Goal: Task Accomplishment & Management: Manage account settings

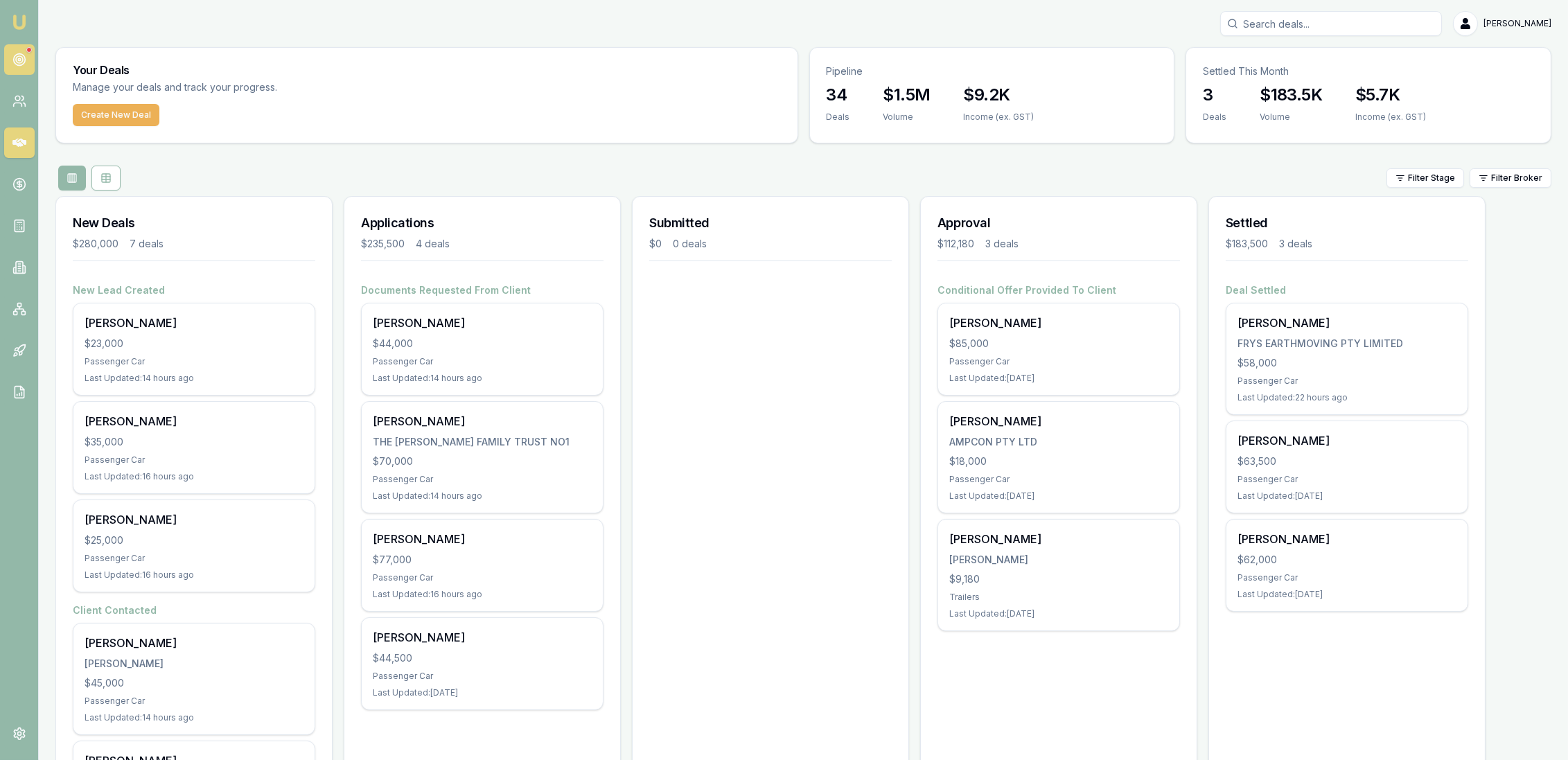
click at [13, 55] on icon at bounding box center [19, 59] width 14 height 14
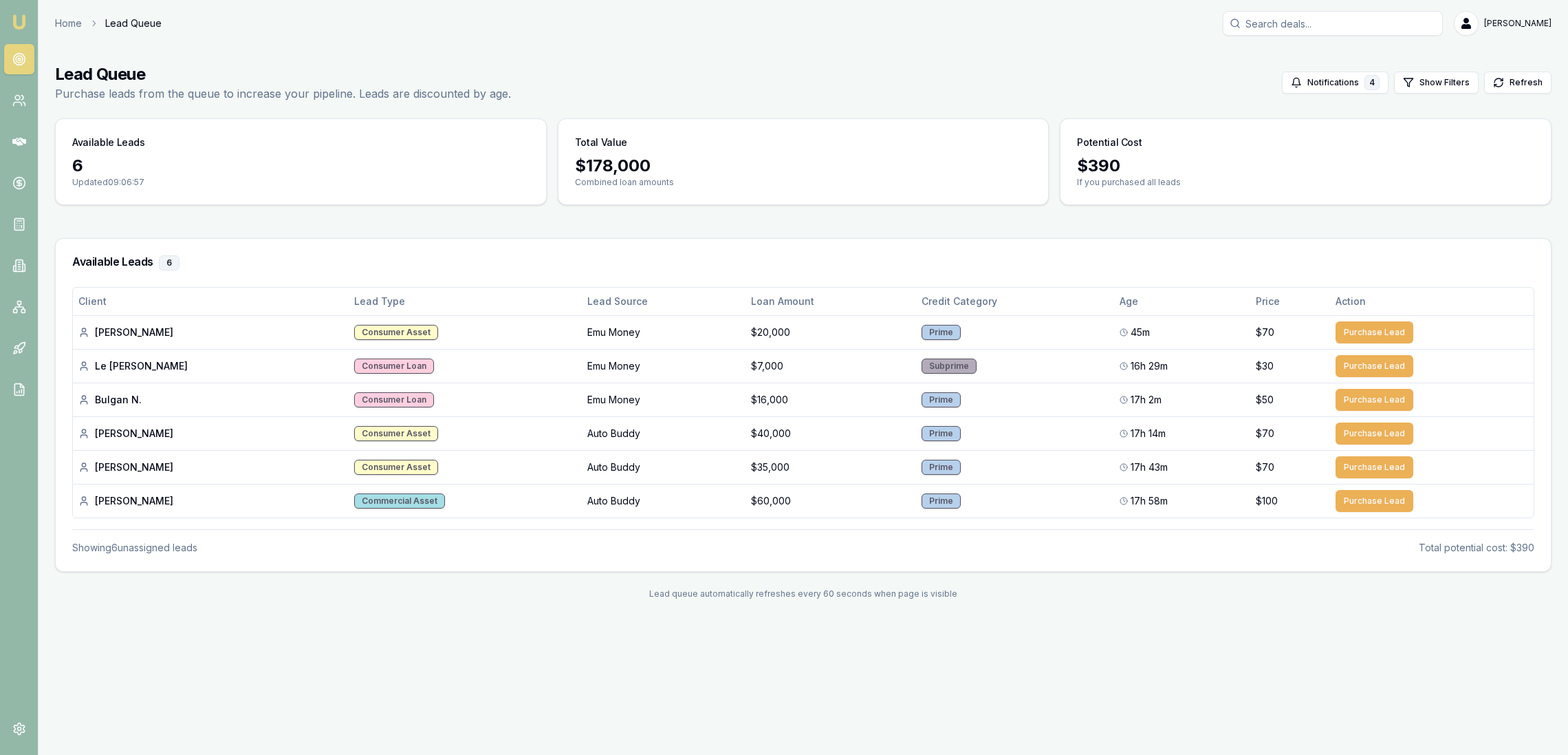
click at [14, 19] on img at bounding box center [19, 21] width 17 height 17
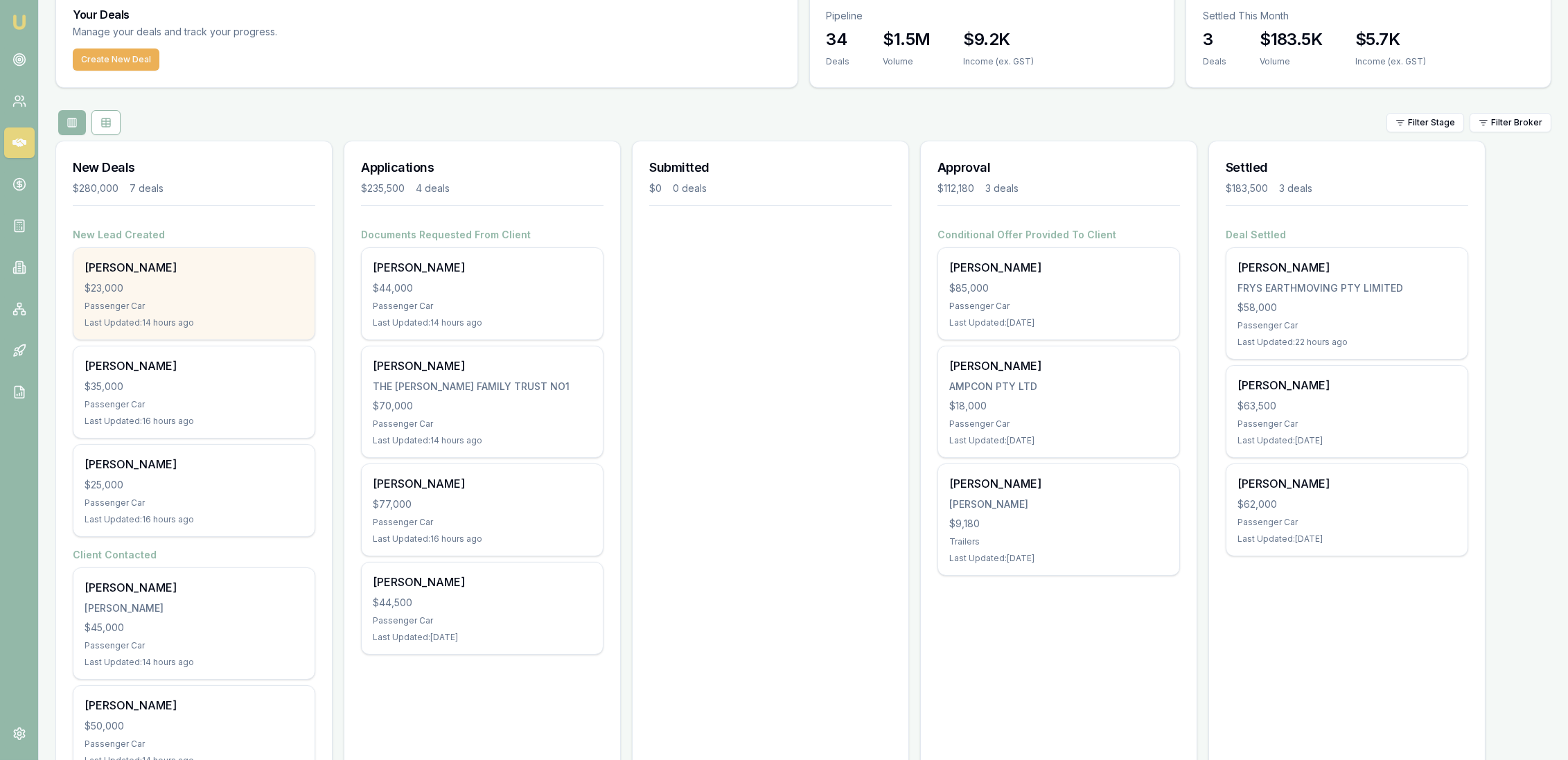
scroll to position [77, 0]
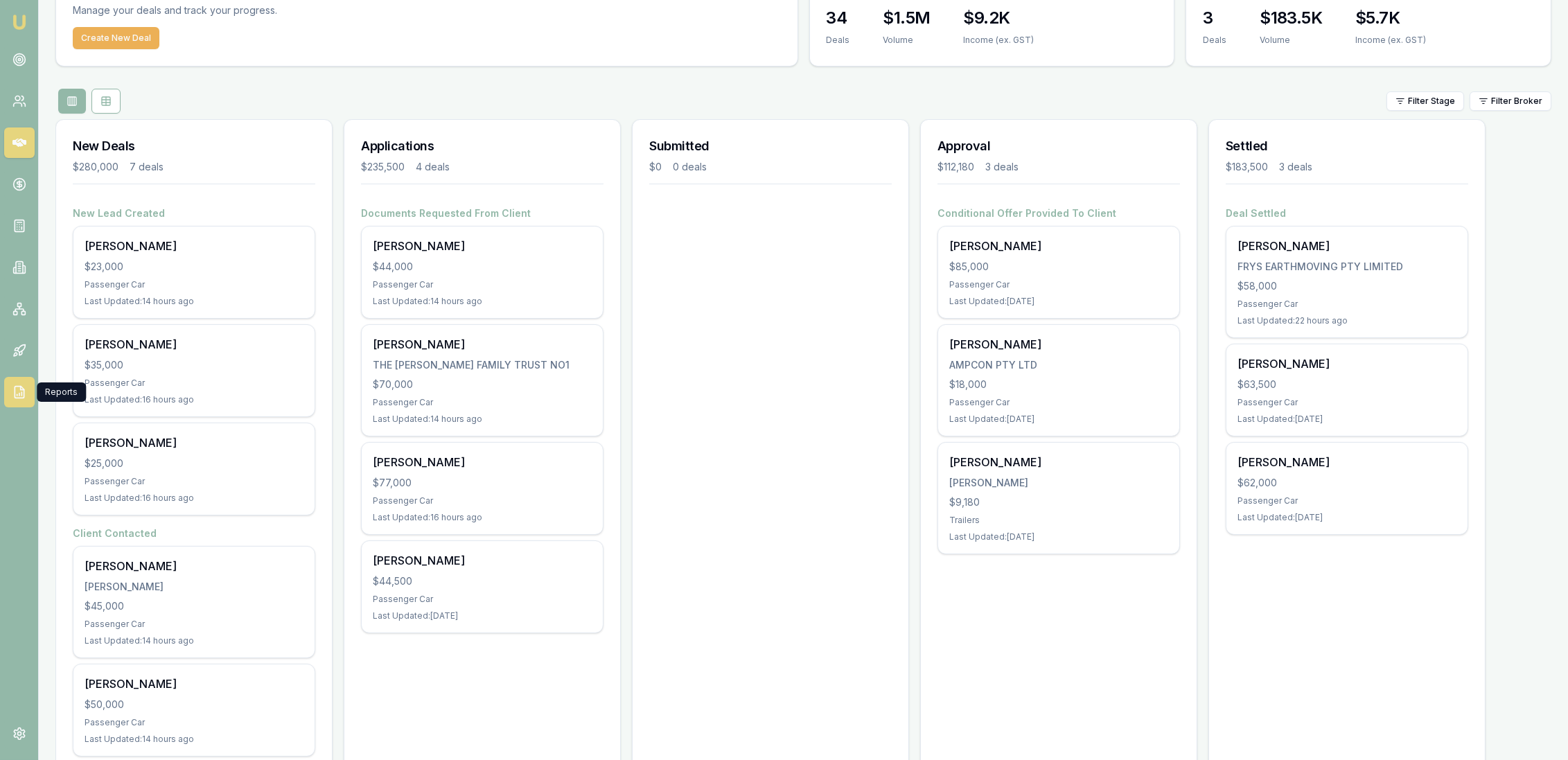
click at [19, 385] on icon at bounding box center [19, 392] width 14 height 14
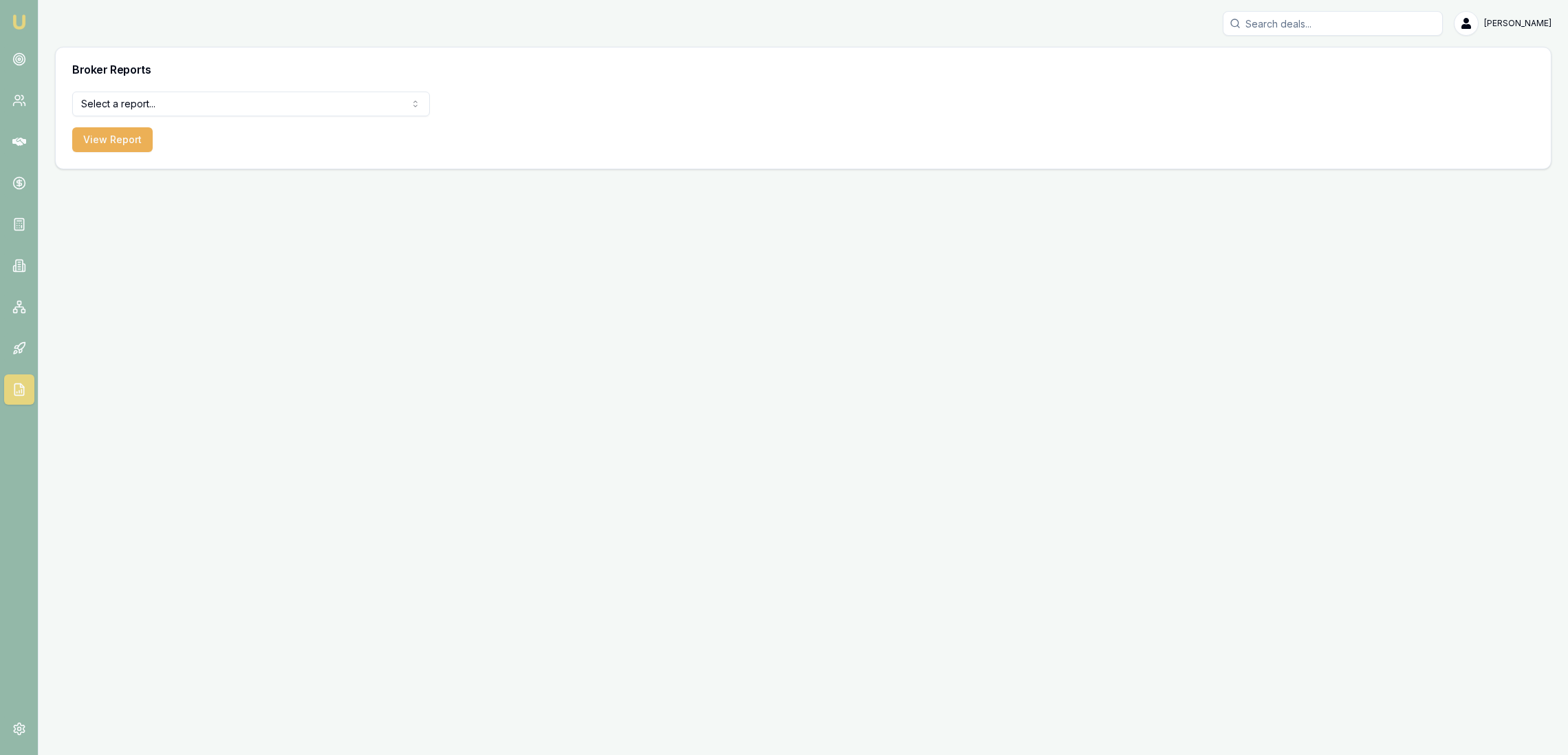
click at [259, 109] on html "Emu Broker Robyn Adams Toggle Menu Broker Reports Select a report... All Deals …" at bounding box center [784, 377] width 1568 height 755
click at [90, 136] on button "View Report" at bounding box center [112, 139] width 80 height 25
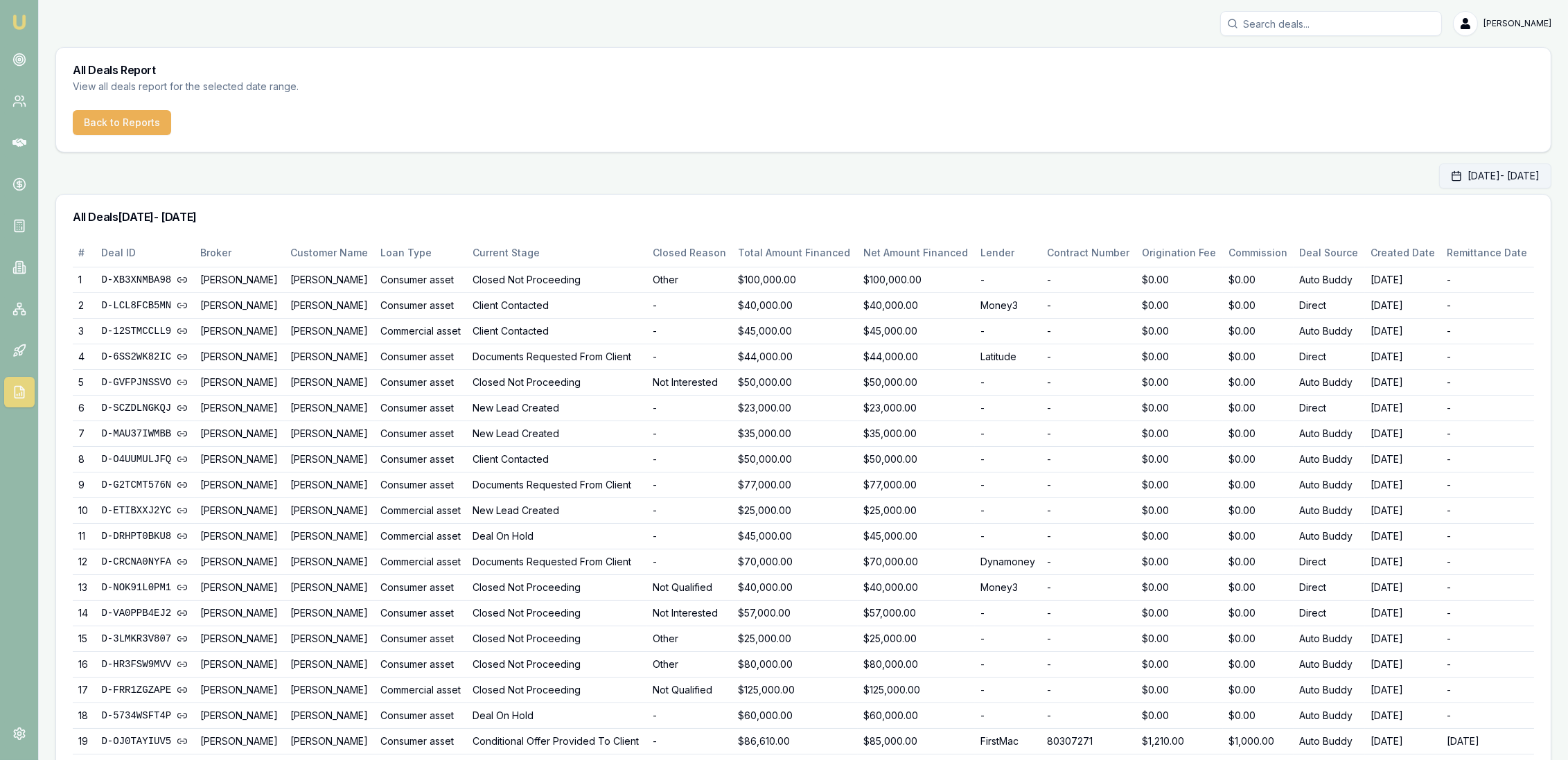
click at [1477, 183] on button "Oct 01, 2025 - Oct 31, 2025" at bounding box center [1495, 175] width 112 height 25
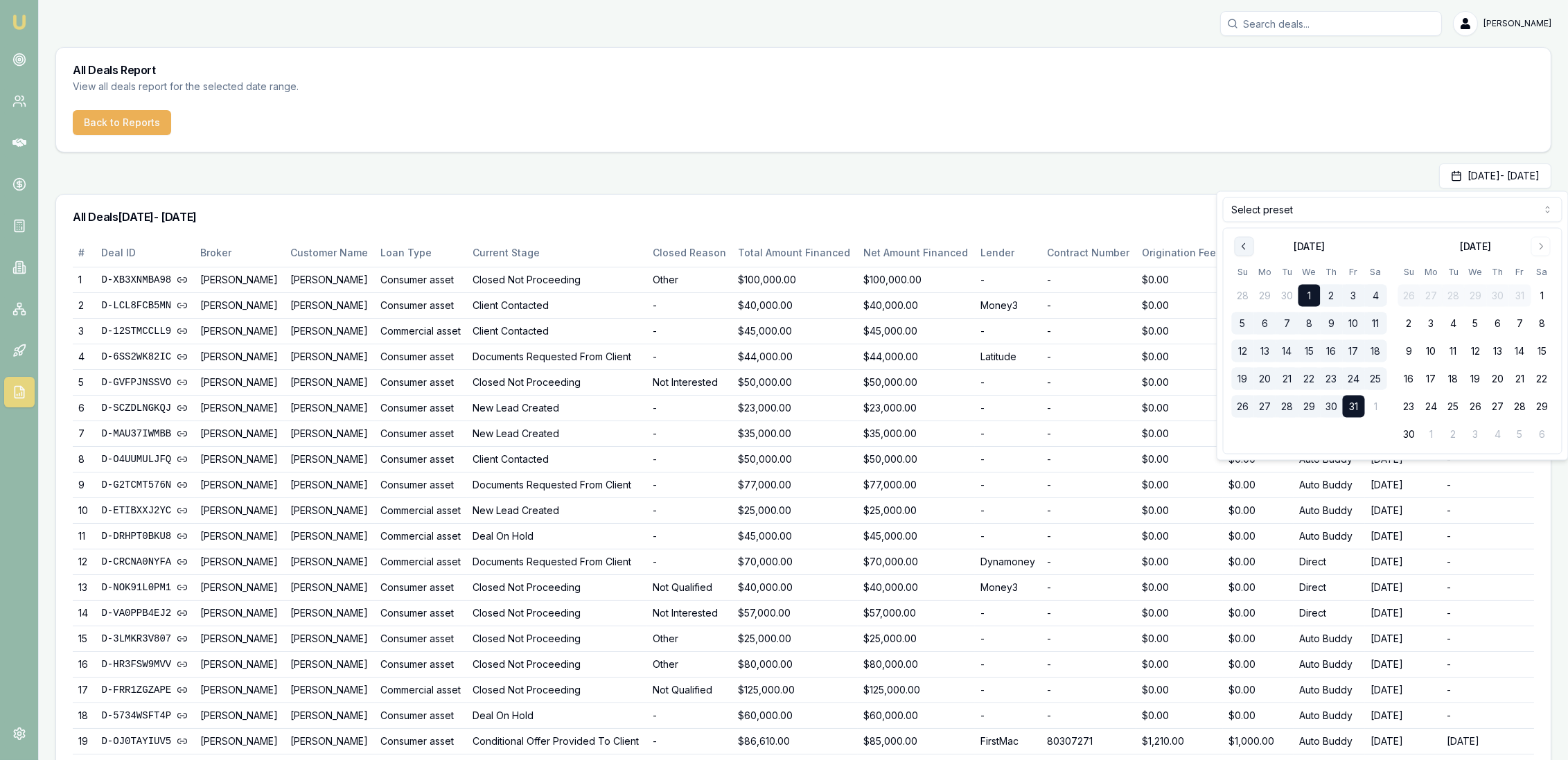
click at [1248, 249] on icon "Go to previous month" at bounding box center [1244, 247] width 11 height 11
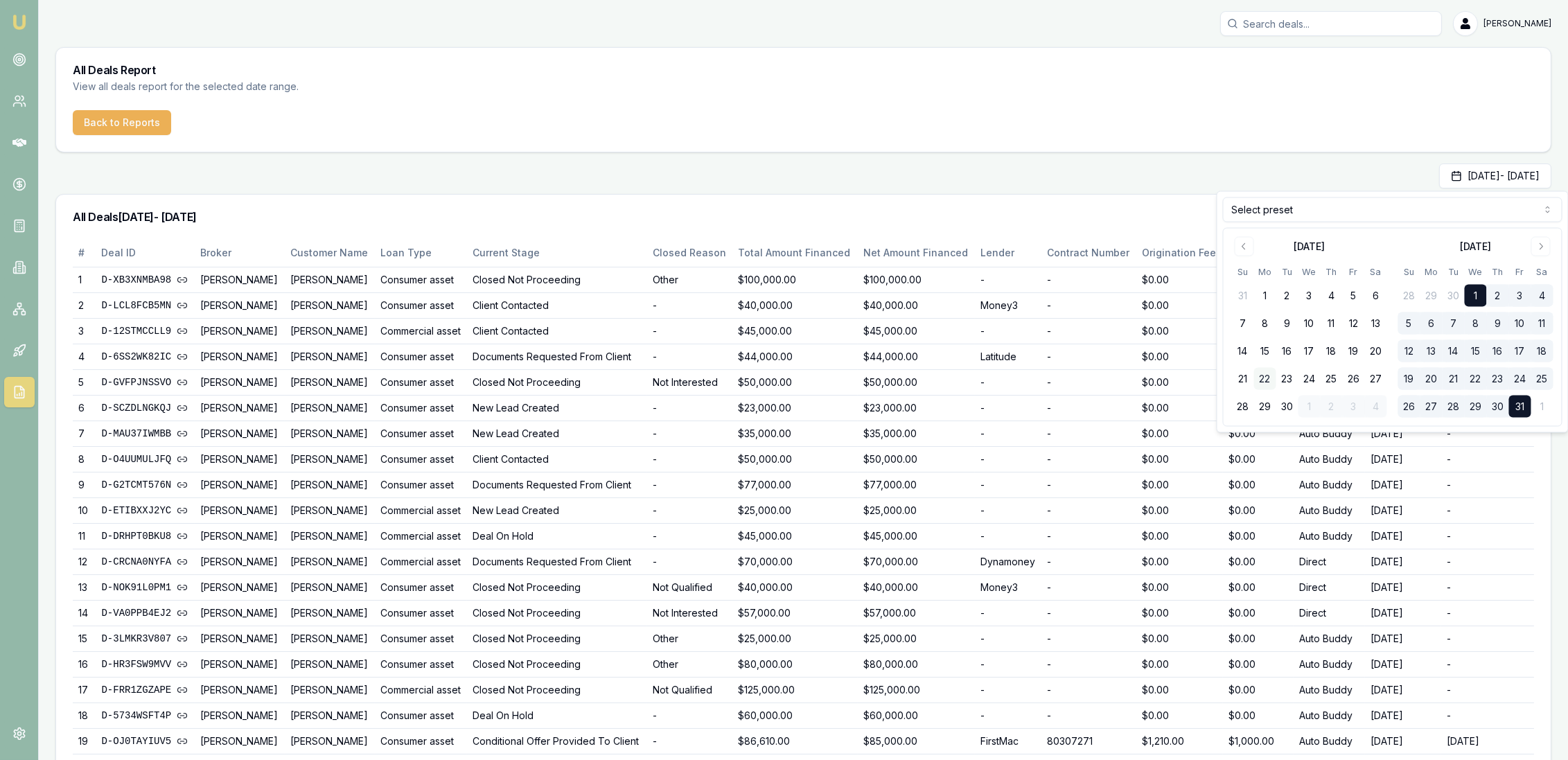
click at [1268, 379] on button "22" at bounding box center [1265, 379] width 22 height 22
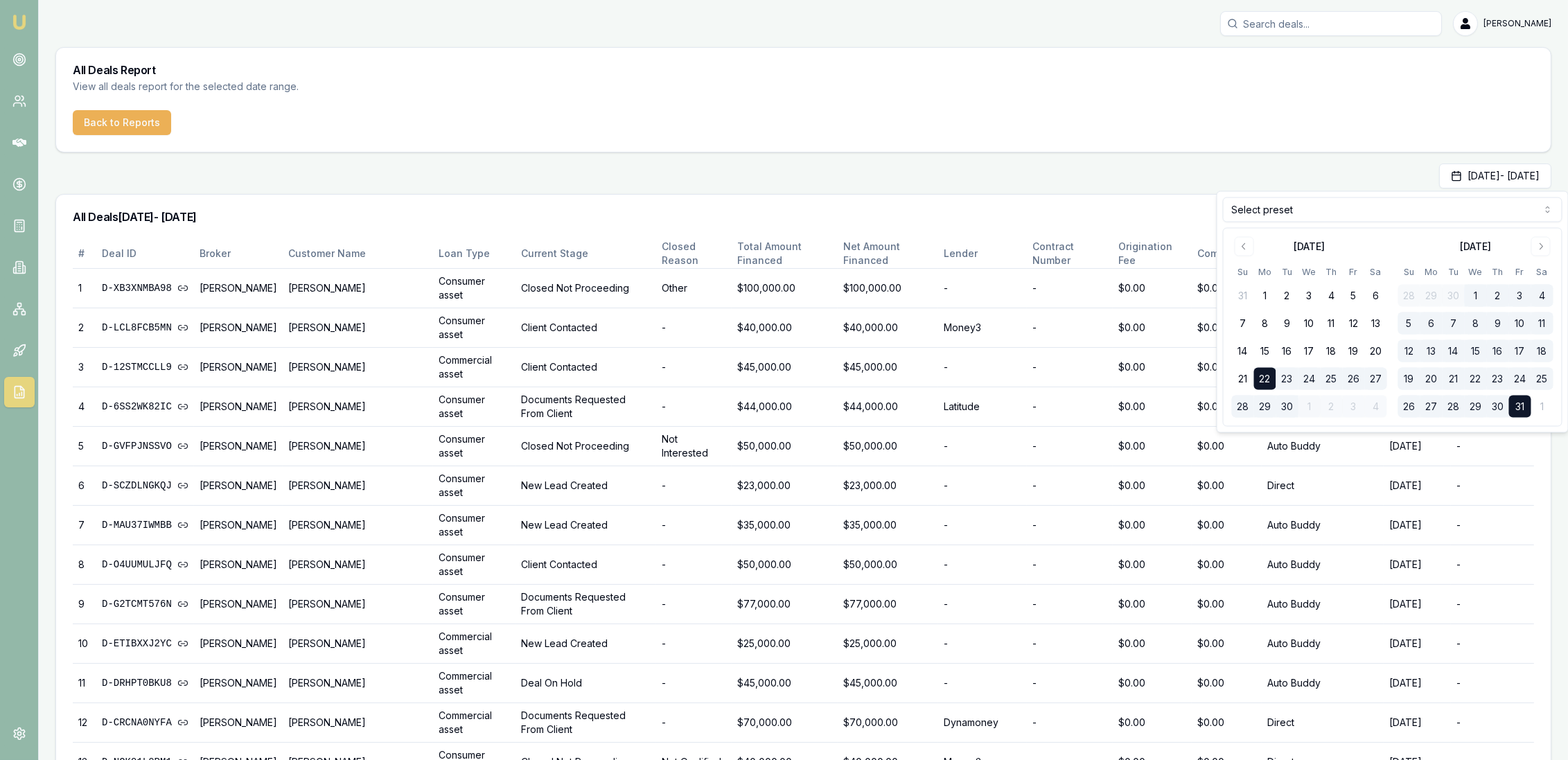
click at [1103, 137] on div "Back to Reports" at bounding box center [803, 131] width 1494 height 42
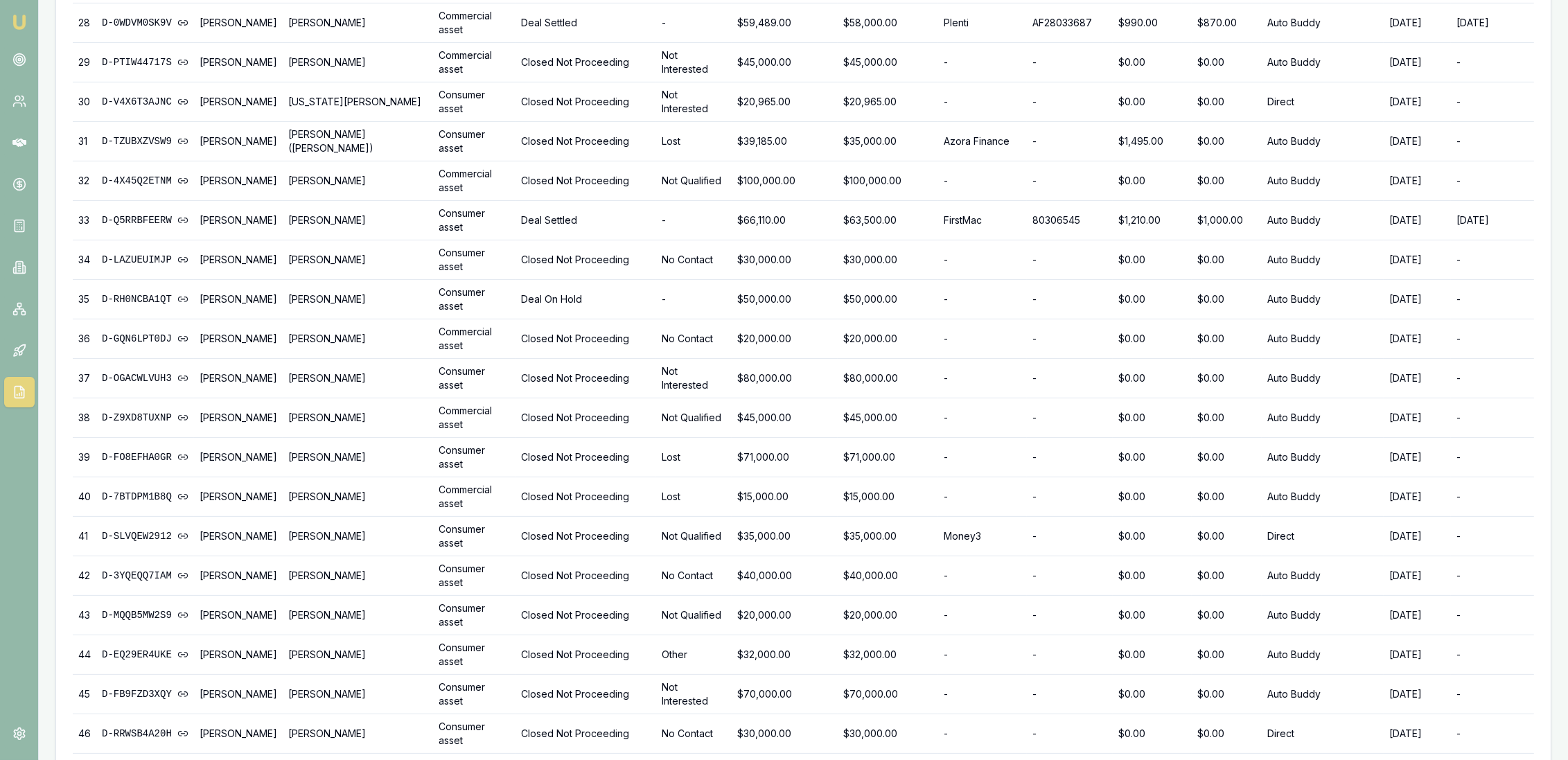
scroll to position [1471, 0]
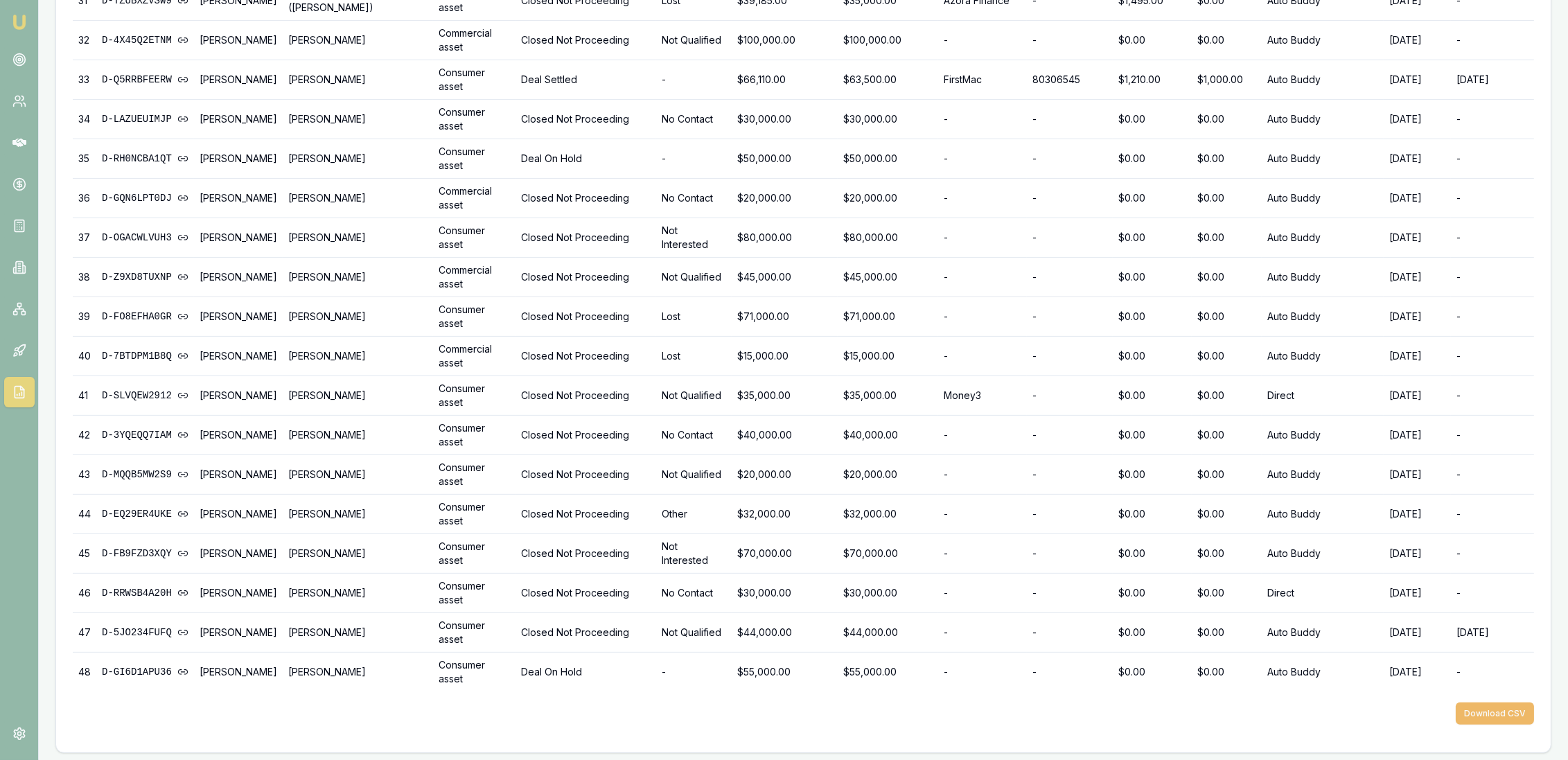
drag, startPoint x: 1504, startPoint y: 704, endPoint x: 1480, endPoint y: 704, distance: 24.0
click at [1503, 704] on button "Download CSV" at bounding box center [1495, 714] width 79 height 22
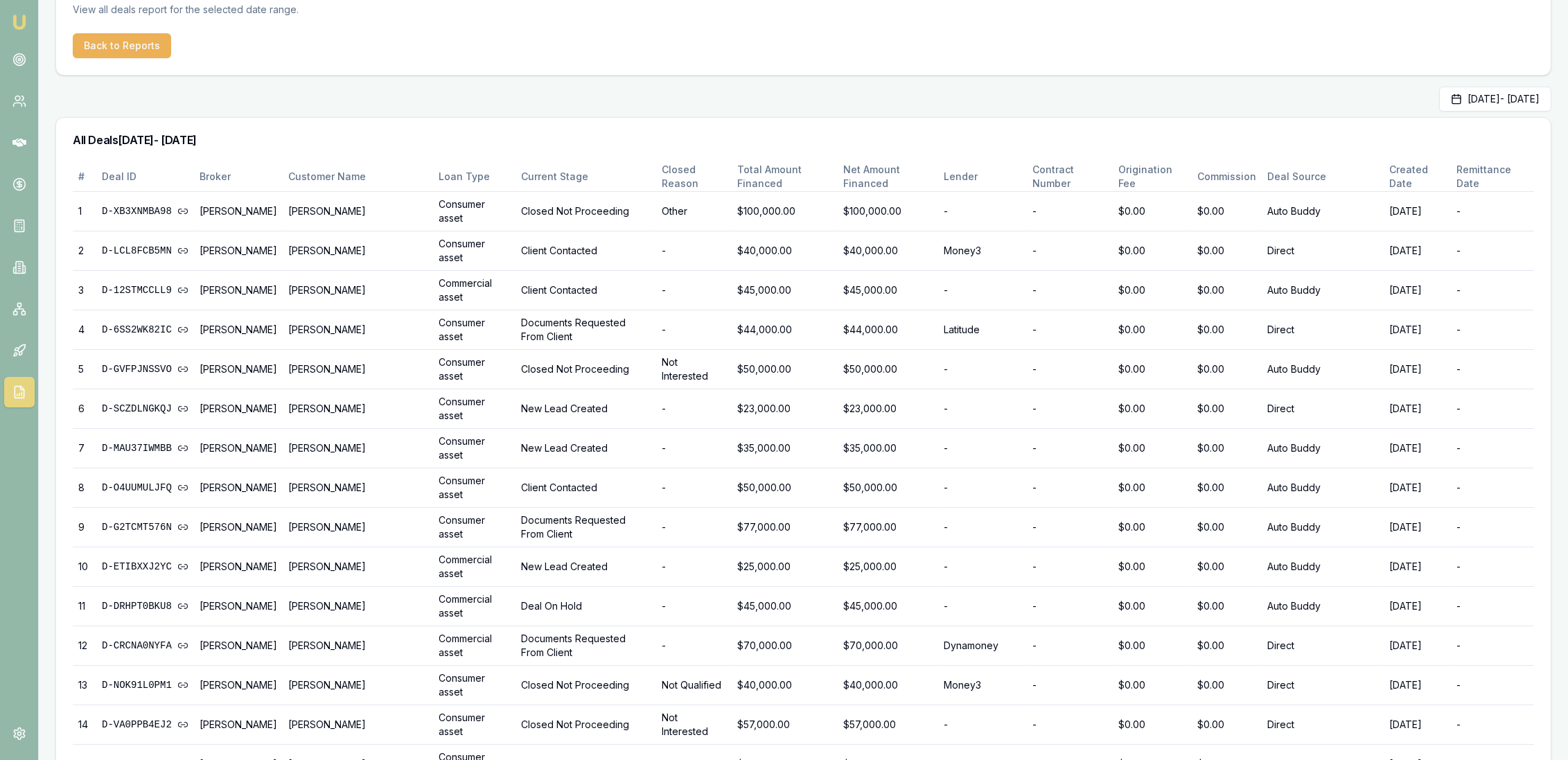
scroll to position [0, 0]
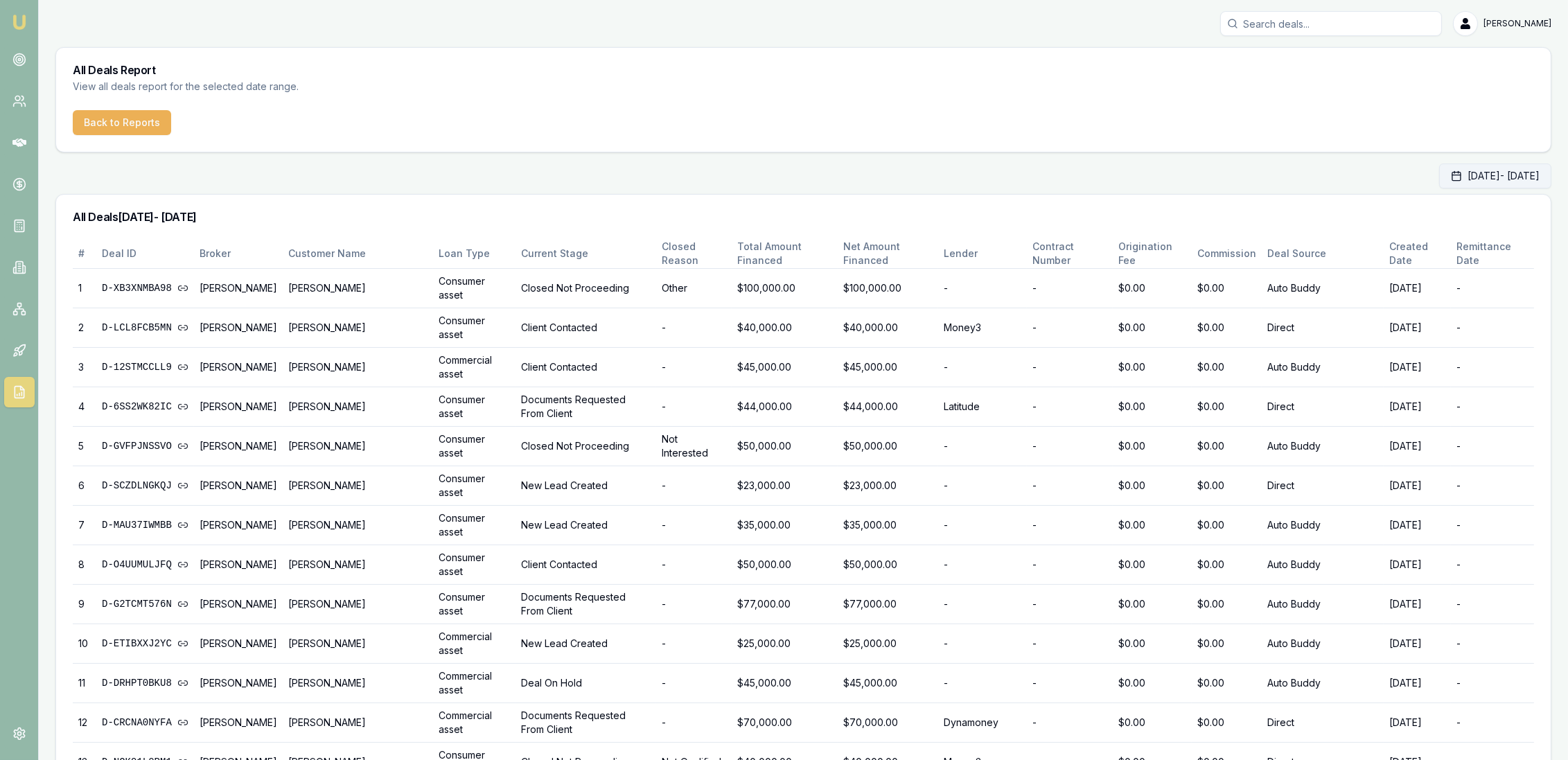
drag, startPoint x: 1469, startPoint y: 171, endPoint x: 1461, endPoint y: 174, distance: 8.5
click at [1469, 173] on button "Sep 22, 2025 - Oct 31, 2025" at bounding box center [1495, 175] width 112 height 25
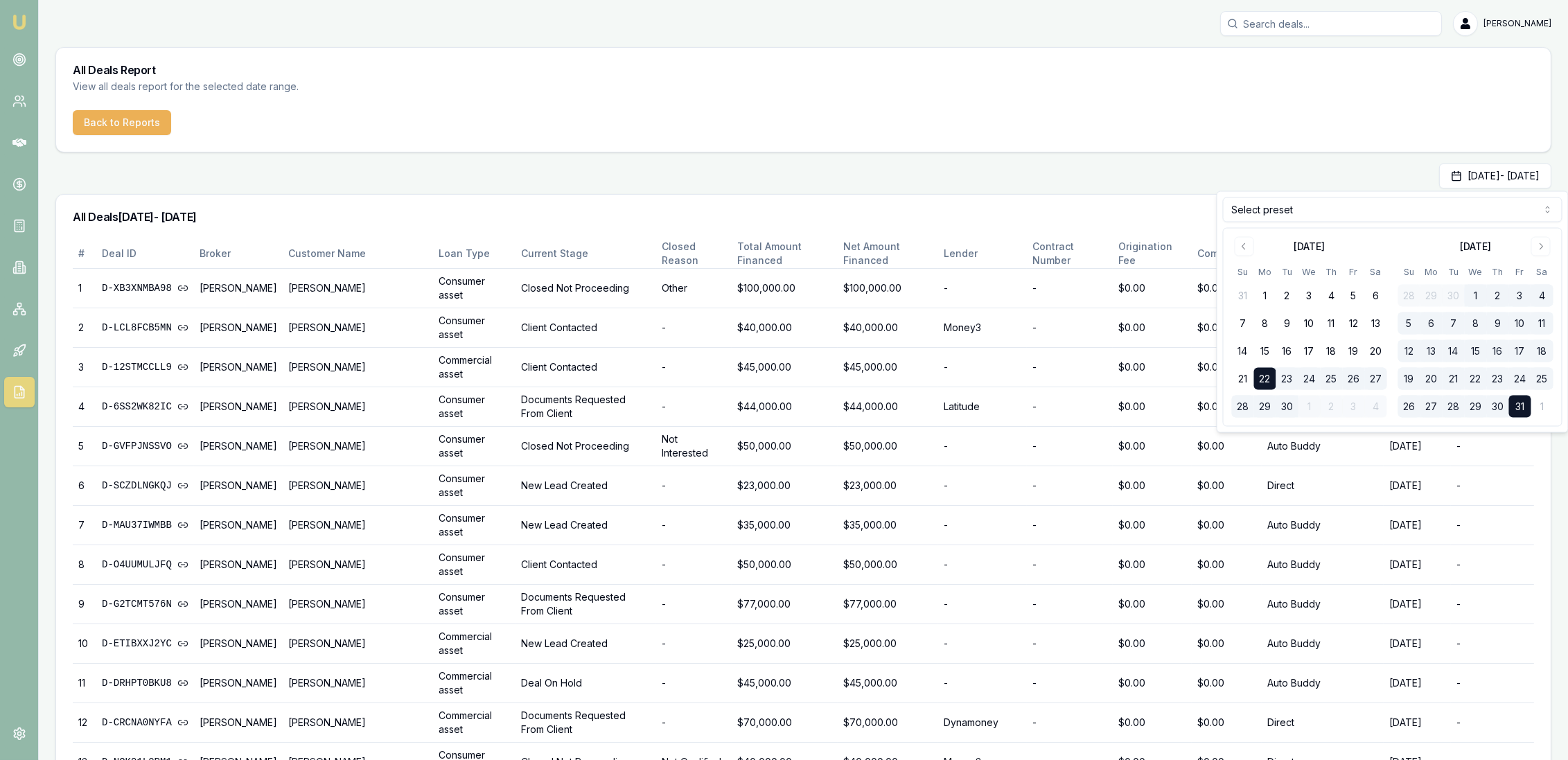
click at [1272, 212] on html "Emu Broker Robyn Adams Toggle Menu All Deals Report View all deals report for t…" at bounding box center [784, 380] width 1568 height 760
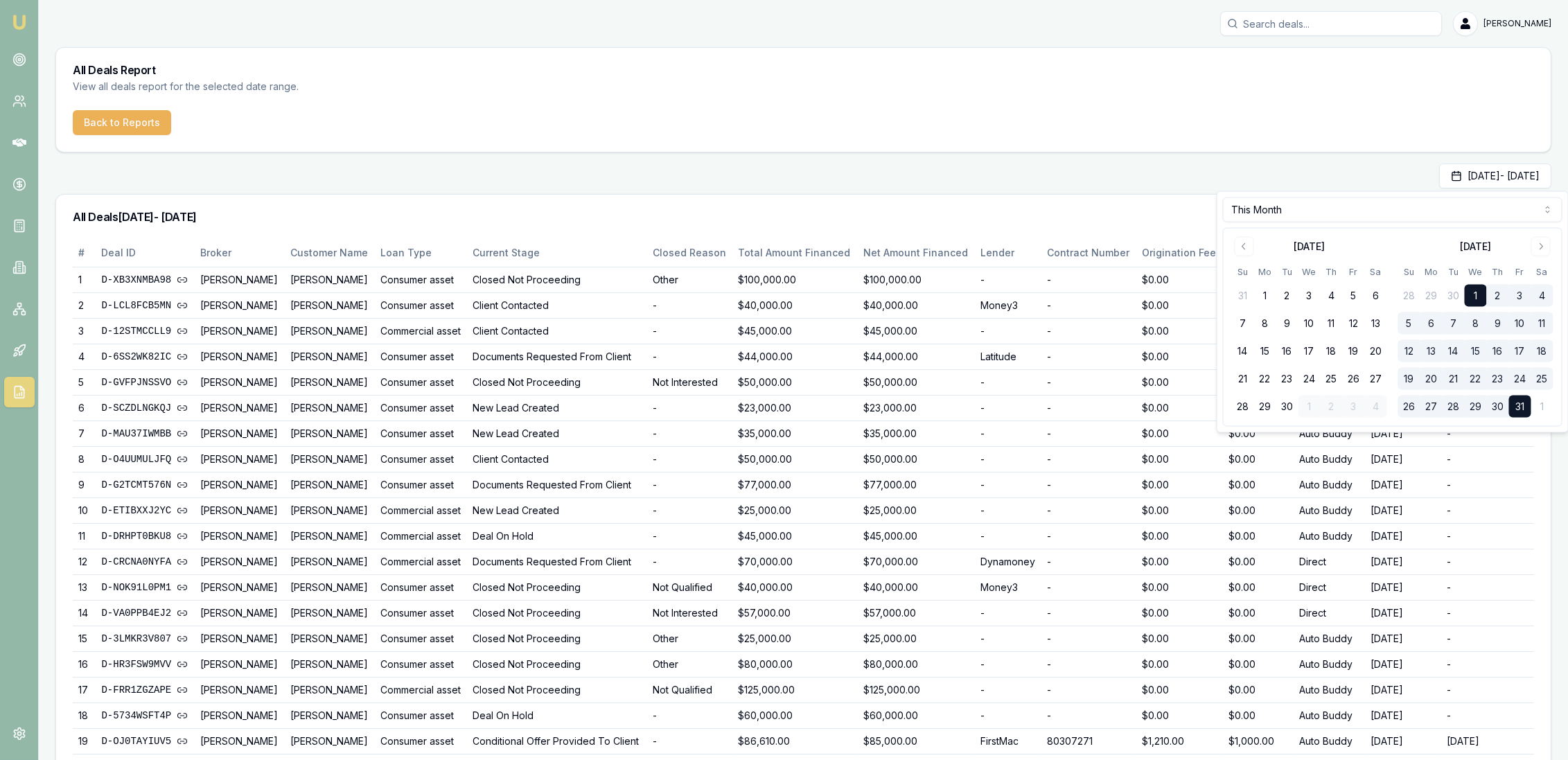
click at [986, 195] on div "All Deals 01/10/2025 - 31/10/2025" at bounding box center [803, 216] width 1494 height 44
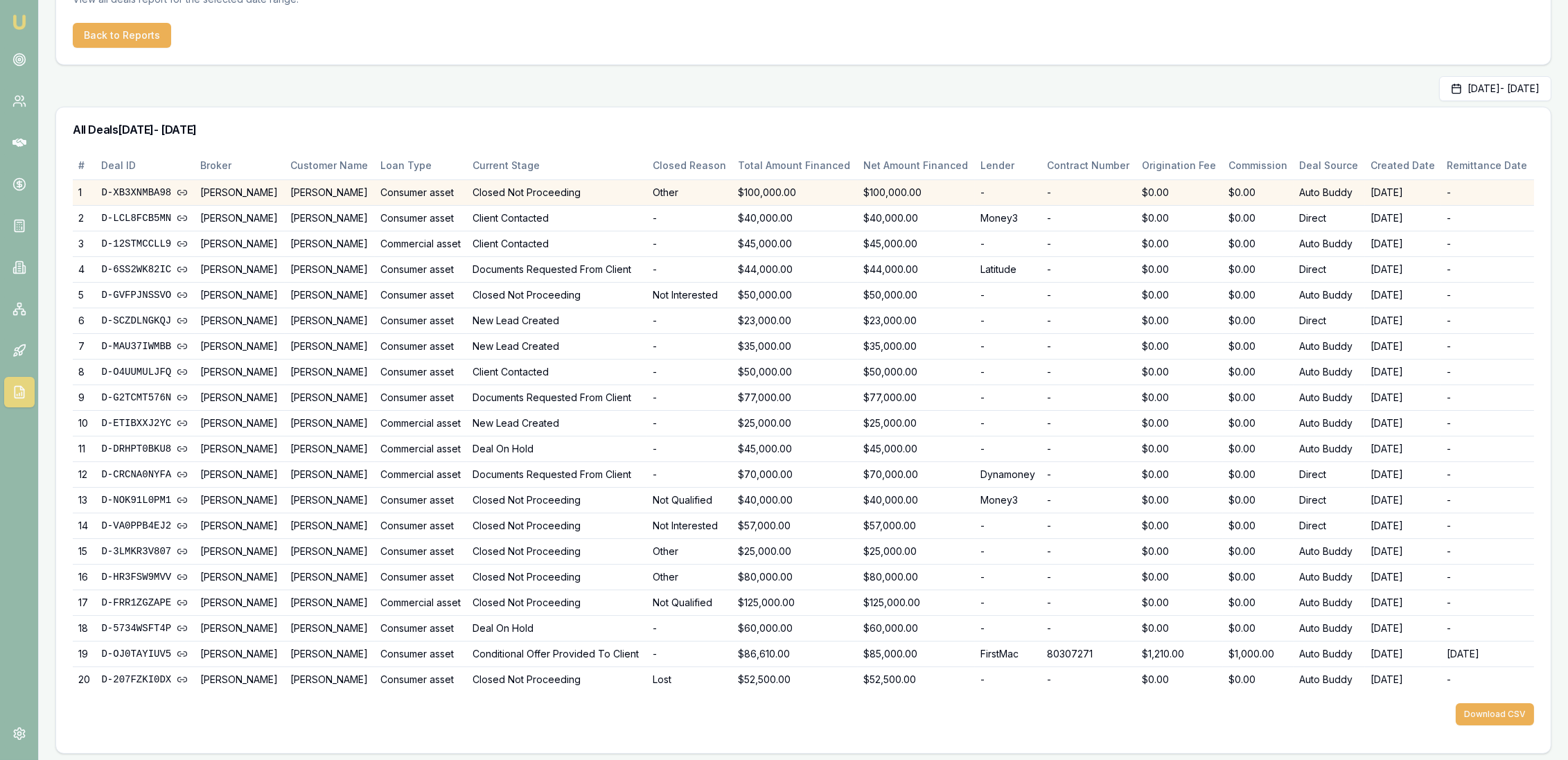
scroll to position [90, 0]
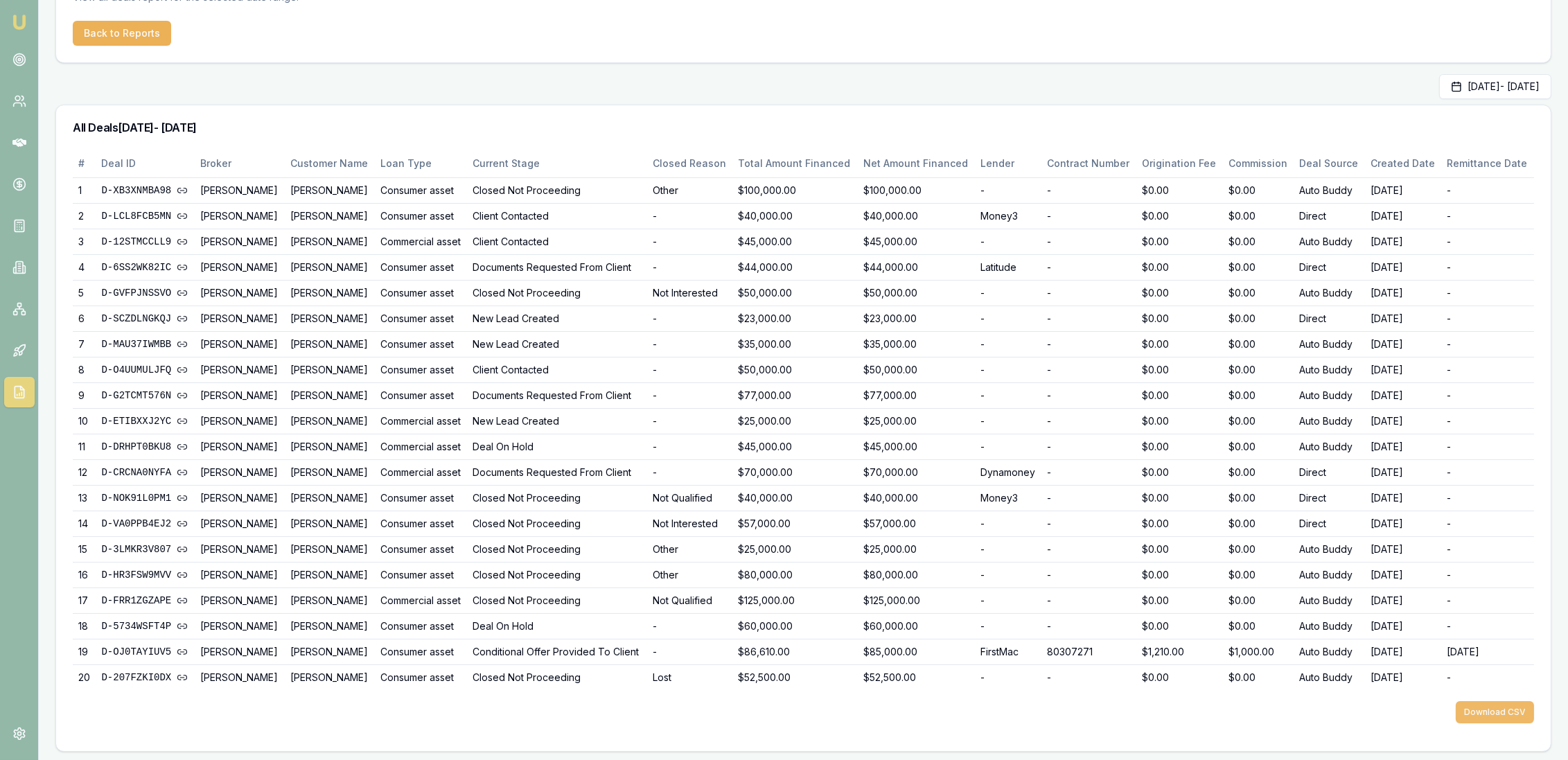
click at [1508, 702] on button "Download CSV" at bounding box center [1495, 712] width 79 height 22
click at [26, 18] on img at bounding box center [19, 22] width 17 height 17
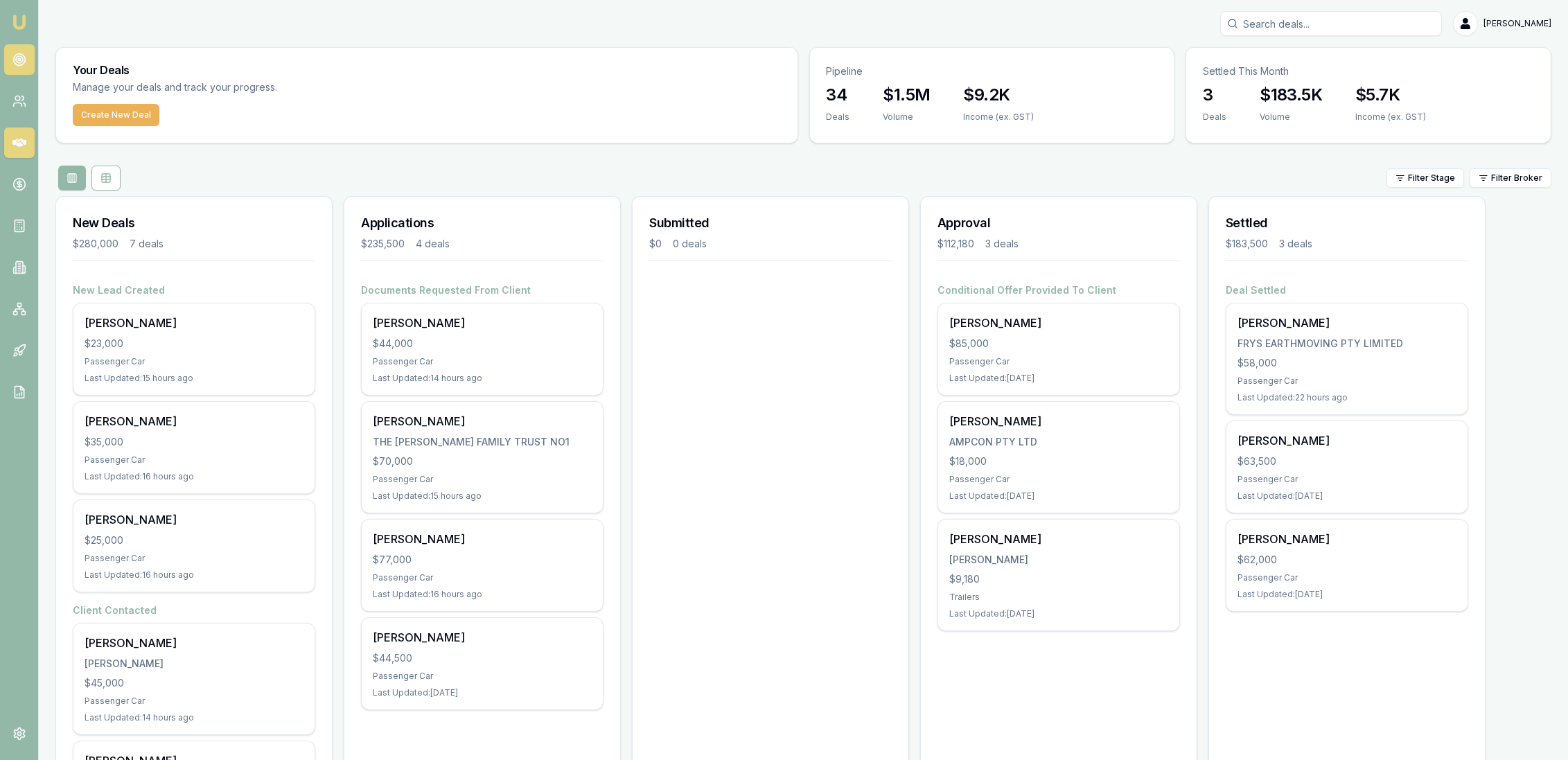
click at [20, 62] on icon at bounding box center [19, 59] width 14 height 14
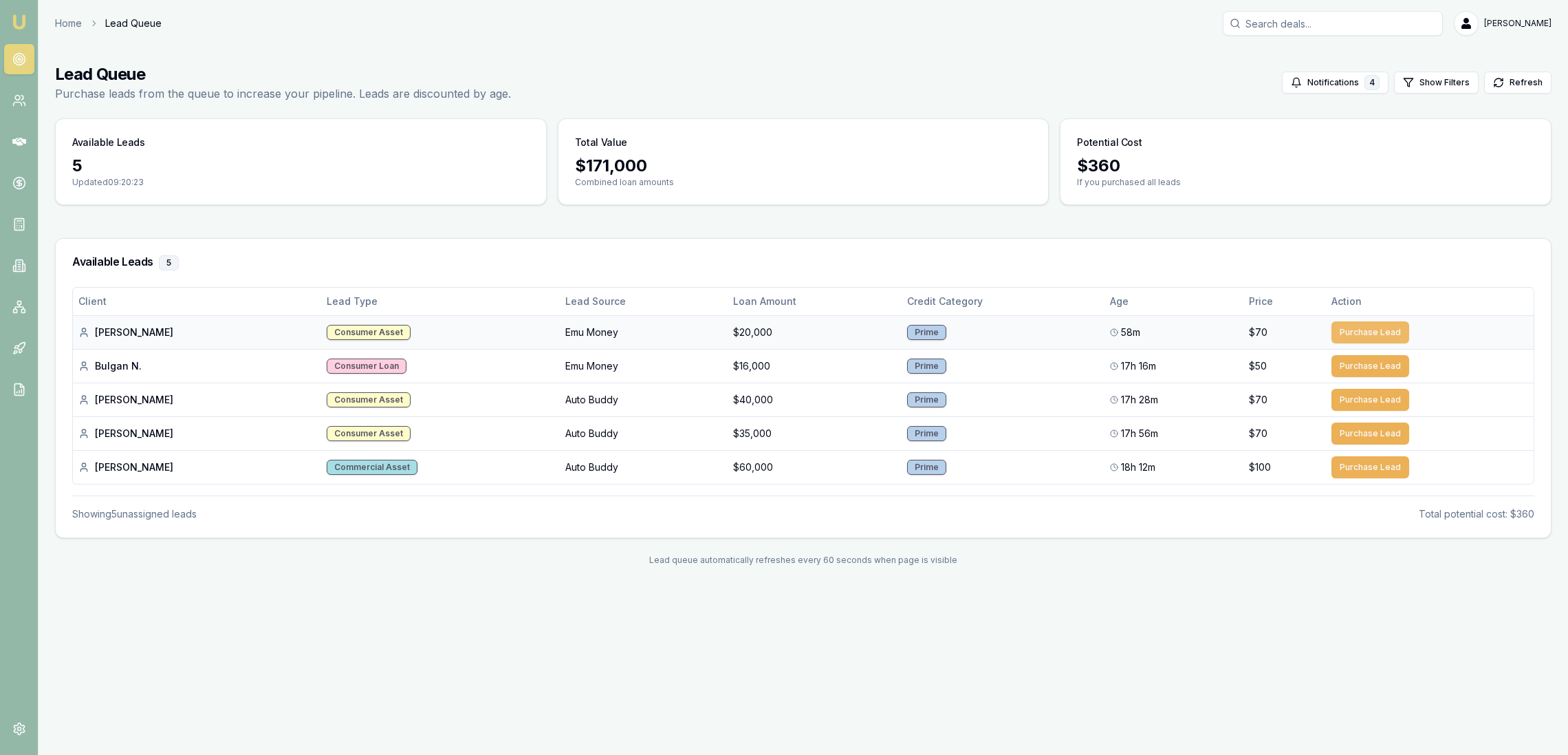
click at [1344, 328] on button "Purchase Lead" at bounding box center [1371, 333] width 78 height 22
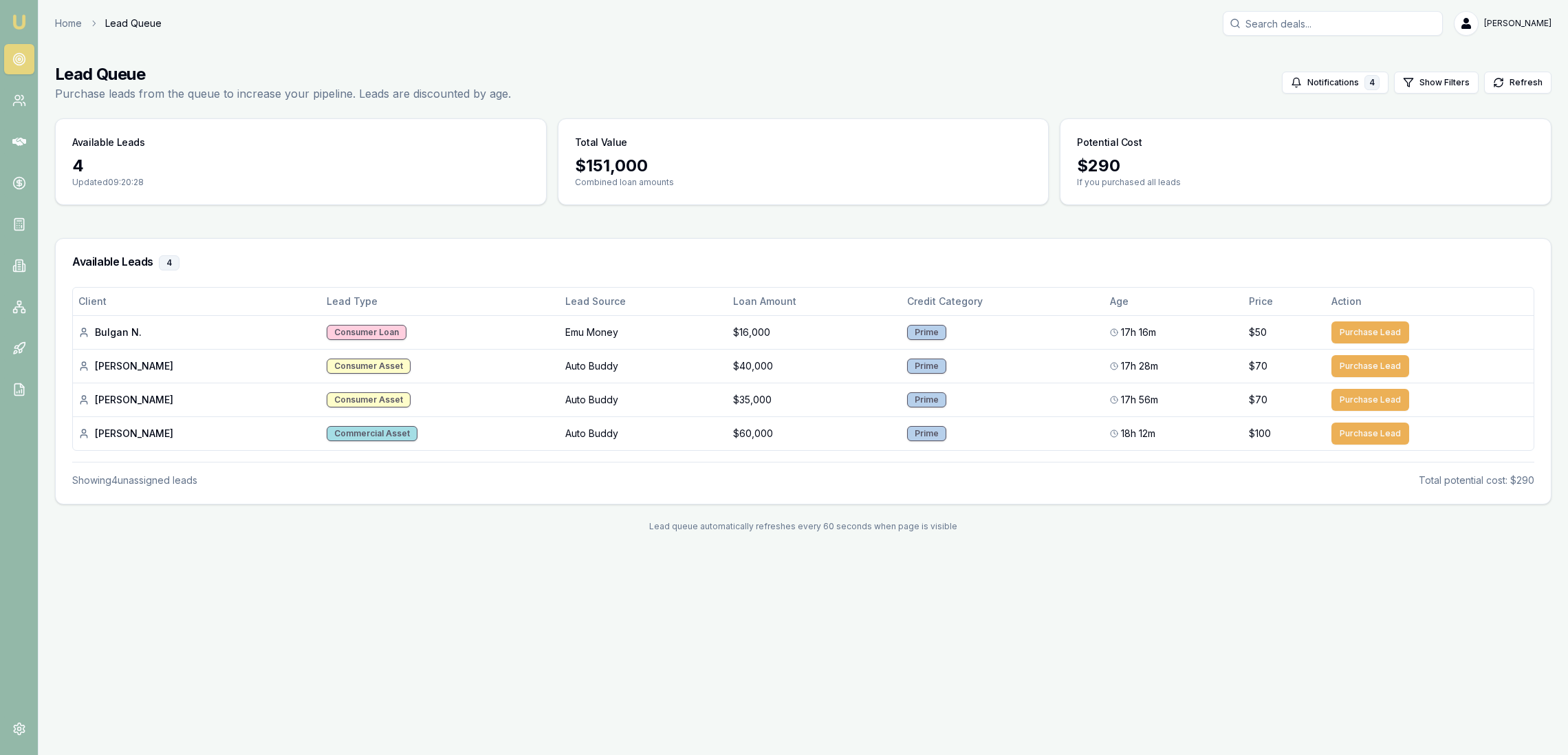
click at [36, 11] on nav "Emu Broker" at bounding box center [19, 208] width 38 height 415
click at [27, 22] on img at bounding box center [19, 21] width 17 height 17
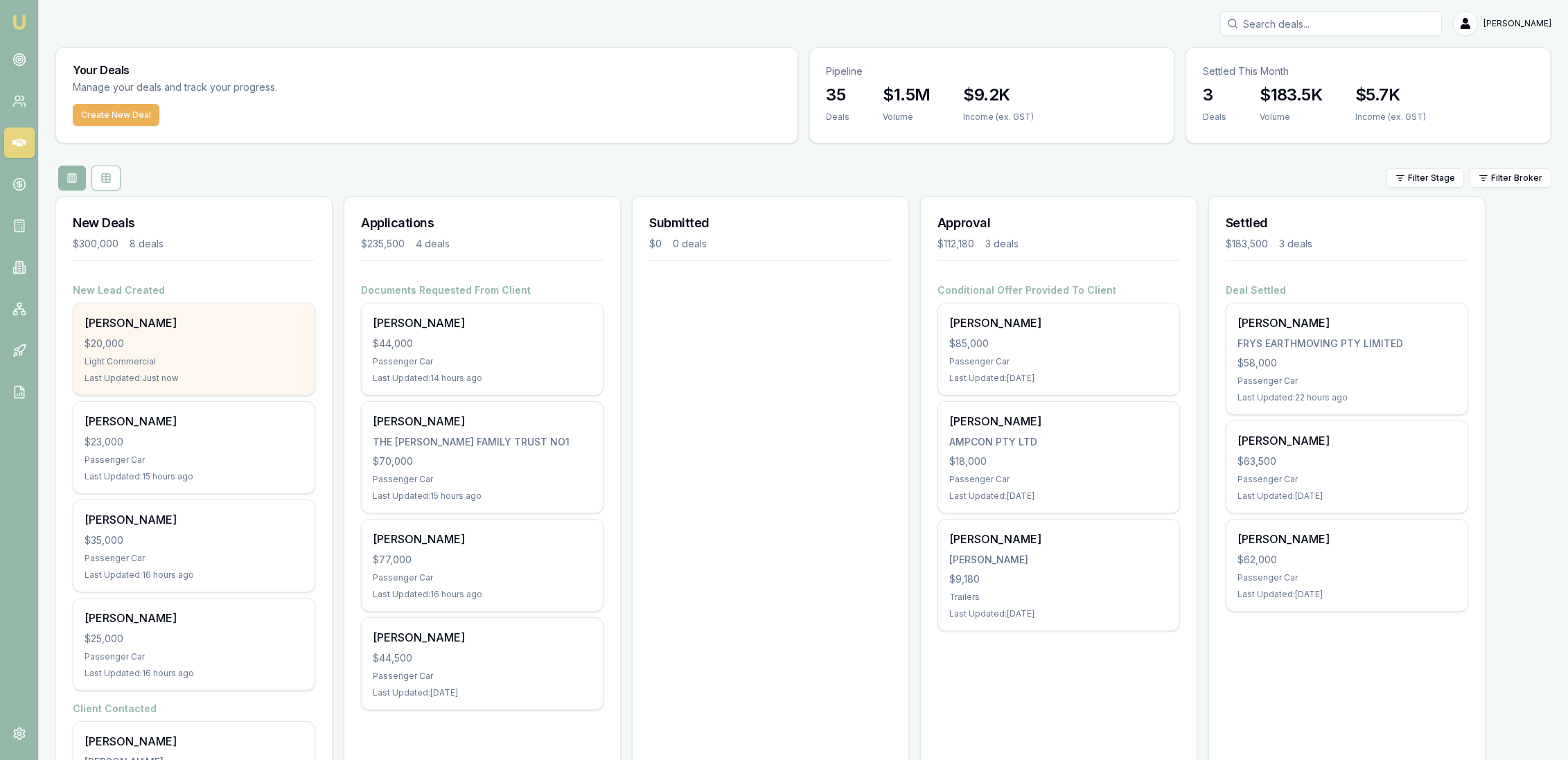
click at [172, 336] on div "$20,000" at bounding box center [193, 343] width 219 height 14
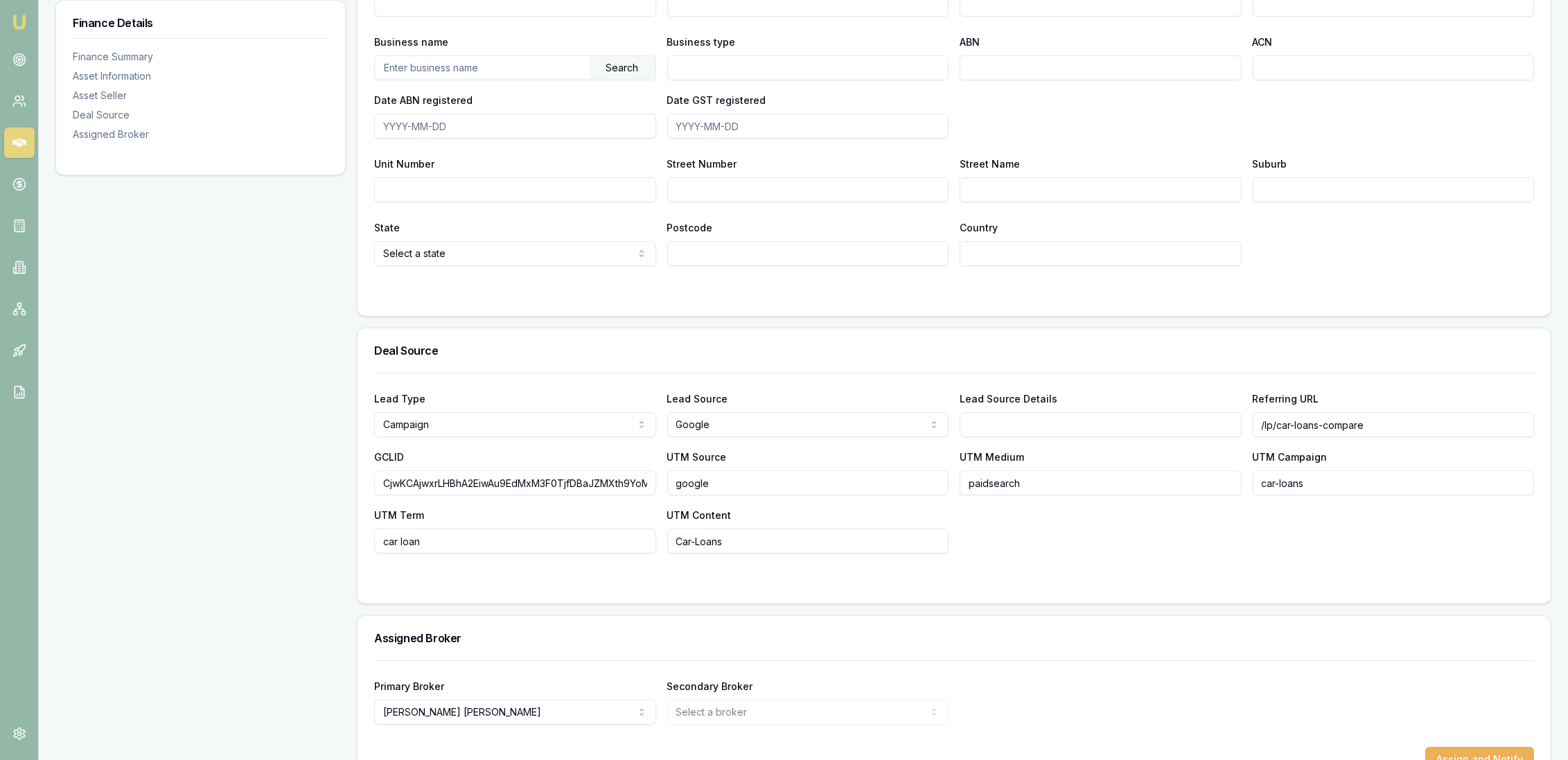
scroll to position [895, 0]
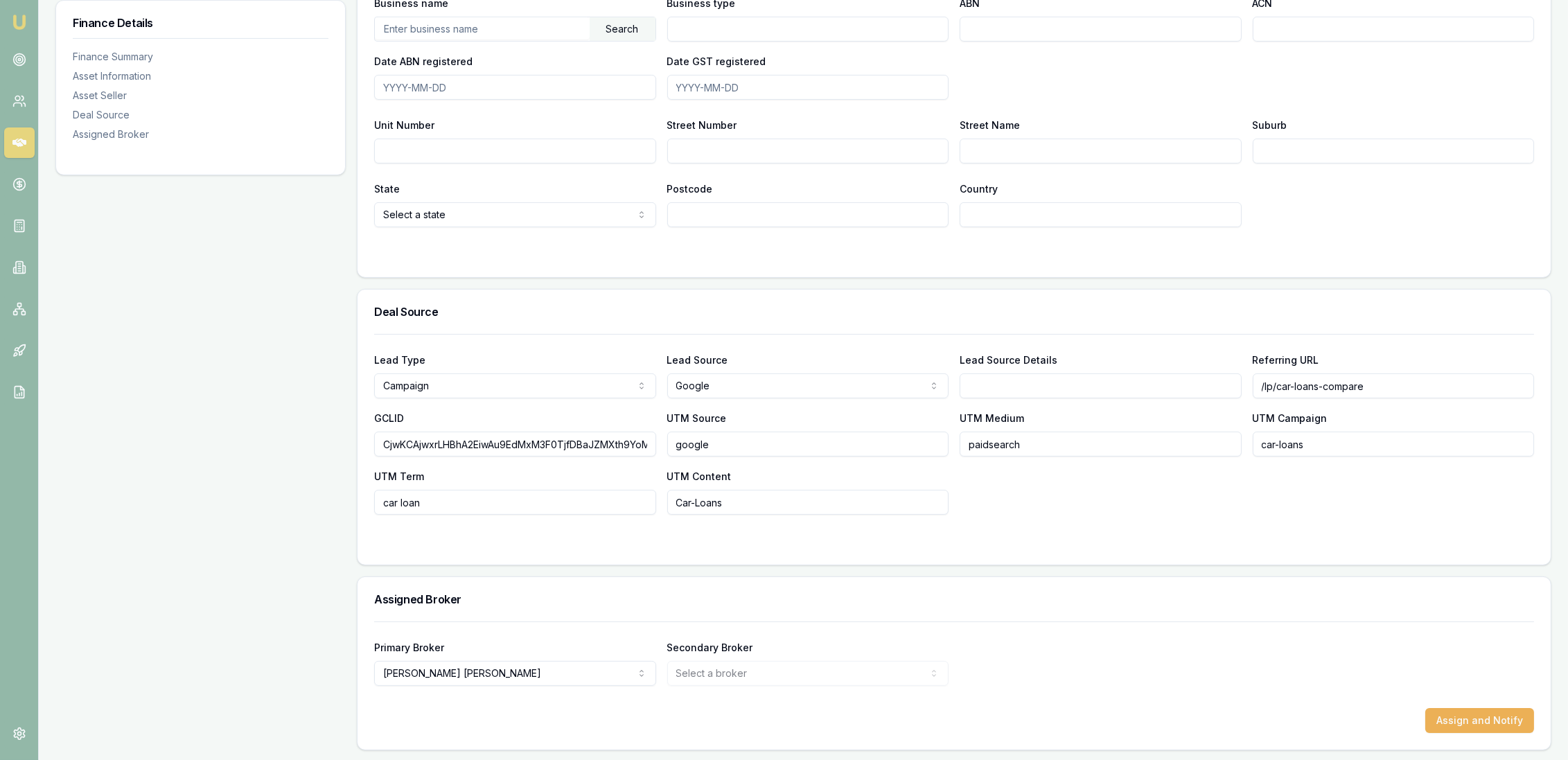
click at [1123, 383] on input "Lead Source Details" at bounding box center [1101, 385] width 282 height 25
type input "EMU"
click at [1117, 513] on div "Lead Type Campaign New client Repeat client Partner Campaign Other Lead Source …" at bounding box center [953, 432] width 1159 height 163
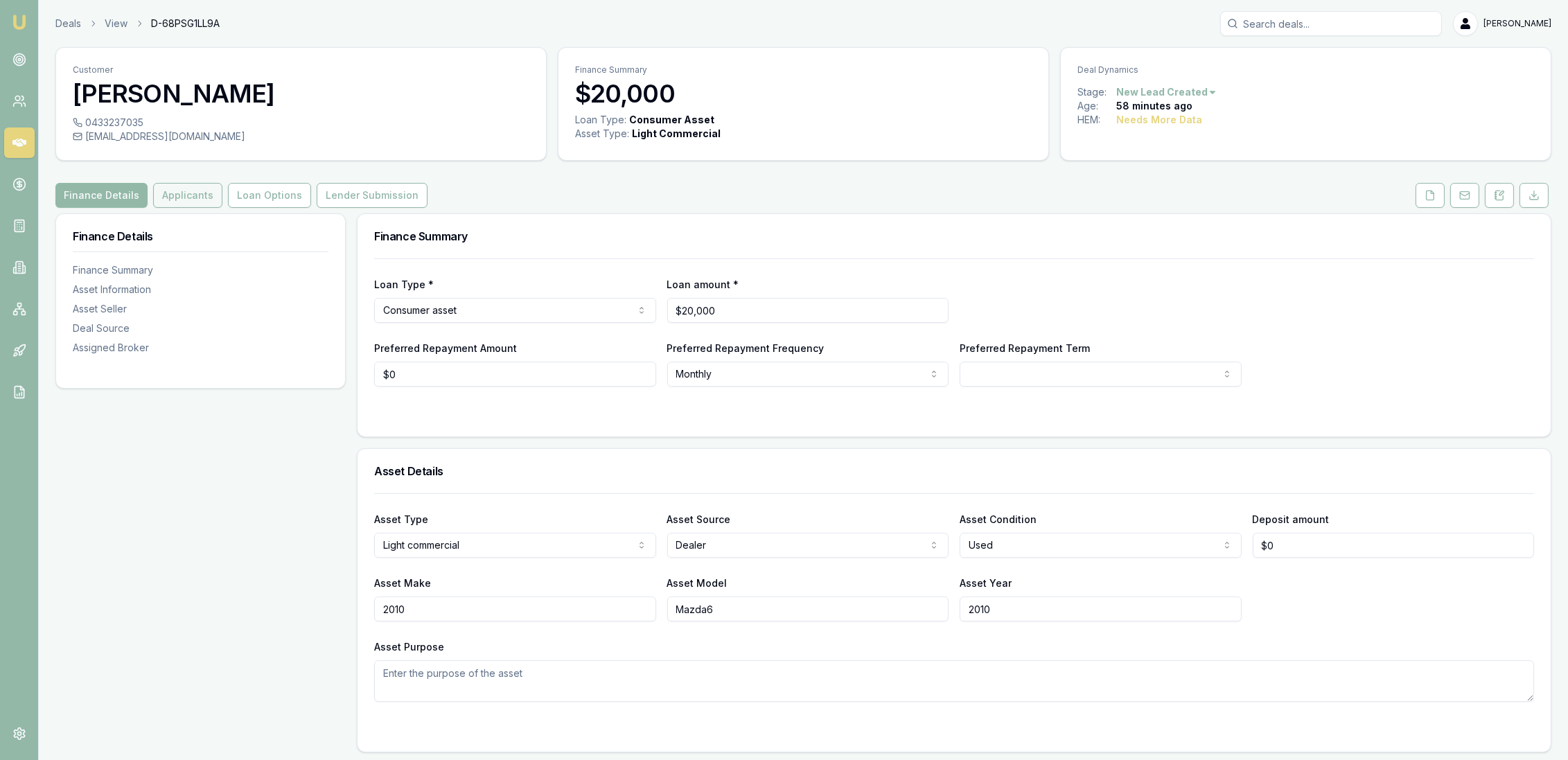
click at [171, 193] on button "Applicants" at bounding box center [187, 195] width 69 height 25
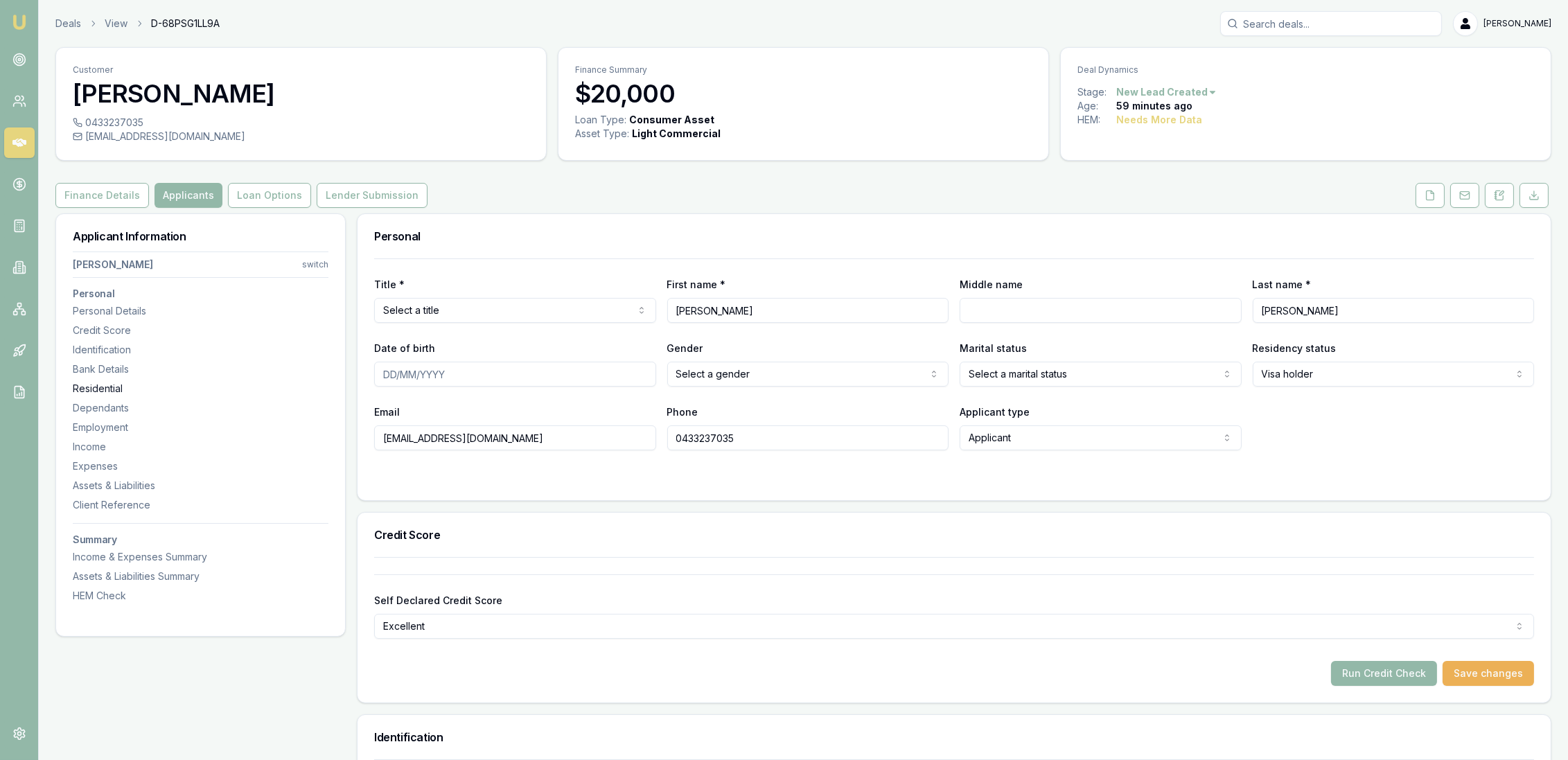
click at [90, 383] on div "Residential" at bounding box center [200, 388] width 256 height 14
click at [1492, 199] on button at bounding box center [1499, 195] width 29 height 25
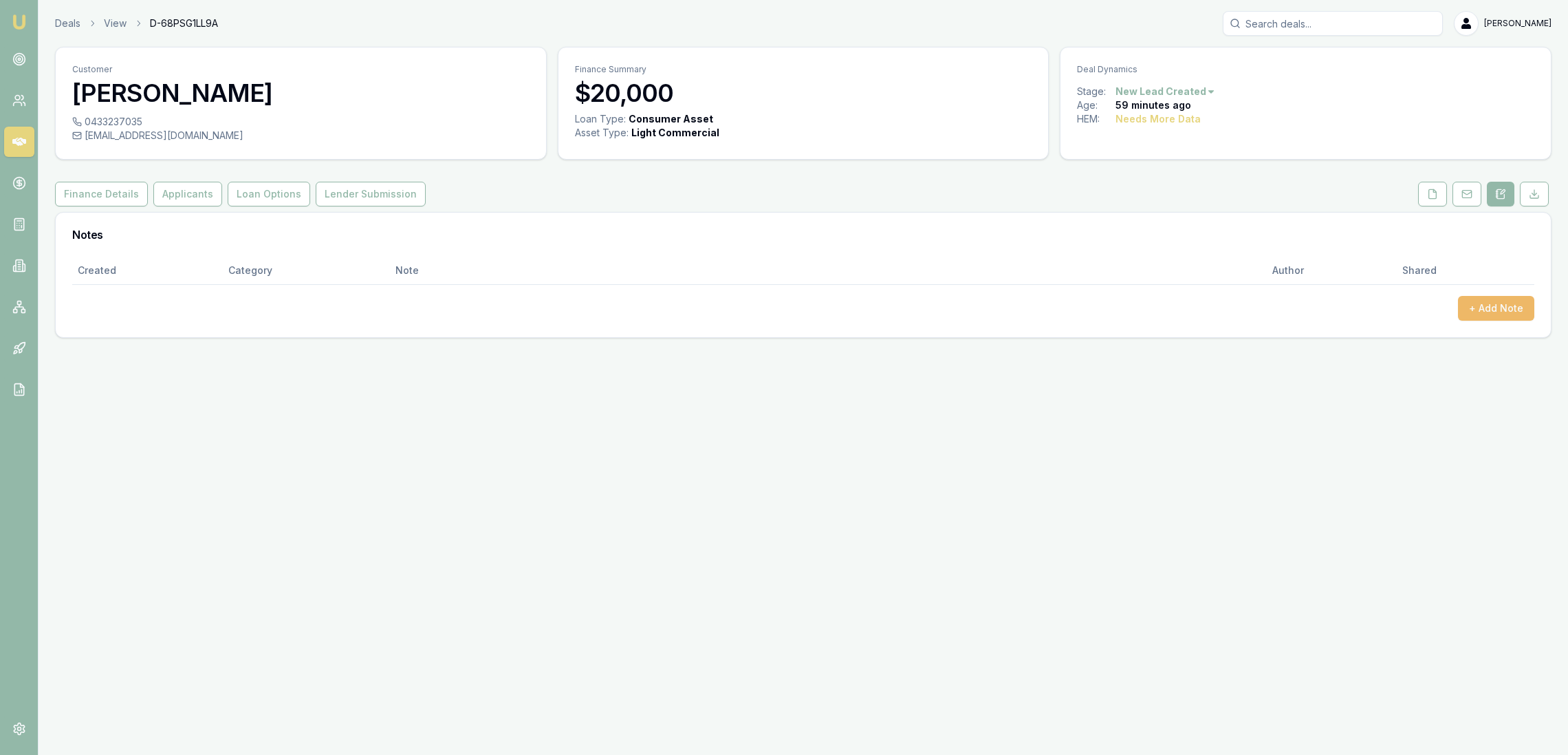
click at [1506, 307] on button "+ Add Note" at bounding box center [1496, 308] width 76 height 25
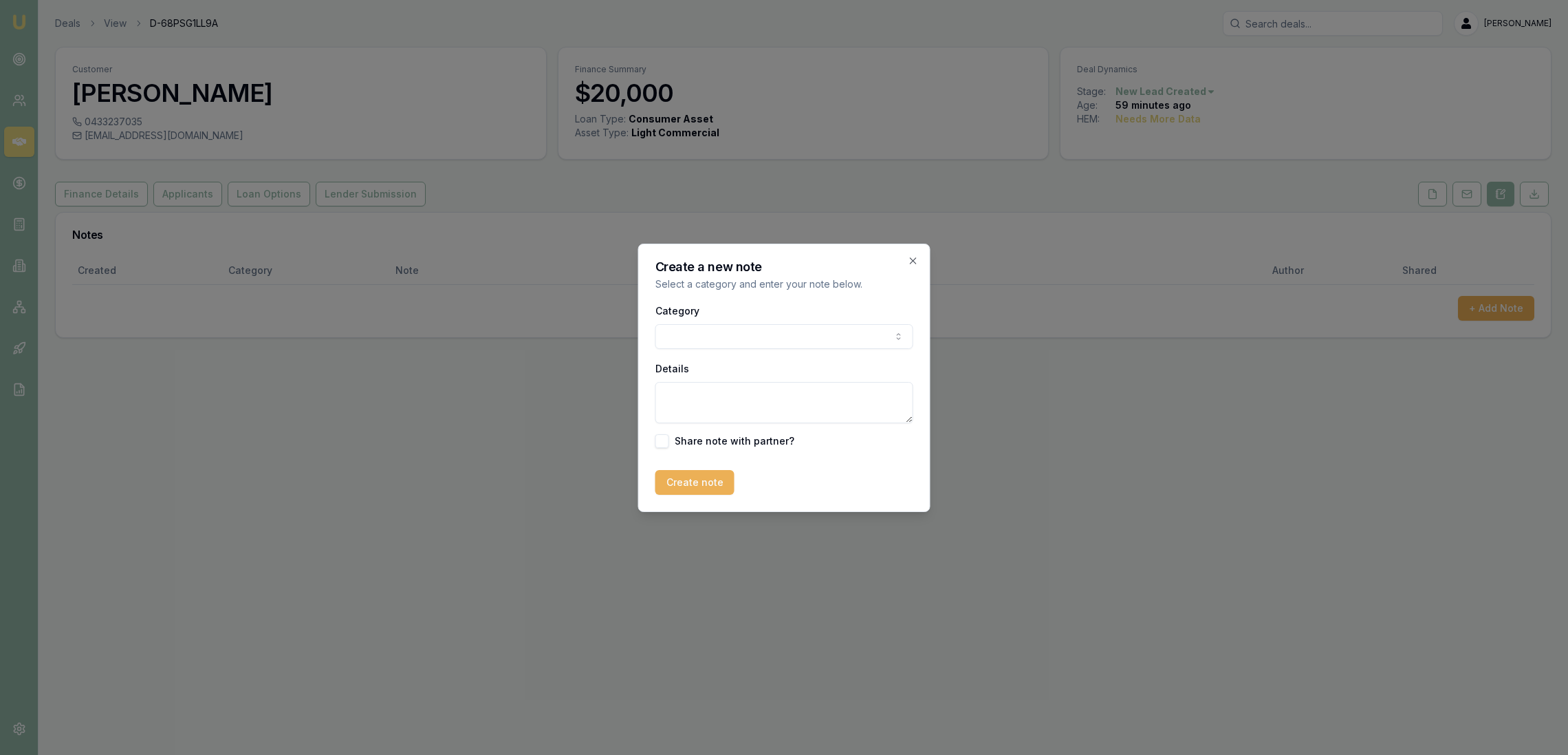
click at [761, 397] on textarea "Details" at bounding box center [784, 403] width 258 height 41
type textarea "e"
type textarea "Emu - consumer - used - Qld"
click at [699, 495] on div "Create a new note Select a category and enter your note below. Category General…" at bounding box center [784, 377] width 292 height 268
click at [694, 480] on button "Create note" at bounding box center [695, 482] width 79 height 25
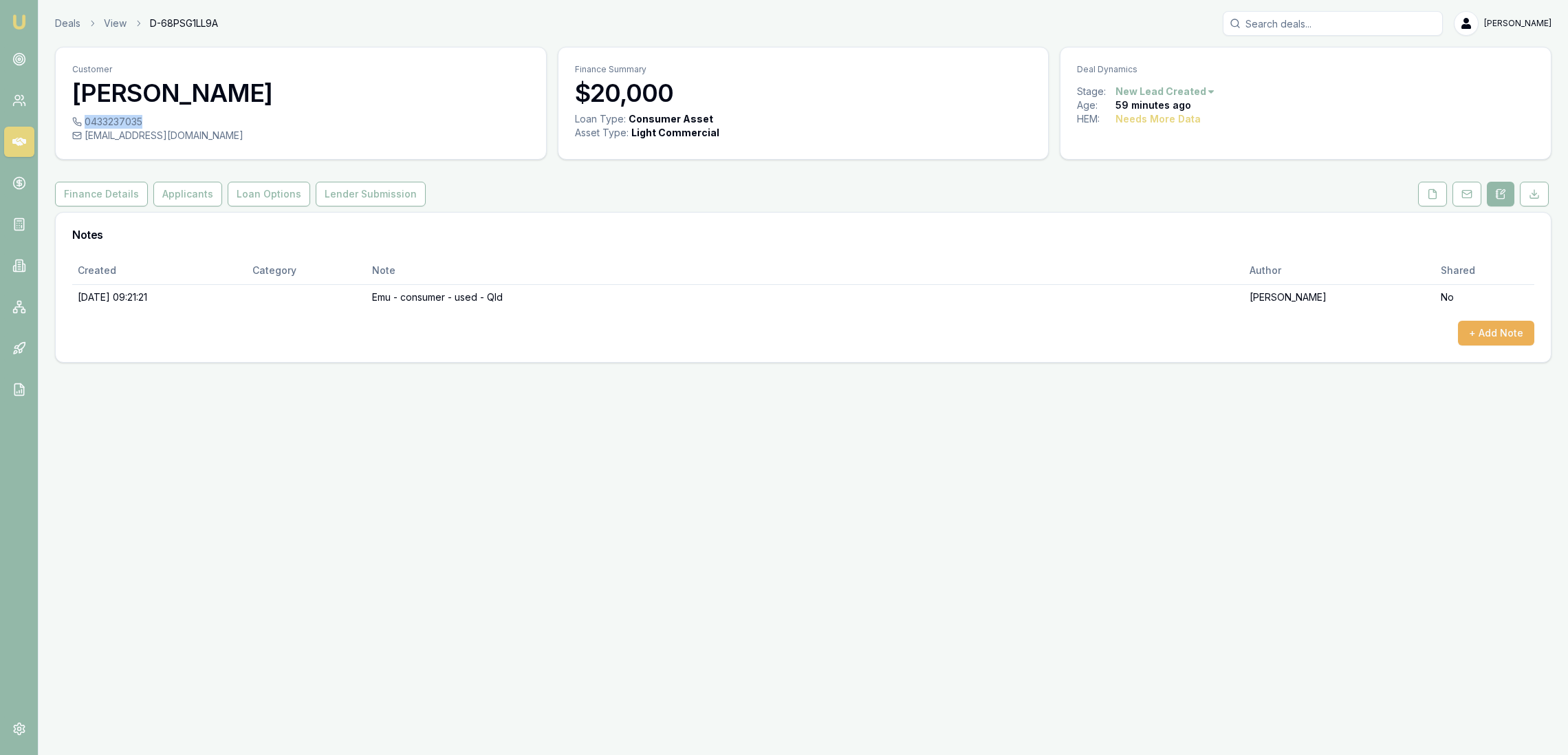
drag, startPoint x: 86, startPoint y: 117, endPoint x: 142, endPoint y: 117, distance: 56.0
click at [142, 117] on div "0433237035" at bounding box center [301, 121] width 457 height 14
copy div "0433237035"
click at [101, 208] on div "Customer Kamal Prajapati 0433237035 kamalprajapati9102001@gmail.com Finance Sum…" at bounding box center [803, 204] width 1497 height 316
click at [99, 204] on button "Finance Details" at bounding box center [101, 193] width 93 height 25
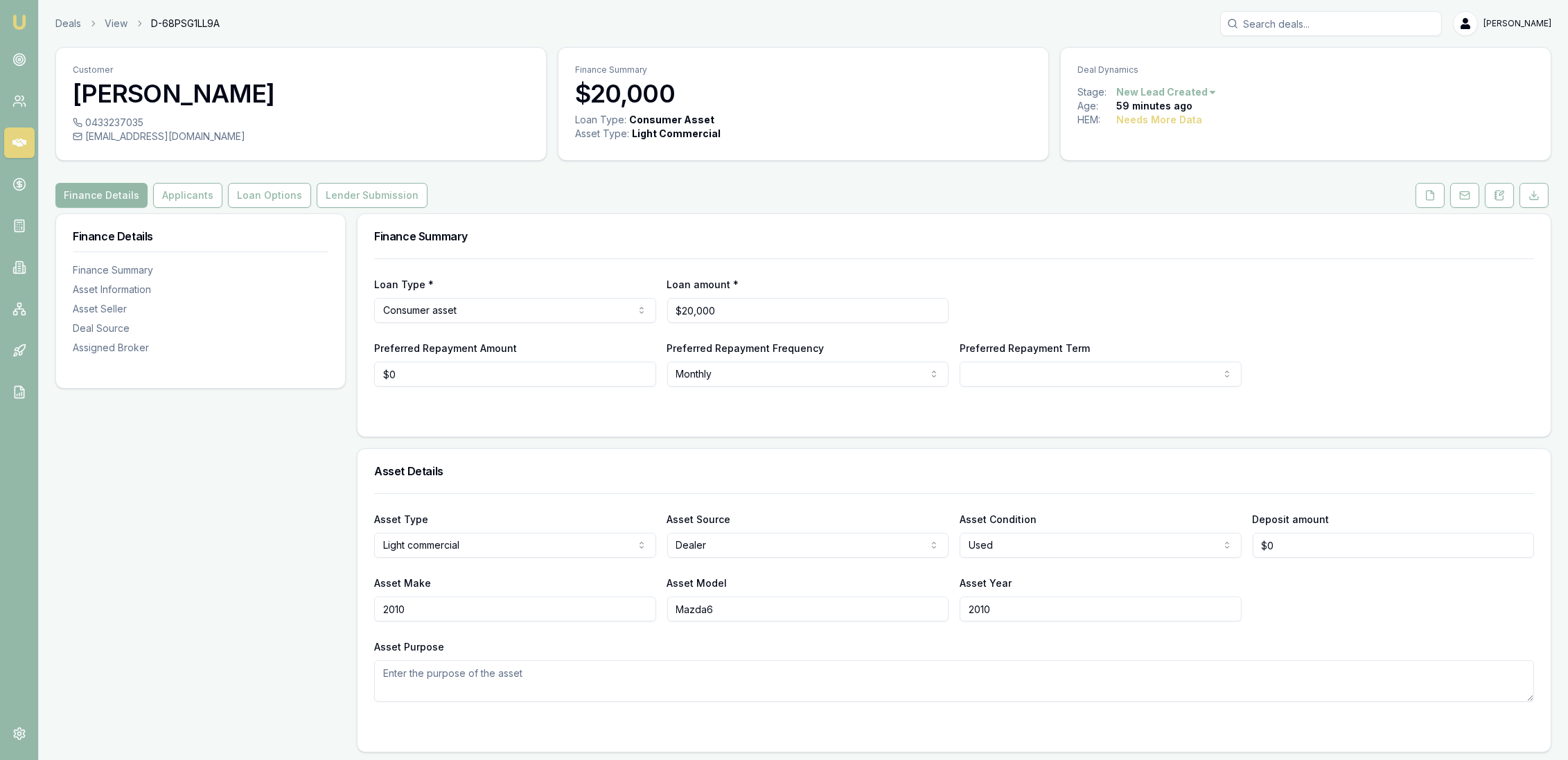
click at [1126, 371] on html "Emu Broker Deals View D-68PSG1LL9A Robyn Adams Toggle Menu Customer Kamal Praja…" at bounding box center [784, 380] width 1568 height 760
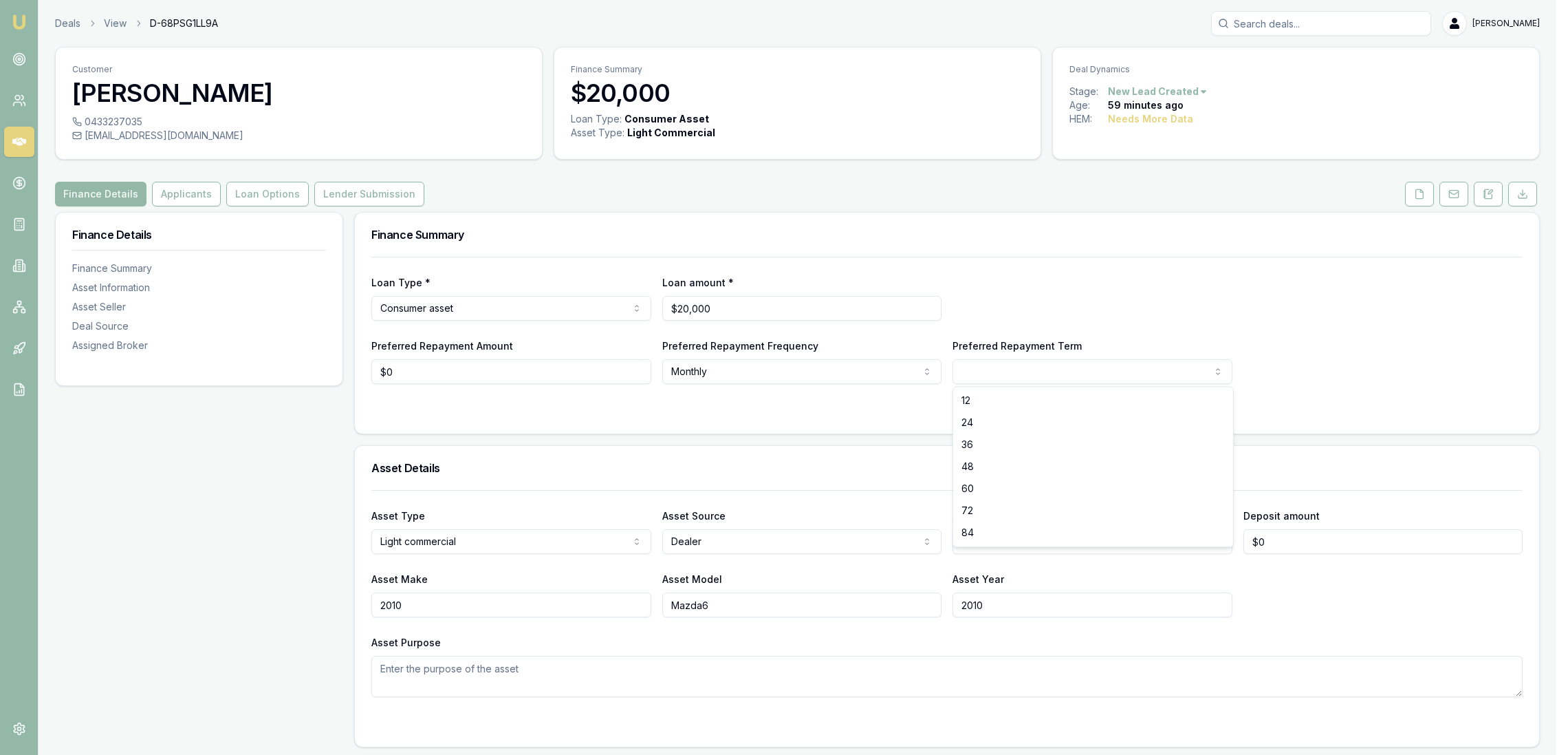
select select "84"
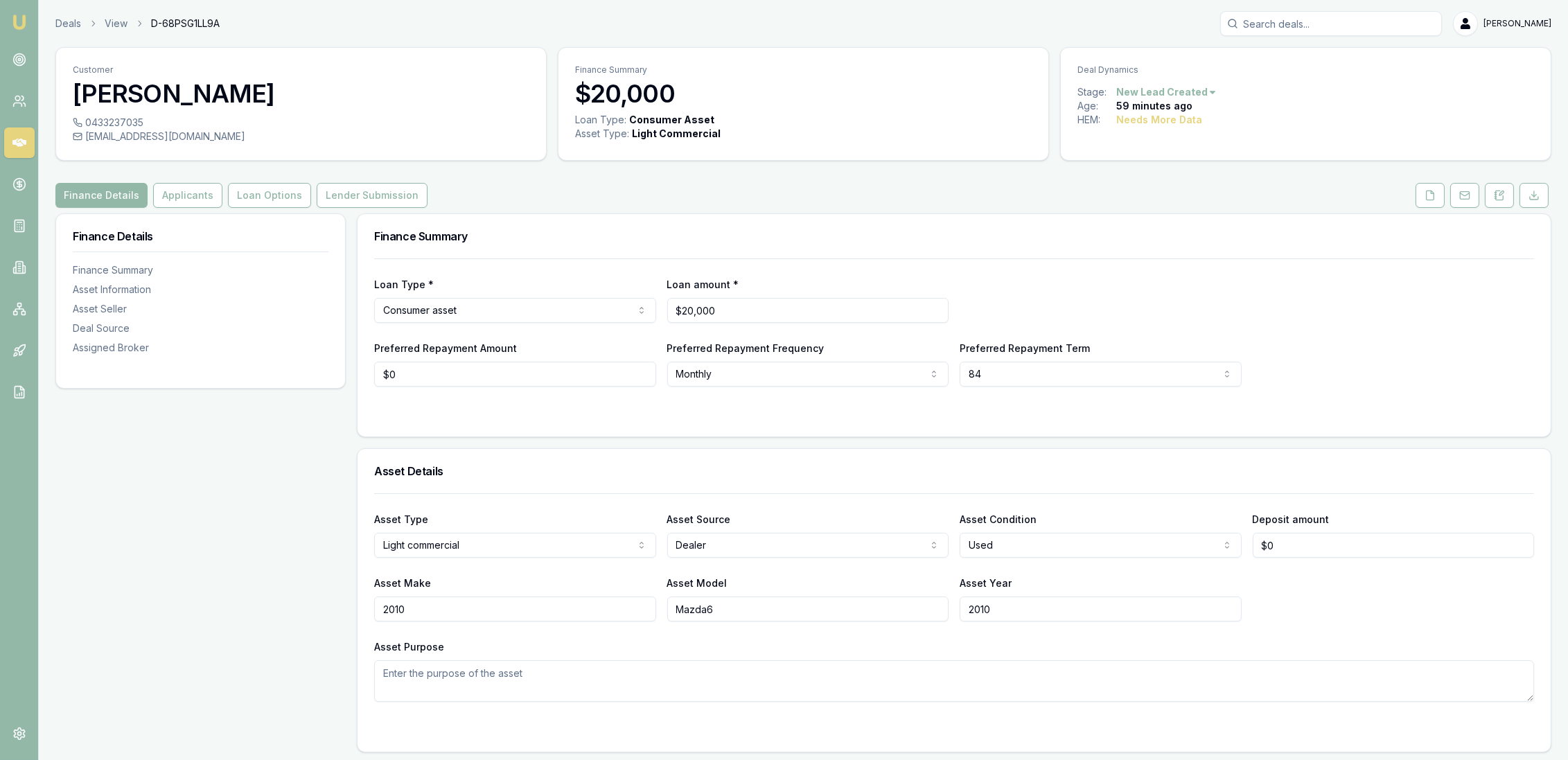
click at [892, 410] on div at bounding box center [953, 414] width 1159 height 11
click at [191, 197] on button "Applicants" at bounding box center [187, 195] width 69 height 25
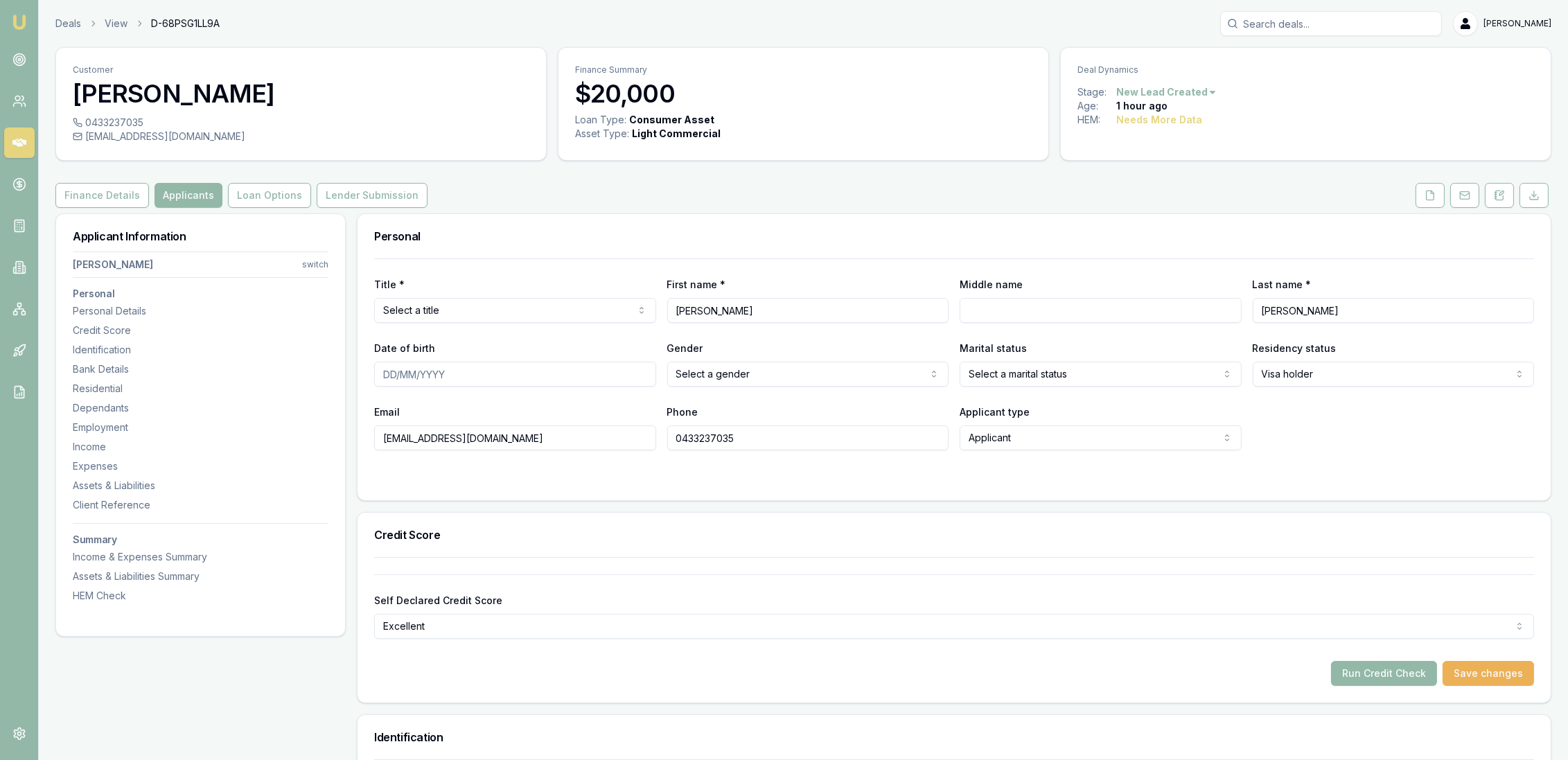
drag, startPoint x: 1502, startPoint y: 195, endPoint x: 1429, endPoint y: 227, distance: 79.7
click at [1502, 195] on icon at bounding box center [1499, 195] width 11 height 11
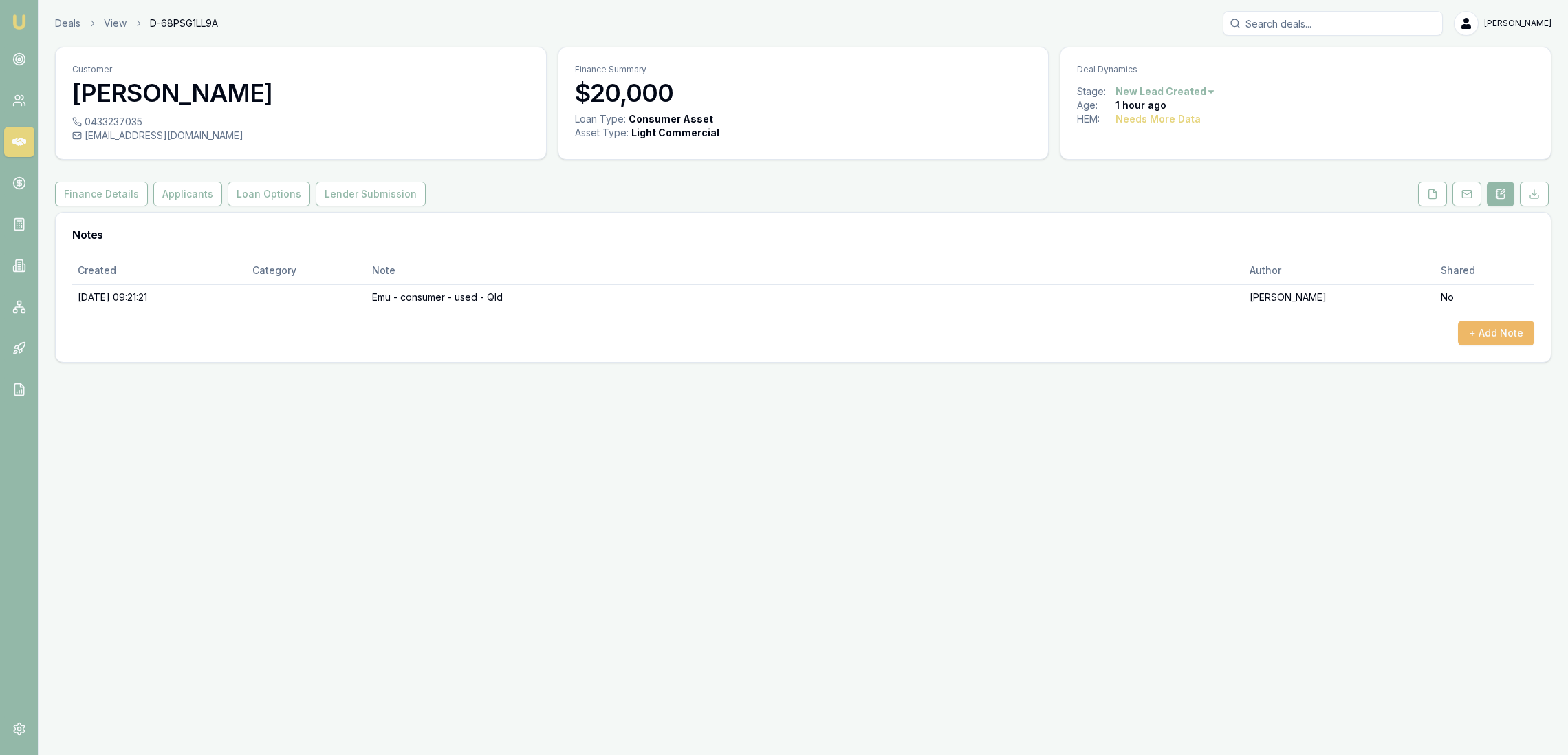
click at [1523, 329] on button "+ Add Note" at bounding box center [1496, 333] width 76 height 25
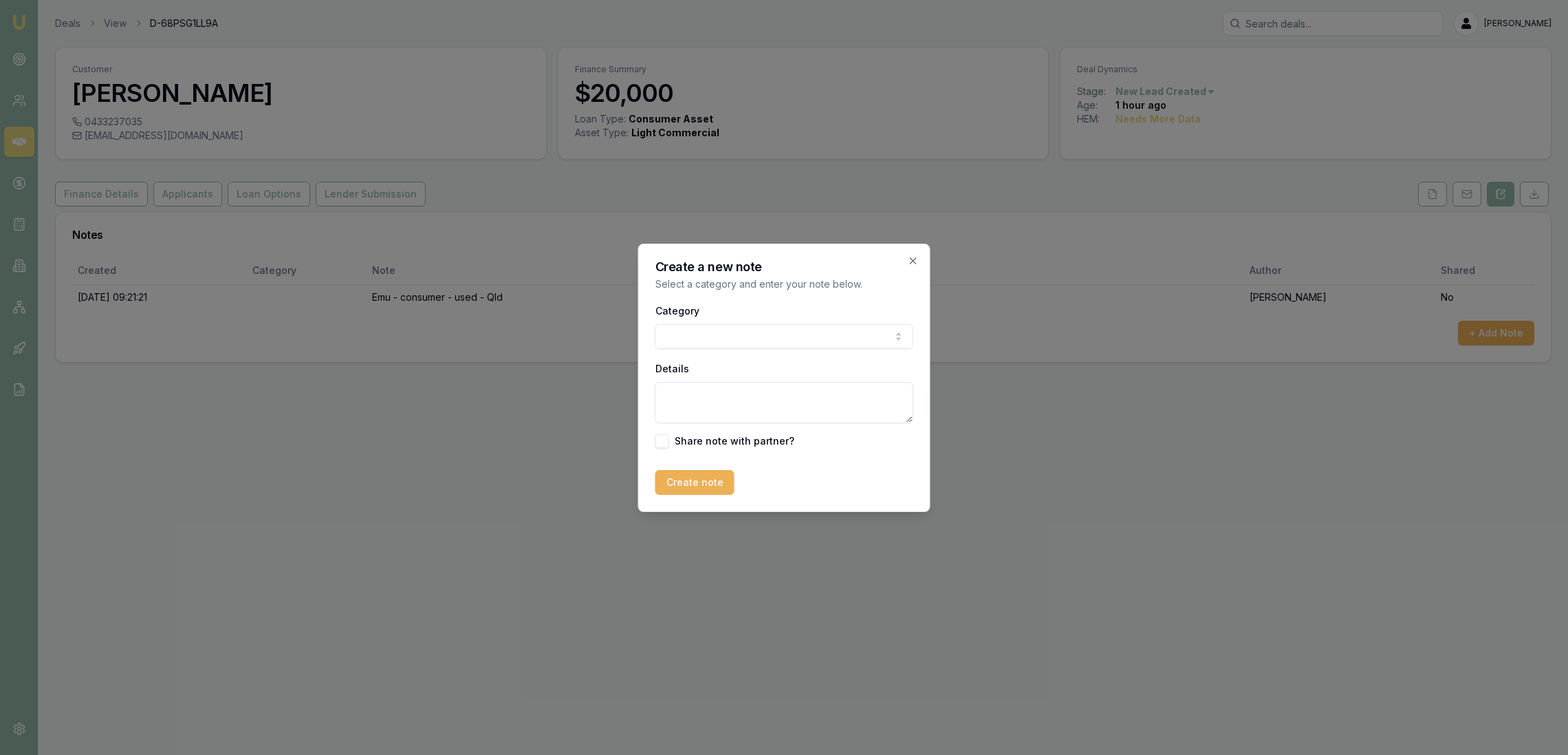
click at [689, 391] on textarea "Details" at bounding box center [784, 403] width 258 height 41
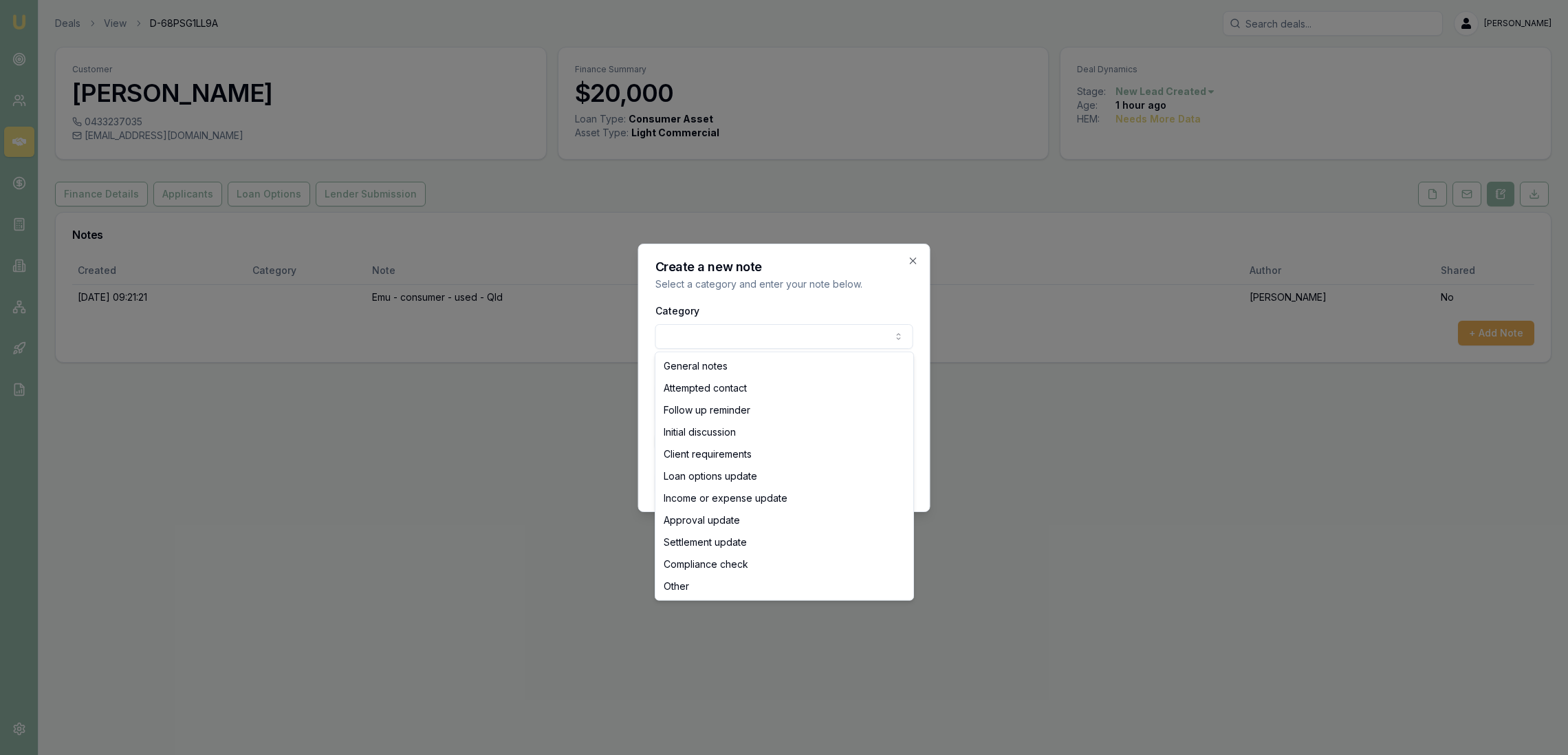
click at [722, 329] on body "Emu Broker Deals View D-68PSG1LL9A Robyn Adams Toggle Menu Customer Kamal Praja…" at bounding box center [784, 377] width 1568 height 755
select select "INITIAL_DISCUSSION"
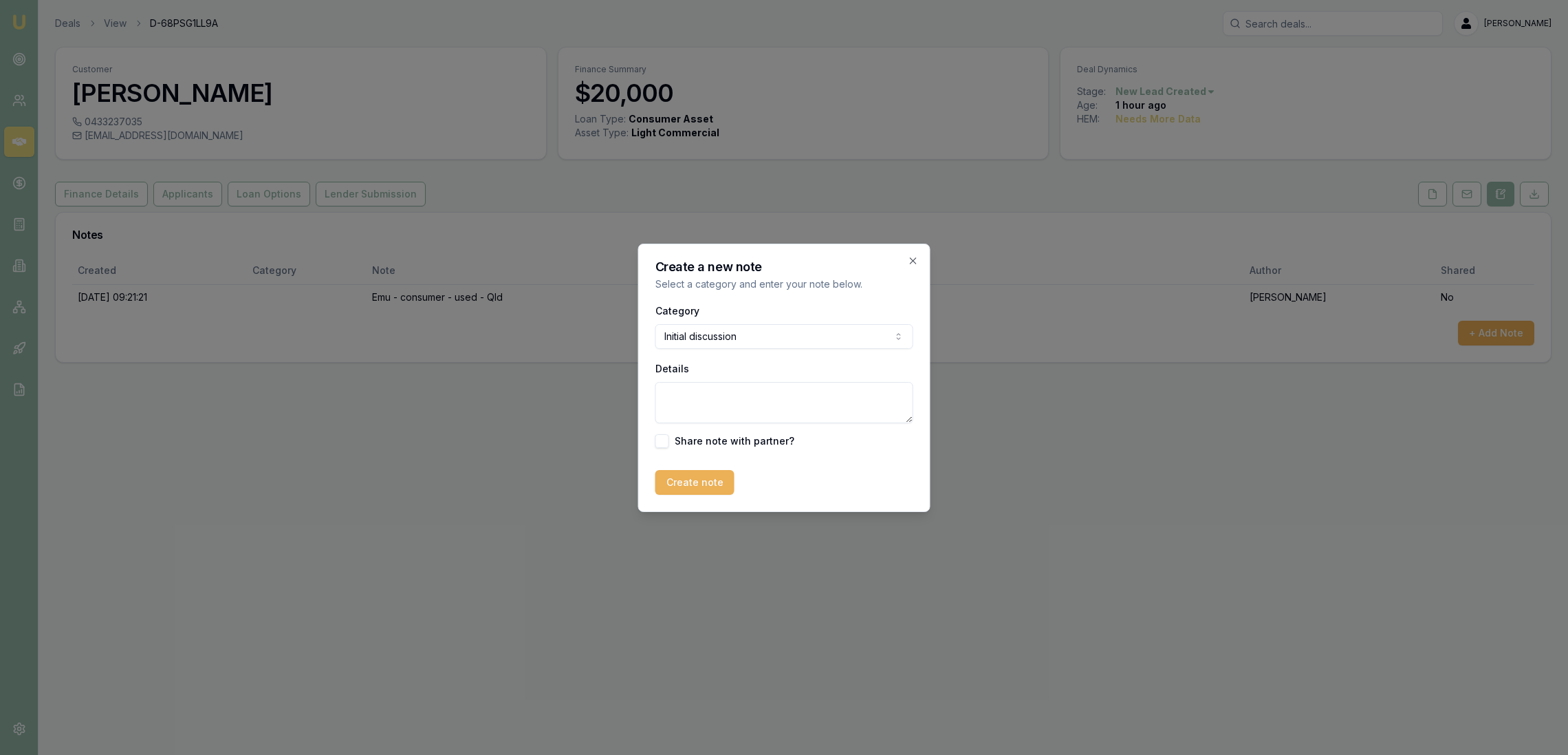
click at [697, 400] on textarea "Details" at bounding box center [784, 403] width 258 height 41
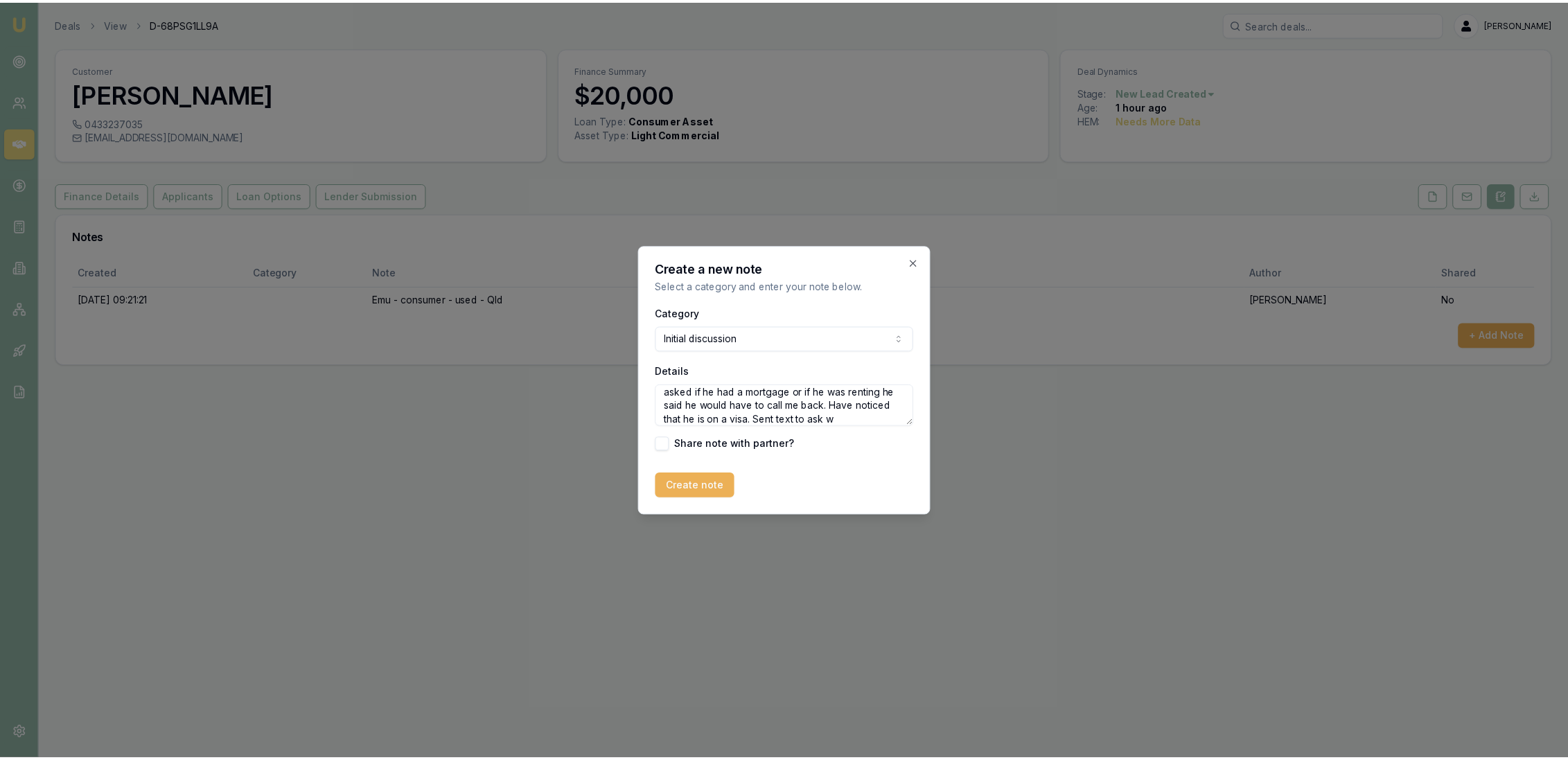
scroll to position [47, 0]
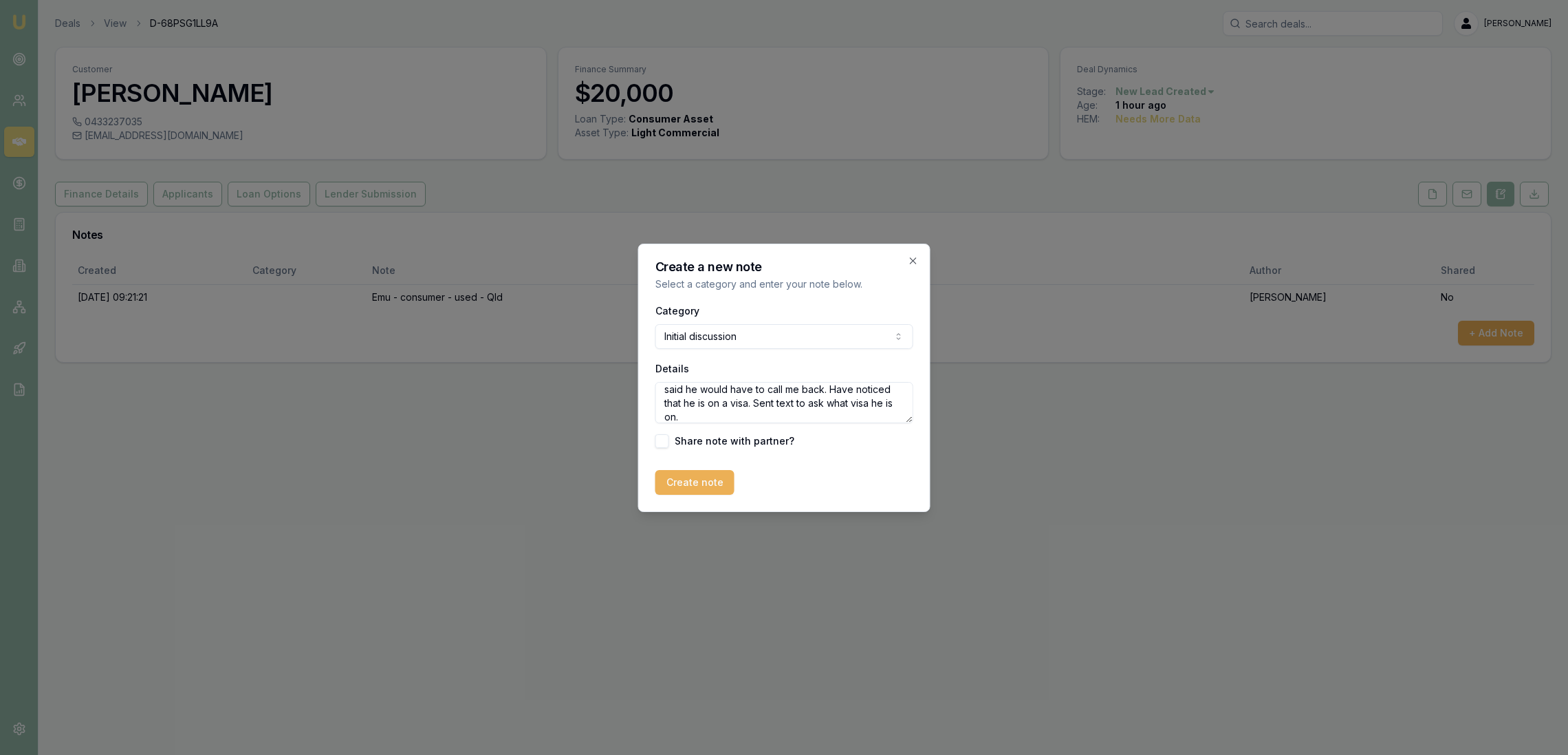
type textarea "Was noisy in the background when he answered the phone. Said he wanted a 7 year…"
click at [700, 469] on form "Category Initial discussion General notes Attempted contact Follow up reminder …" at bounding box center [784, 399] width 258 height 193
click at [694, 478] on button "Create note" at bounding box center [695, 482] width 79 height 25
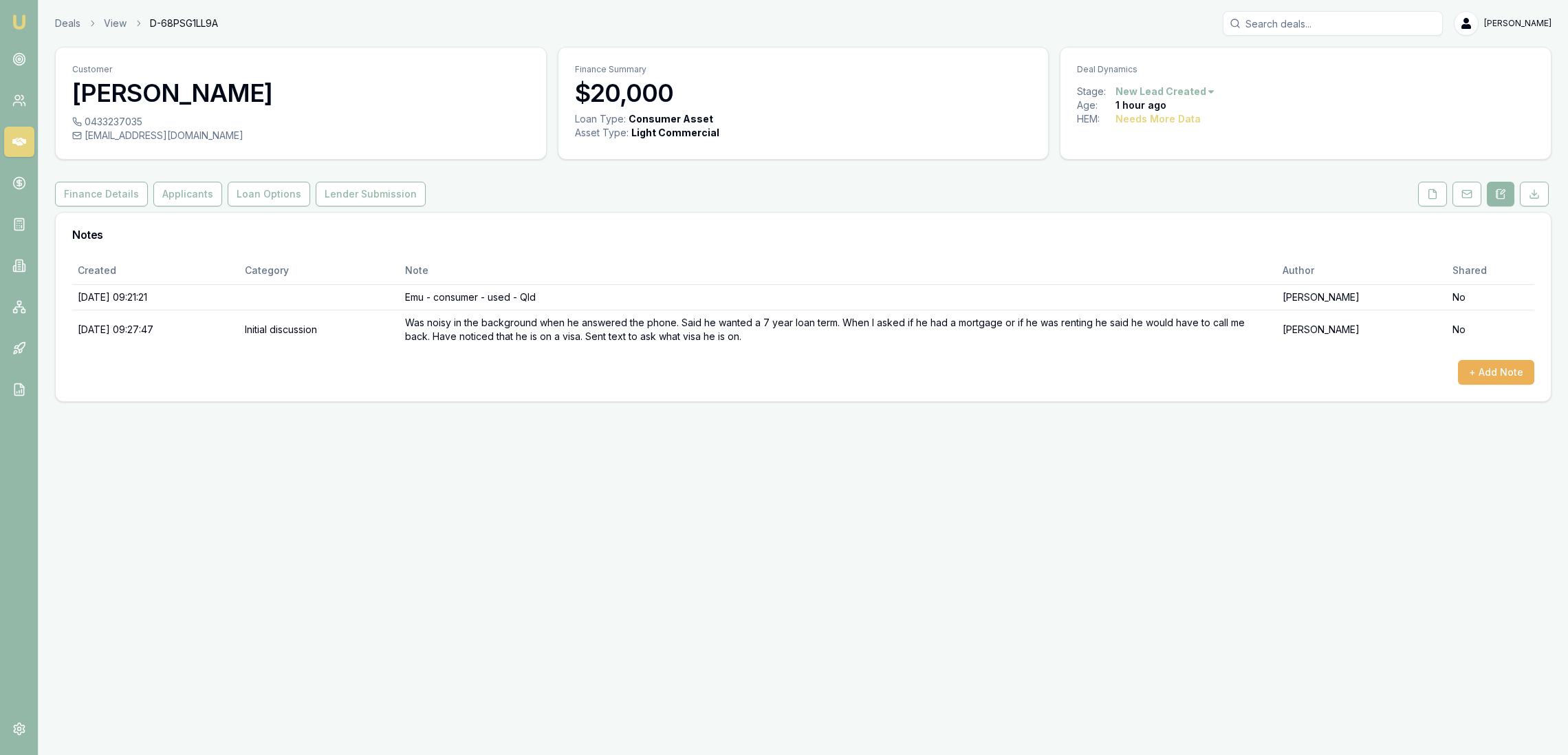
drag, startPoint x: 16, startPoint y: 19, endPoint x: 34, endPoint y: 8, distance: 21.1
click at [16, 19] on img at bounding box center [19, 21] width 17 height 17
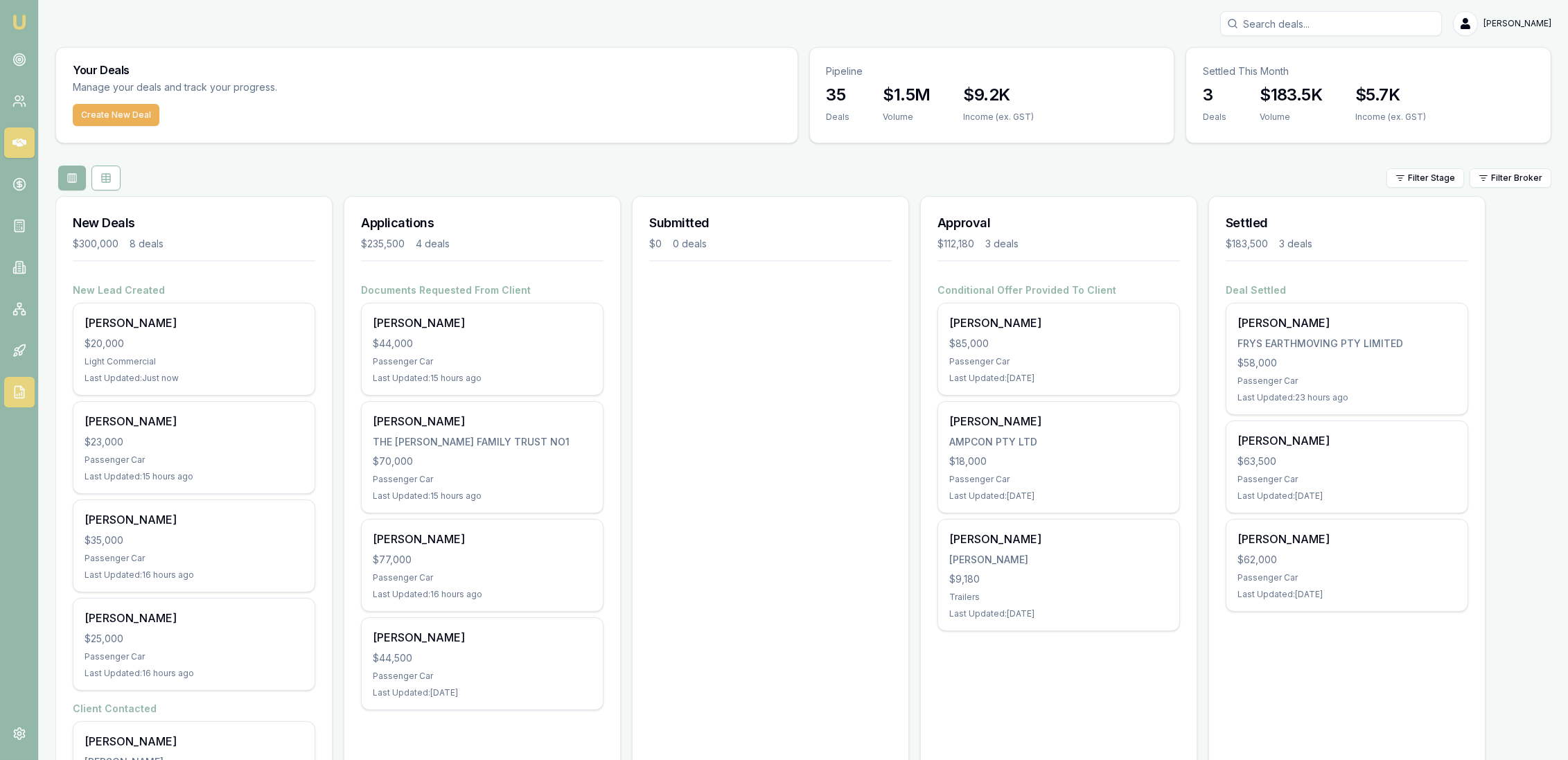
click at [11, 394] on link at bounding box center [19, 392] width 30 height 30
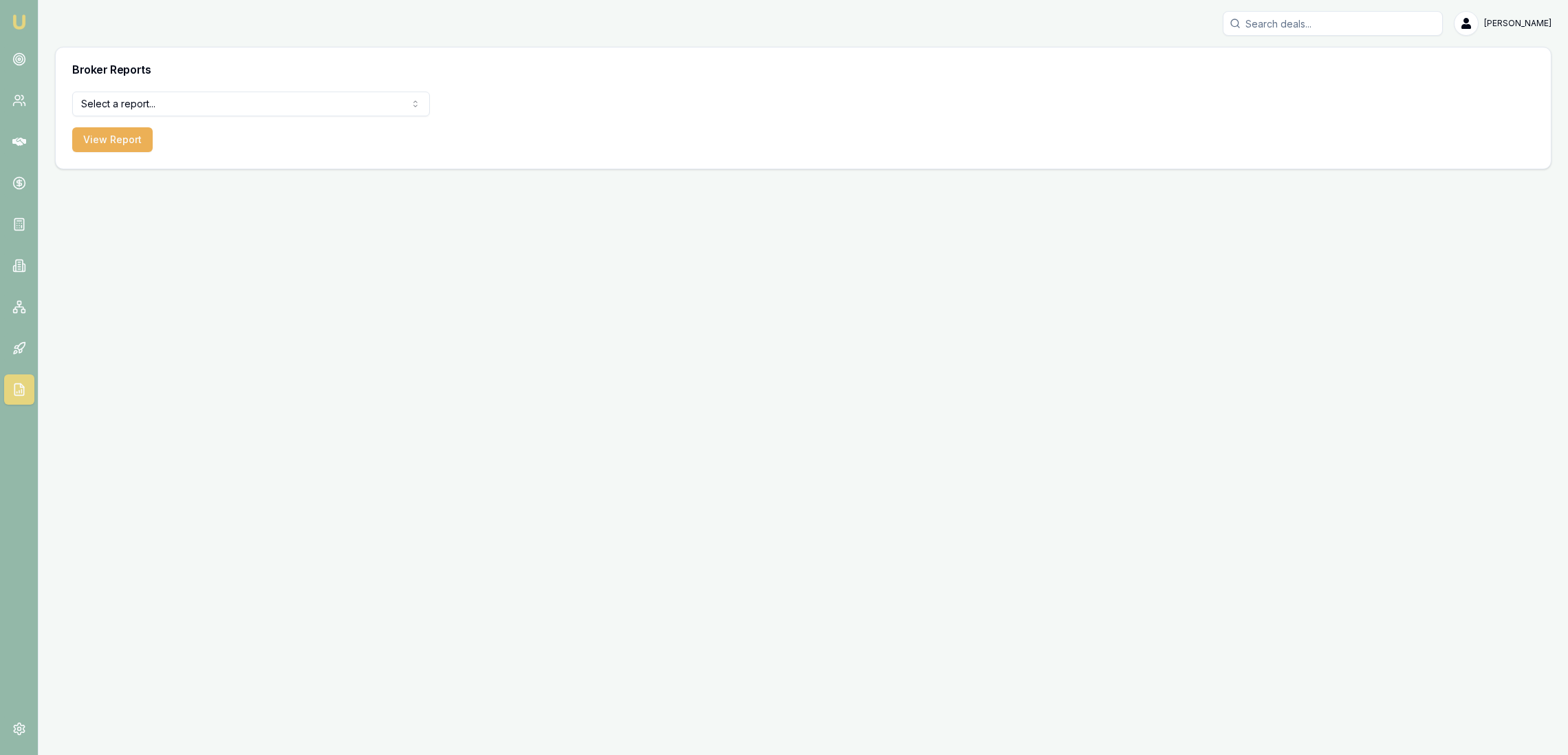
click at [219, 99] on html "Emu Broker Robyn Adams Toggle Menu Broker Reports Select a report... All Deals …" at bounding box center [784, 377] width 1568 height 755
click at [114, 140] on button "View Report" at bounding box center [112, 139] width 80 height 25
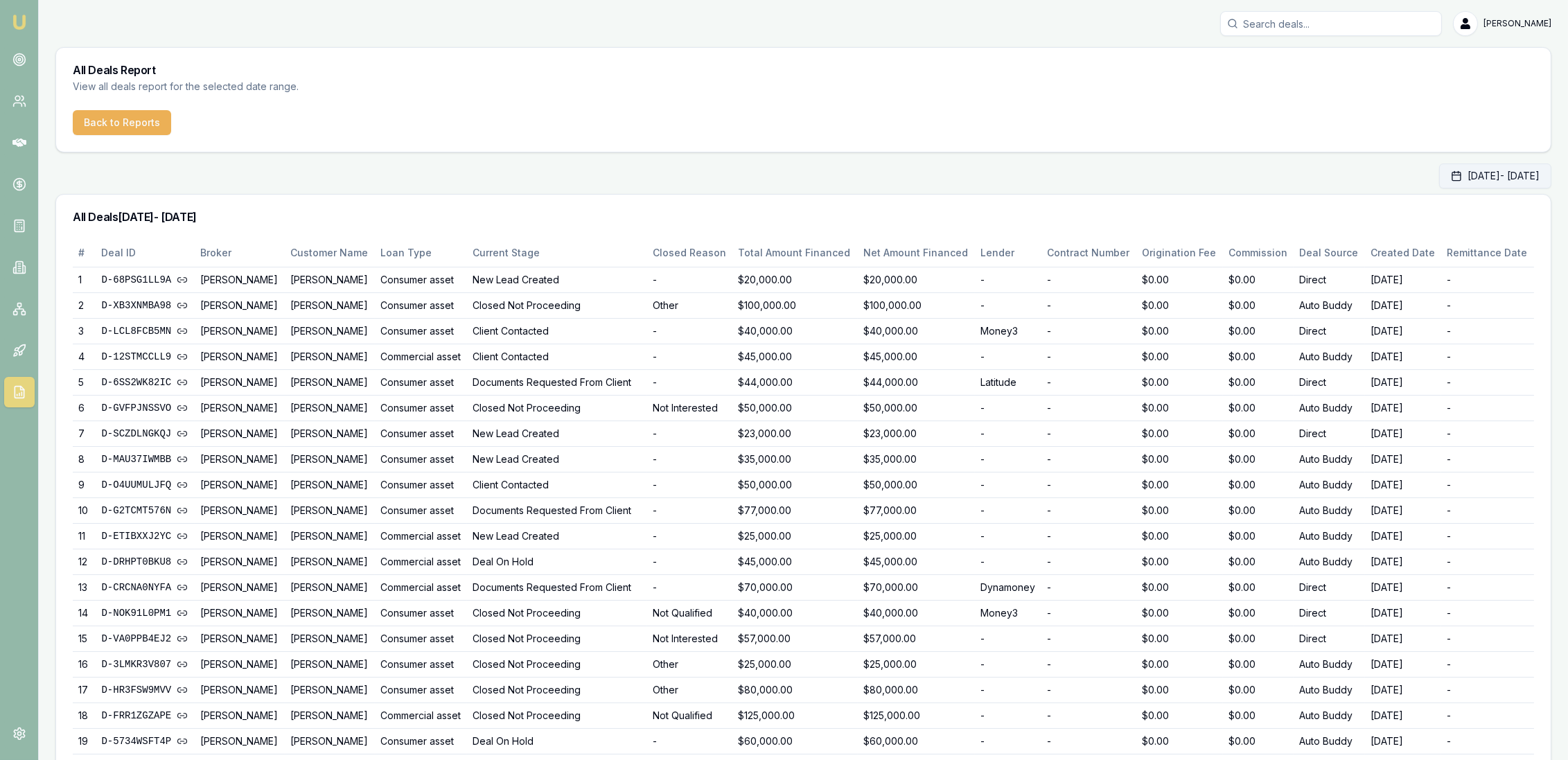
click at [1452, 176] on rect "button" at bounding box center [1456, 176] width 8 height 8
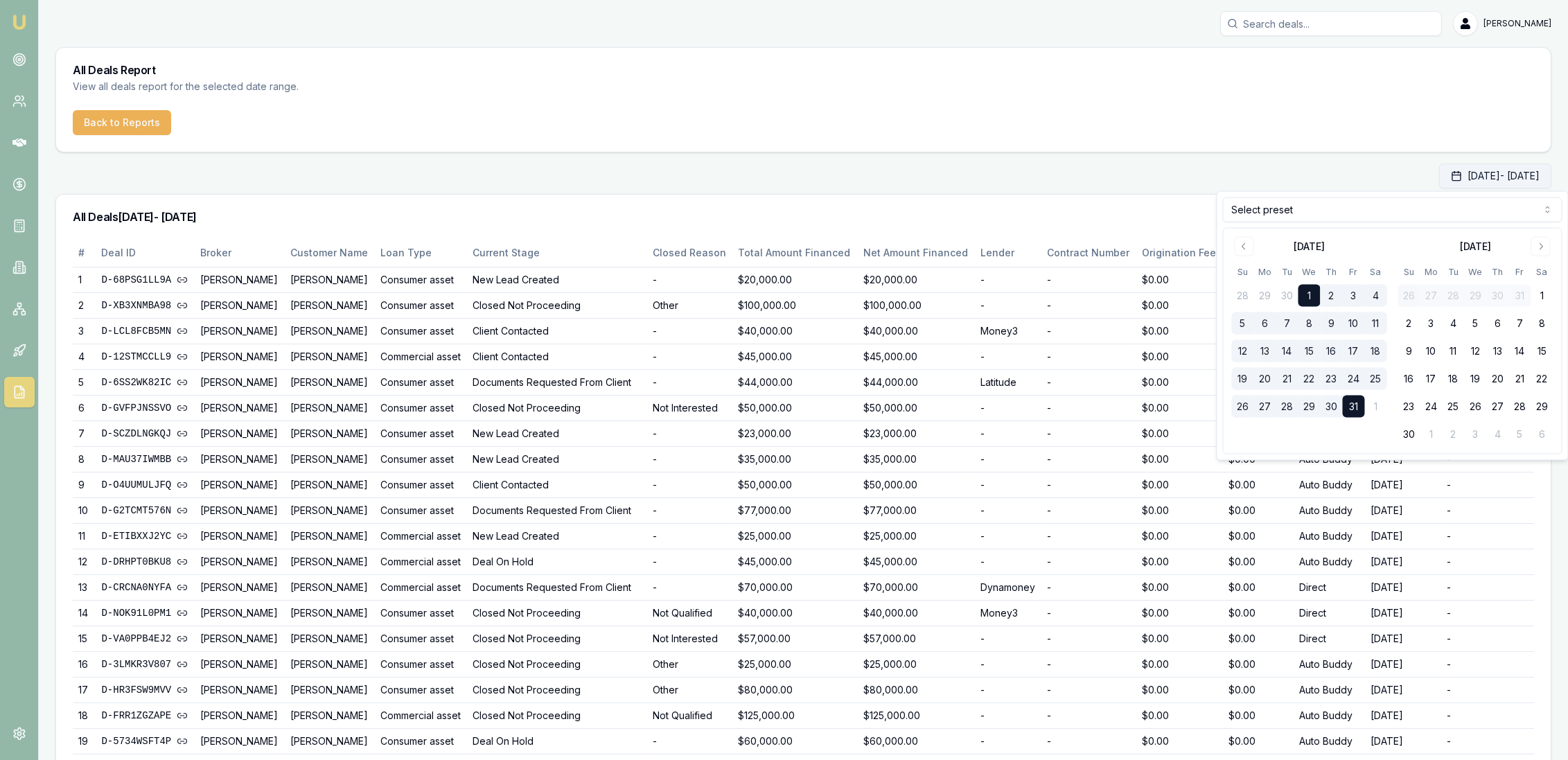
click at [1452, 176] on rect "button" at bounding box center [1456, 176] width 8 height 8
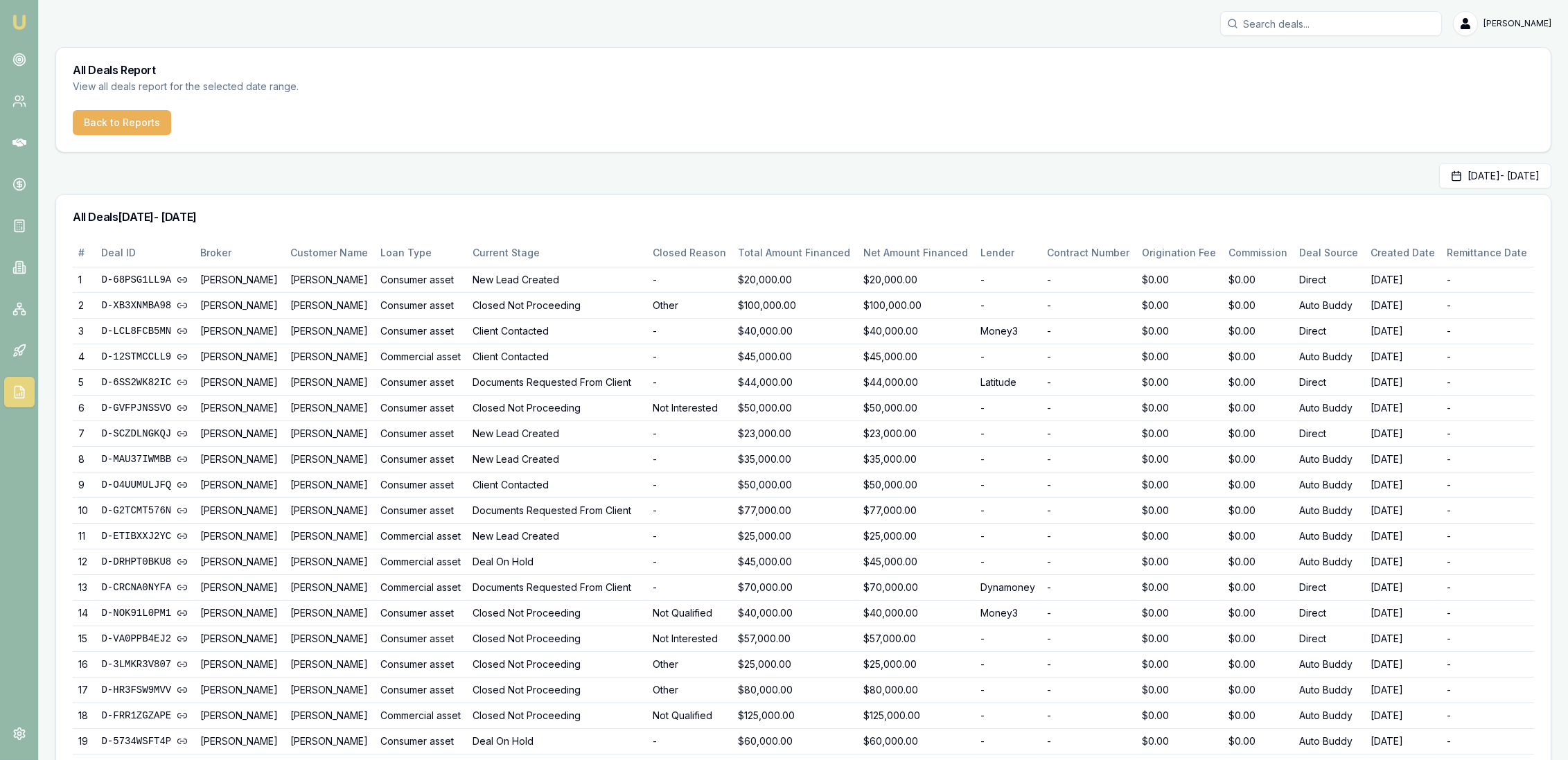
click at [13, 19] on img at bounding box center [19, 22] width 17 height 17
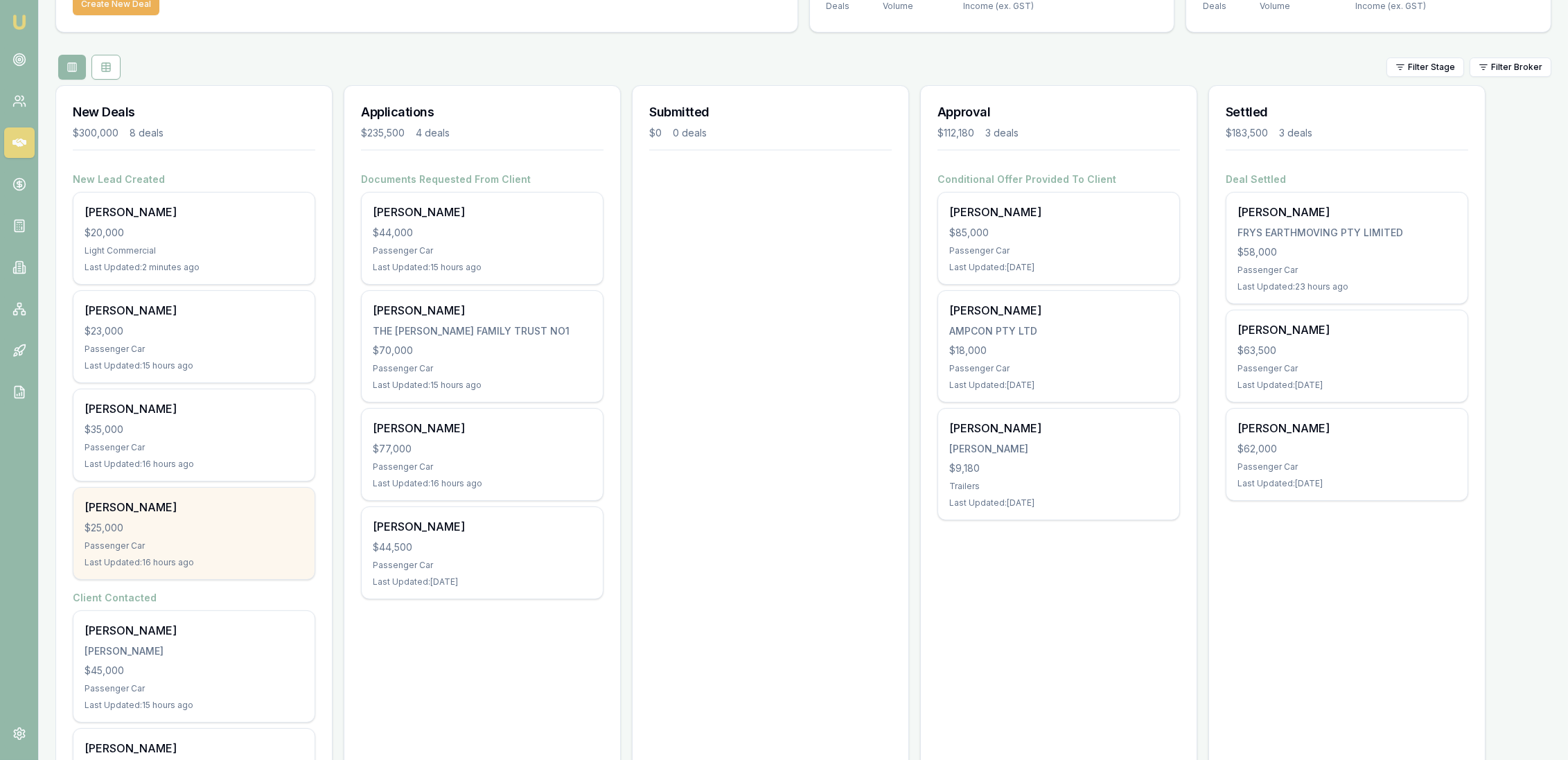
scroll to position [384, 0]
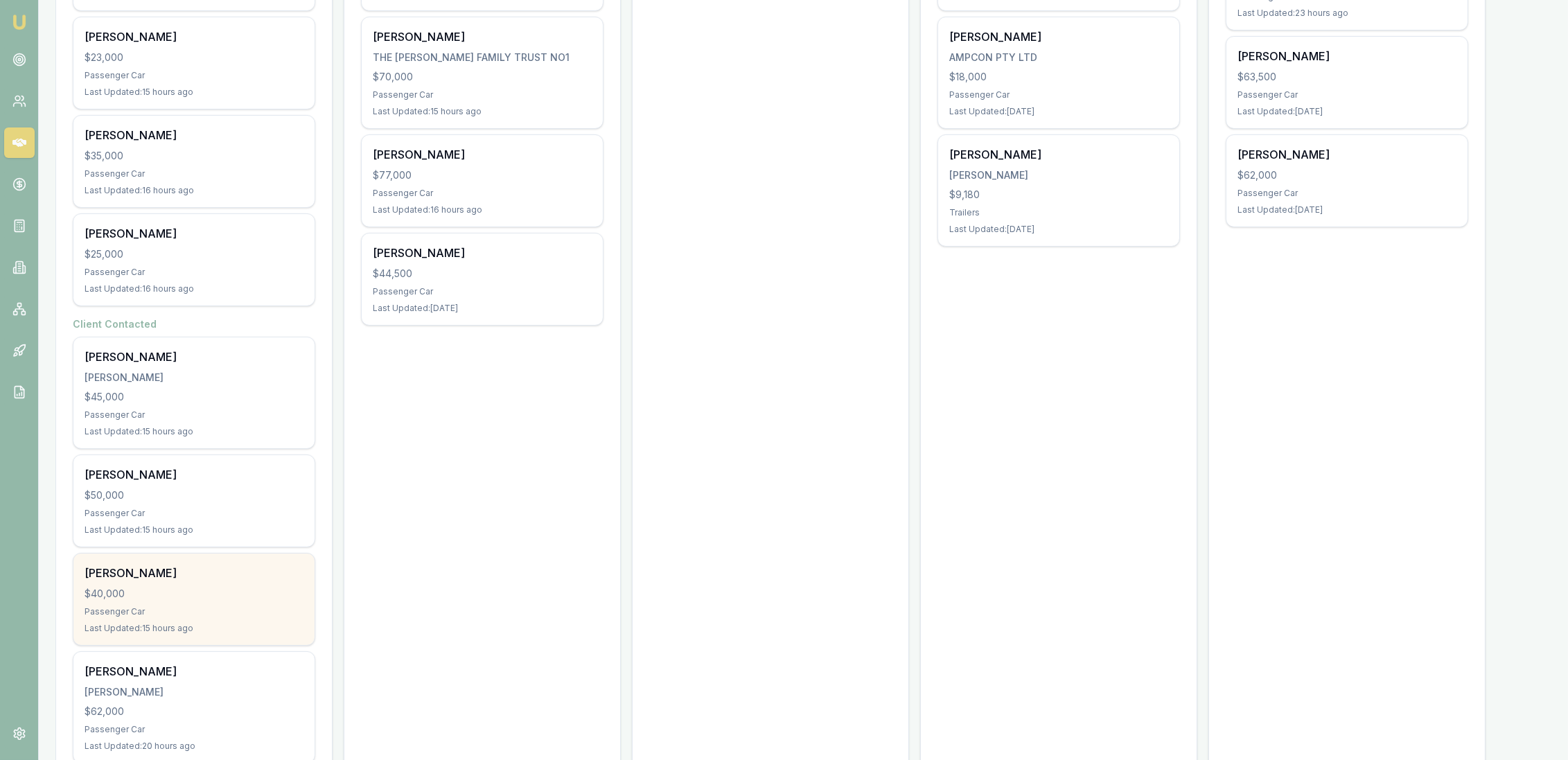
click at [151, 600] on div "Jacqui Kuschert $40,000 Passenger Car Last Updated: 15 hours ago" at bounding box center [194, 599] width 241 height 91
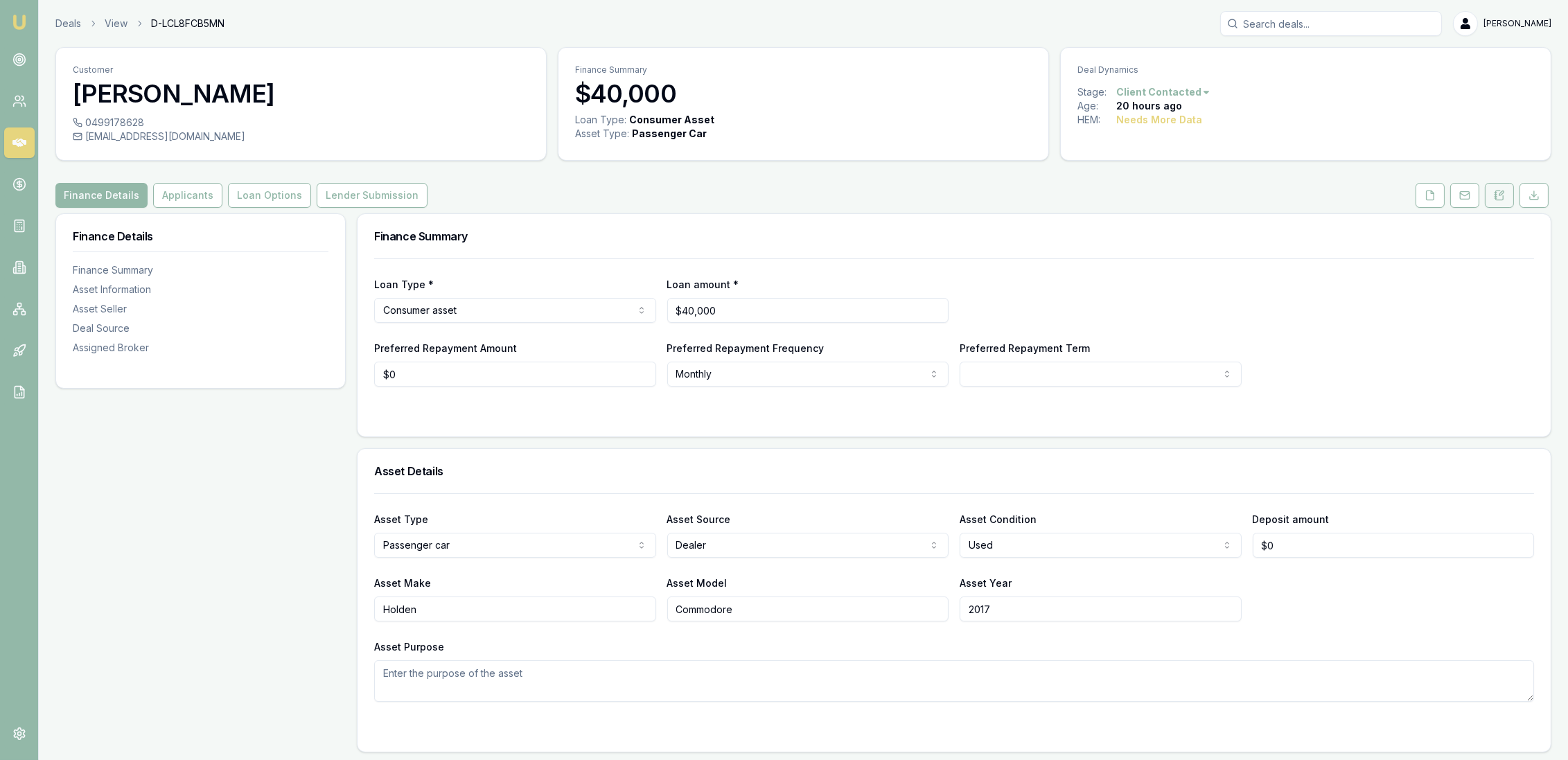
drag, startPoint x: 1502, startPoint y: 199, endPoint x: 1495, endPoint y: 207, distance: 10.6
click at [1502, 199] on icon at bounding box center [1500, 195] width 8 height 9
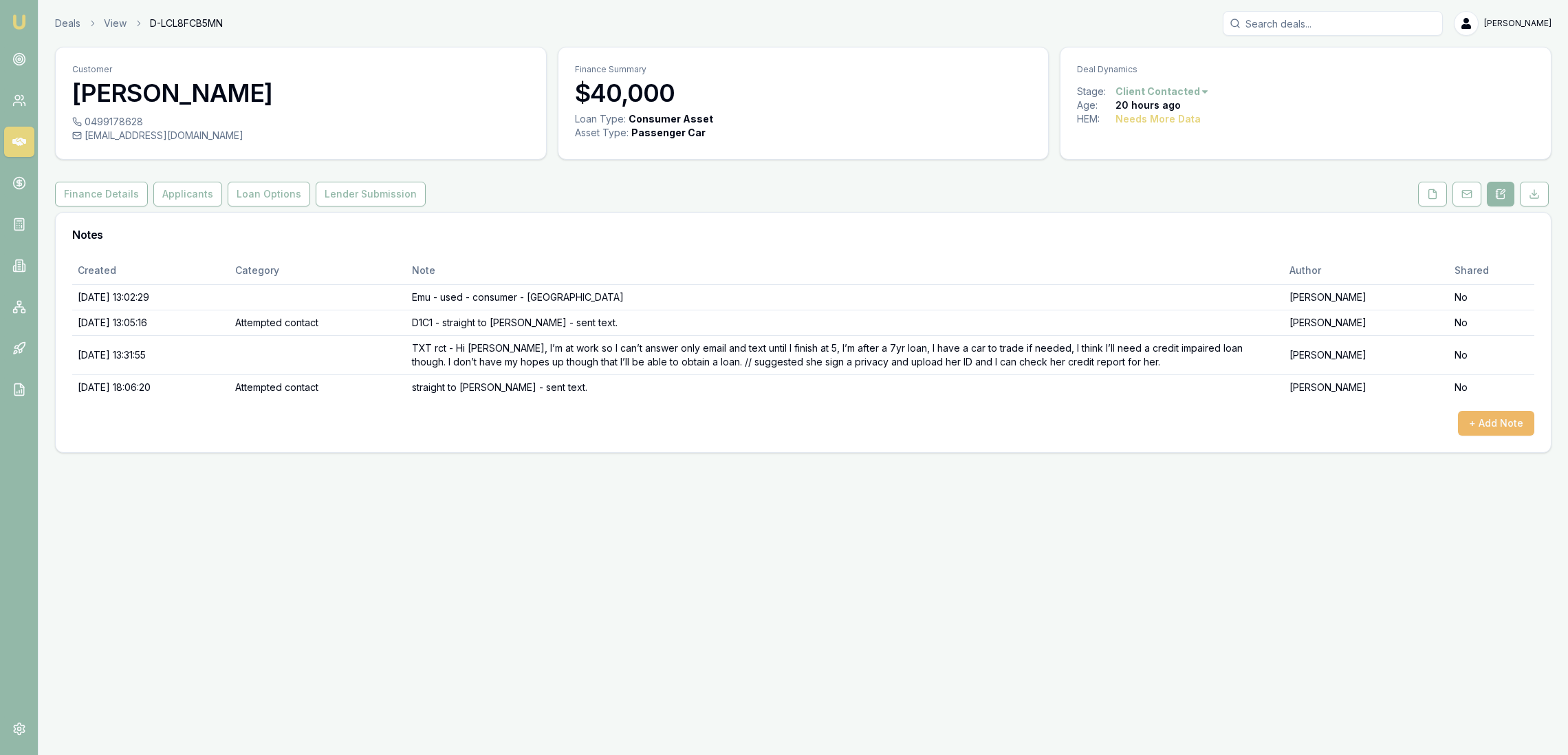
click at [1492, 419] on button "+ Add Note" at bounding box center [1496, 422] width 76 height 25
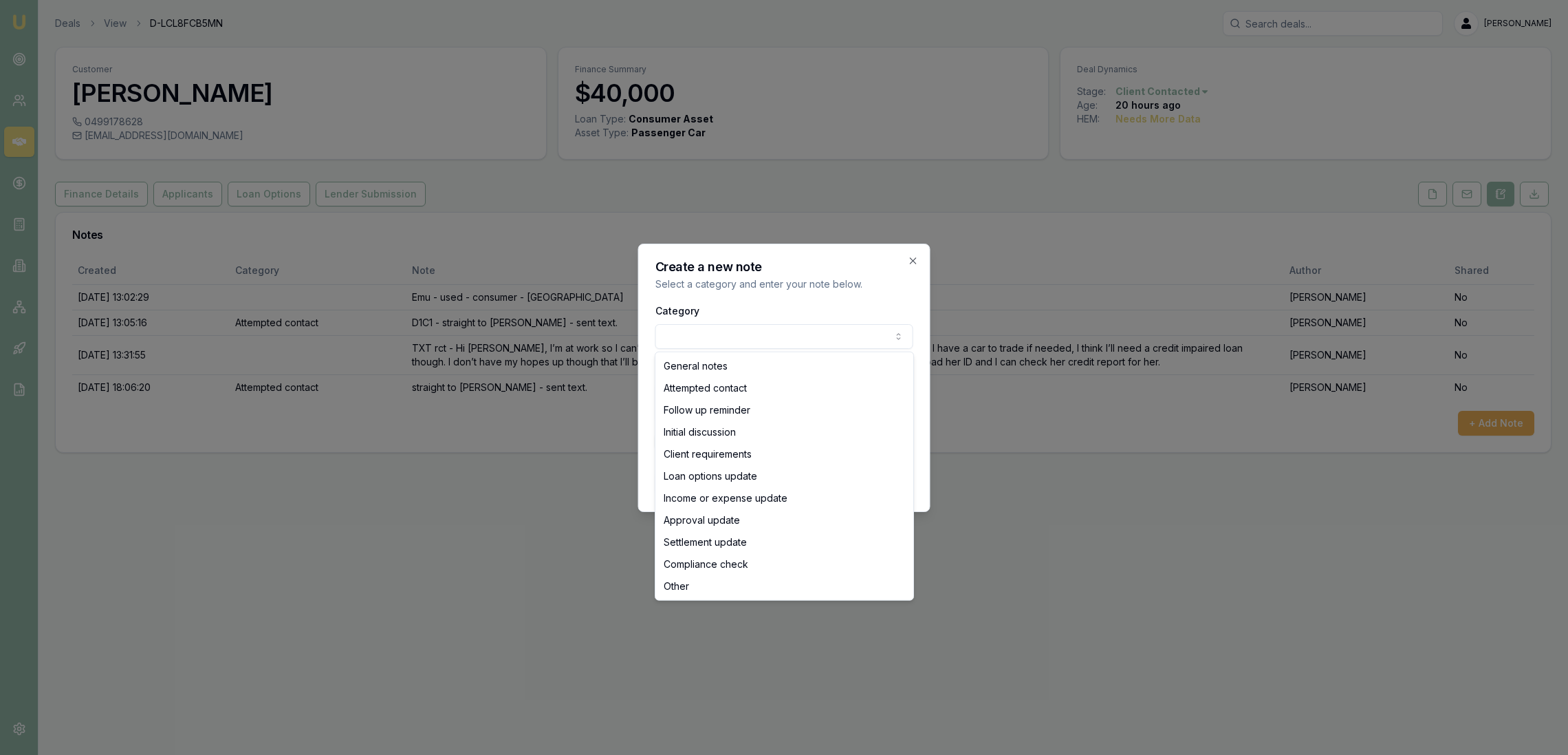
click at [690, 337] on body "Emu Broker Deals View D-LCL8FCB5MN [PERSON_NAME] Toggle Menu Customer [PERSON_N…" at bounding box center [784, 377] width 1568 height 755
select select "ATTEMPTED_CONTACT"
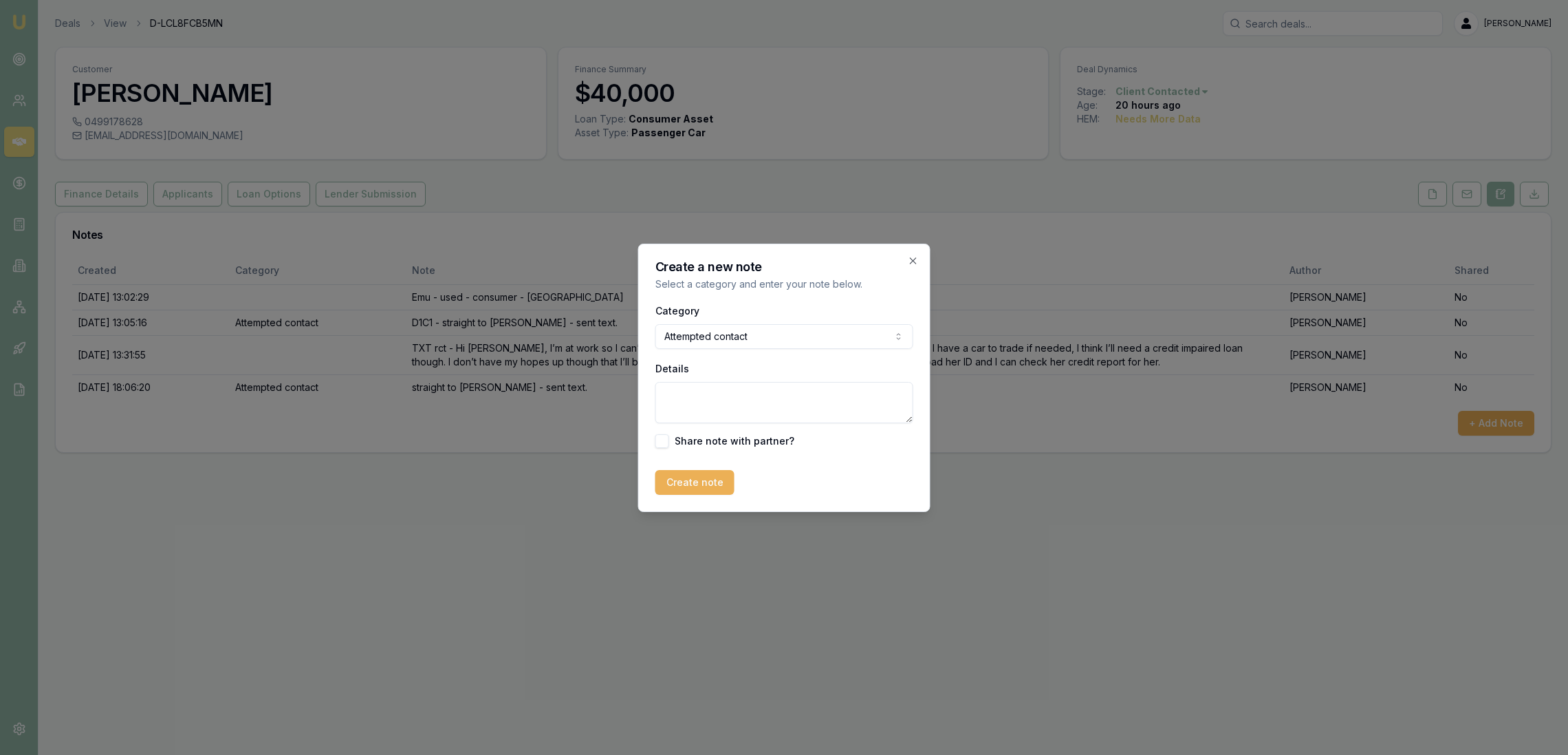
click at [679, 397] on textarea "Details" at bounding box center [784, 403] width 258 height 41
click at [847, 409] on textarea "Sent FU text re credit impairment - she has gone quite and may be embarrassed. …" at bounding box center [784, 403] width 258 height 41
type textarea "Sent FU text re credit impairment - she has gone quite and may be embarrassed."
click at [712, 483] on button "Create note" at bounding box center [695, 482] width 79 height 25
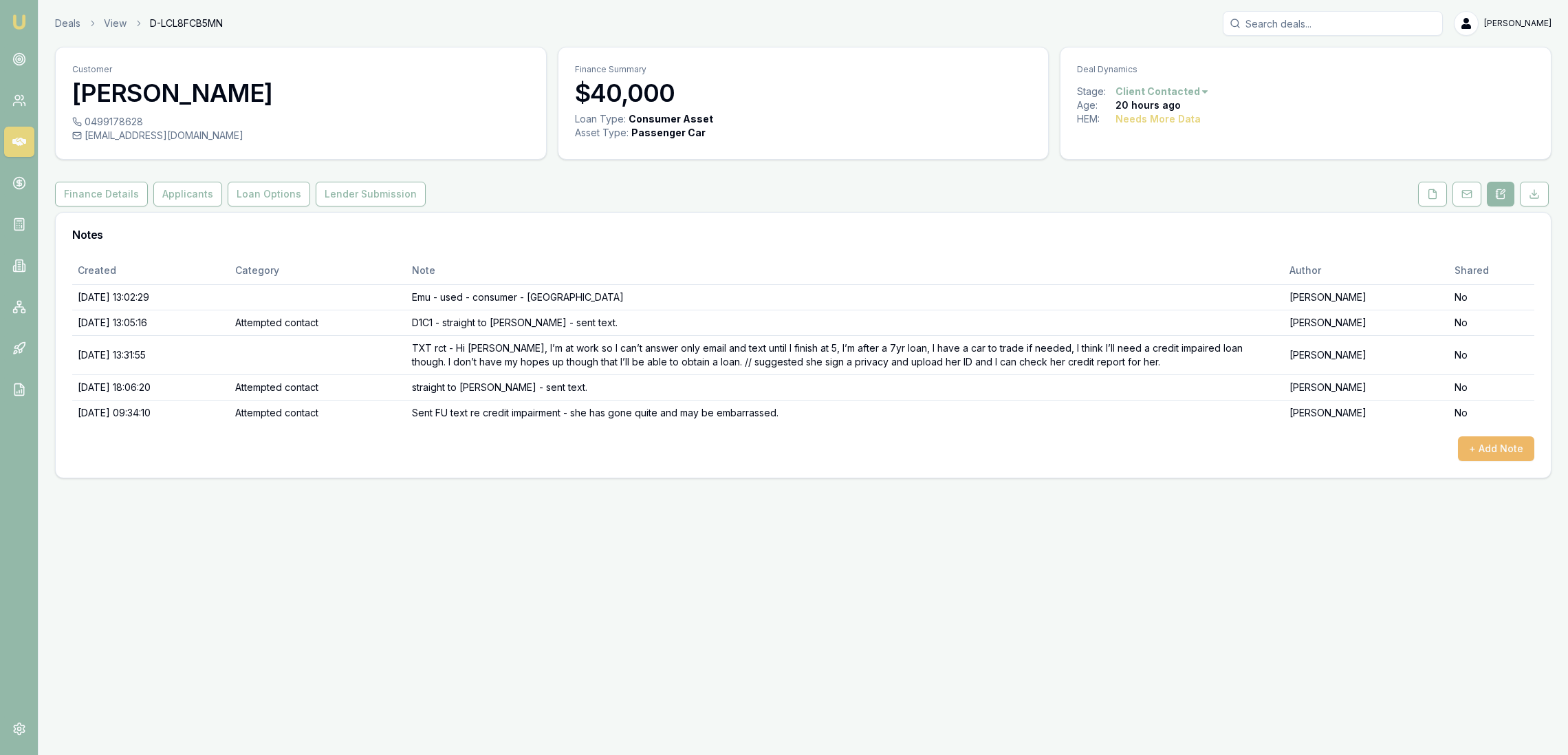
click at [1507, 445] on button "+ Add Note" at bounding box center [1496, 448] width 76 height 25
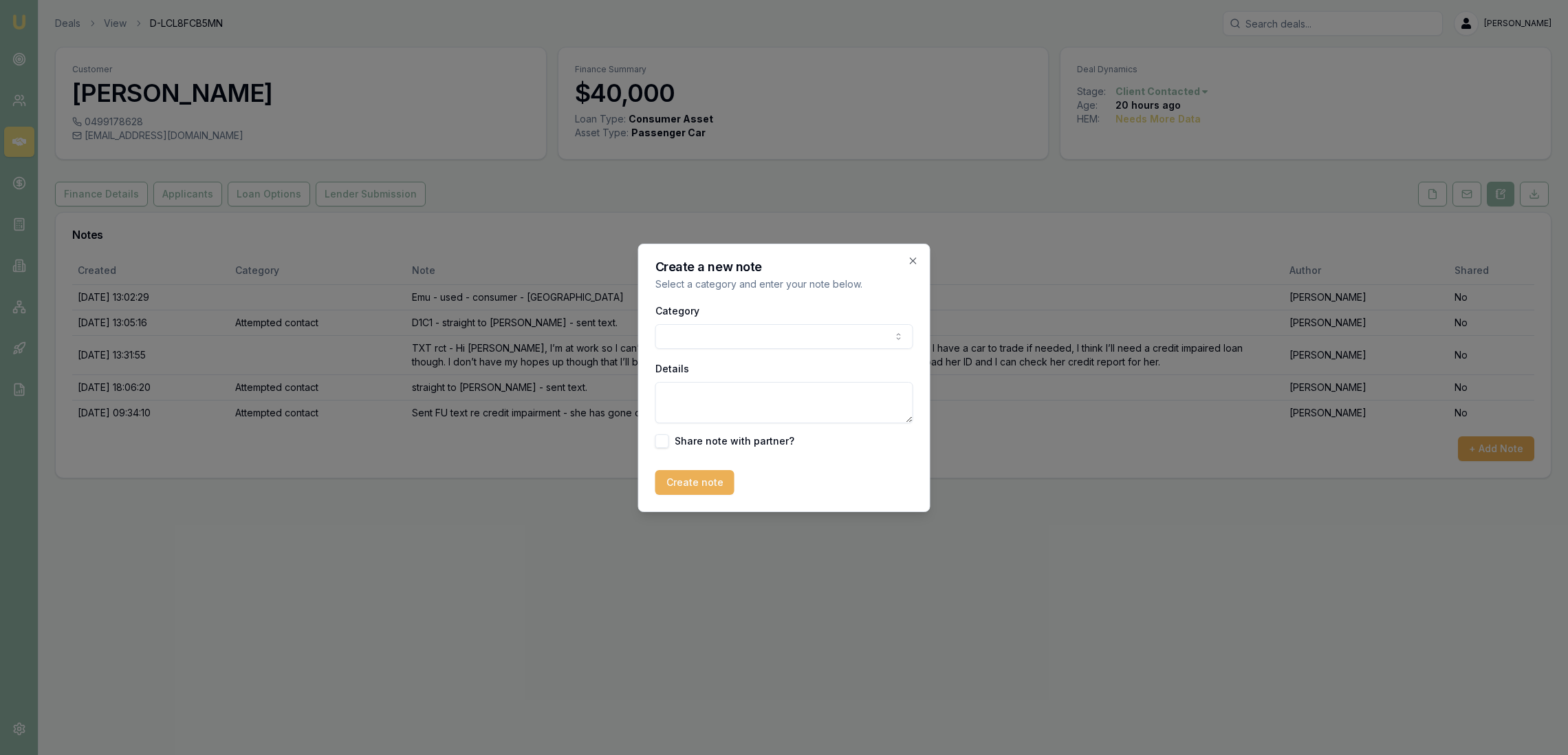
click at [765, 323] on body "Emu Broker Deals View D-LCL8FCB5MN [PERSON_NAME] Toggle Menu Customer [PERSON_N…" at bounding box center [784, 377] width 1568 height 755
click at [749, 339] on body "Emu Broker Deals View D-LCL8FCB5MN [PERSON_NAME] Toggle Menu Customer [PERSON_N…" at bounding box center [784, 377] width 1568 height 755
click at [710, 403] on textarea "Details" at bounding box center [784, 403] width 258 height 41
type textarea "ABOVE was D2C1"
click at [694, 488] on button "Create note" at bounding box center [695, 482] width 79 height 25
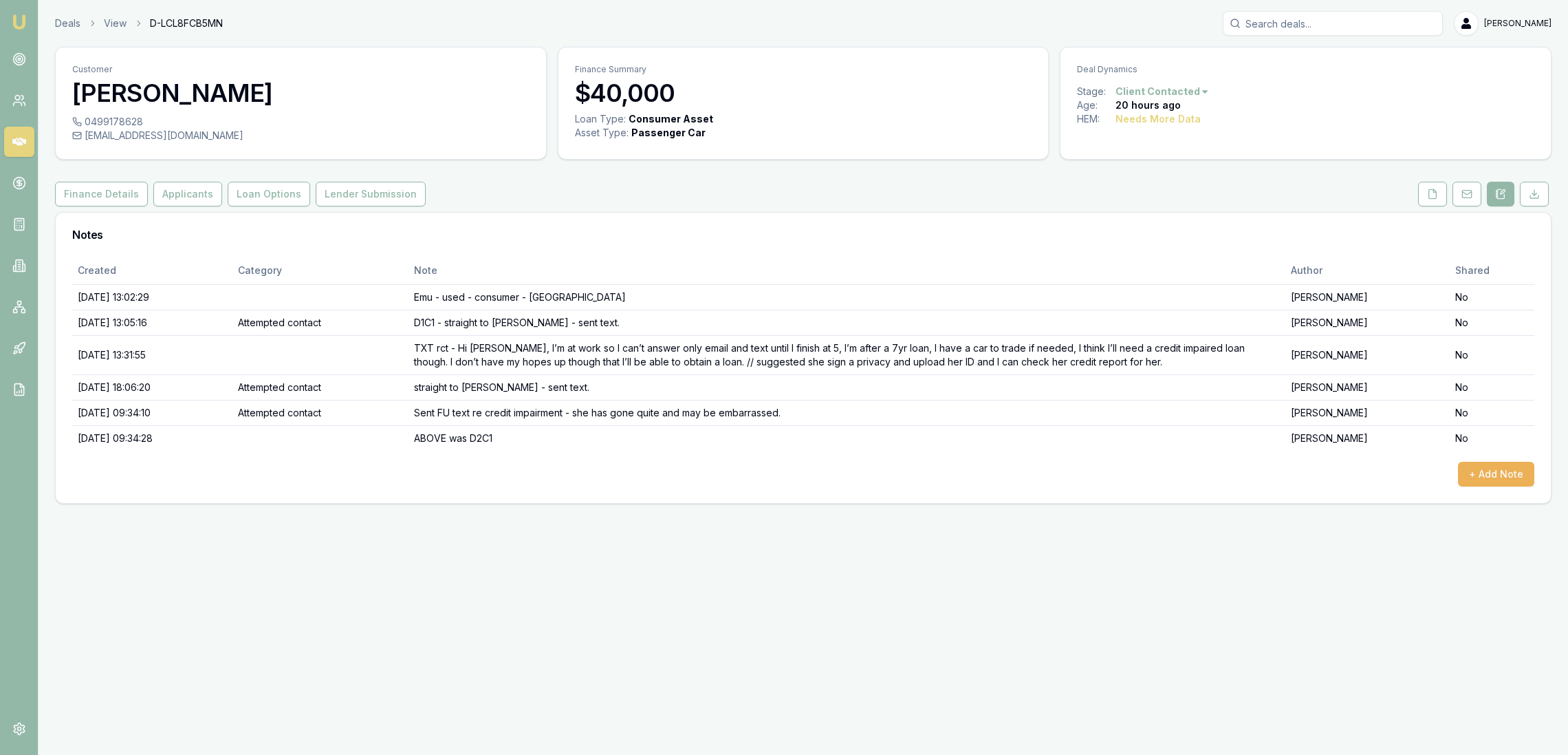
drag, startPoint x: 22, startPoint y: 21, endPoint x: 49, endPoint y: 0, distance: 34.2
click at [22, 21] on img at bounding box center [19, 21] width 17 height 17
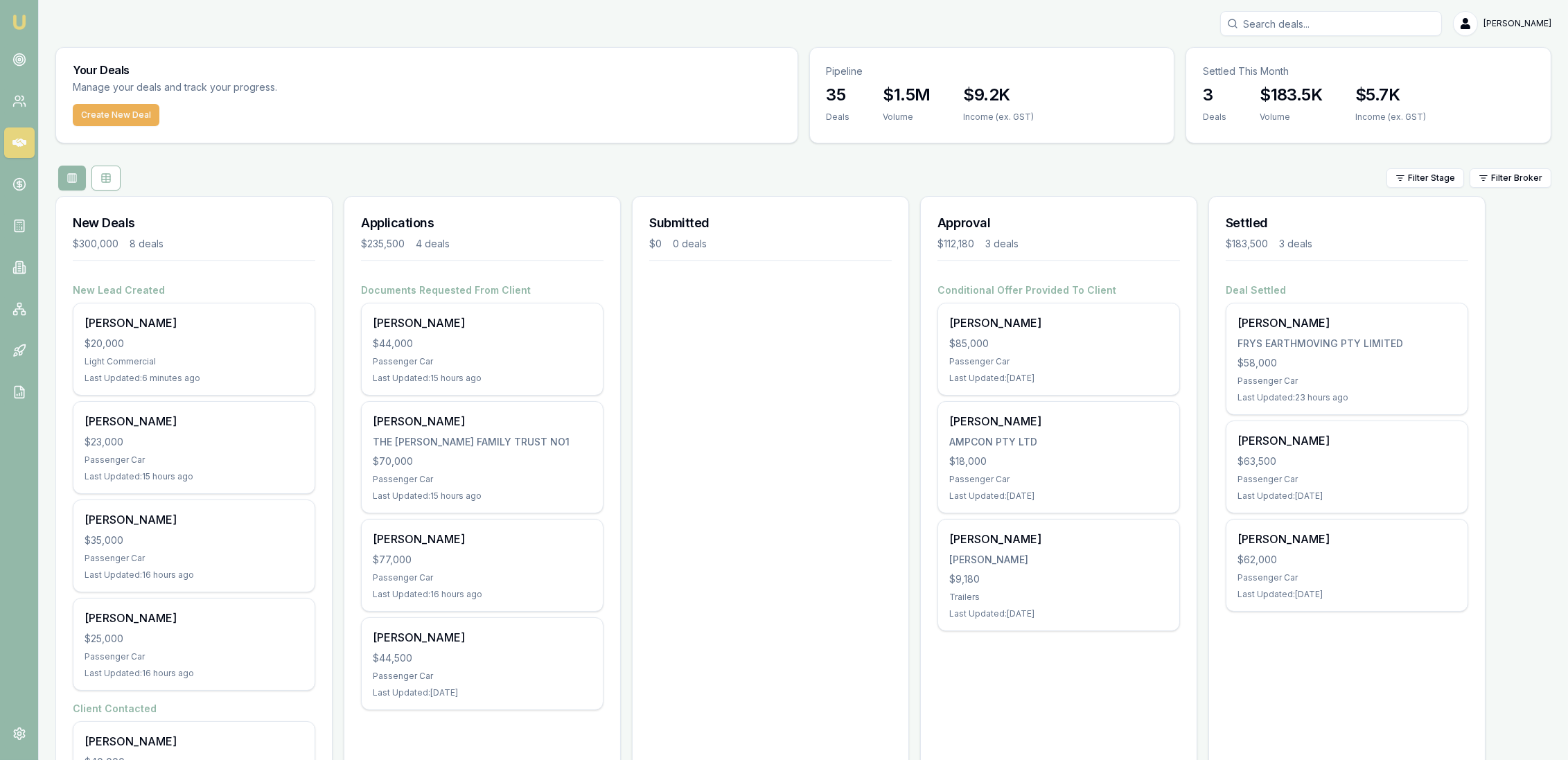
click at [151, 702] on h4 "Client Contacted" at bounding box center [194, 708] width 243 height 14
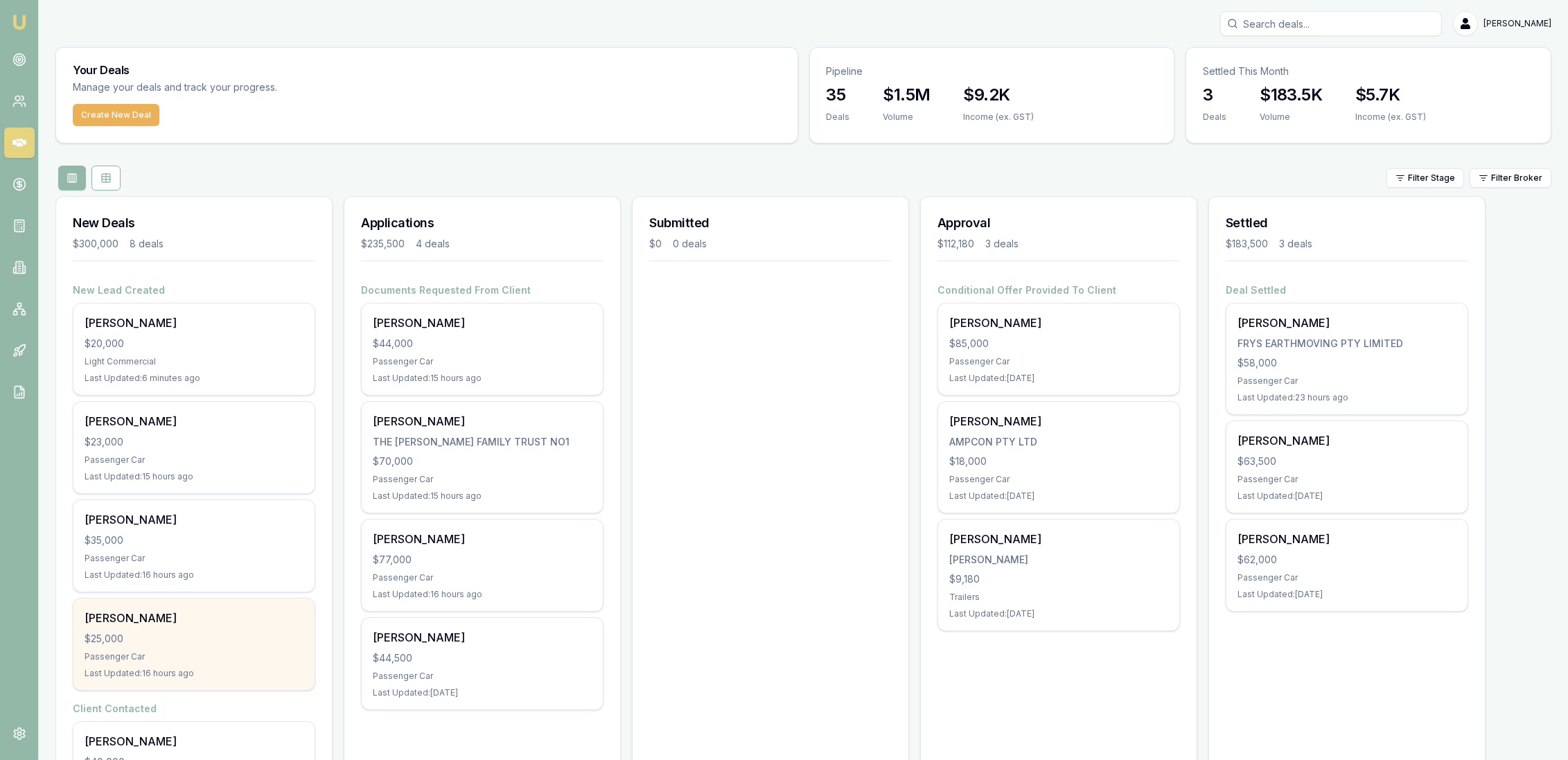
click at [169, 643] on div "$25,000" at bounding box center [193, 638] width 219 height 14
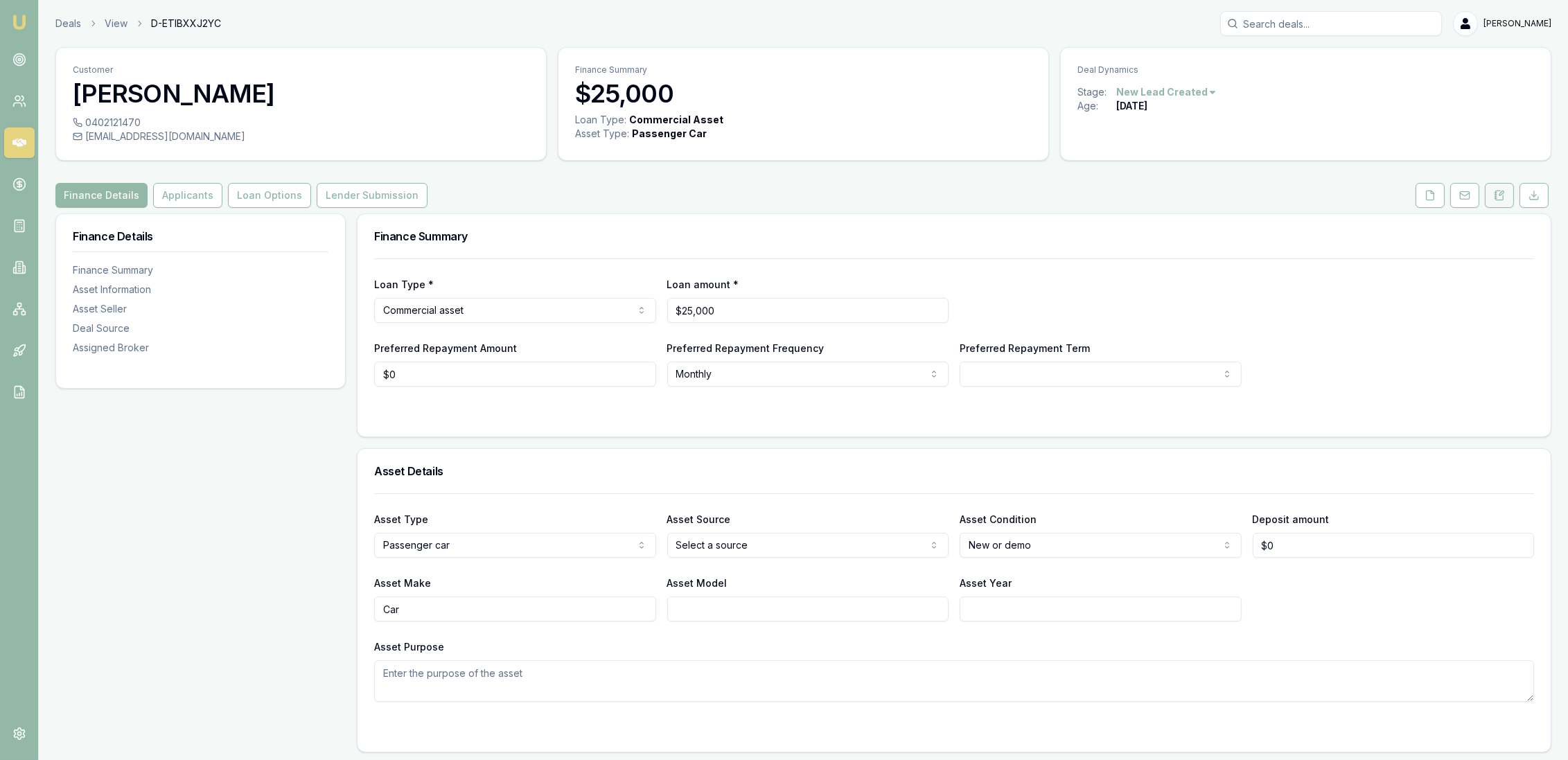
click at [1493, 195] on button at bounding box center [1499, 195] width 29 height 25
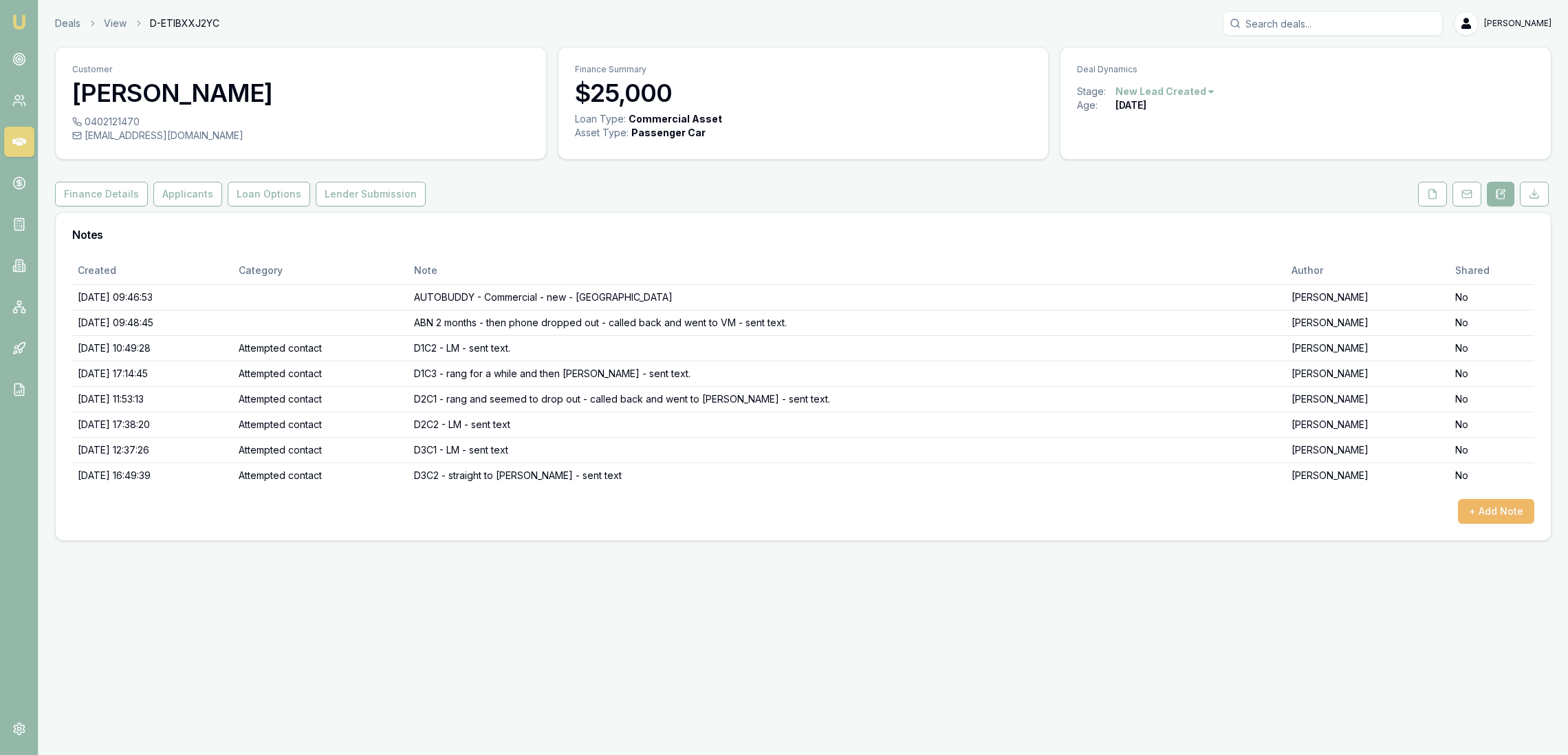
click at [1514, 501] on button "+ Add Note" at bounding box center [1496, 511] width 76 height 25
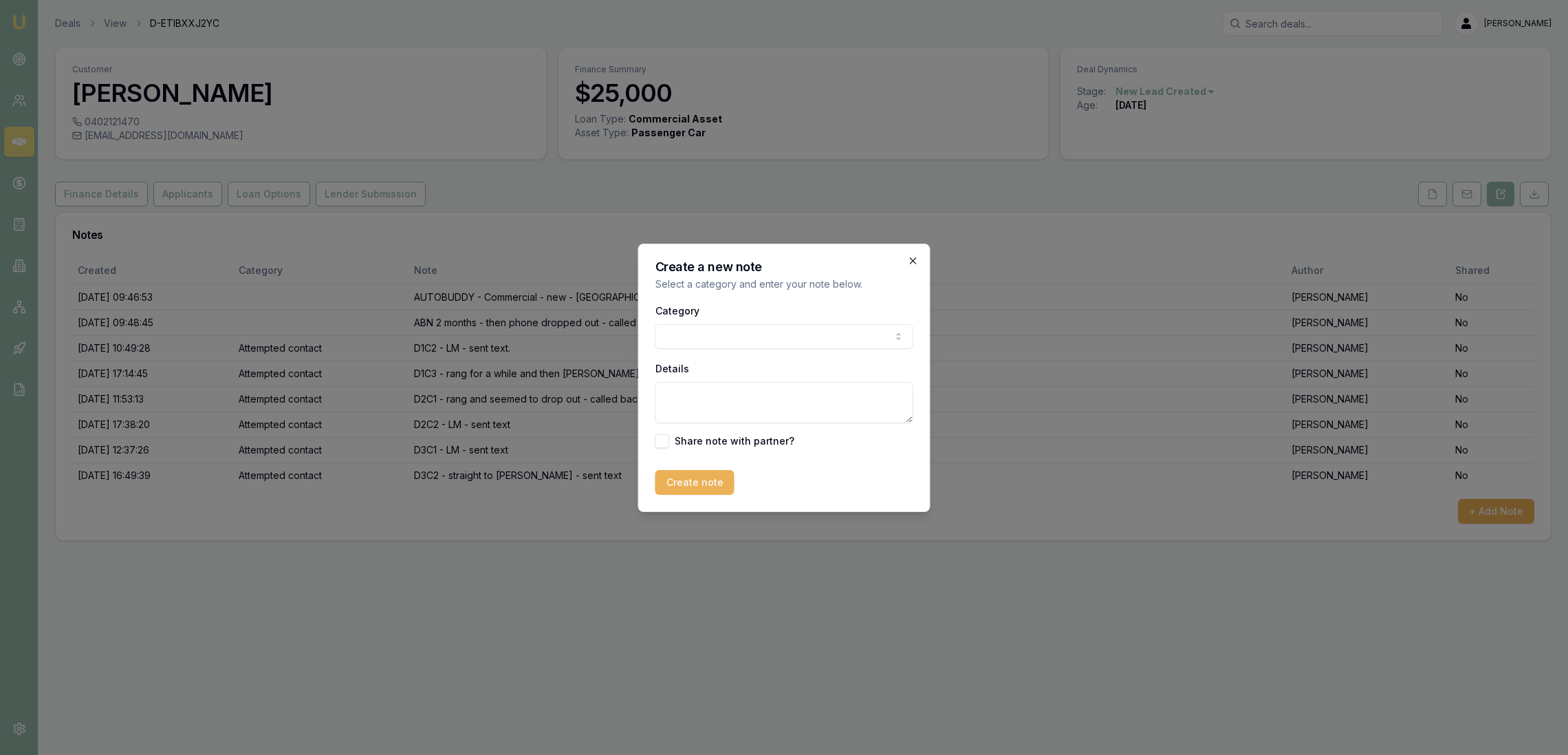
click at [912, 262] on icon "button" at bounding box center [913, 260] width 6 height 6
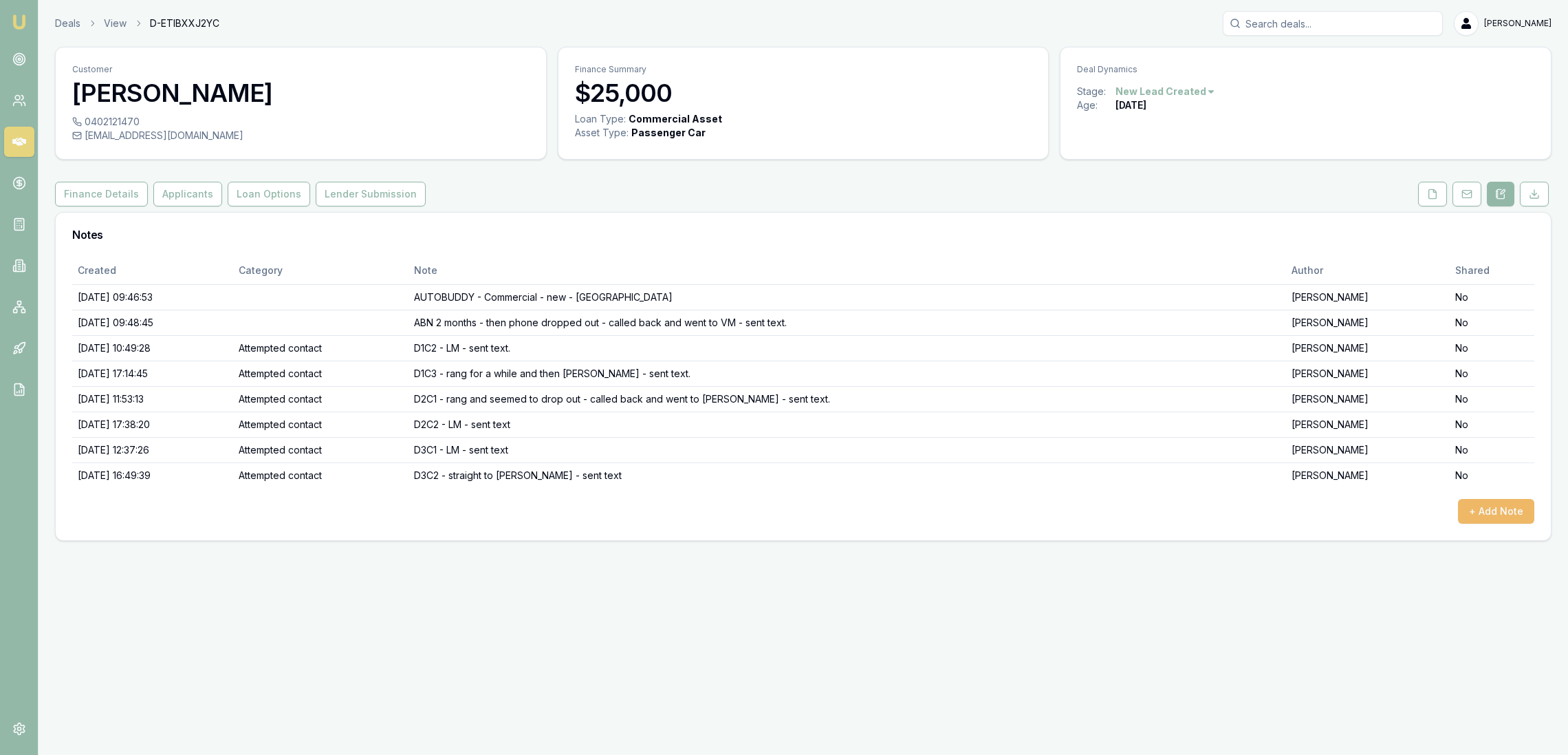
click at [1502, 508] on button "+ Add Note" at bounding box center [1496, 511] width 76 height 25
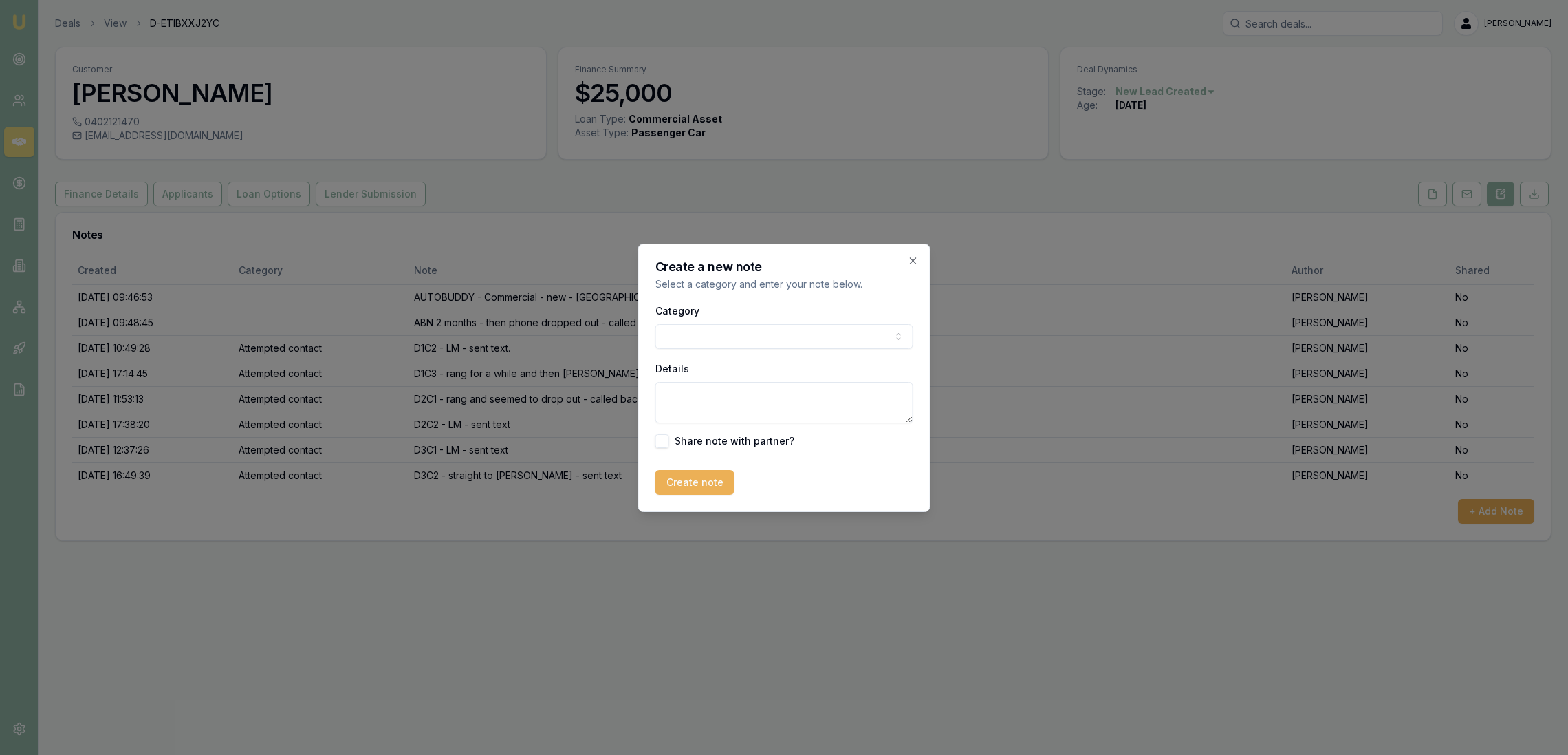
click at [717, 334] on body "Emu Broker Deals View D-ETIBXXJ2YC Robyn Adams Toggle Menu Customer Andrew Jess…" at bounding box center [784, 377] width 1568 height 755
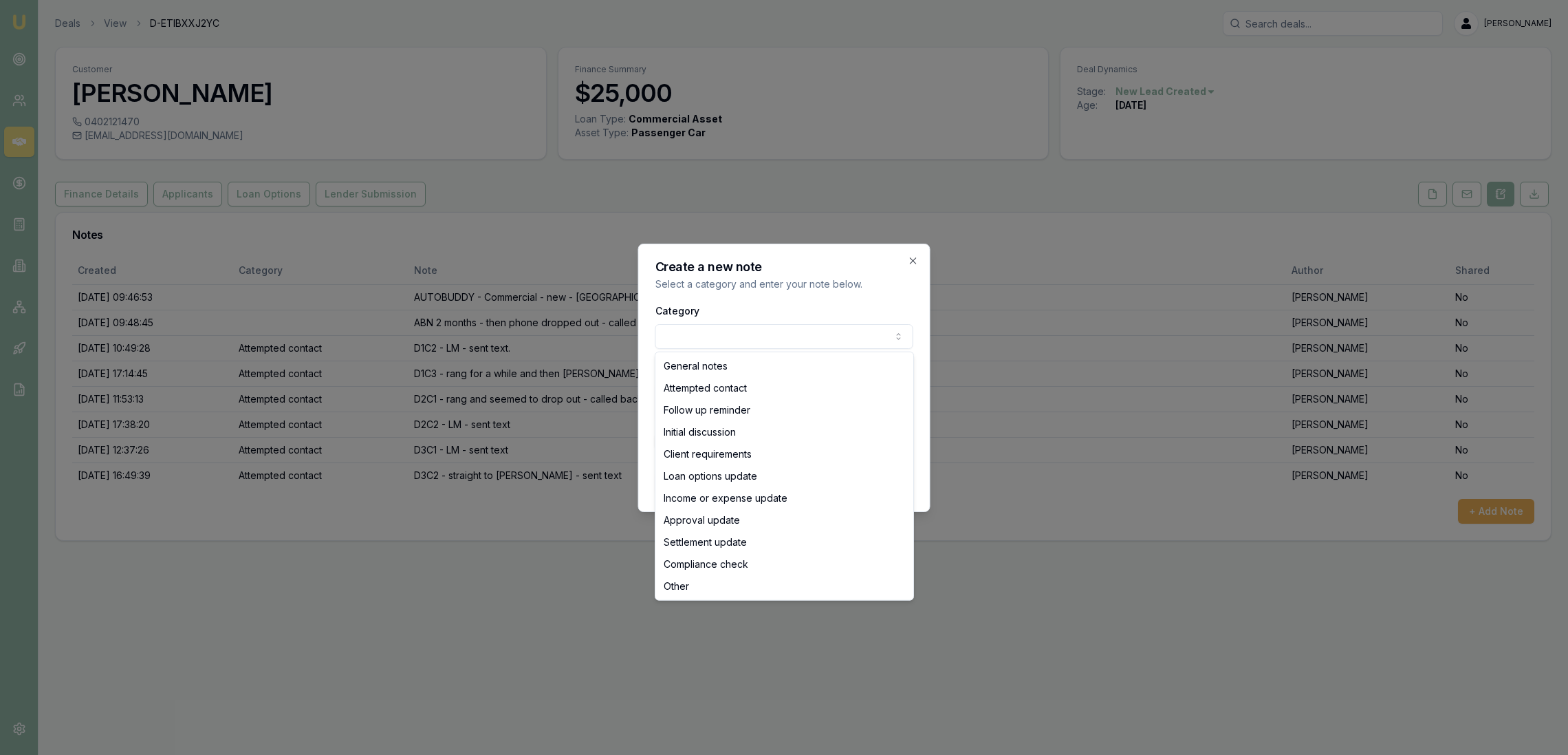
select select "ATTEMPTED_CONTACT"
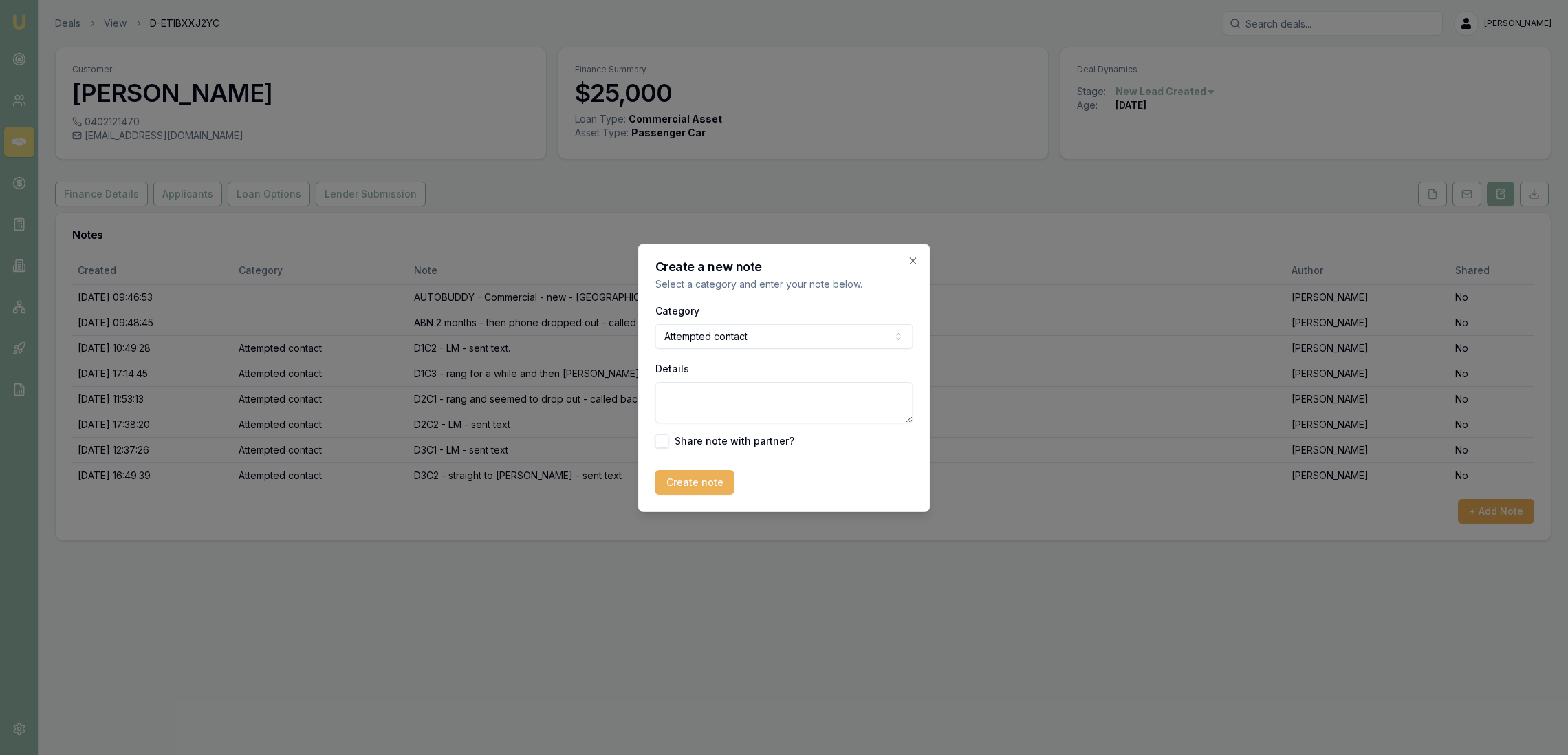
click at [703, 414] on textarea "Details" at bounding box center [784, 403] width 258 height 41
type textarea "D4C1 - screening message then VM - LM - sent text."
drag, startPoint x: 704, startPoint y: 475, endPoint x: 64, endPoint y: 323, distance: 657.8
click at [702, 475] on button "Create note" at bounding box center [695, 482] width 79 height 25
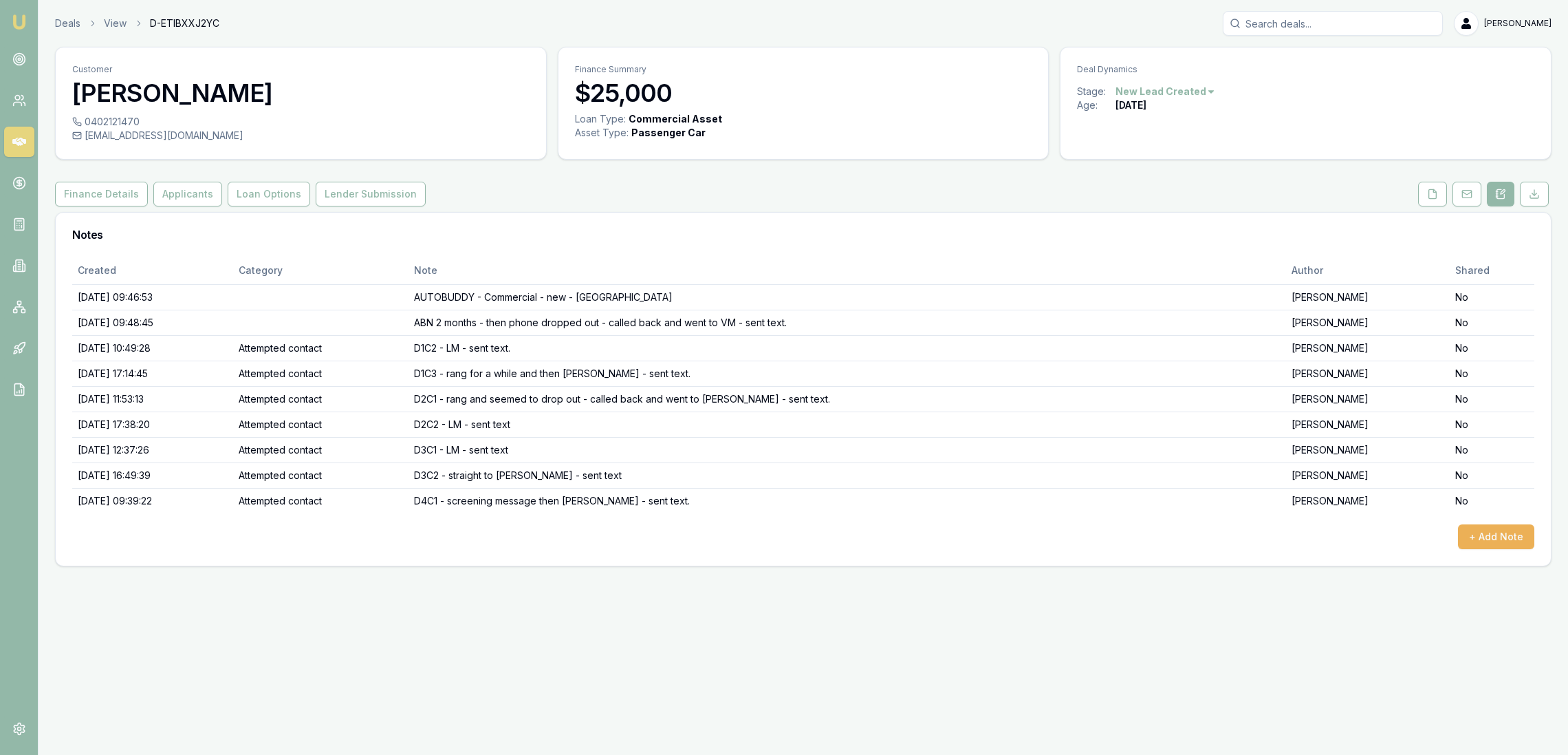
drag, startPoint x: 19, startPoint y: 22, endPoint x: 70, endPoint y: 6, distance: 53.5
click at [19, 22] on img at bounding box center [19, 21] width 17 height 17
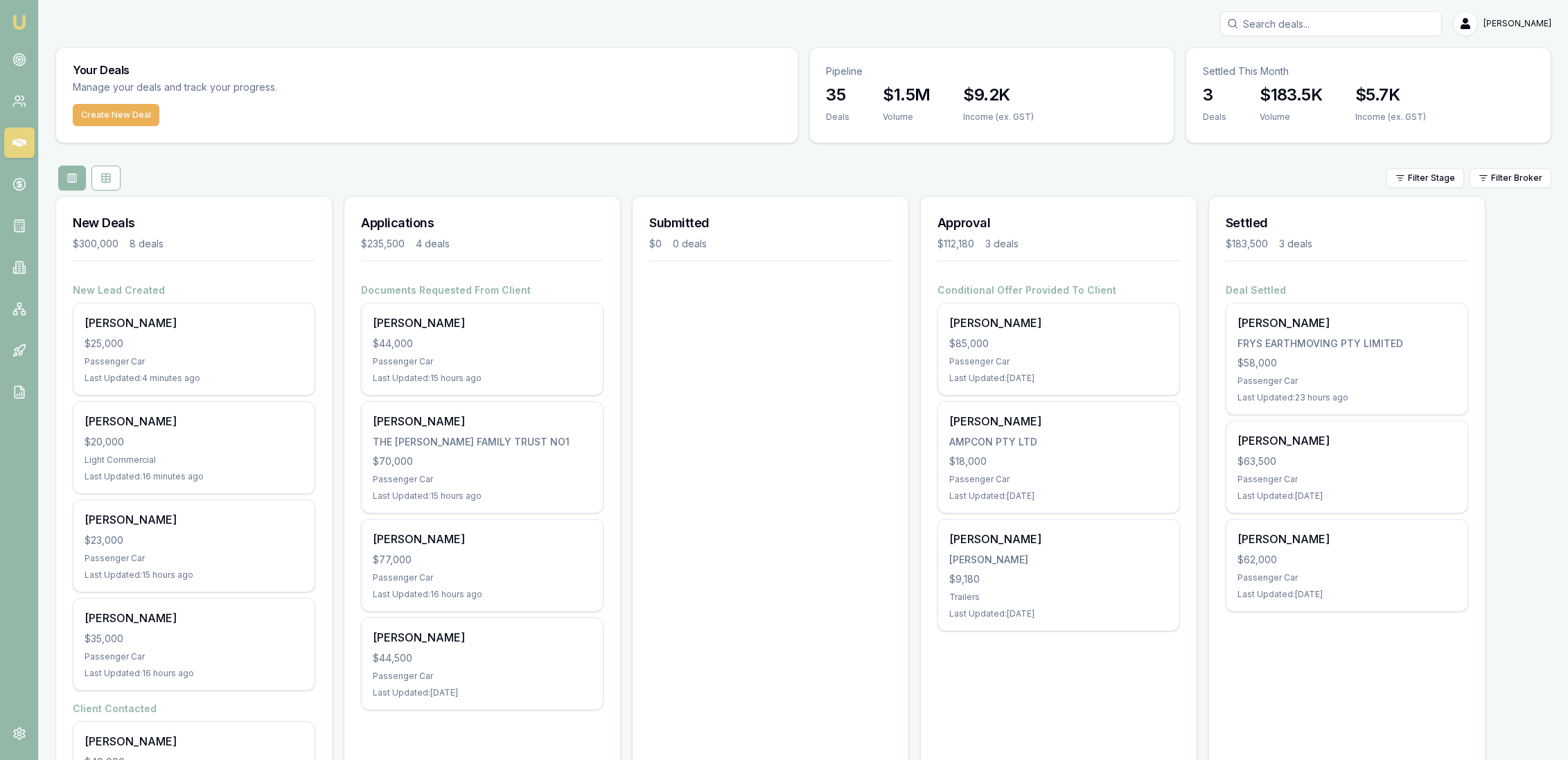
click at [1281, 21] on input "Search deals" at bounding box center [1331, 23] width 222 height 25
type input "anh luong"
click at [14, 58] on icon at bounding box center [19, 59] width 14 height 14
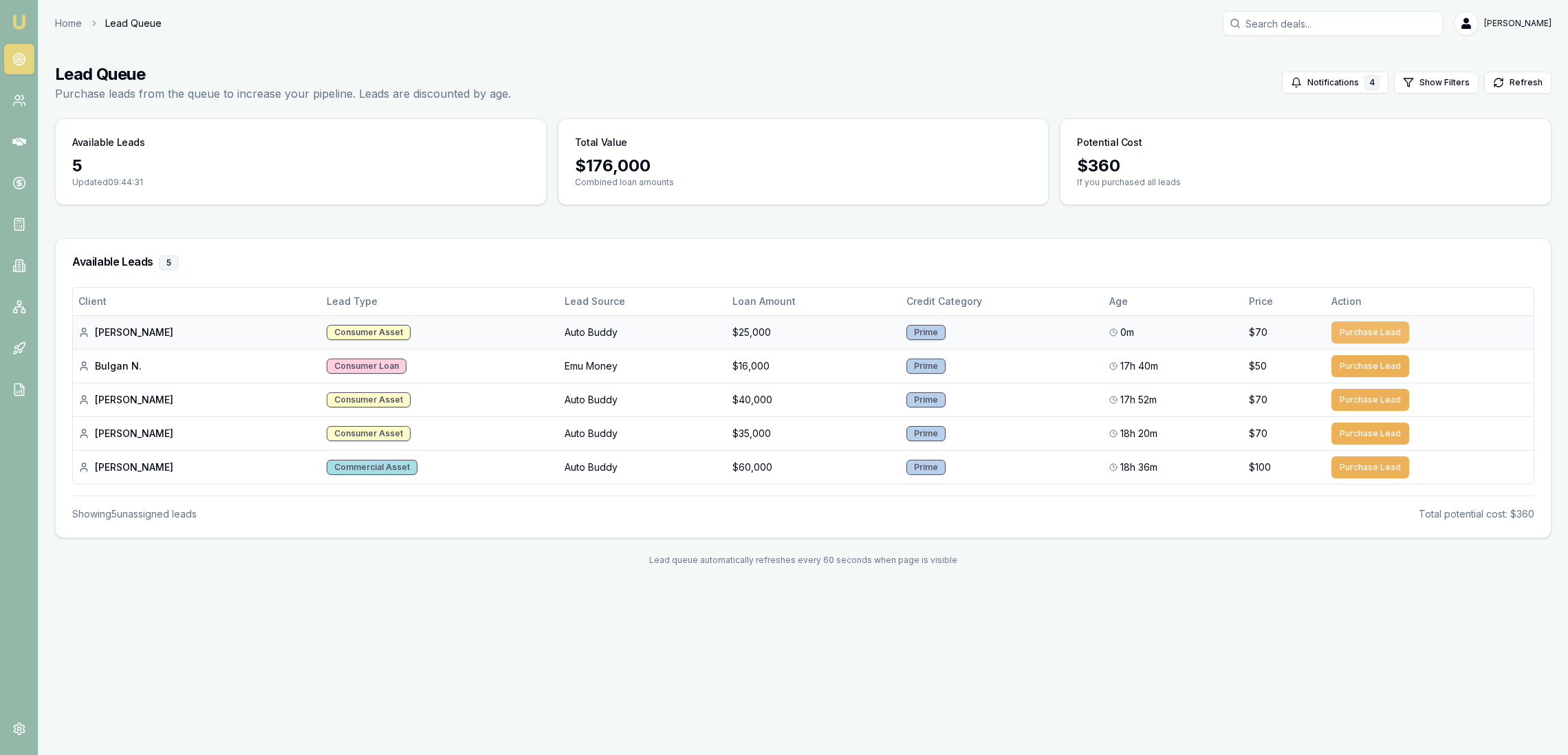
click at [1354, 333] on button "Purchase Lead" at bounding box center [1371, 333] width 78 height 22
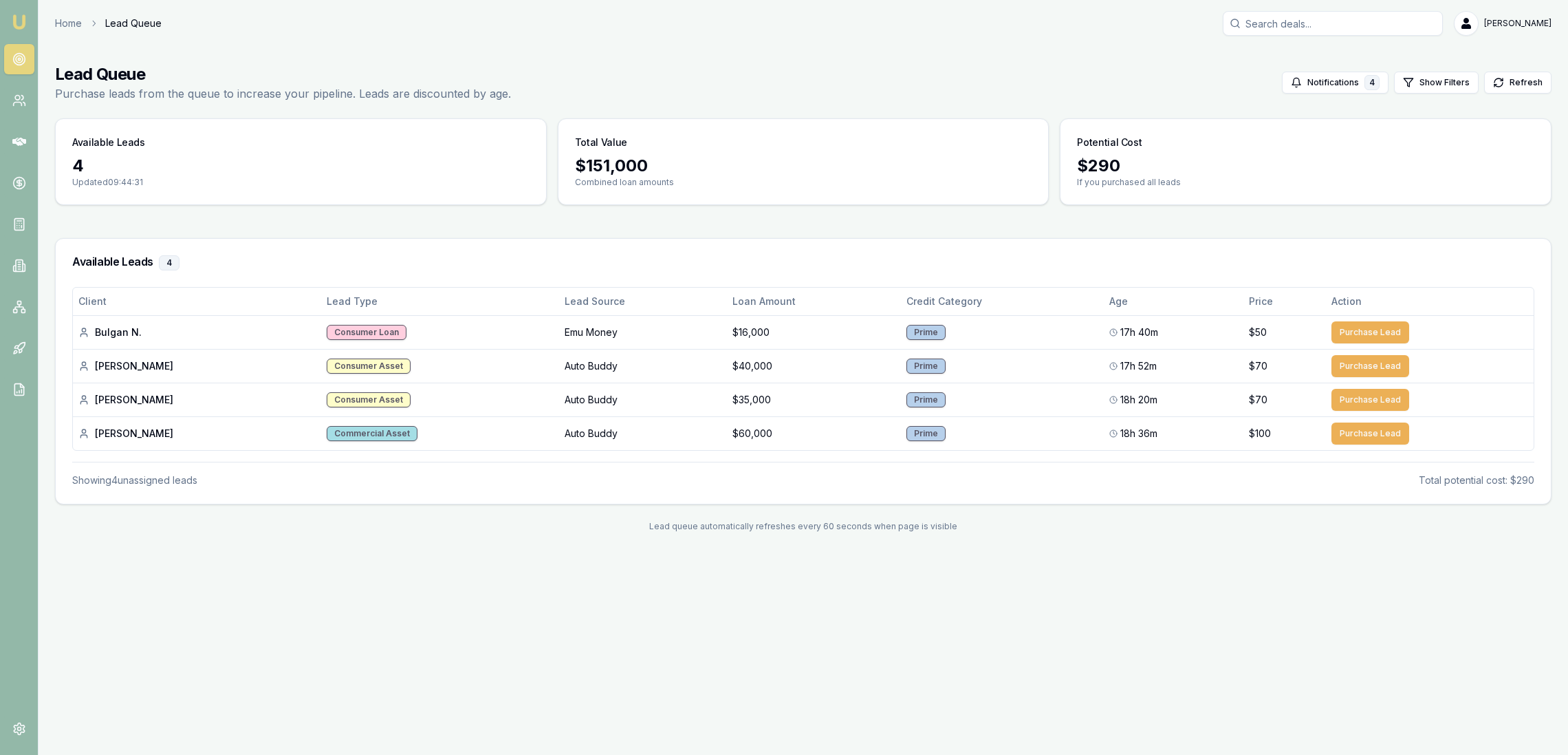
click at [21, 18] on img at bounding box center [19, 21] width 17 height 17
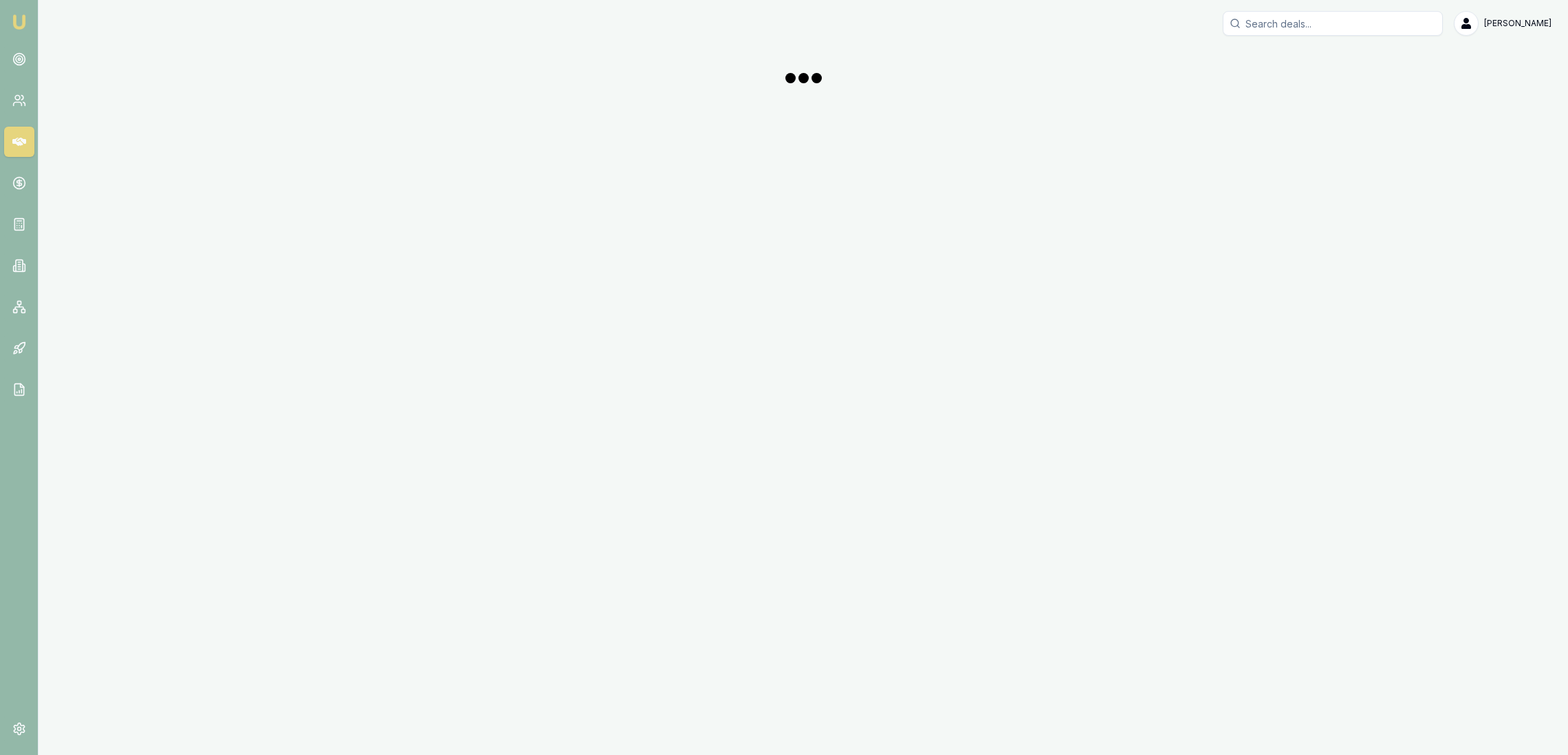
click at [21, 18] on img at bounding box center [19, 21] width 17 height 17
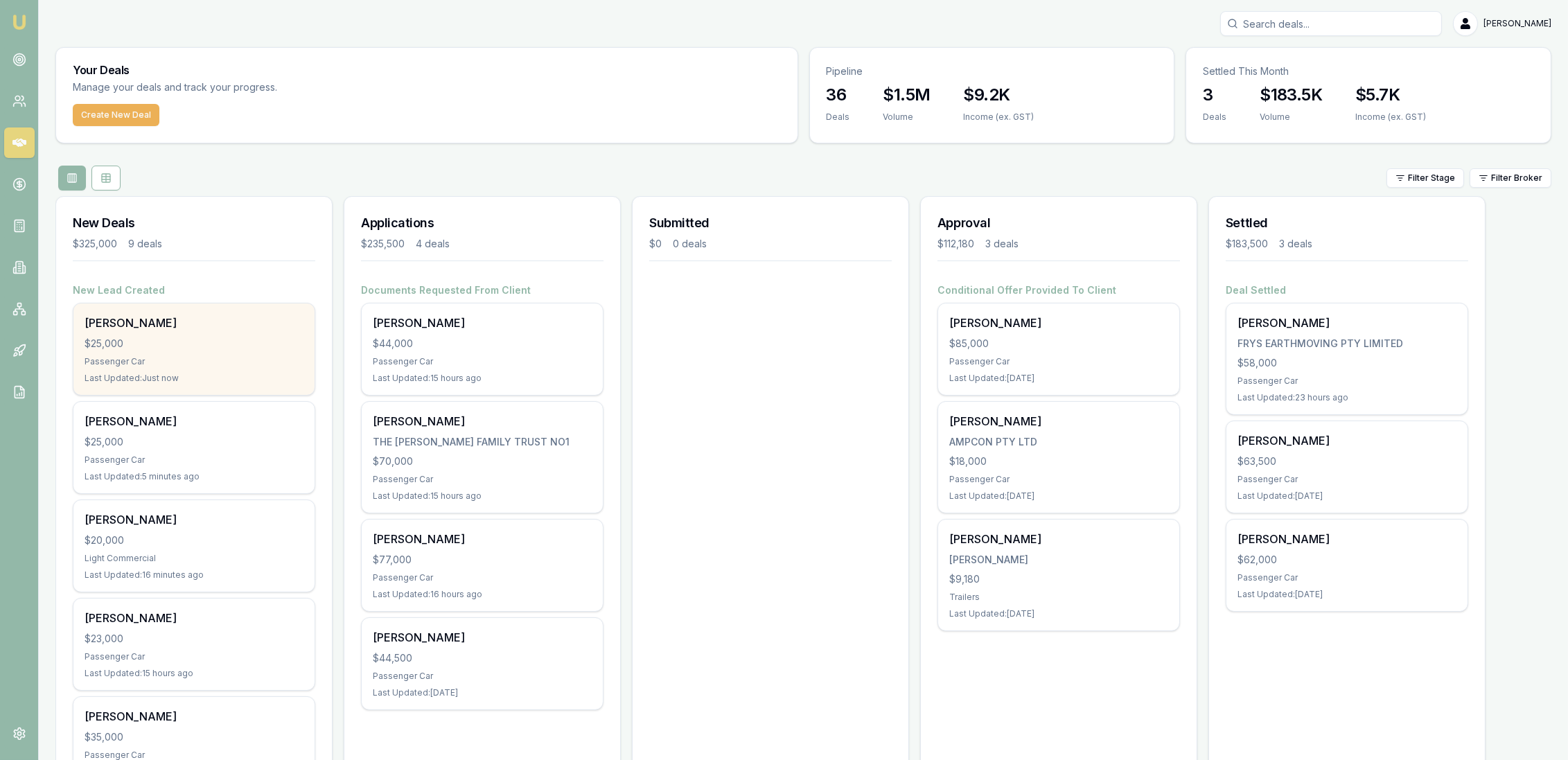
click at [141, 320] on div "Nick Cuculeski" at bounding box center [193, 323] width 219 height 17
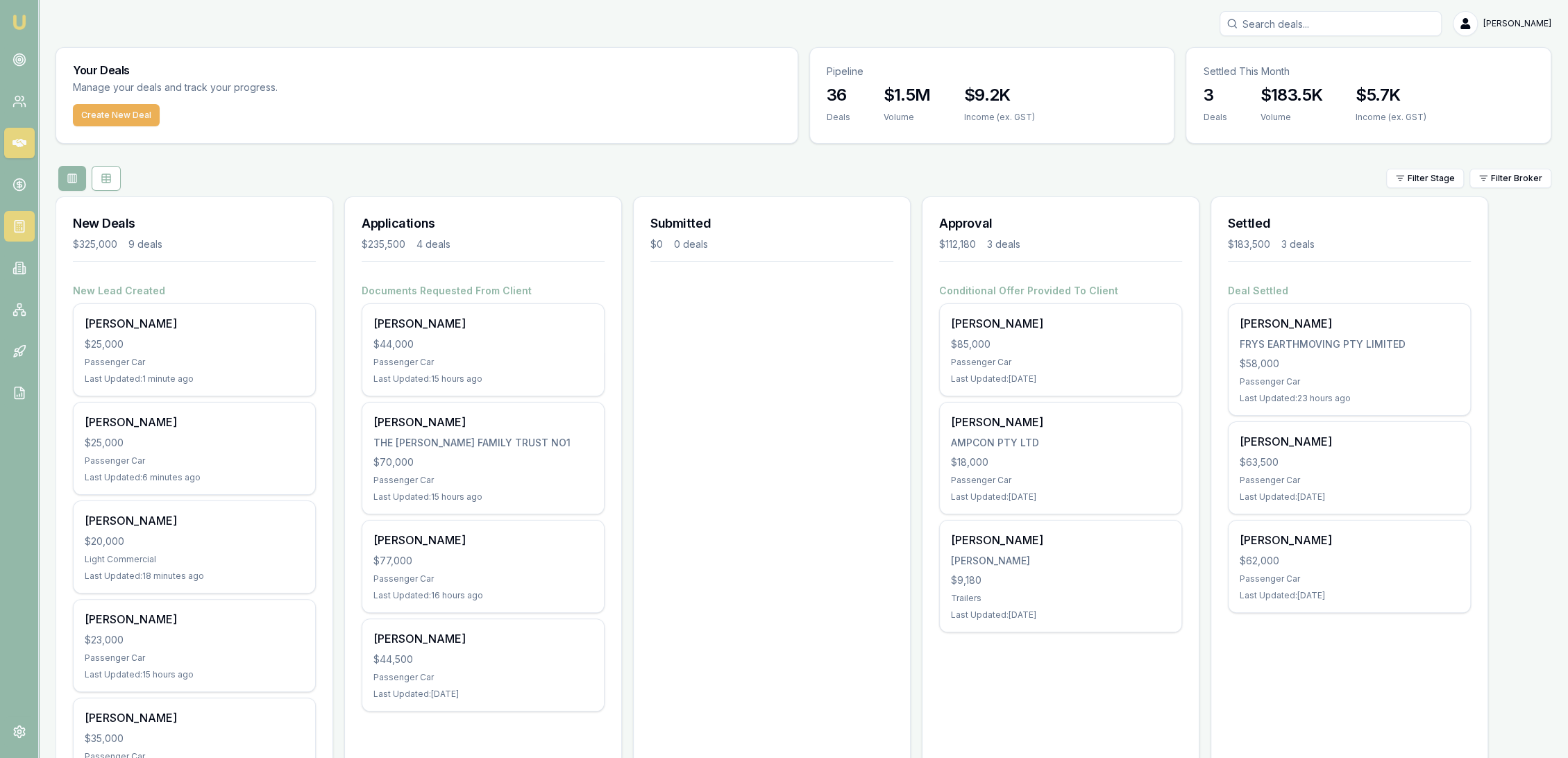
click at [15, 233] on icon at bounding box center [19, 226] width 14 height 14
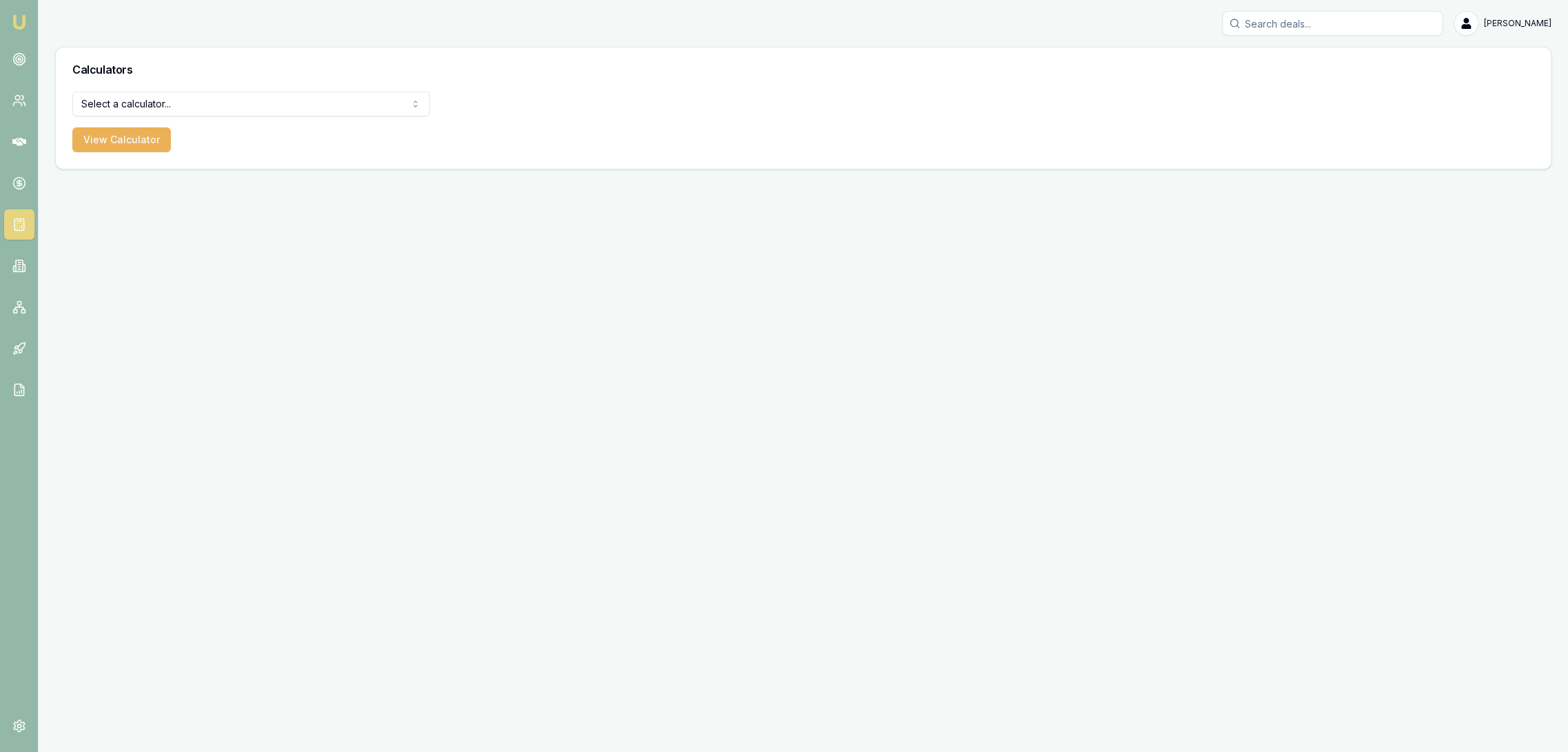
click at [181, 104] on html "Emu Broker Robyn Adams Toggle Menu Calculators Select a calculator... Finance Q…" at bounding box center [784, 376] width 1568 height 752
click at [107, 140] on button "View Calculator" at bounding box center [122, 139] width 99 height 25
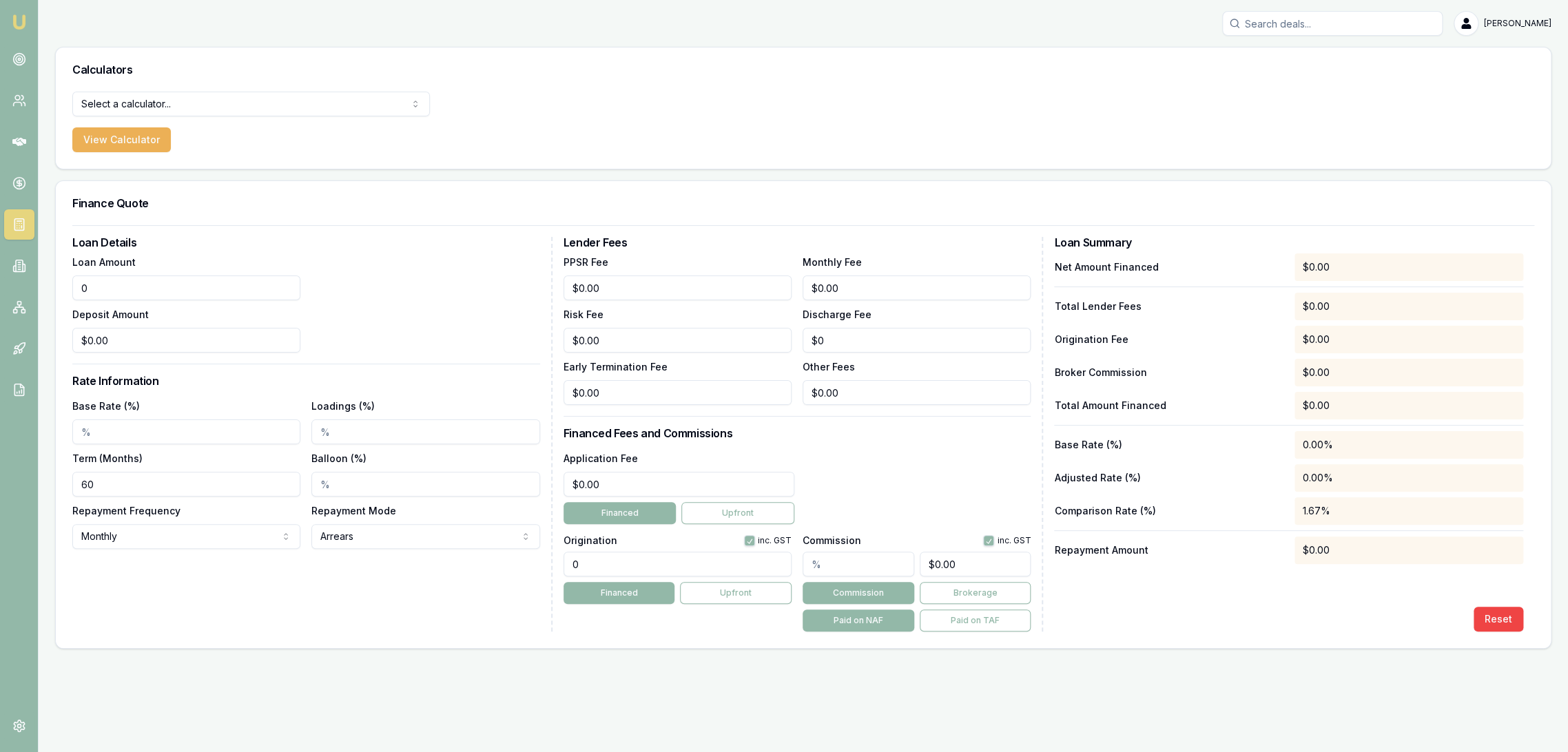
click at [120, 284] on input "0" at bounding box center [186, 288] width 228 height 25
type input "$25,000.00"
click at [392, 292] on div "Loan Amount $25,000.00 Deposit Amount $0.00" at bounding box center [306, 303] width 468 height 100
click at [119, 436] on input "Base Rate (%)" at bounding box center [186, 432] width 228 height 25
type input "5.85%"
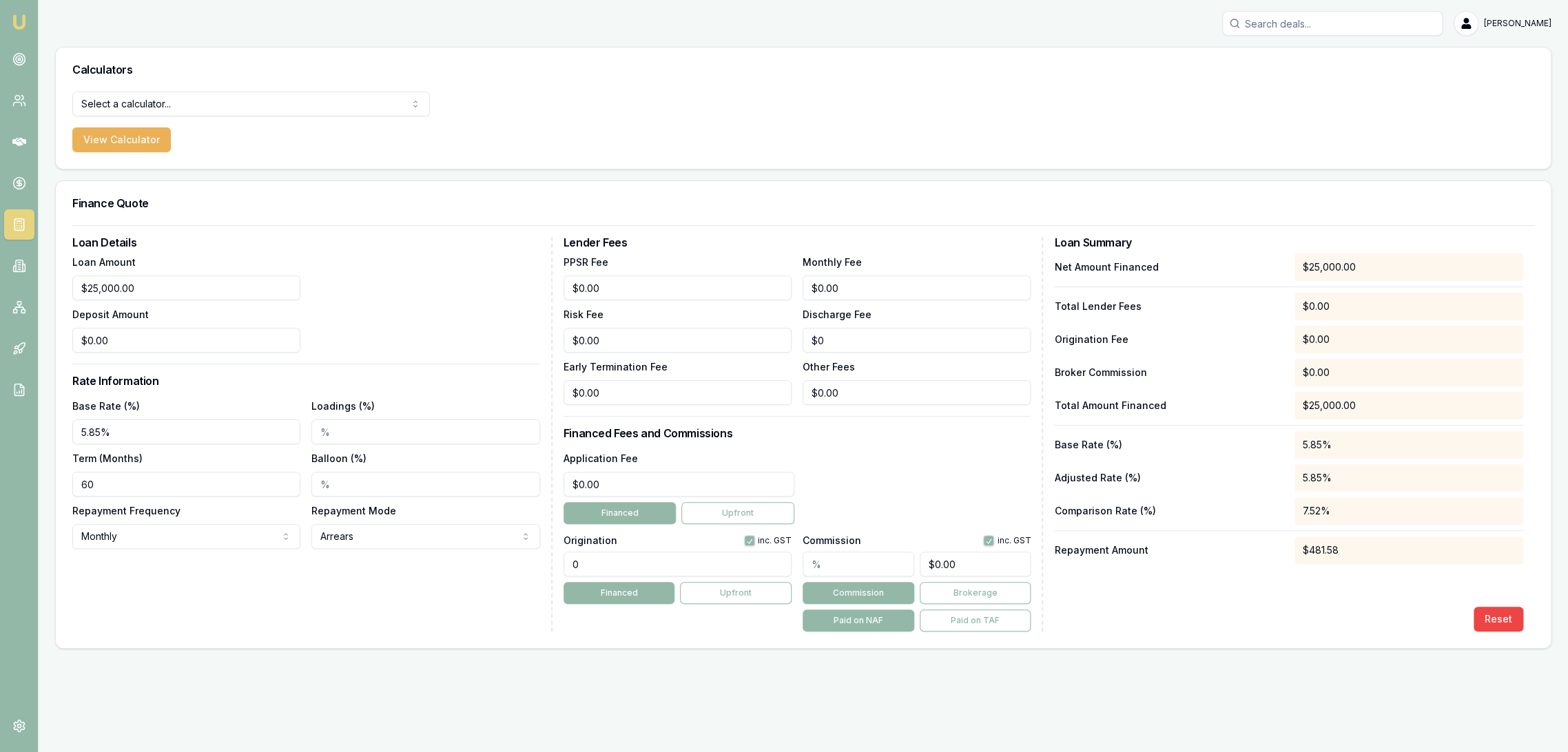
click at [167, 603] on div "Loan Details Loan Amount $25,000.00 Deposit Amount $0.00 Rate Information Base …" at bounding box center [312, 433] width 480 height 394
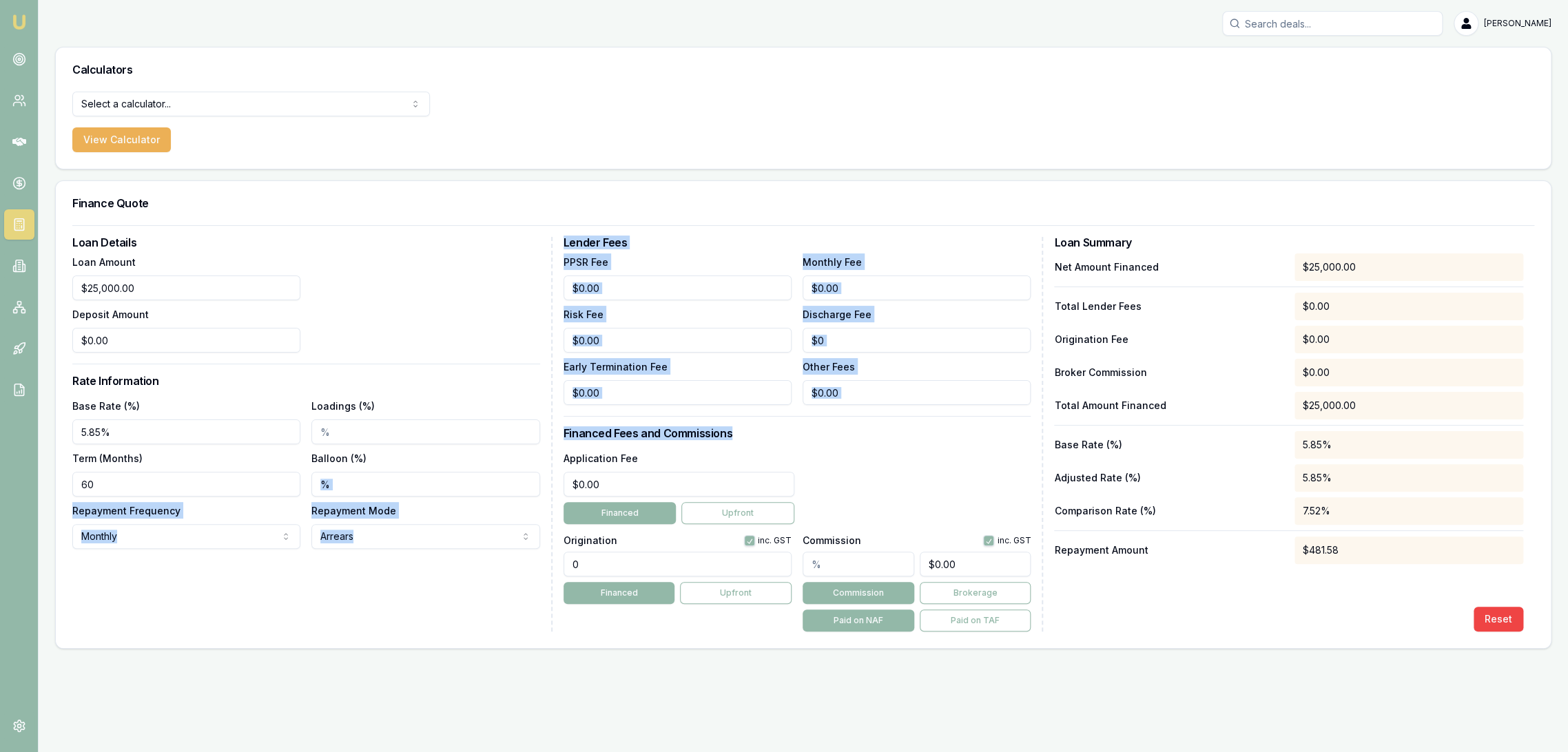
drag, startPoint x: 634, startPoint y: 469, endPoint x: 544, endPoint y: 479, distance: 90.6
click at [544, 479] on div "Loan Details Loan Amount $25,000.00 Deposit Amount $0.00 Rate Information Base …" at bounding box center [803, 433] width 1462 height 394
click at [690, 460] on div "Application Fee $0.00" at bounding box center [679, 473] width 231 height 47
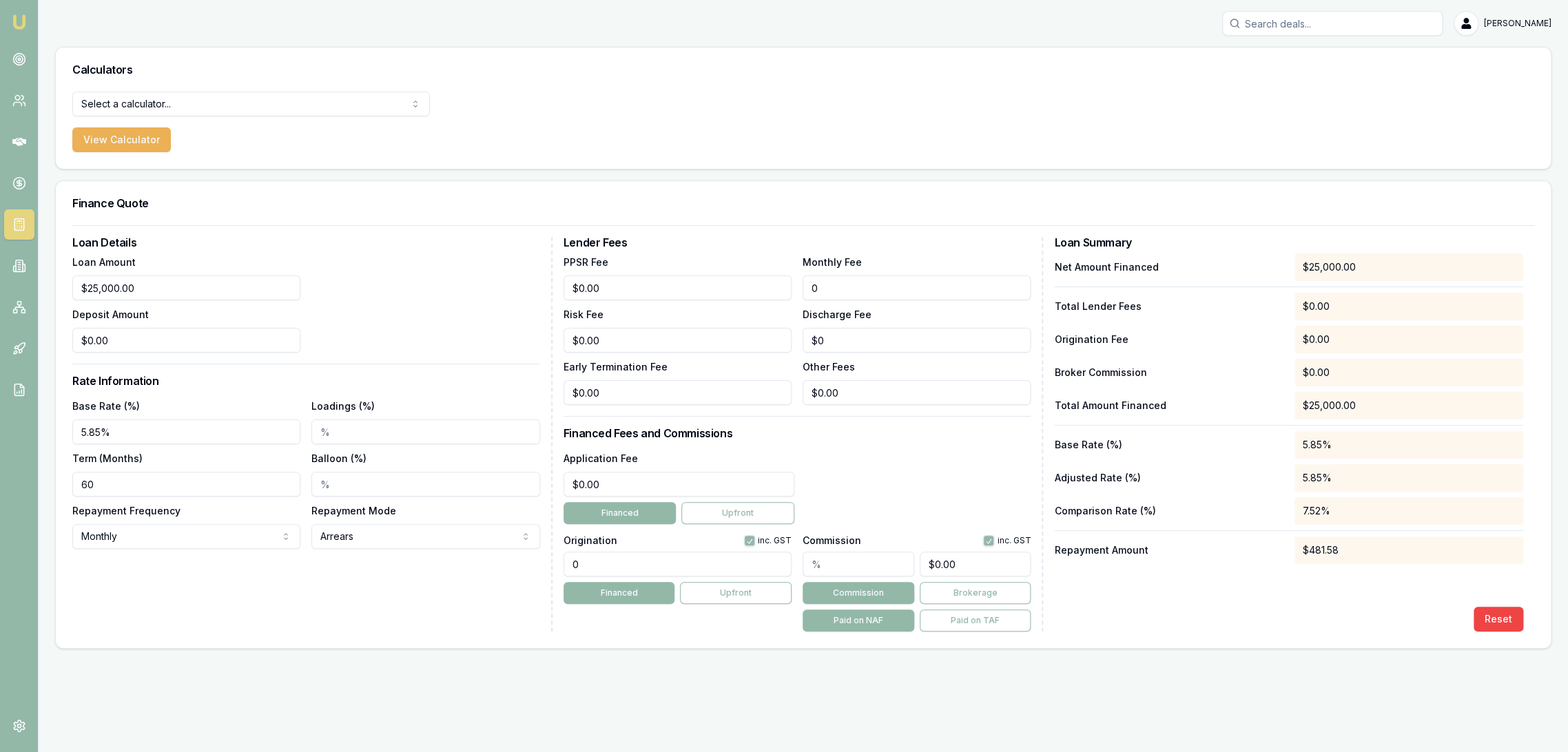
drag, startPoint x: 884, startPoint y: 286, endPoint x: 717, endPoint y: 289, distance: 167.0
click at [771, 291] on div "PPSR Fee $0.00 Monthly Fee 0 Risk Fee $0.00 Discharge Fee $0 Early Termination …" at bounding box center [797, 329] width 468 height 151
type input "$10.00"
drag, startPoint x: 645, startPoint y: 470, endPoint x: 644, endPoint y: 484, distance: 14.0
click at [644, 470] on div "Application Fee $0.00" at bounding box center [679, 473] width 231 height 47
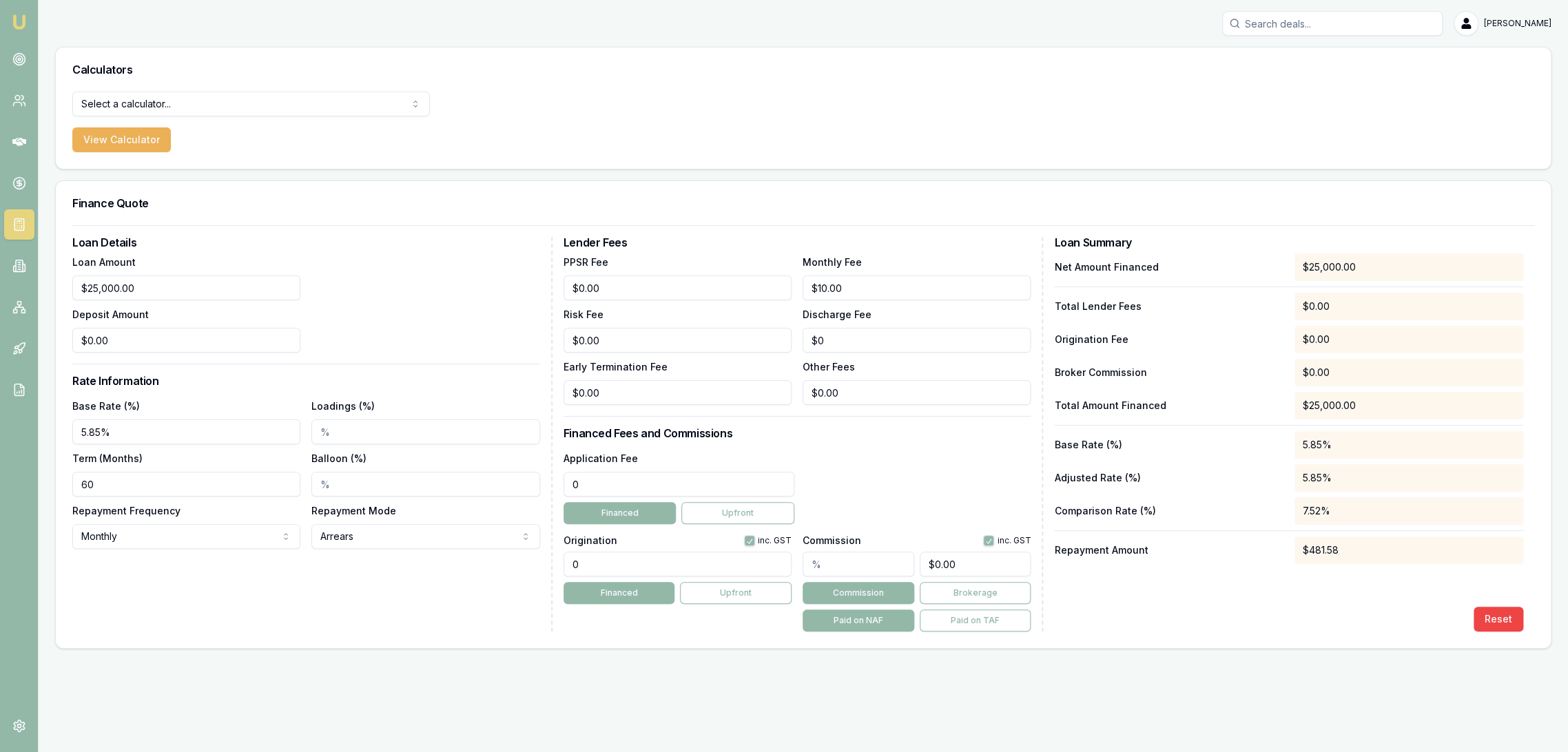
drag, startPoint x: 643, startPoint y: 485, endPoint x: 456, endPoint y: 486, distance: 187.0
click at [456, 486] on div "Loan Details Loan Amount $25,000.00 Deposit Amount $0.00 Rate Information Base …" at bounding box center [803, 433] width 1462 height 394
type input "$495.00"
click at [590, 565] on input "0" at bounding box center [677, 564] width 228 height 25
click at [534, 563] on div "Loan Details Loan Amount $25,000.00 Deposit Amount $0.00 Rate Information Base …" at bounding box center [803, 433] width 1462 height 394
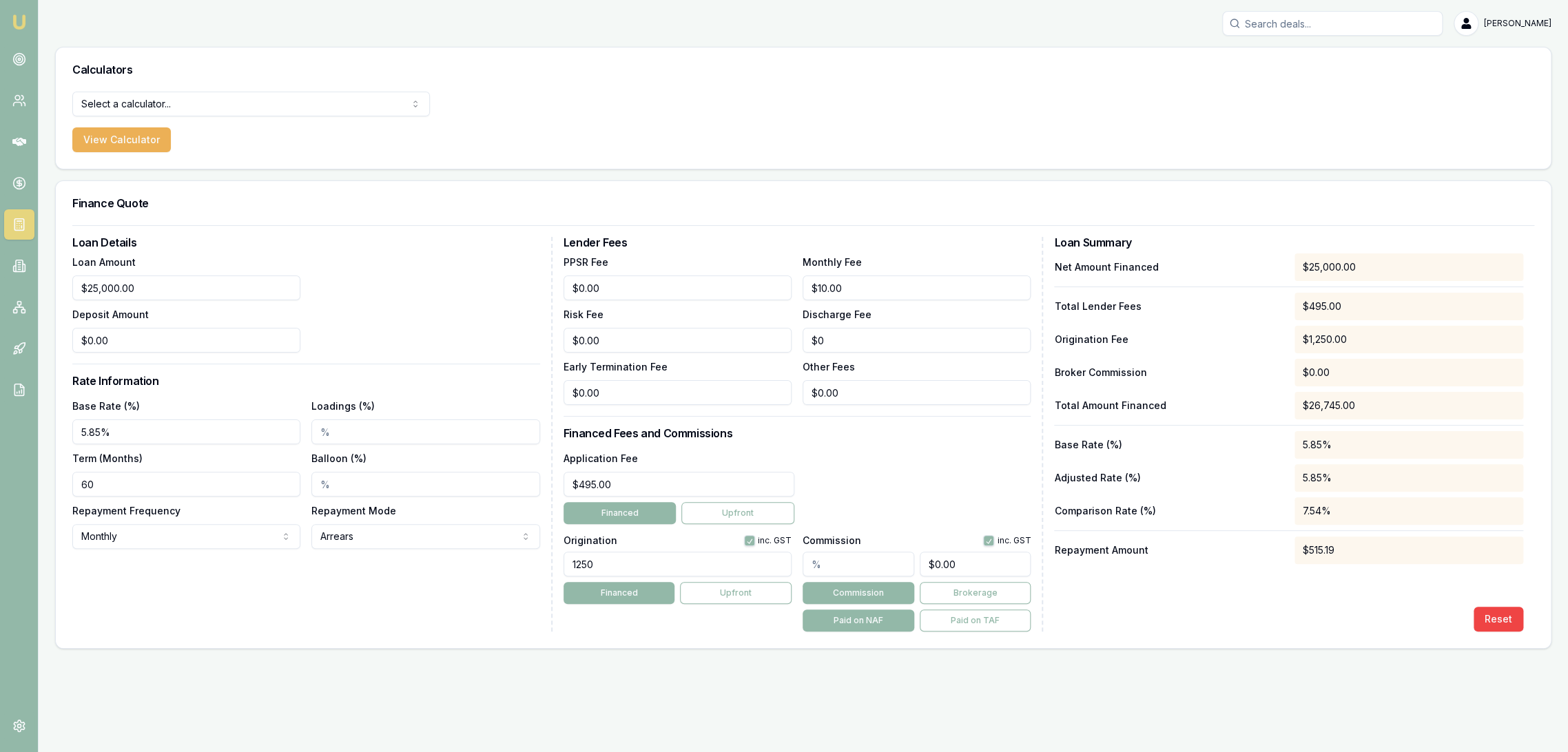
type input "1250.00"
click at [915, 458] on div "Application Fee $495.00 Financed Upfront" at bounding box center [797, 487] width 468 height 74
drag, startPoint x: 116, startPoint y: 487, endPoint x: 61, endPoint y: 486, distance: 55.0
click at [67, 487] on div "Loan Details Loan Amount $25,000.00 Deposit Amount $0.00 Rate Information Base …" at bounding box center [803, 437] width 1495 height 423
click at [170, 603] on div "Loan Details Loan Amount $25,000.00 Deposit Amount $0.00 Rate Information Base …" at bounding box center [312, 433] width 480 height 394
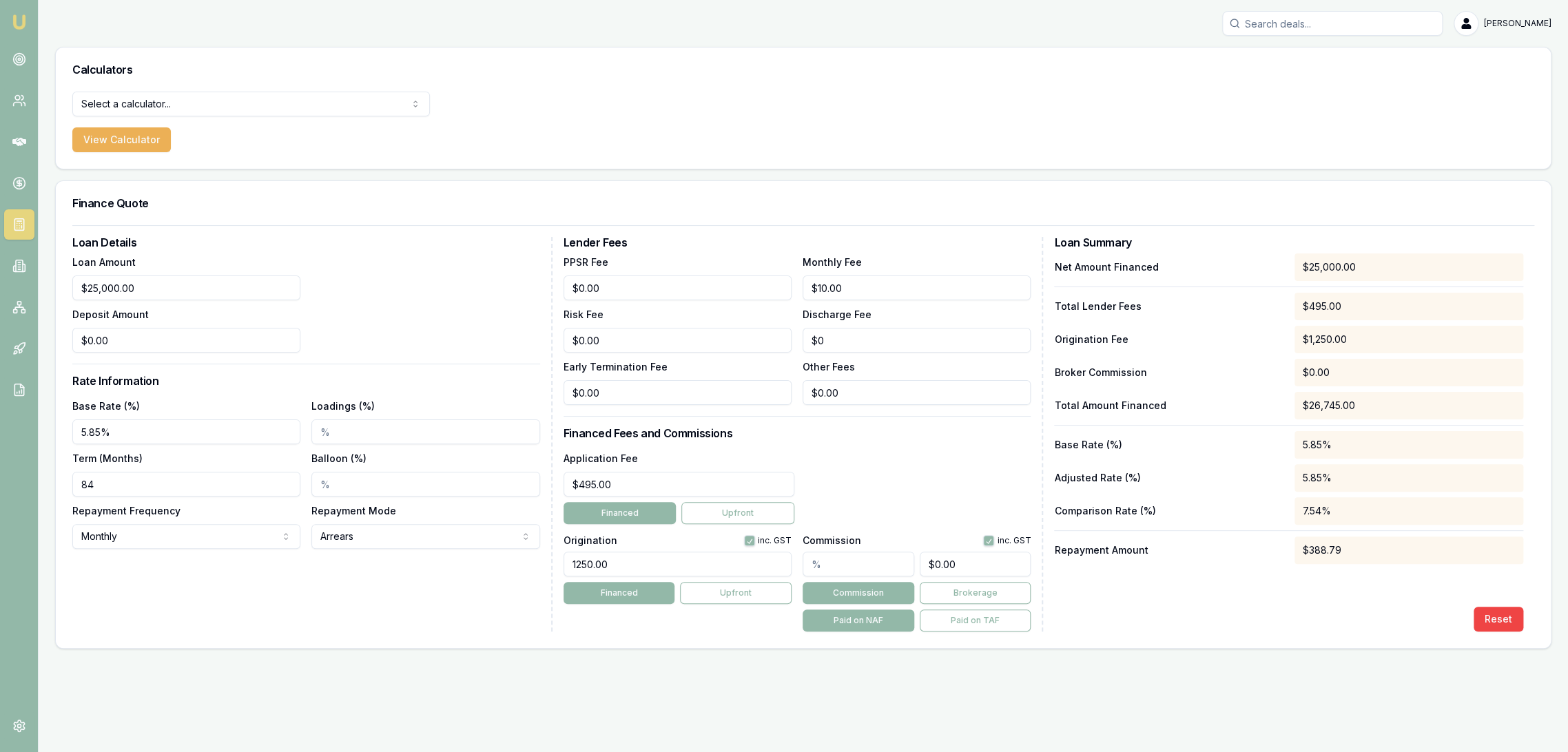
drag, startPoint x: 62, startPoint y: 488, endPoint x: 33, endPoint y: 489, distance: 29.0
click at [33, 489] on div "Emu Broker Robyn Adams Toggle Menu Calculators Select a calculator... Finance Q…" at bounding box center [784, 376] width 1568 height 752
type input "60"
click at [349, 468] on div "Balloon (%)" at bounding box center [425, 473] width 228 height 47
click at [313, 488] on input "Balloon (%)" at bounding box center [425, 484] width 228 height 25
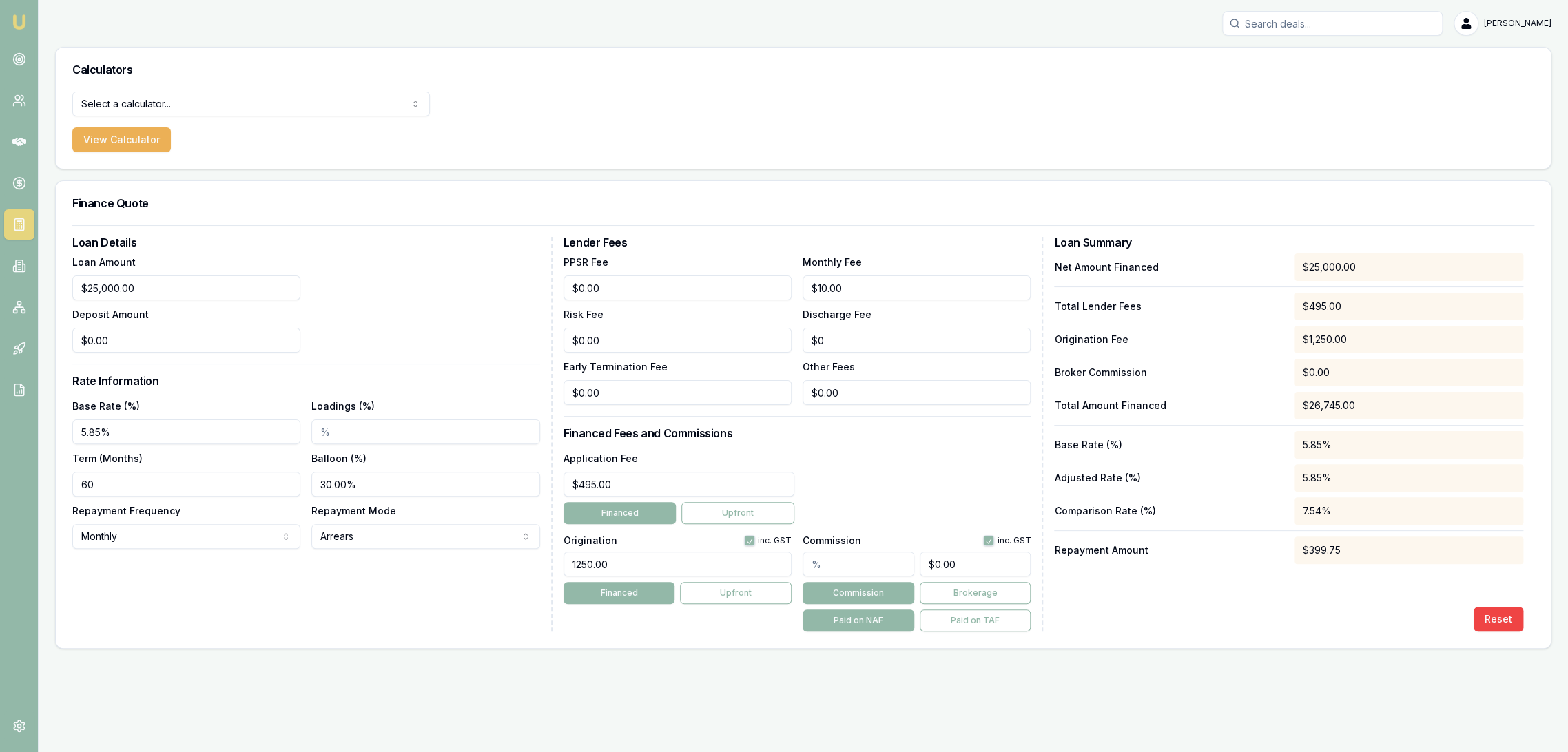
click at [331, 616] on div "Loan Details Loan Amount $25,000.00 Deposit Amount $0.00 Rate Information Base …" at bounding box center [312, 433] width 480 height 394
click at [345, 619] on div "Loan Details Loan Amount $25,000.00 Deposit Amount $0.00 Rate Information Base …" at bounding box center [312, 433] width 480 height 394
drag, startPoint x: 401, startPoint y: 478, endPoint x: 277, endPoint y: 492, distance: 124.8
click at [288, 492] on div "Base Rate (%) 5.85% Loadings (%) Term (Months) 60 Balloon (%) 30.00% Repayment …" at bounding box center [306, 473] width 467 height 151
type input "0"
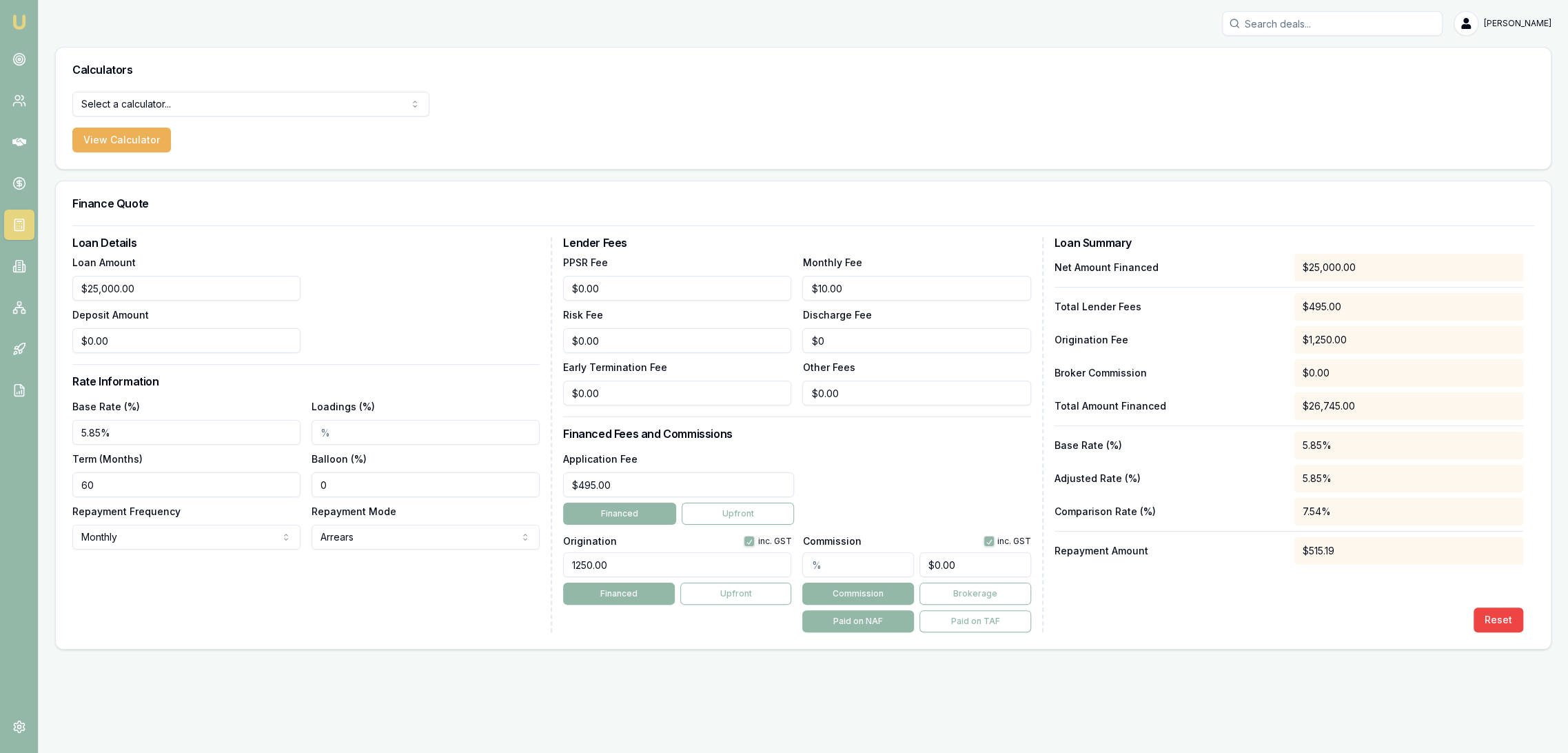
click at [357, 582] on div "Loan Details Loan Amount $25,000.00 Deposit Amount $0.00 Rate Information Base …" at bounding box center [312, 434] width 480 height 395
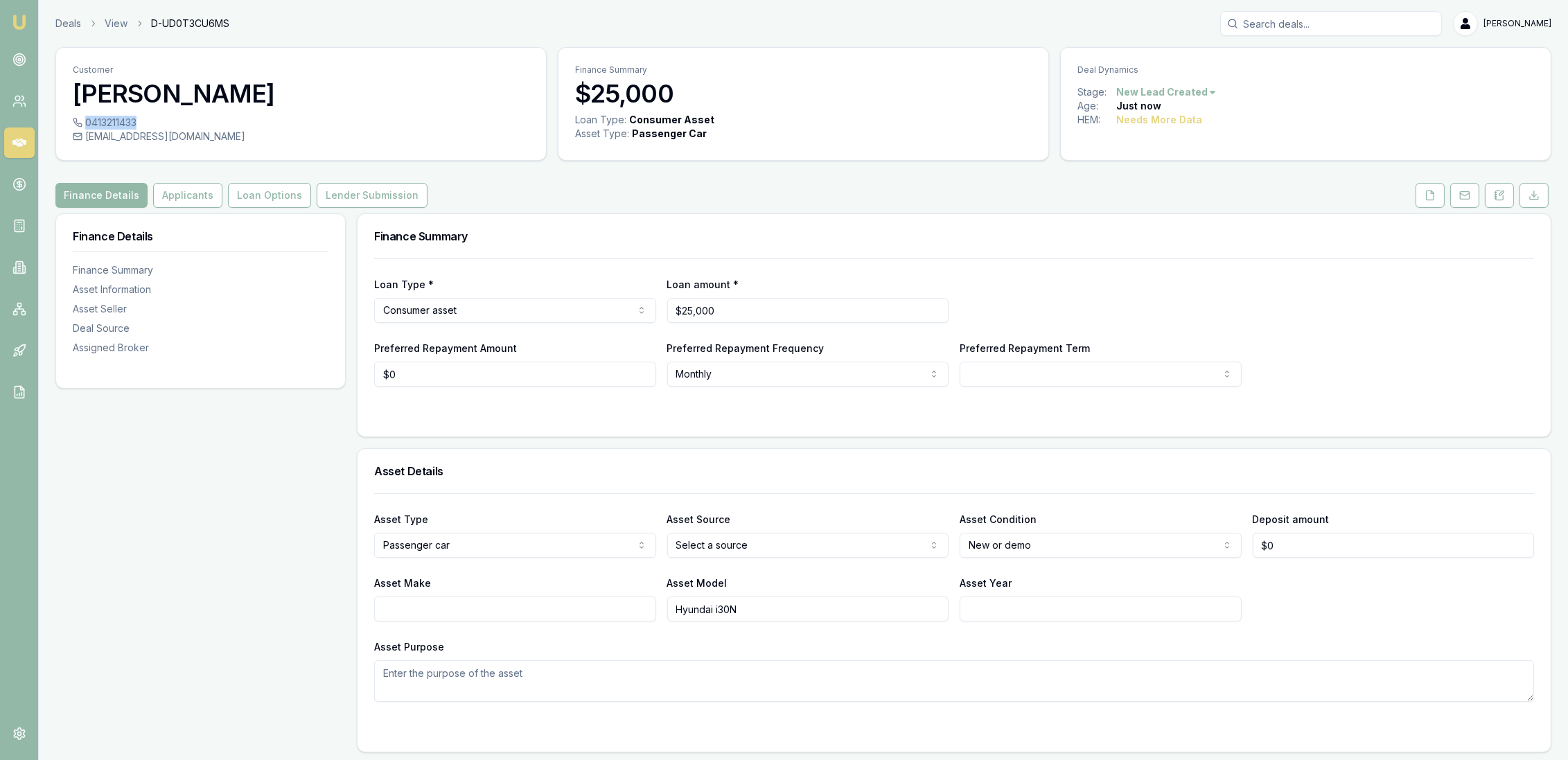
drag, startPoint x: 86, startPoint y: 120, endPoint x: 137, endPoint y: 123, distance: 51.1
click at [137, 123] on div "0413211433" at bounding box center [301, 122] width 457 height 14
copy div "0413211433"
click at [1054, 369] on html "Emu Broker Deals View D-UD0T3CU6MS [PERSON_NAME] Toggle Menu Customer [PERSON_N…" at bounding box center [784, 380] width 1568 height 760
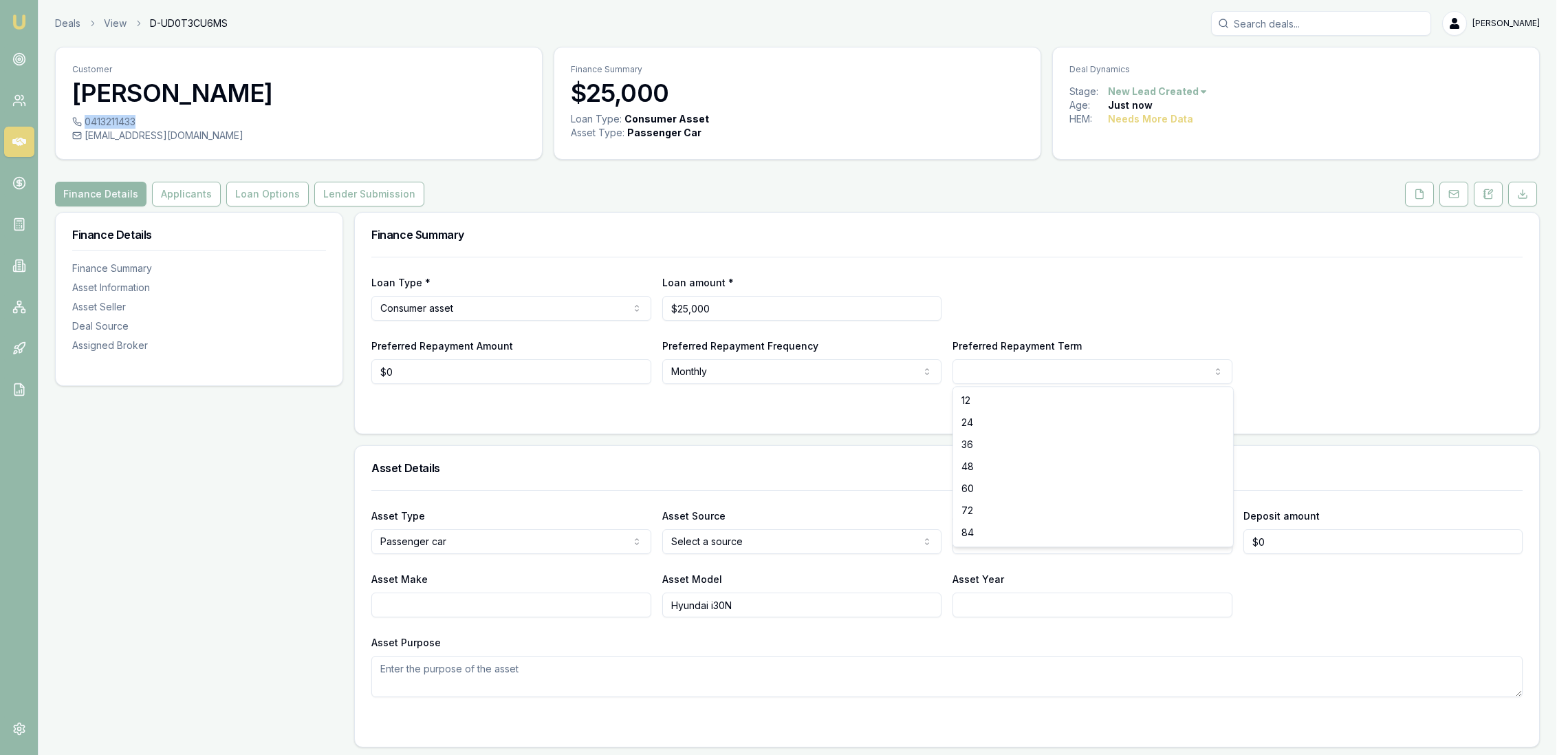
select select "60"
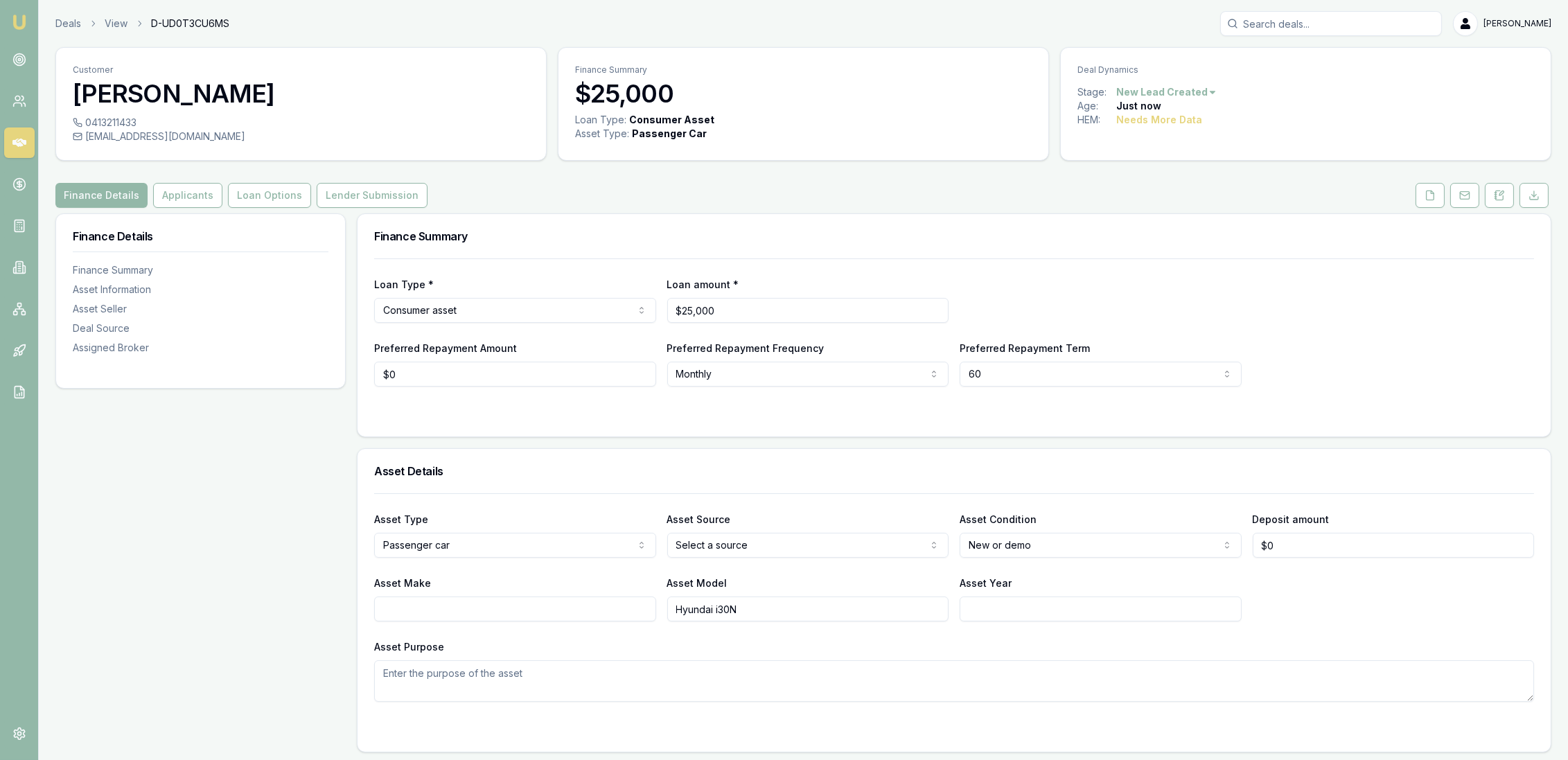
click at [808, 415] on div at bounding box center [953, 414] width 1159 height 11
click at [783, 541] on html "Emu Broker Deals View D-UD0T3CU6MS [PERSON_NAME] Toggle Menu Customer [PERSON_N…" at bounding box center [784, 380] width 1568 height 760
drag, startPoint x: 558, startPoint y: 414, endPoint x: 410, endPoint y: 360, distance: 157.5
click at [543, 410] on div at bounding box center [953, 414] width 1159 height 11
click at [179, 191] on button "Applicants" at bounding box center [187, 195] width 69 height 25
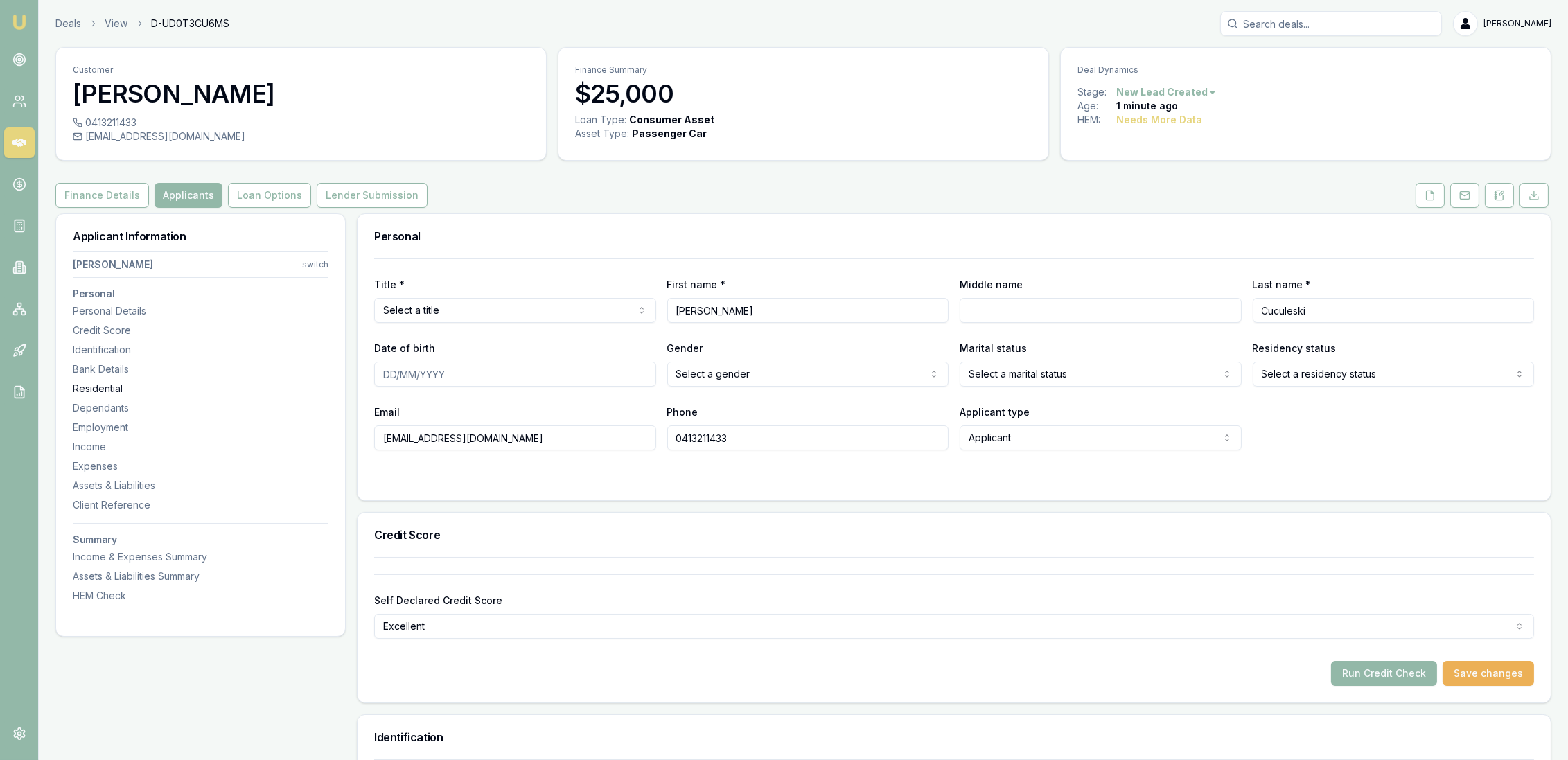
click at [103, 388] on div "Residential" at bounding box center [200, 388] width 256 height 14
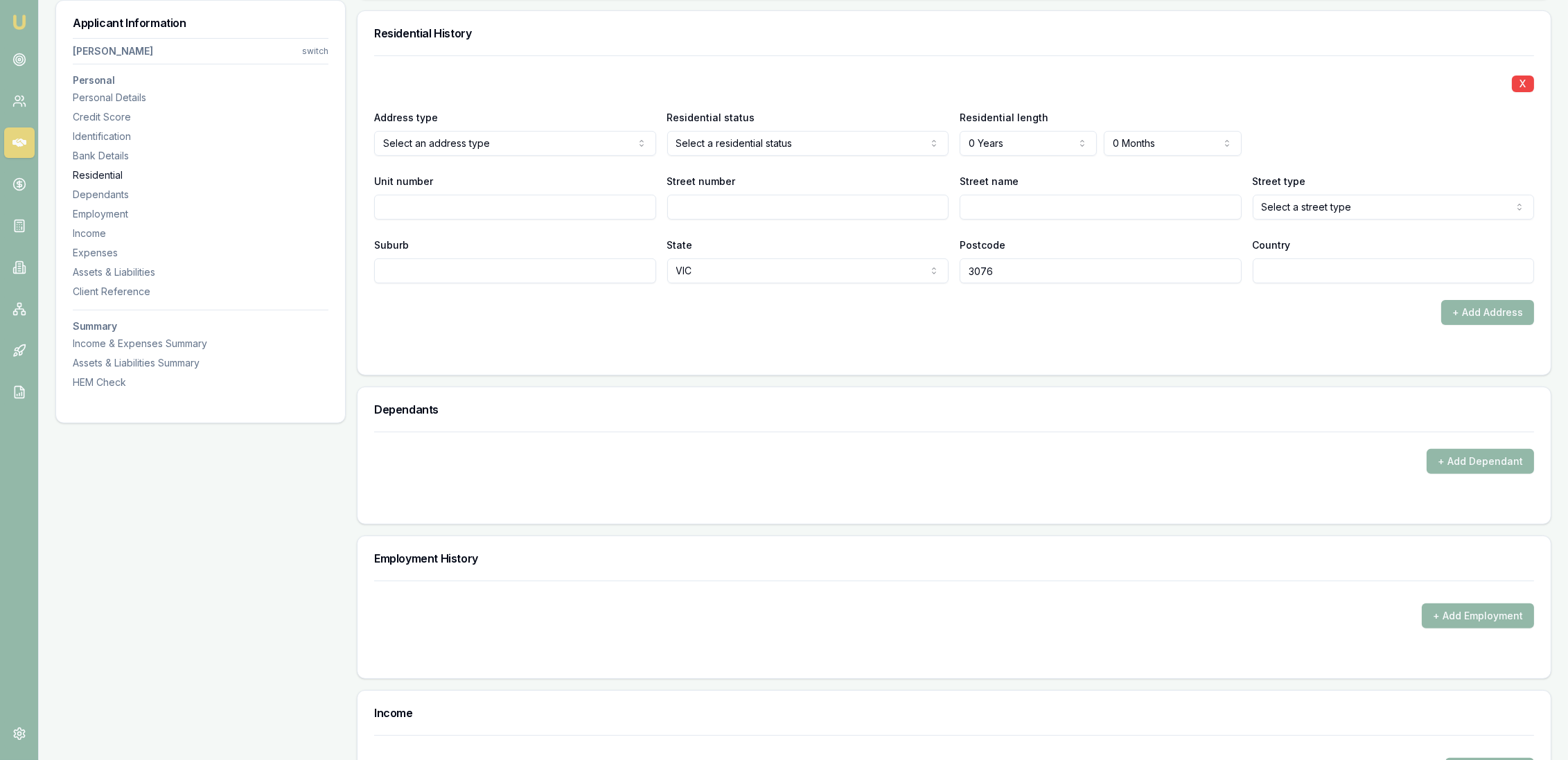
scroll to position [1333, 0]
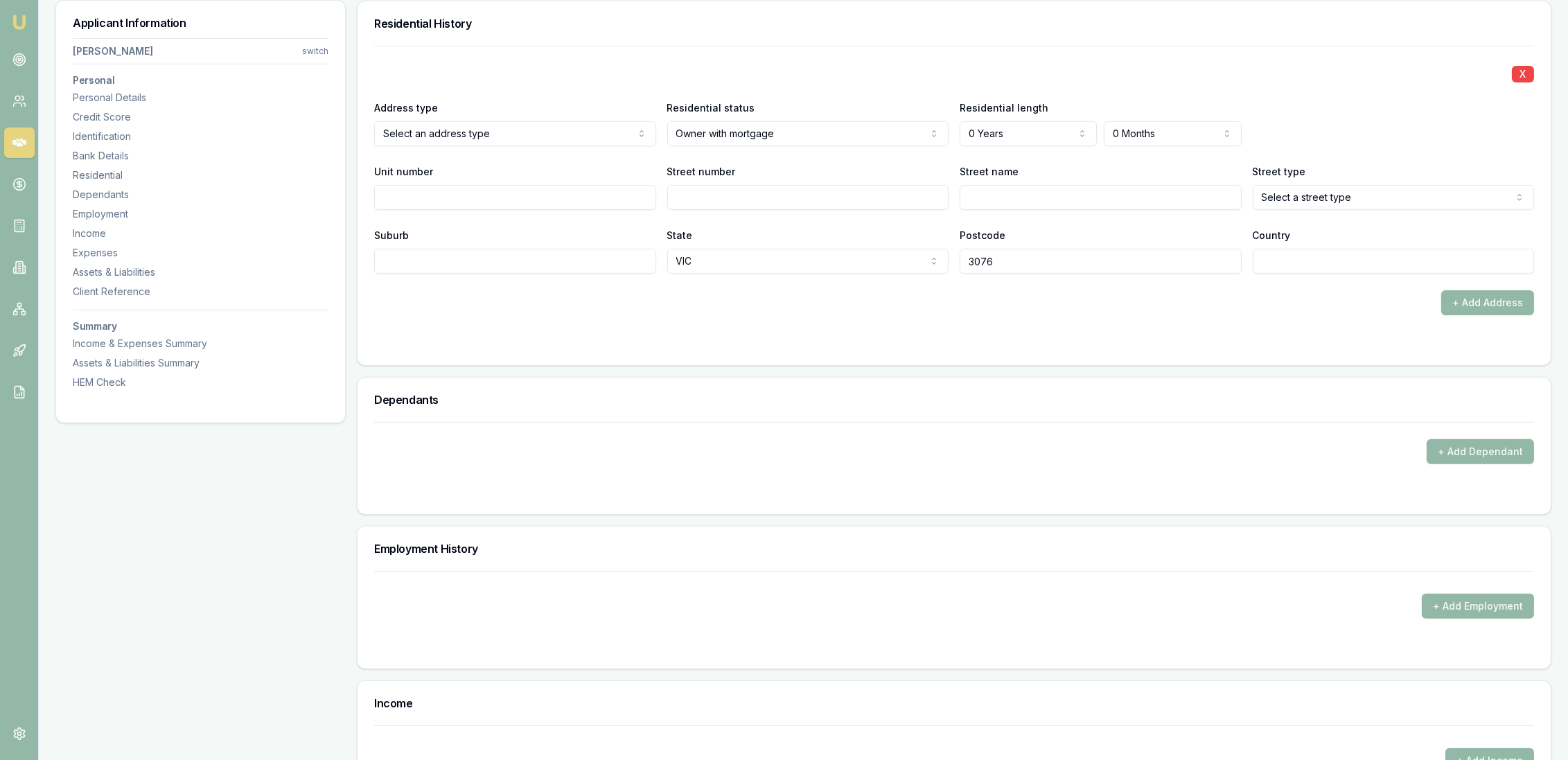
click at [657, 309] on div "+ Add Address" at bounding box center [953, 302] width 1159 height 25
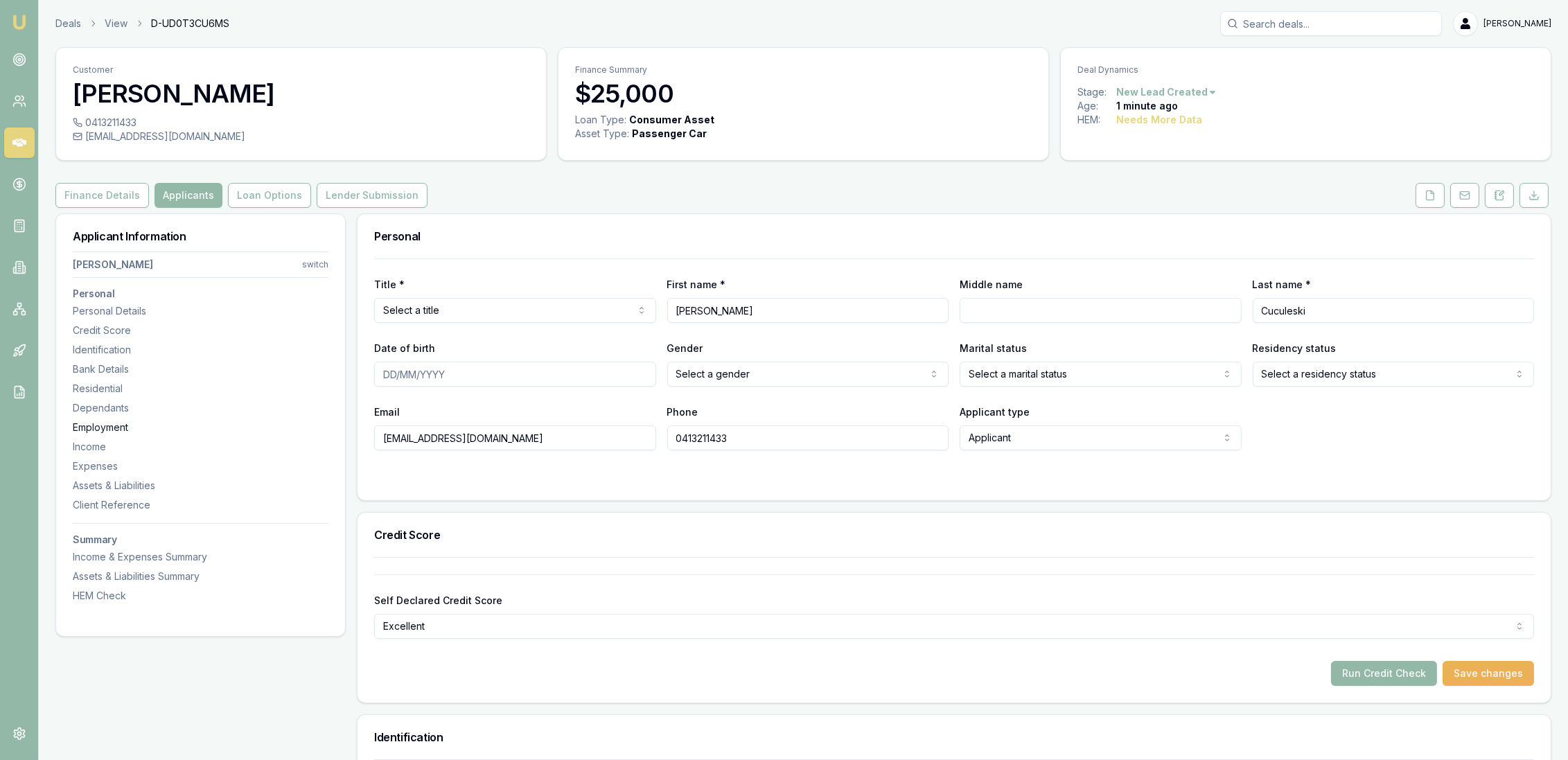
scroll to position [0, 0]
drag, startPoint x: 1505, startPoint y: 198, endPoint x: 1461, endPoint y: 203, distance: 44.3
click at [1505, 198] on button at bounding box center [1499, 195] width 29 height 25
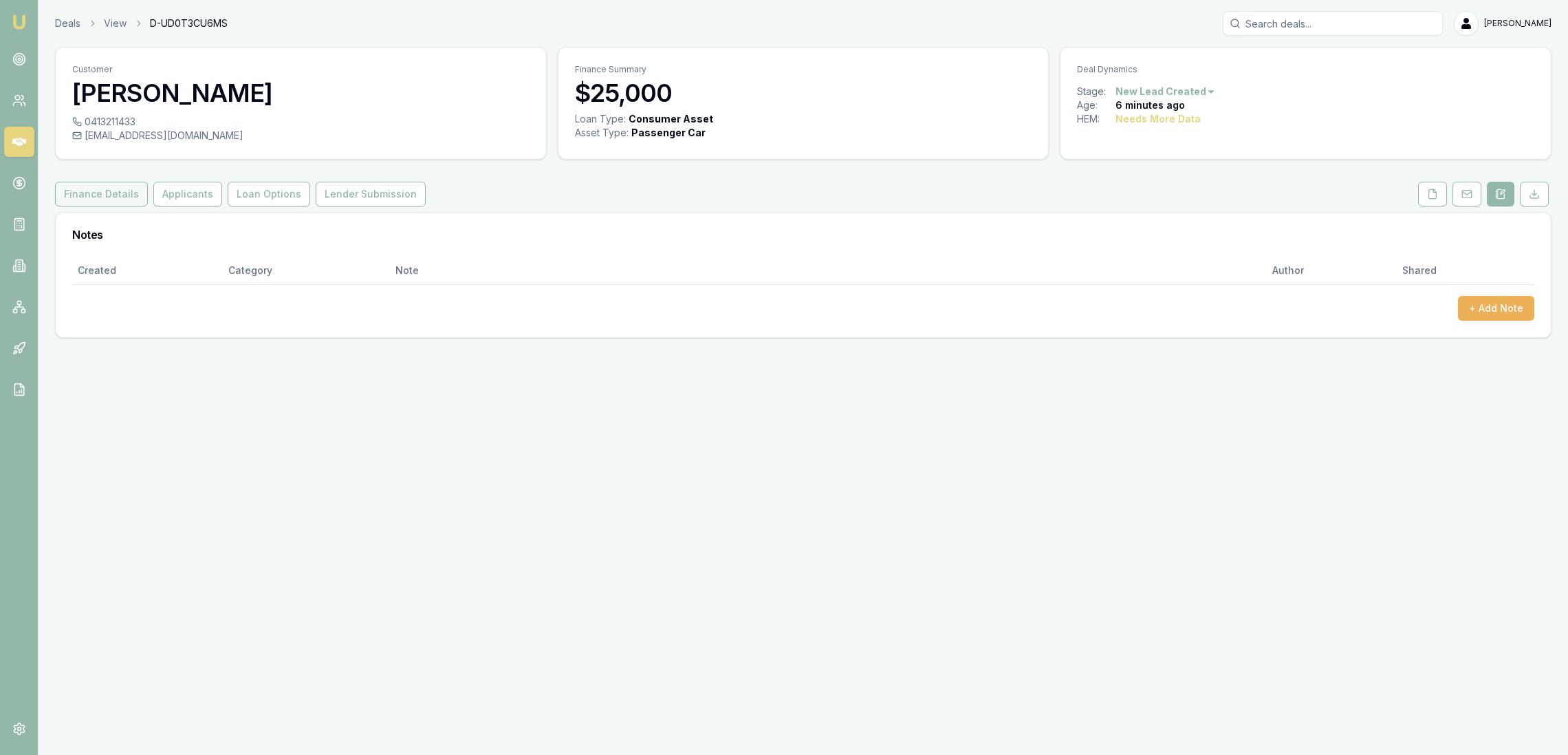
click at [99, 193] on button "Finance Details" at bounding box center [101, 193] width 93 height 25
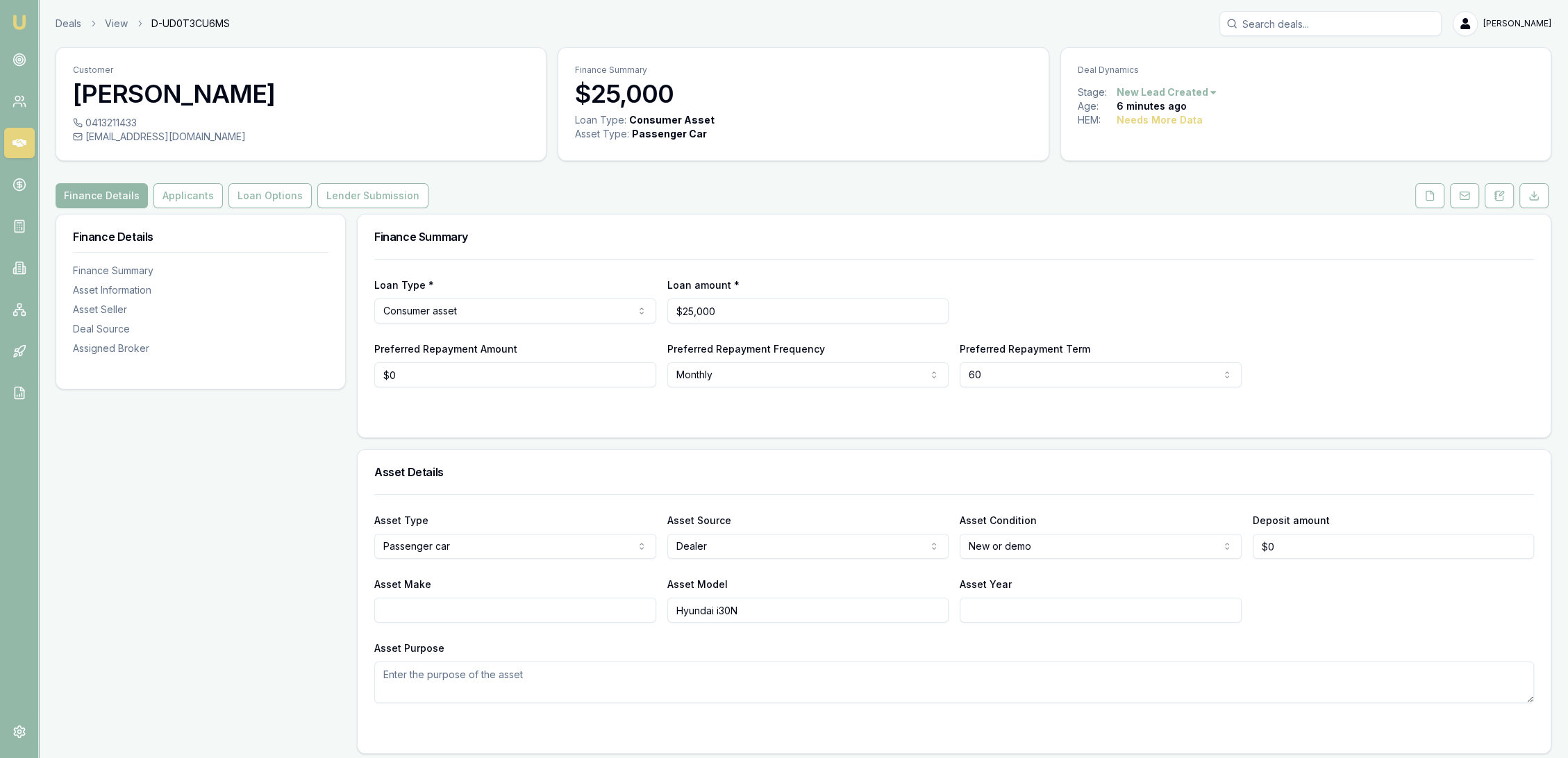
click at [102, 331] on div "Deal Source" at bounding box center [201, 328] width 255 height 14
click at [161, 194] on button "Applicants" at bounding box center [188, 195] width 69 height 25
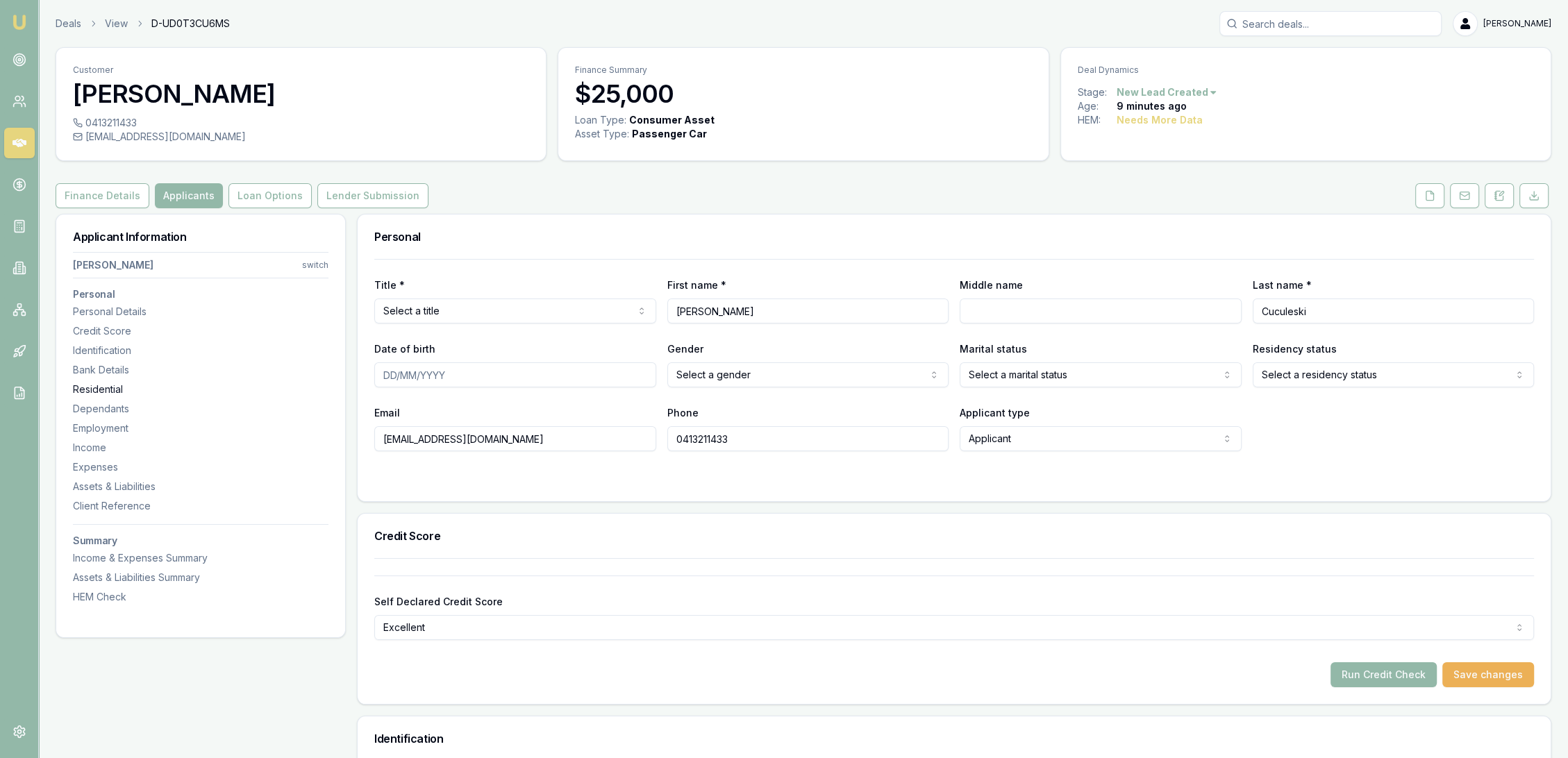
click at [111, 393] on div "Residential" at bounding box center [201, 389] width 255 height 14
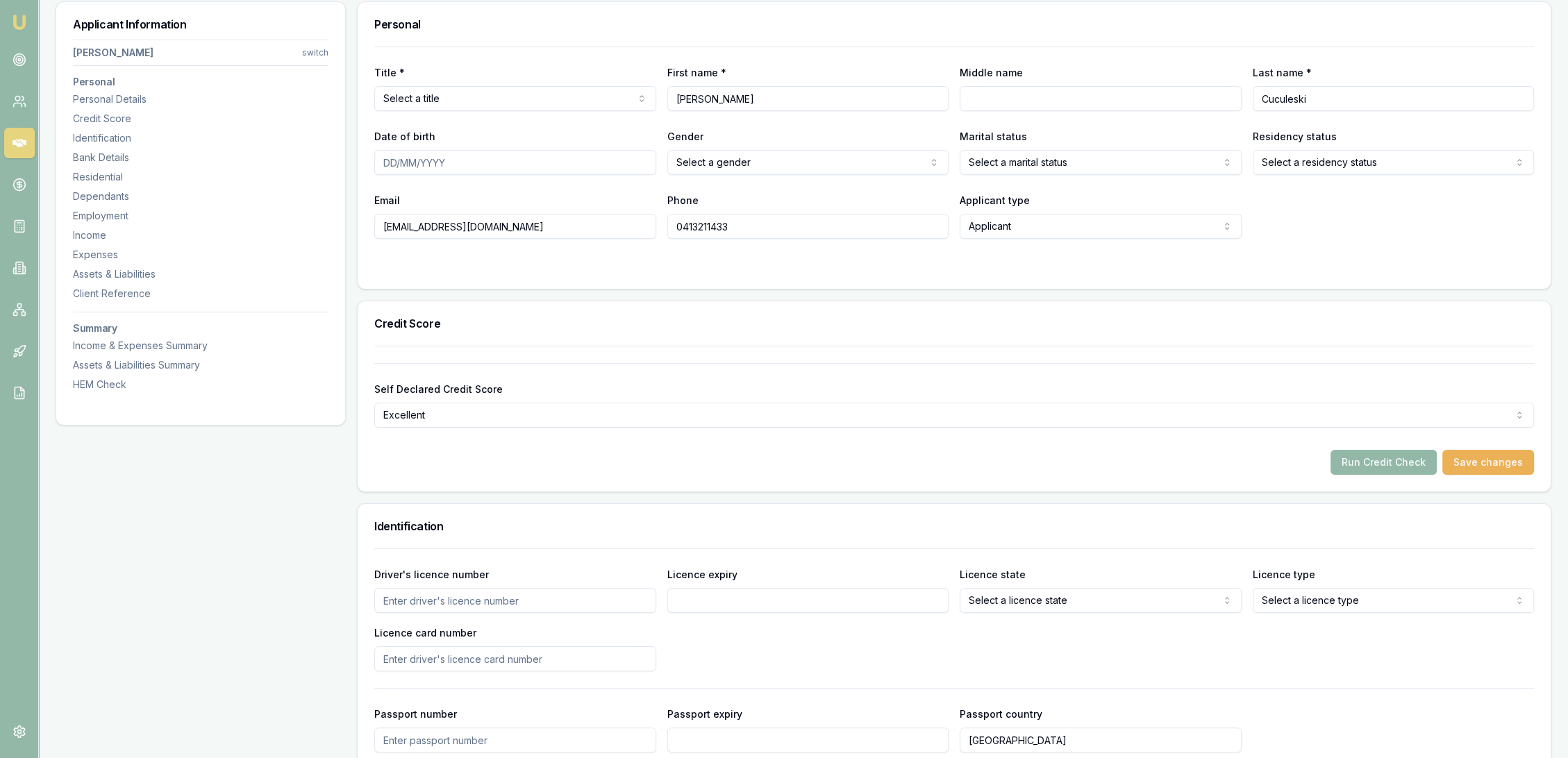
scroll to position [26, 0]
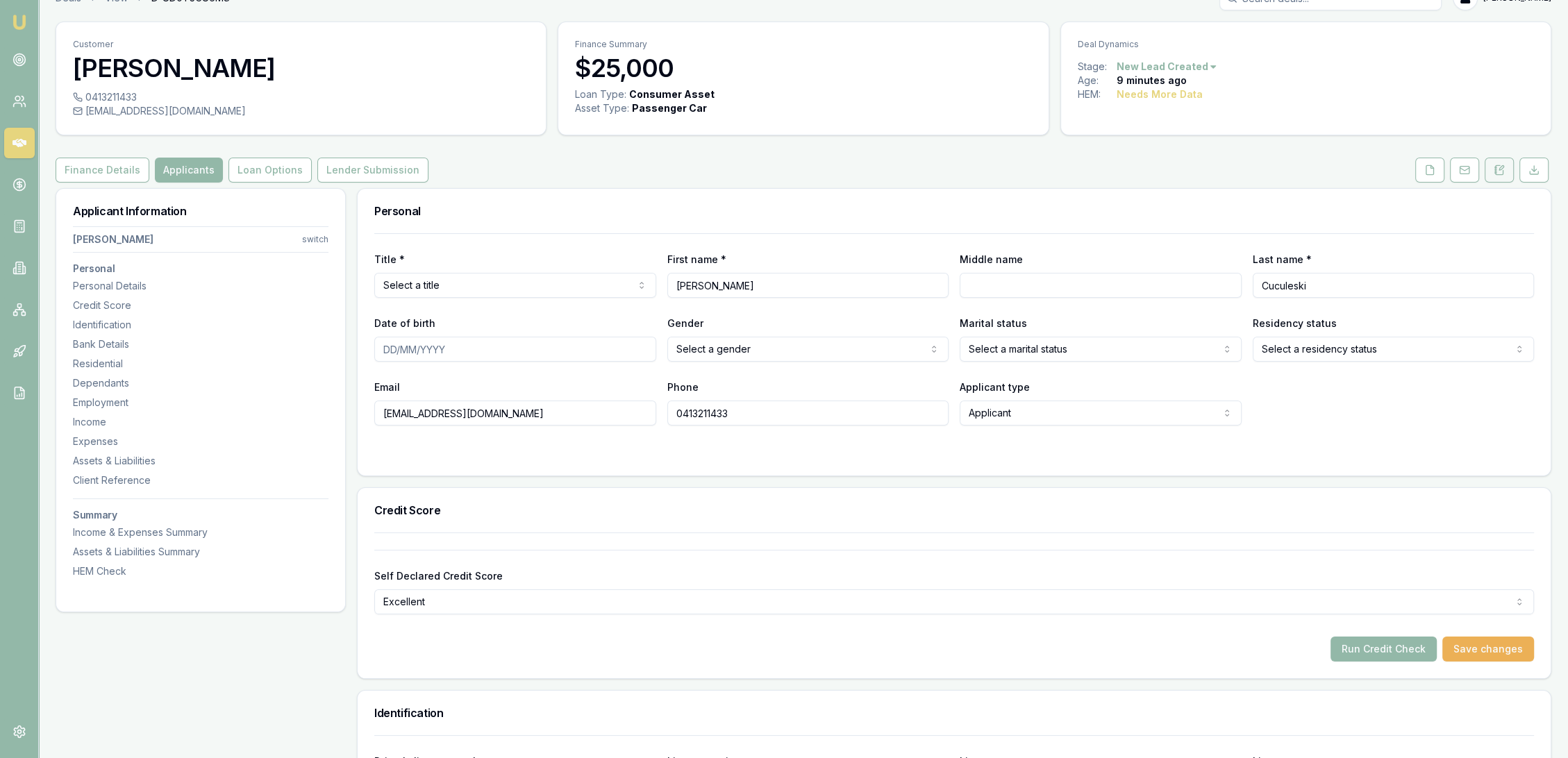
click at [1496, 158] on button at bounding box center [1500, 169] width 29 height 25
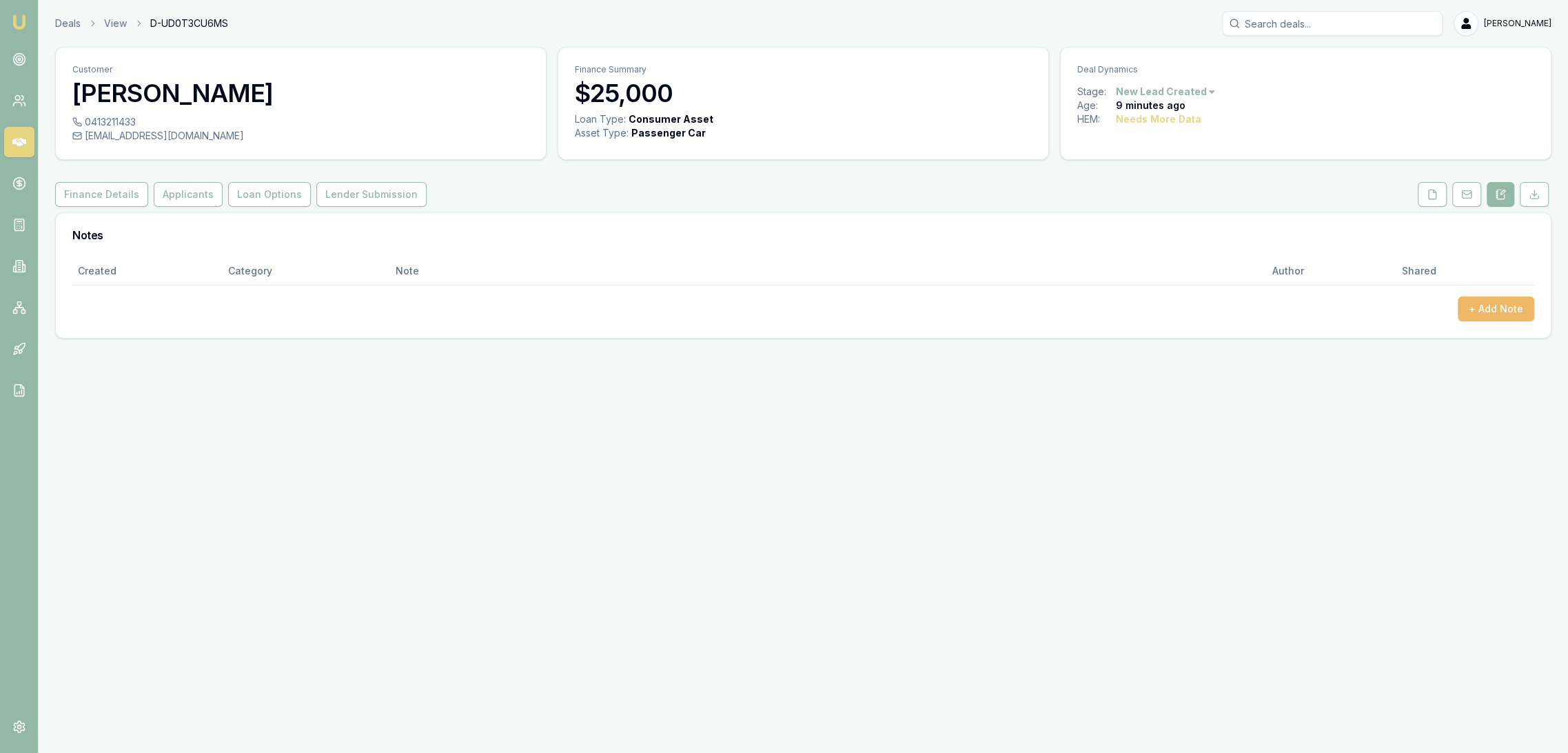
click at [1511, 302] on button "+ Add Note" at bounding box center [1496, 309] width 77 height 25
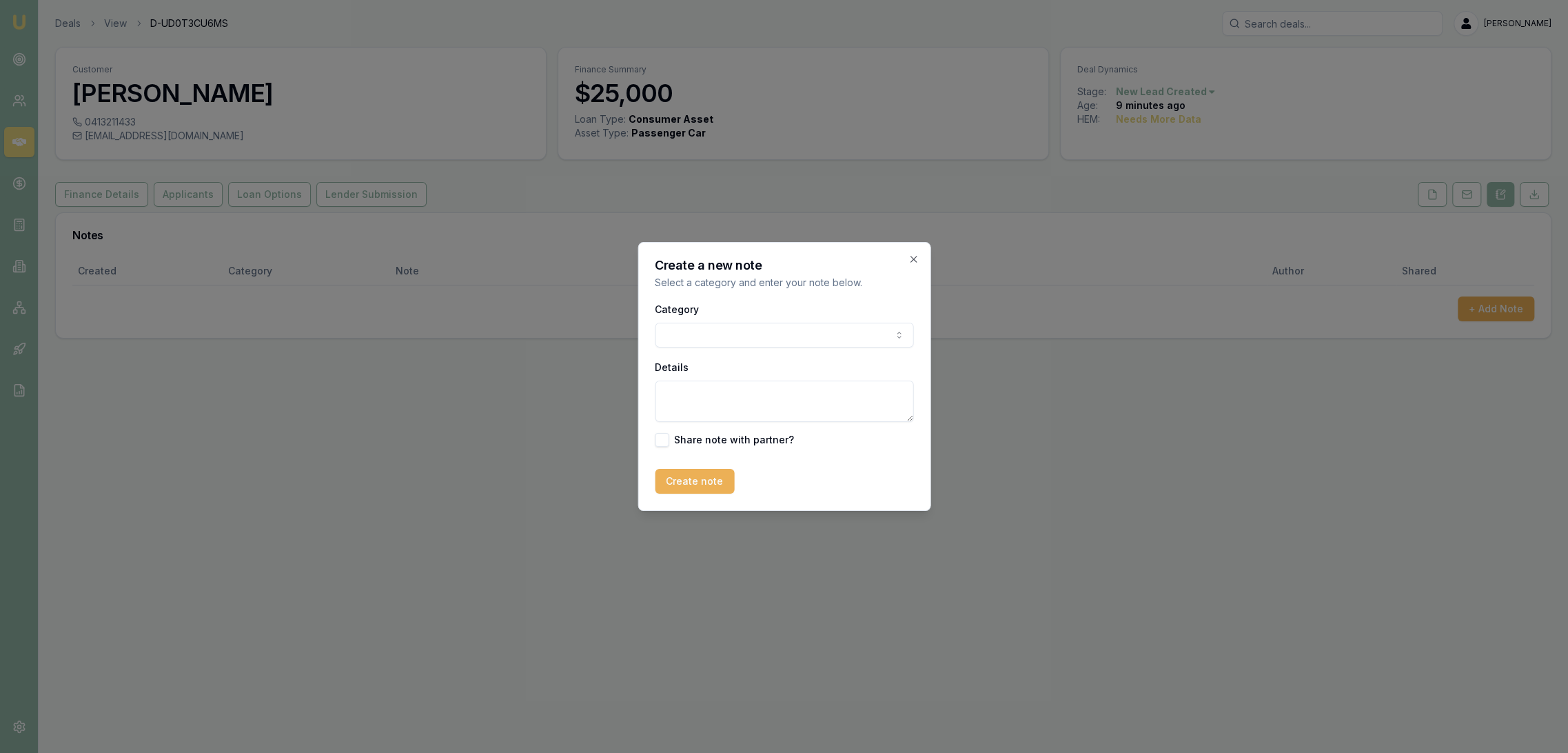
click at [754, 400] on textarea "Details" at bounding box center [784, 401] width 258 height 41
type textarea "Autobuddy - new - Vic"
click at [688, 484] on button "Create note" at bounding box center [694, 481] width 79 height 25
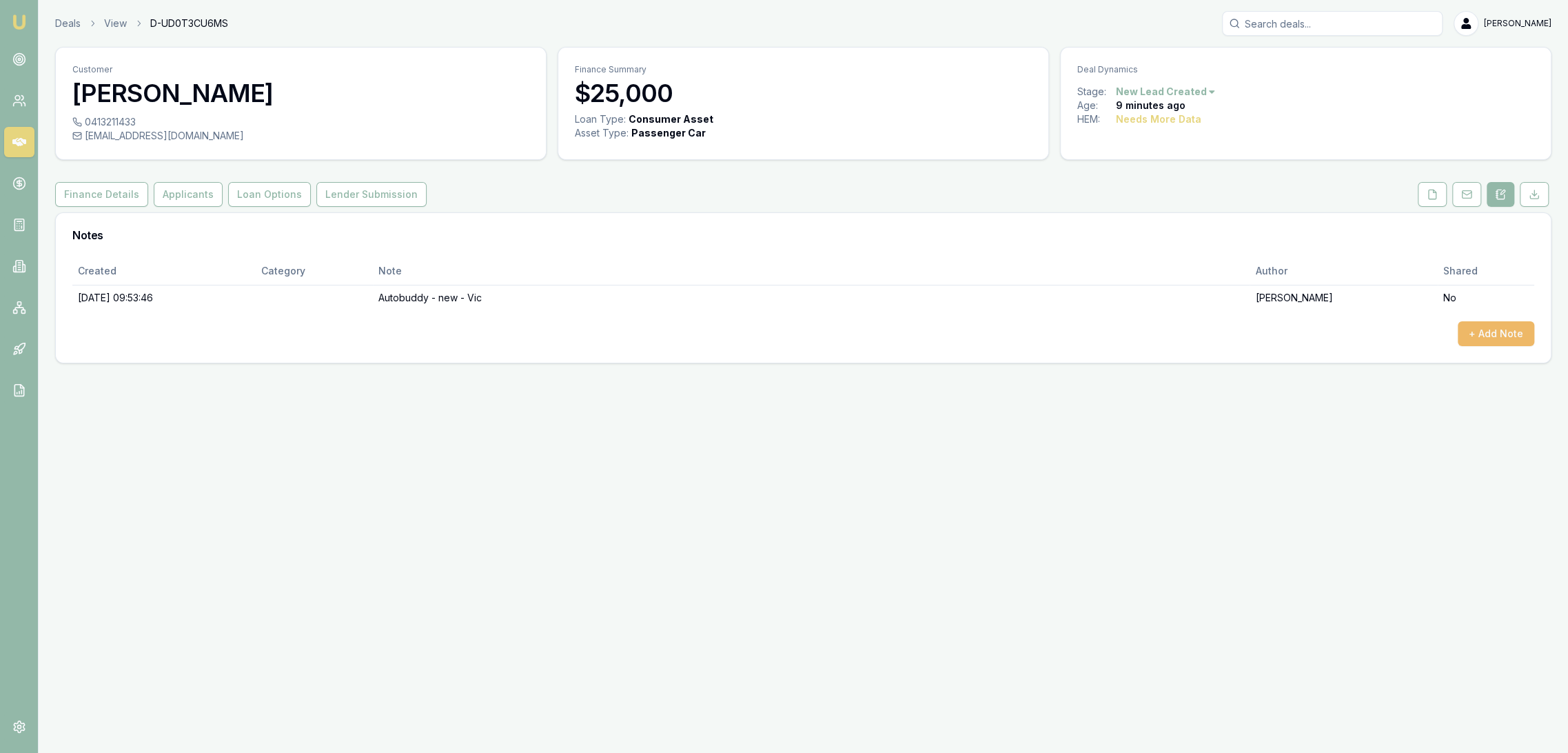
click at [1514, 331] on button "+ Add Note" at bounding box center [1496, 333] width 77 height 25
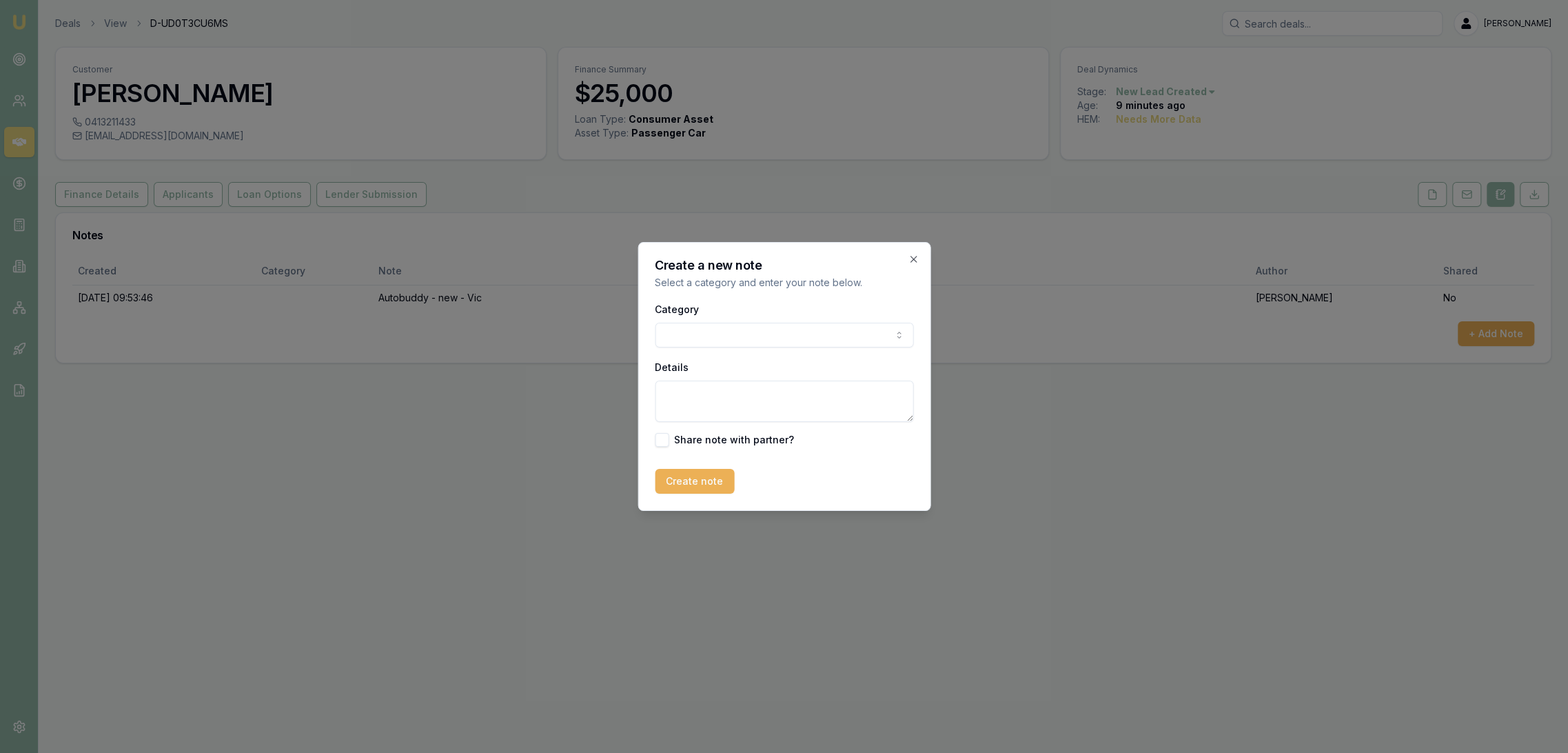
click at [722, 328] on body "Emu Broker Deals View D-UD0T3CU6MS Robyn Adams Toggle Menu Customer Nick Cucule…" at bounding box center [784, 376] width 1568 height 753
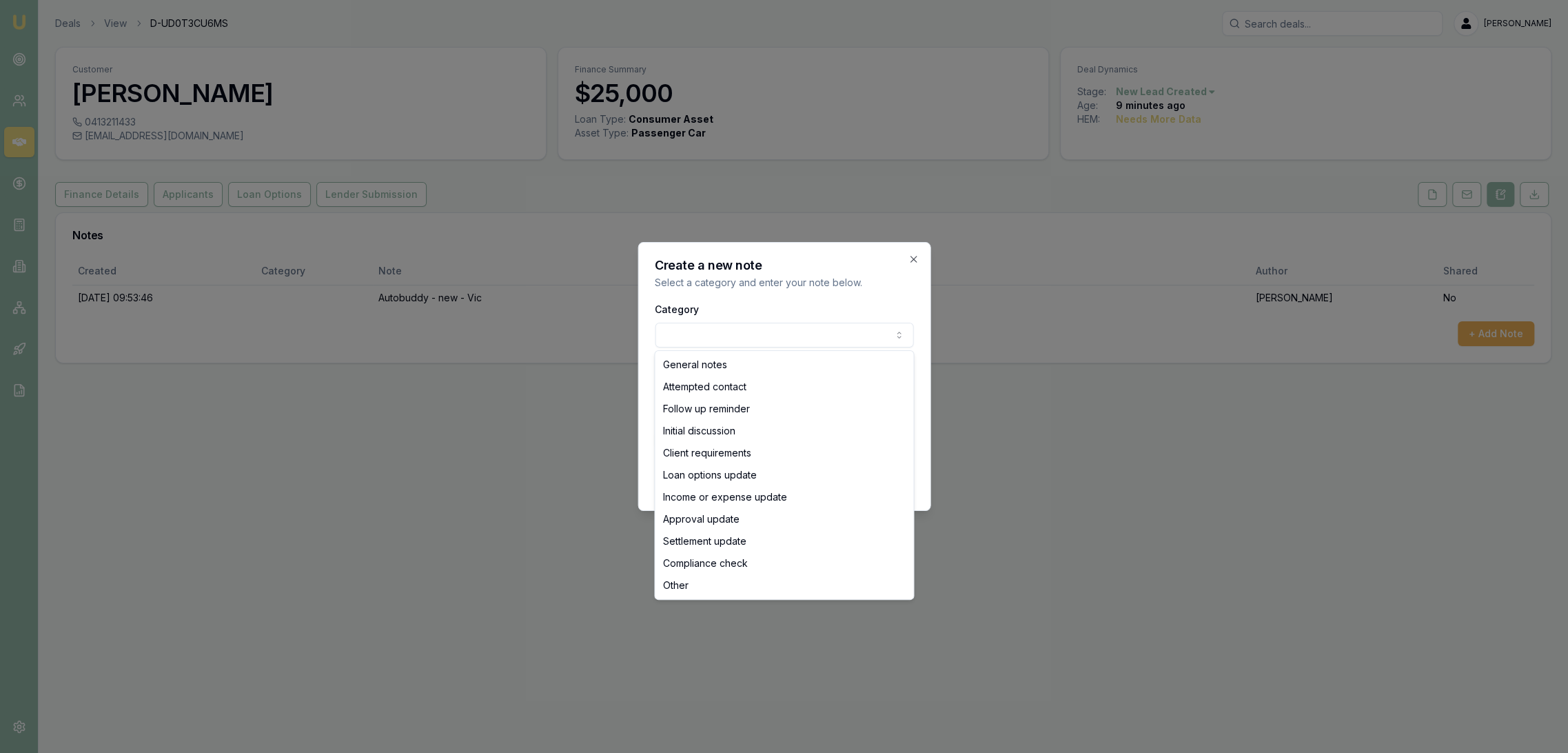
select select "INITIAL_DISCUSSION"
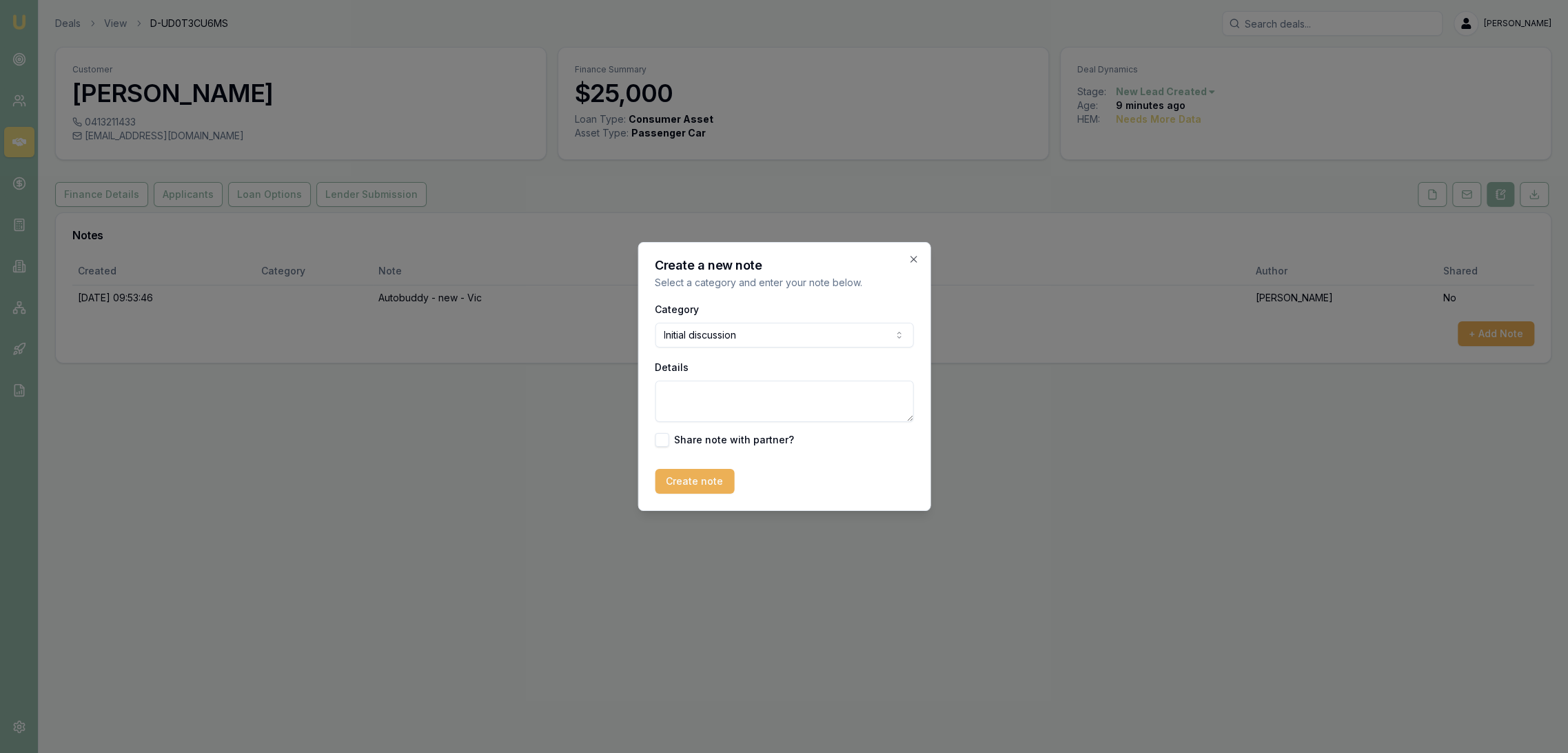
click at [721, 390] on textarea "Details" at bounding box center [784, 401] width 258 height 41
click at [800, 417] on textarea "Just looking around to see what rates are. Was going to buy it before he went t…" at bounding box center [784, 401] width 258 height 41
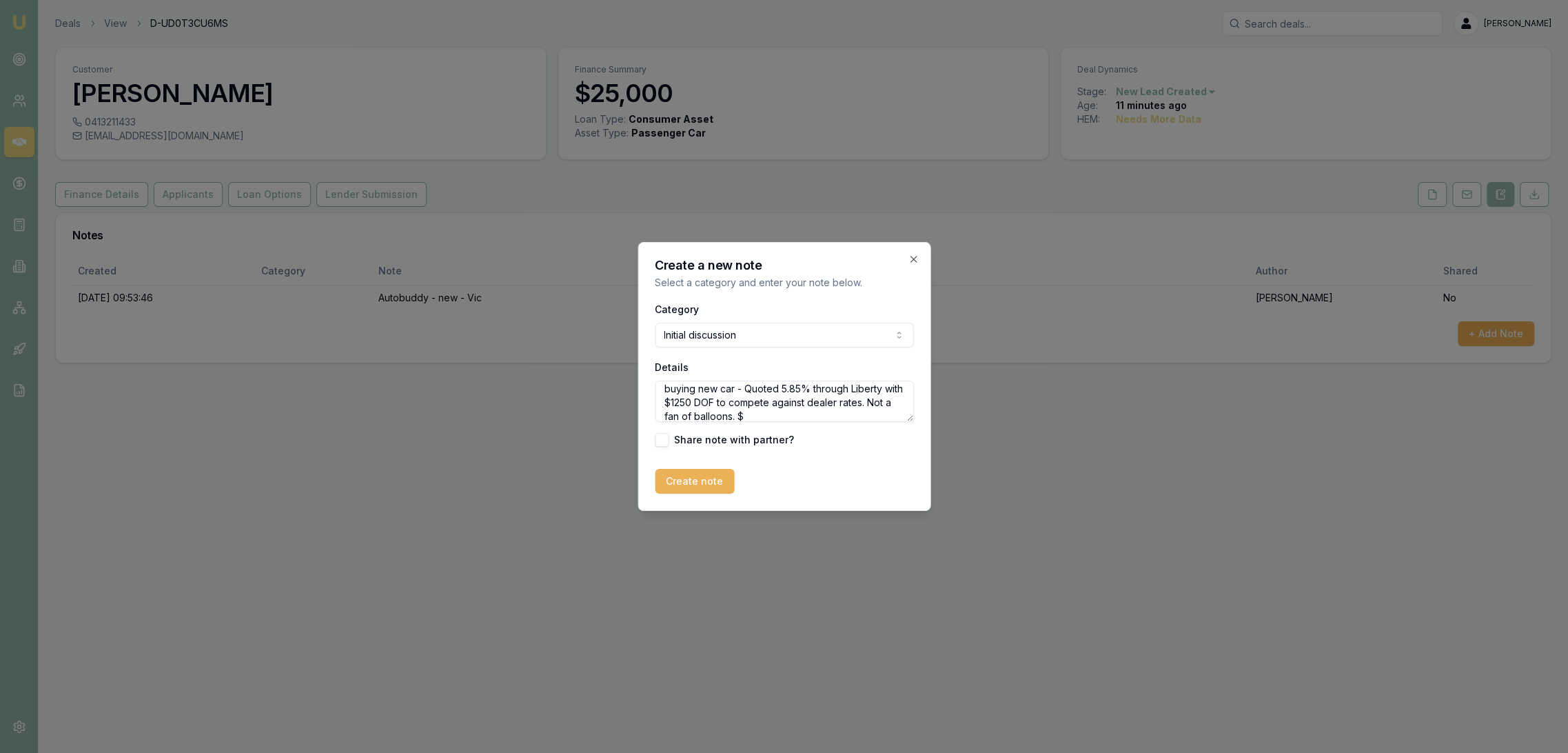
click at [726, 415] on textarea "Just looking around to see what rates are. Was going to buy it before he went t…" at bounding box center [784, 401] width 258 height 41
click at [735, 417] on textarea "Just looking around to see what rates are. Was going to buy it before he went t…" at bounding box center [784, 401] width 258 height 41
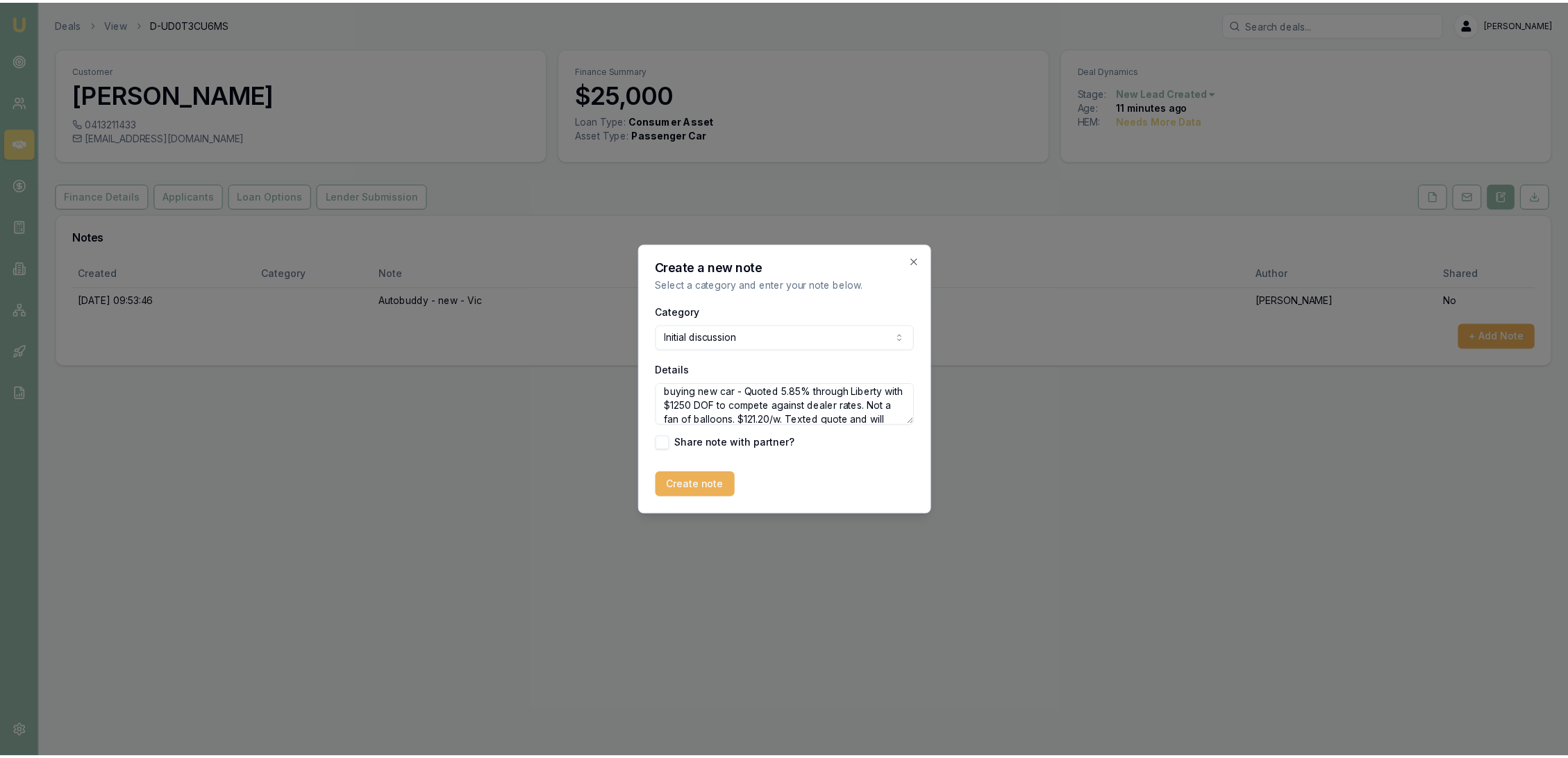
scroll to position [89, 0]
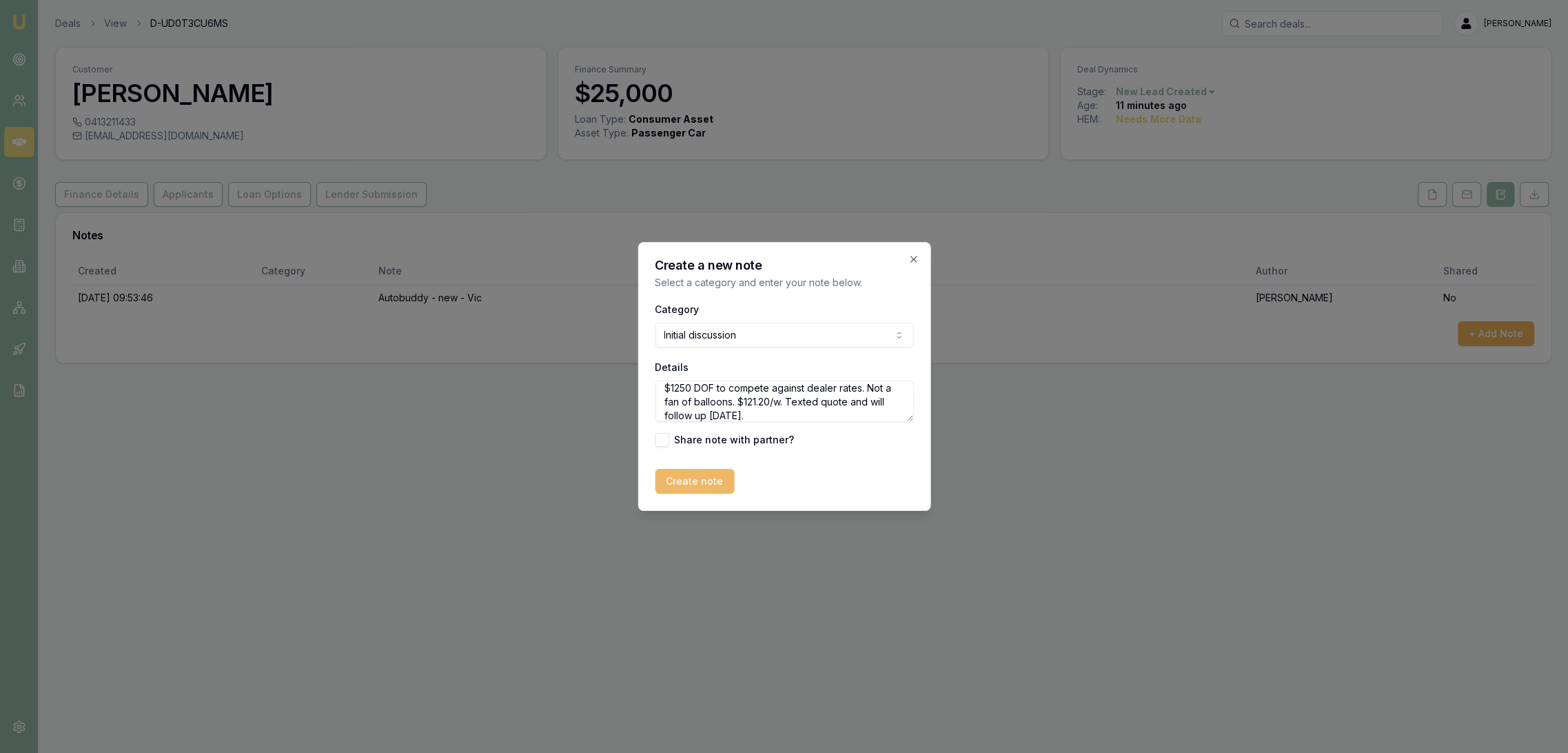
type textarea "Just looking around to see what rates are. Was going to buy it before he went t…"
click at [692, 485] on button "Create note" at bounding box center [694, 481] width 79 height 25
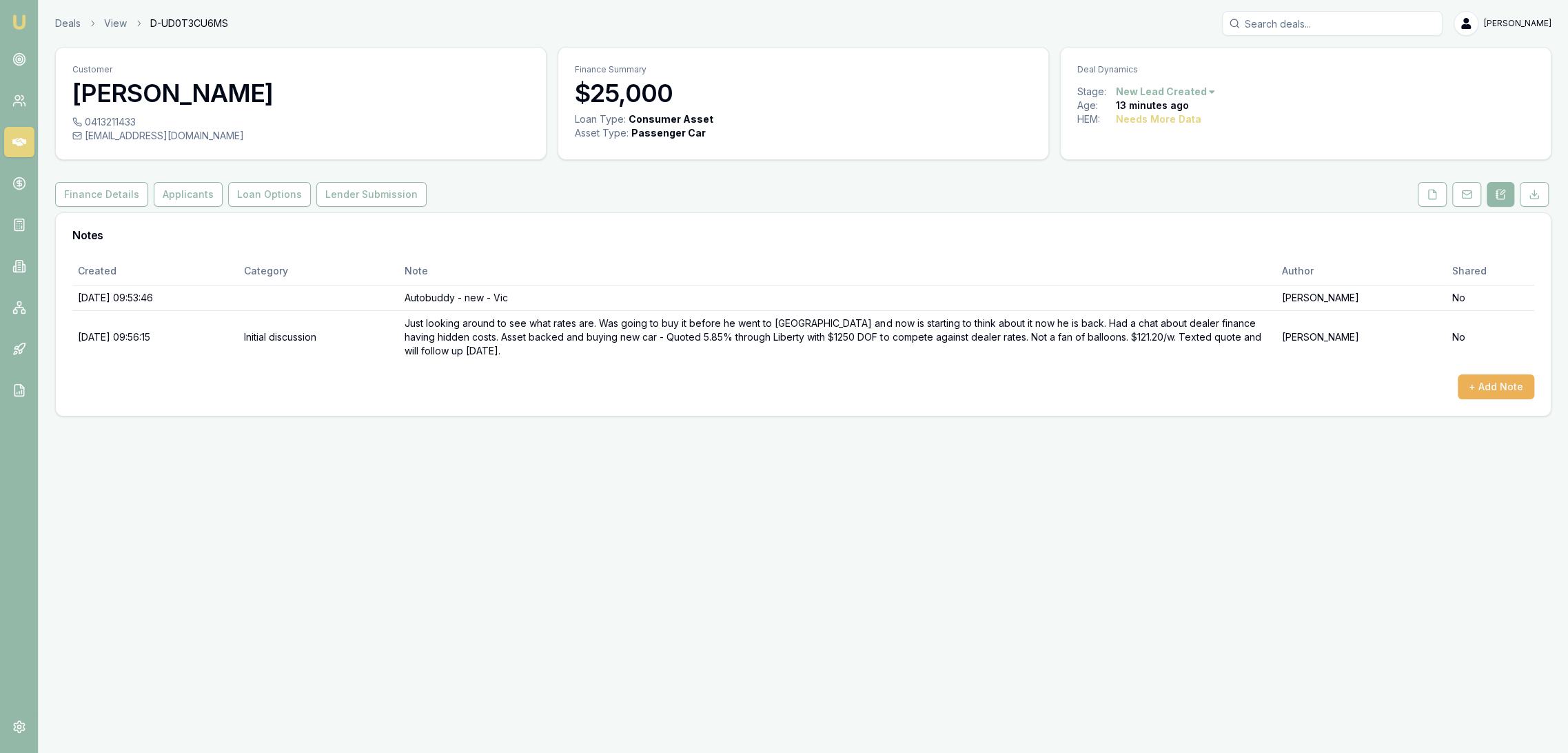
click at [22, 24] on img at bounding box center [19, 22] width 17 height 17
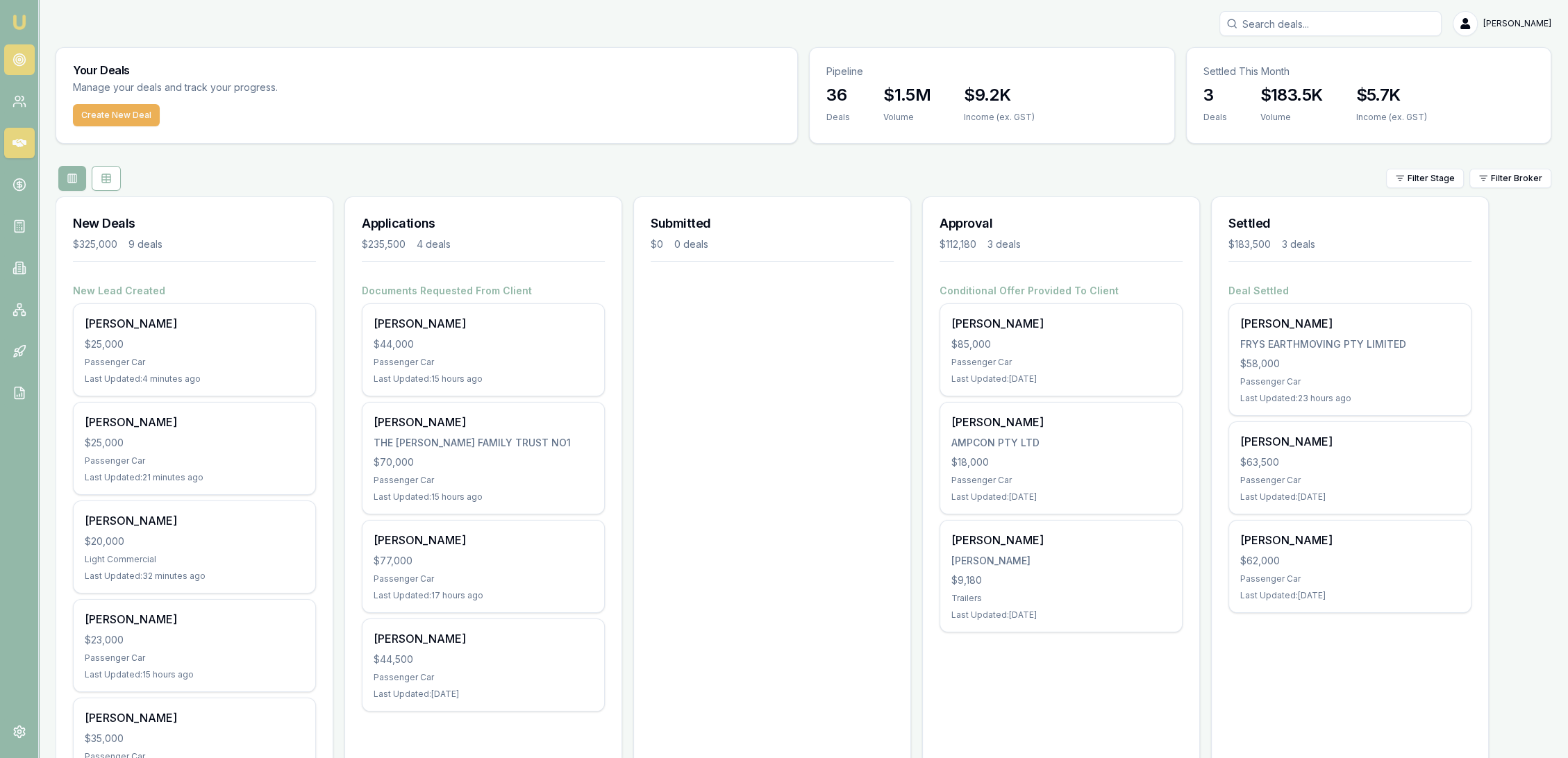
click at [10, 55] on link at bounding box center [19, 59] width 31 height 31
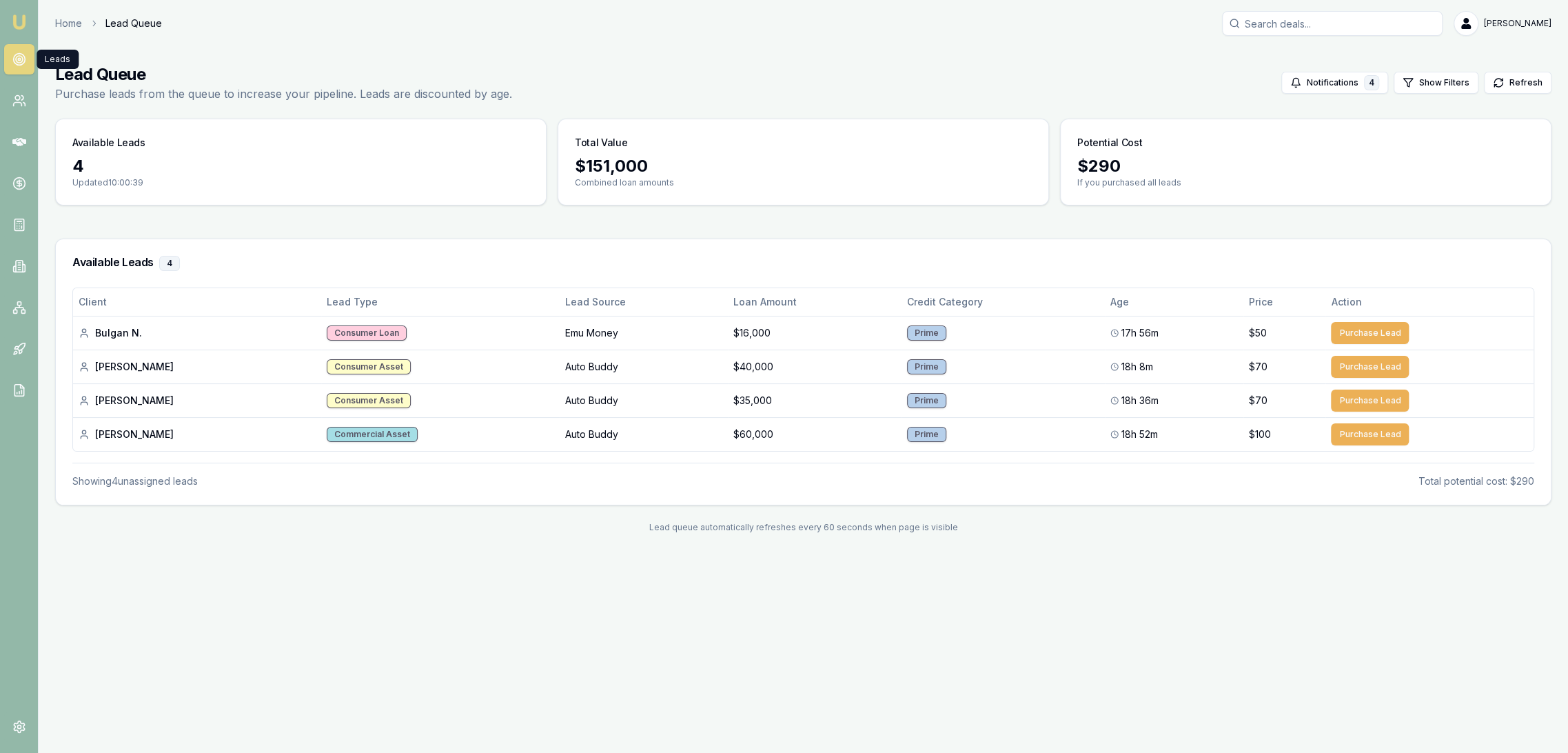
click at [1279, 24] on input "Search deals" at bounding box center [1332, 23] width 221 height 25
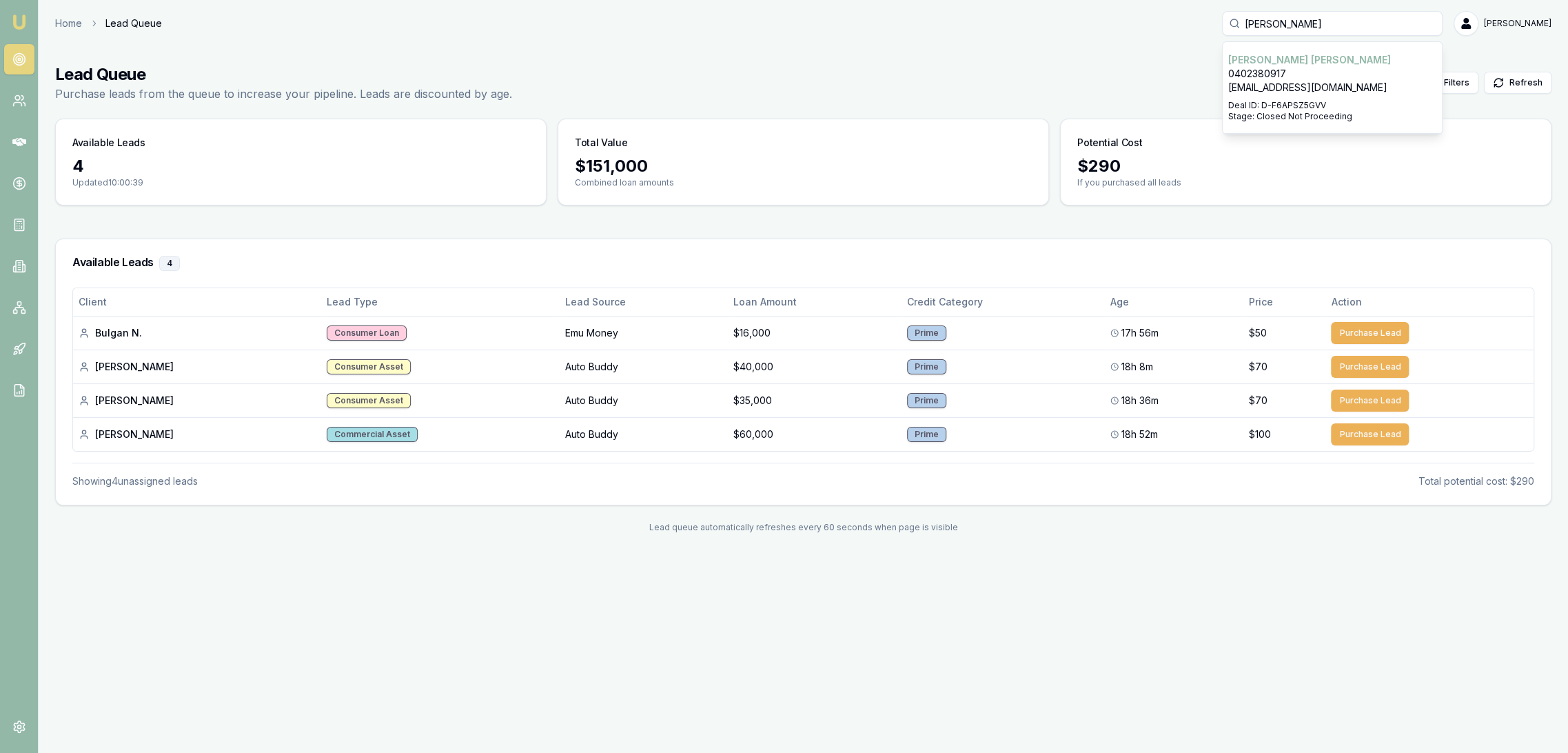
type input "anh luon"
click at [1297, 71] on p "0402380917" at bounding box center [1332, 73] width 208 height 14
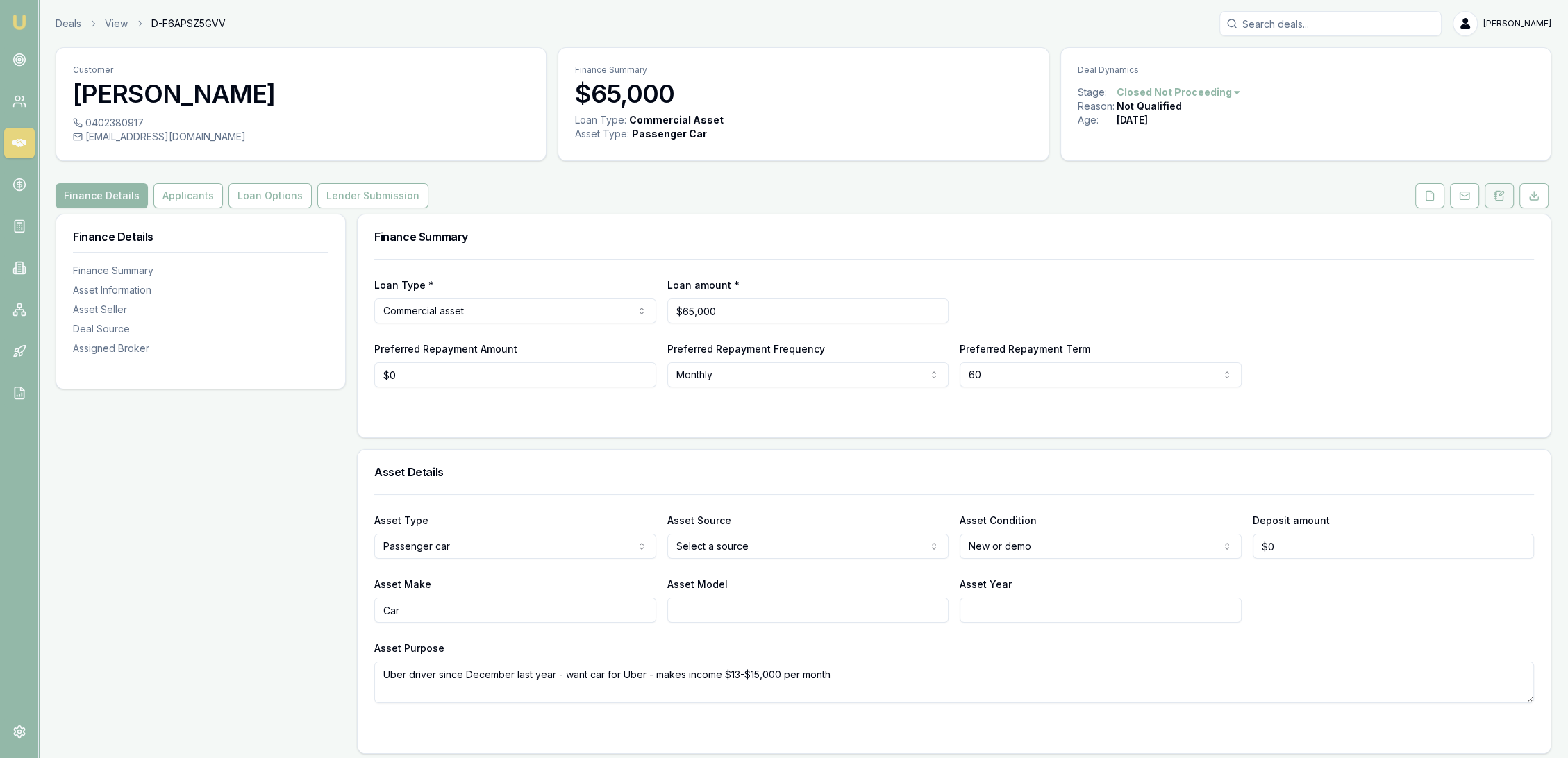
click at [1504, 198] on icon at bounding box center [1500, 196] width 11 height 11
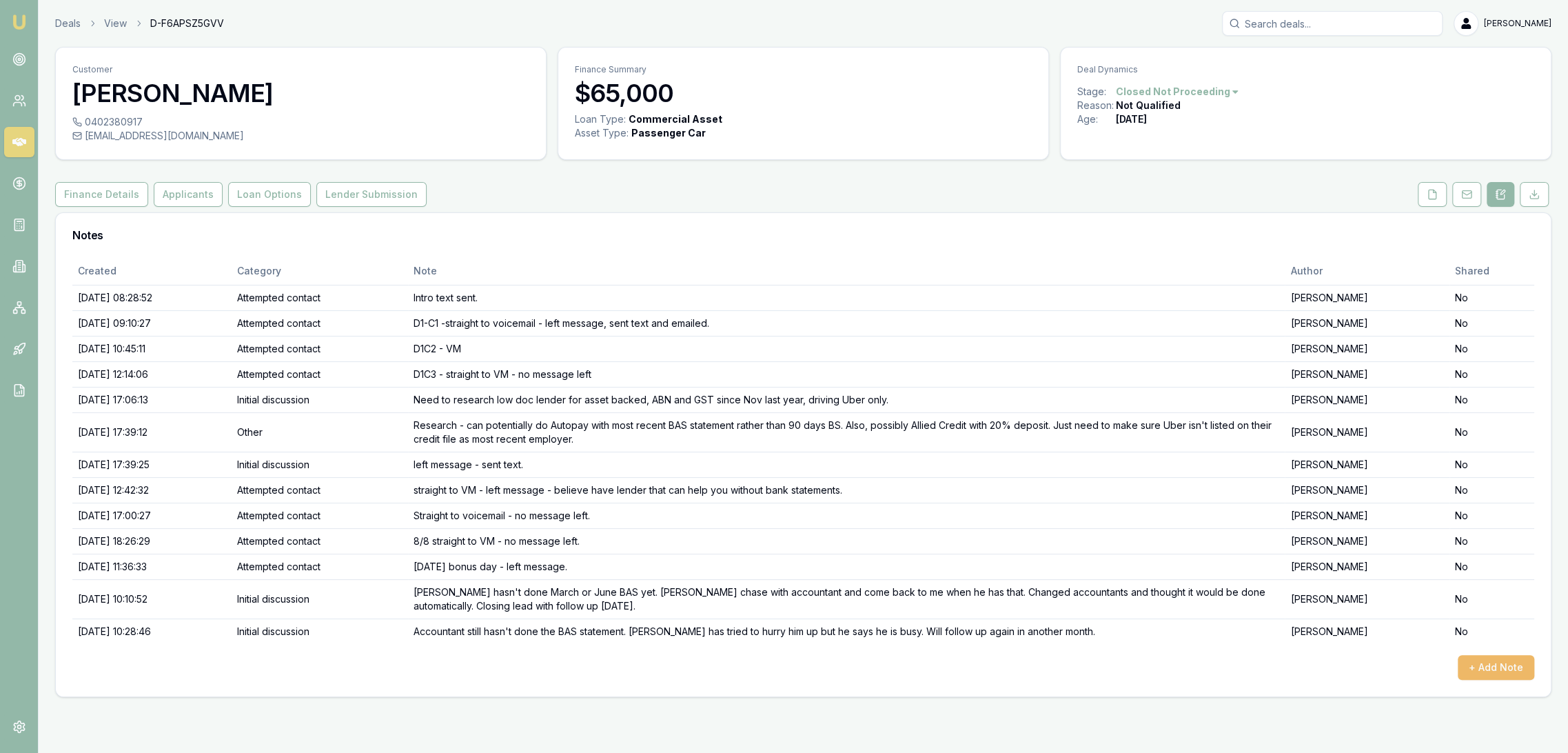
click at [1508, 677] on button "+ Add Note" at bounding box center [1496, 667] width 77 height 25
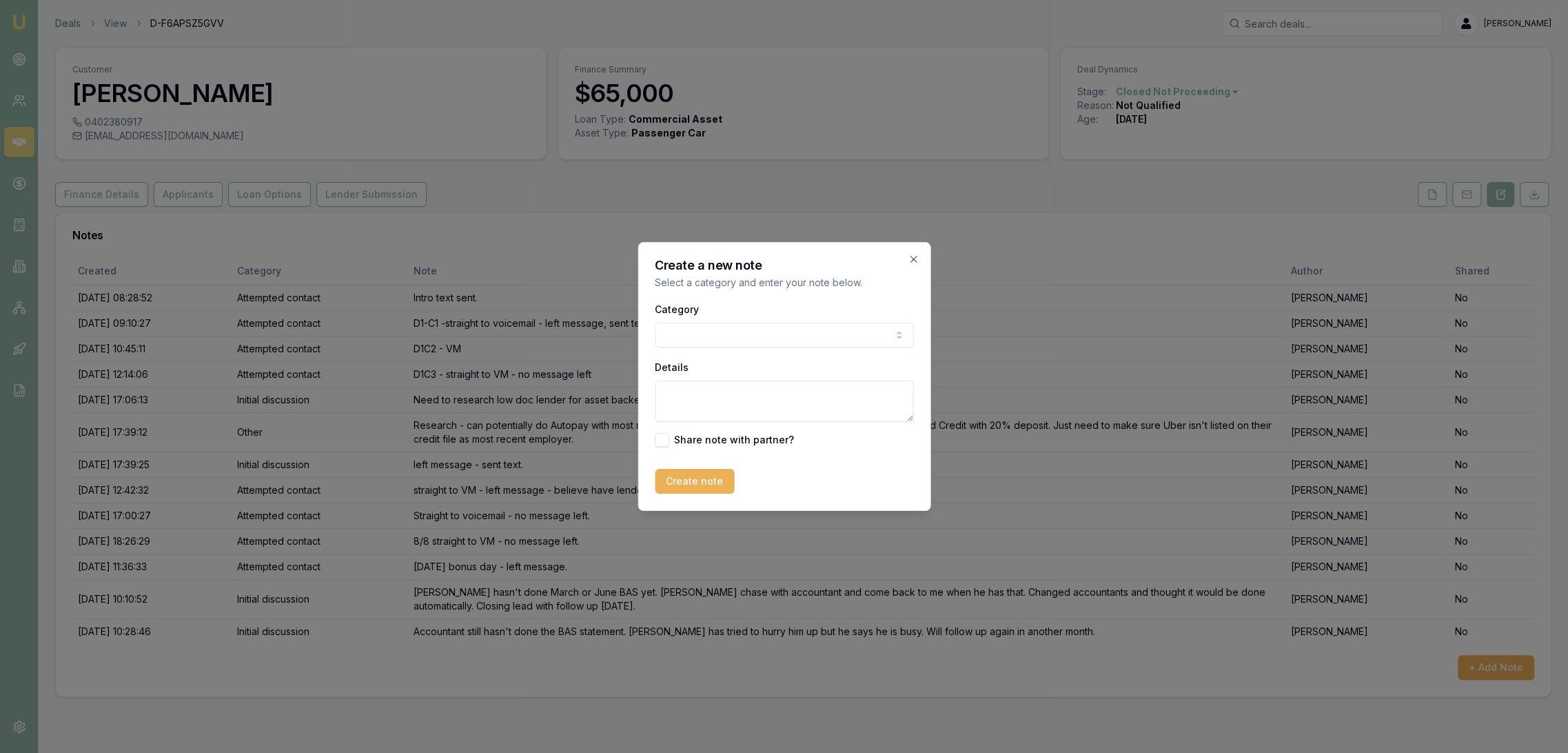
click at [721, 329] on body "Emu Broker Deals View D-F6APSZ5GVV Robyn Adams Toggle Menu Customer Anh Luong 0…" at bounding box center [784, 376] width 1568 height 753
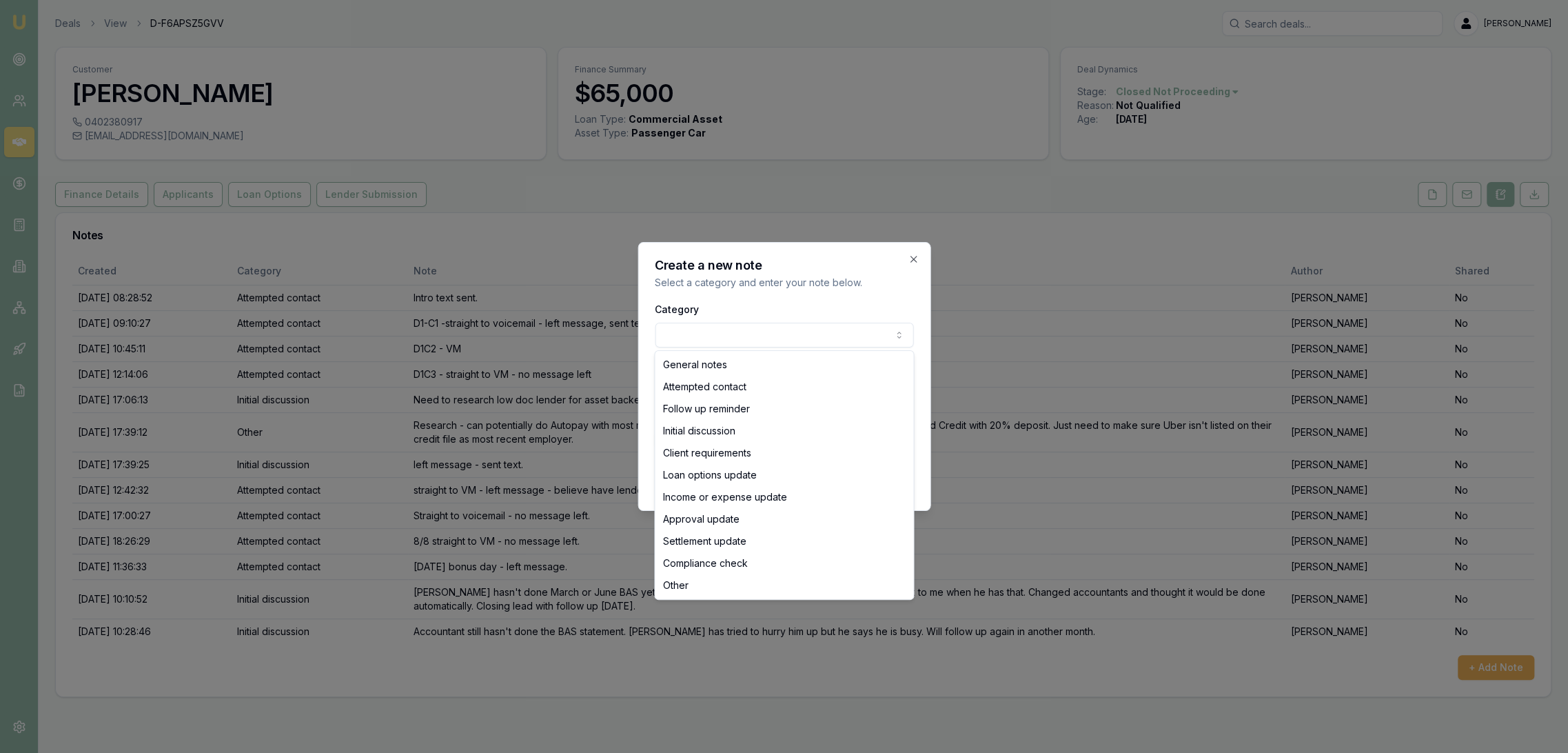
select select "ATTEMPTED_CONTACT"
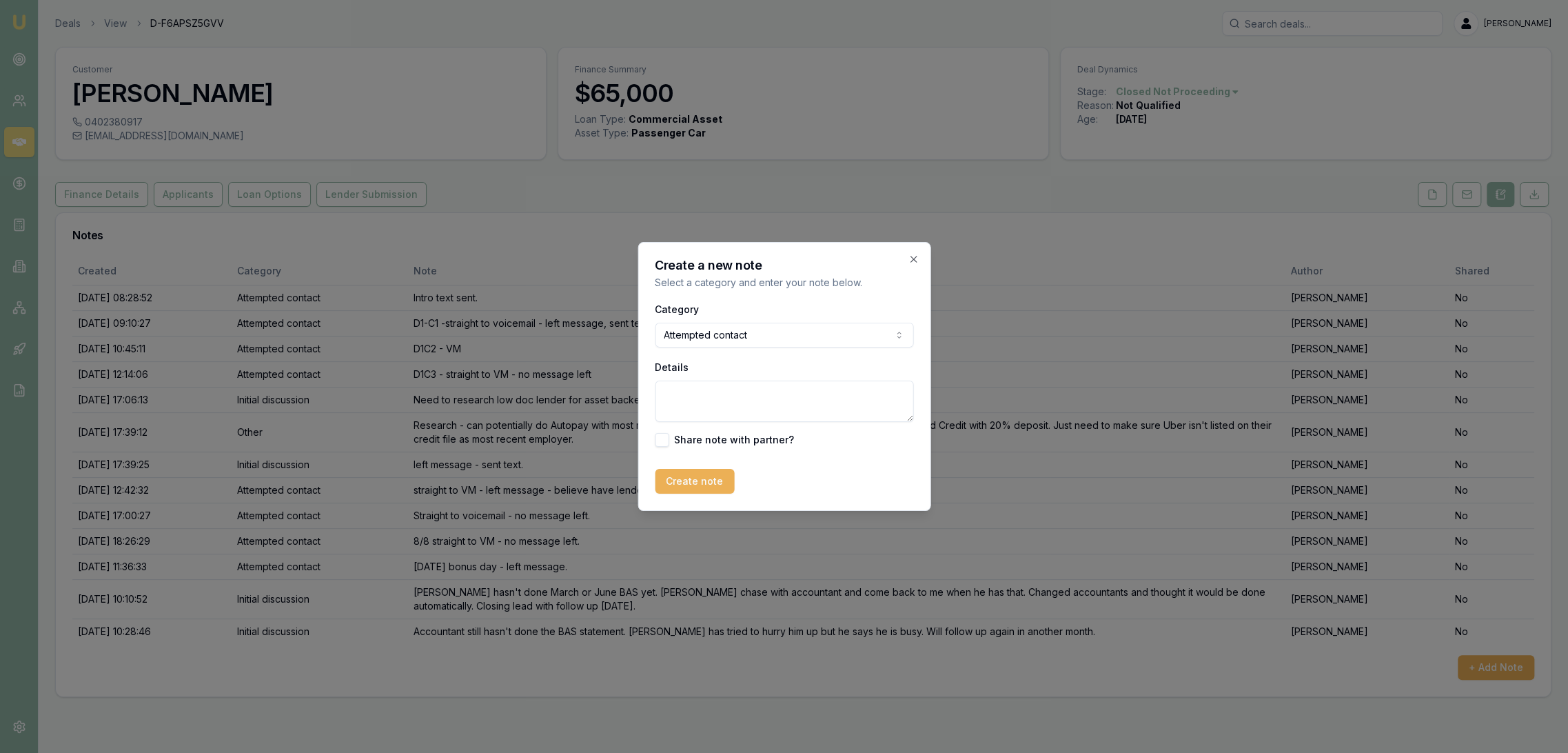
click at [716, 405] on textarea "Details" at bounding box center [784, 401] width 258 height 41
type textarea "FU - LM - sent text re see if BAS is completed ."
click at [686, 484] on button "Create note" at bounding box center [694, 481] width 79 height 25
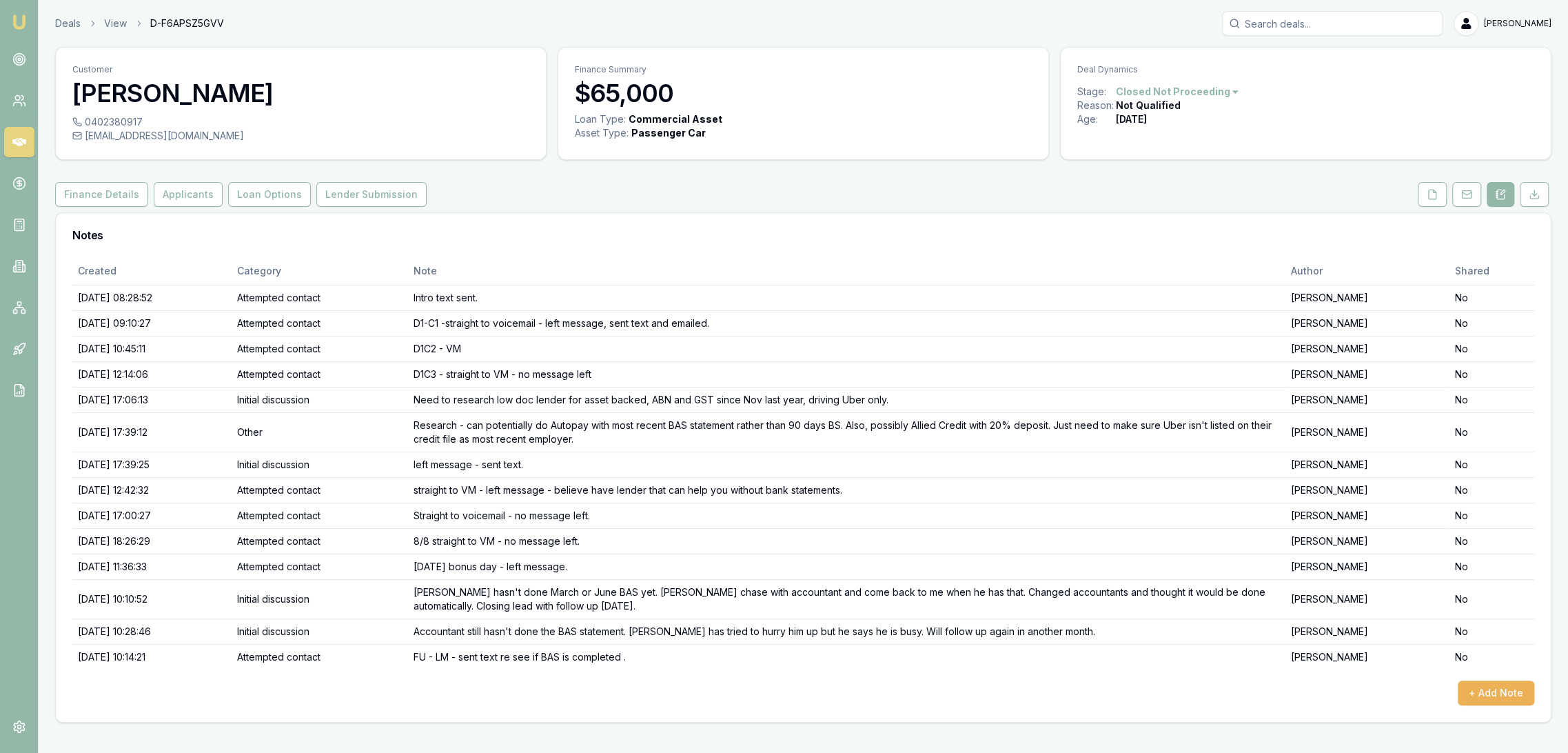
click at [20, 26] on img at bounding box center [19, 22] width 17 height 17
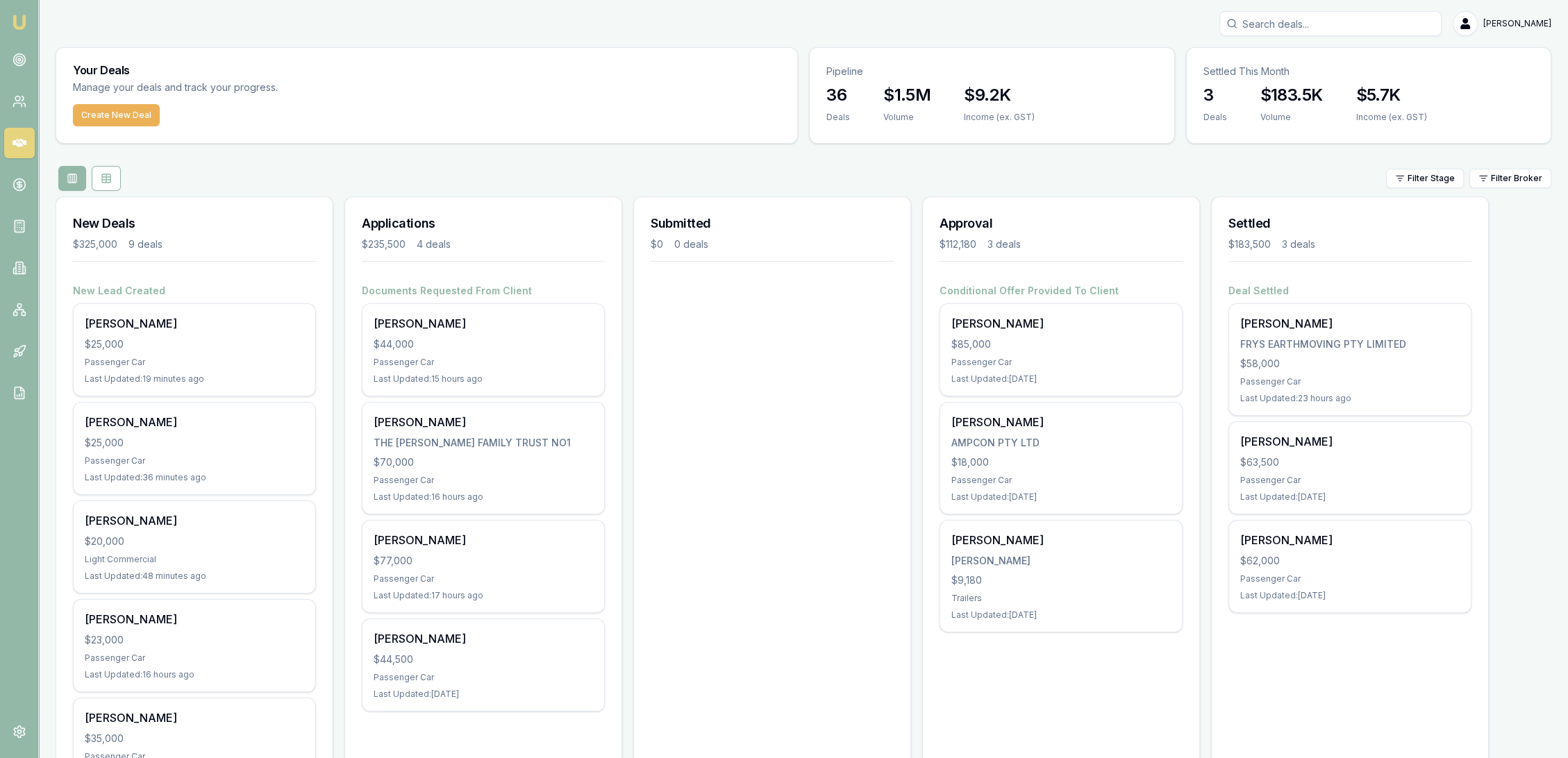
click at [1284, 28] on input "Search deals" at bounding box center [1330, 23] width 223 height 25
type input "annabelle isaac"
click at [1285, 87] on p "annabelle.isaac07@outlook.com" at bounding box center [1330, 88] width 210 height 14
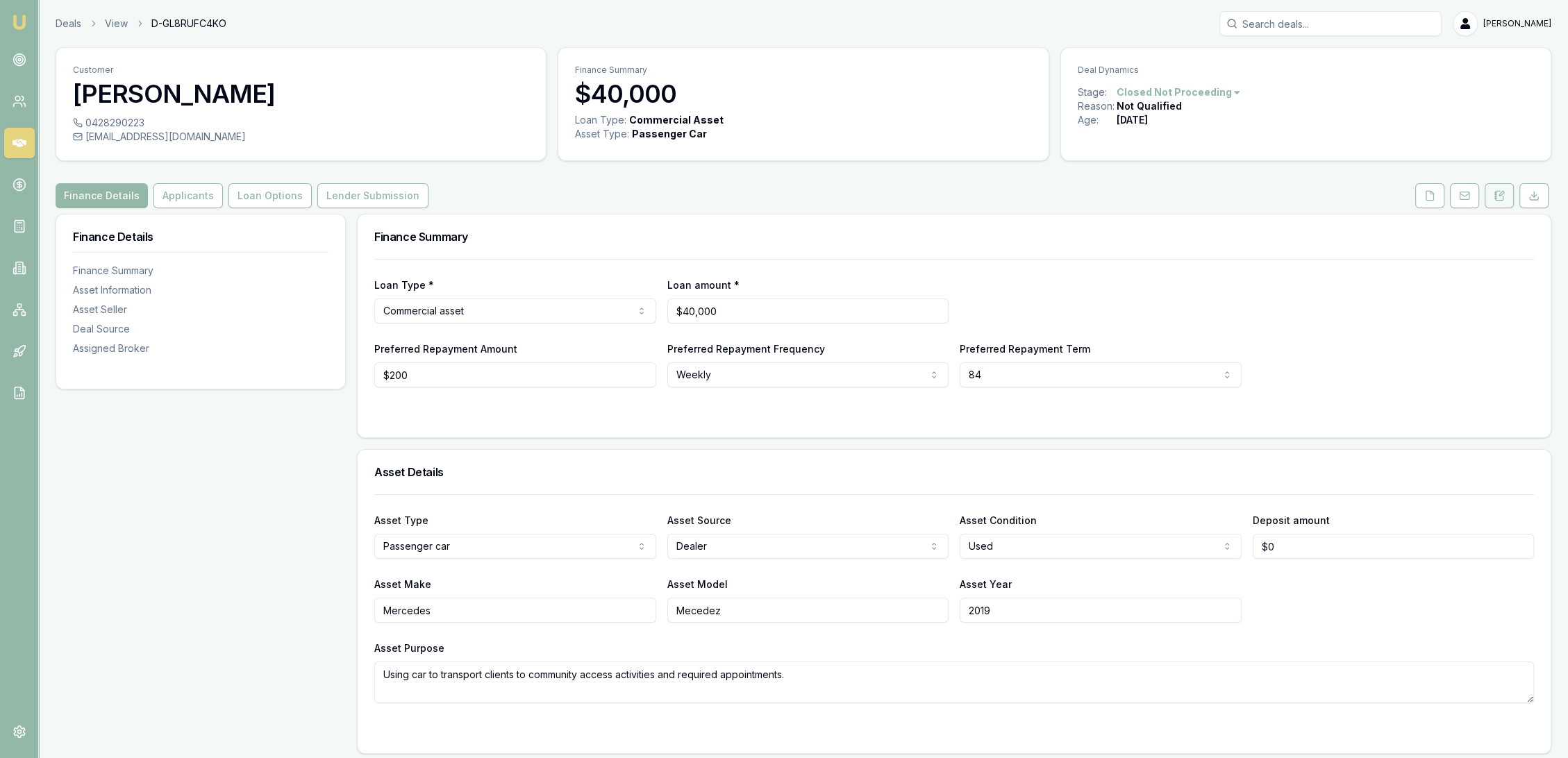
click at [1497, 198] on icon at bounding box center [1500, 196] width 11 height 11
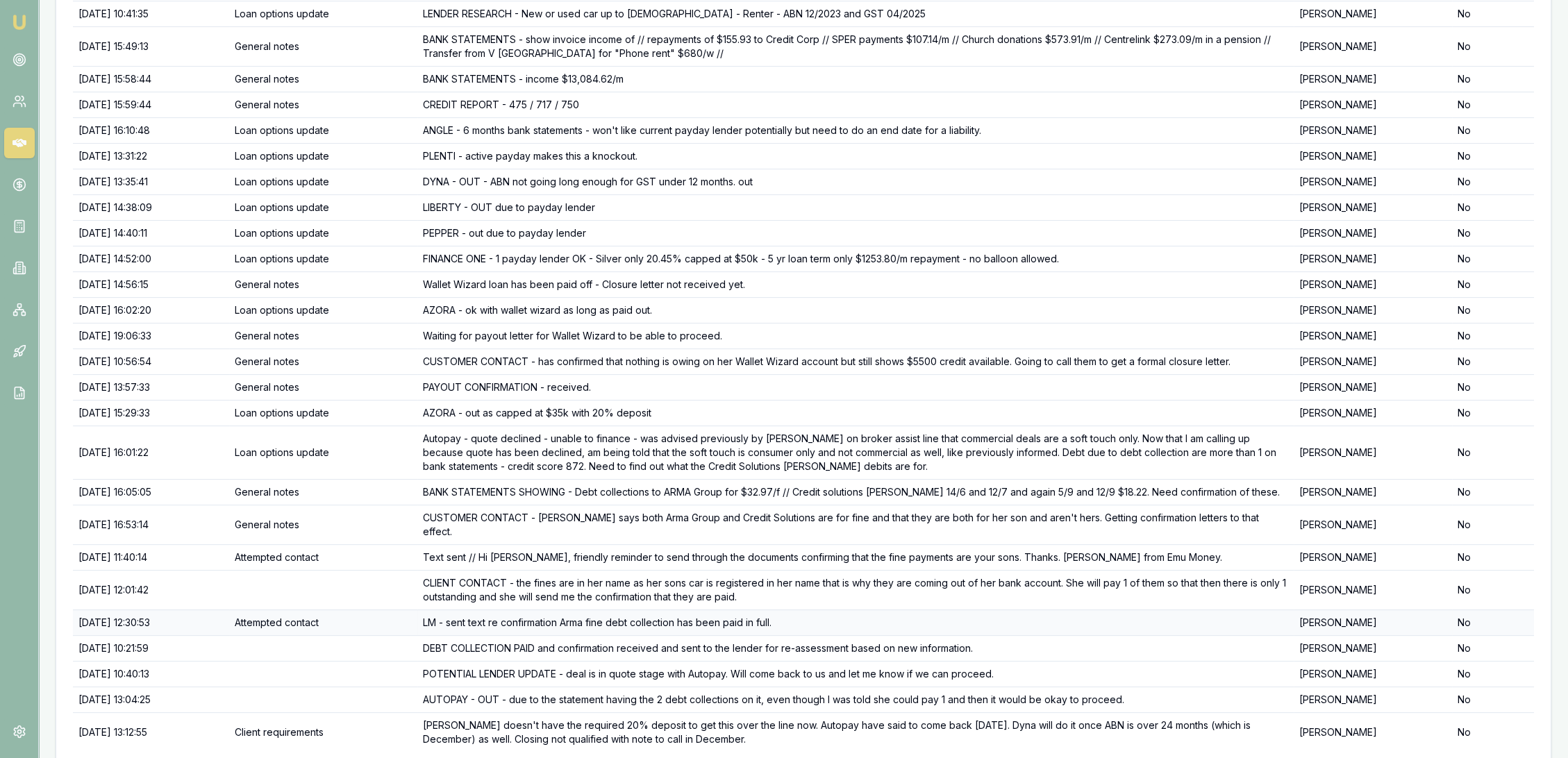
scroll to position [444, 0]
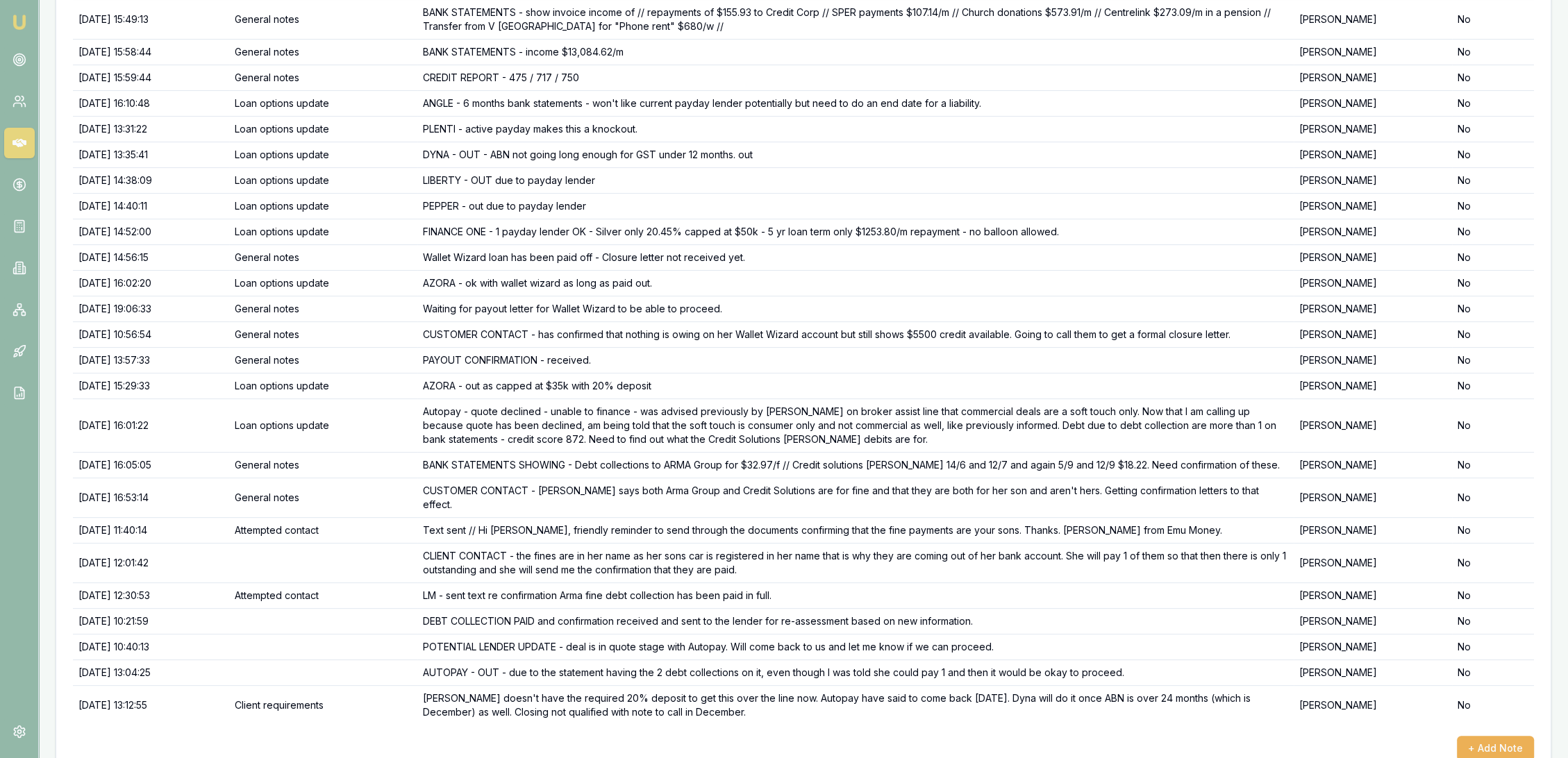
click at [22, 21] on img at bounding box center [19, 22] width 17 height 17
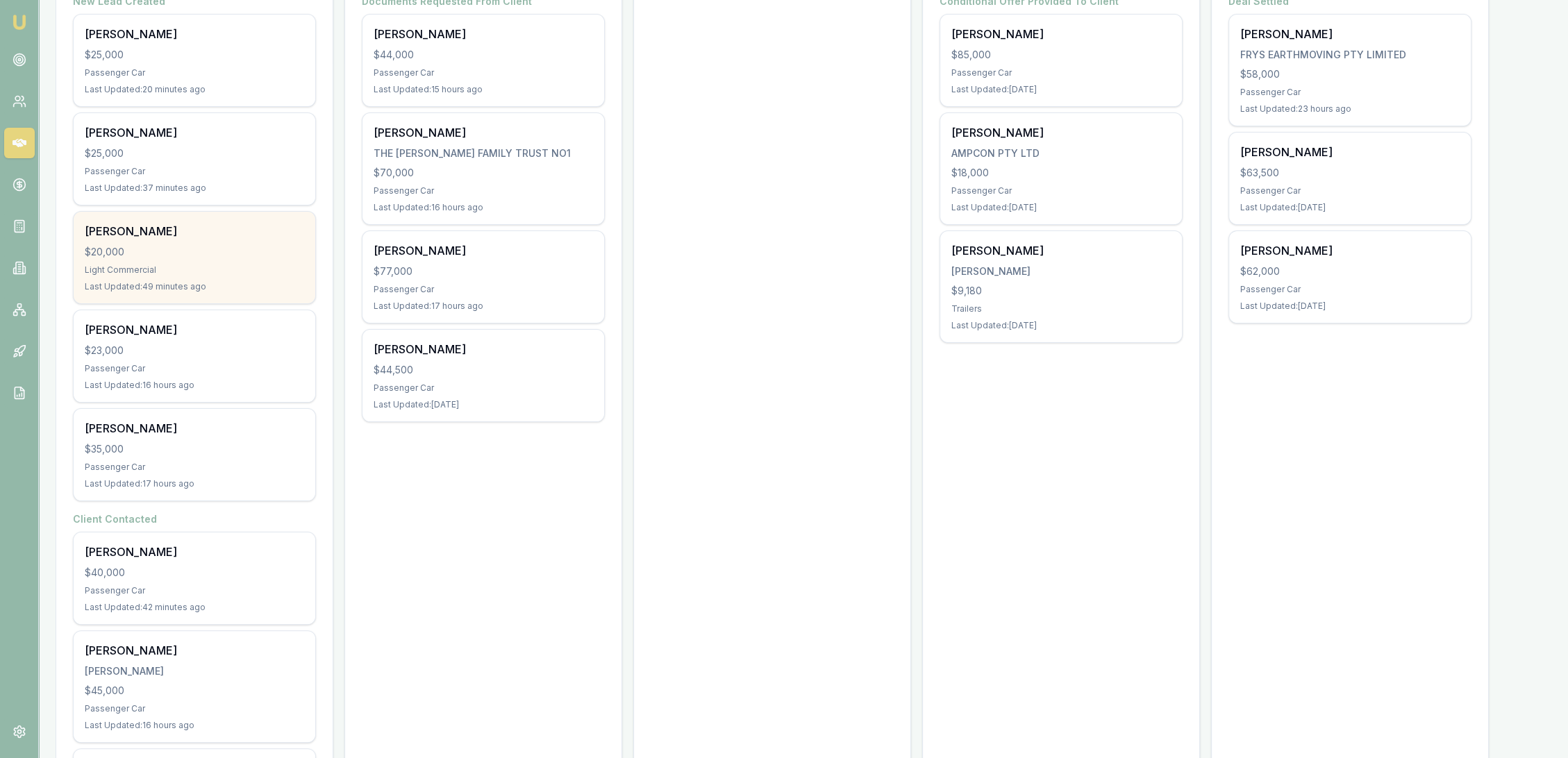
scroll to position [231, 0]
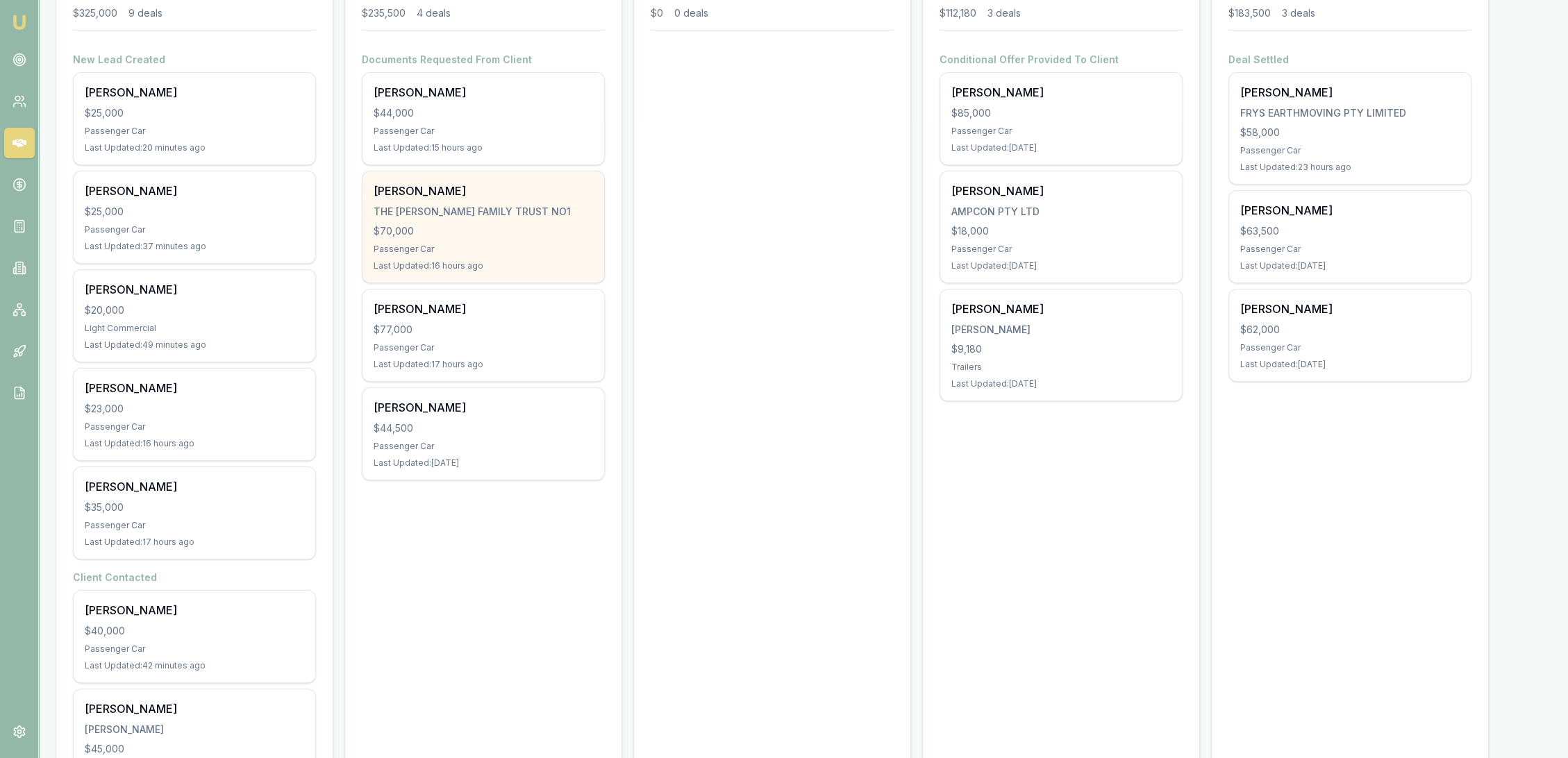
click at [523, 237] on div "$70,000" at bounding box center [483, 230] width 219 height 14
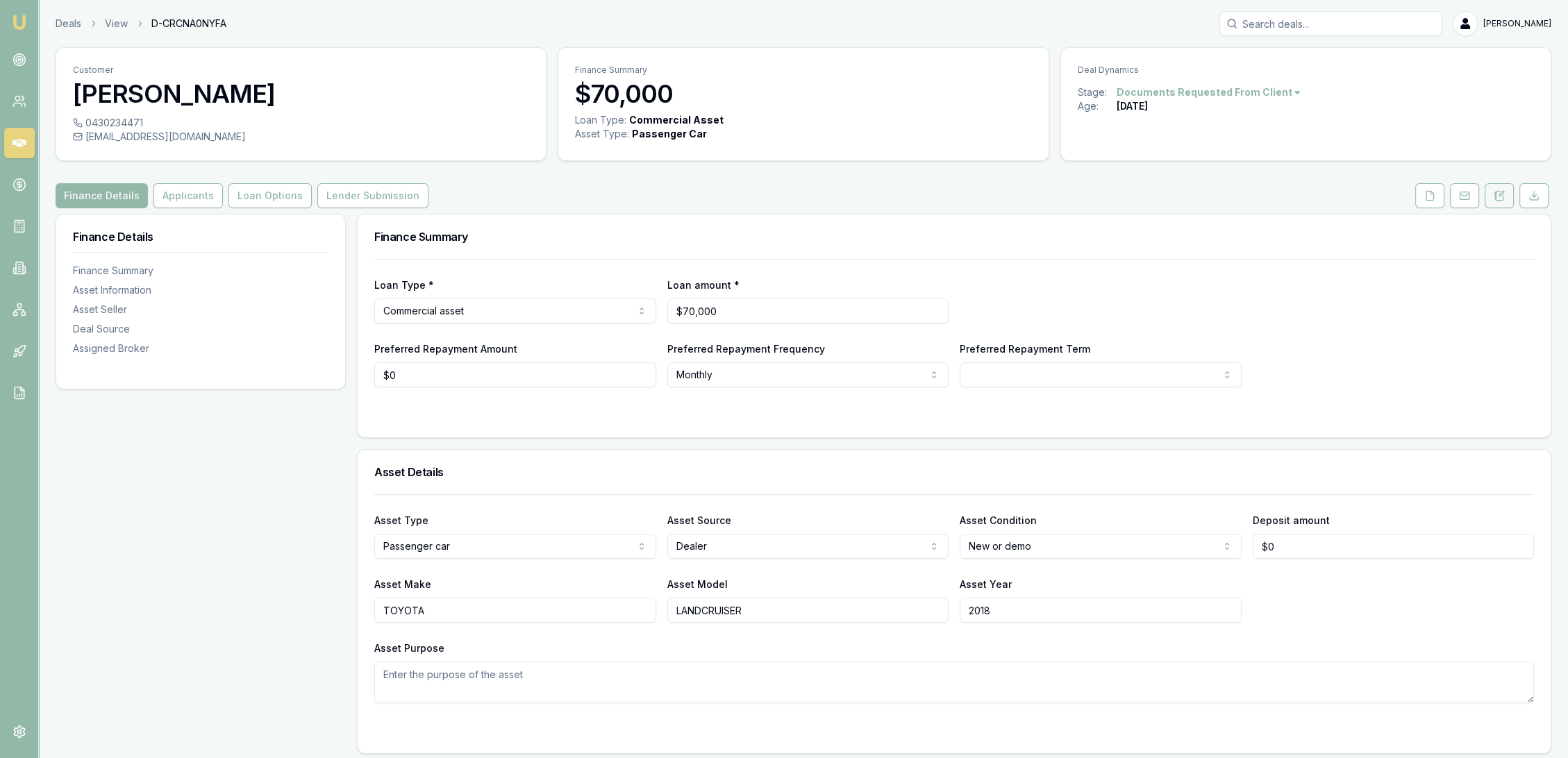
click at [1493, 187] on button at bounding box center [1500, 195] width 29 height 25
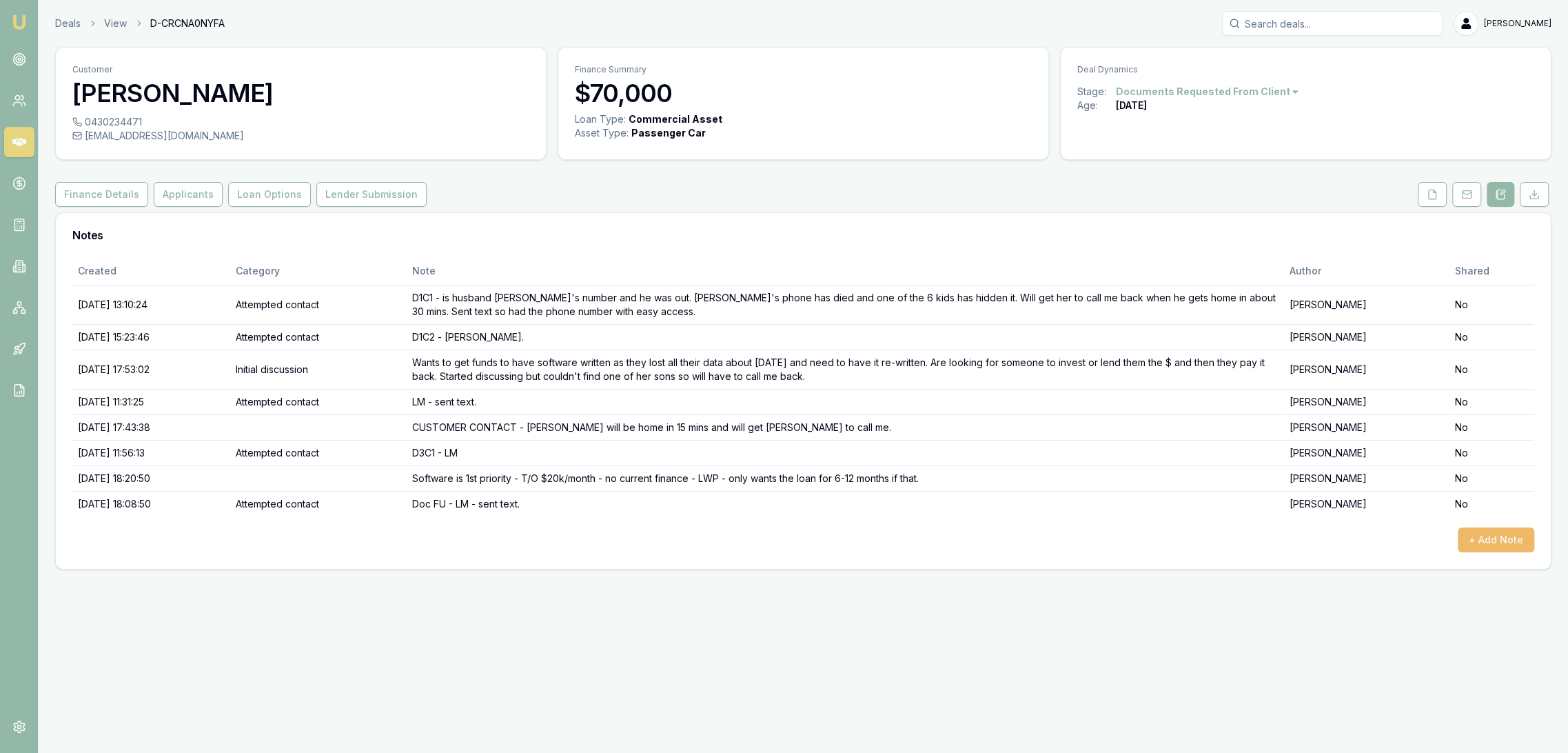
click at [1490, 537] on button "+ Add Note" at bounding box center [1496, 539] width 77 height 25
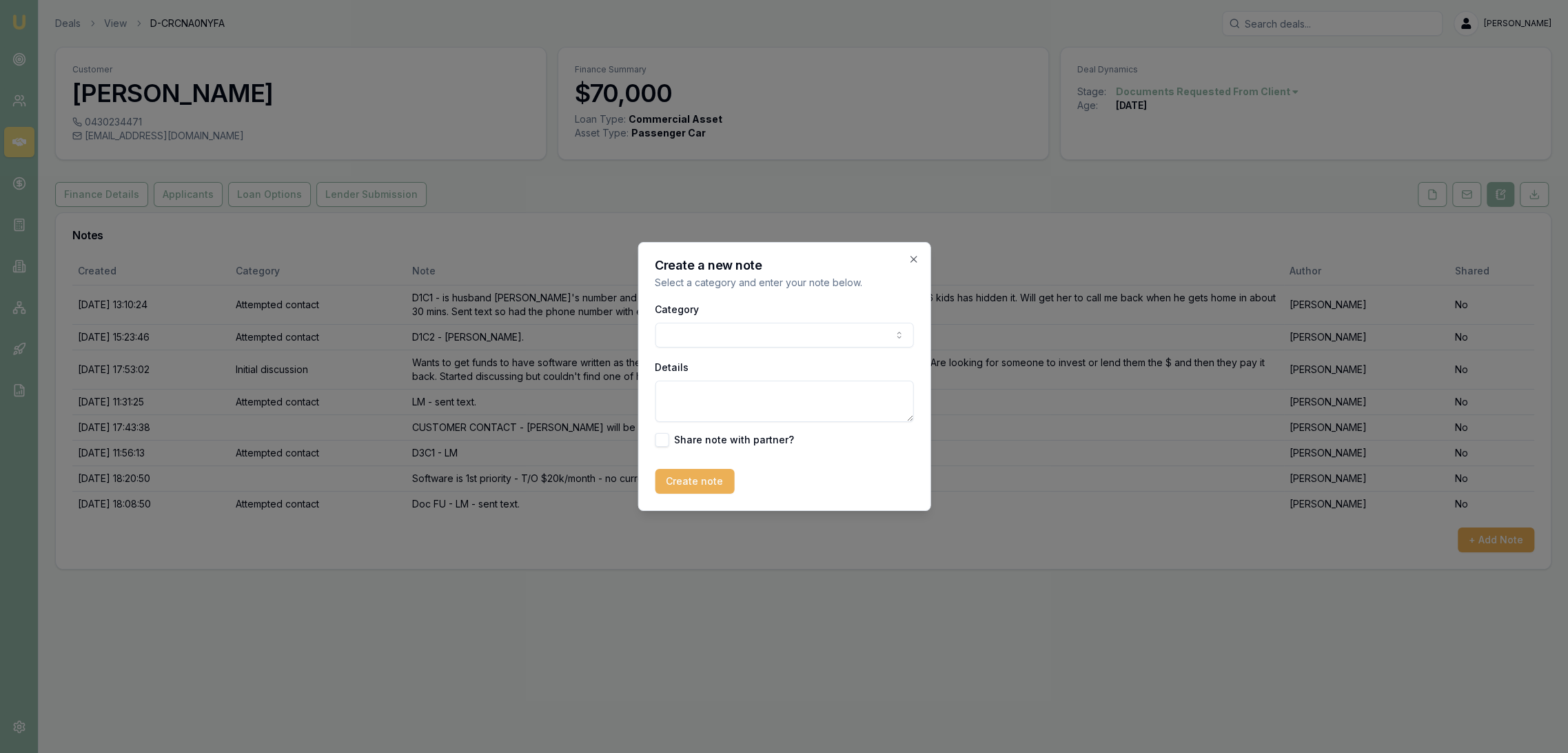
click at [721, 334] on body "Emu Broker Deals View D-CRCNA0NYFA Robyn Adams Toggle Menu Customer CHLOE FINK …" at bounding box center [784, 376] width 1568 height 753
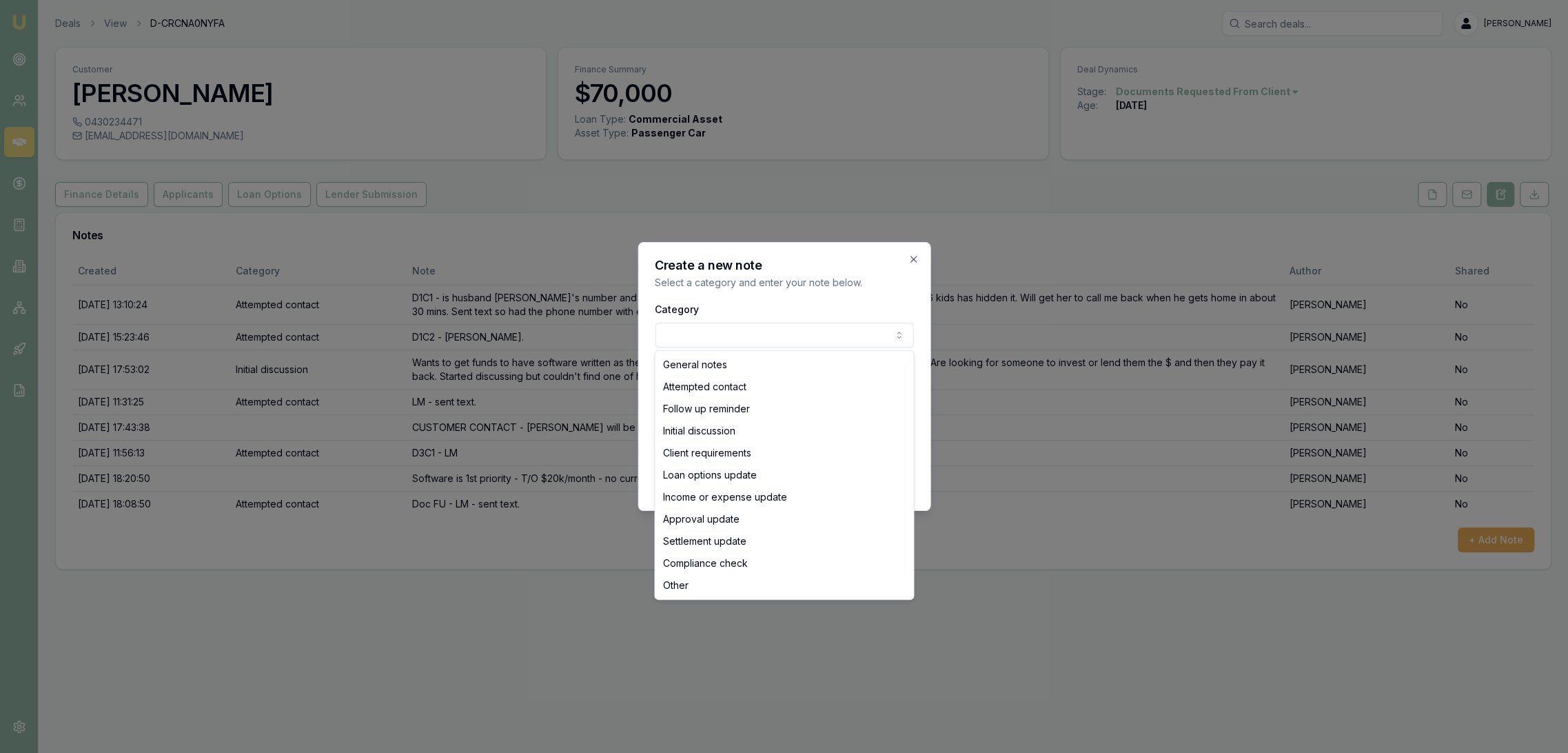
select select "ATTEMPTED_CONTACT"
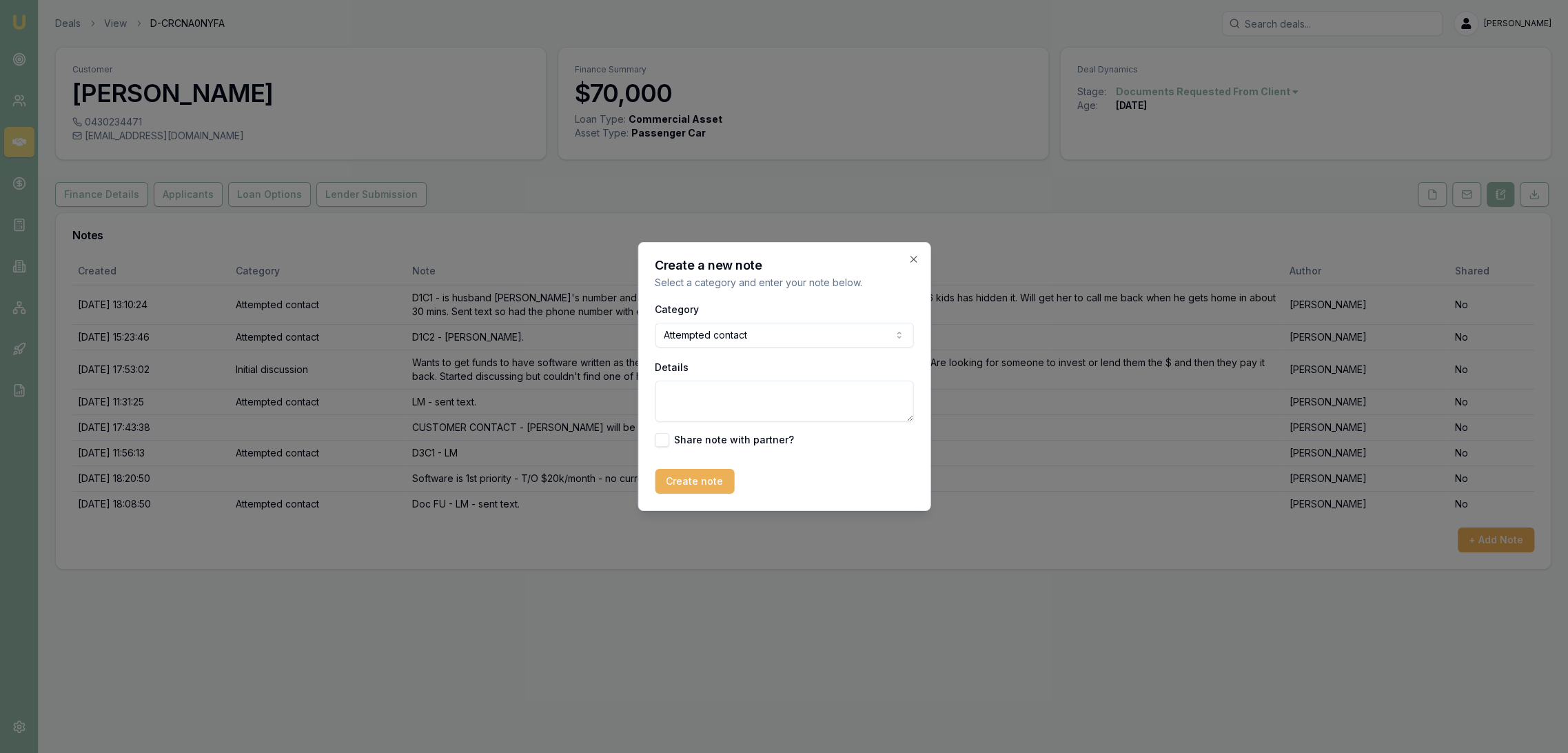
click at [708, 400] on textarea "Details" at bounding box center [784, 401] width 258 height 41
click at [696, 392] on textarea "Doc FU - LM M- sent text." at bounding box center [784, 401] width 258 height 41
type textarea "Doc FU D2 - LM M- sent text."
click at [701, 474] on button "Create note" at bounding box center [694, 481] width 79 height 25
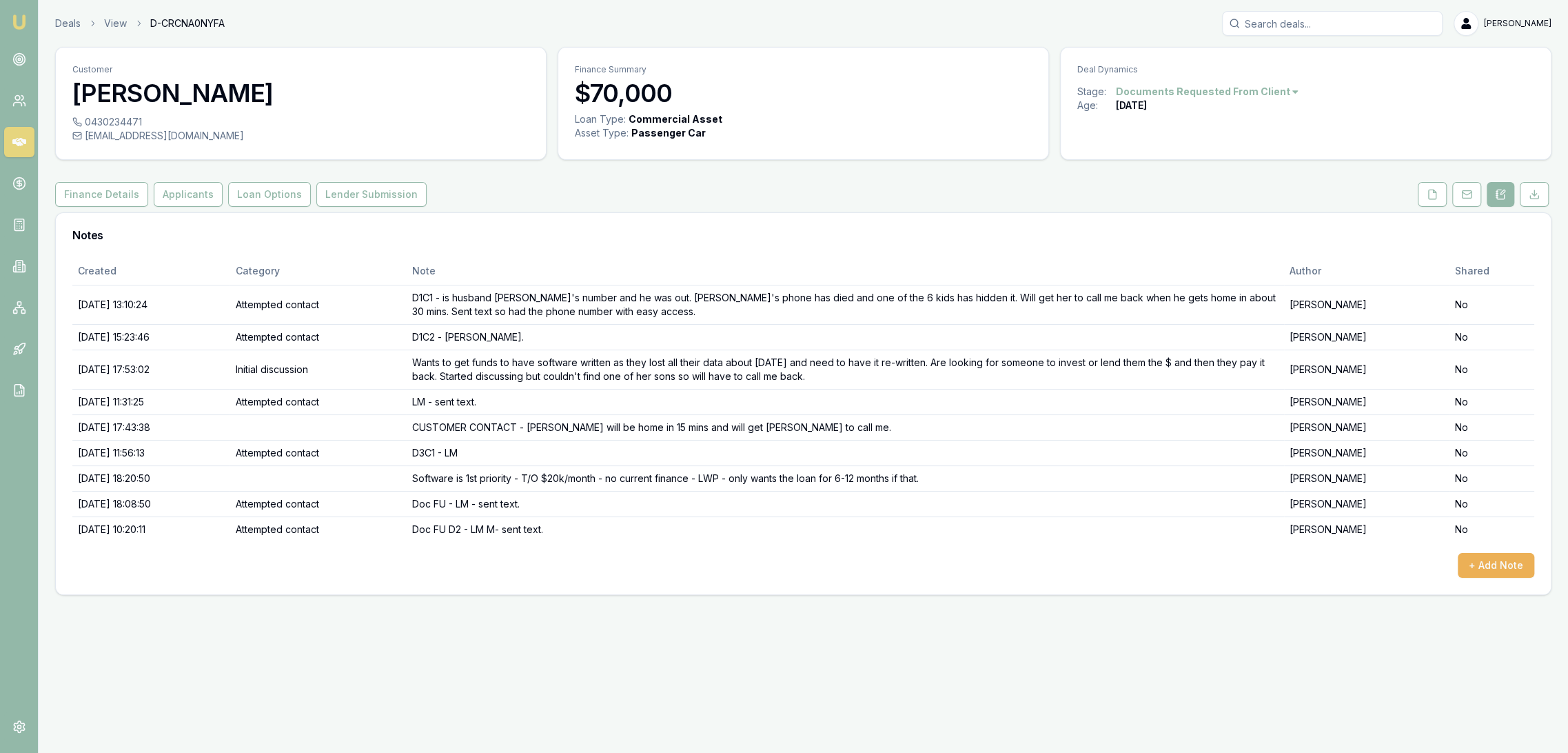
drag, startPoint x: 17, startPoint y: 21, endPoint x: 29, endPoint y: 15, distance: 13.4
click at [17, 21] on img at bounding box center [19, 22] width 17 height 17
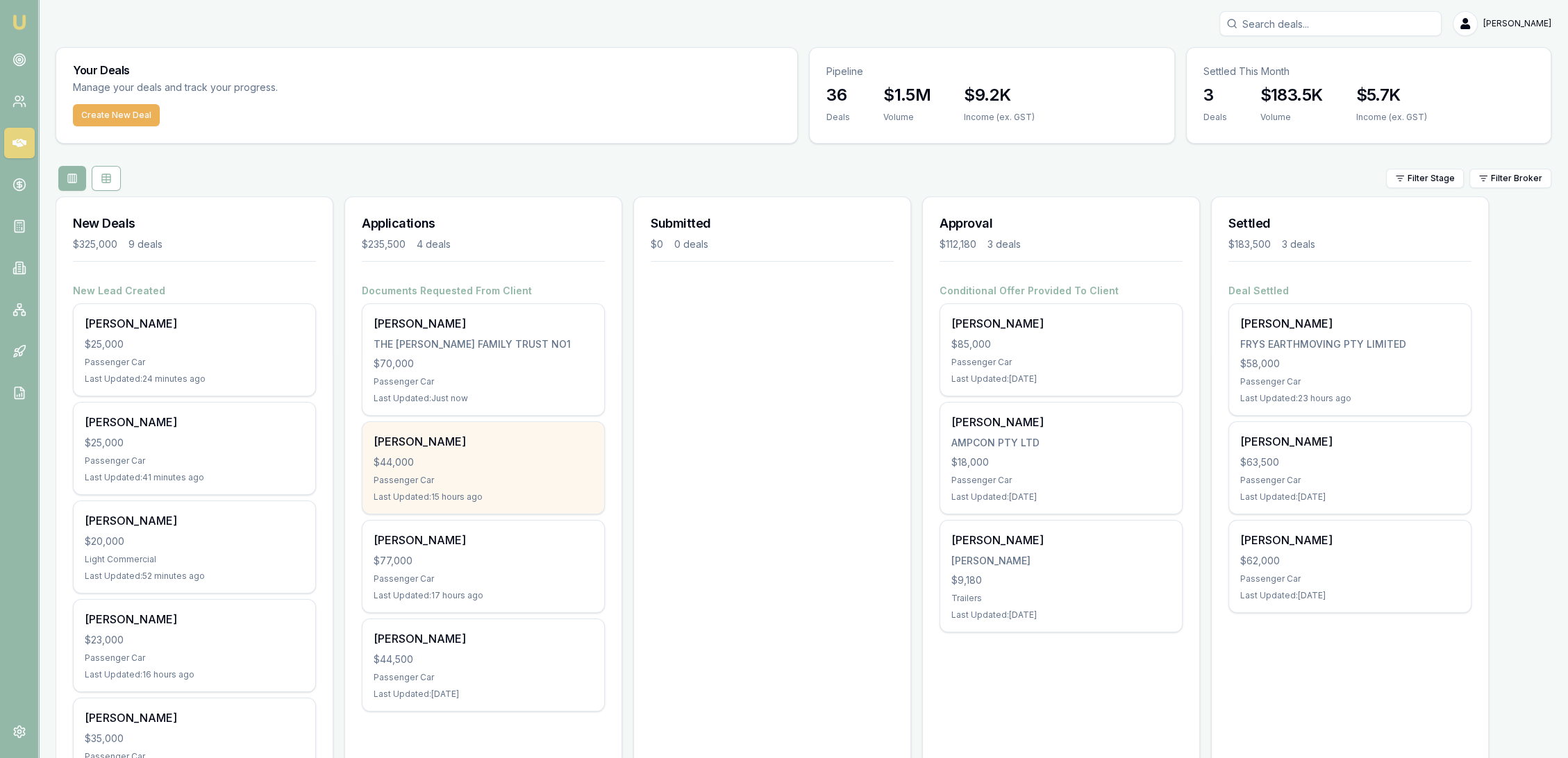
click at [415, 458] on div "$44,000" at bounding box center [483, 462] width 219 height 14
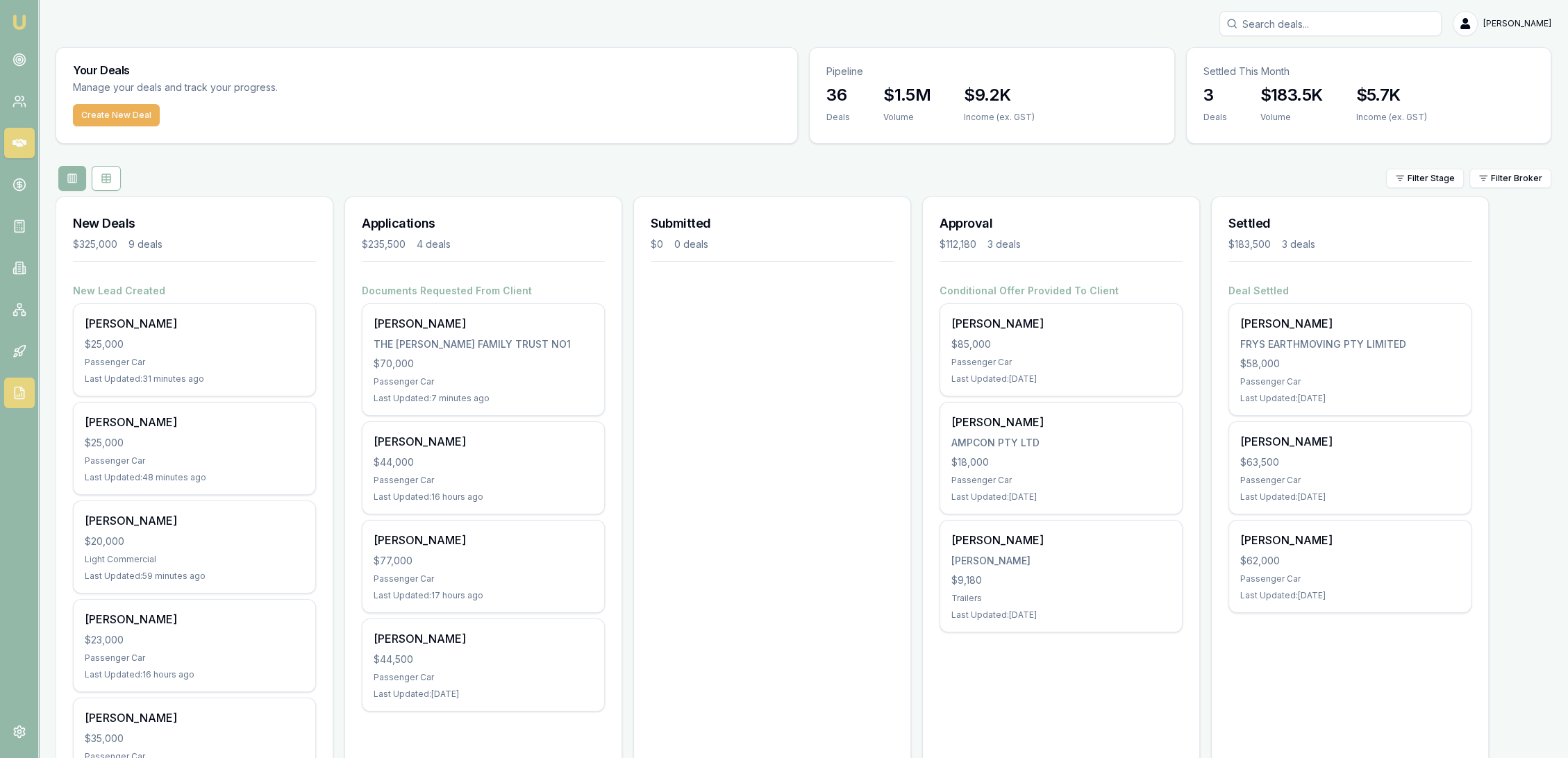
click at [18, 401] on link at bounding box center [19, 393] width 31 height 31
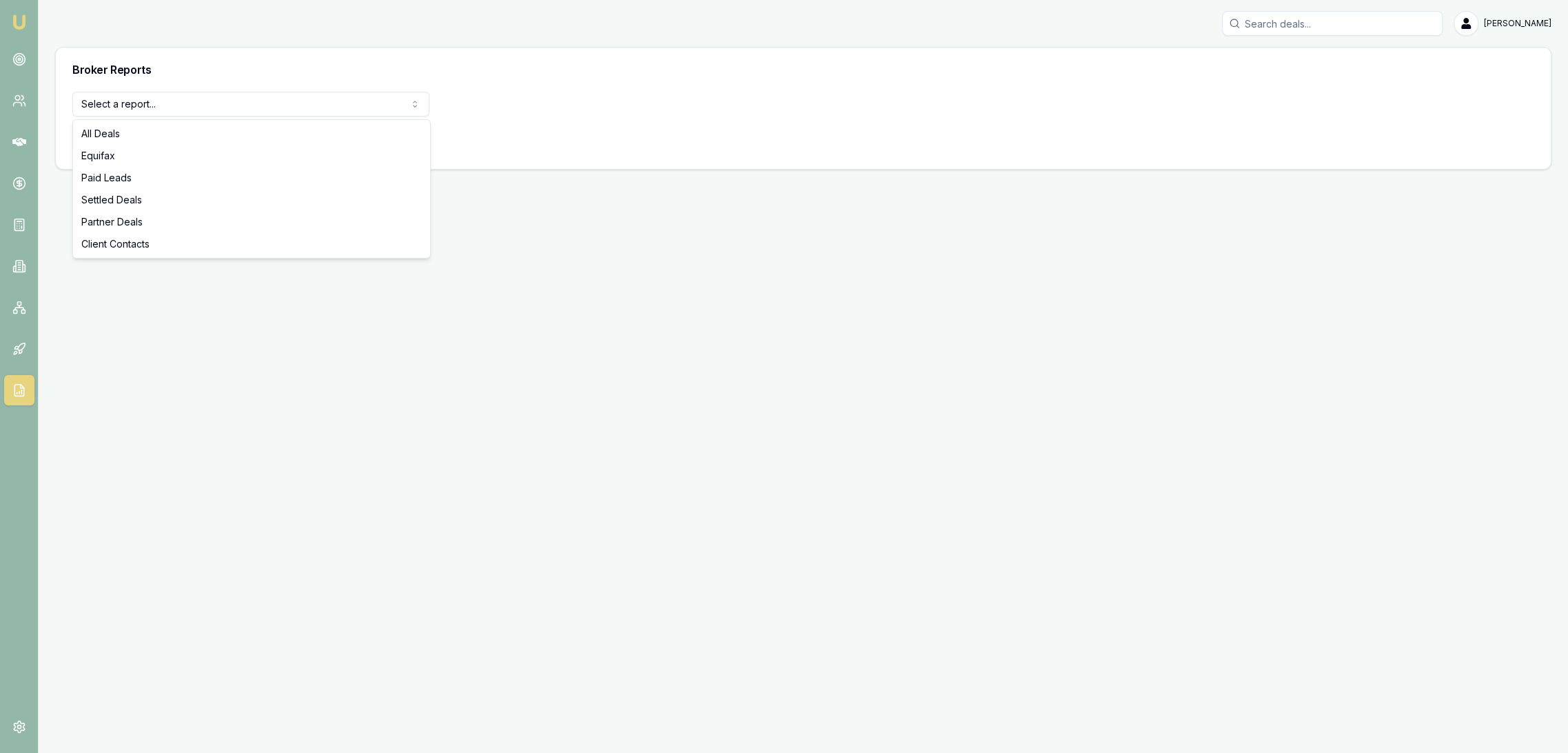
click at [140, 94] on html "Emu Broker Robyn Adams Toggle Menu Broker Reports Select a report... All Deals …" at bounding box center [784, 376] width 1568 height 753
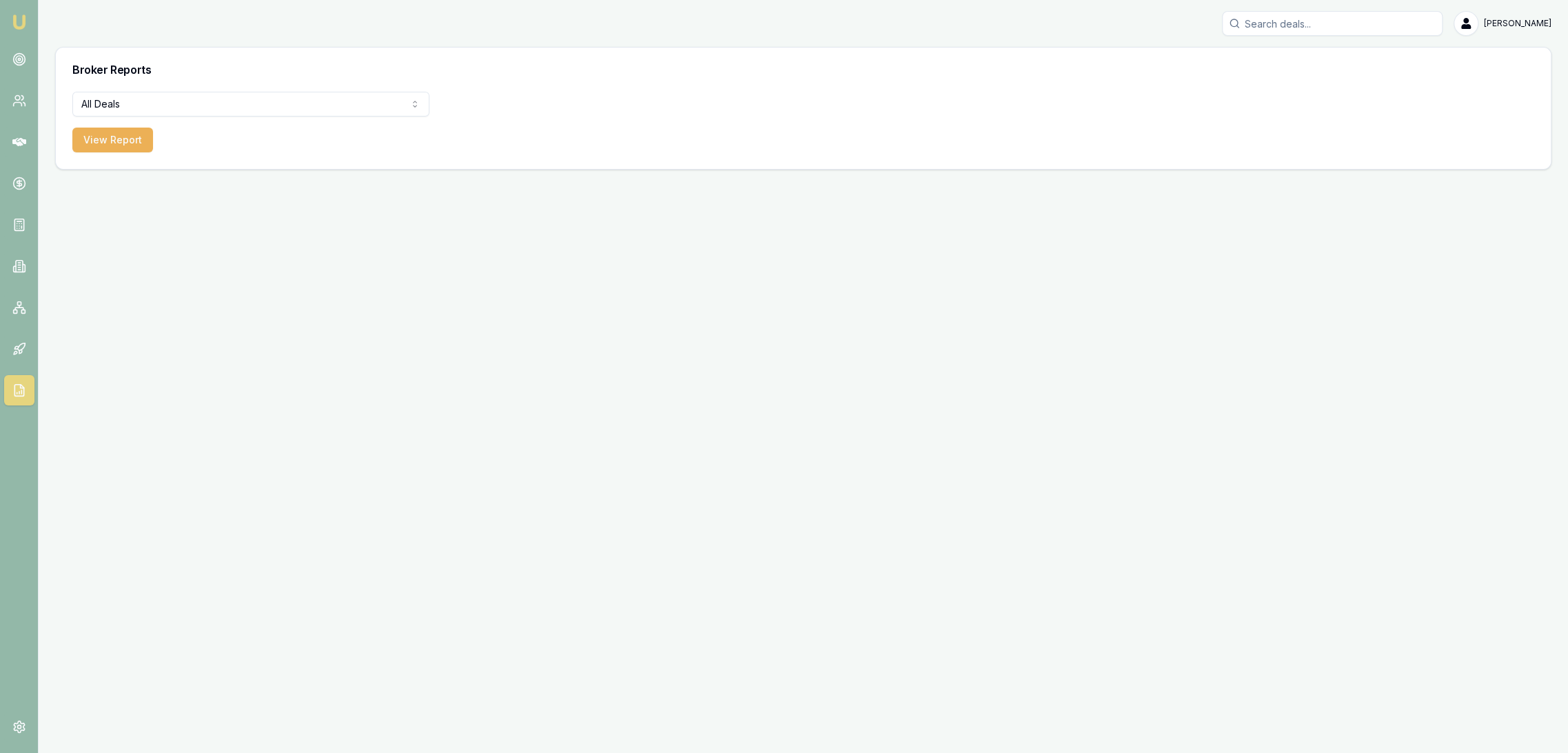
click at [116, 133] on button "View Report" at bounding box center [112, 140] width 81 height 25
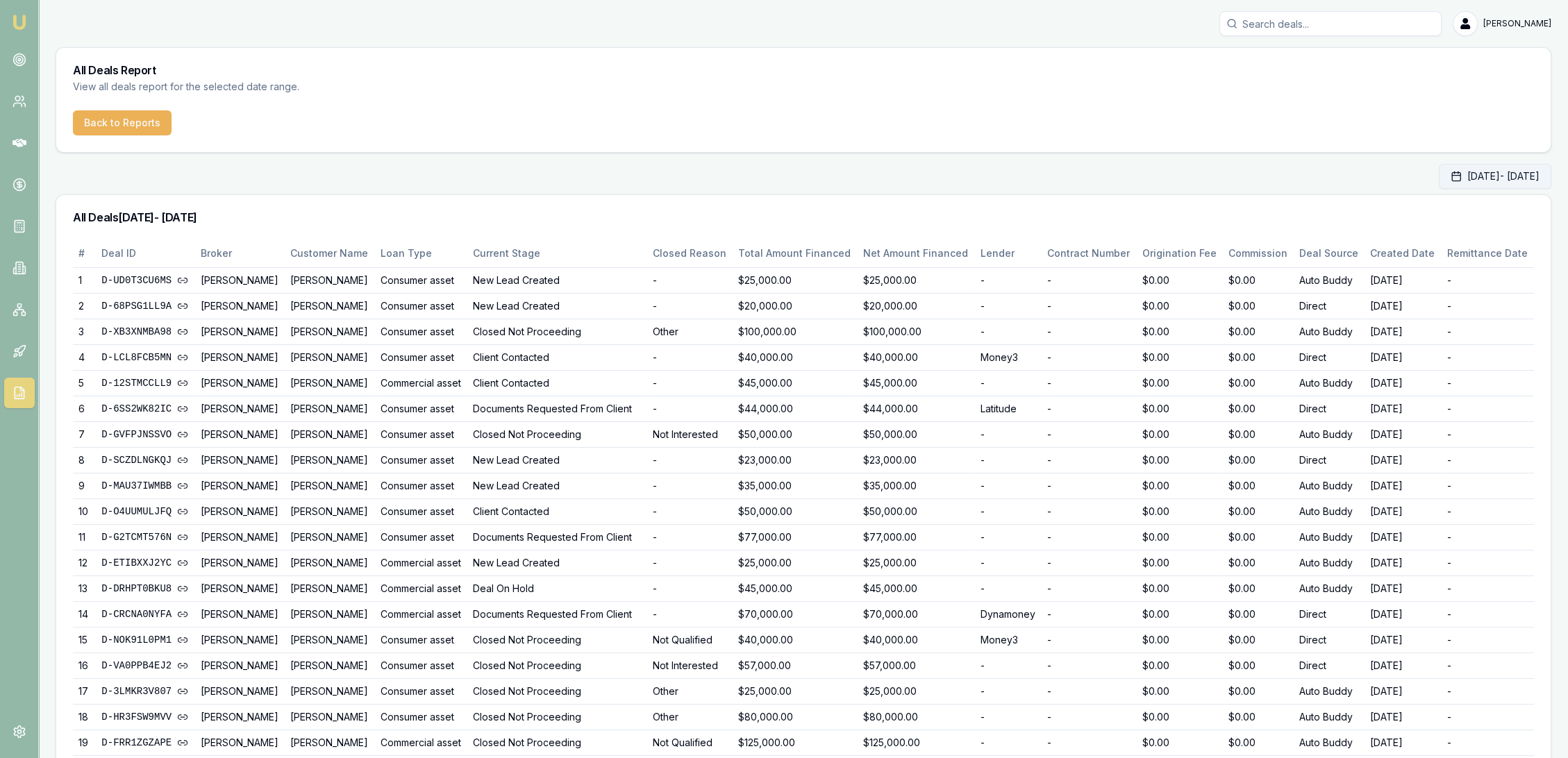
click at [1482, 173] on button "Oct 01, 2025 - Oct 31, 2025" at bounding box center [1496, 176] width 112 height 25
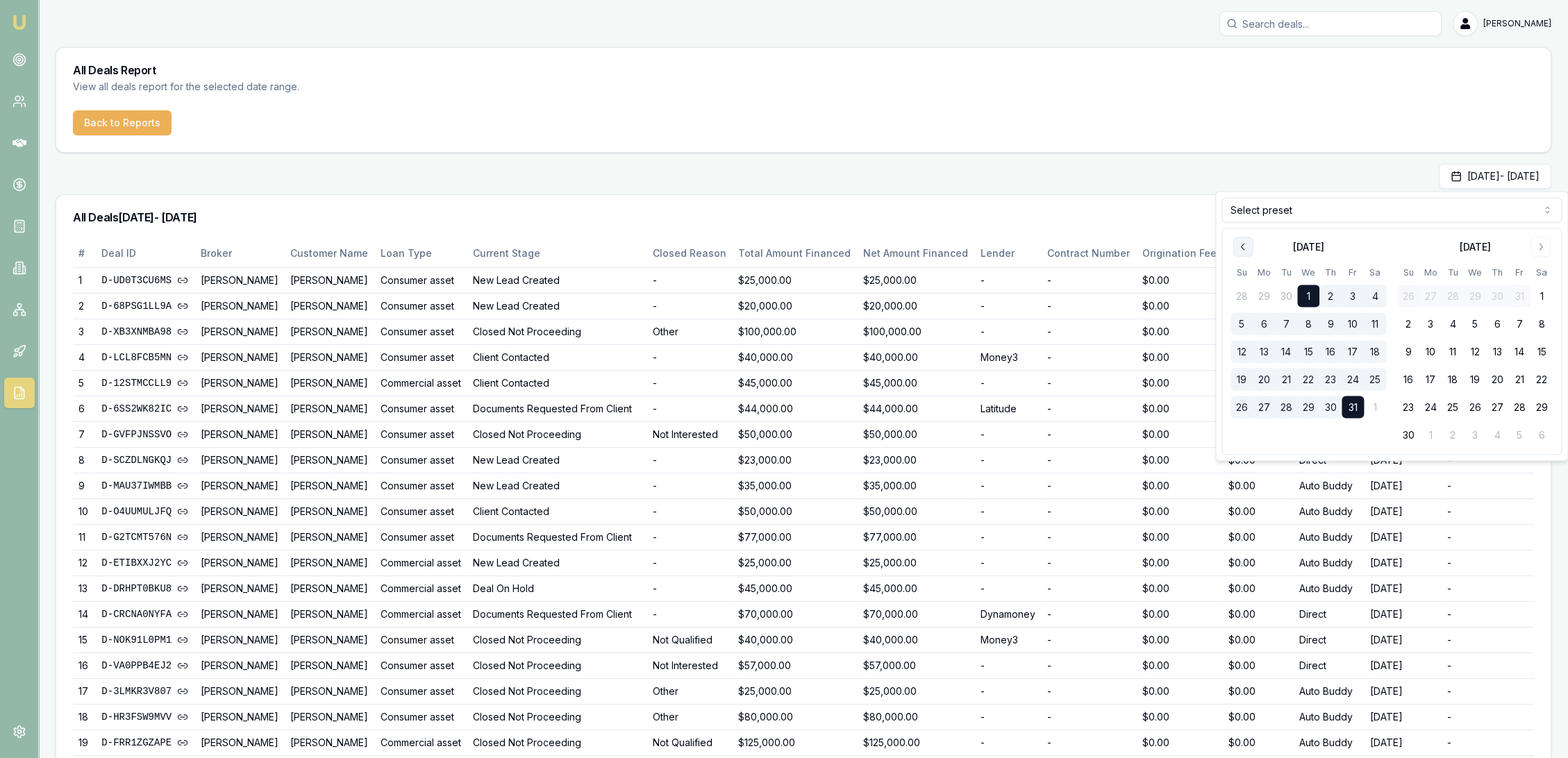
click at [1239, 242] on icon "Go to previous month" at bounding box center [1243, 247] width 11 height 11
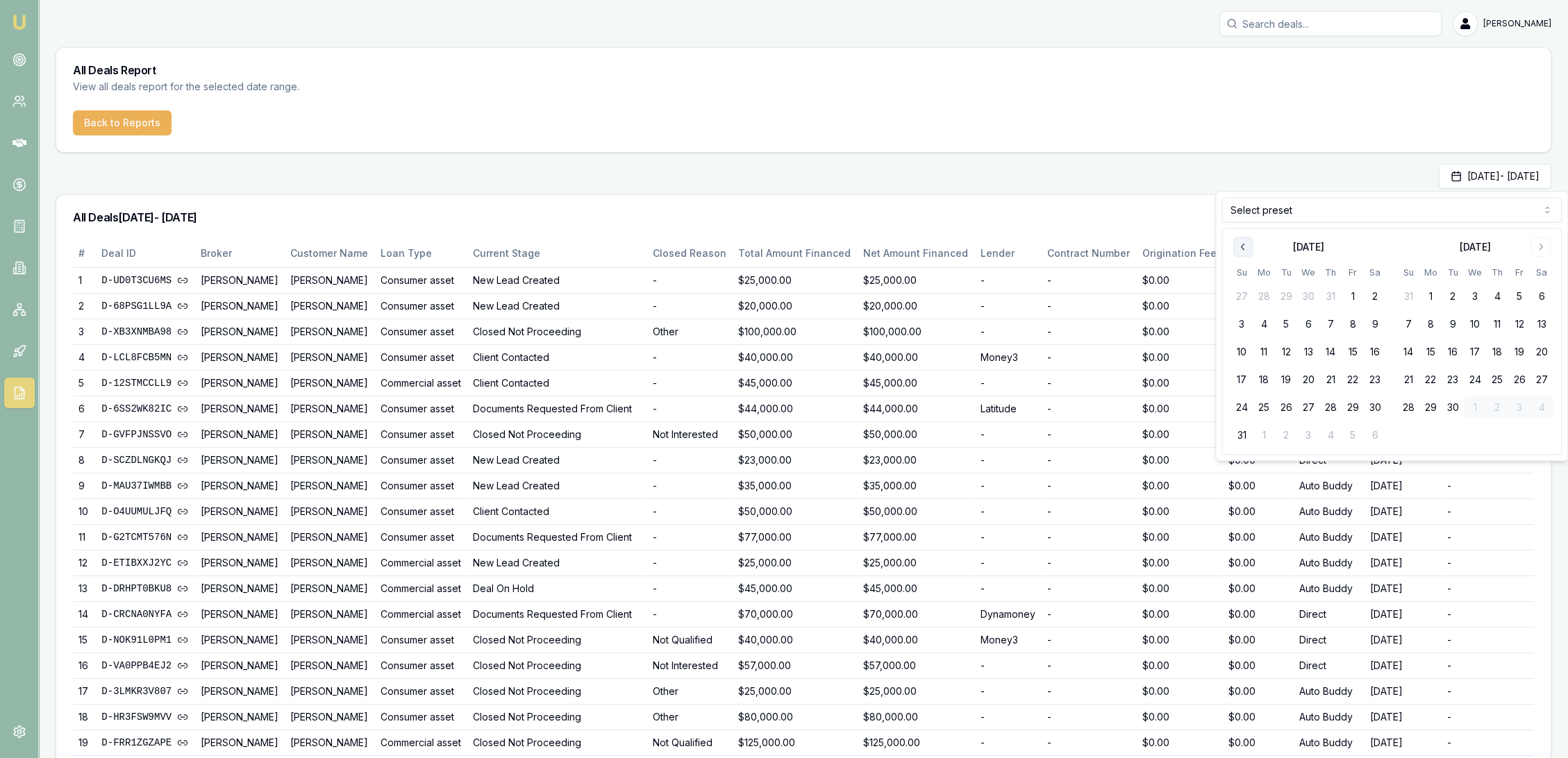
click at [1239, 242] on icon "Go to previous month" at bounding box center [1243, 247] width 11 height 11
click at [1283, 291] on button "1" at bounding box center [1287, 296] width 22 height 22
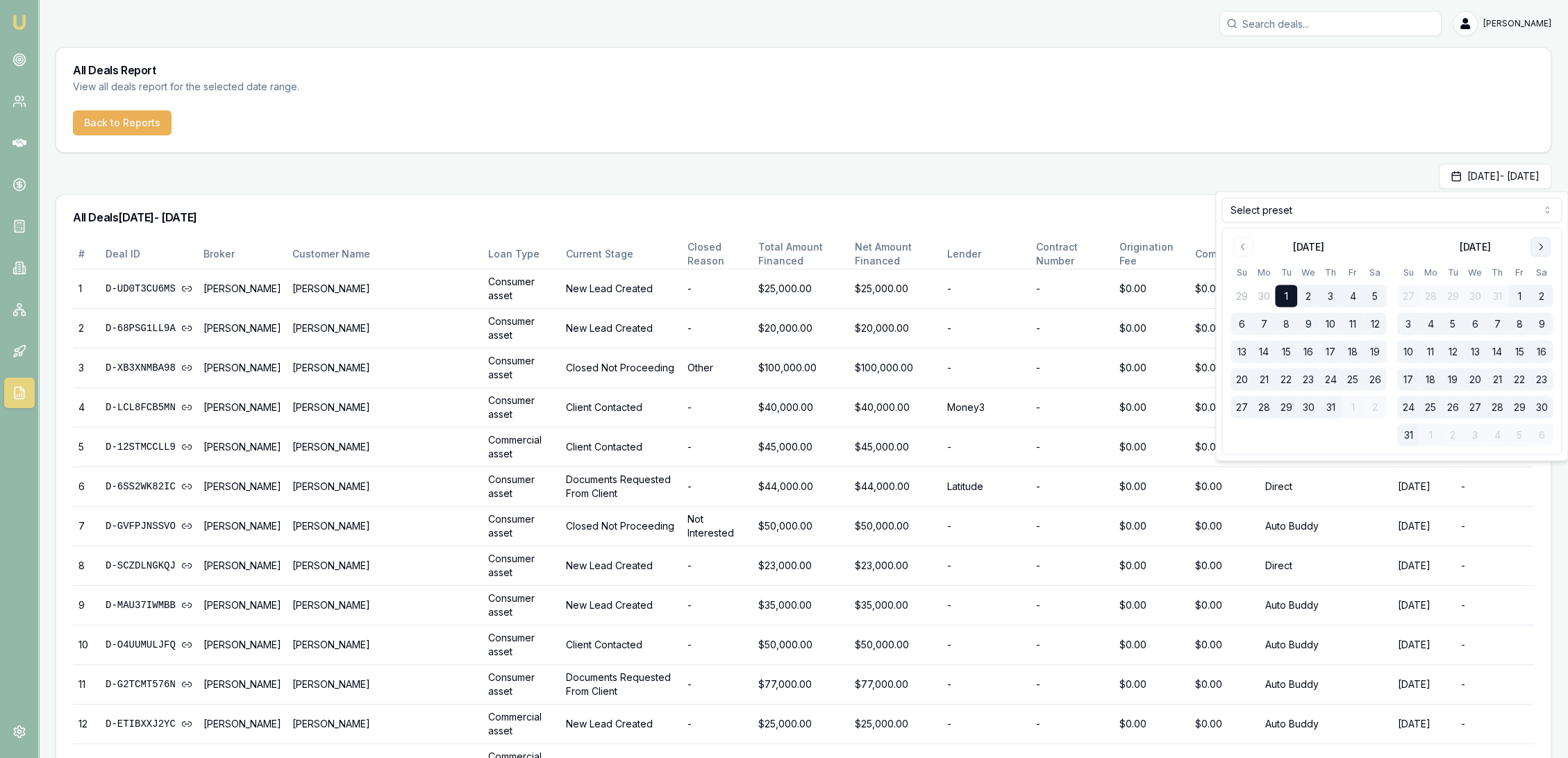
click at [1537, 247] on icon "Go to next month" at bounding box center [1541, 247] width 11 height 11
click at [1428, 382] on button "22" at bounding box center [1431, 380] width 22 height 22
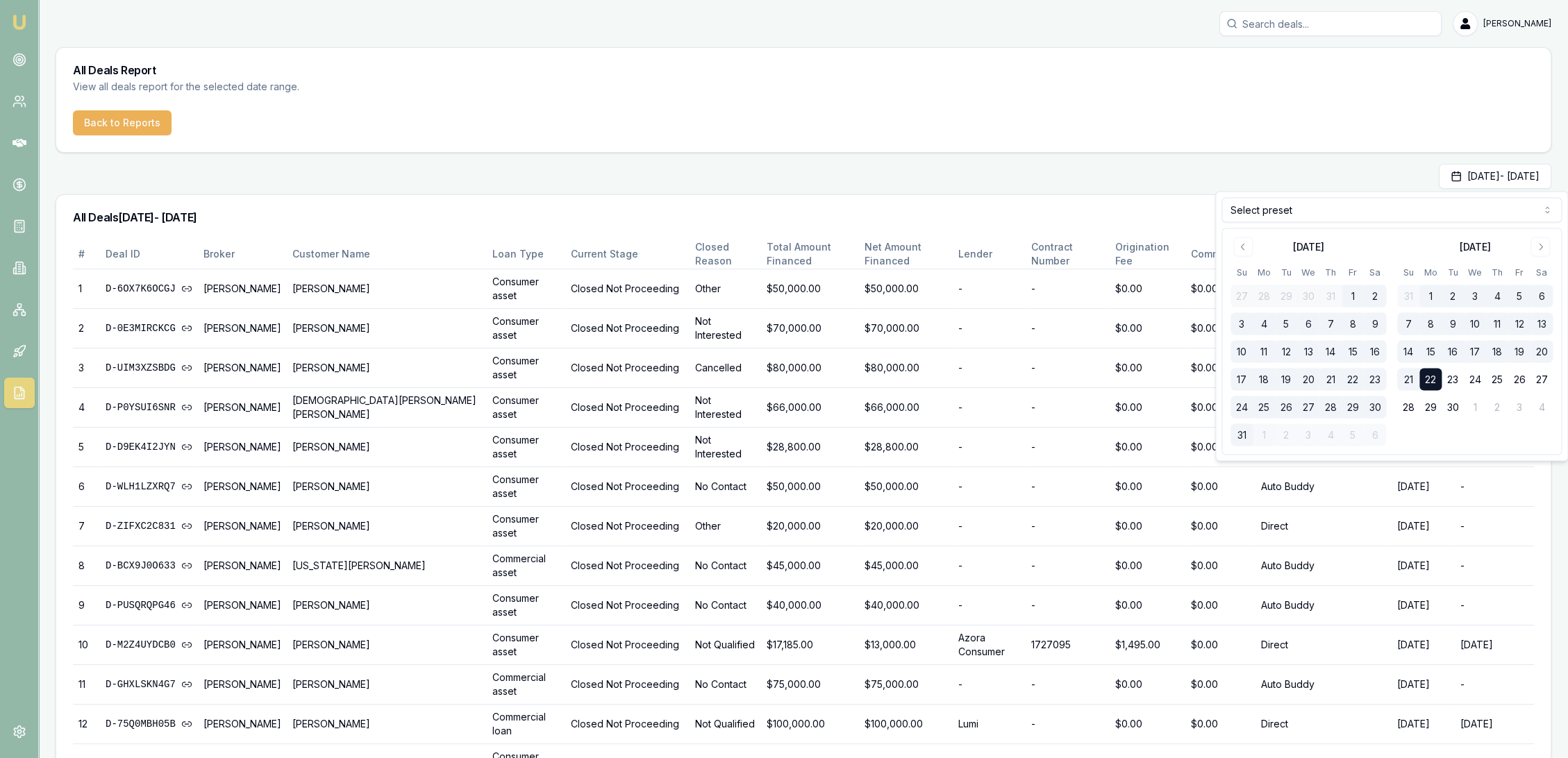
click at [979, 203] on div "All Deals 01/07/2025 - 22/09/2025" at bounding box center [803, 217] width 1495 height 44
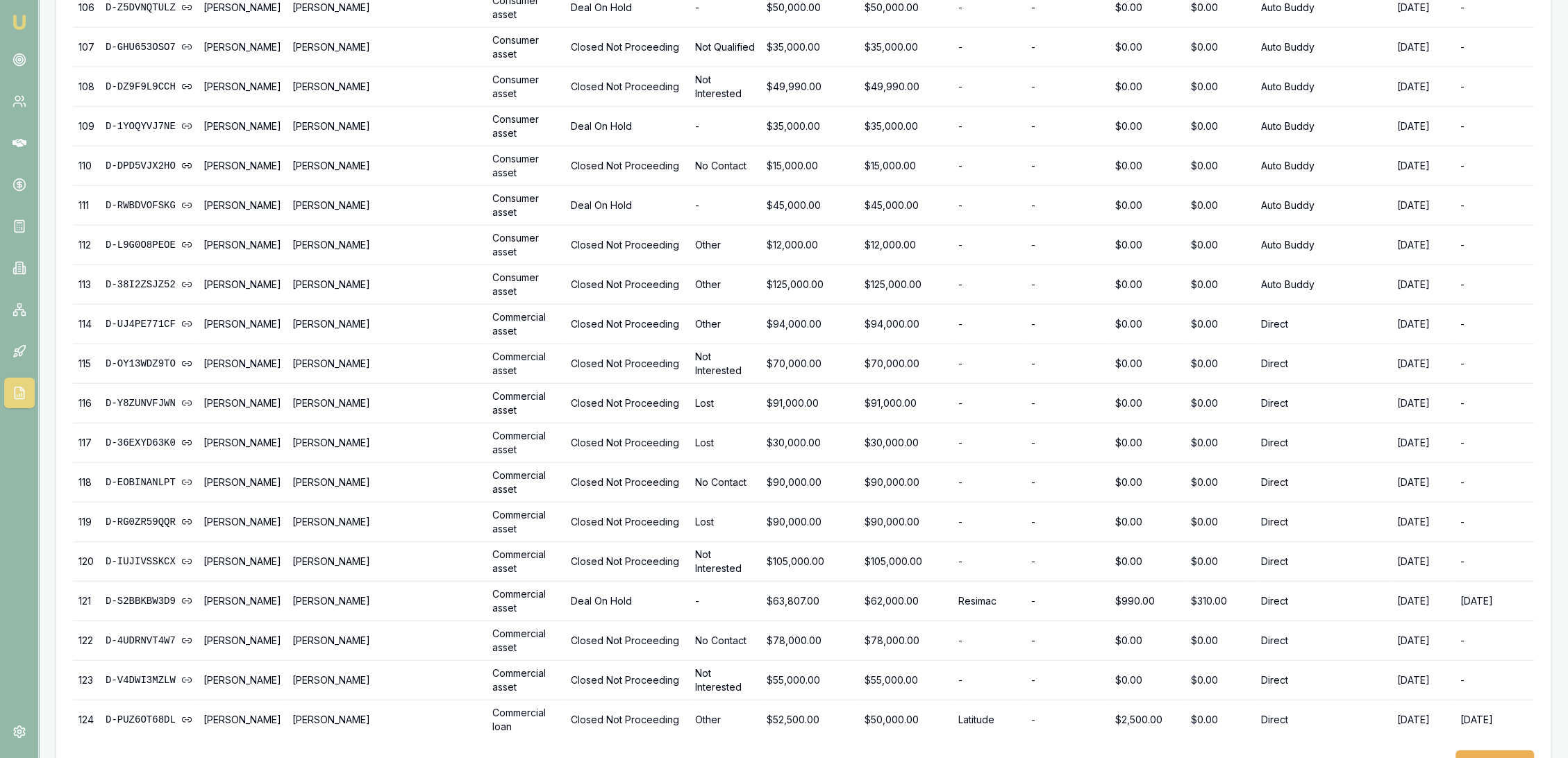
scroll to position [4481, 0]
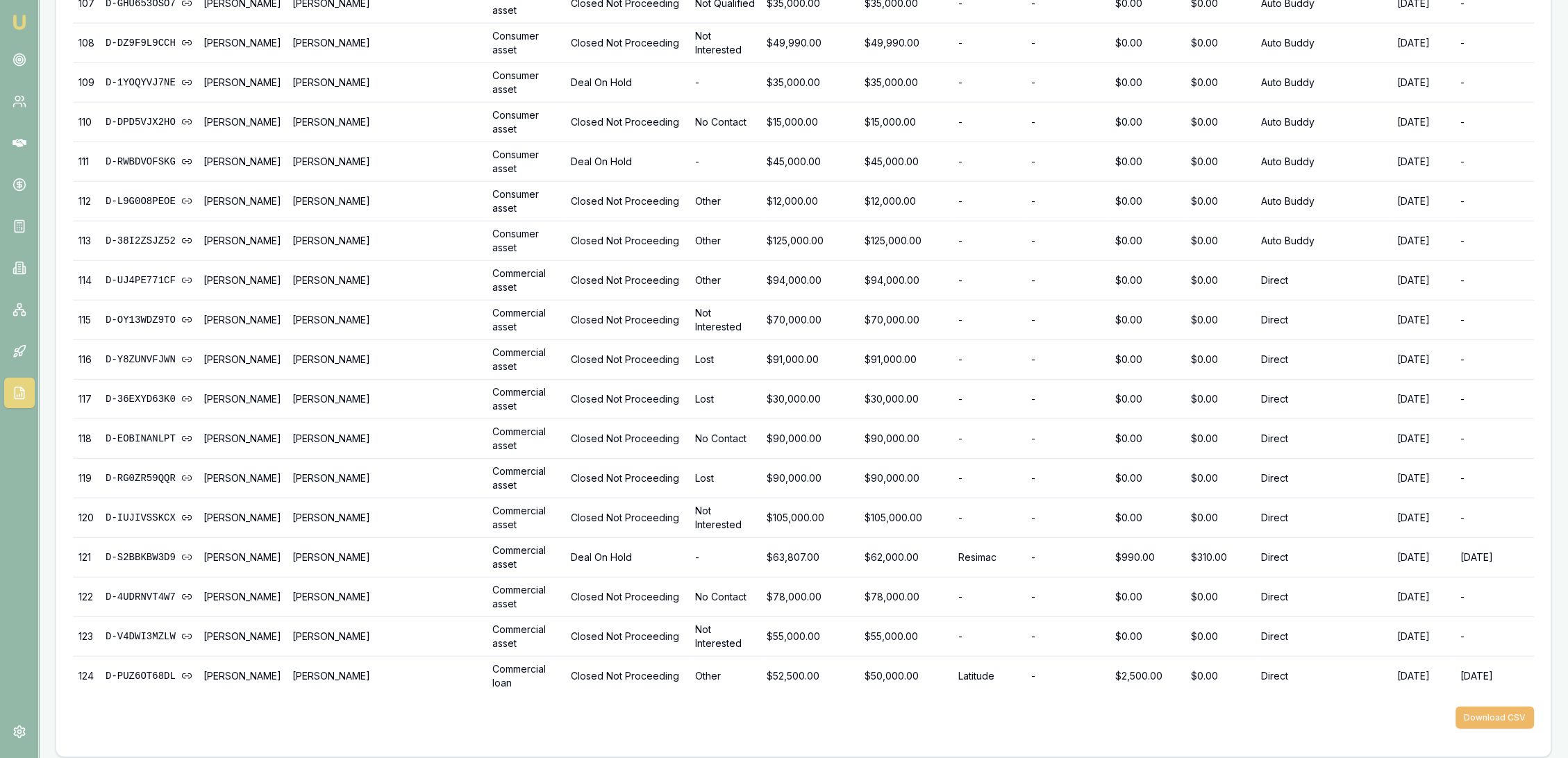
click at [1501, 709] on button "Download CSV" at bounding box center [1495, 718] width 79 height 22
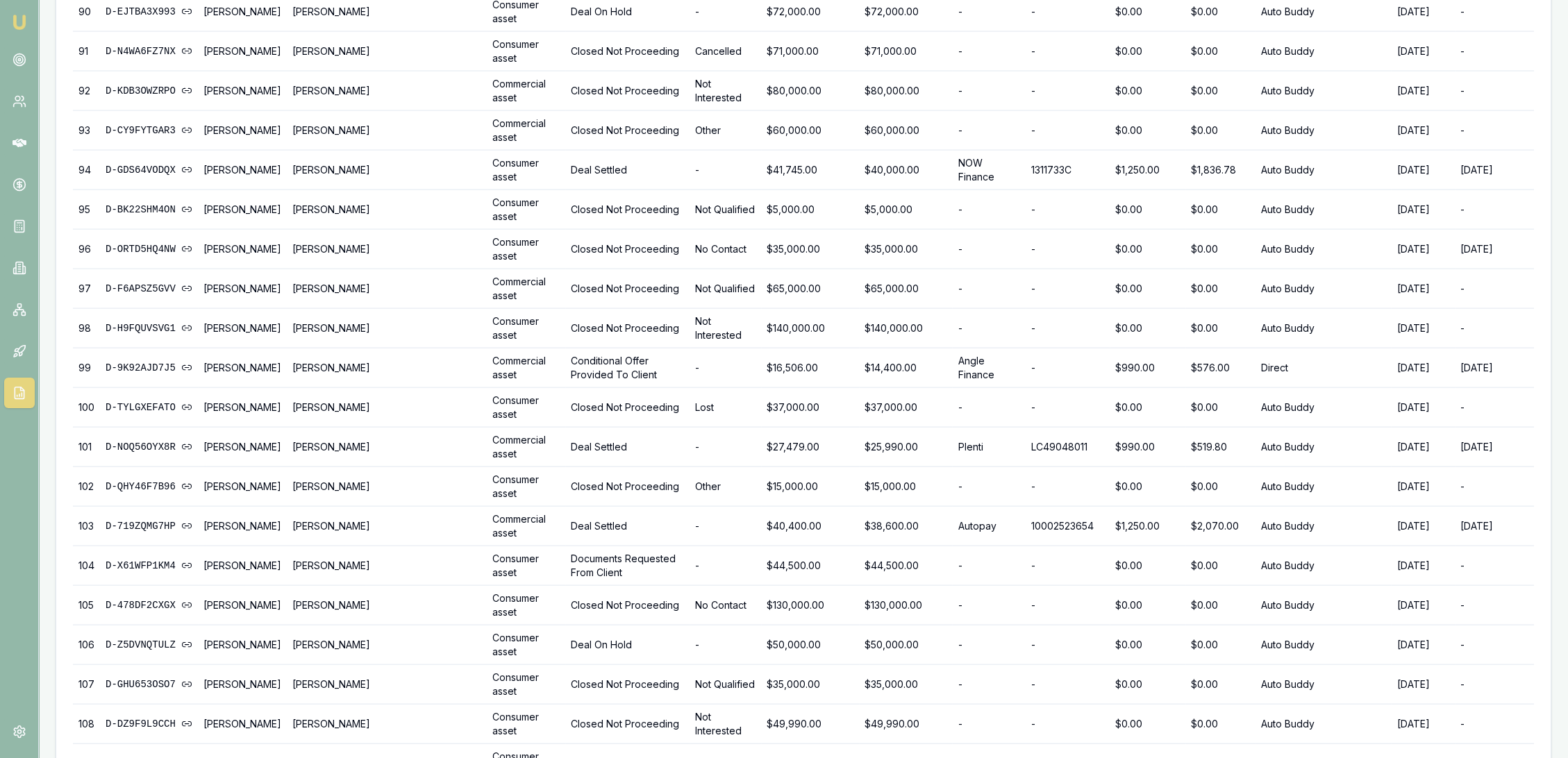
scroll to position [3786, 0]
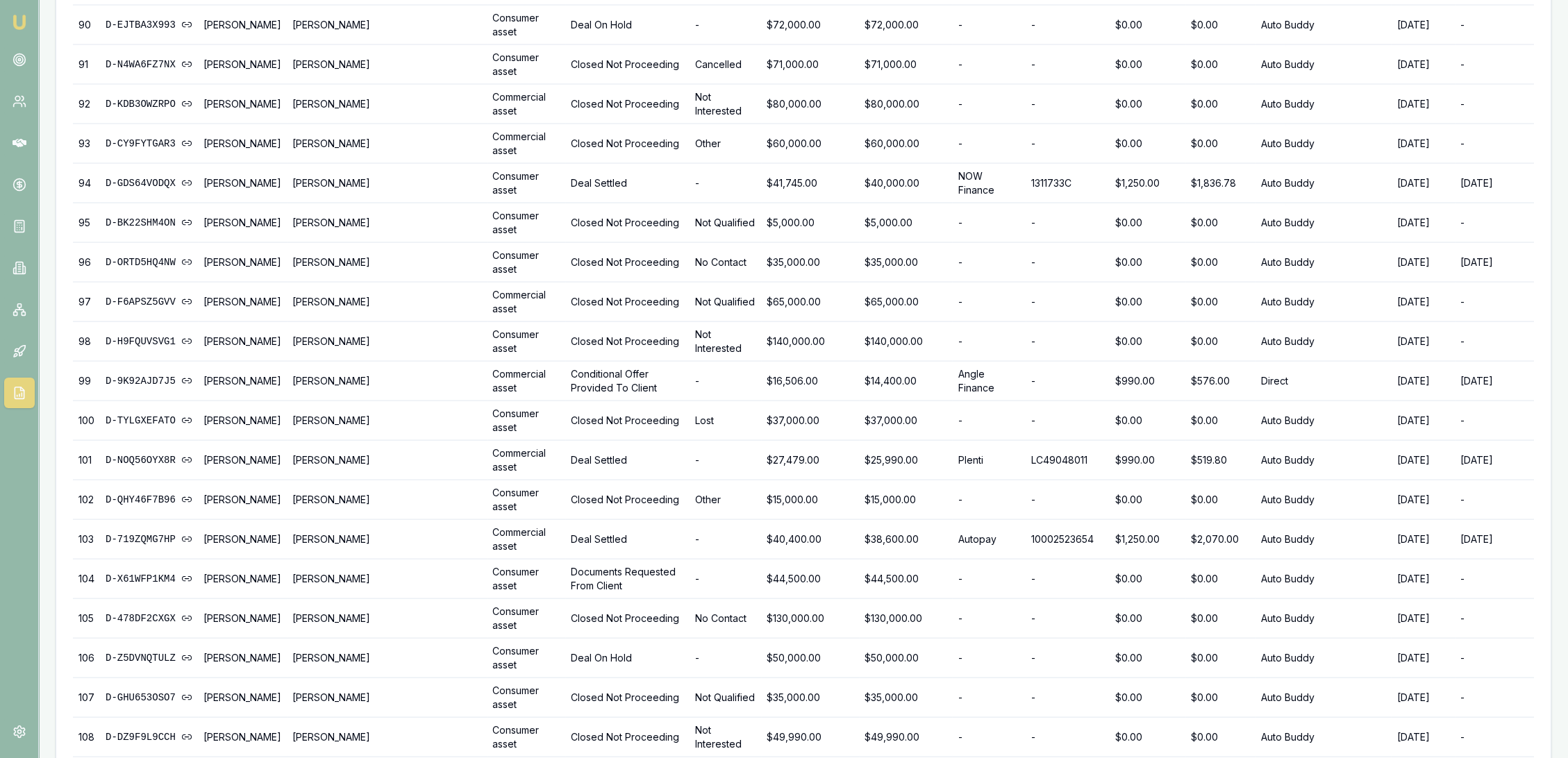
click at [6, 17] on nav "Emu Broker" at bounding box center [19, 210] width 39 height 419
click at [15, 19] on img at bounding box center [19, 22] width 17 height 17
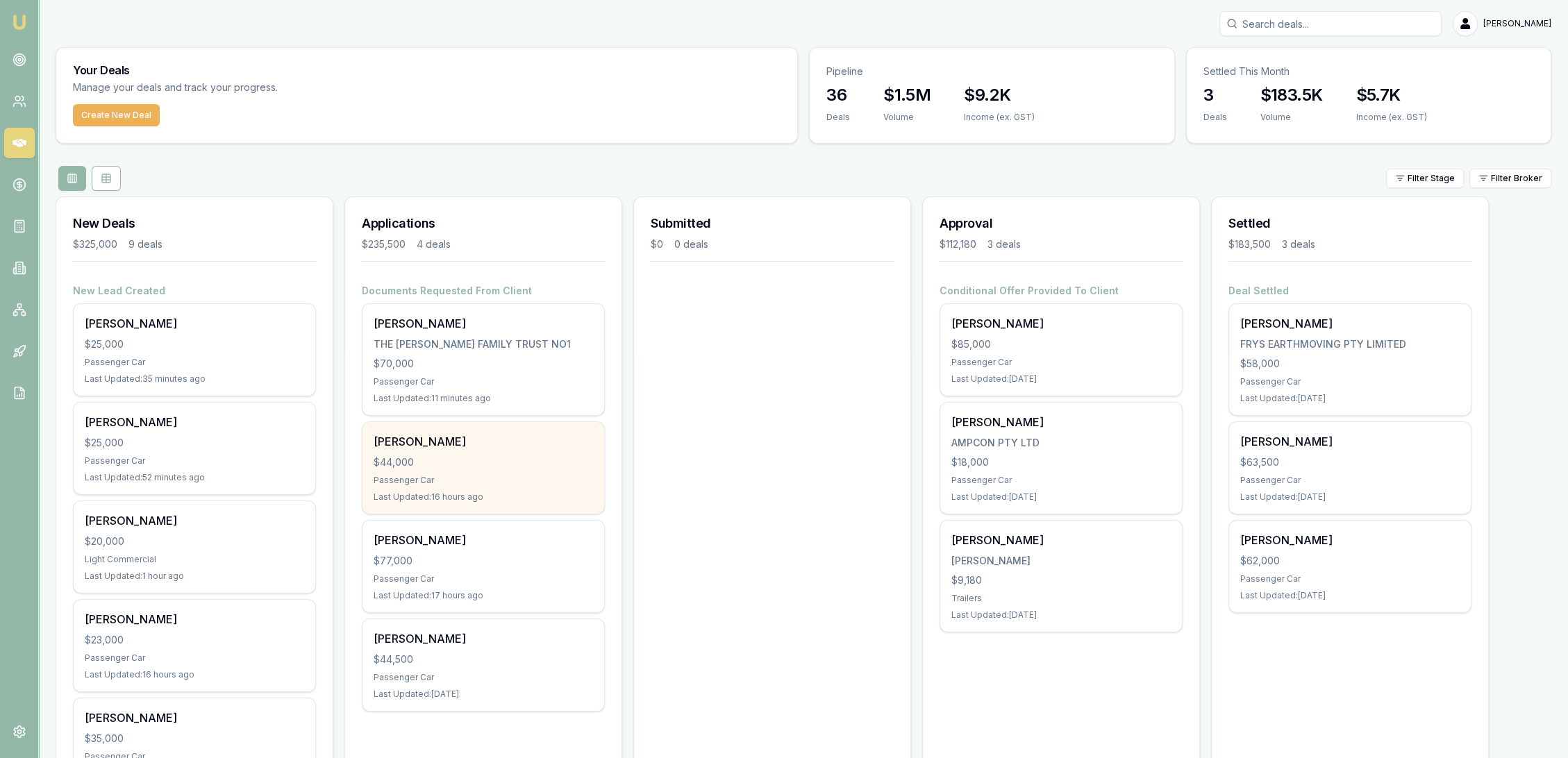
click at [479, 497] on div "Last Updated: 16 hours ago" at bounding box center [483, 497] width 219 height 11
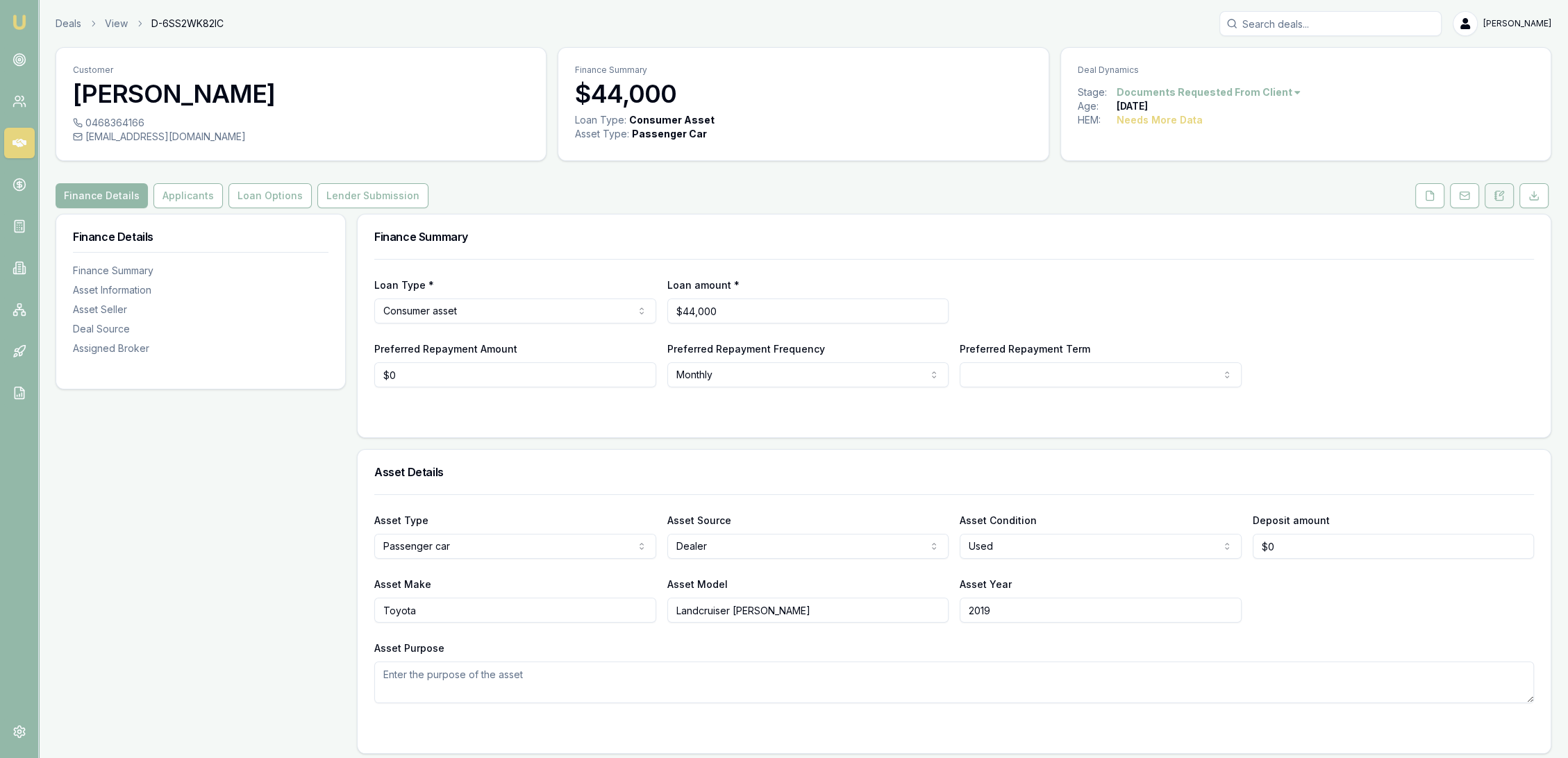
click at [1491, 187] on button at bounding box center [1500, 195] width 29 height 25
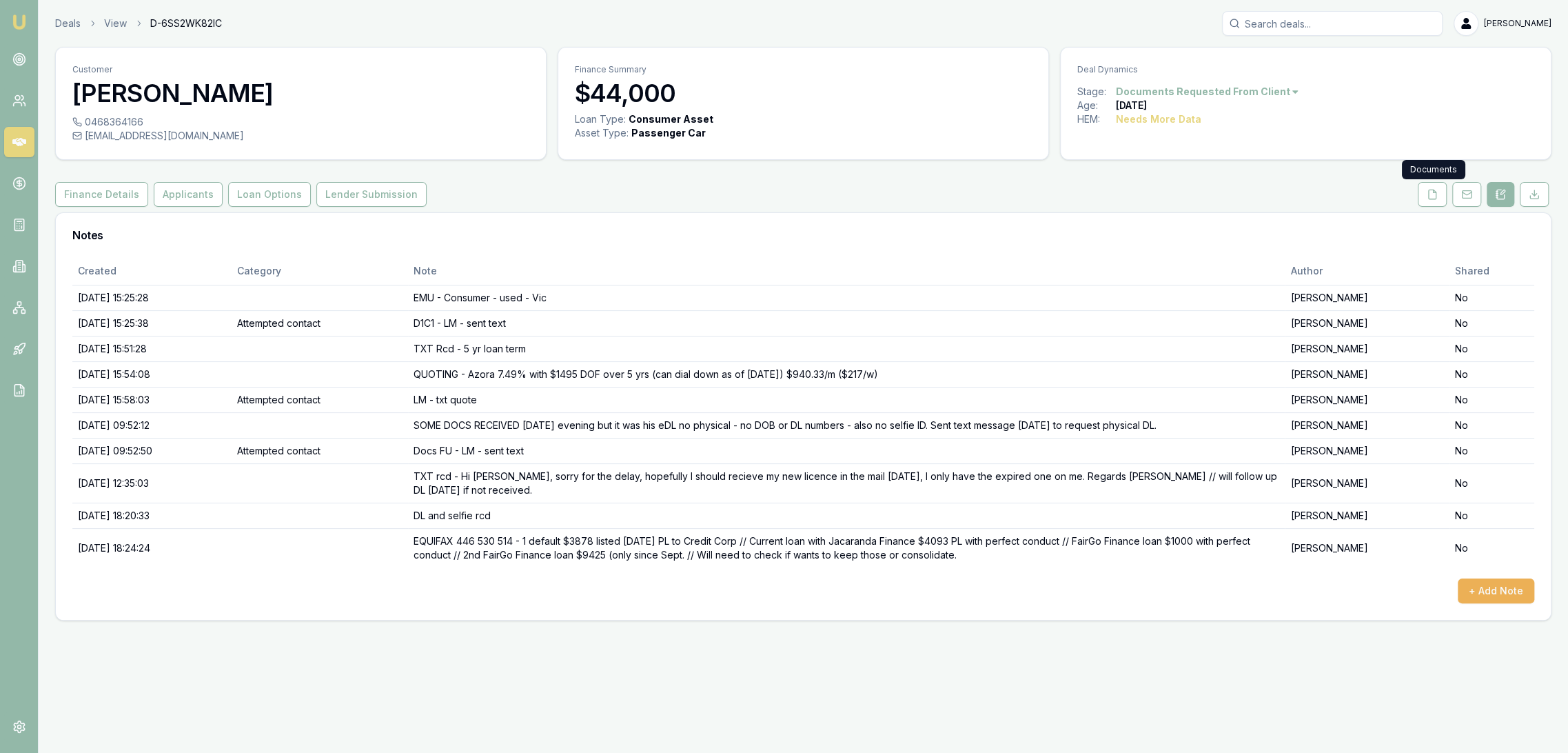
drag, startPoint x: 1438, startPoint y: 192, endPoint x: 1403, endPoint y: 199, distance: 35.7
click at [1438, 192] on button at bounding box center [1432, 194] width 29 height 25
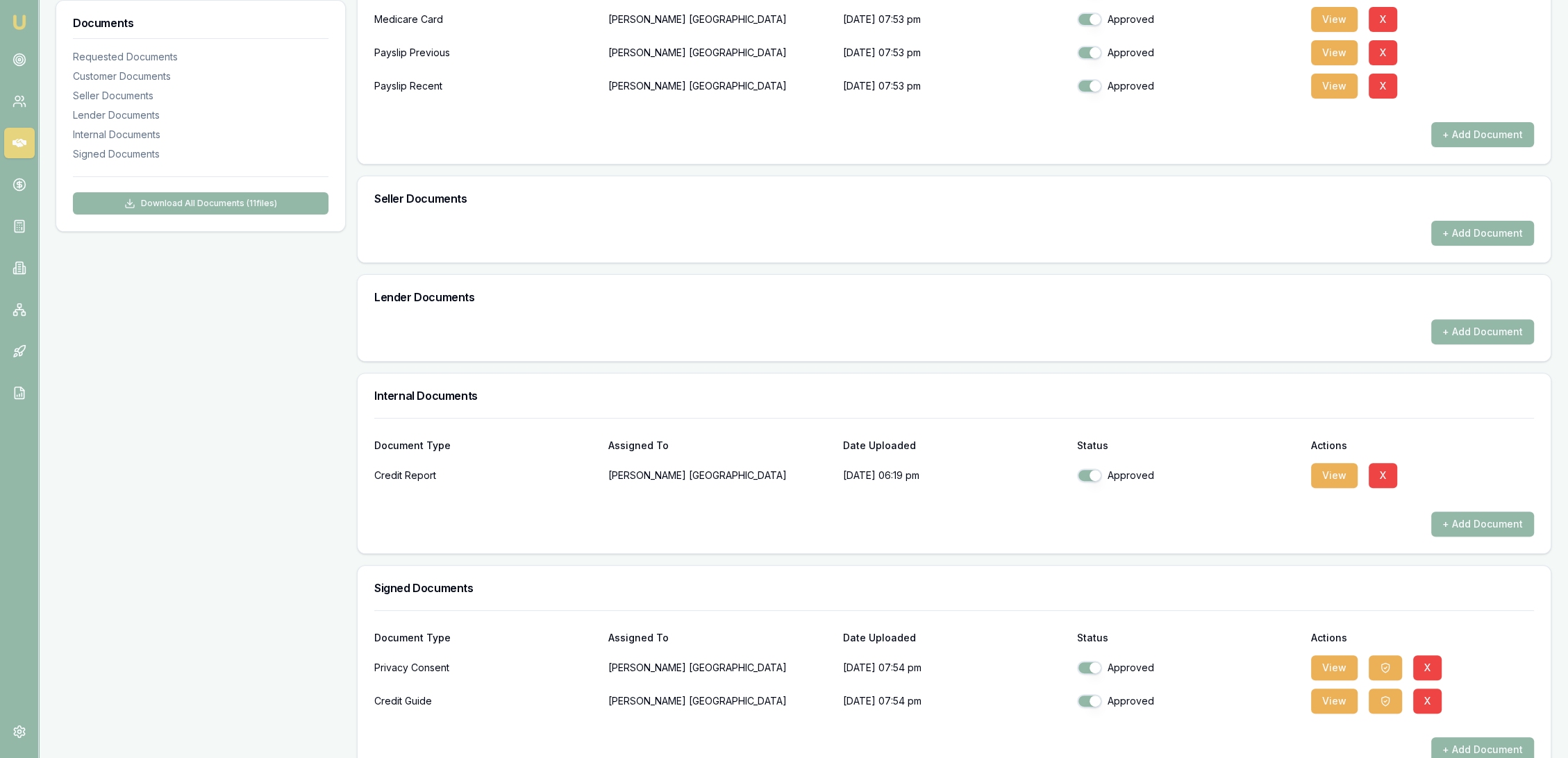
scroll to position [617, 0]
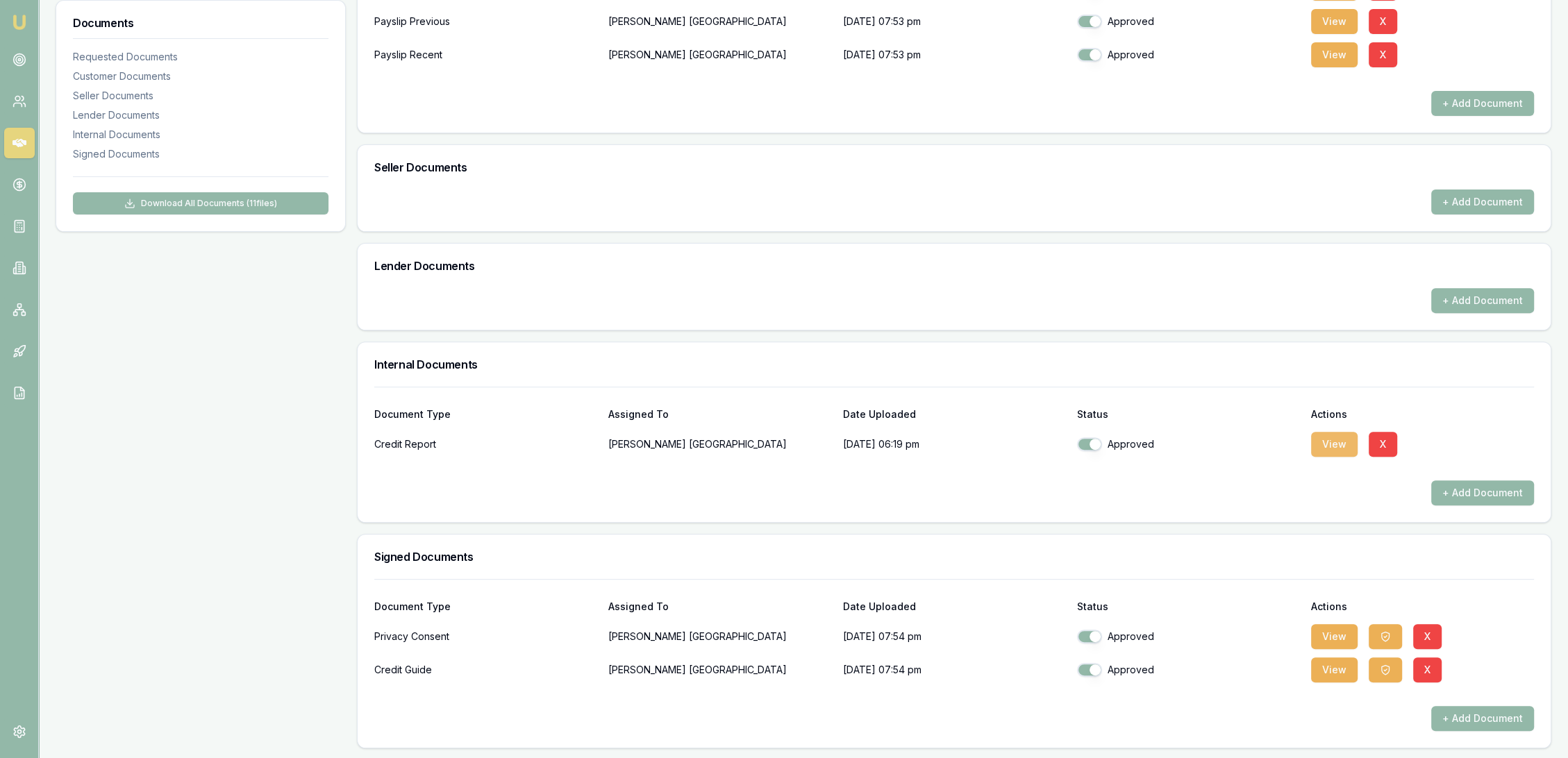
click at [1333, 447] on button "View" at bounding box center [1335, 444] width 47 height 25
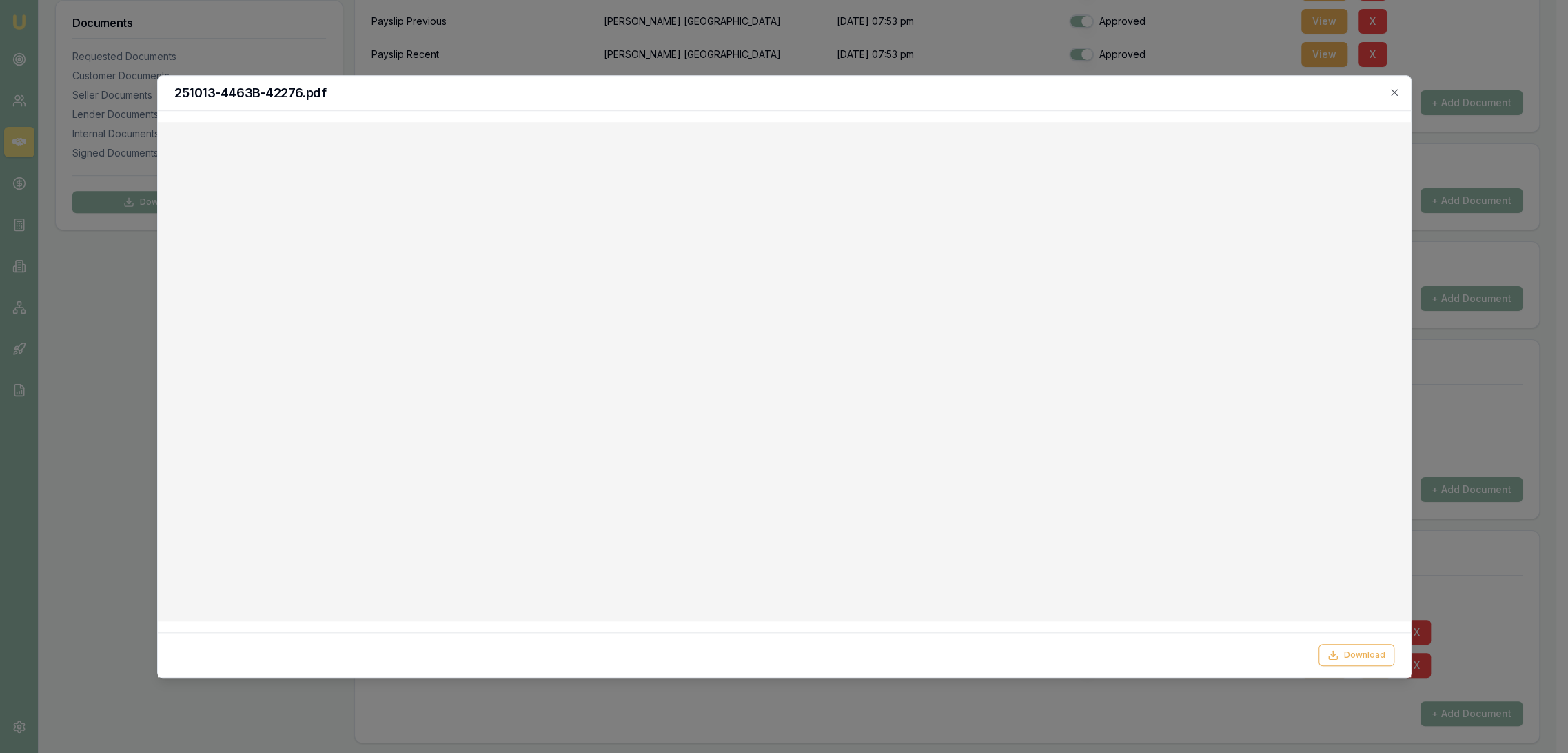
click at [1398, 89] on icon "button" at bounding box center [1394, 93] width 11 height 11
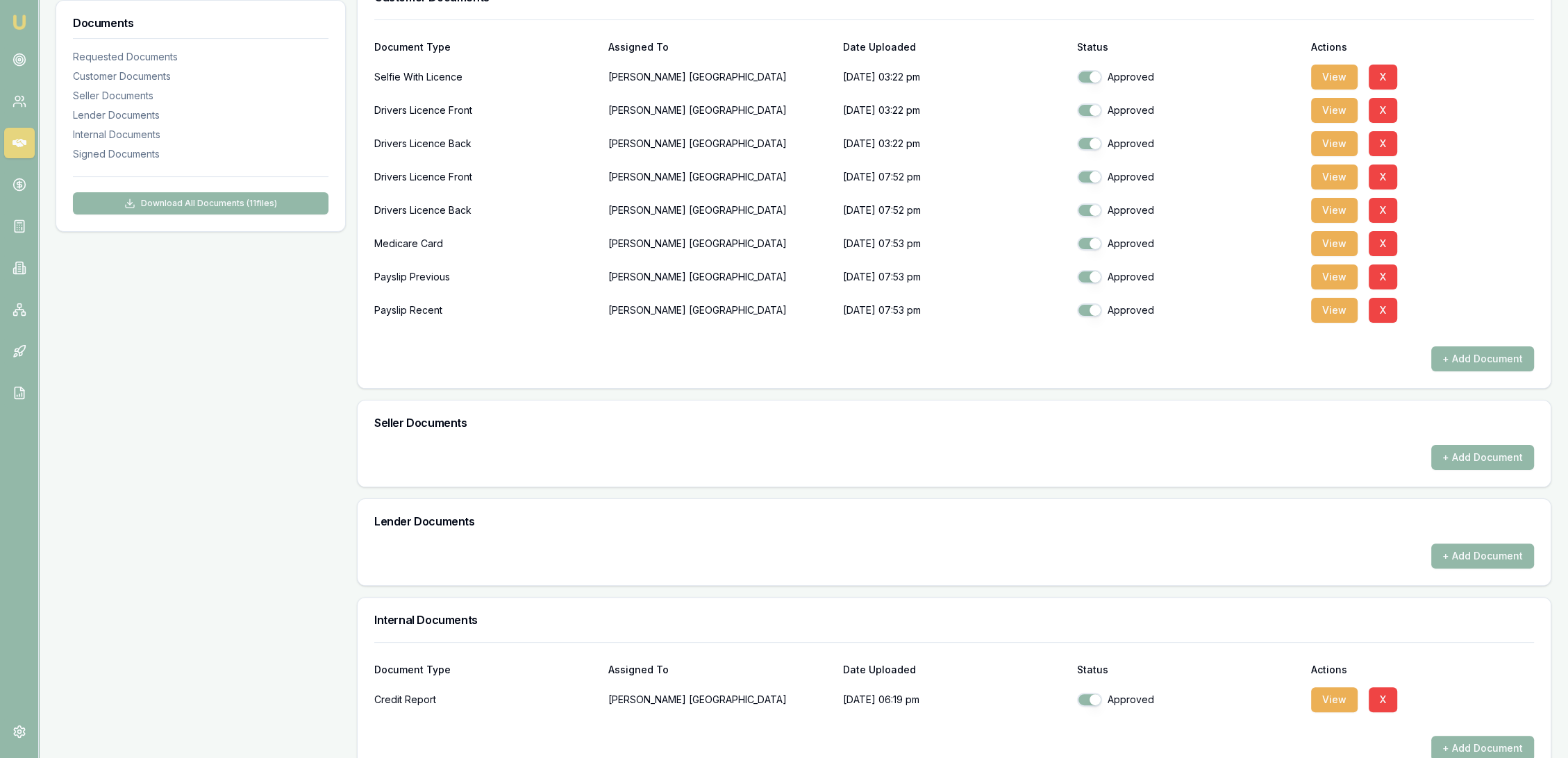
scroll to position [76, 0]
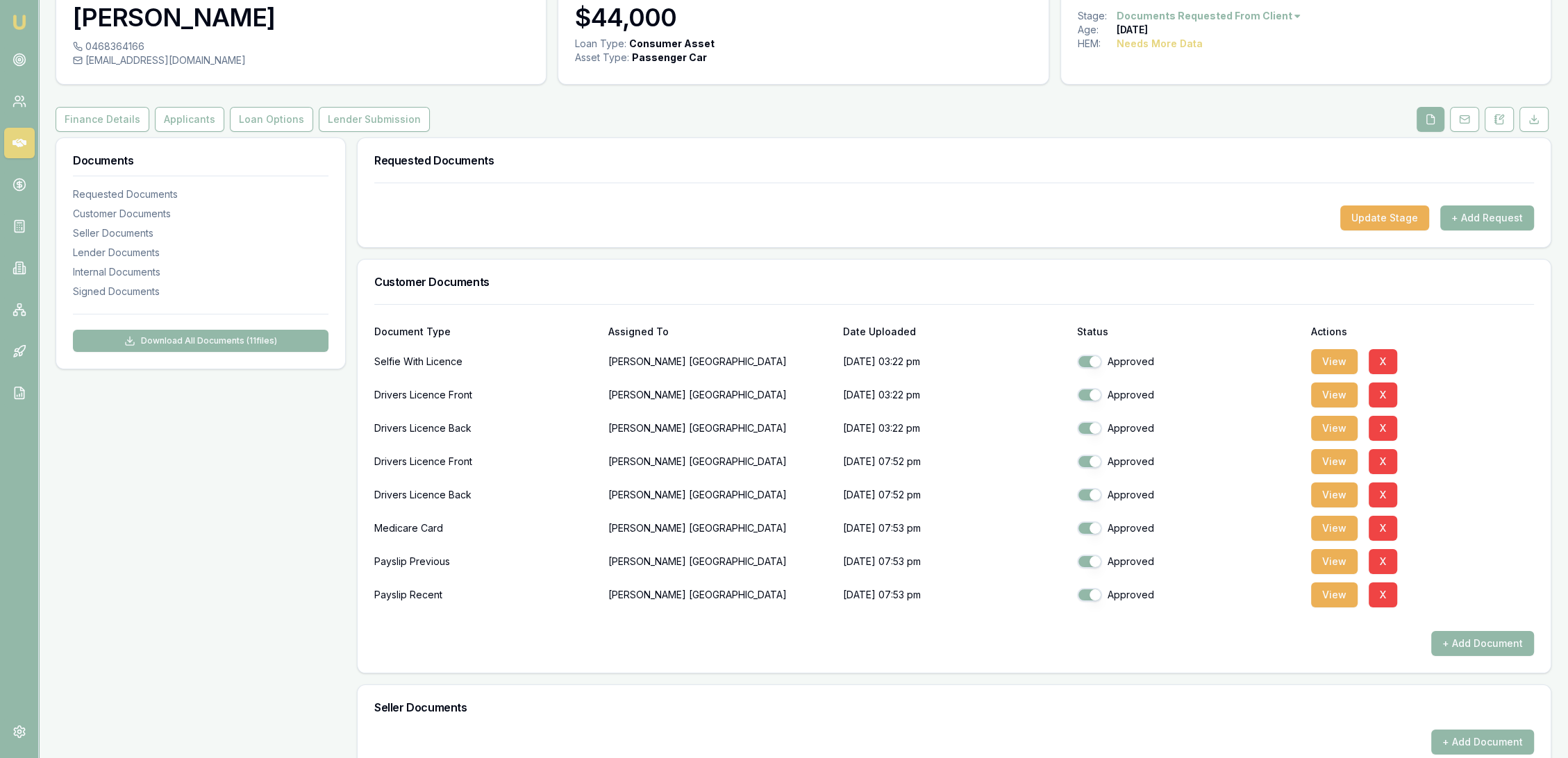
click at [1479, 210] on button "+ Add Request" at bounding box center [1487, 218] width 94 height 25
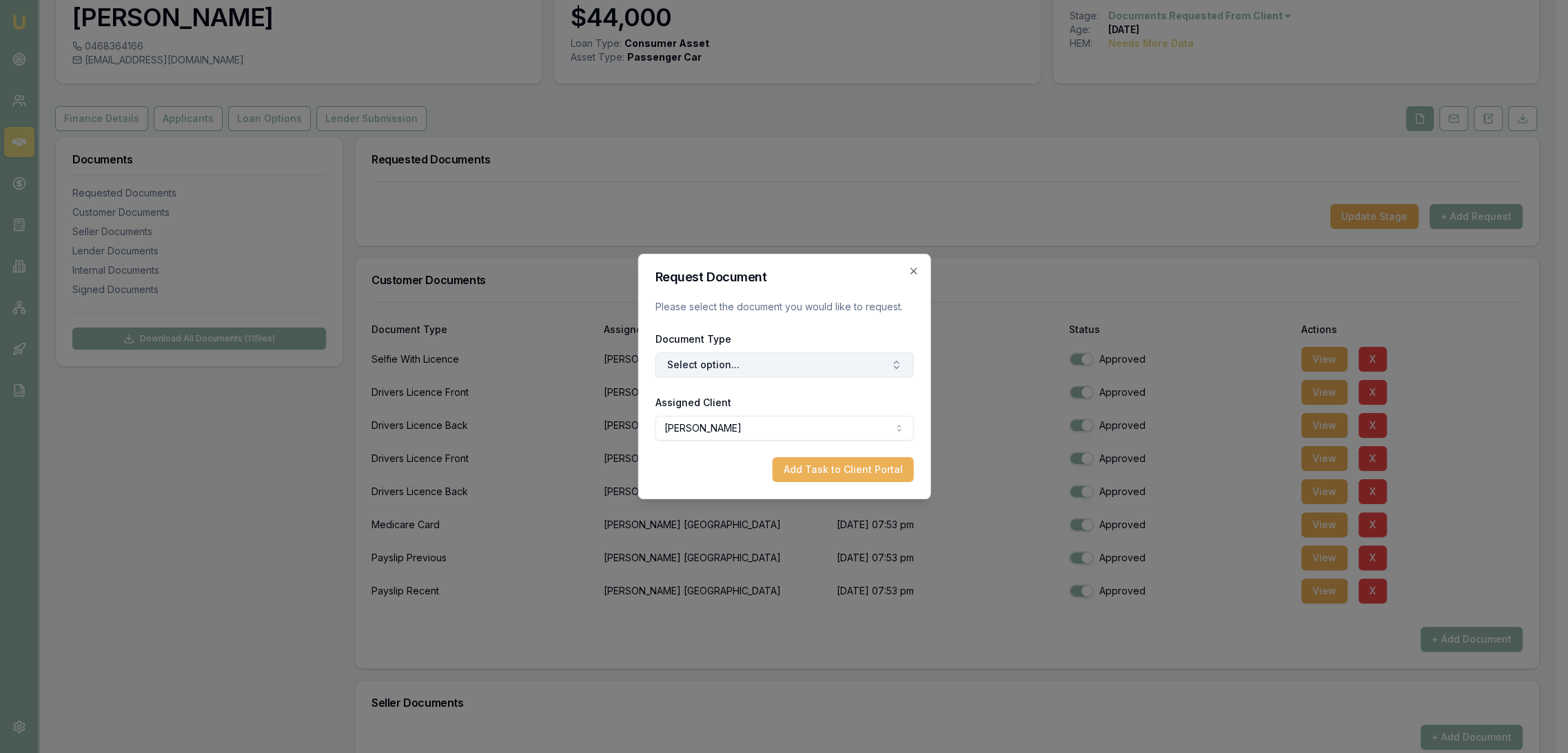
click at [743, 363] on button "Select option..." at bounding box center [784, 365] width 258 height 25
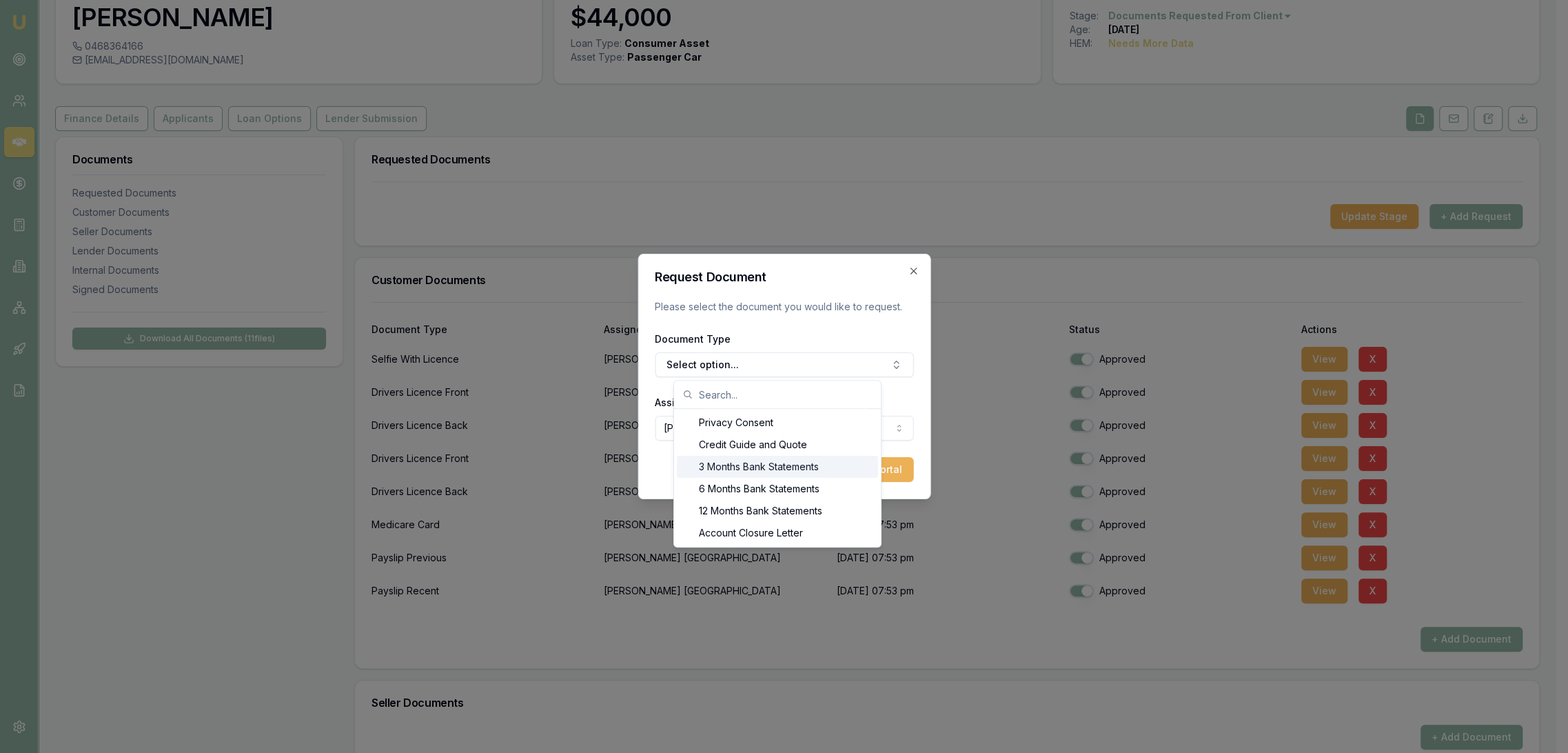
drag, startPoint x: 728, startPoint y: 466, endPoint x: 831, endPoint y: 487, distance: 105.1
click at [728, 465] on div "3 Months Bank Statements" at bounding box center [777, 467] width 201 height 22
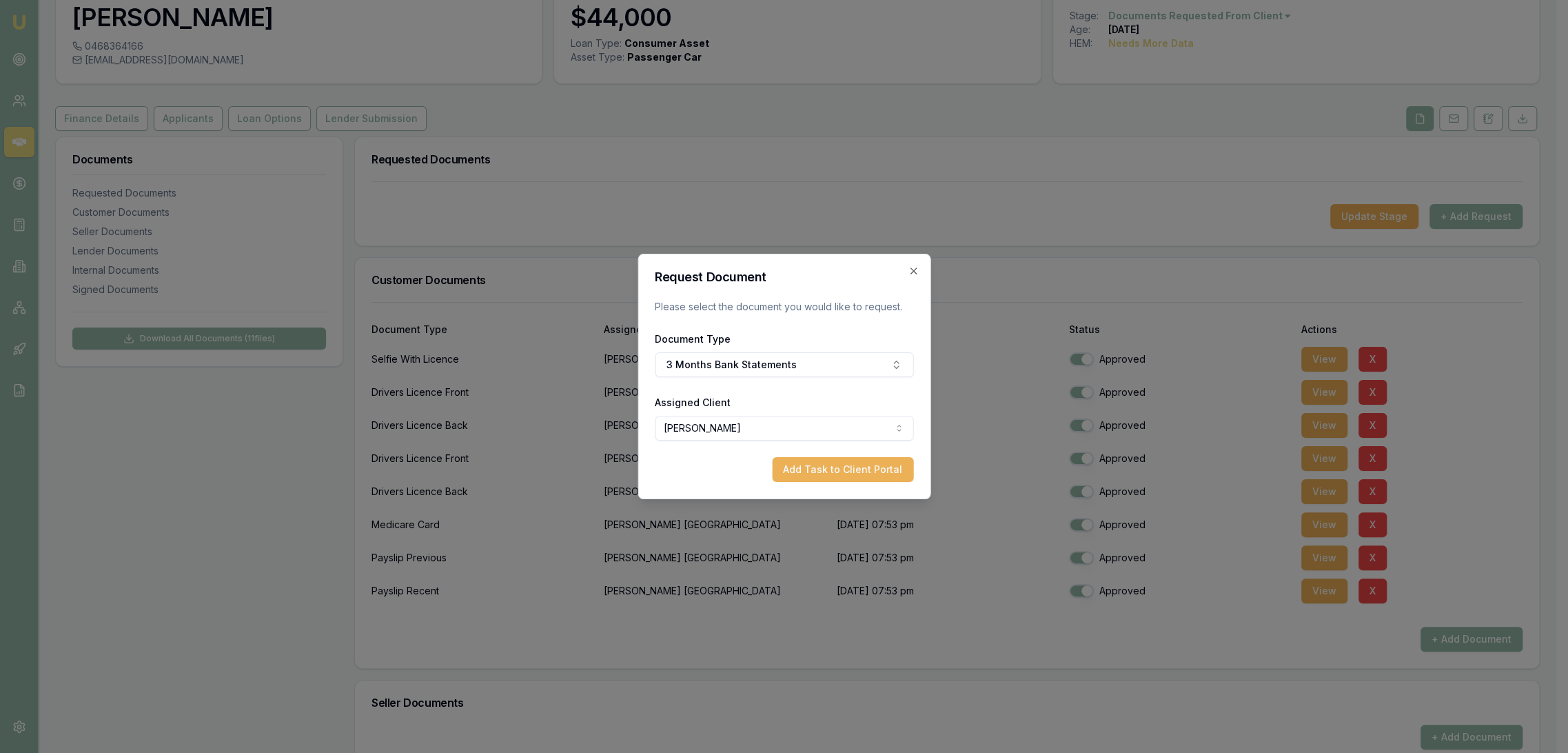
click at [853, 473] on button "Add Task to Client Portal" at bounding box center [842, 469] width 141 height 25
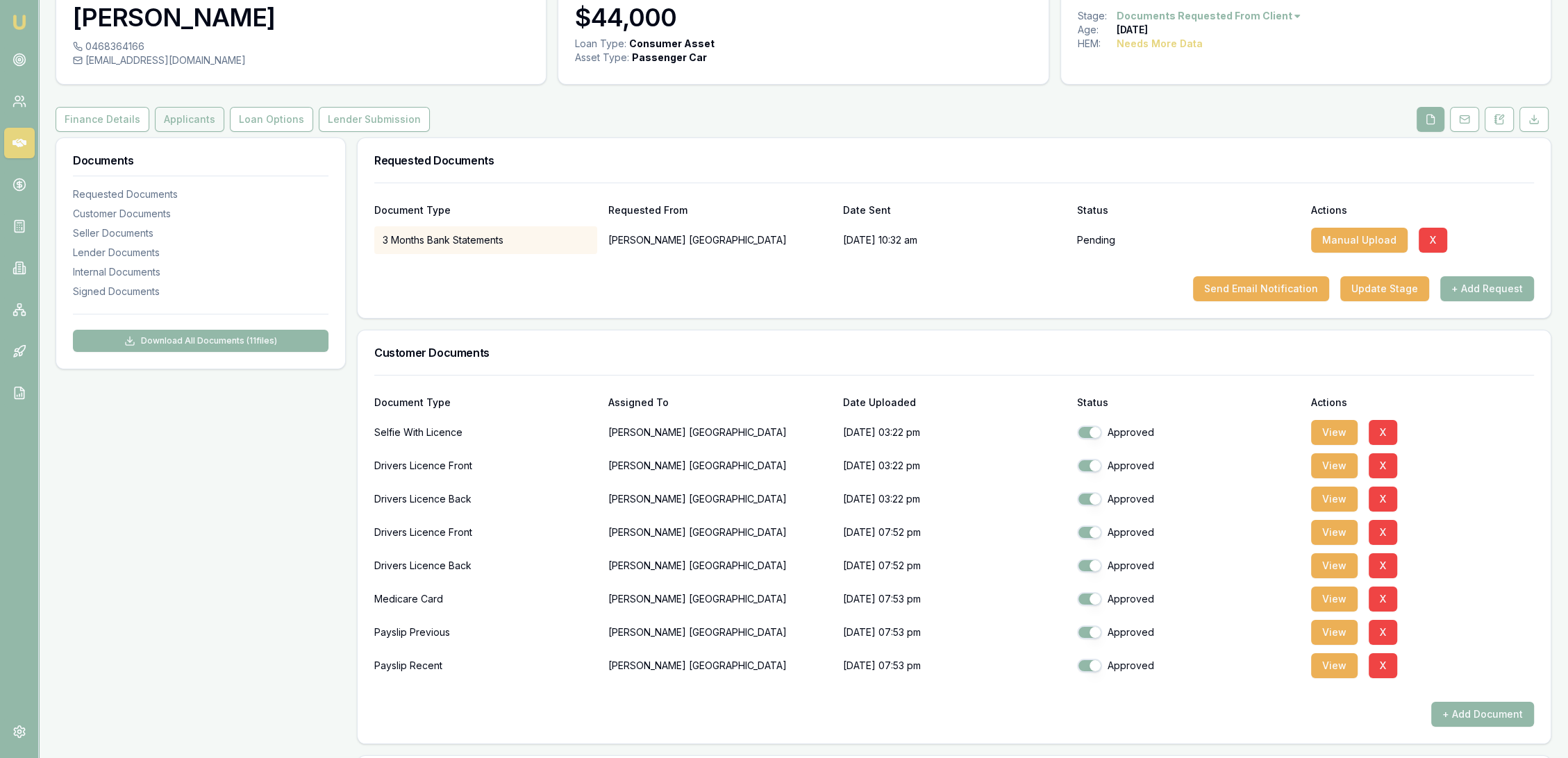
click at [167, 116] on button "Applicants" at bounding box center [190, 119] width 69 height 25
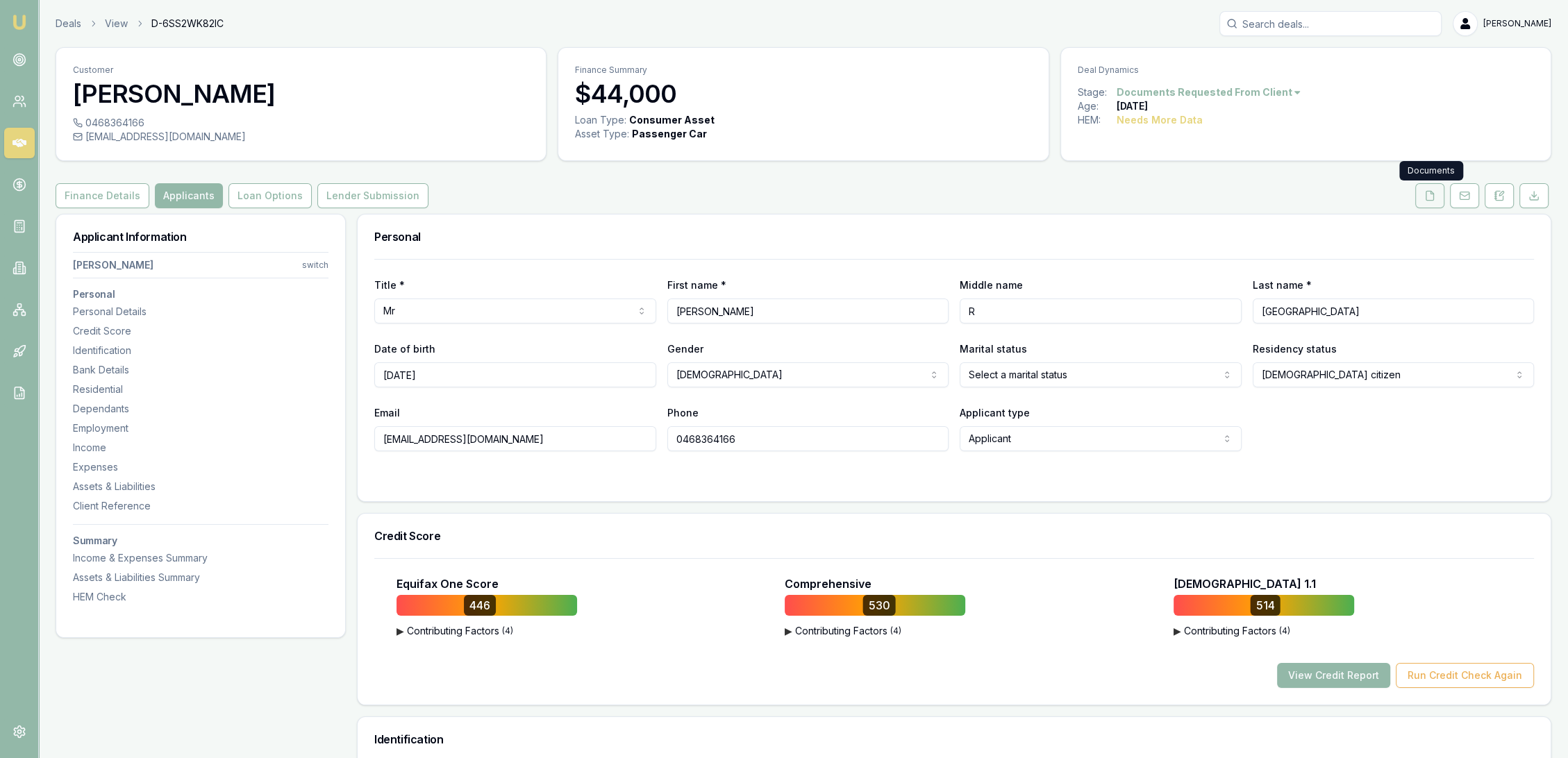
click at [1428, 197] on icon at bounding box center [1430, 196] width 11 height 11
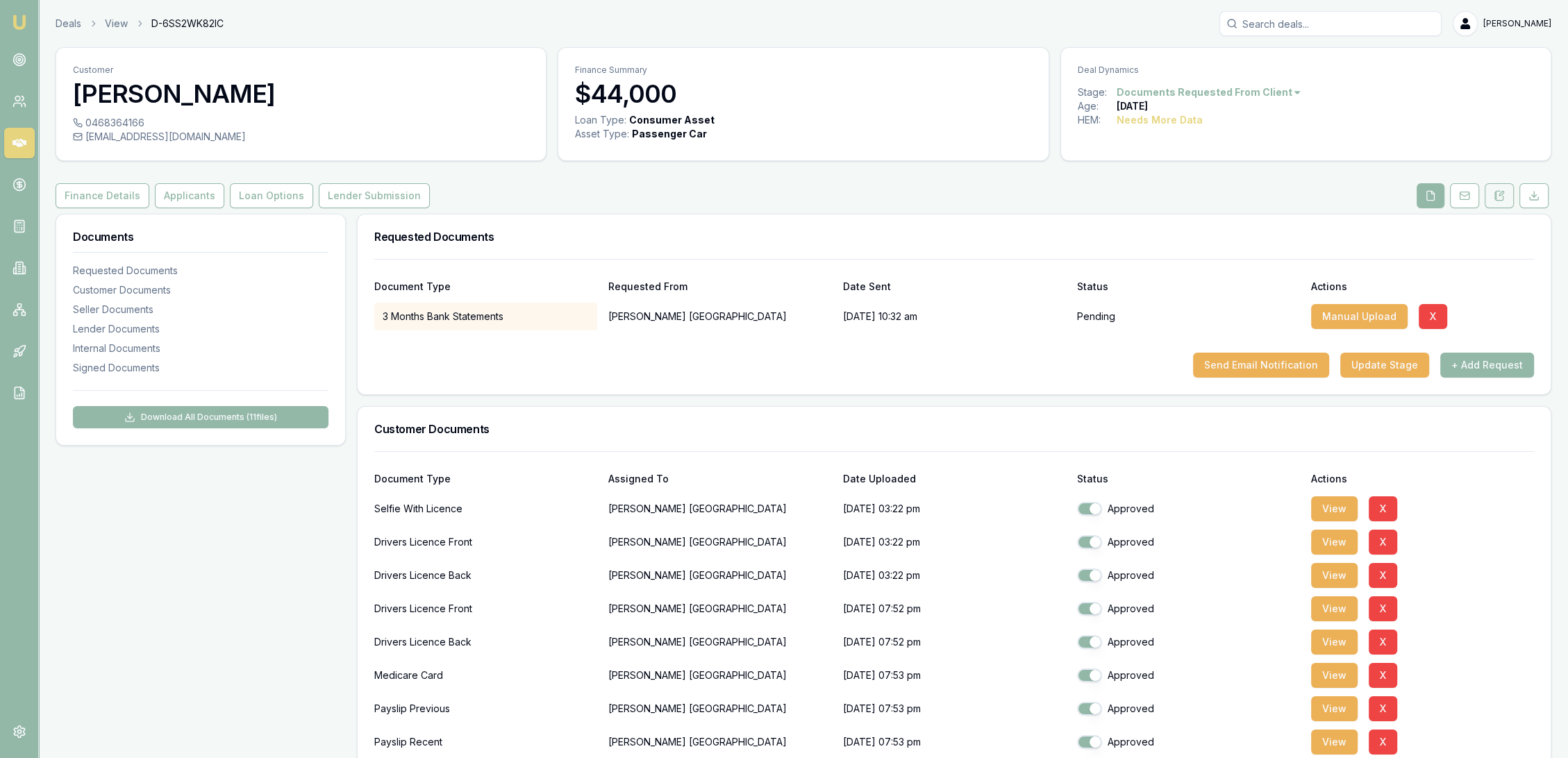
click at [1509, 193] on button at bounding box center [1500, 195] width 29 height 25
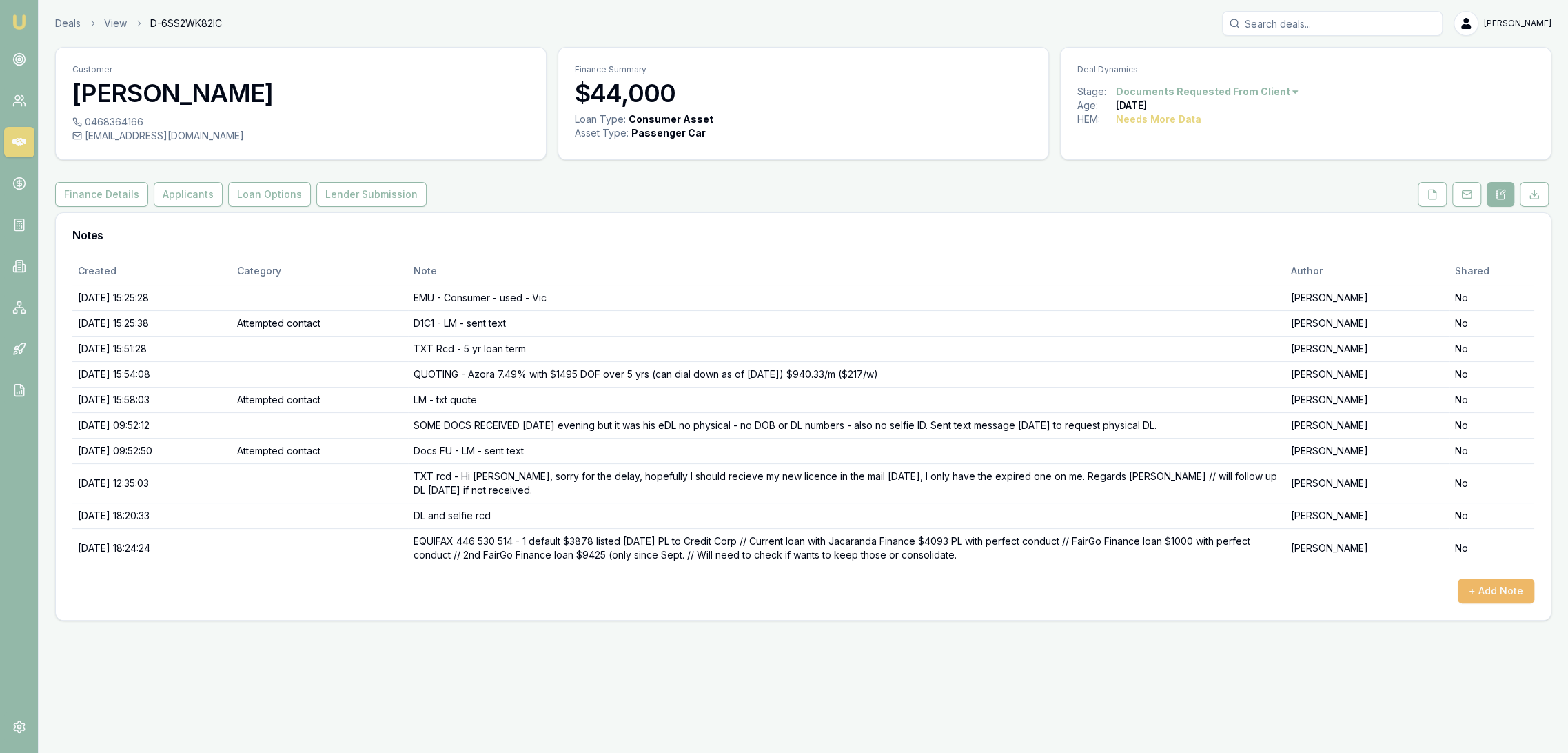
click at [1497, 586] on button "+ Add Note" at bounding box center [1496, 590] width 77 height 25
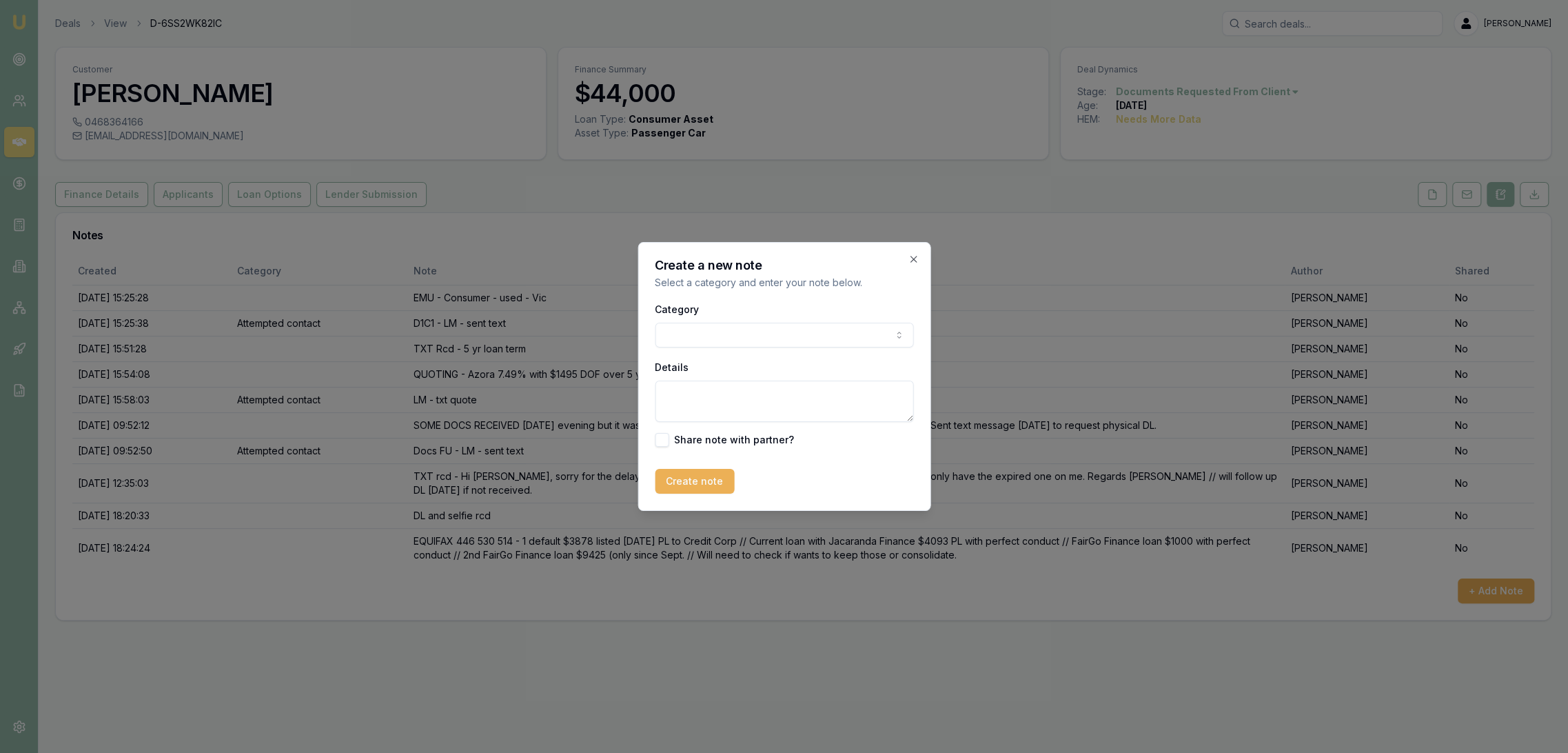
click at [697, 390] on textarea "Details" at bounding box center [784, 401] width 258 height 41
type textarea "POTENTIAL LENDERS with score and default considered -"
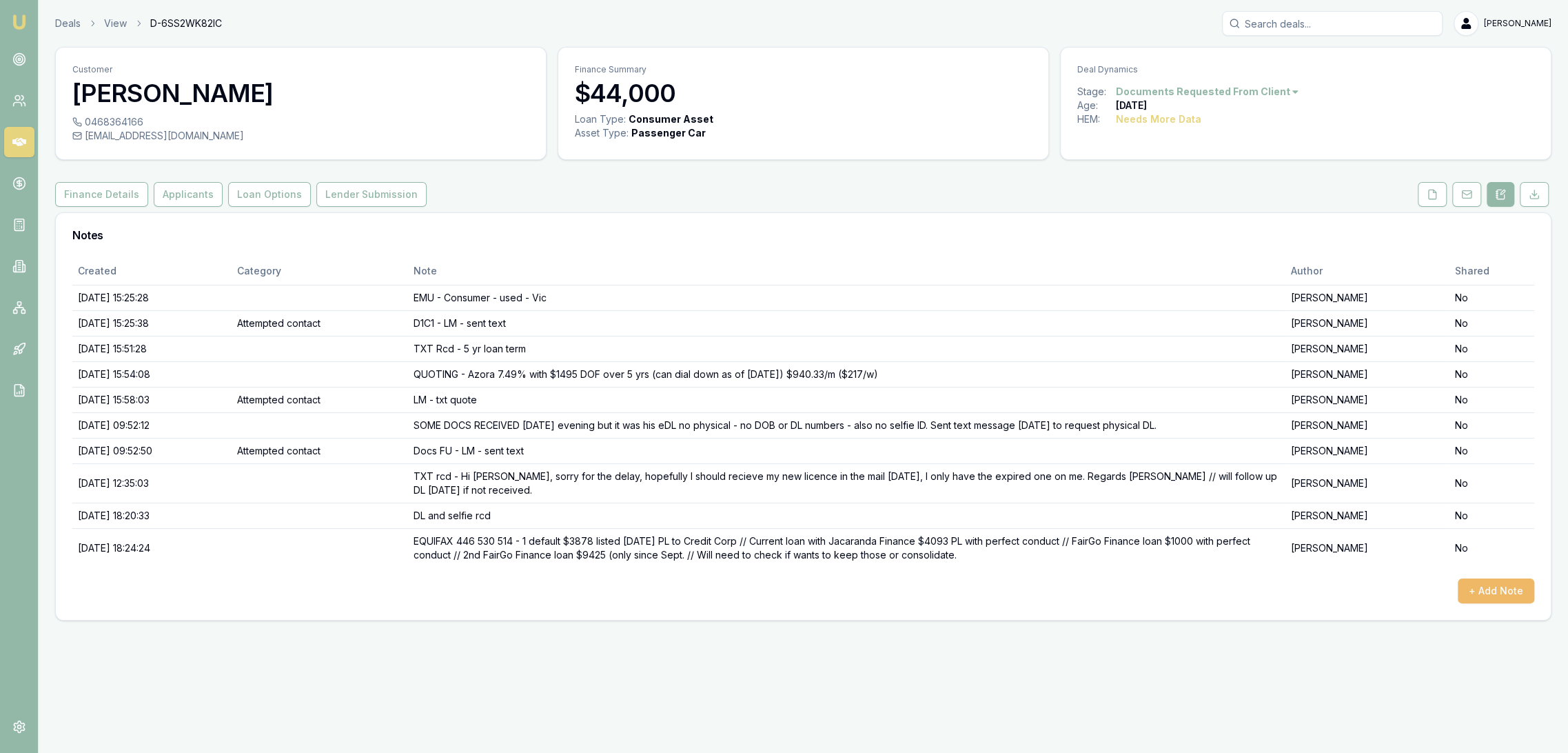
click at [1500, 580] on button "+ Add Note" at bounding box center [1496, 590] width 77 height 25
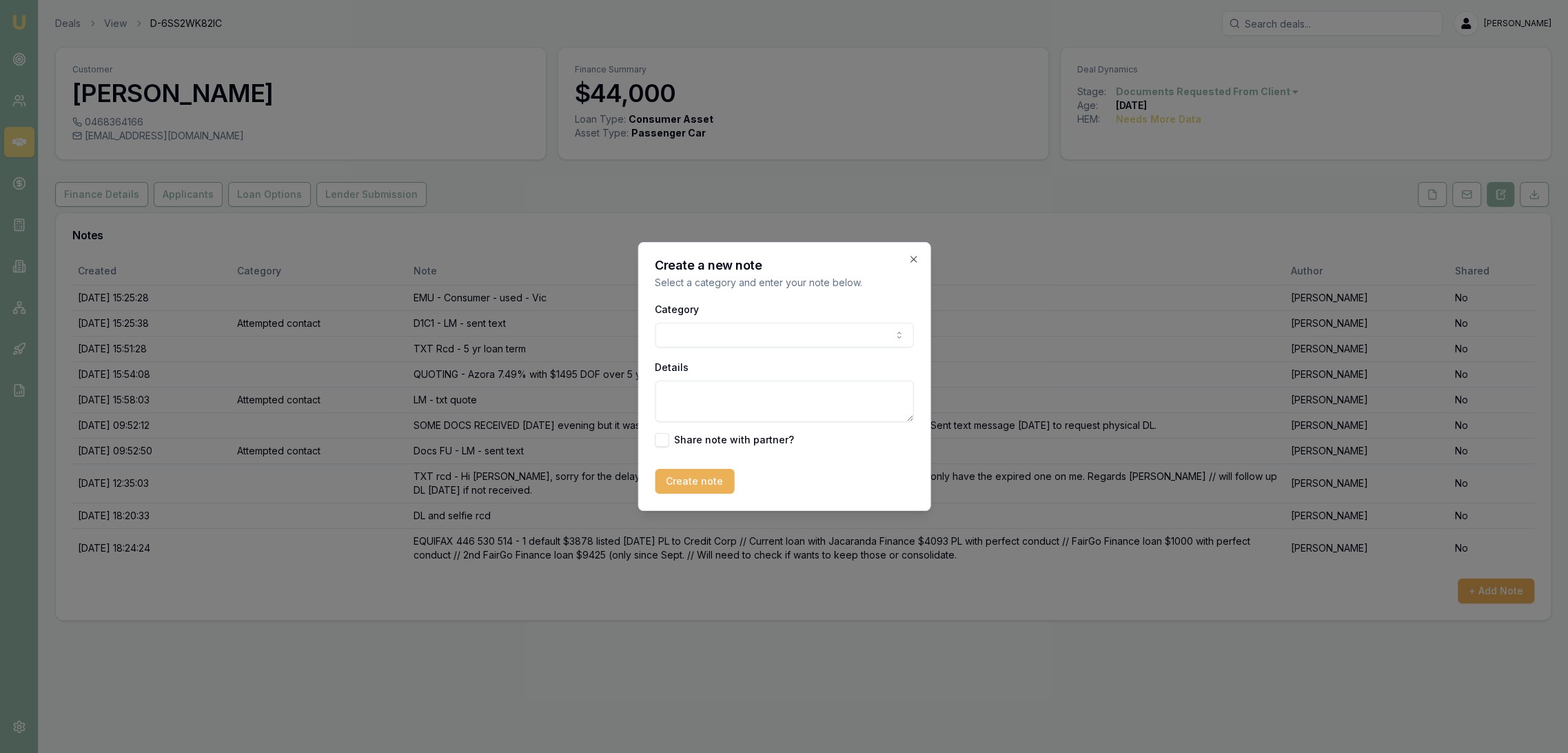
click at [693, 393] on textarea "Details" at bounding box center [784, 401] width 258 height 41
click at [759, 392] on textarea "TXT rcd -" at bounding box center [784, 401] width 258 height 41
paste textarea "Hi Robyn, I don't mind consolidating as long as I can still get the original re…"
type textarea "TXT rcd - Hi Robyn, I don't mind consolidating as long as I can still get the o…"
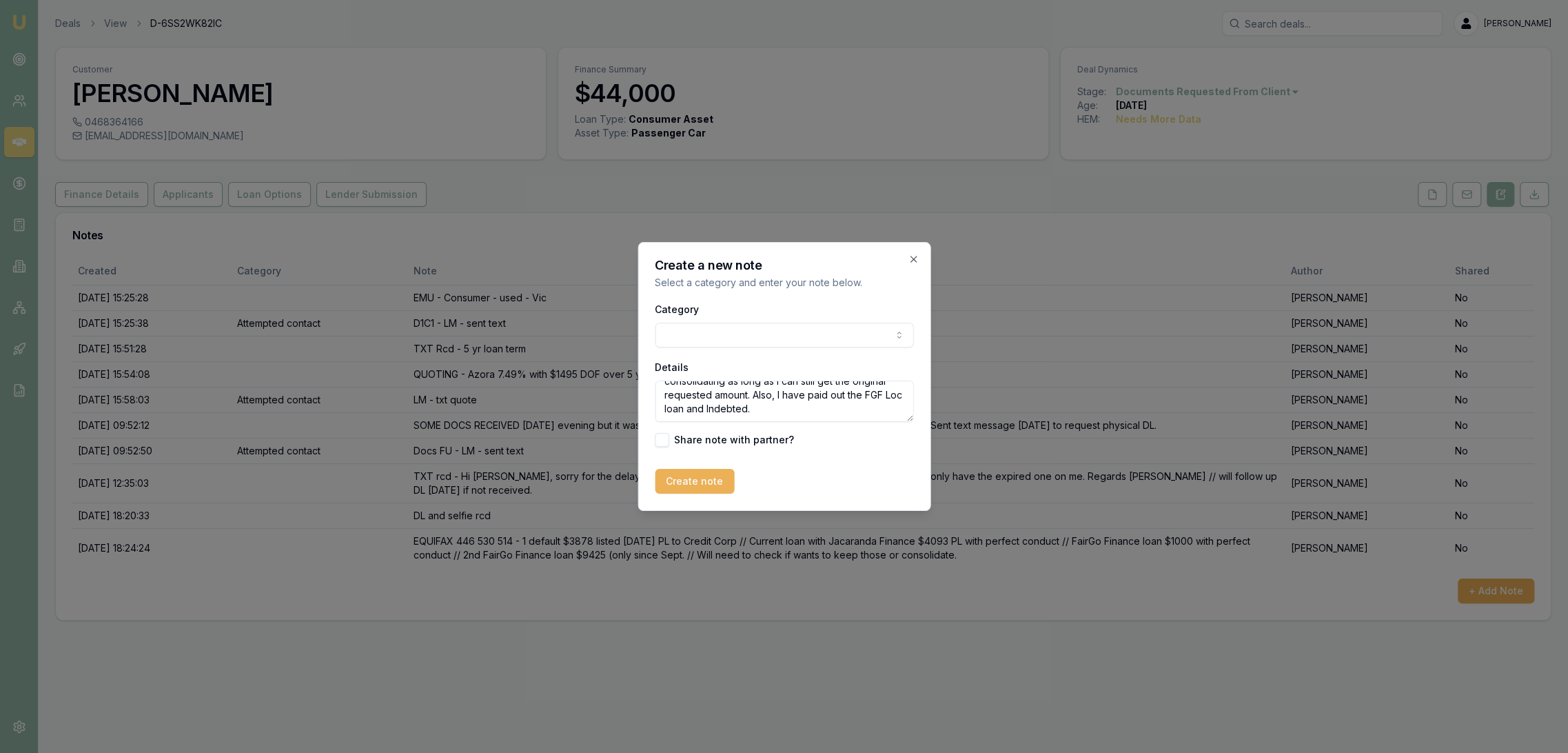
click at [700, 478] on button "Create note" at bounding box center [694, 481] width 79 height 25
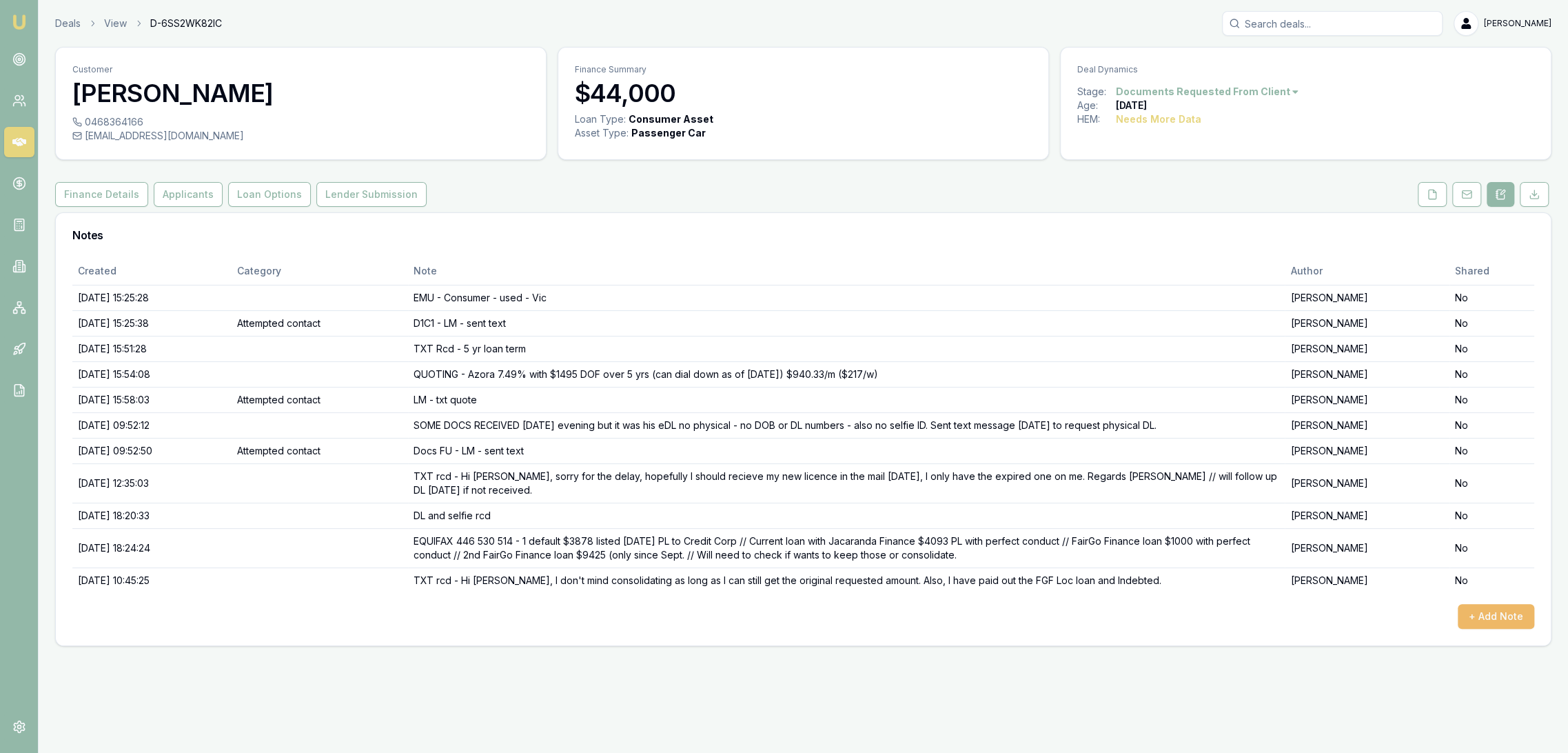
click at [1495, 619] on button "+ Add Note" at bounding box center [1496, 616] width 77 height 25
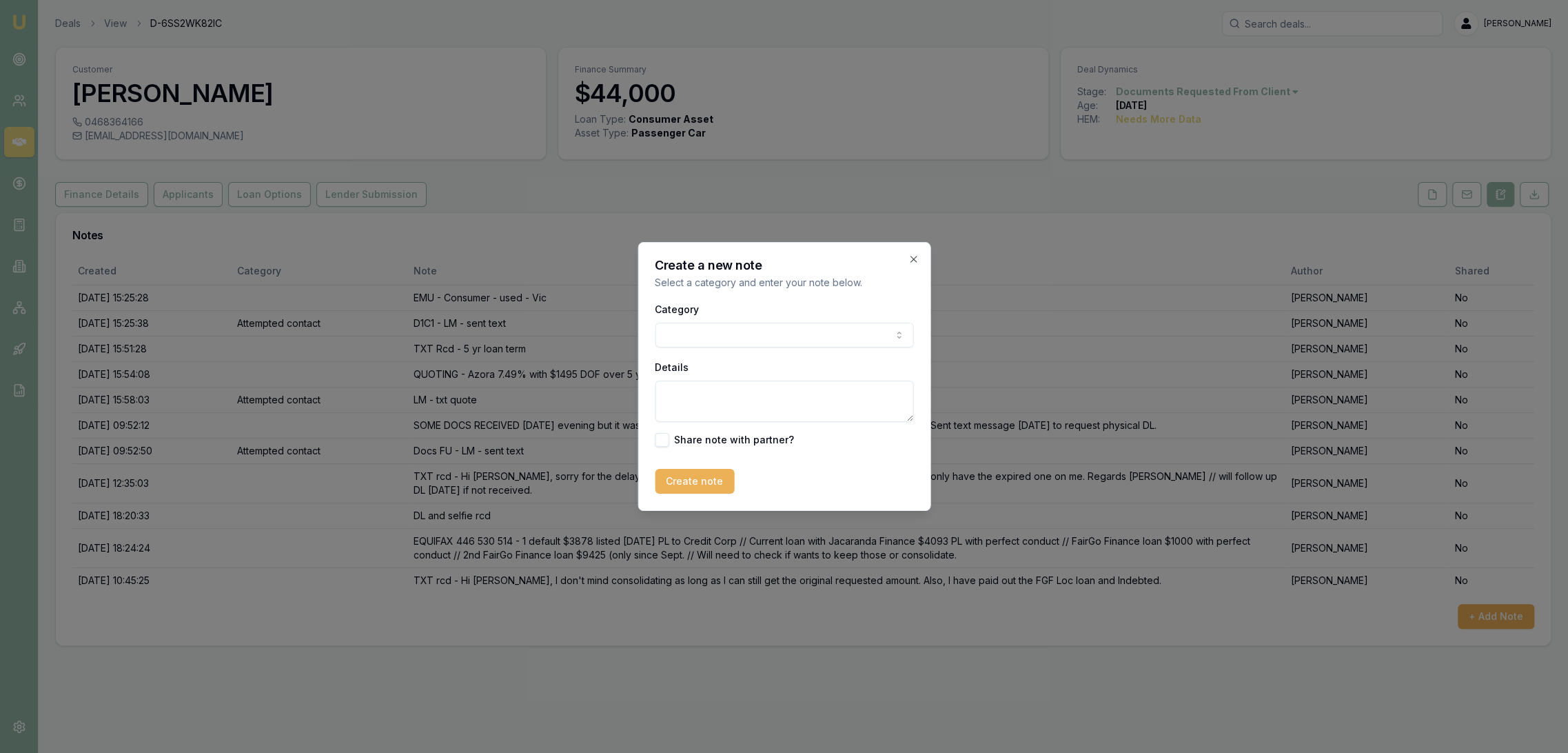
click at [678, 311] on label "Category" at bounding box center [676, 309] width 44 height 12
click at [678, 323] on button "Category" at bounding box center [784, 335] width 258 height 25
click at [678, 334] on body "Emu Broker Deals View D-6SS2WK82IC Robyn Adams Toggle Menu Customer Darren Ross…" at bounding box center [784, 376] width 1568 height 753
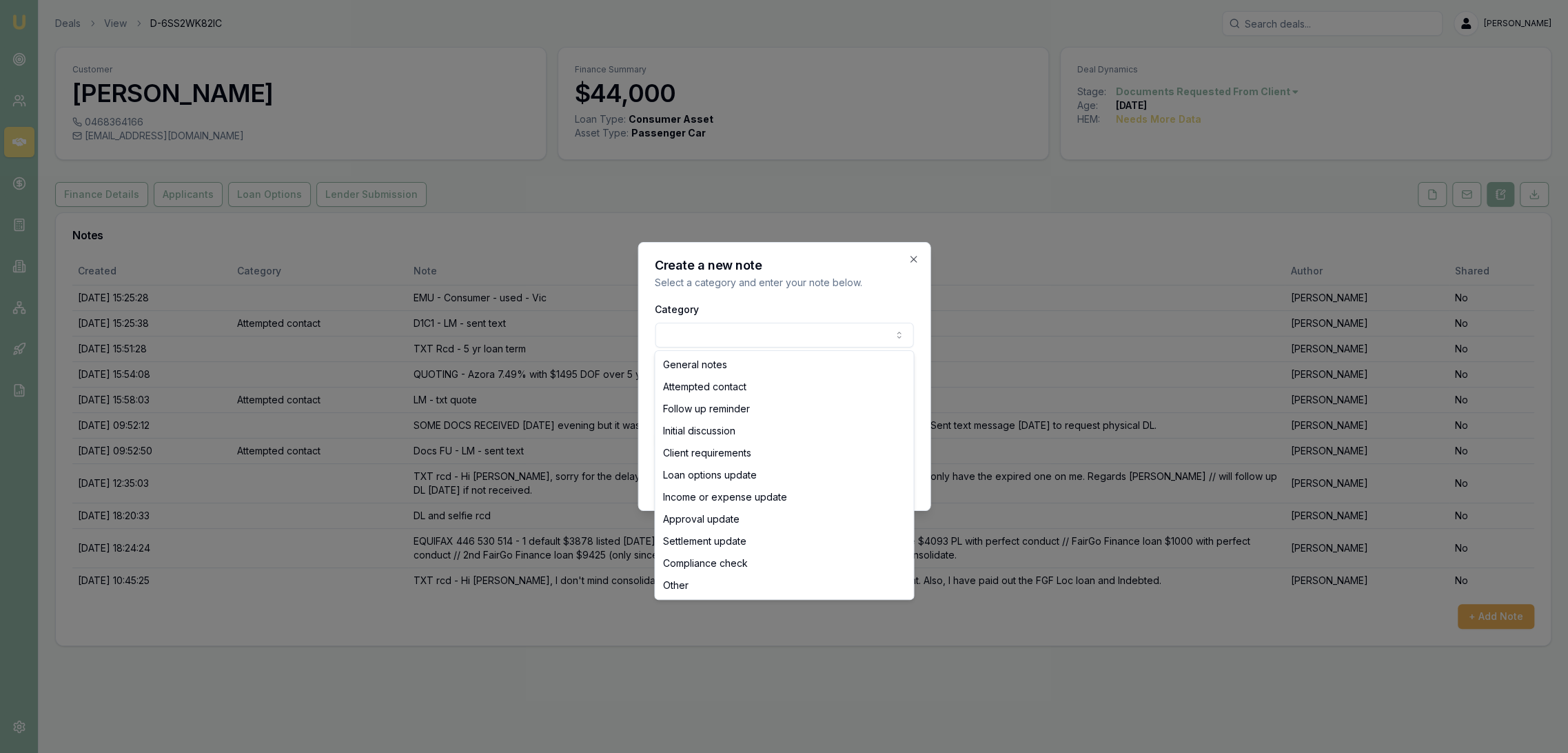
select select "ATTEMPTED_CONTACT"
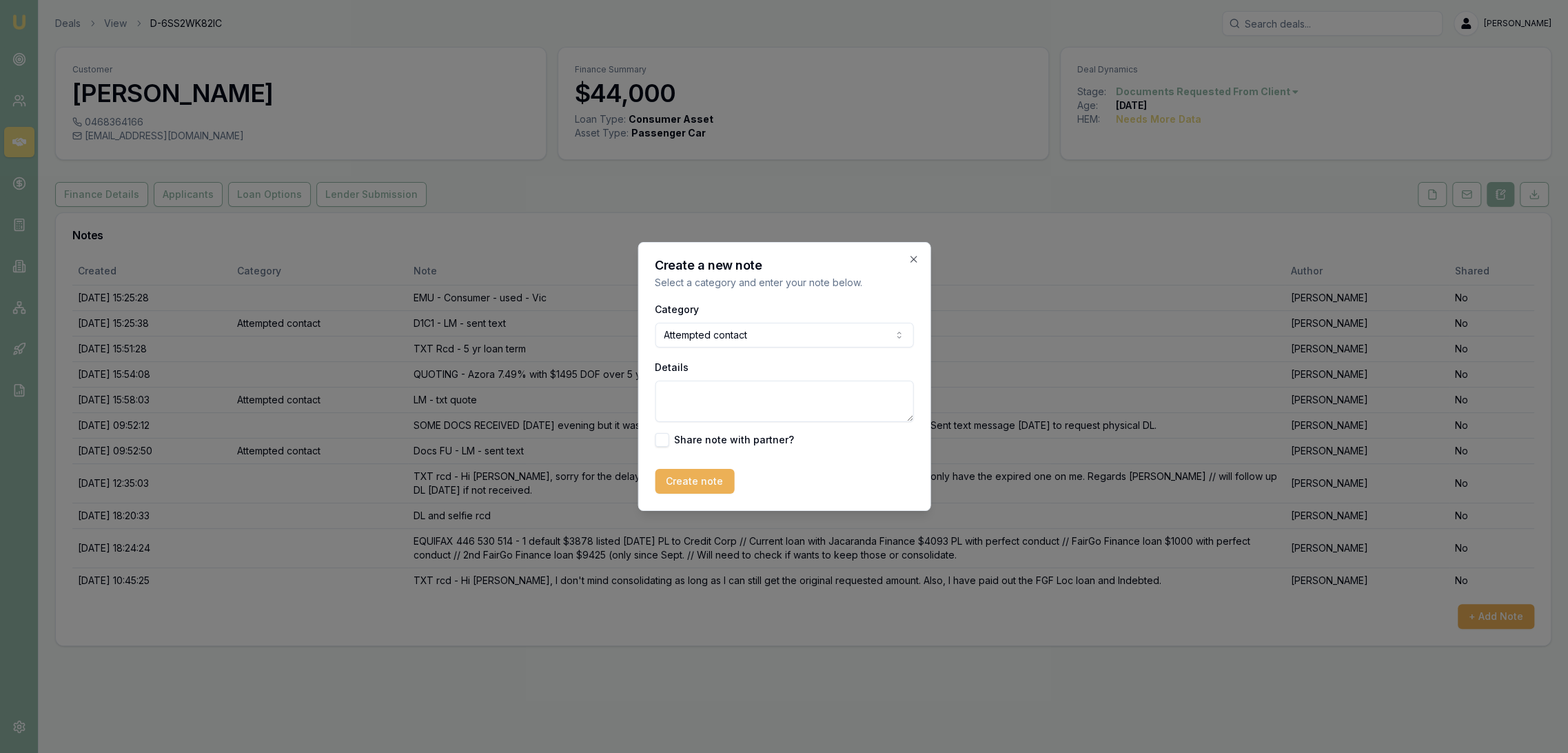
click at [674, 409] on textarea "Details" at bounding box center [784, 401] width 258 height 41
click at [877, 392] on textarea "Tried to call to FU on need for bank statements and to complete" at bounding box center [784, 401] width 258 height 41
click at [733, 408] on textarea "Tried to call to FU on need for bank statements and to complete" at bounding box center [784, 401] width 258 height 41
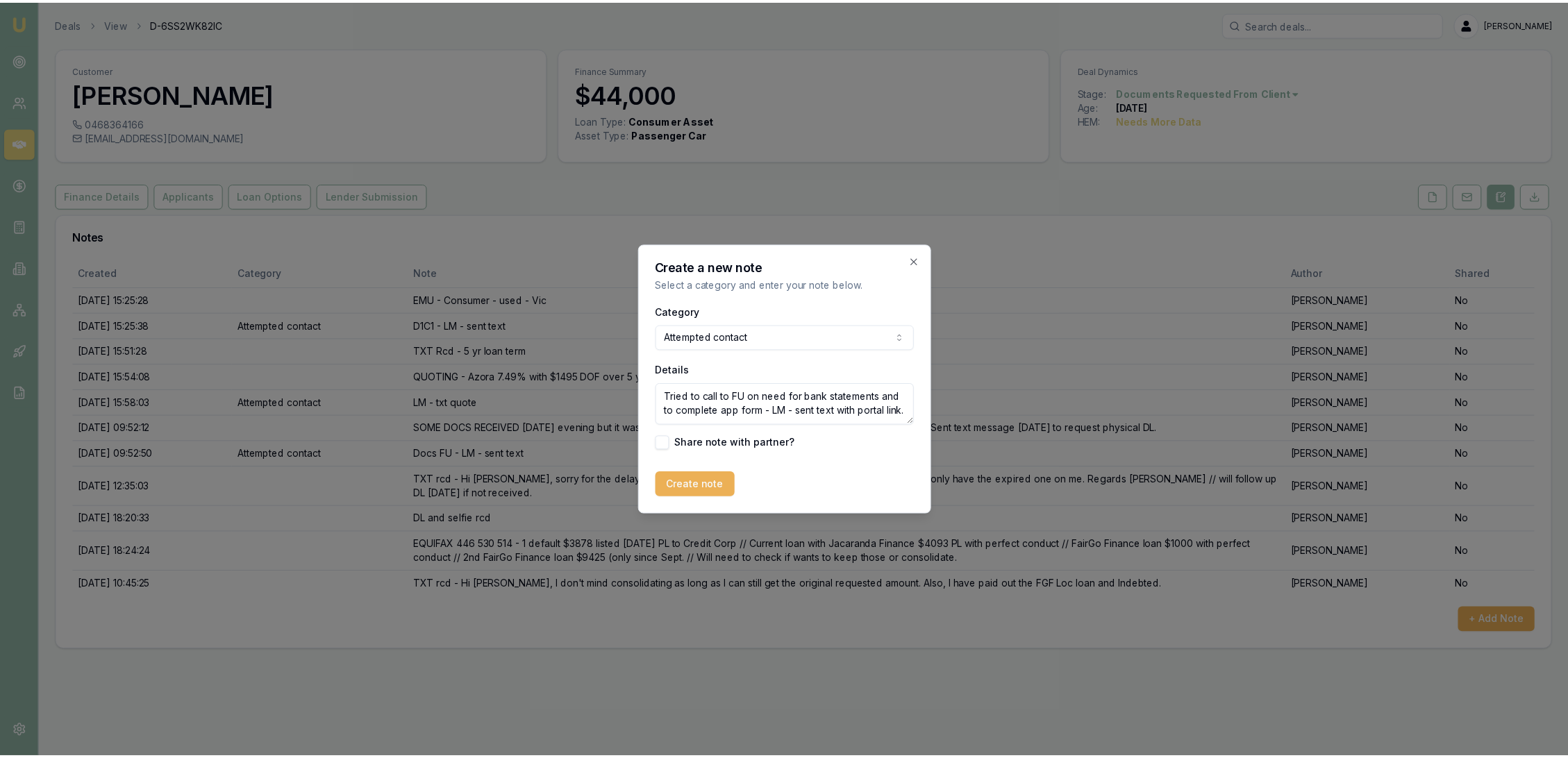
scroll to position [6, 0]
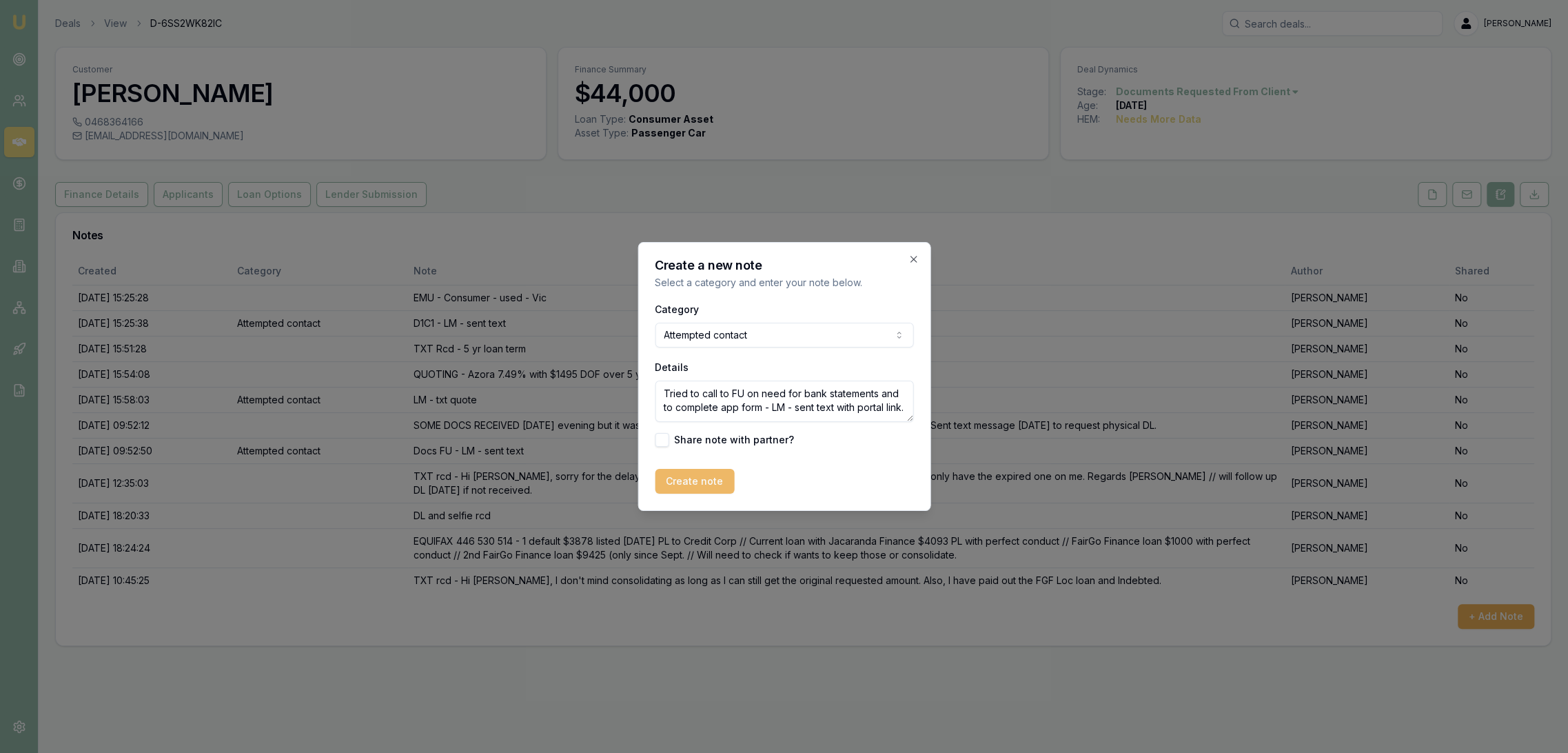
type textarea "Tried to call to FU on need for bank statements and to complete app form - LM -…"
click at [710, 484] on button "Create note" at bounding box center [694, 481] width 79 height 25
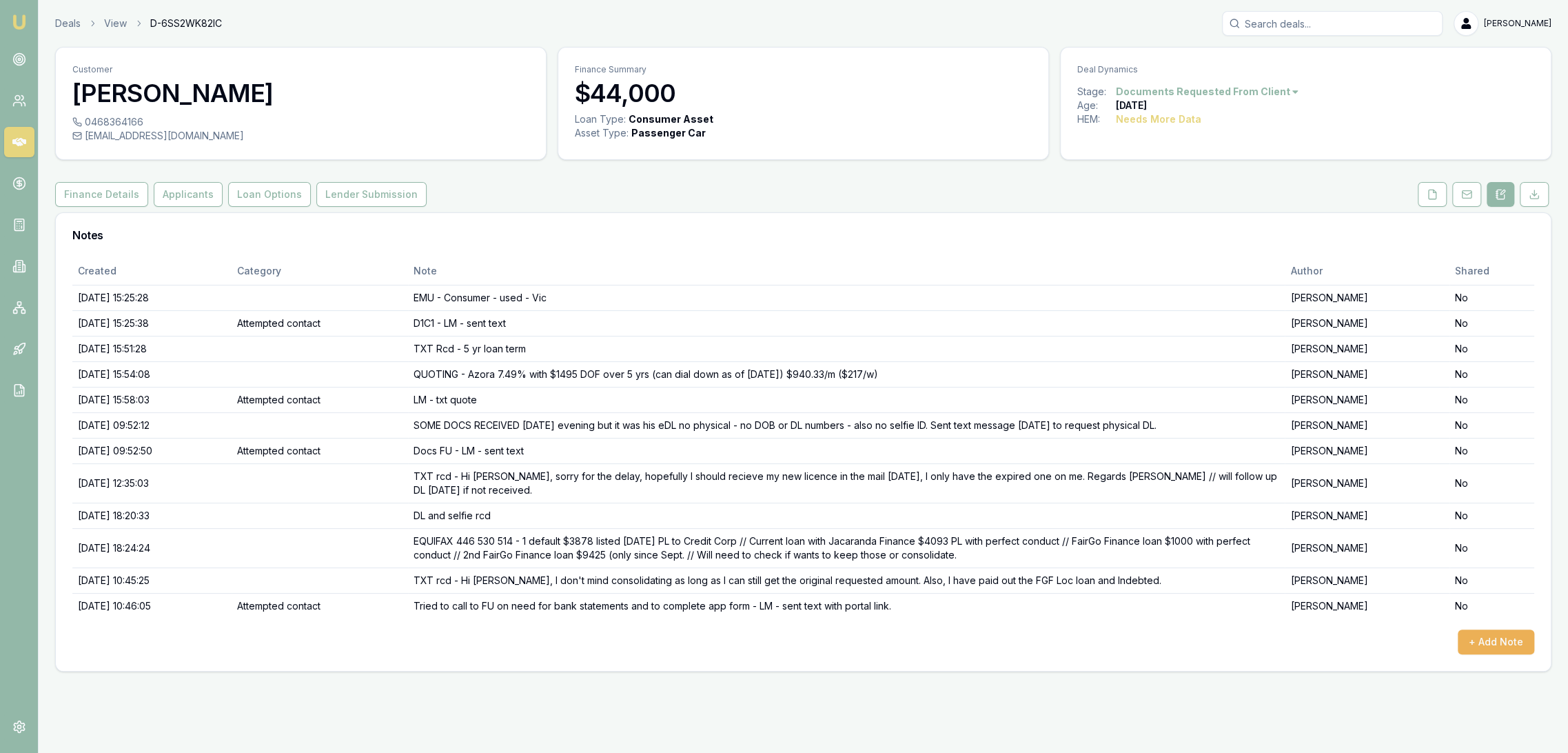
click at [14, 17] on img at bounding box center [19, 22] width 17 height 17
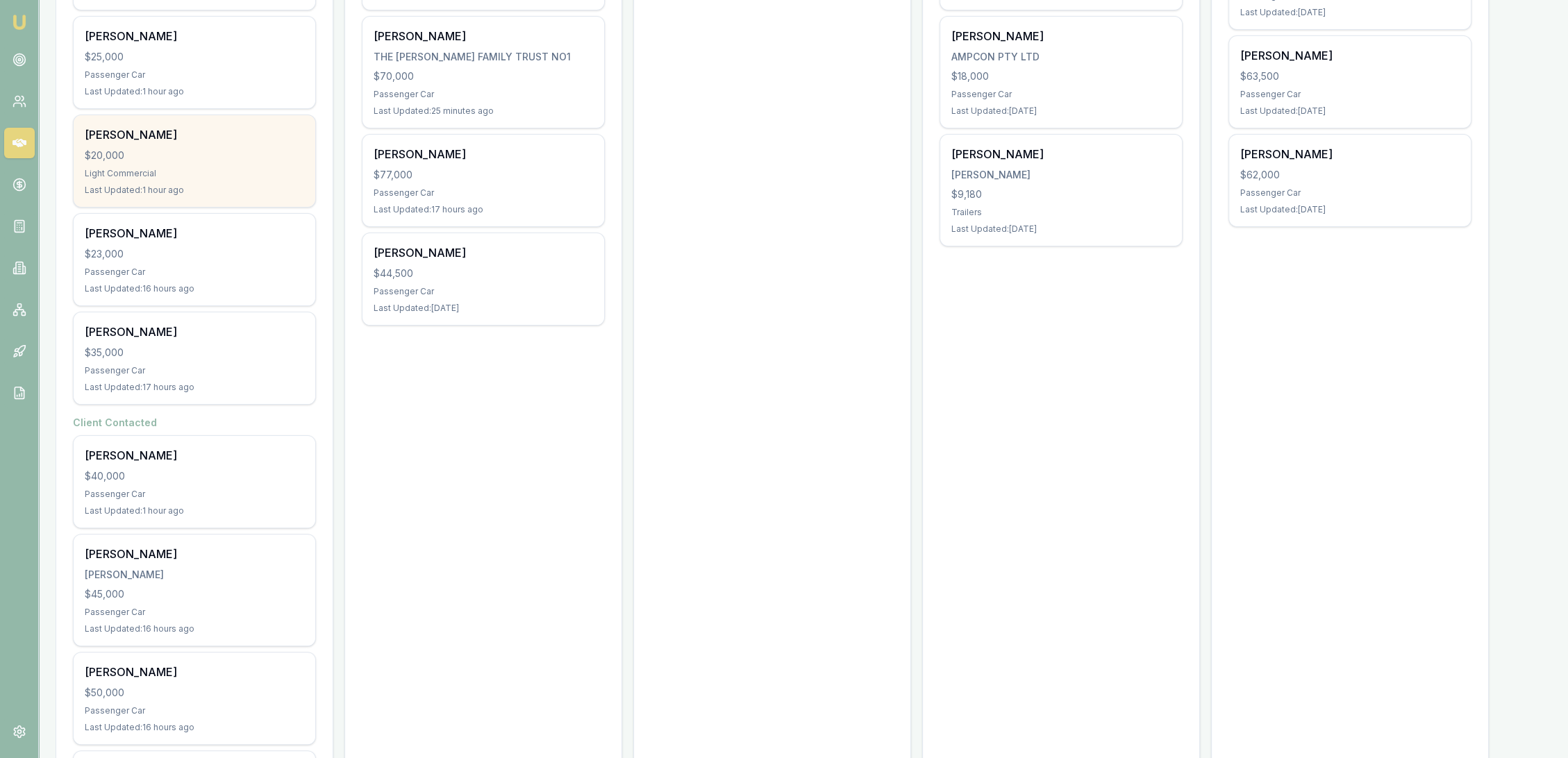
scroll to position [373, 0]
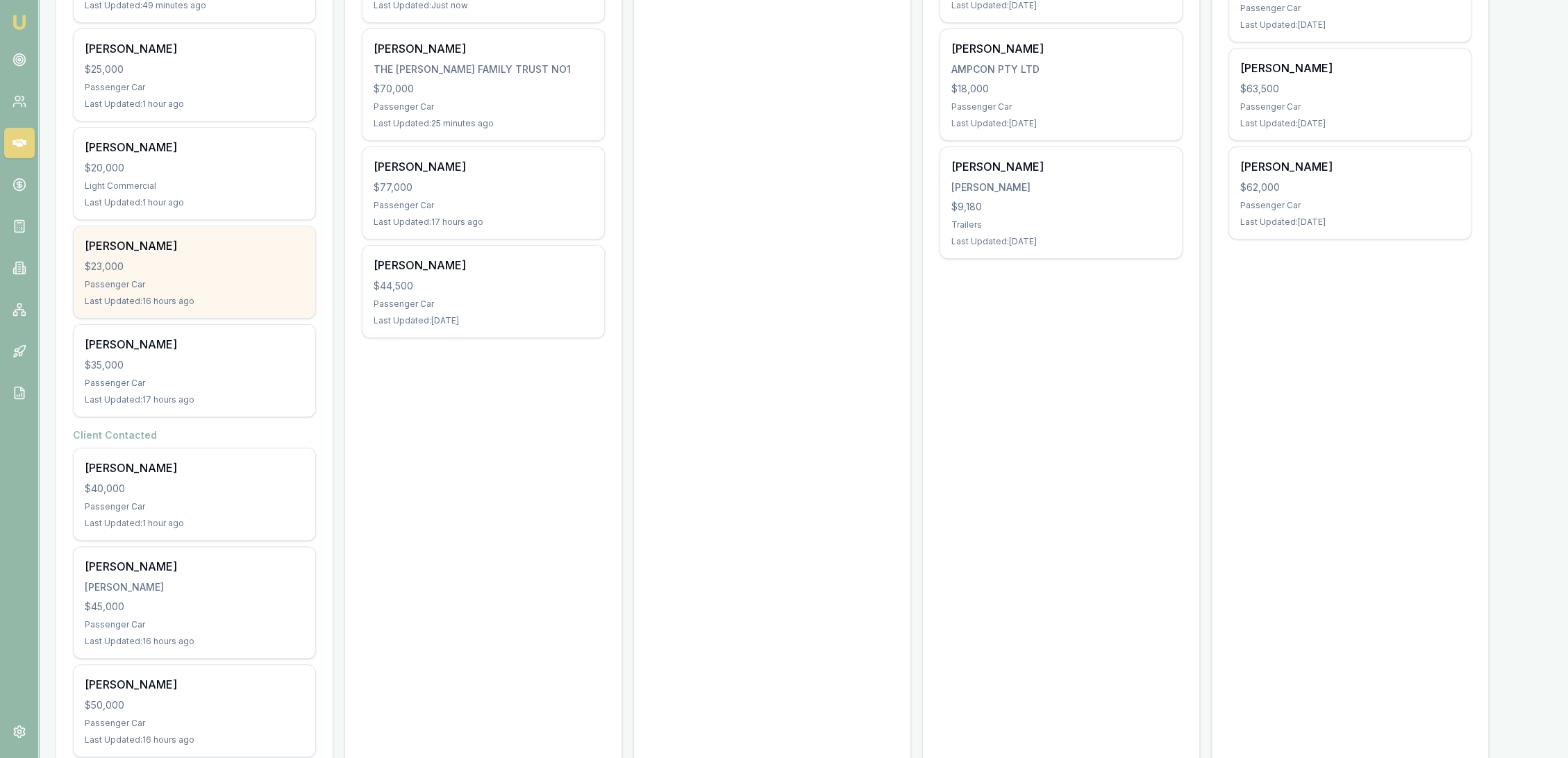
click at [183, 282] on div "Passenger Car" at bounding box center [194, 285] width 219 height 11
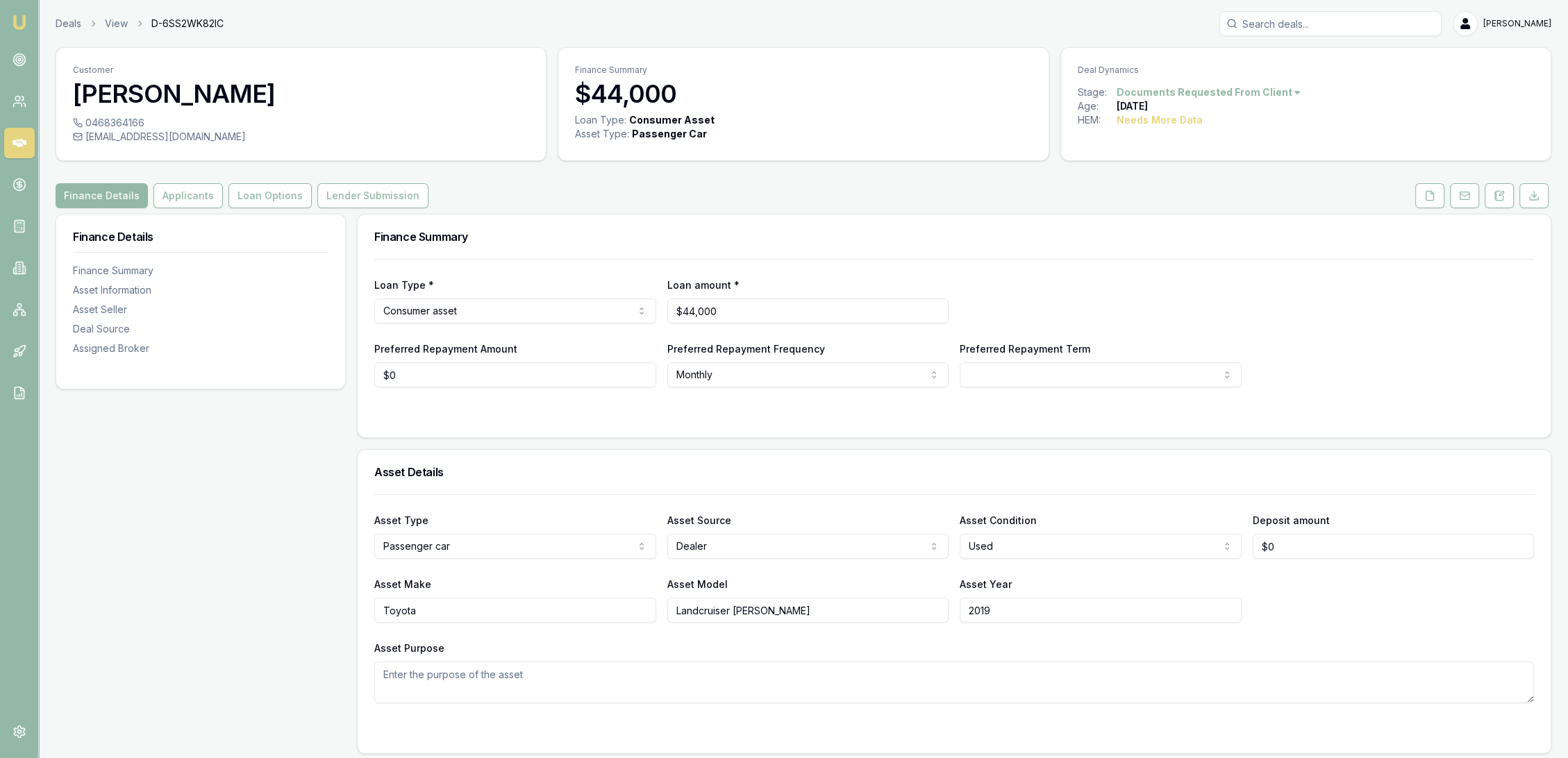
drag, startPoint x: 1425, startPoint y: 194, endPoint x: 1411, endPoint y: 202, distance: 16.1
click at [1425, 193] on icon at bounding box center [1430, 196] width 11 height 11
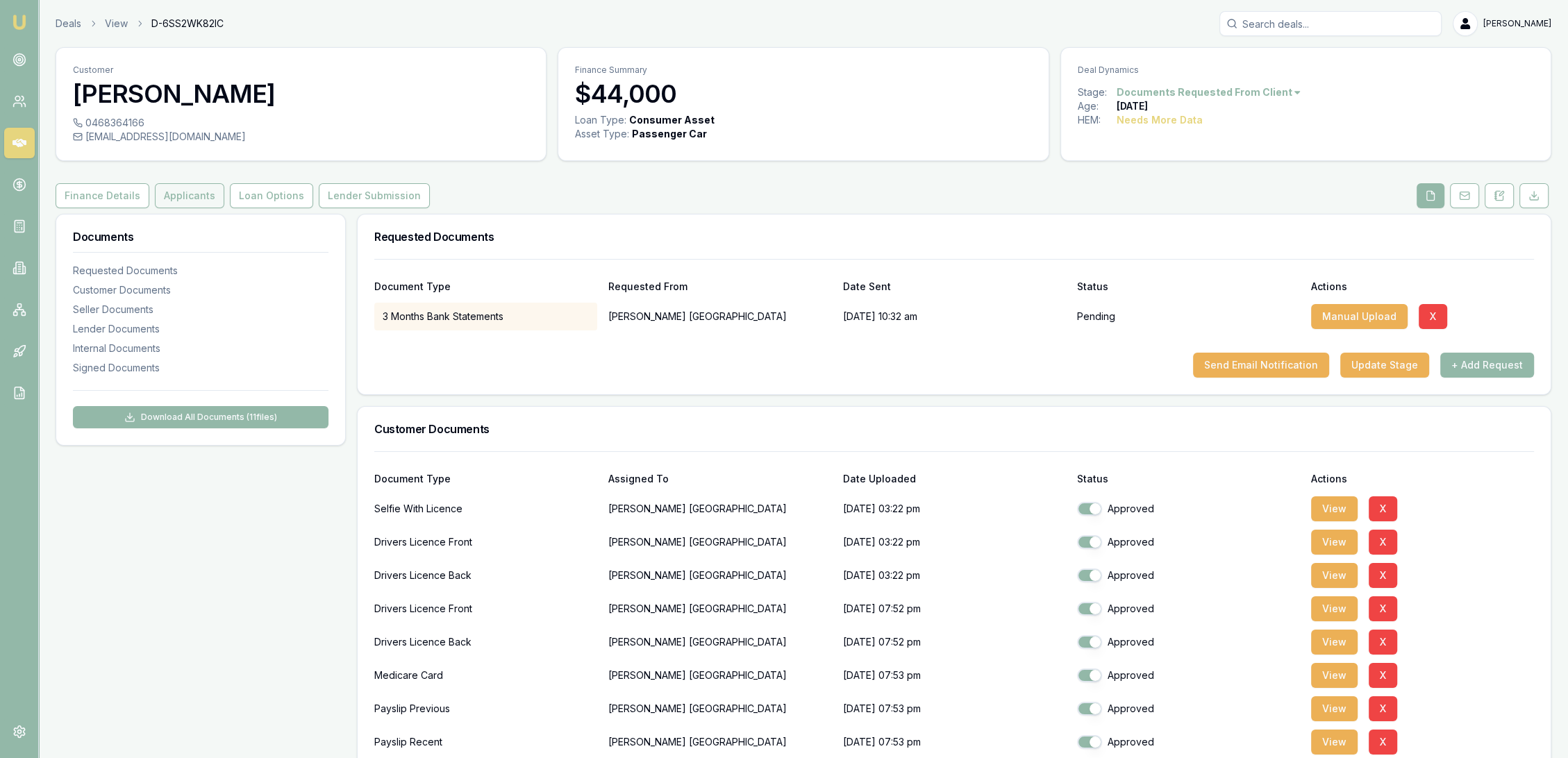
click at [183, 198] on button "Applicants" at bounding box center [190, 195] width 69 height 25
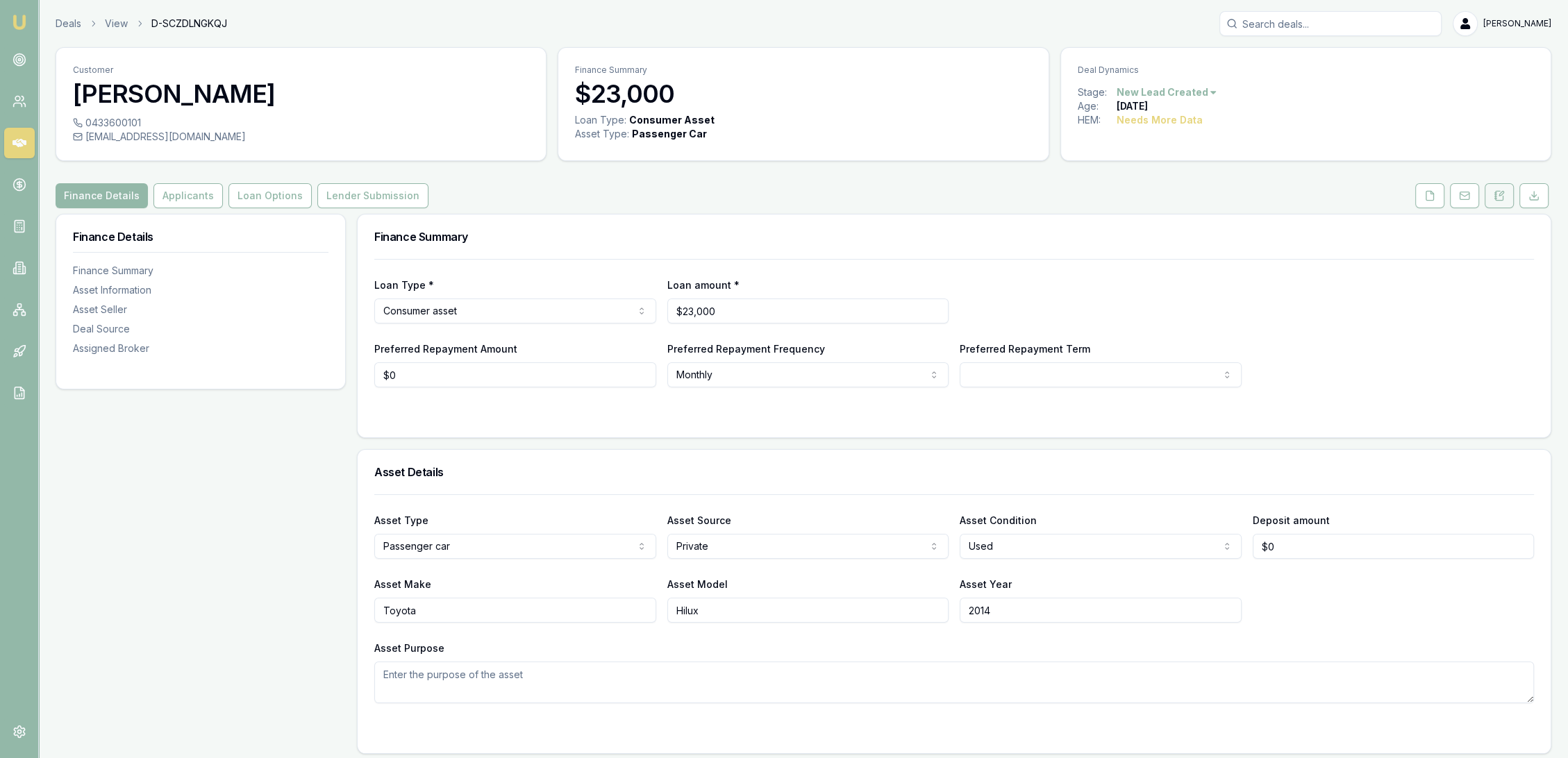
drag, startPoint x: 1504, startPoint y: 198, endPoint x: 1495, endPoint y: 198, distance: 9.0
click at [1504, 198] on icon at bounding box center [1500, 196] width 11 height 11
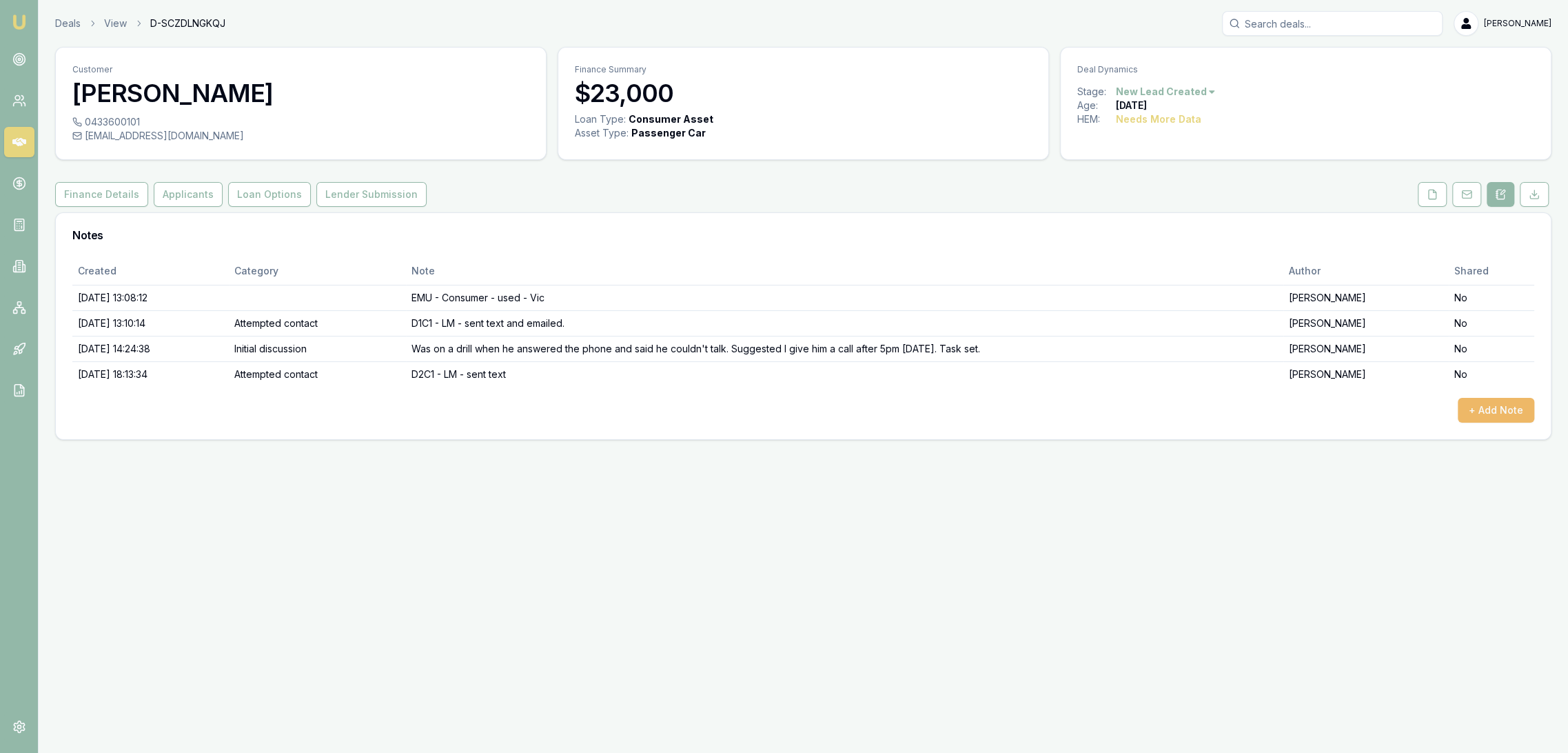
click at [1490, 415] on button "+ Add Note" at bounding box center [1496, 410] width 77 height 25
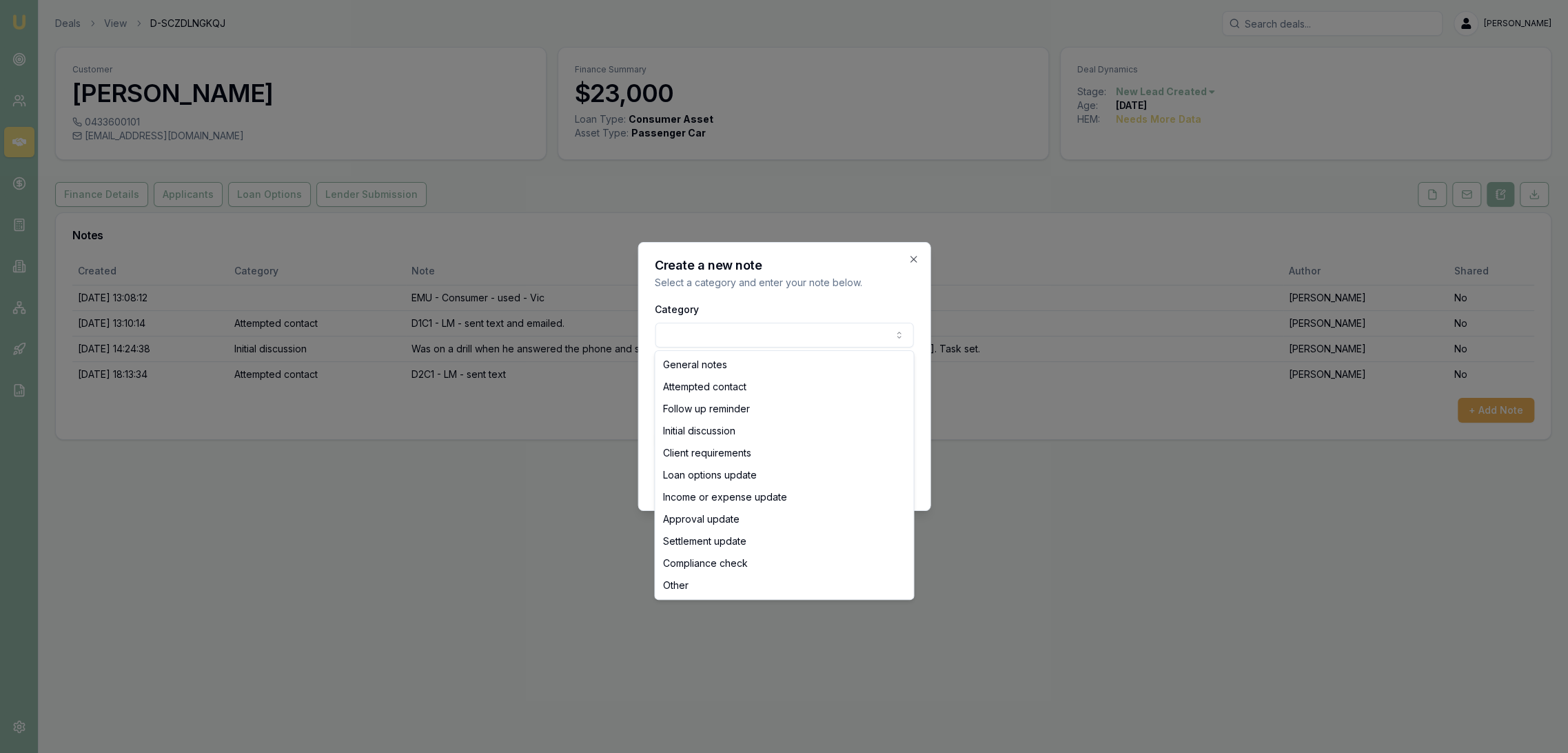
click at [746, 329] on body "Emu Broker Deals View D-SCZDLNGKQJ [PERSON_NAME] Toggle Menu Customer [PERSON_N…" at bounding box center [784, 376] width 1568 height 753
select select "ATTEMPTED_CONTACT"
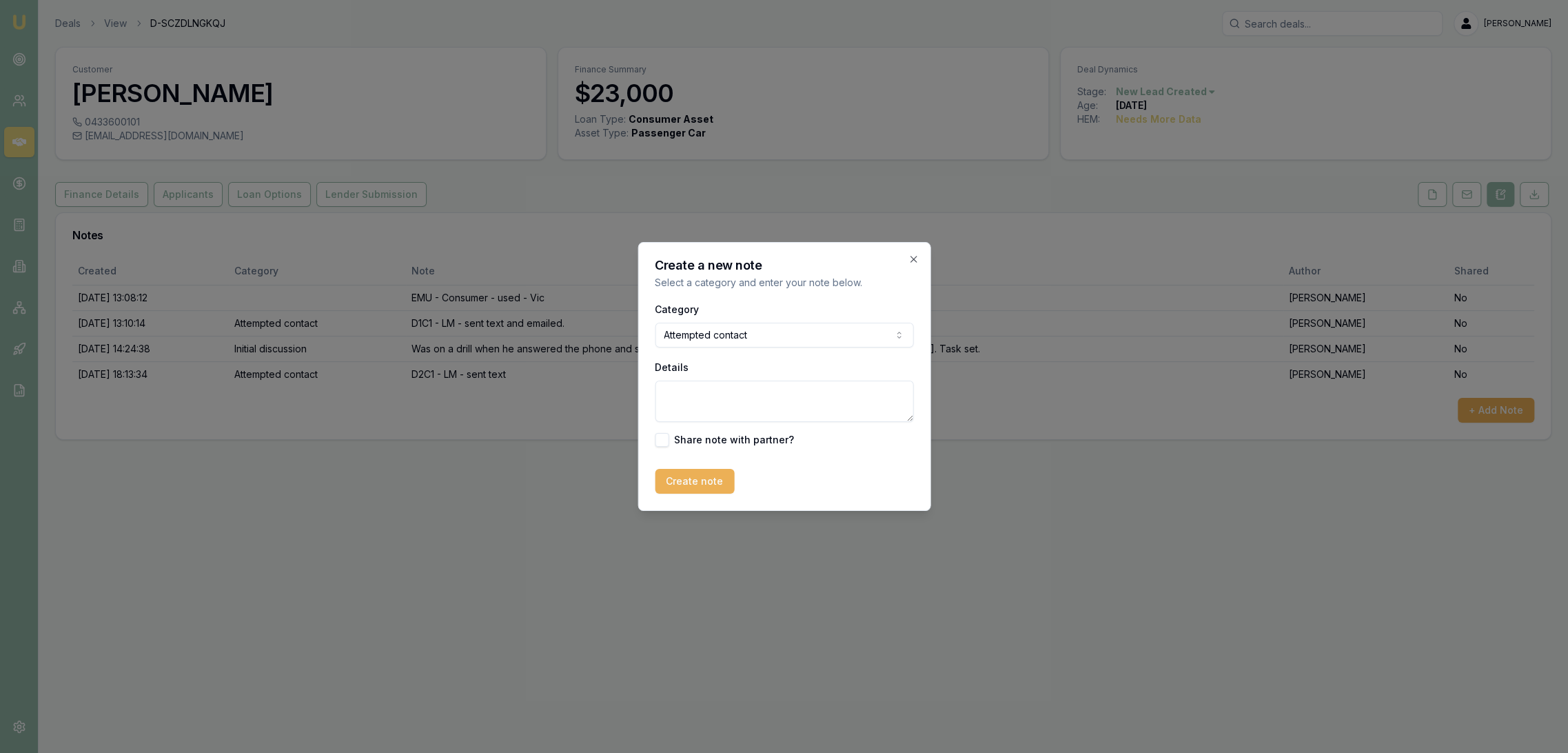
click at [692, 400] on textarea "Details" at bounding box center [784, 401] width 258 height 41
type textarea "D3C1 - LM - sent text."
click at [681, 490] on button "Create note" at bounding box center [694, 481] width 79 height 25
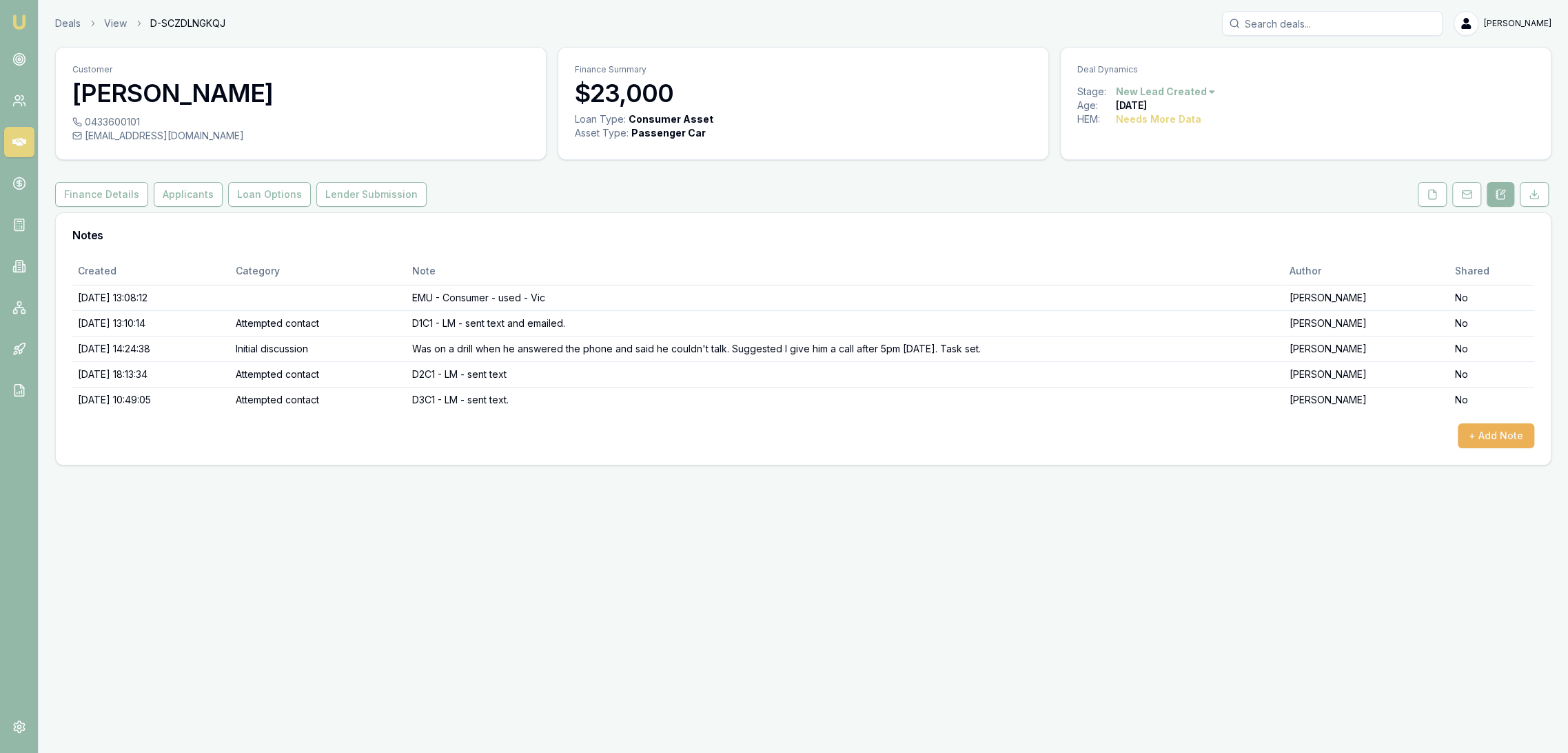
click at [23, 19] on img at bounding box center [19, 22] width 17 height 17
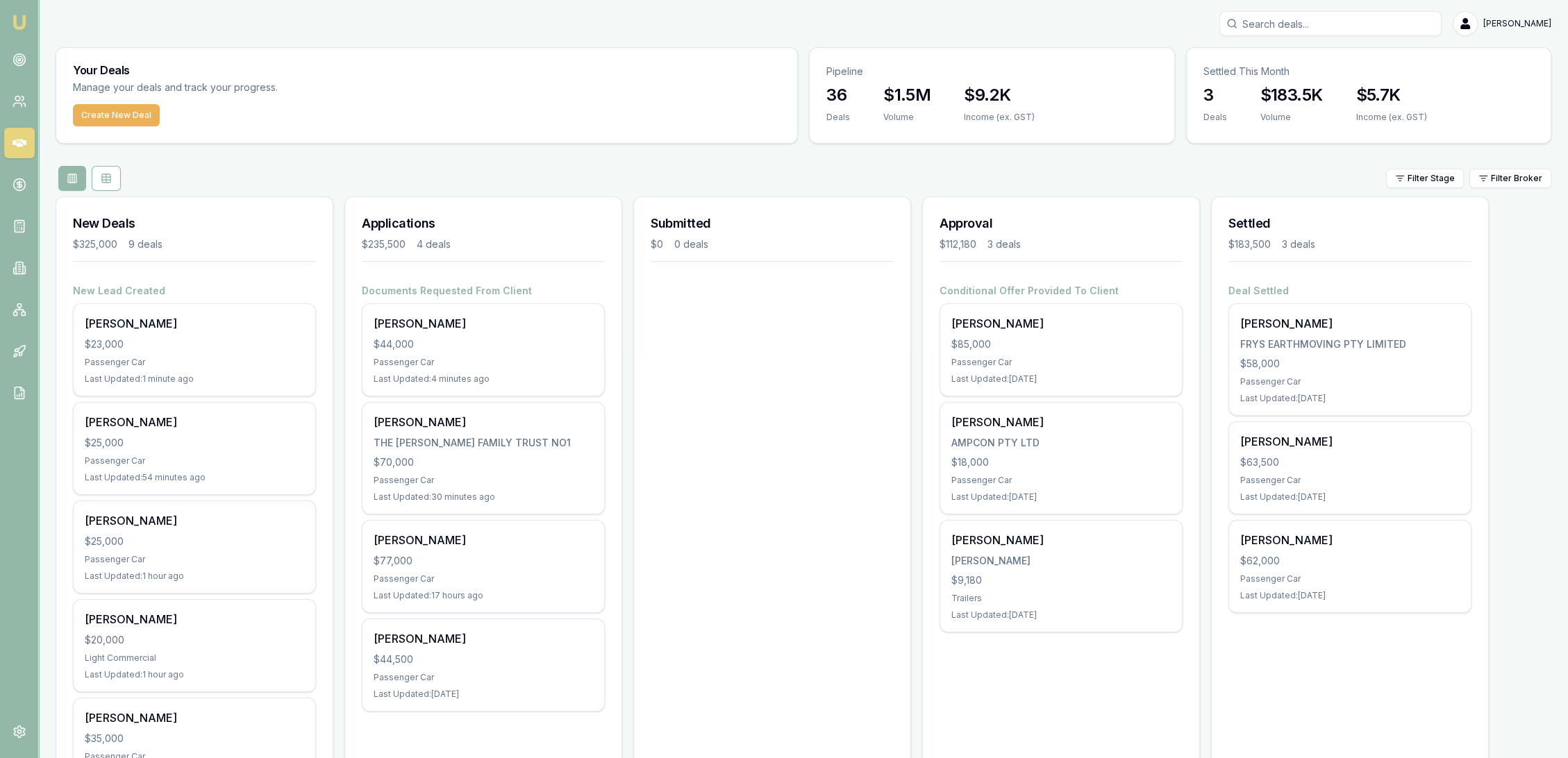
click at [1283, 29] on input "Search deals" at bounding box center [1330, 23] width 223 height 25
type input "krystle lomas"
click at [1259, 116] on p "Stage: Closed Not Proceeding" at bounding box center [1330, 117] width 210 height 11
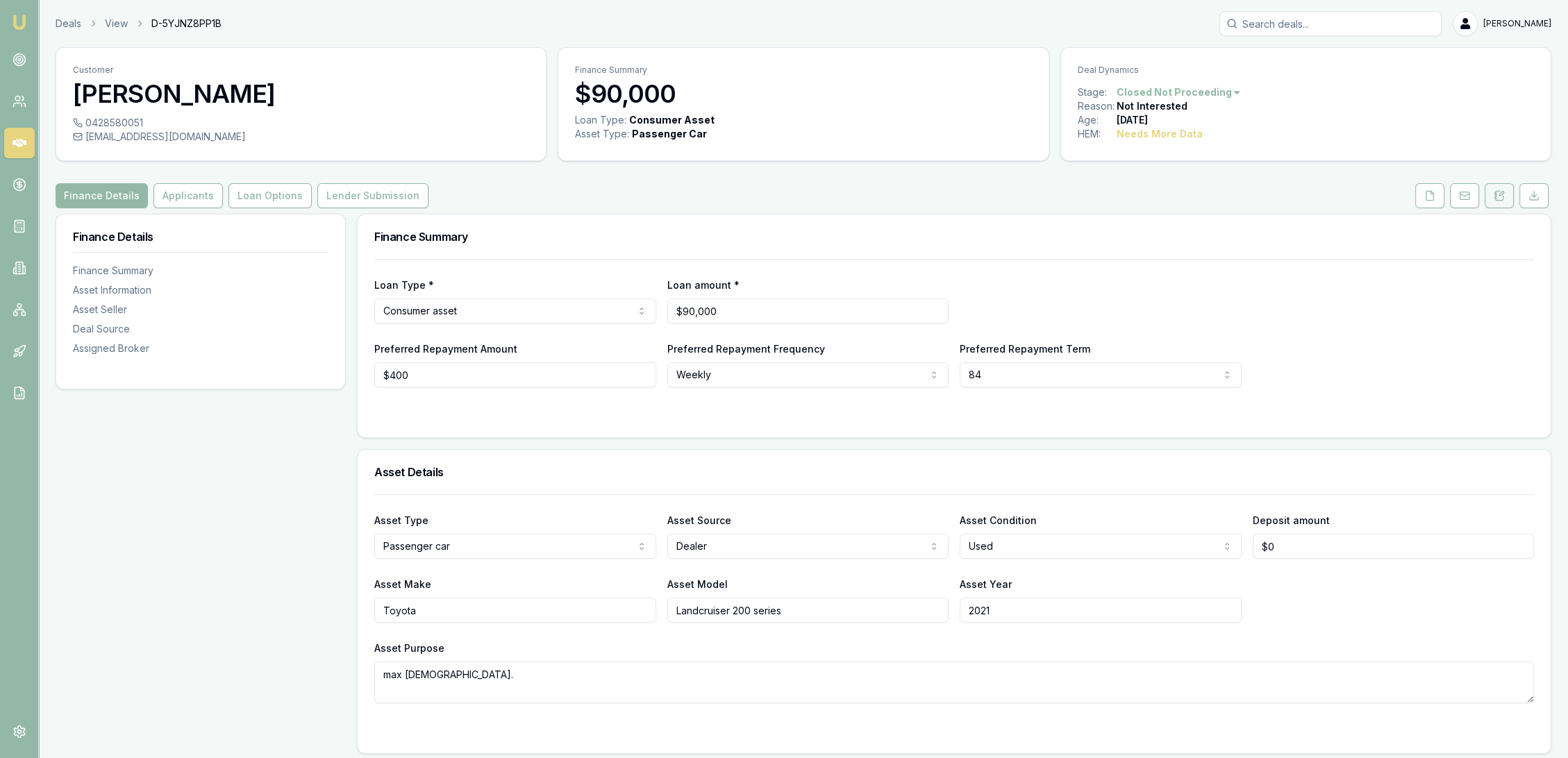
click at [1505, 201] on icon at bounding box center [1500, 196] width 11 height 11
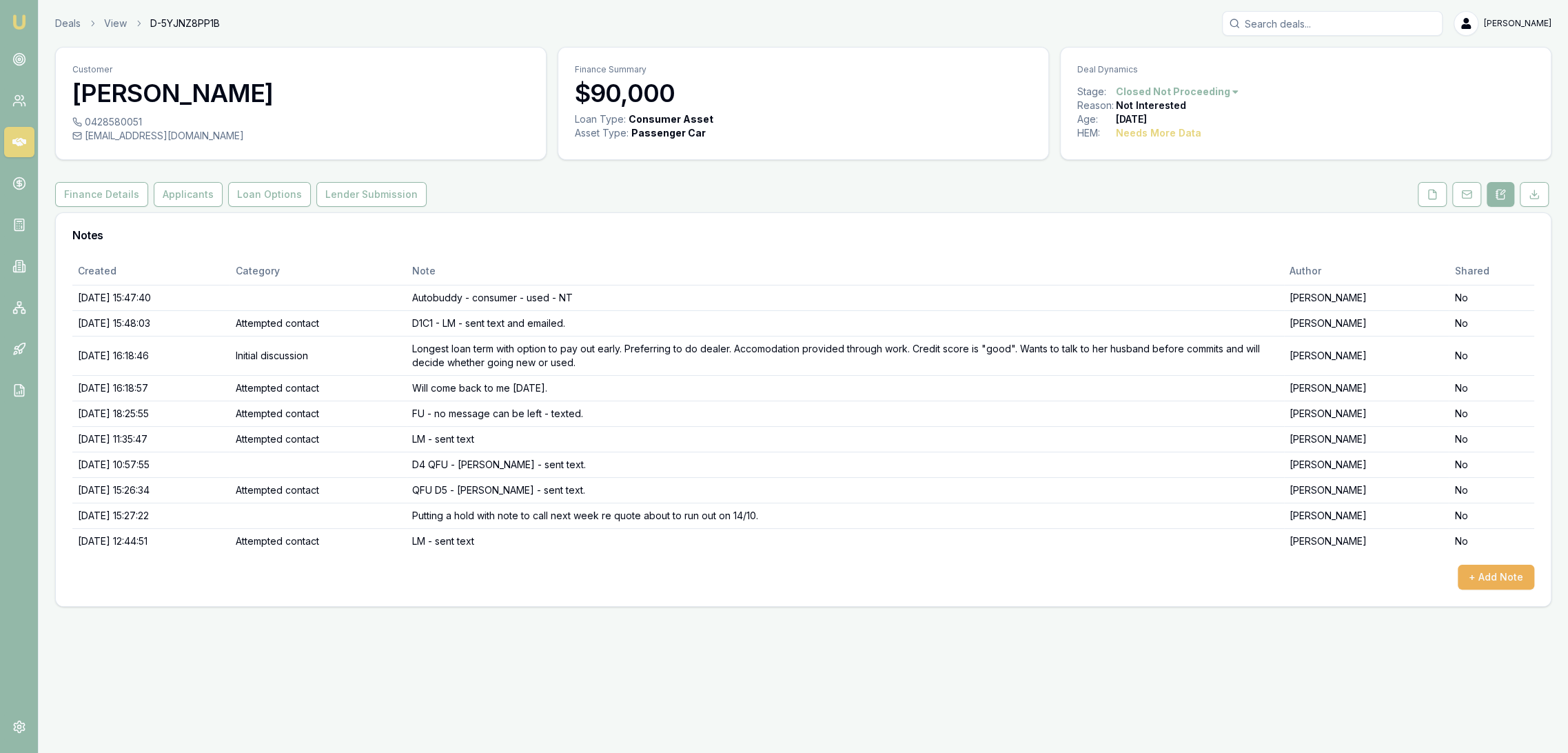
click at [22, 12] on link "Emu Broker" at bounding box center [19, 22] width 22 height 22
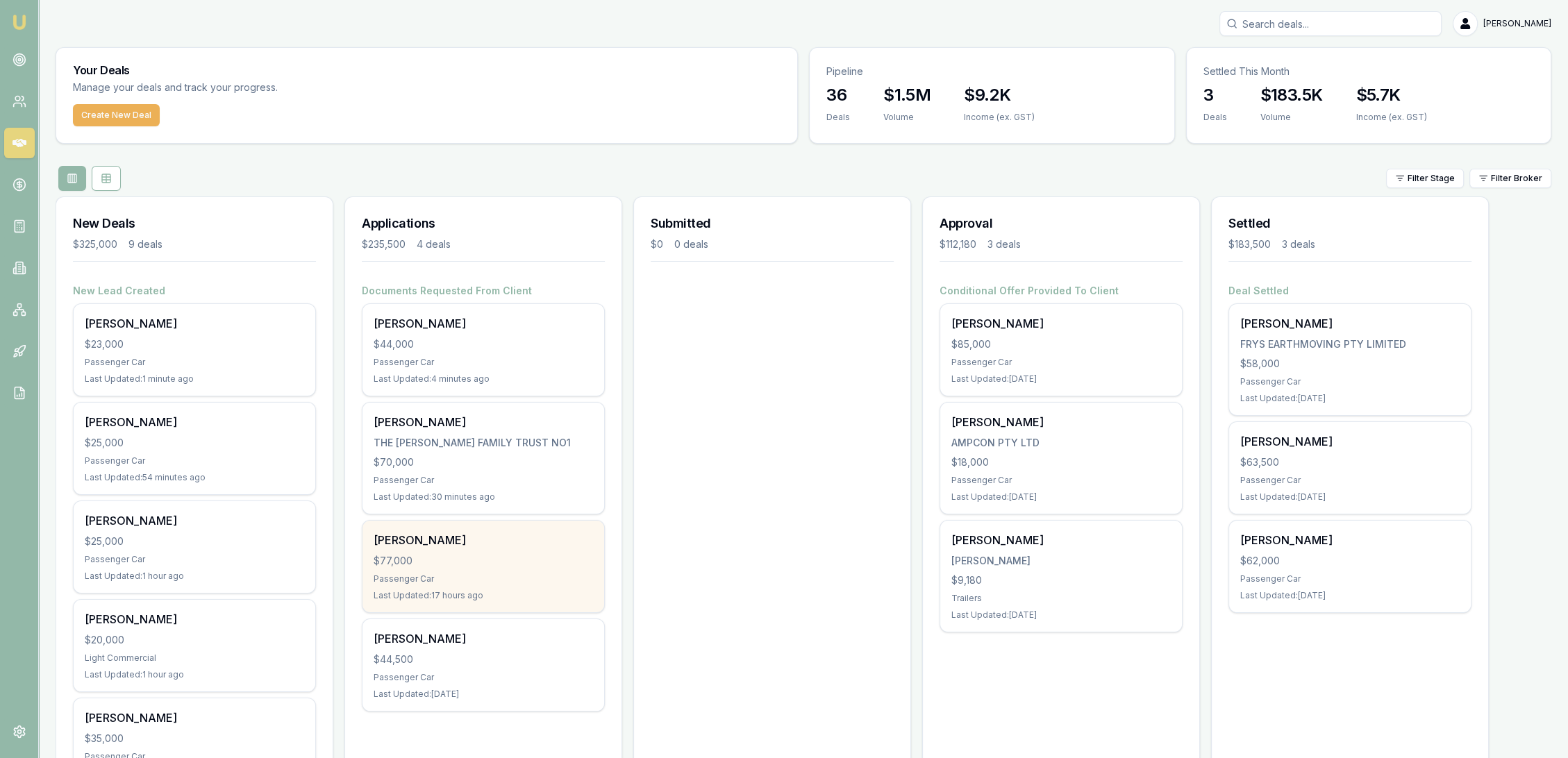
click at [378, 551] on div "Raghav Anand $77,000 Passenger Car Last Updated: 17 hours ago" at bounding box center [483, 567] width 242 height 92
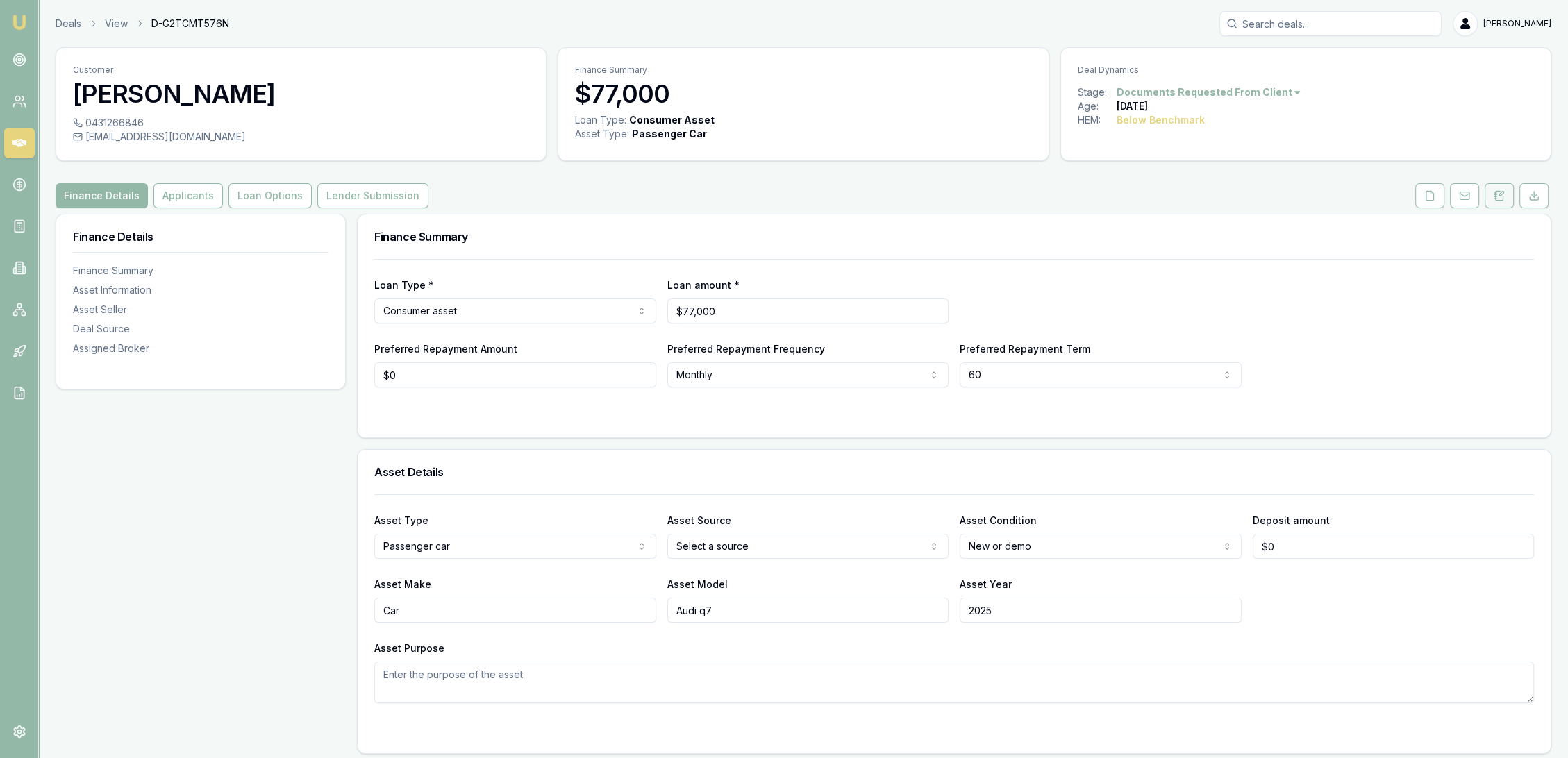
click at [1503, 198] on icon at bounding box center [1501, 195] width 8 height 9
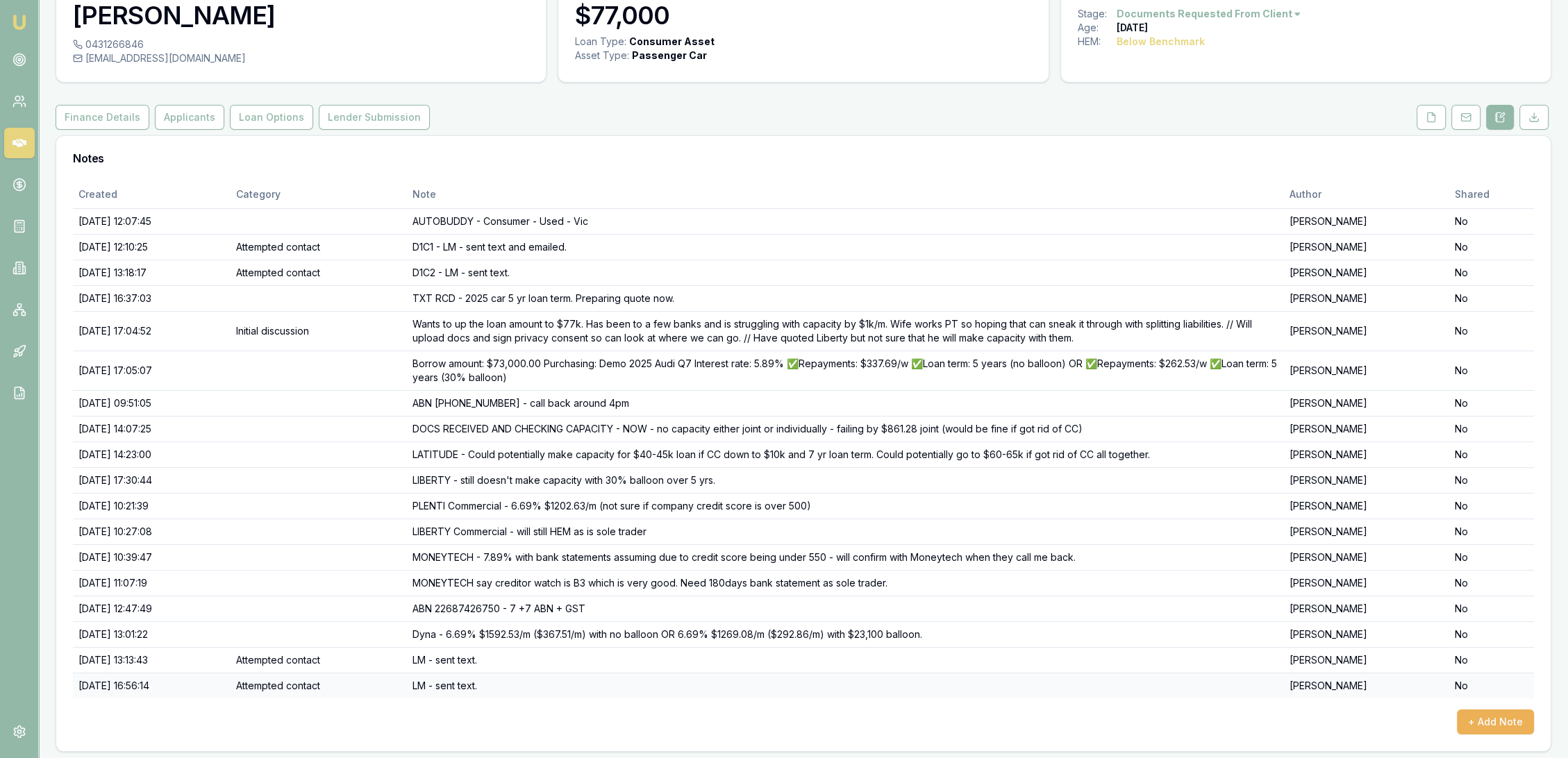
scroll to position [80, 0]
click at [1484, 711] on button "+ Add Note" at bounding box center [1496, 719] width 77 height 25
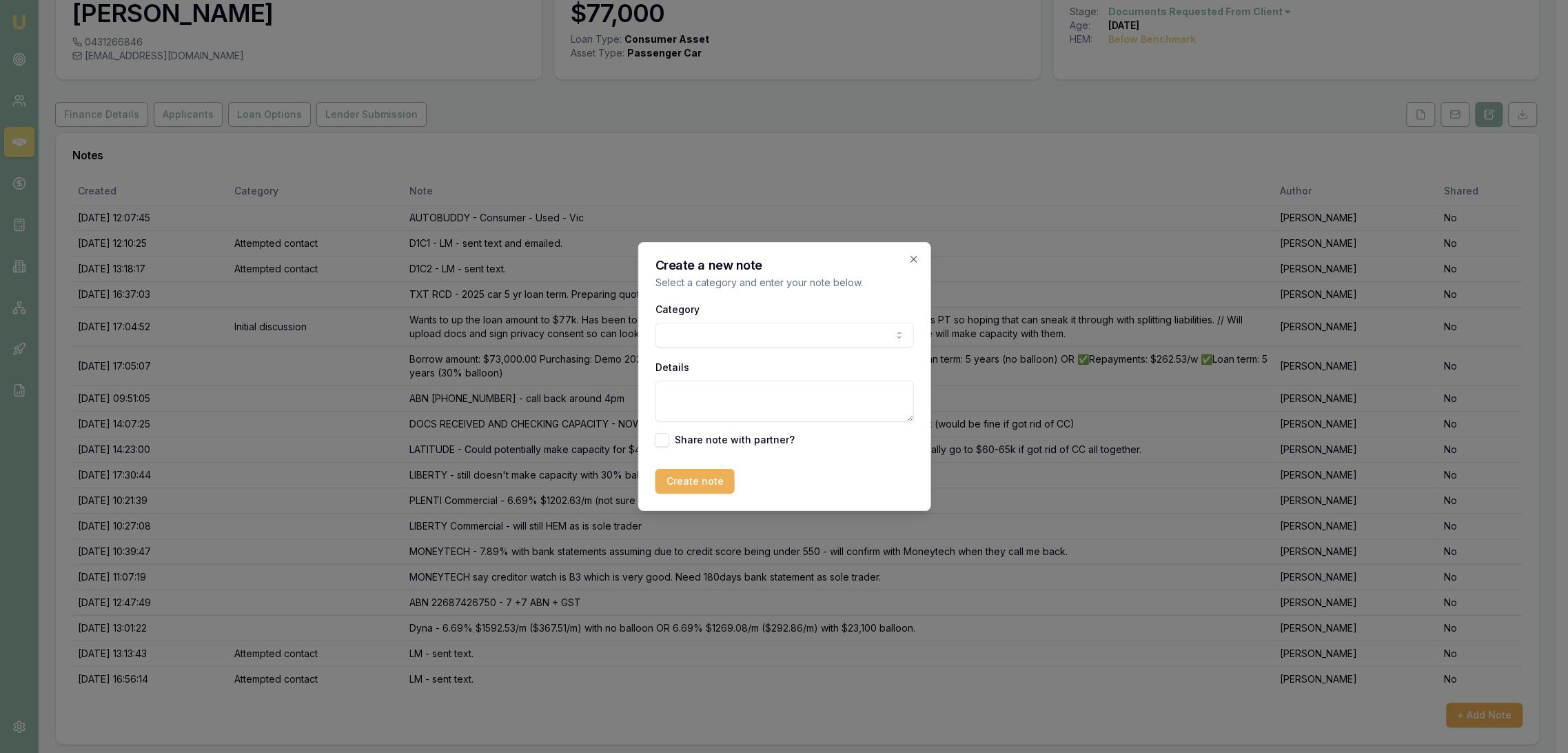
click at [700, 329] on body "Emu Broker Deals View D-G2TCMT576N [PERSON_NAME] Toggle Menu Customer [PERSON_N…" at bounding box center [778, 297] width 1556 height 753
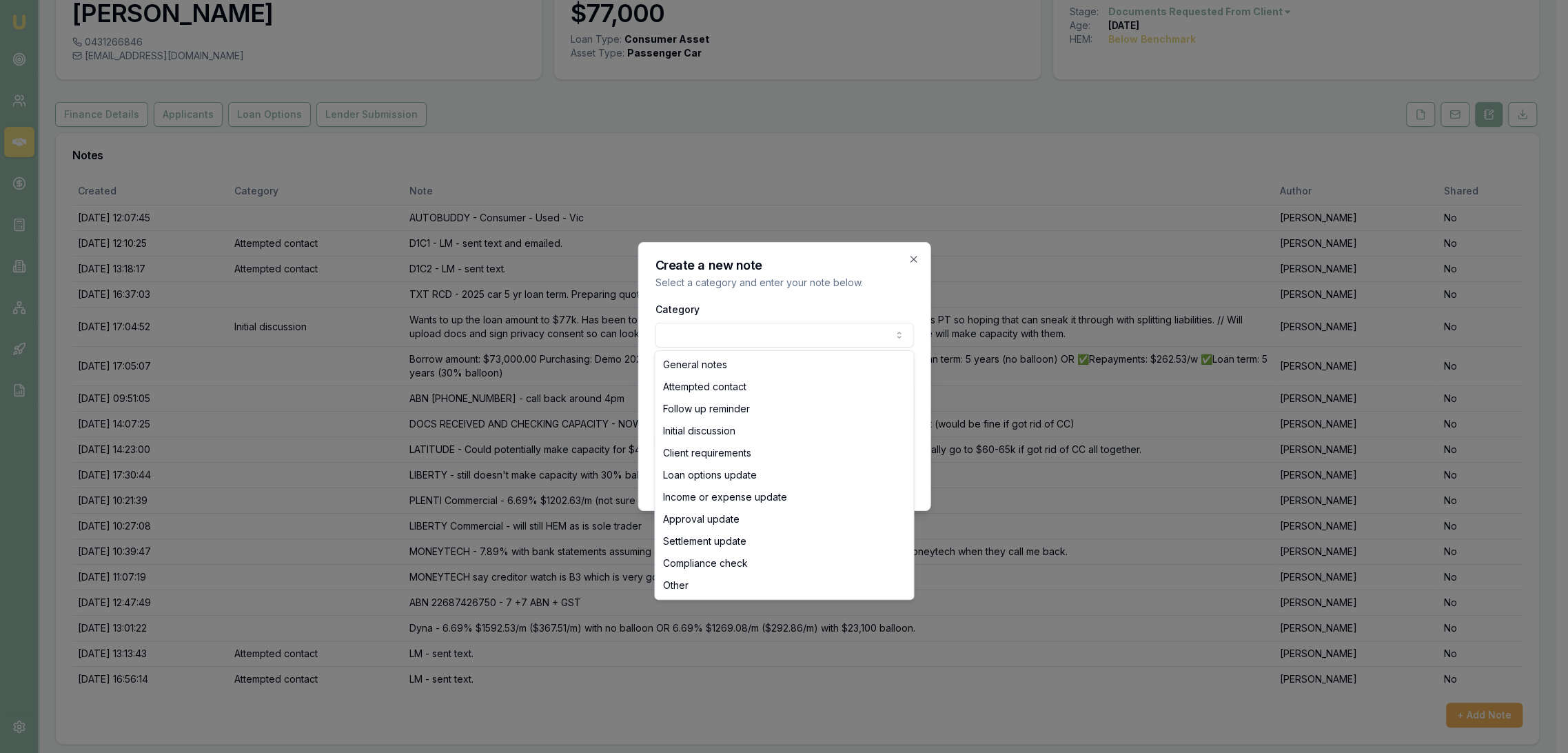
select select "ATTEMPTED_CONTACT"
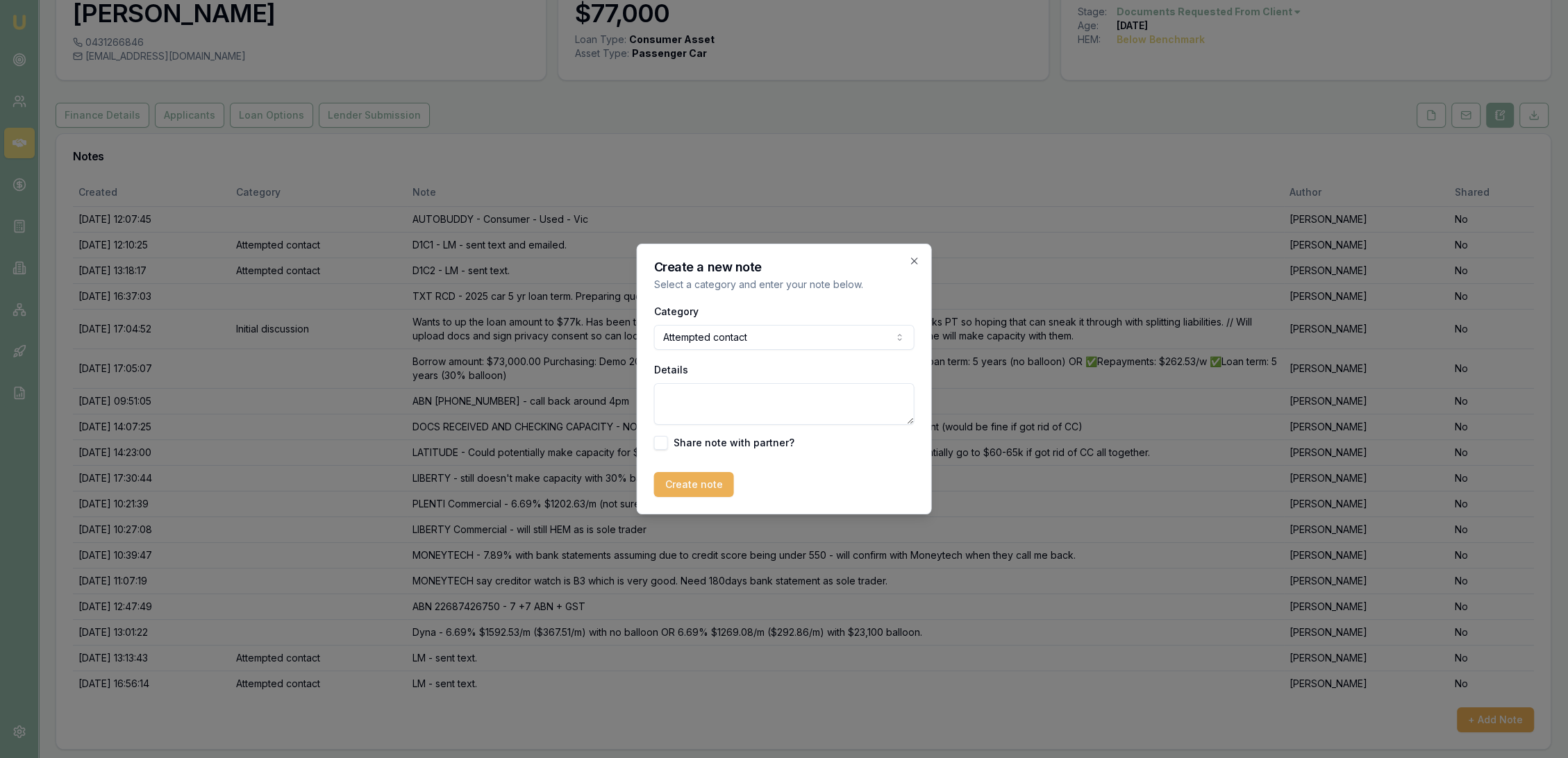
click at [677, 393] on textarea "Details" at bounding box center [785, 404] width 260 height 42
type textarea "OPTION FU D2 - LM - sent text"
click at [692, 487] on button "Create note" at bounding box center [694, 484] width 80 height 25
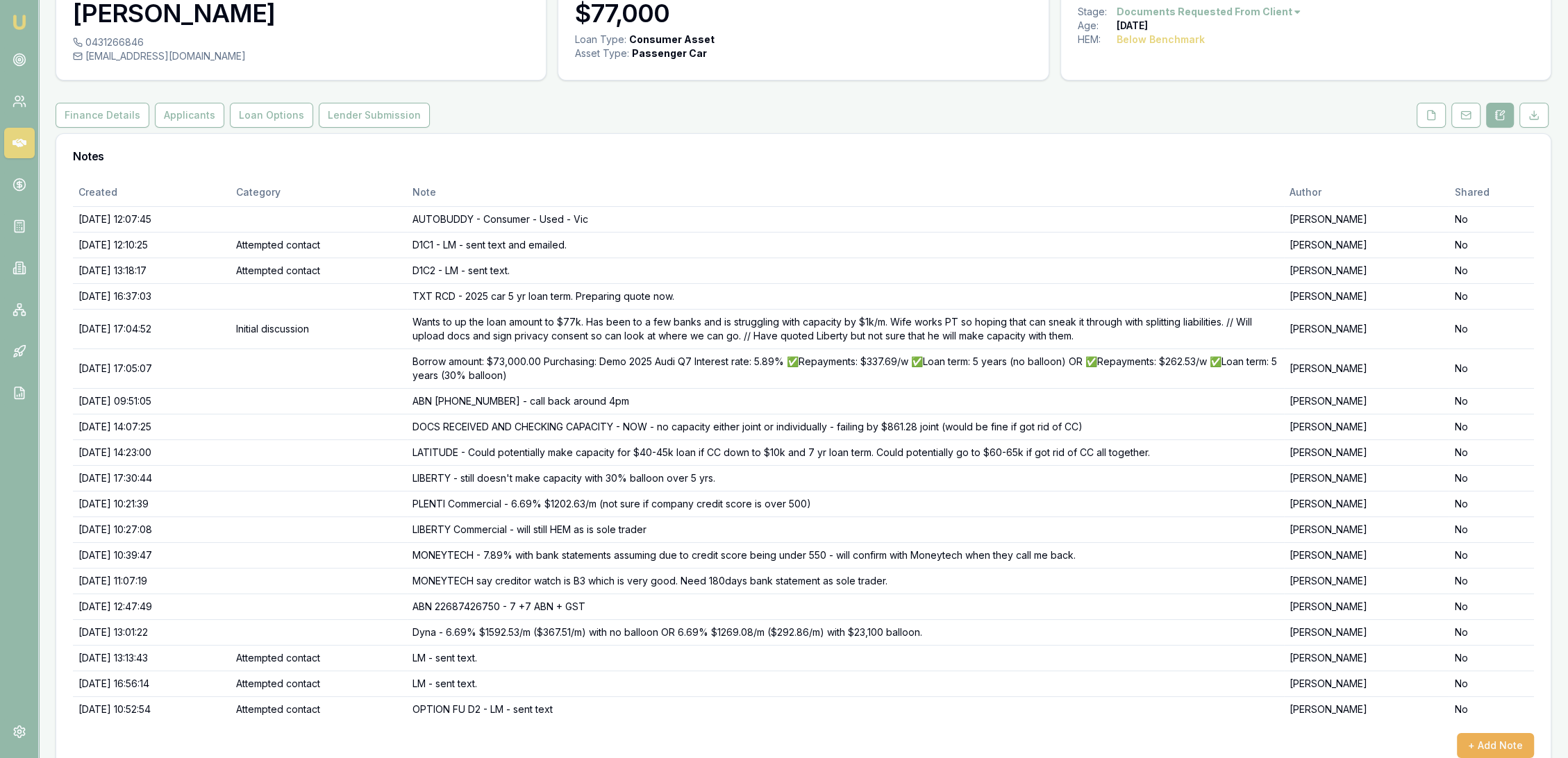
drag, startPoint x: 22, startPoint y: 22, endPoint x: 51, endPoint y: 6, distance: 33.1
click at [22, 22] on img at bounding box center [19, 22] width 17 height 17
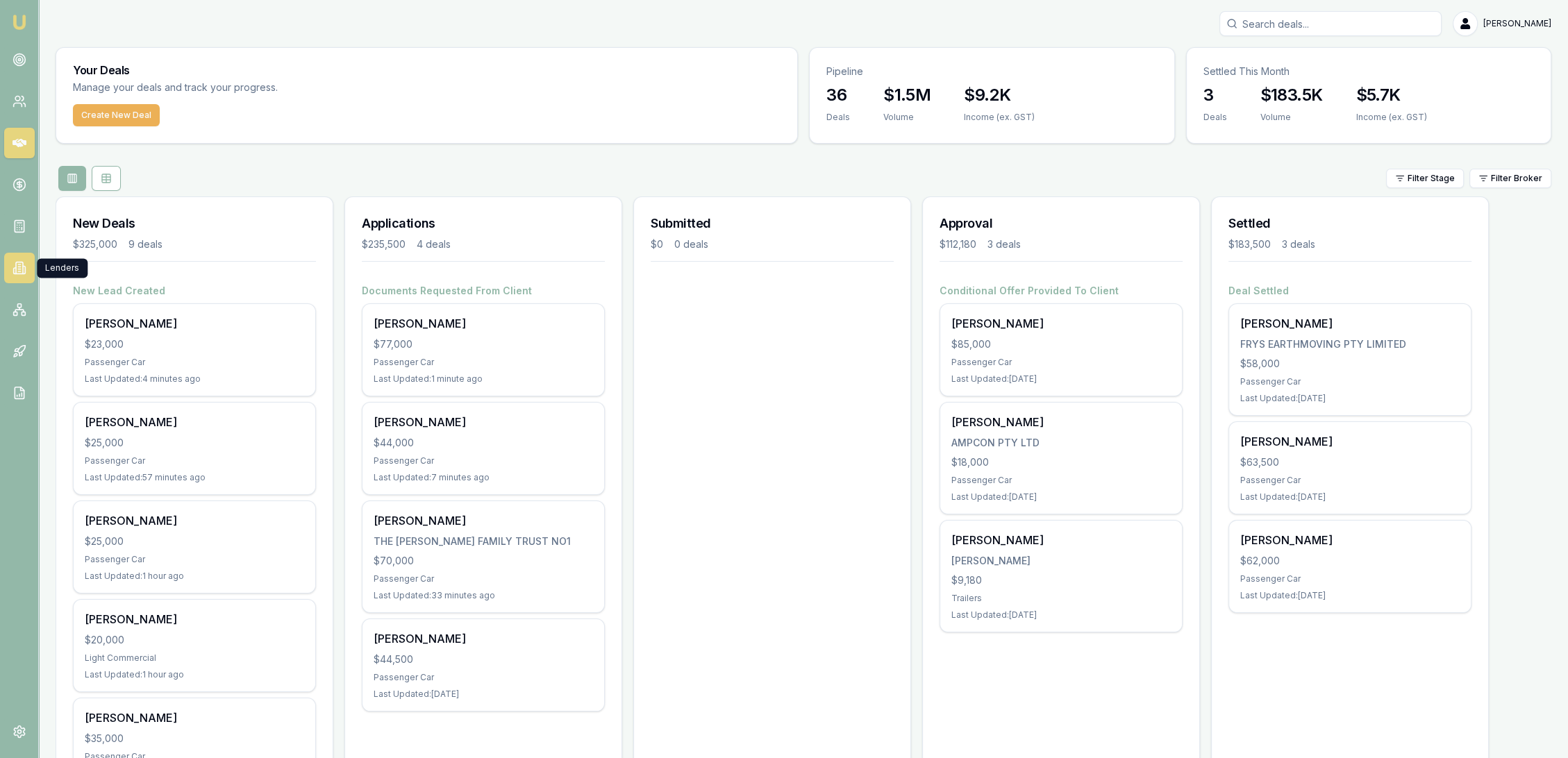
click at [17, 271] on icon at bounding box center [19, 267] width 14 height 14
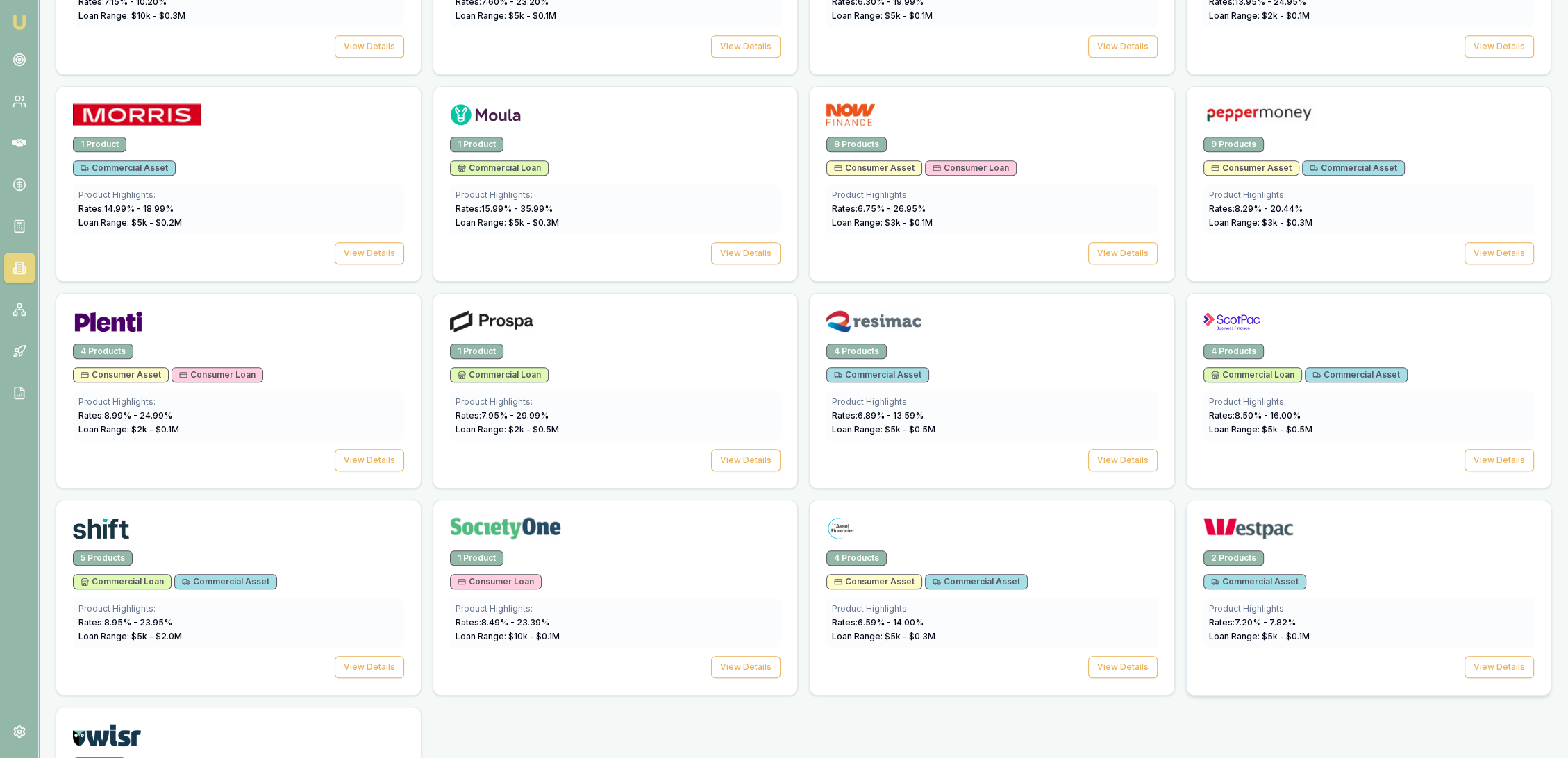
scroll to position [1660, 0]
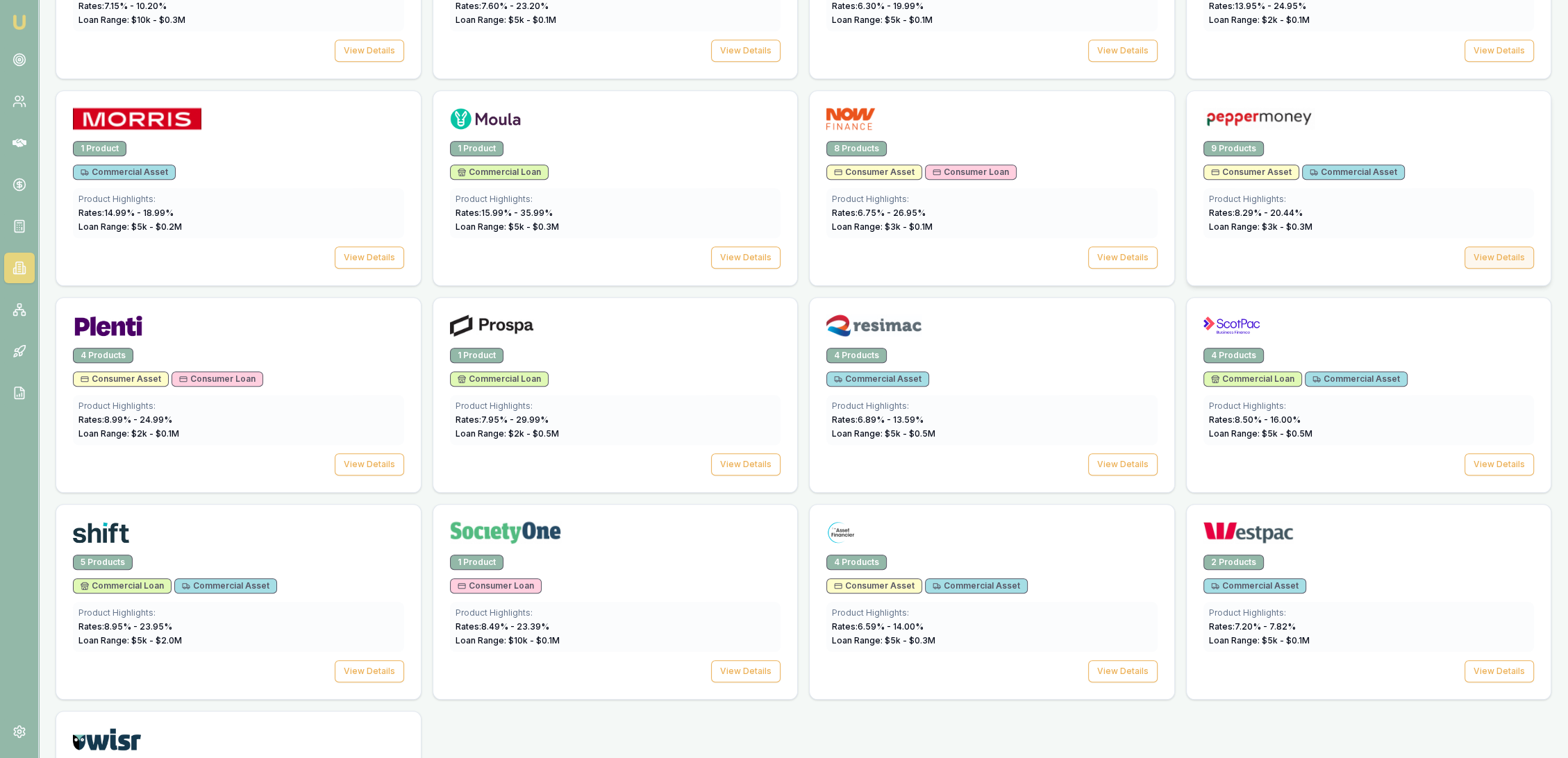
click at [1480, 254] on button "View Details" at bounding box center [1500, 258] width 69 height 22
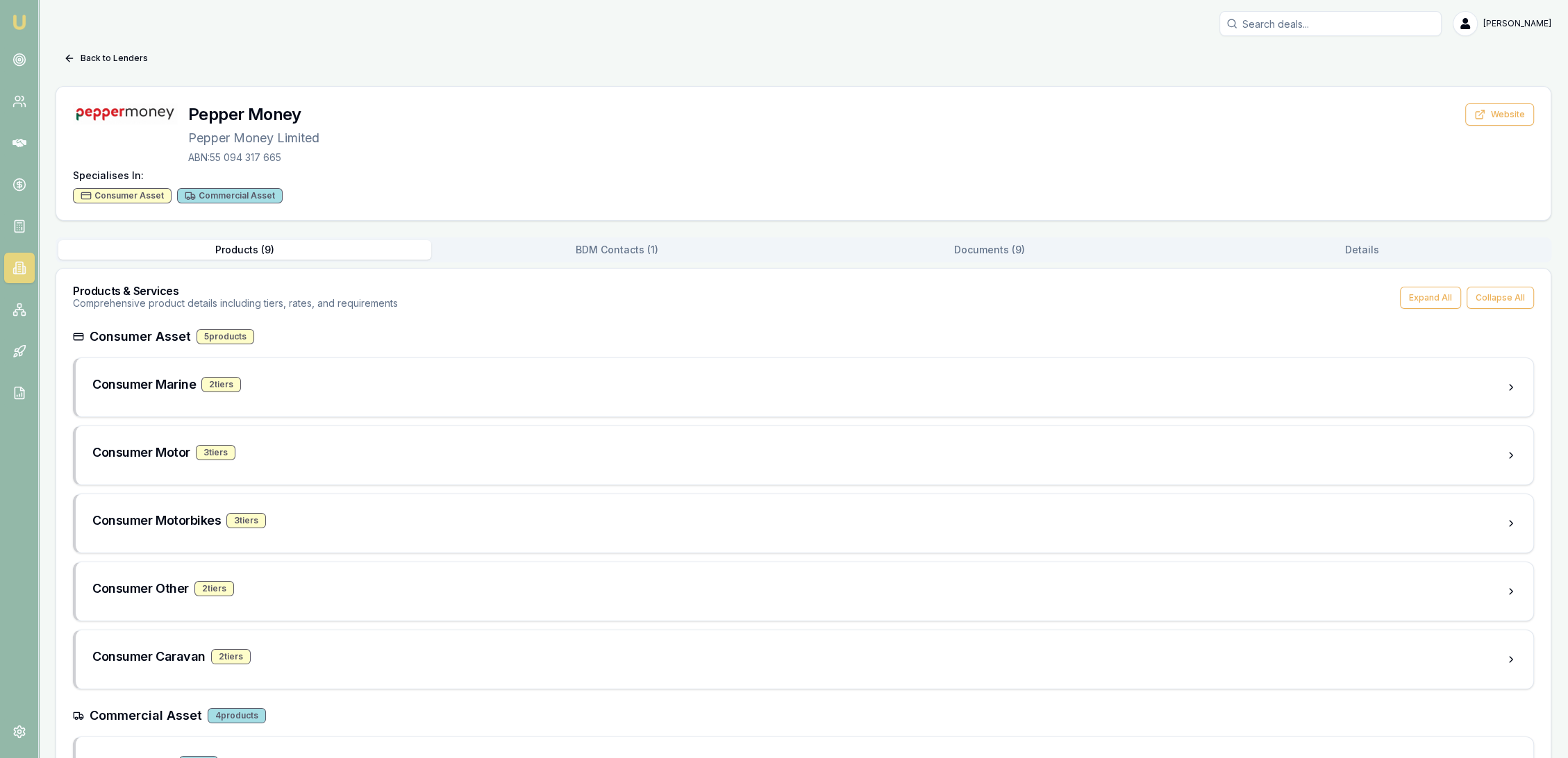
click at [661, 252] on button "BDM Contacts ( 1 )" at bounding box center [618, 250] width 373 height 19
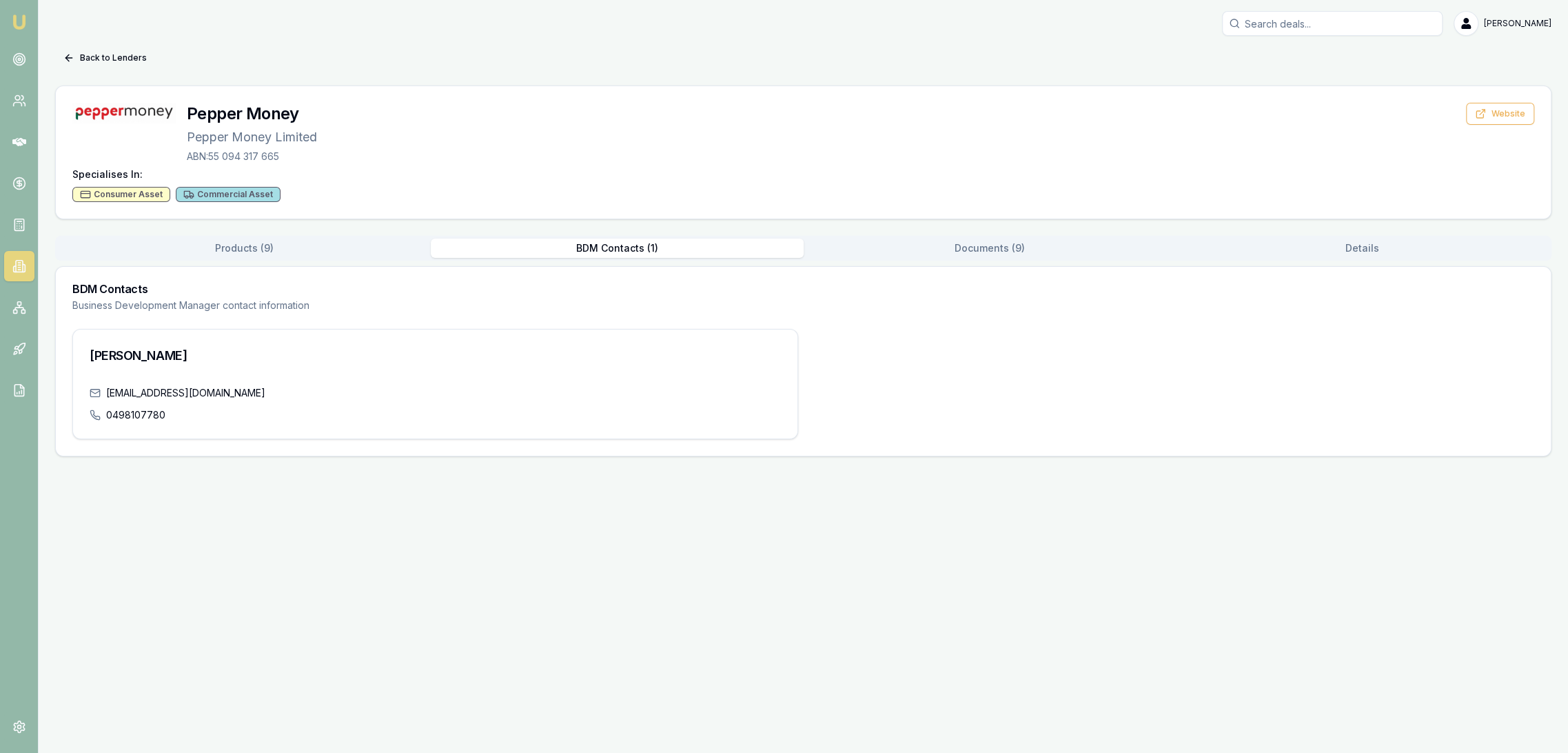
click at [18, 18] on img at bounding box center [19, 22] width 17 height 17
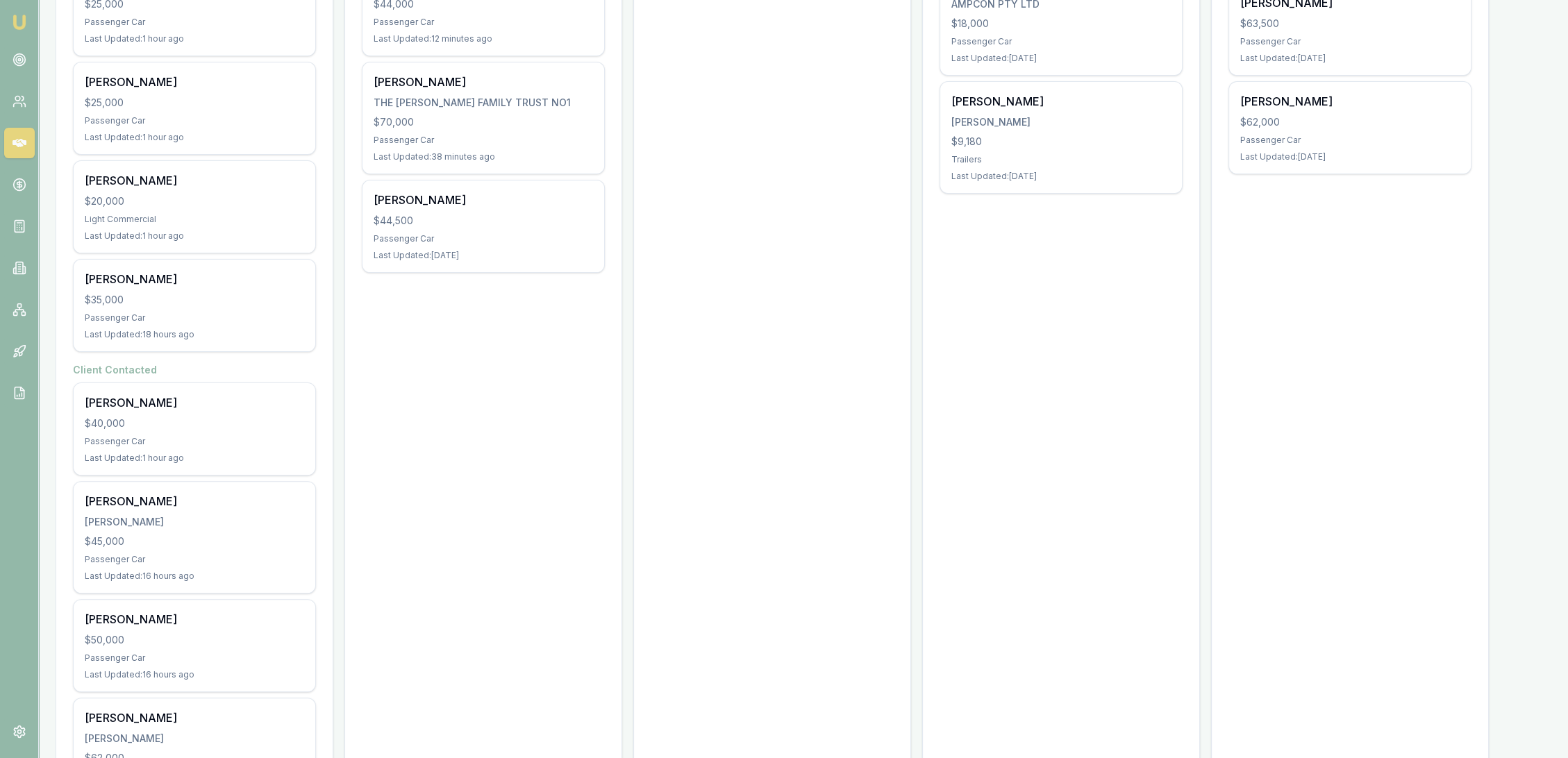
scroll to position [463, 0]
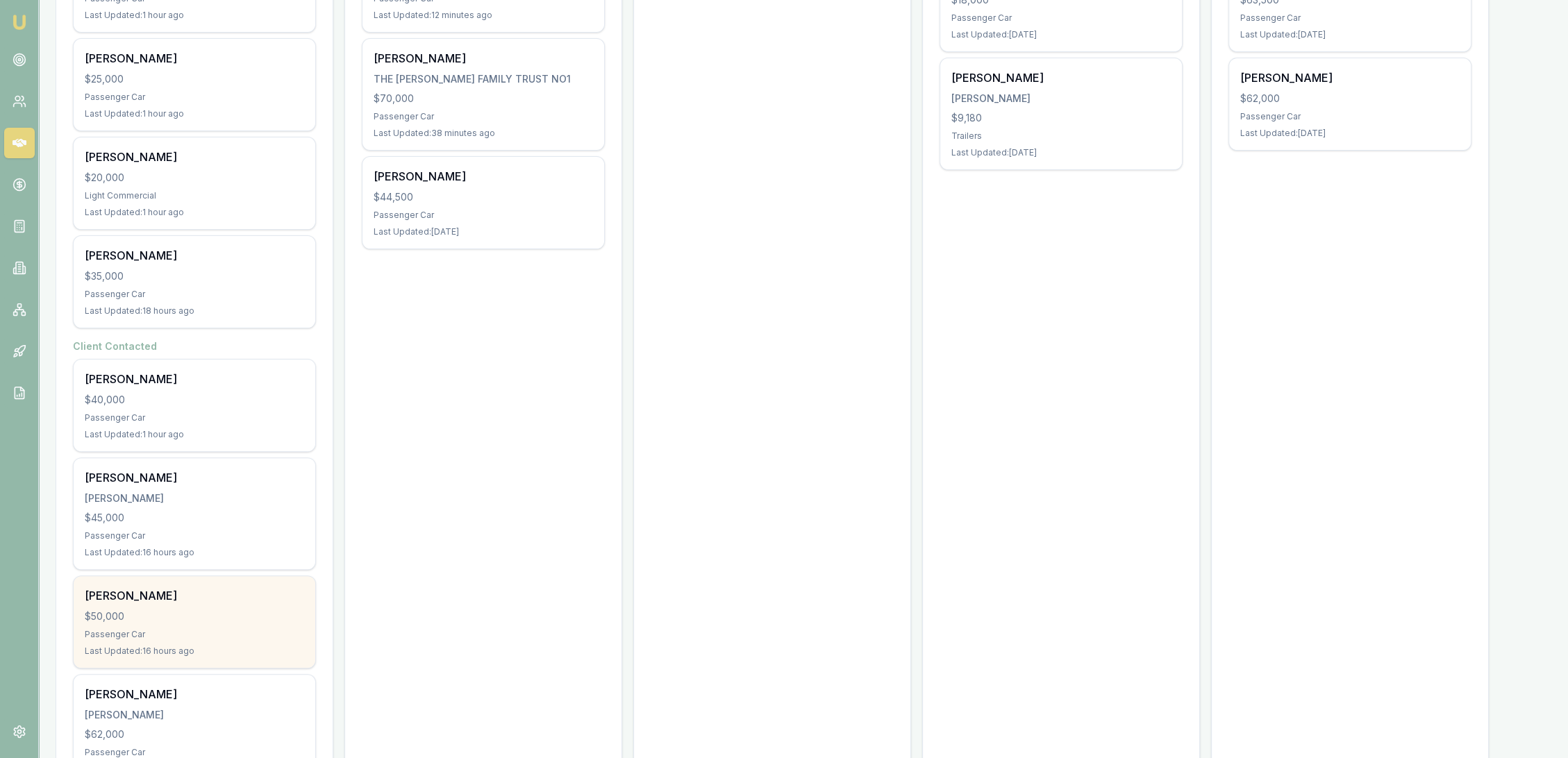
click at [226, 605] on div "Romeo Canlas $50,000 Passenger Car Last Updated: 16 hours ago" at bounding box center [194, 622] width 242 height 92
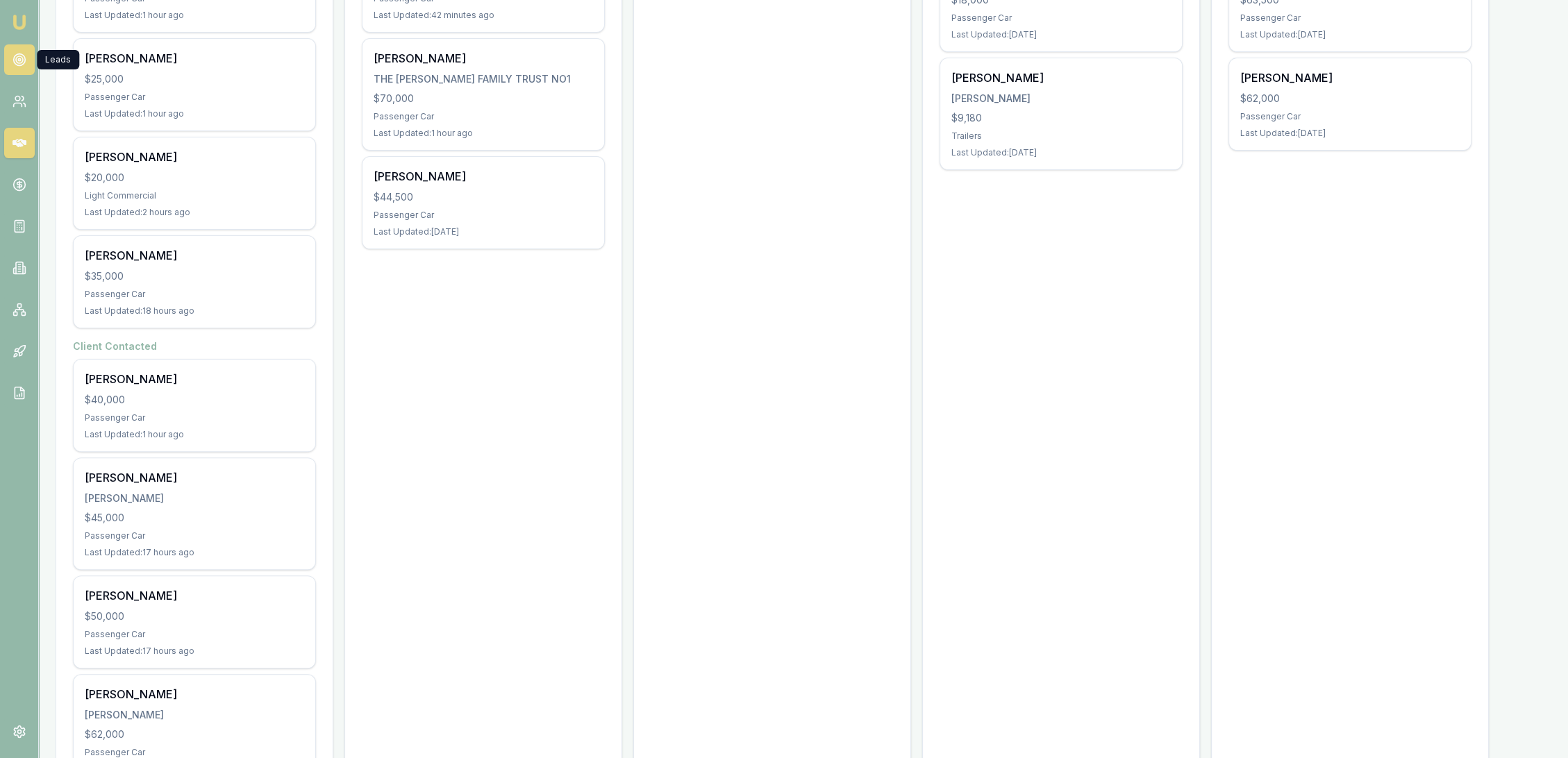
click at [31, 55] on link at bounding box center [19, 59] width 31 height 31
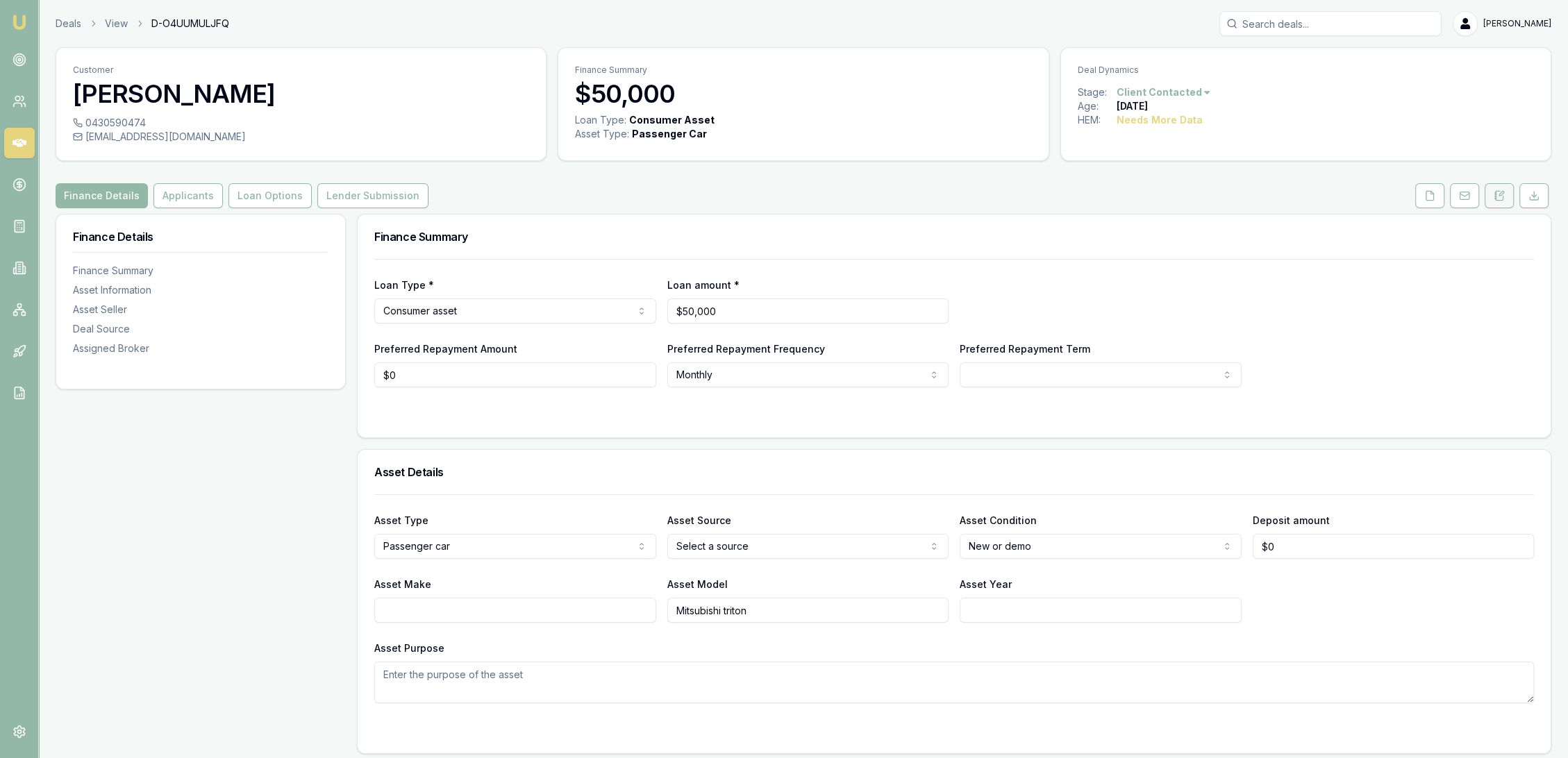
click at [1497, 195] on icon at bounding box center [1496, 195] width 2 height 0
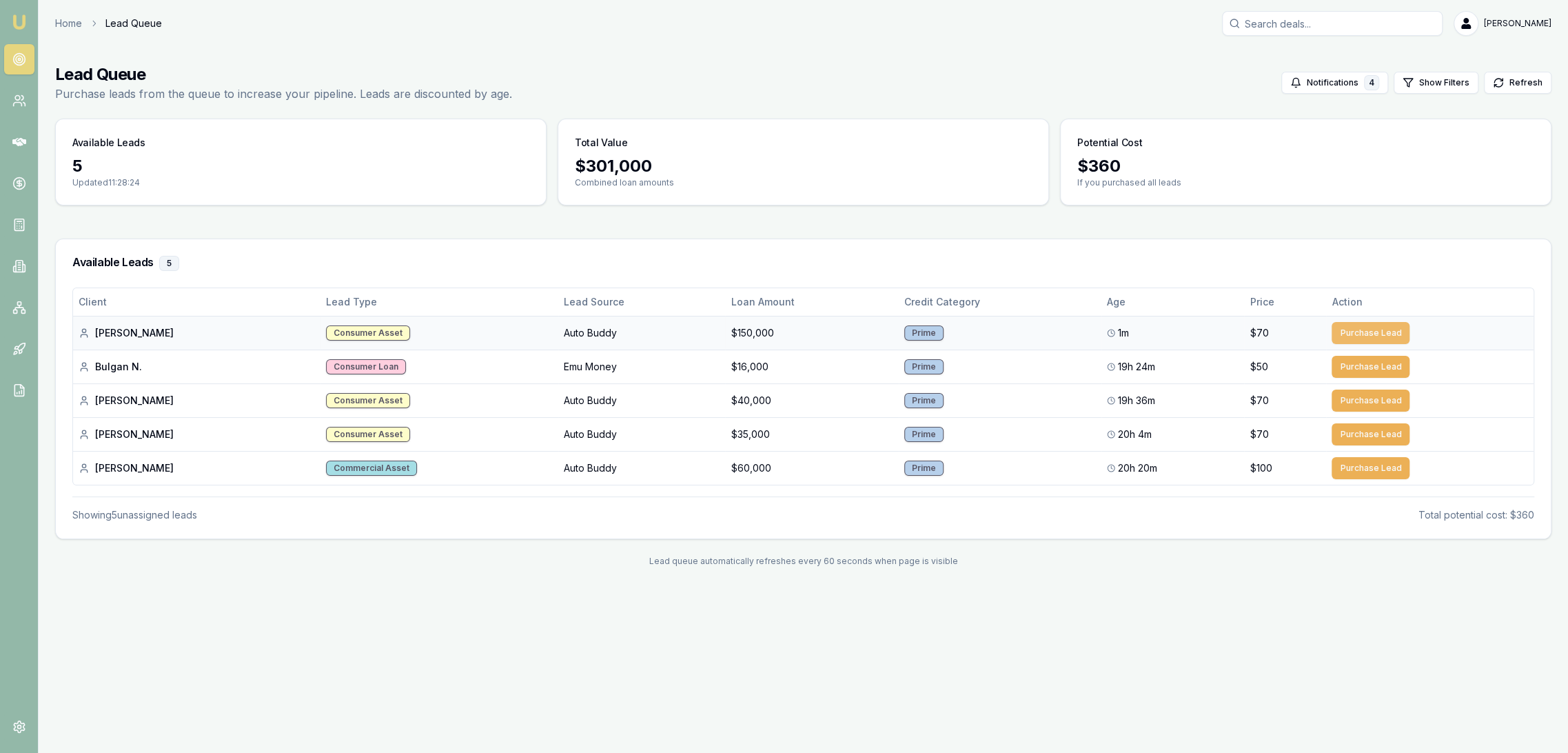
click at [1367, 325] on button "Purchase Lead" at bounding box center [1371, 333] width 78 height 22
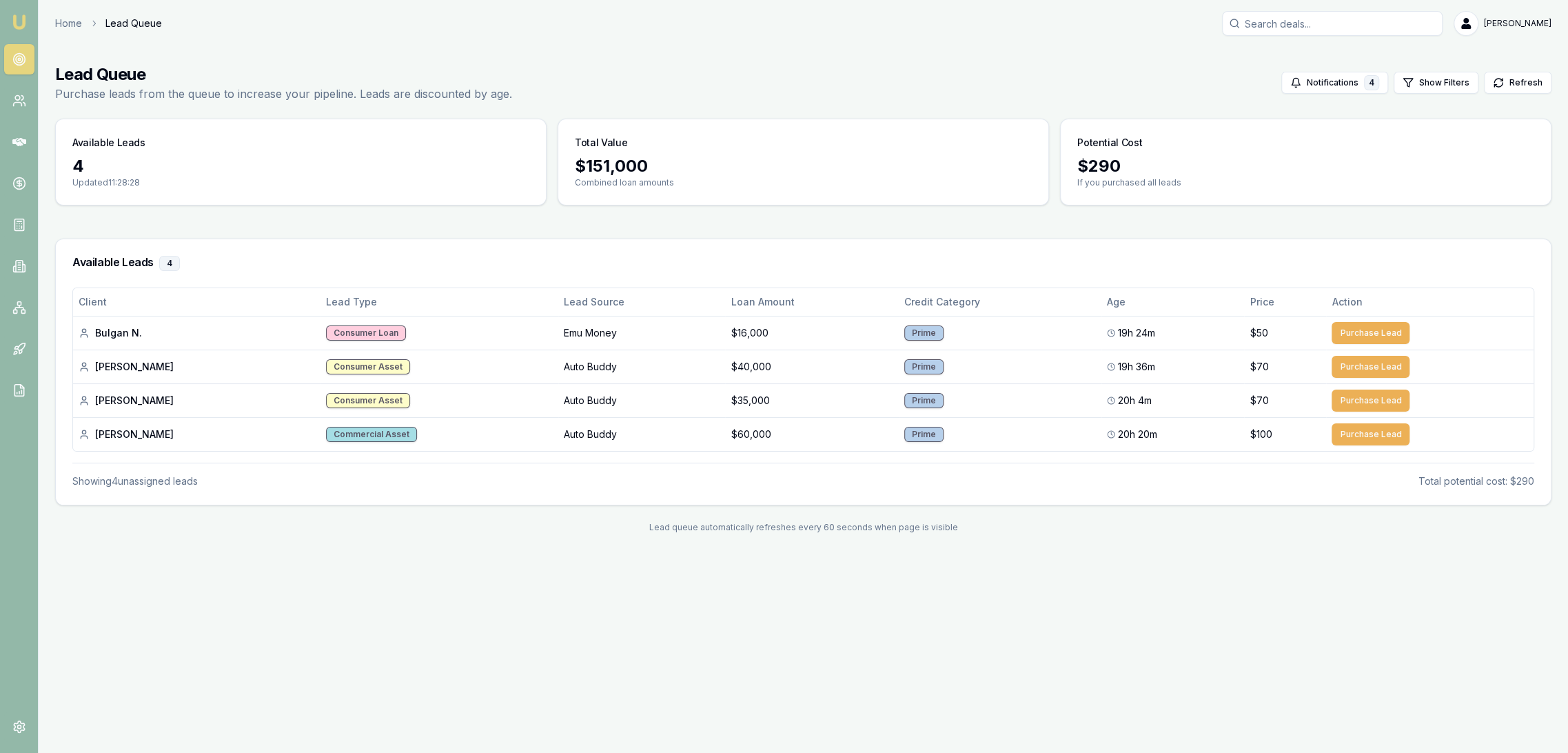
click at [11, 24] on img at bounding box center [19, 22] width 17 height 17
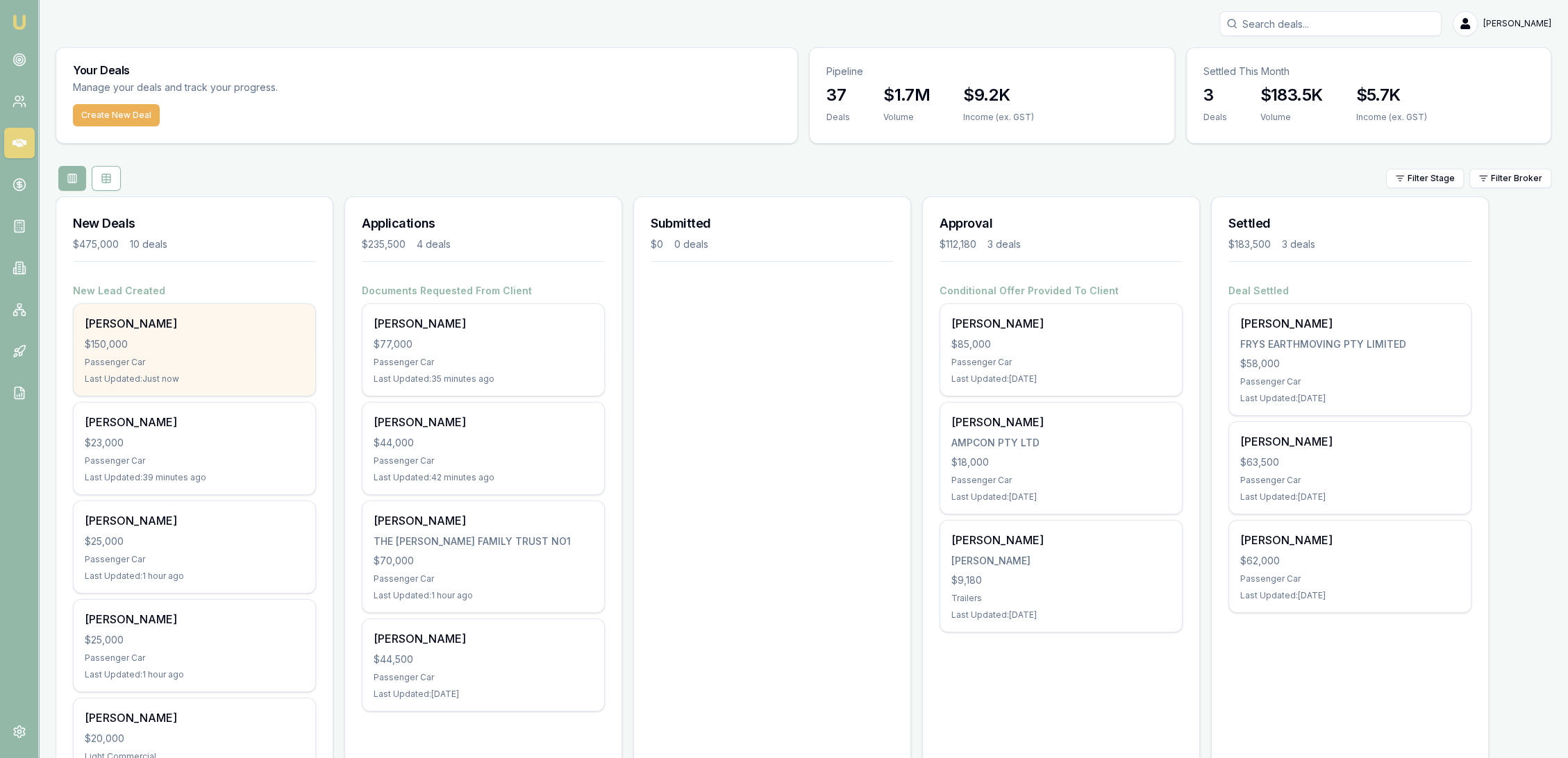
click at [178, 347] on div "$150,000" at bounding box center [194, 344] width 219 height 14
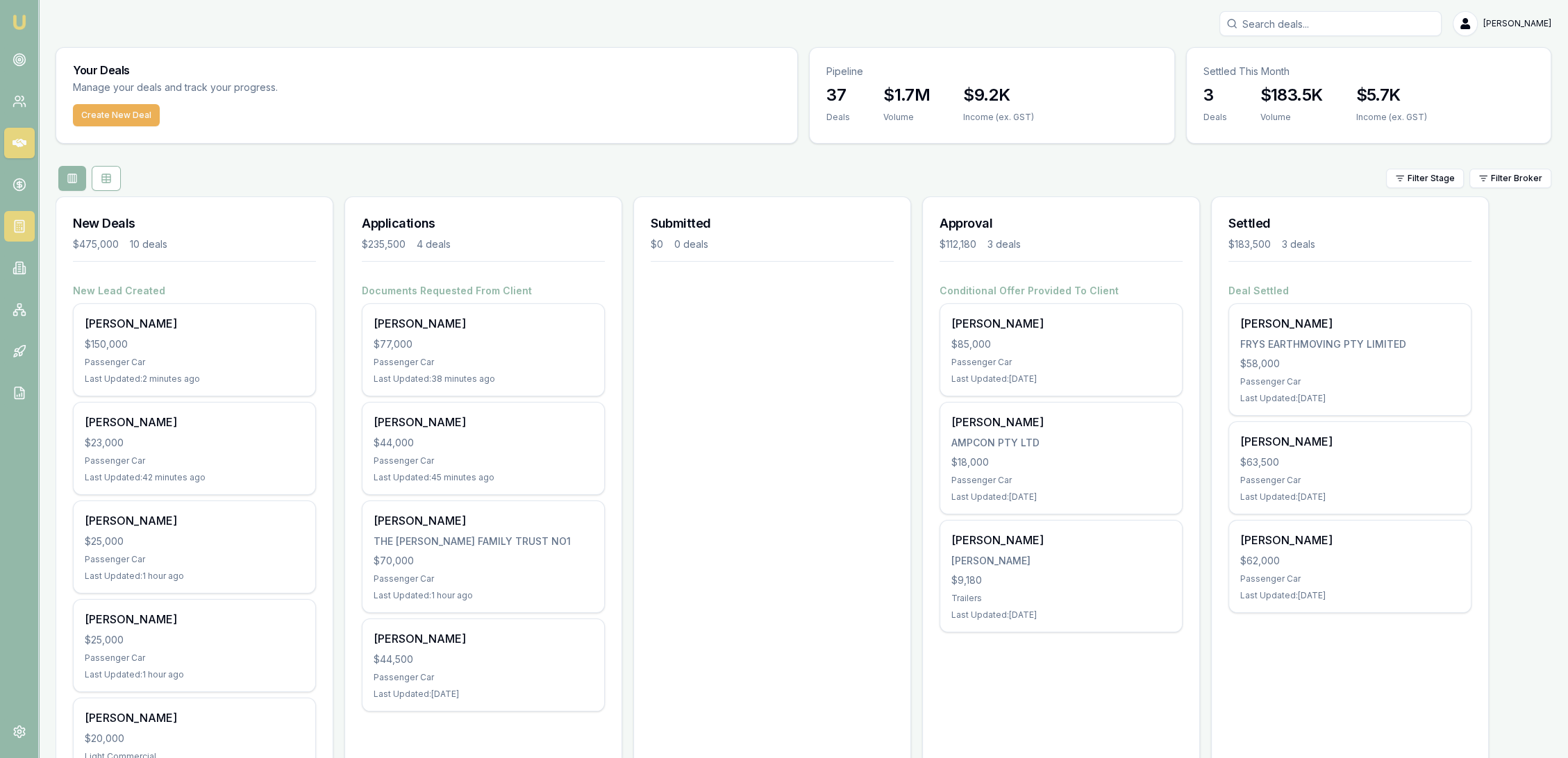
click at [18, 219] on icon at bounding box center [19, 226] width 14 height 14
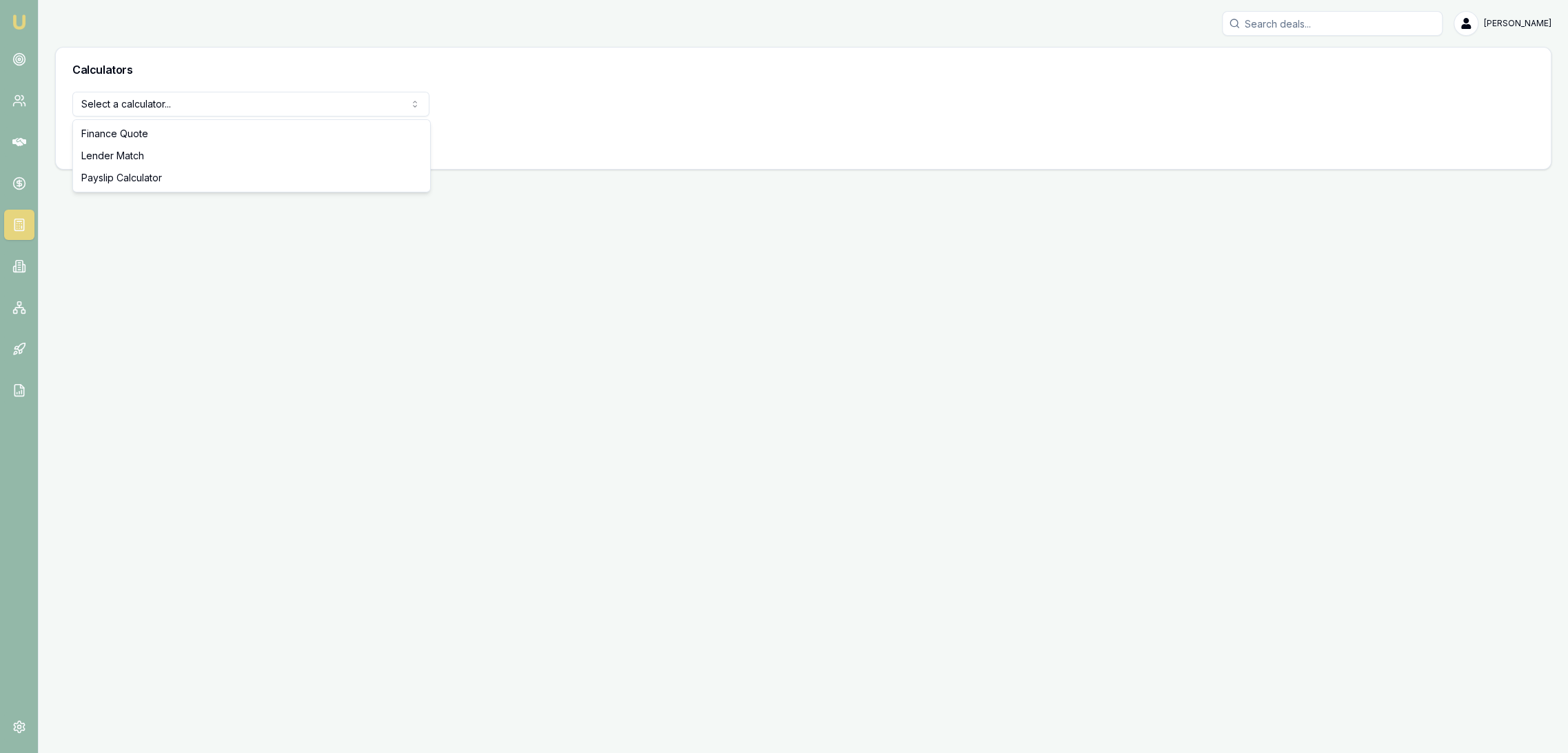
click at [202, 100] on html "Emu Broker [PERSON_NAME] Toggle Menu Calculators Select a calculator... Finance…" at bounding box center [784, 376] width 1568 height 753
click at [107, 140] on button "View Calculator" at bounding box center [122, 140] width 99 height 25
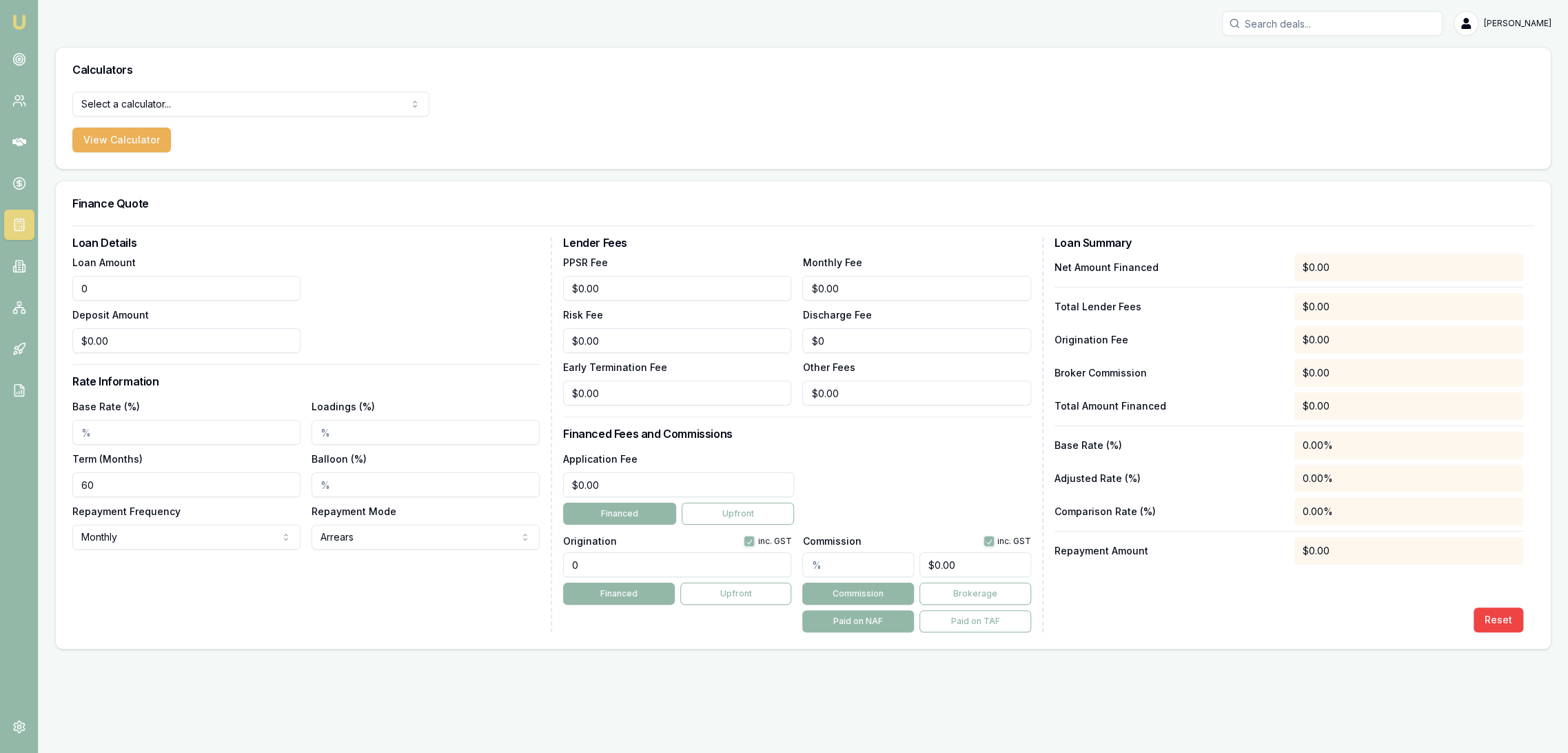
drag, startPoint x: 136, startPoint y: 289, endPoint x: 44, endPoint y: 291, distance: 92.0
click at [63, 291] on div "Loan Details Loan Amount 0 Deposit Amount $0.00 Rate Information Base Rate (%) …" at bounding box center [803, 437] width 1495 height 424
type input "$150,000.00"
click at [128, 421] on input "Base Rate (%)" at bounding box center [187, 432] width 228 height 25
type input "7.35%"
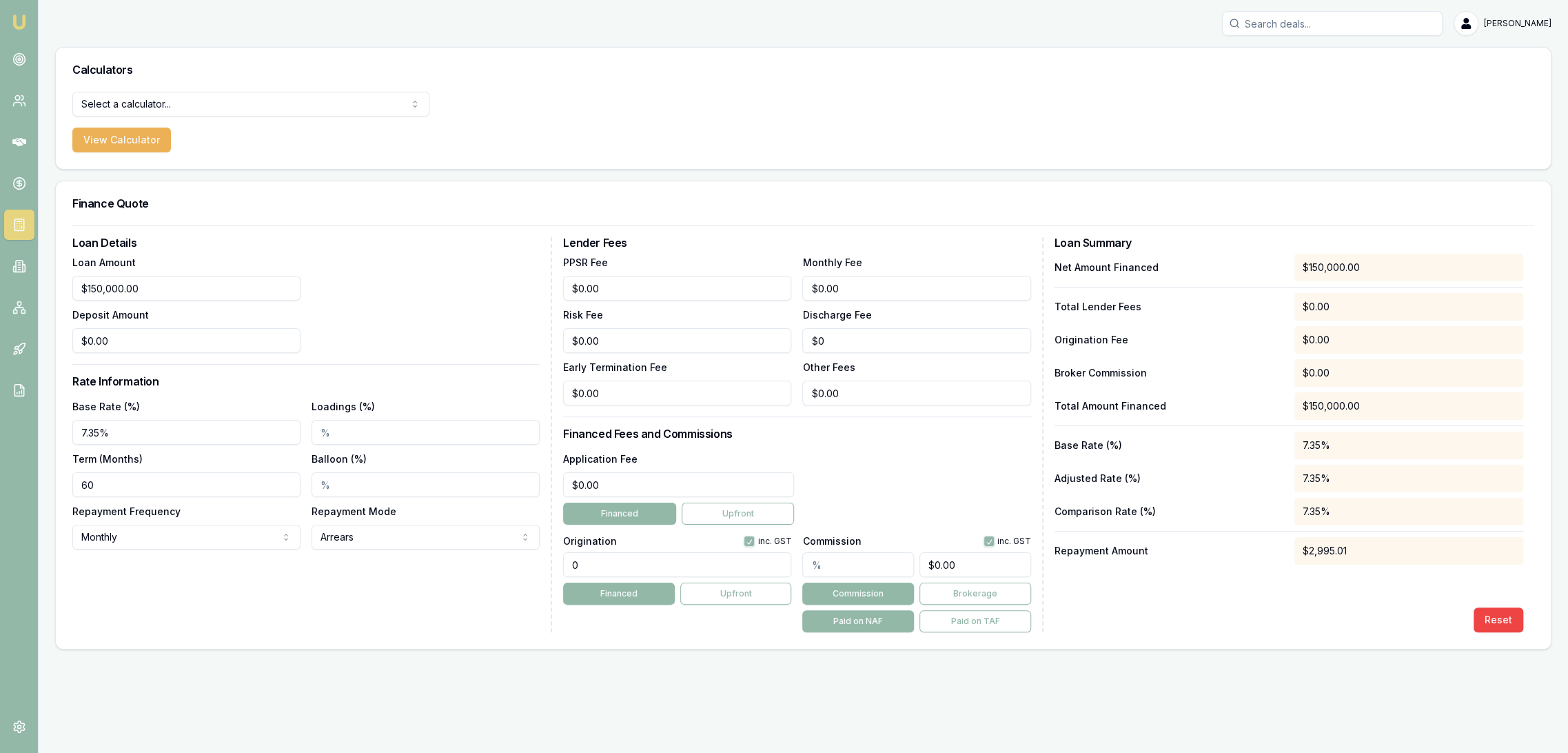
drag, startPoint x: 124, startPoint y: 491, endPoint x: 84, endPoint y: 491, distance: 40.0
click at [84, 491] on input "60" at bounding box center [187, 484] width 228 height 25
drag, startPoint x: 222, startPoint y: 594, endPoint x: 318, endPoint y: 581, distance: 96.9
click at [223, 594] on div "Loan Details Loan Amount $150,000.00 Deposit Amount $0.00 Rate Information Base…" at bounding box center [312, 434] width 480 height 395
drag, startPoint x: 628, startPoint y: 481, endPoint x: 544, endPoint y: 484, distance: 84.1
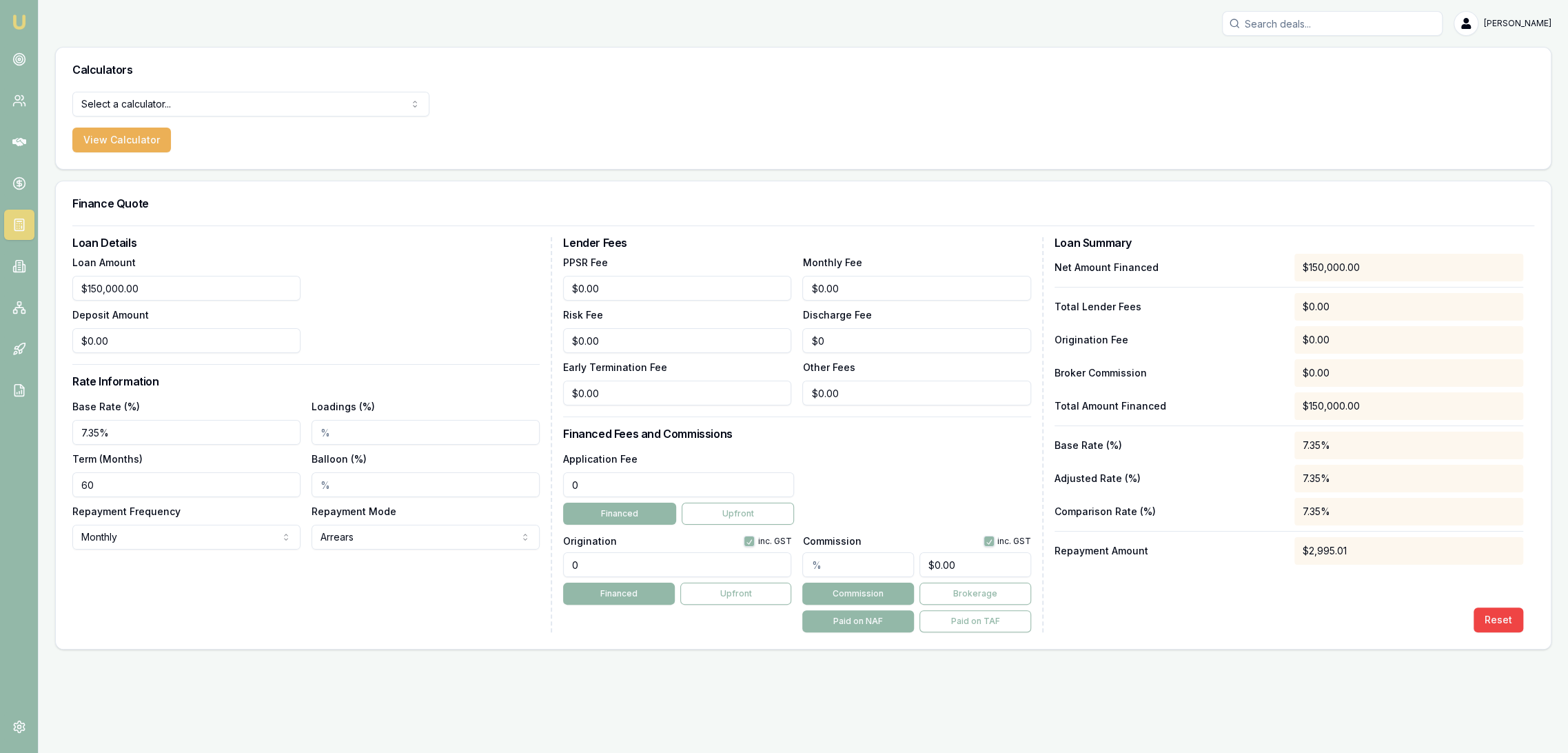
click at [544, 484] on div "Loan Details Loan Amount $150,000.00 Deposit Amount $0.00 Rate Information Base…" at bounding box center [804, 434] width 1462 height 395
type input "$495.00"
drag, startPoint x: 620, startPoint y: 574, endPoint x: 530, endPoint y: 573, distance: 90.0
click at [529, 574] on div "Loan Details Loan Amount $150,000.00 Deposit Amount $0.00 Rate Information Base…" at bounding box center [804, 434] width 1462 height 395
type input "1250.00"
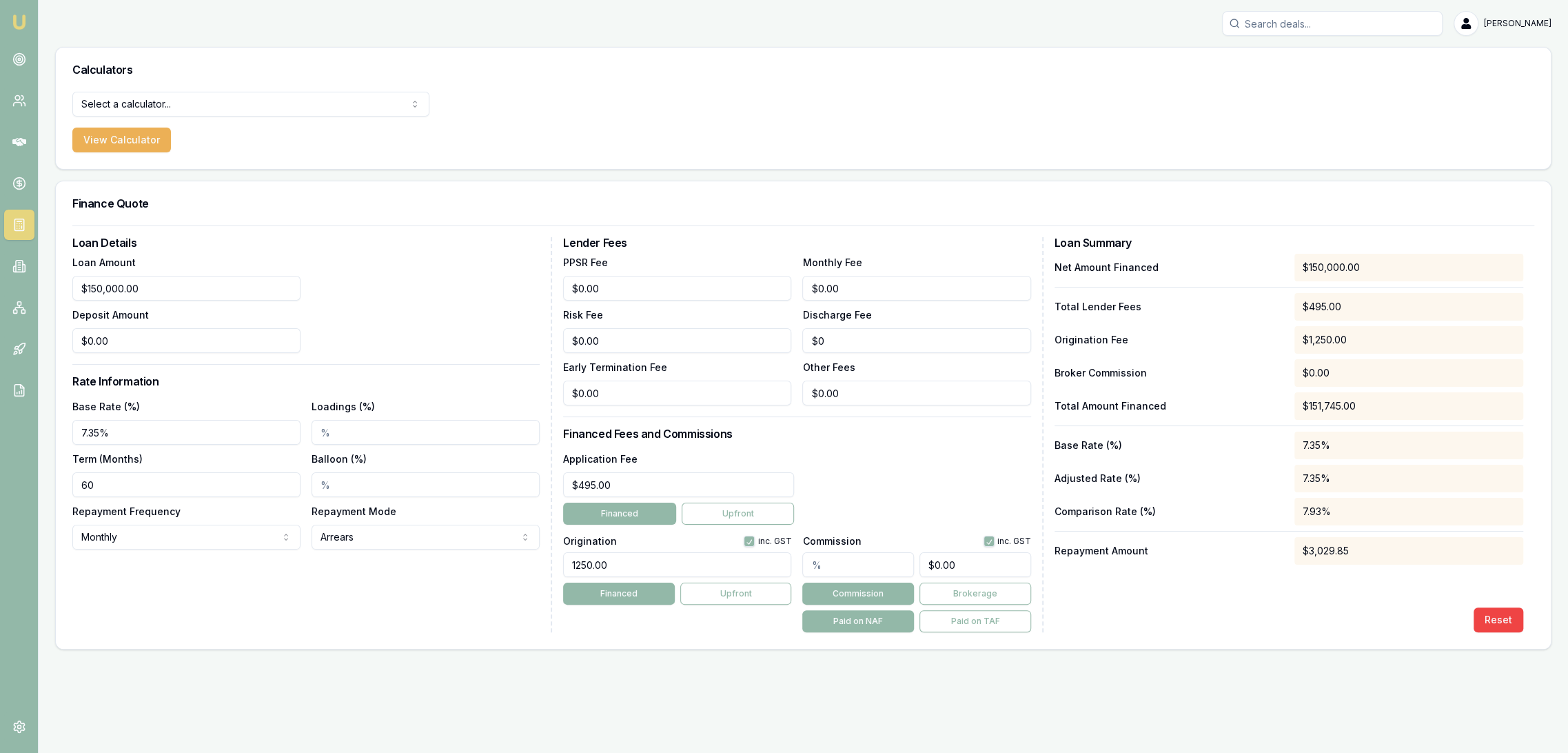
click at [872, 463] on div "Application Fee $495.00 Financed Upfront" at bounding box center [796, 487] width 467 height 74
click at [176, 481] on input "60" at bounding box center [187, 484] width 228 height 25
drag, startPoint x: 130, startPoint y: 470, endPoint x: 38, endPoint y: 484, distance: 93.1
click at [38, 484] on div "Emu Broker Robyn Adams Toggle Menu Calculators Select a calculator... Finance Q…" at bounding box center [784, 376] width 1568 height 753
type input "84"
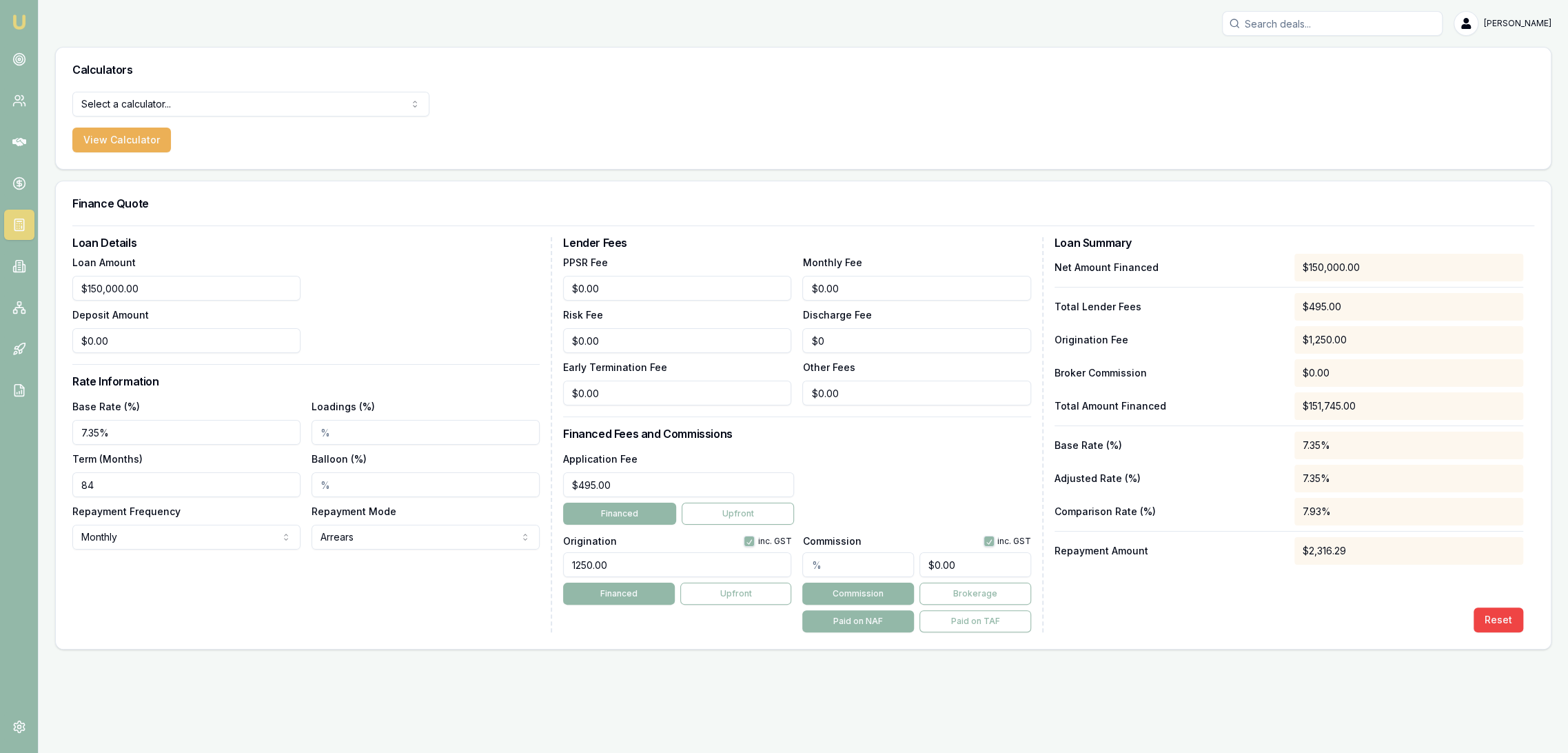
click at [302, 609] on div "Loan Details Loan Amount $150,000.00 Deposit Amount $0.00 Rate Information Base…" at bounding box center [312, 434] width 480 height 395
drag, startPoint x: 169, startPoint y: 298, endPoint x: 57, endPoint y: 298, distance: 112.0
click at [60, 298] on div "Loan Details Loan Amount 150000 Deposit Amount $0.00 Rate Information Base Rate…" at bounding box center [803, 437] width 1495 height 424
type input "$80,000.00"
click at [400, 292] on div "Loan Amount $80,000.00 Deposit Amount $0.00" at bounding box center [306, 303] width 467 height 100
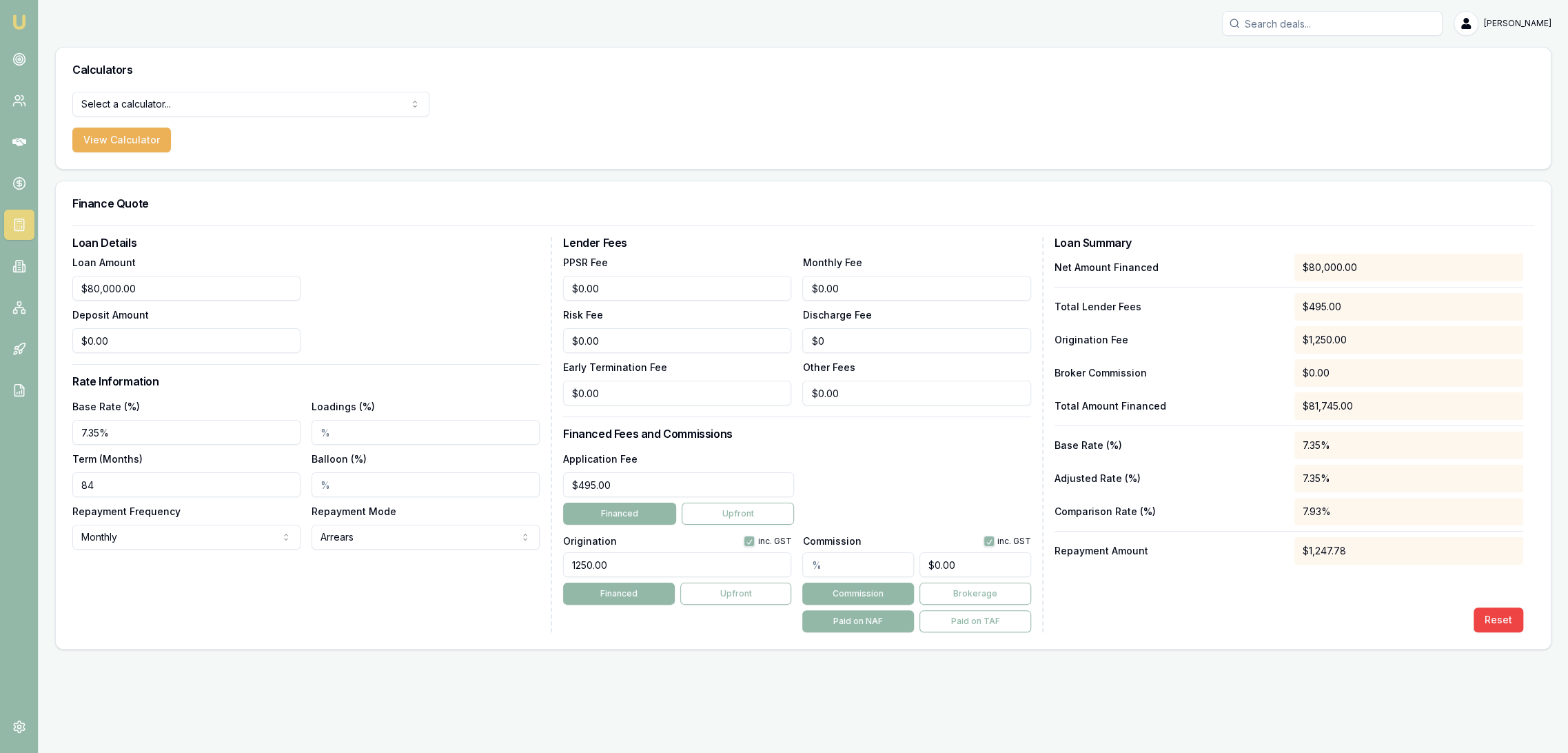
drag, startPoint x: 160, startPoint y: 479, endPoint x: 49, endPoint y: 479, distance: 111.0
click at [49, 479] on main "Calculators Select a calculator... Finance Quote Lender Match Payslip Calculato…" at bounding box center [803, 349] width 1530 height 603
click at [172, 591] on div "Loan Details Loan Amount $80,000.00 Deposit Amount $0.00 Rate Information Base …" at bounding box center [312, 434] width 480 height 395
click at [112, 485] on input "60" at bounding box center [187, 484] width 228 height 25
drag, startPoint x: 109, startPoint y: 483, endPoint x: 43, endPoint y: 489, distance: 66.3
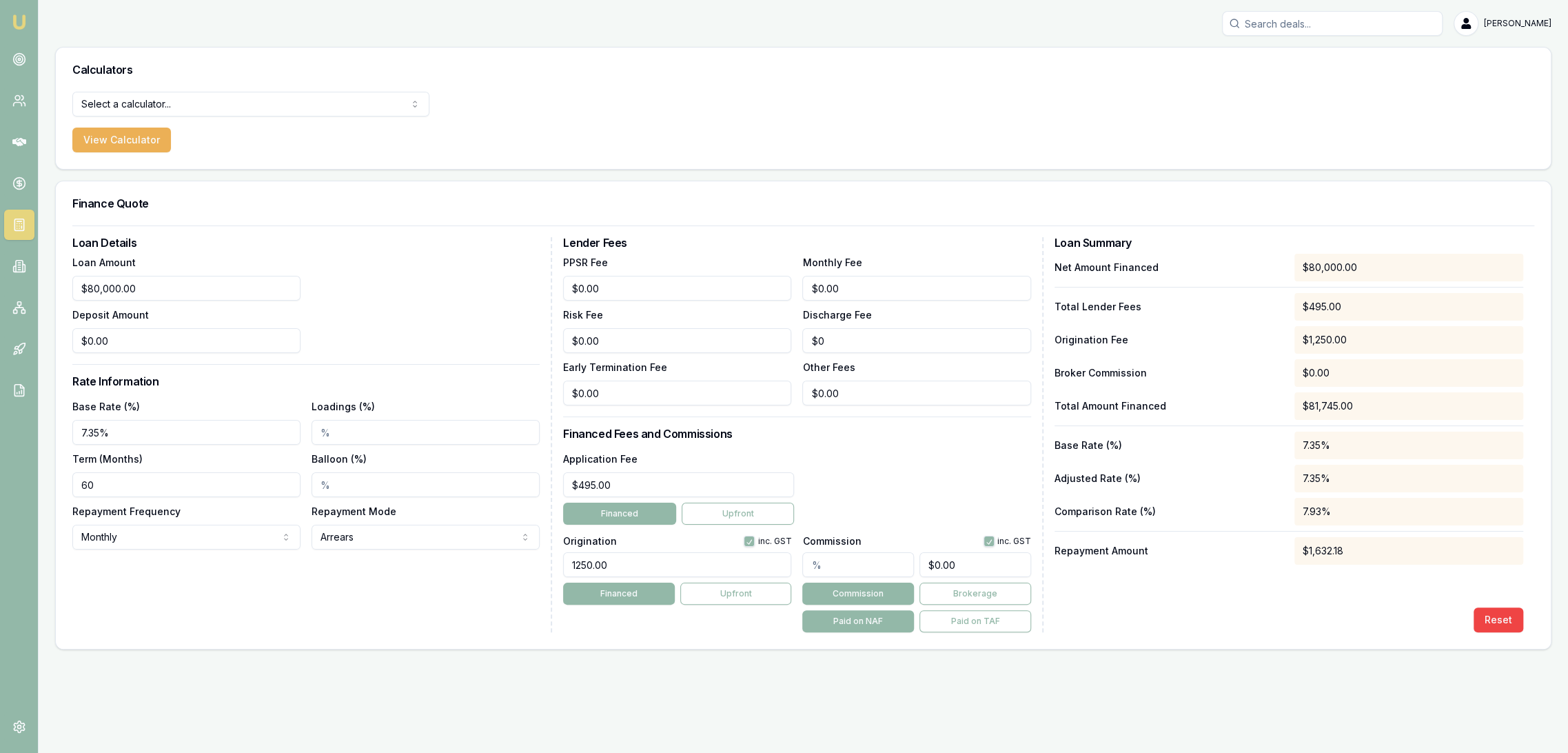
click at [46, 489] on main "Calculators Select a calculator... Finance Quote Lender Match Payslip Calculato…" at bounding box center [803, 349] width 1530 height 603
type input "84"
click at [217, 616] on div "Loan Details Loan Amount $80,000.00 Deposit Amount $0.00 Rate Information Base …" at bounding box center [312, 434] width 480 height 395
click at [22, 18] on img at bounding box center [19, 22] width 17 height 17
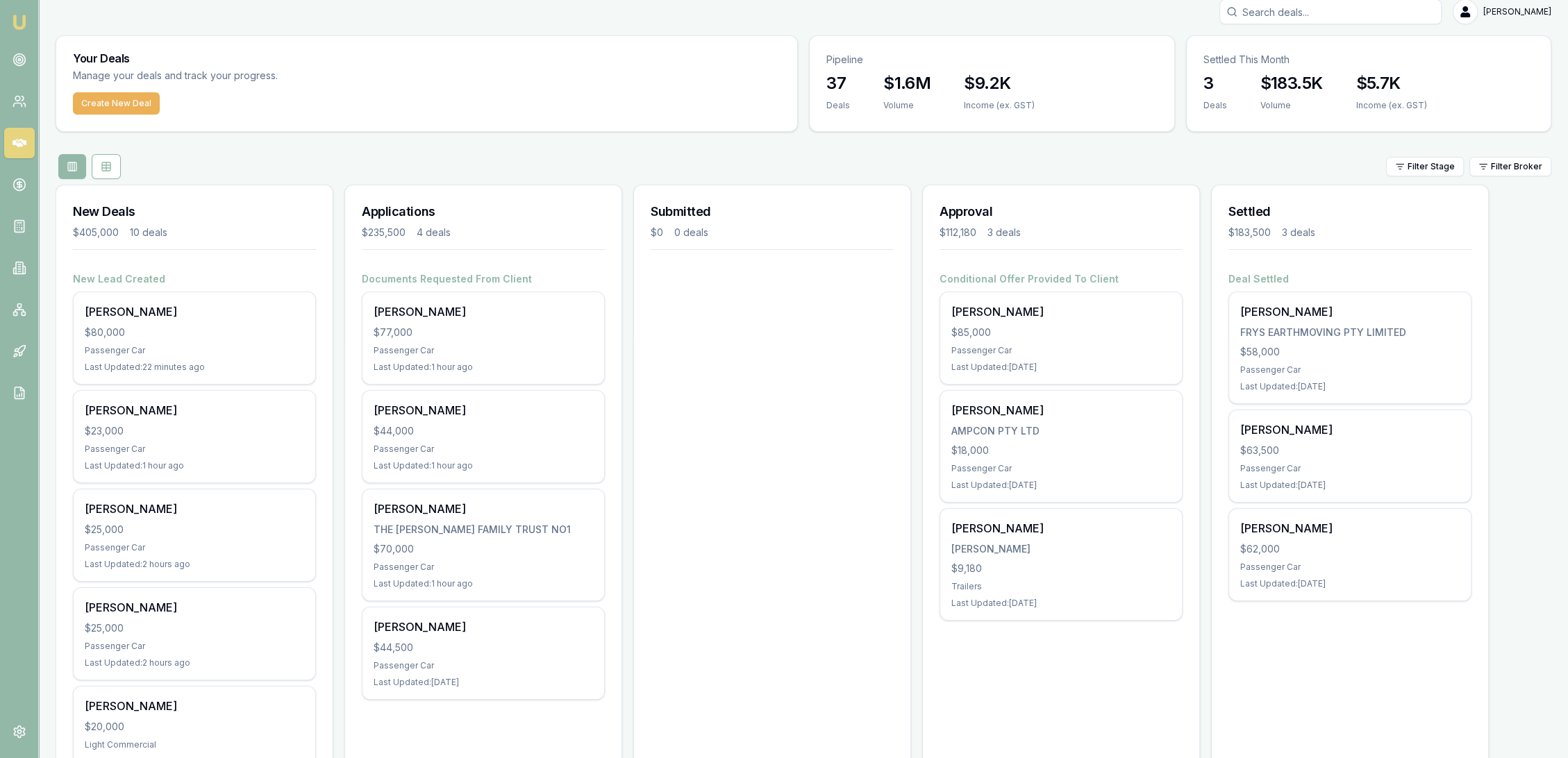
scroll to position [9, 0]
click at [22, 61] on icon at bounding box center [19, 59] width 14 height 14
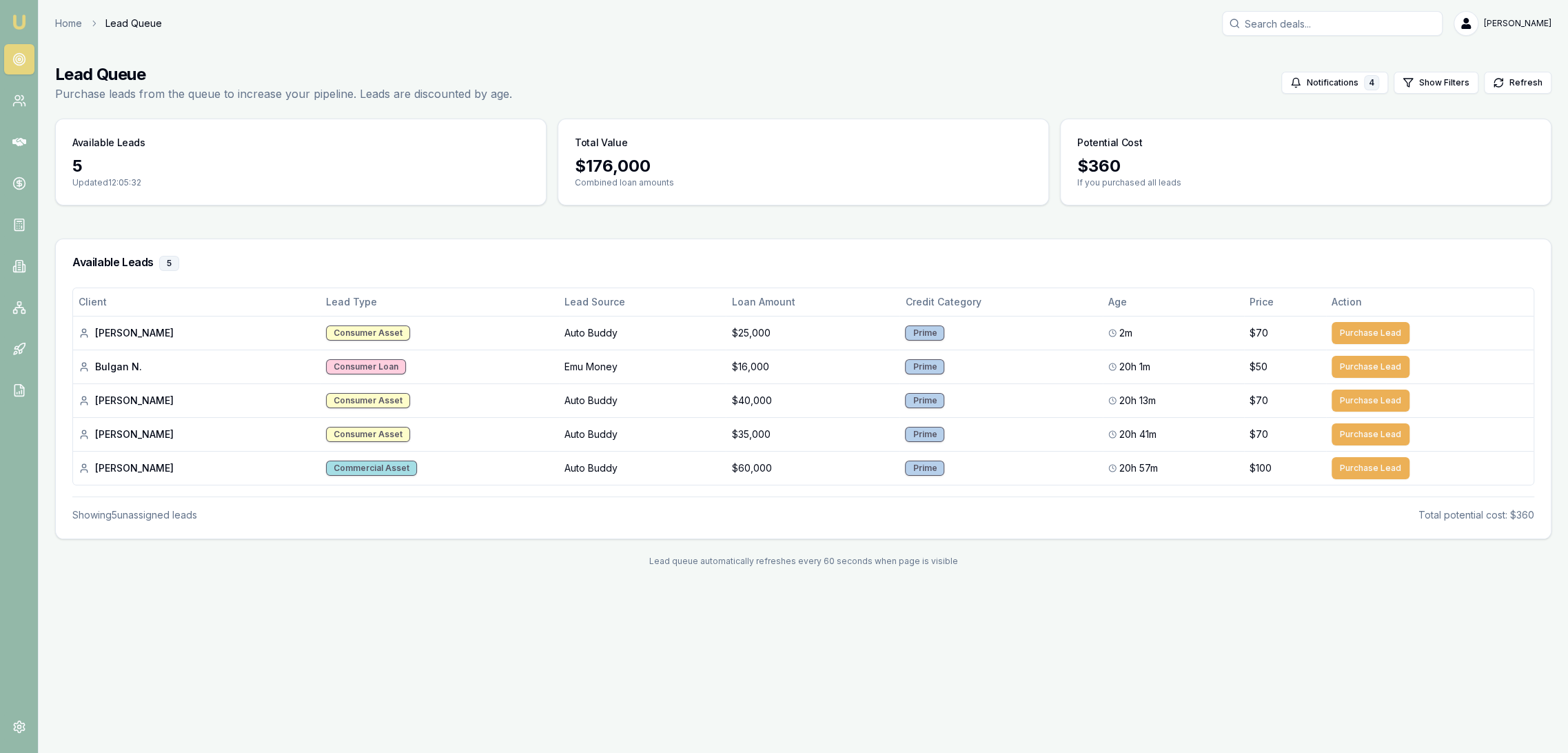
click at [18, 18] on img at bounding box center [19, 22] width 17 height 17
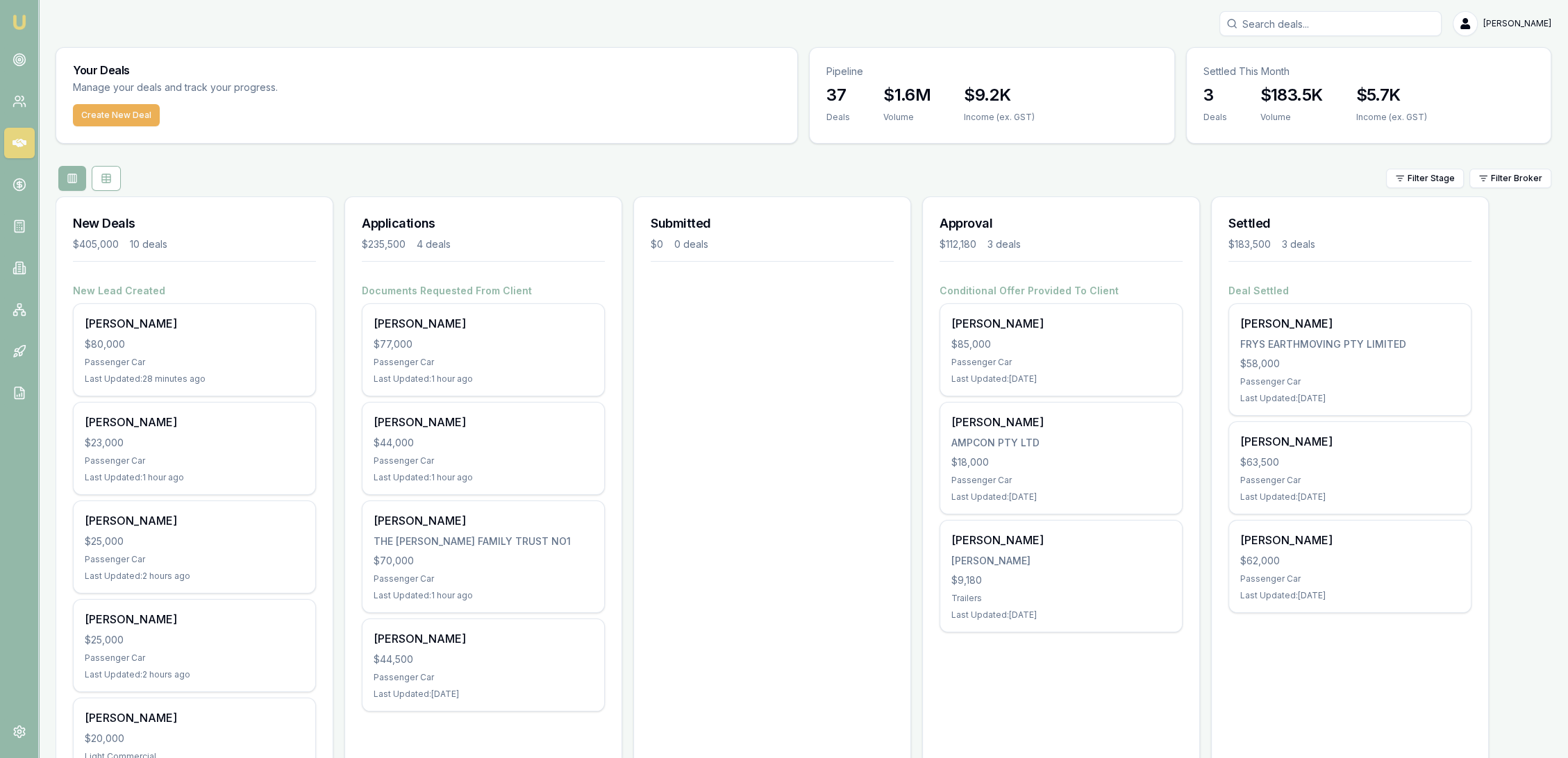
click at [27, 26] on img at bounding box center [19, 22] width 17 height 17
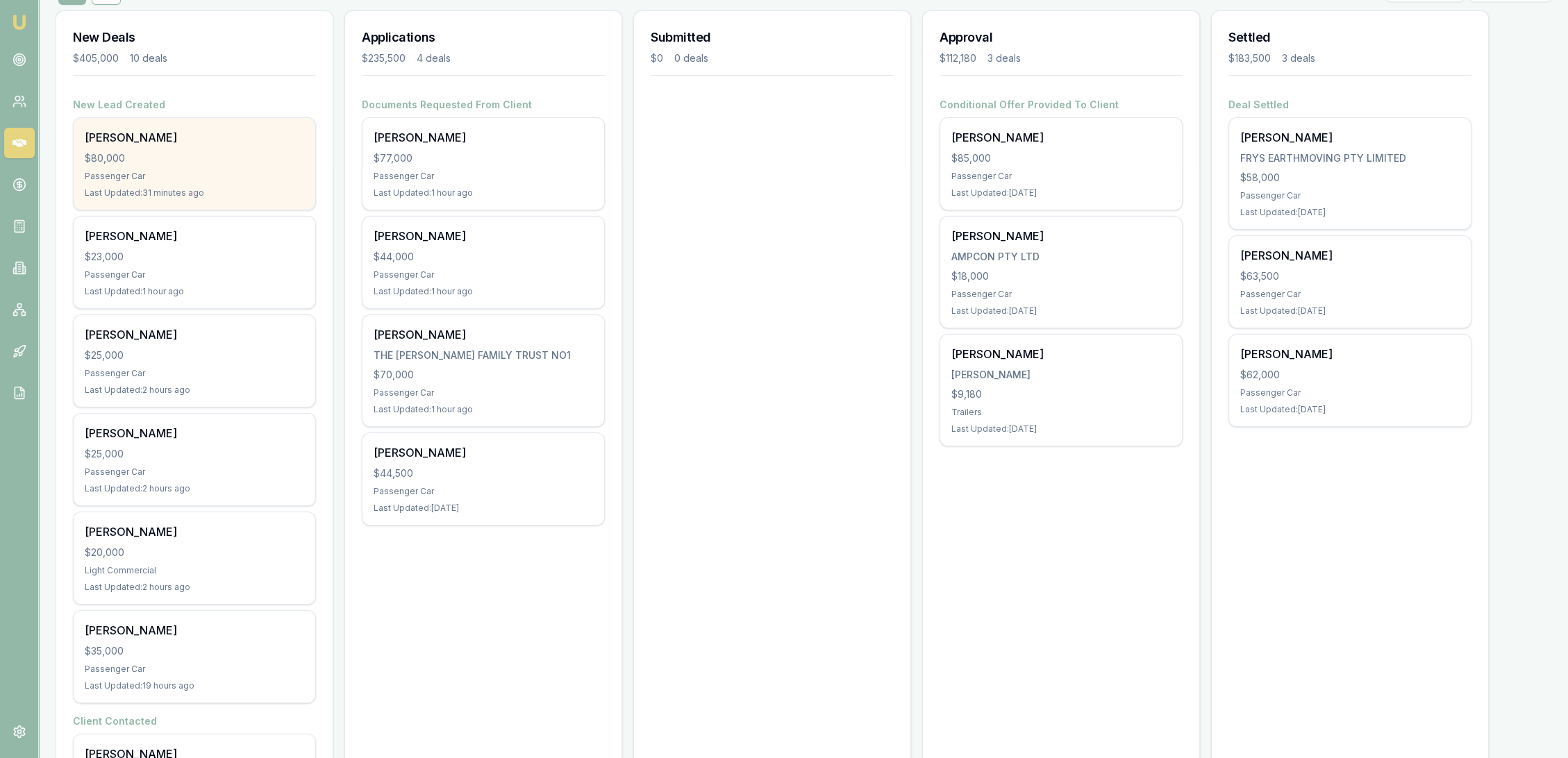
scroll to position [154, 0]
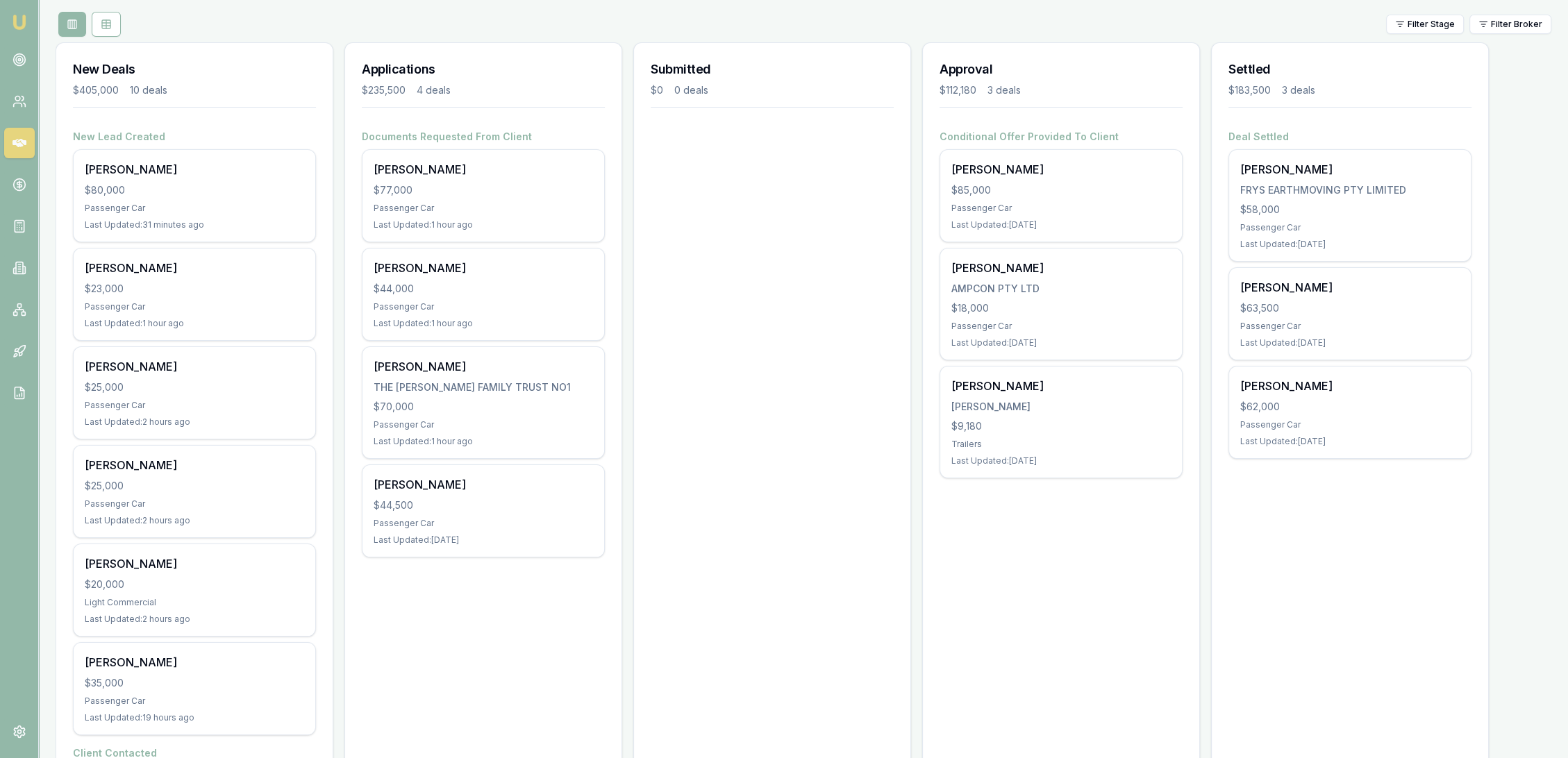
click at [20, 20] on img at bounding box center [19, 22] width 17 height 17
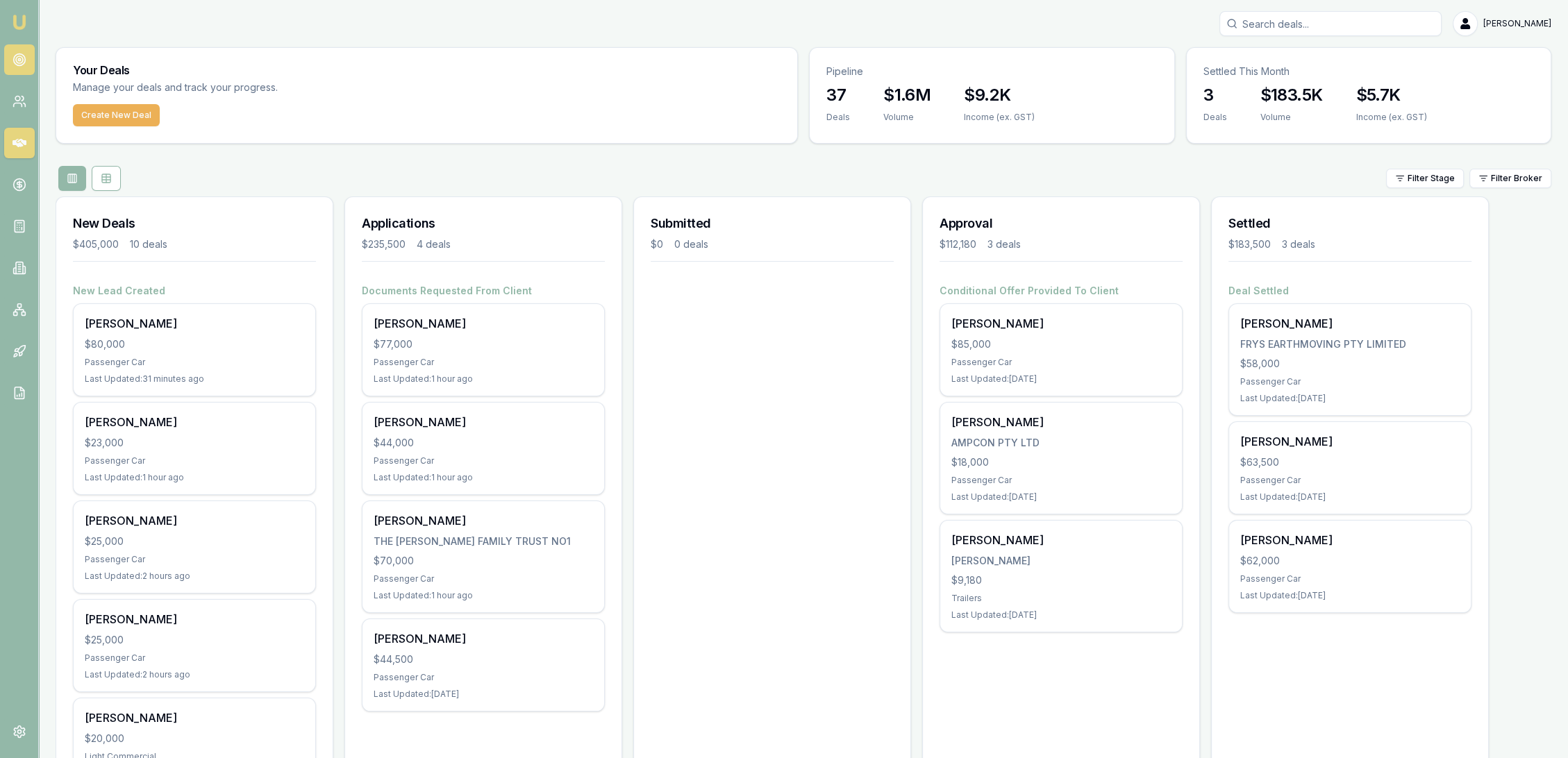
click at [17, 60] on icon at bounding box center [19, 59] width 14 height 14
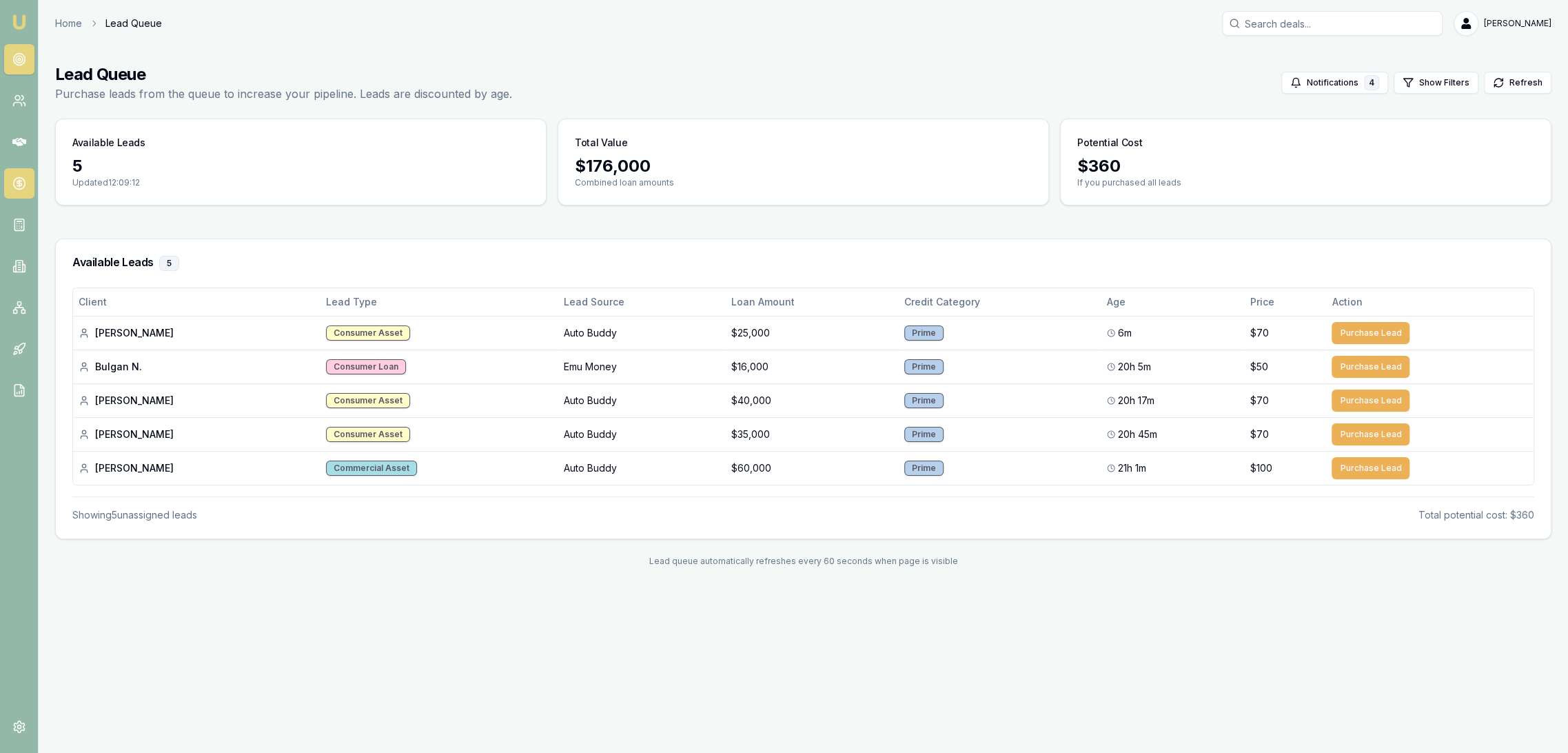
click at [19, 176] on icon at bounding box center [19, 183] width 14 height 14
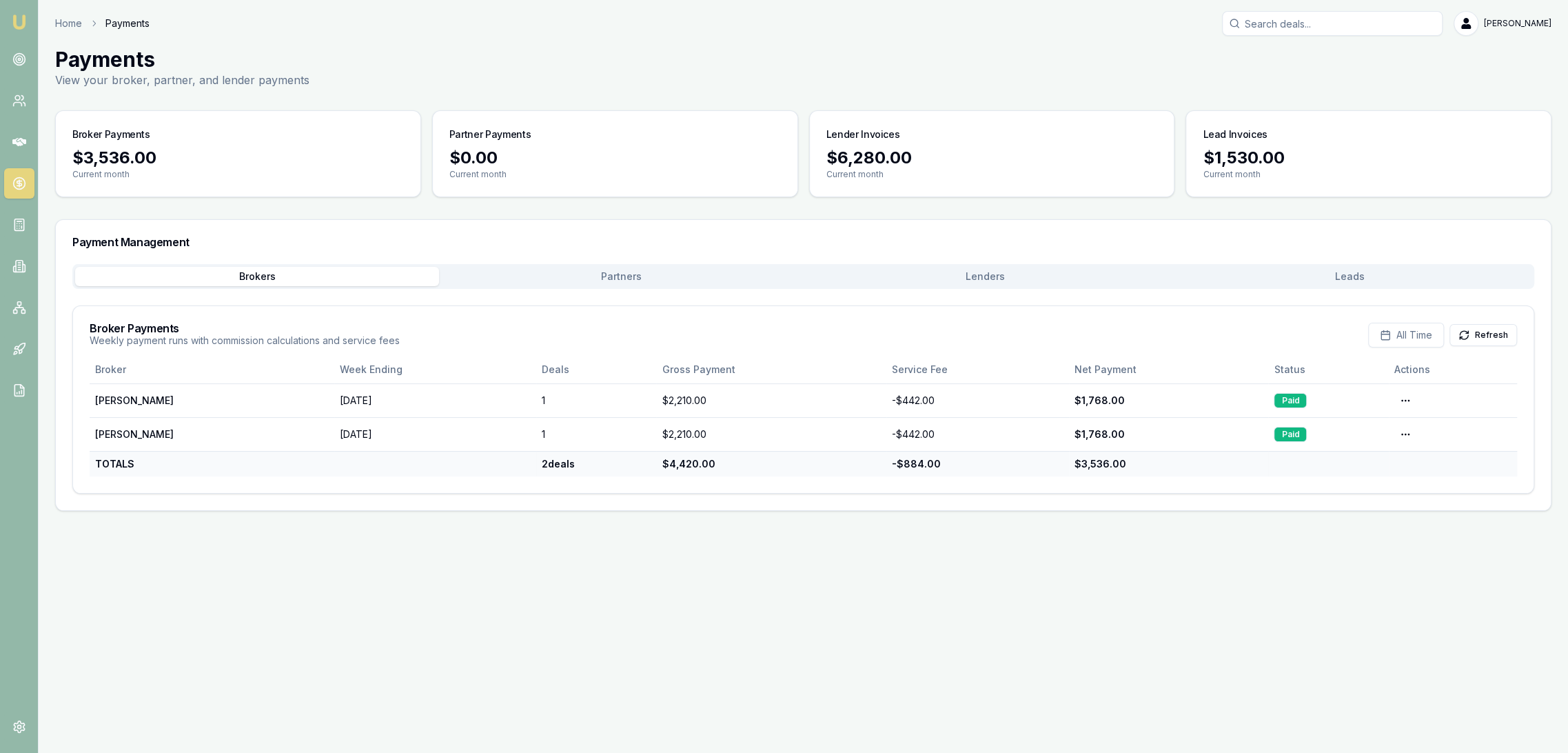
click at [1350, 272] on button "Leads" at bounding box center [1350, 277] width 364 height 19
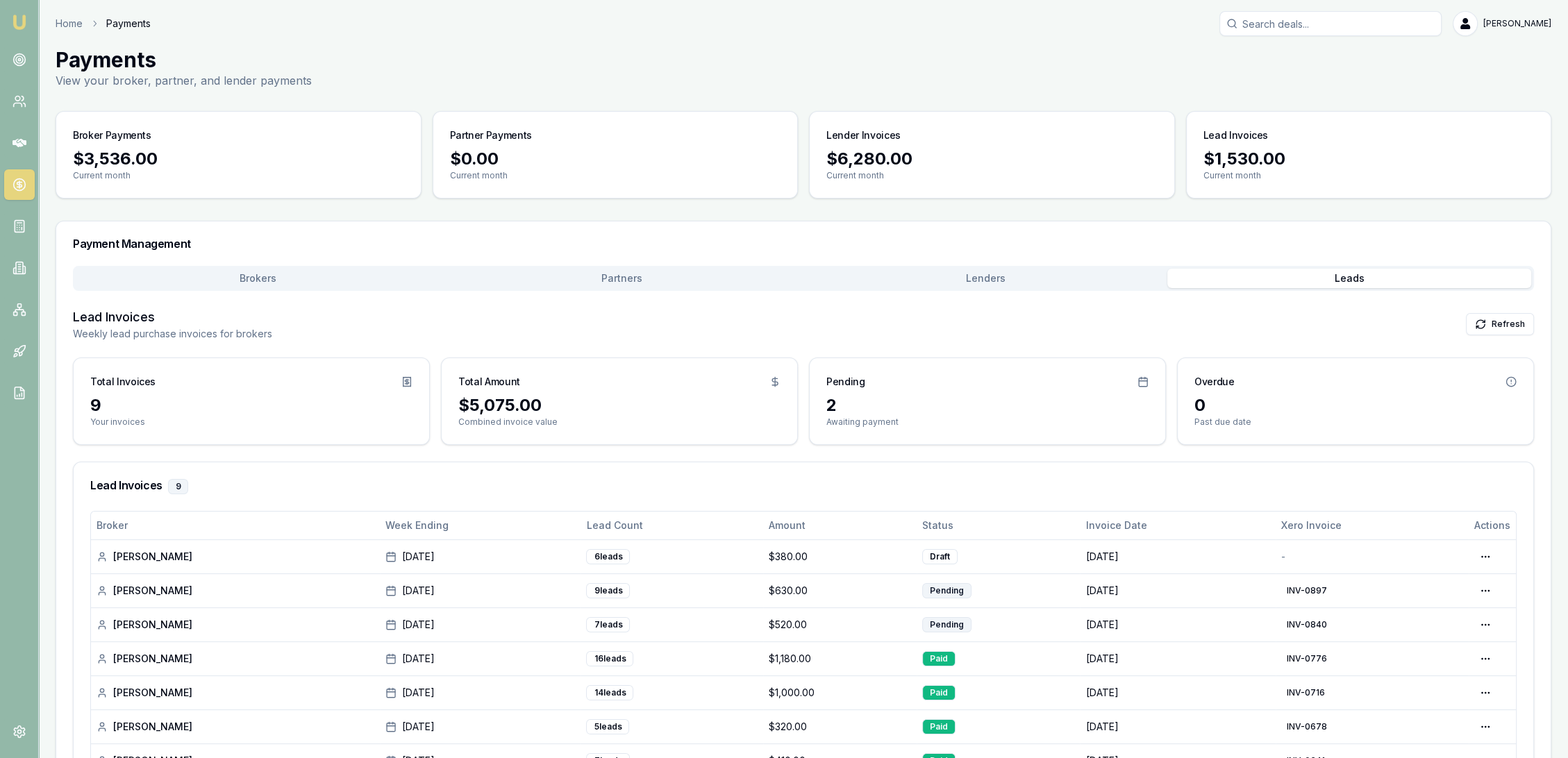
click at [11, 24] on img at bounding box center [19, 22] width 17 height 17
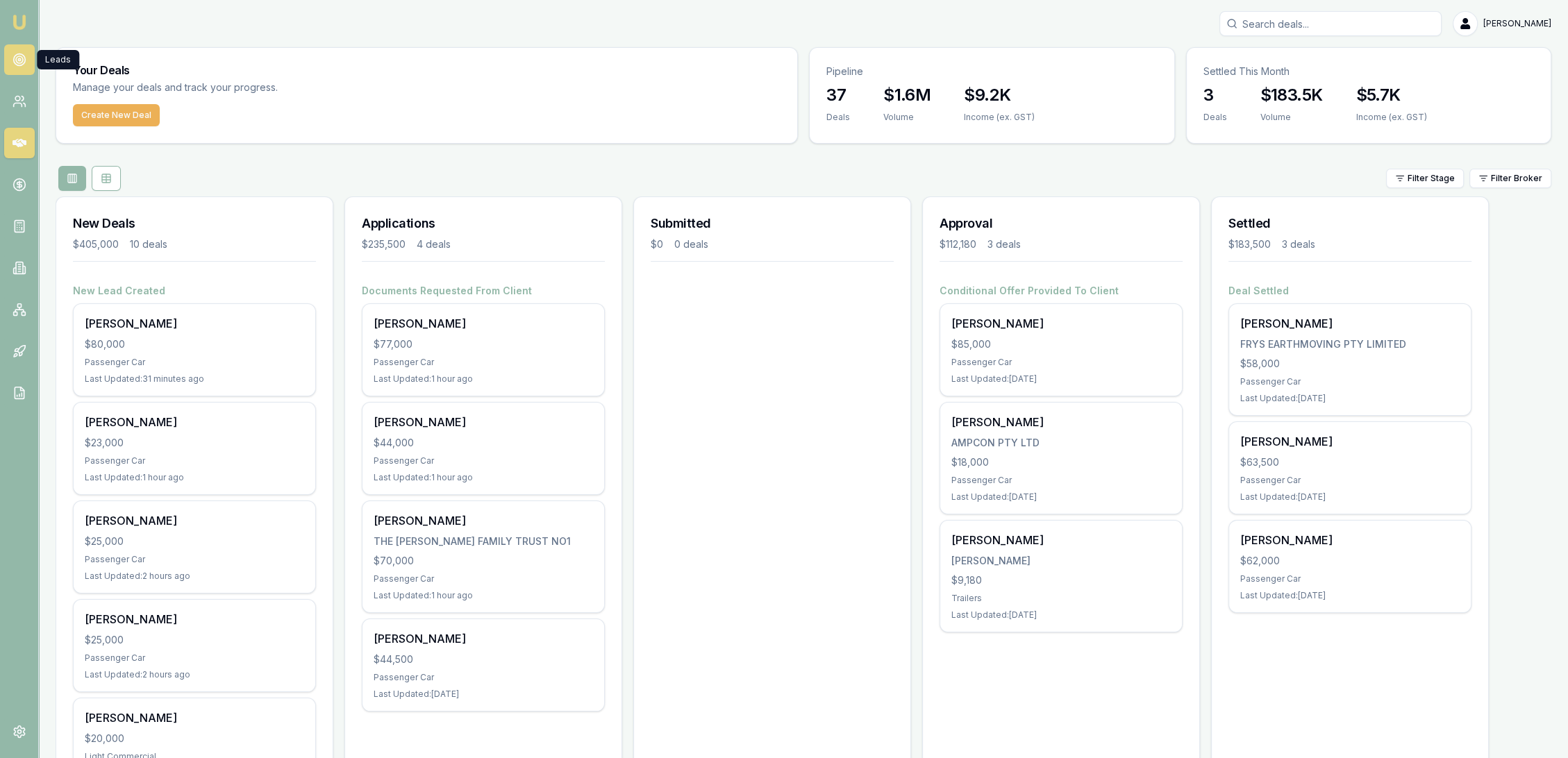
click at [17, 64] on circle at bounding box center [18, 59] width 12 height 12
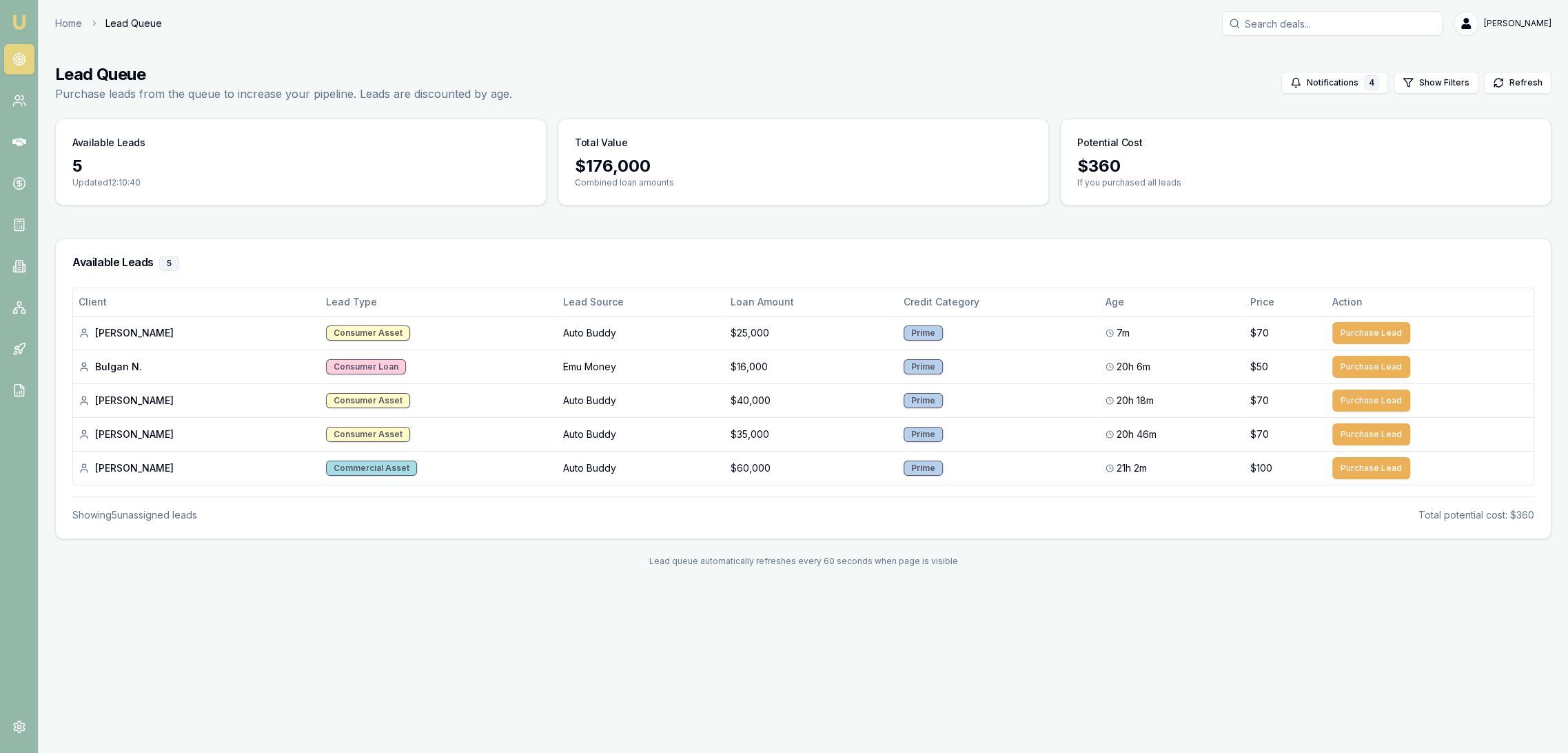
click at [24, 56] on circle at bounding box center [18, 59] width 12 height 12
click at [18, 25] on img at bounding box center [19, 22] width 17 height 17
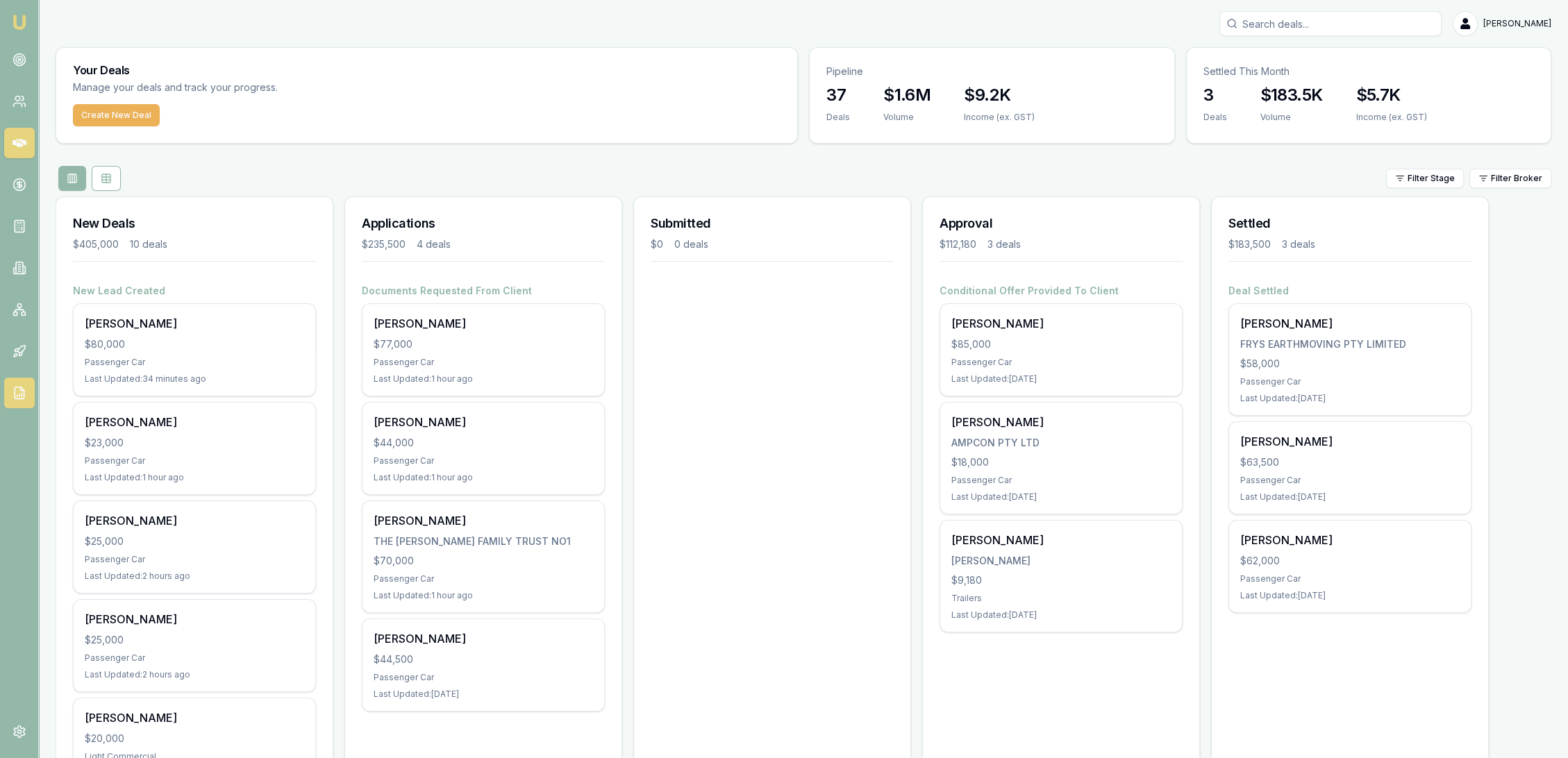
click at [17, 393] on icon at bounding box center [19, 393] width 14 height 14
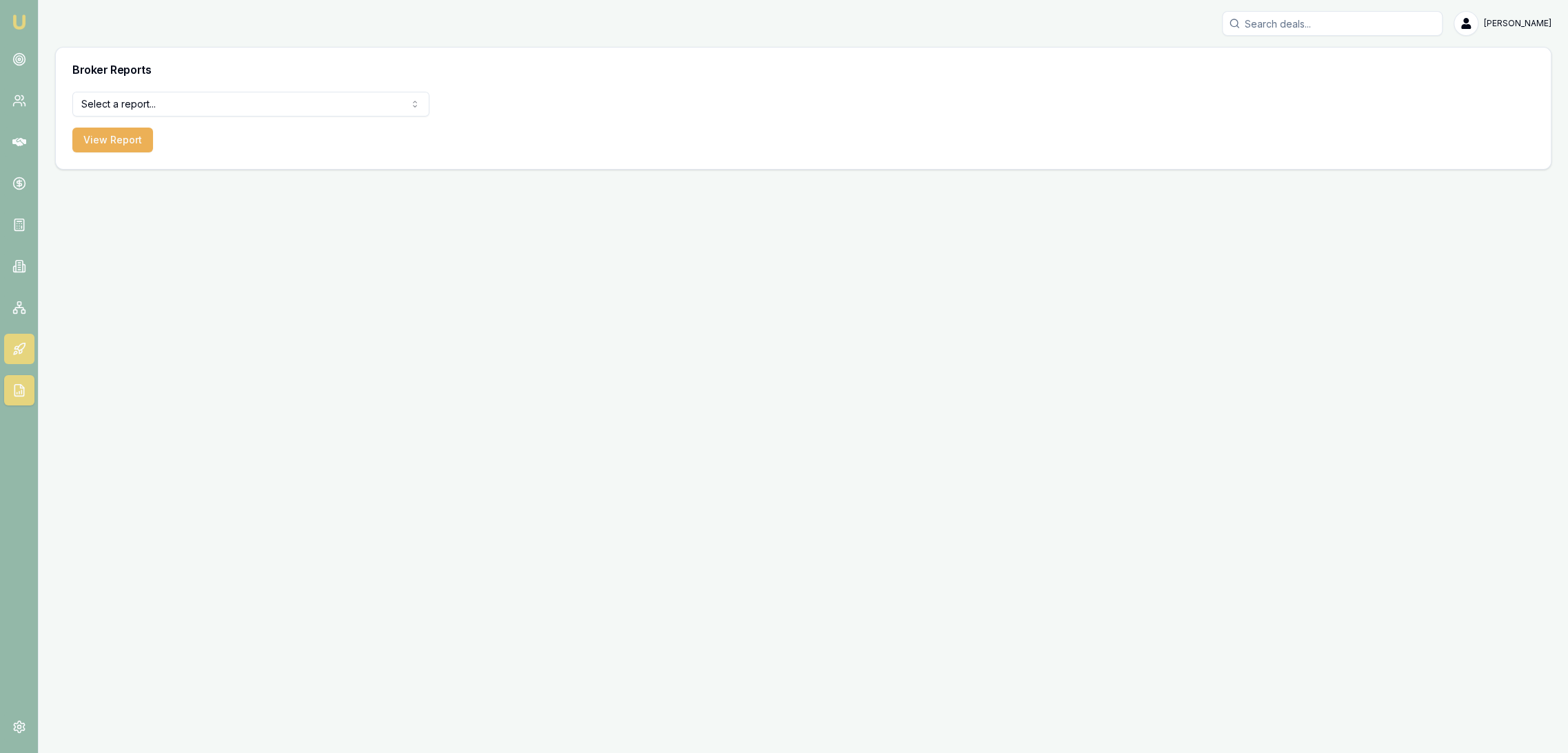
click at [23, 353] on icon at bounding box center [19, 349] width 14 height 14
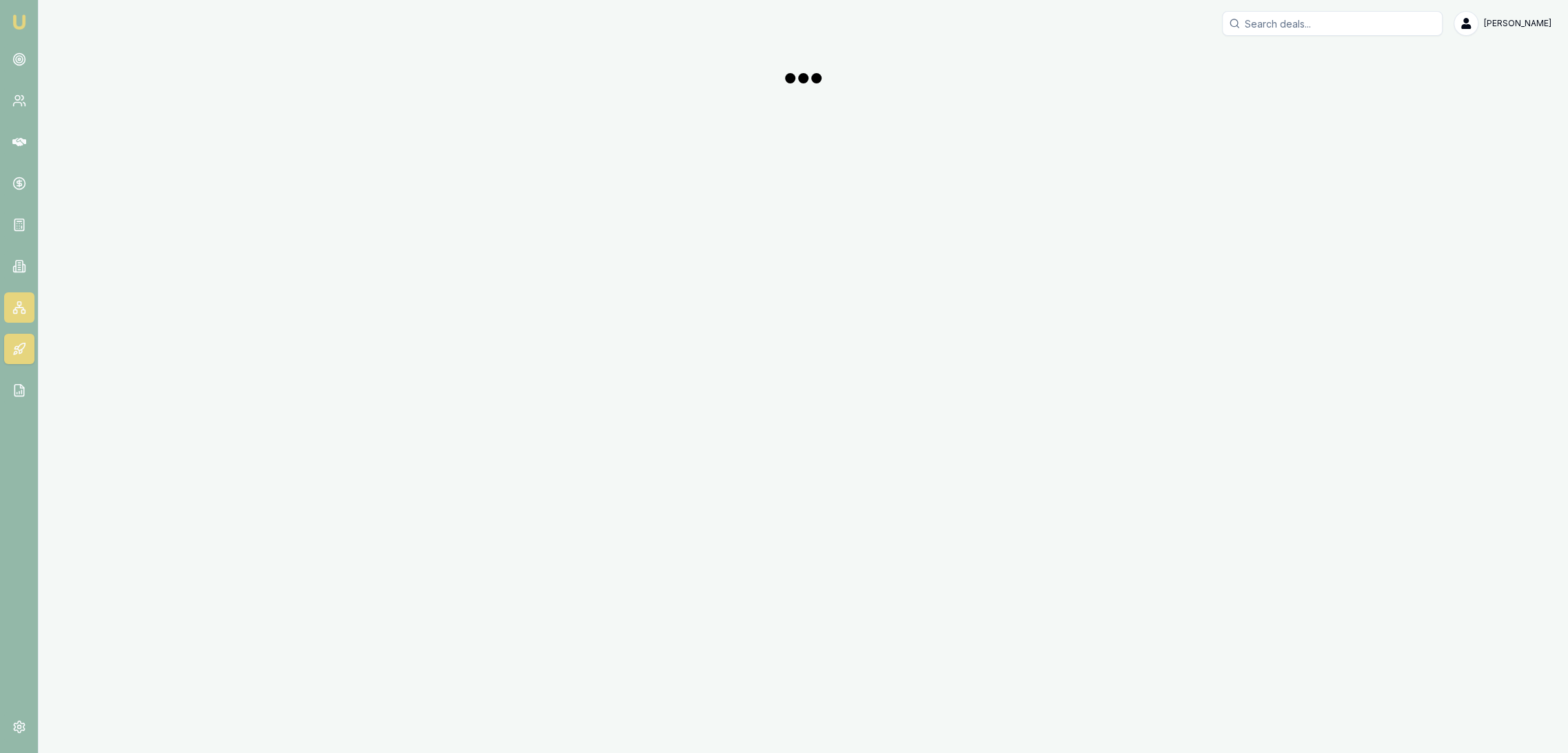
click at [26, 312] on link at bounding box center [19, 308] width 30 height 30
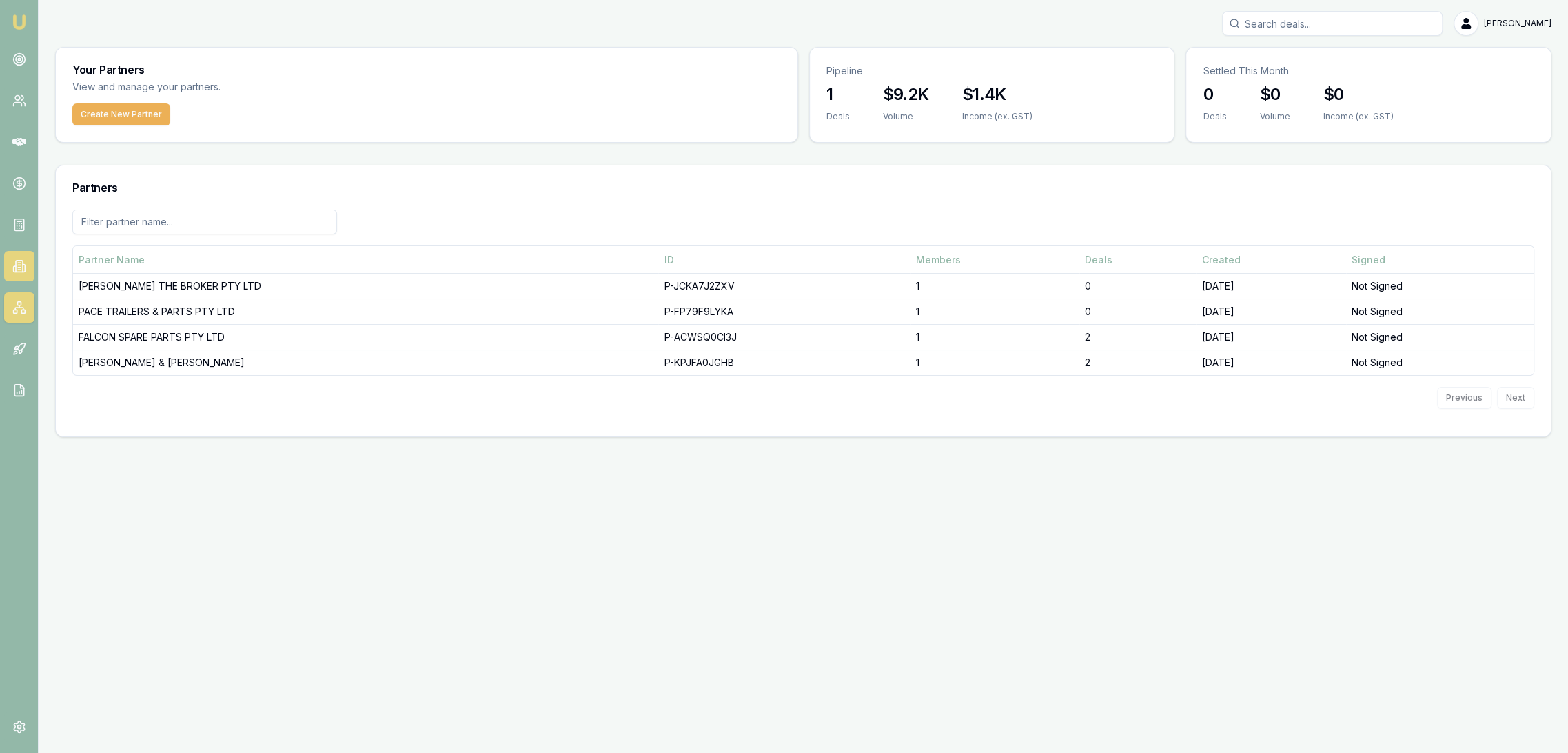
click at [29, 270] on link at bounding box center [19, 266] width 30 height 30
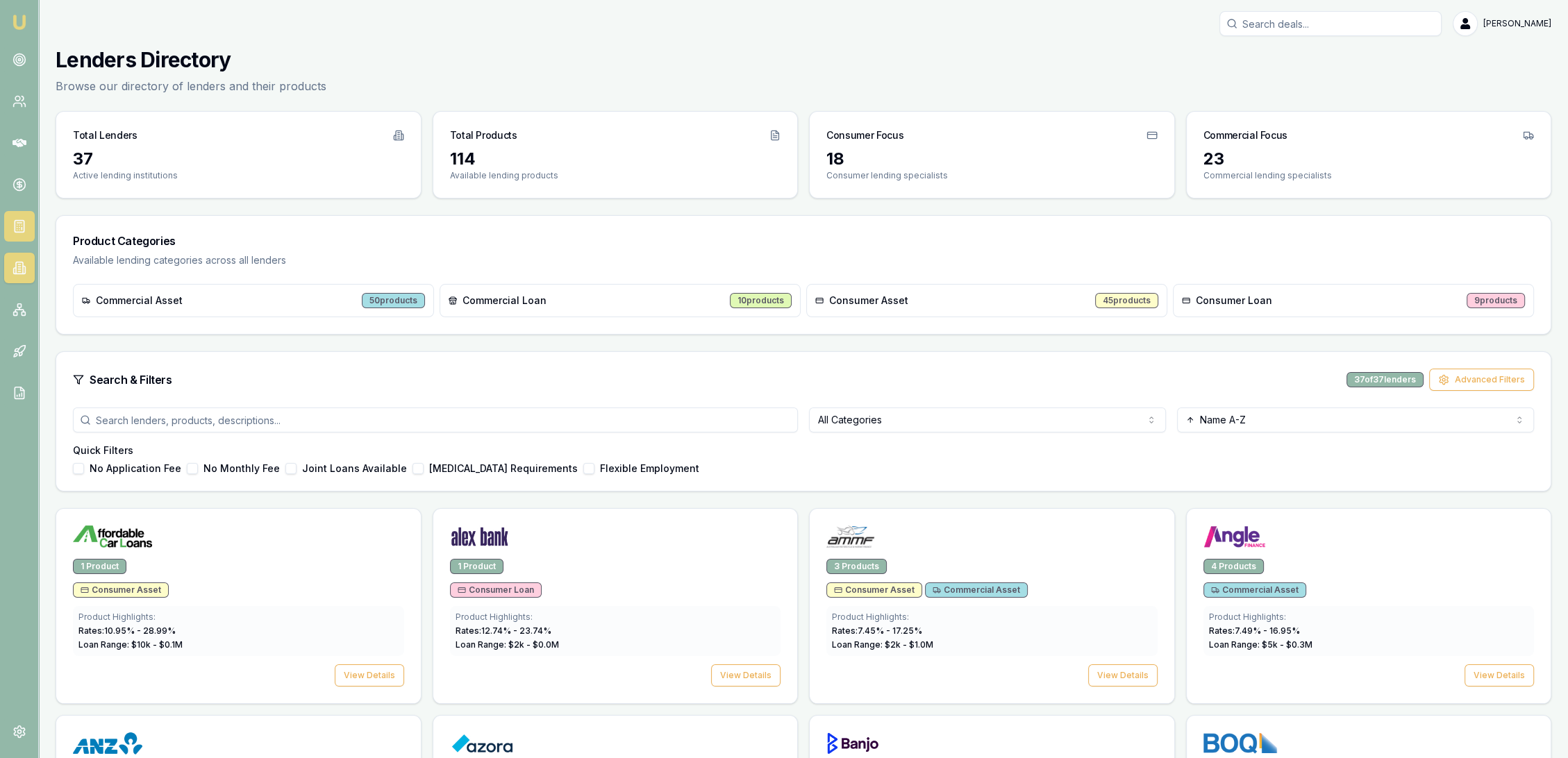
click at [17, 228] on icon at bounding box center [19, 226] width 14 height 14
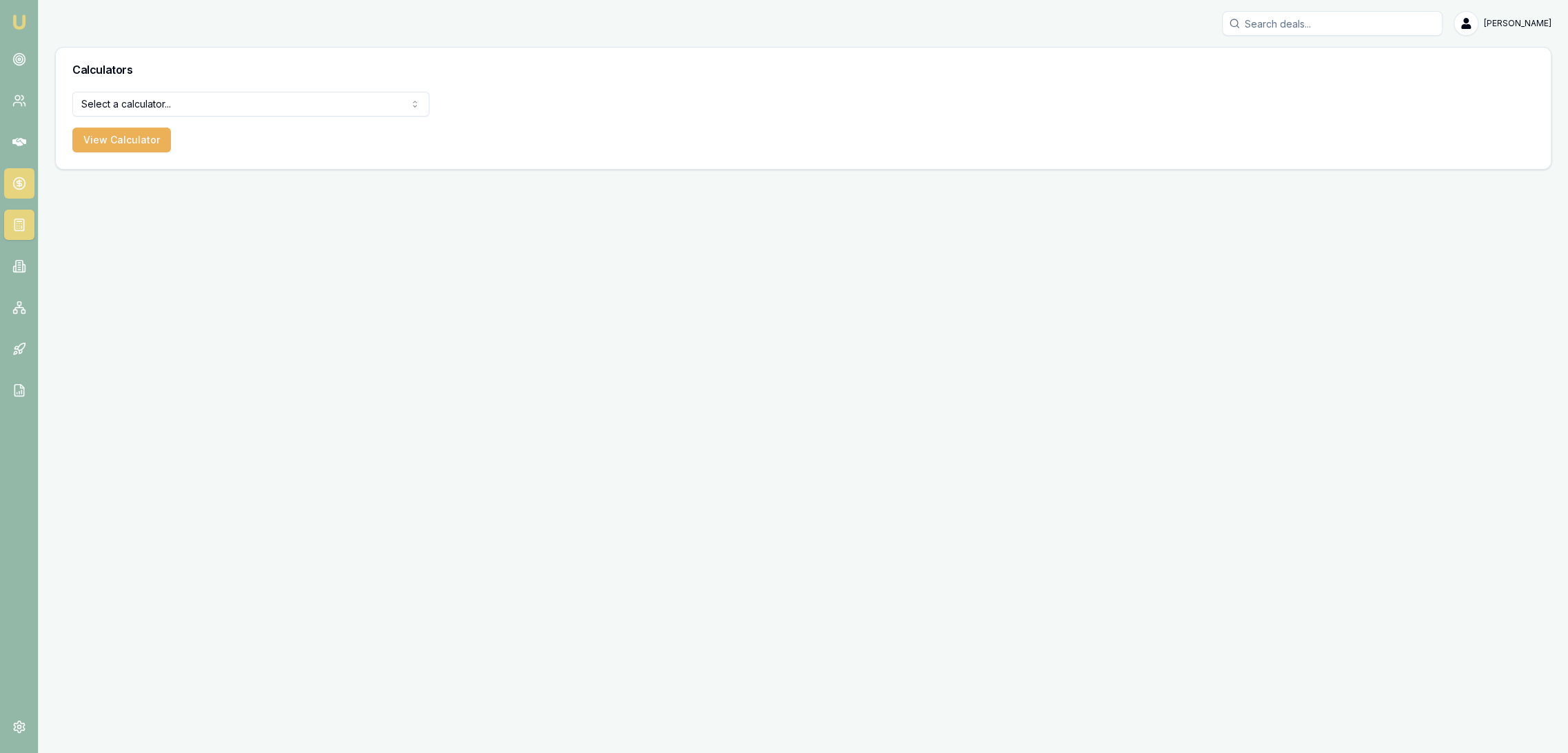
click at [9, 185] on link at bounding box center [19, 183] width 30 height 30
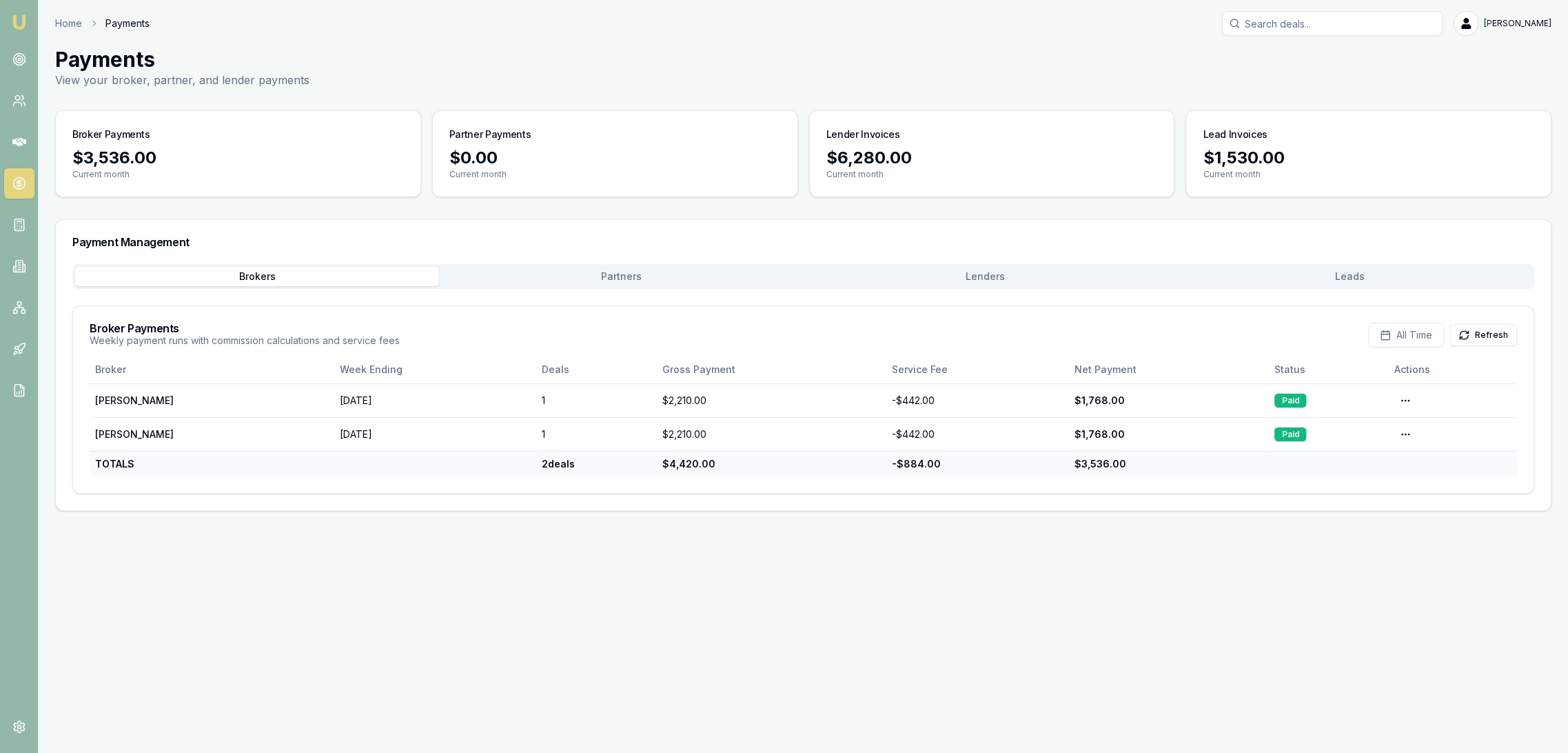
click at [18, 22] on img at bounding box center [19, 22] width 17 height 17
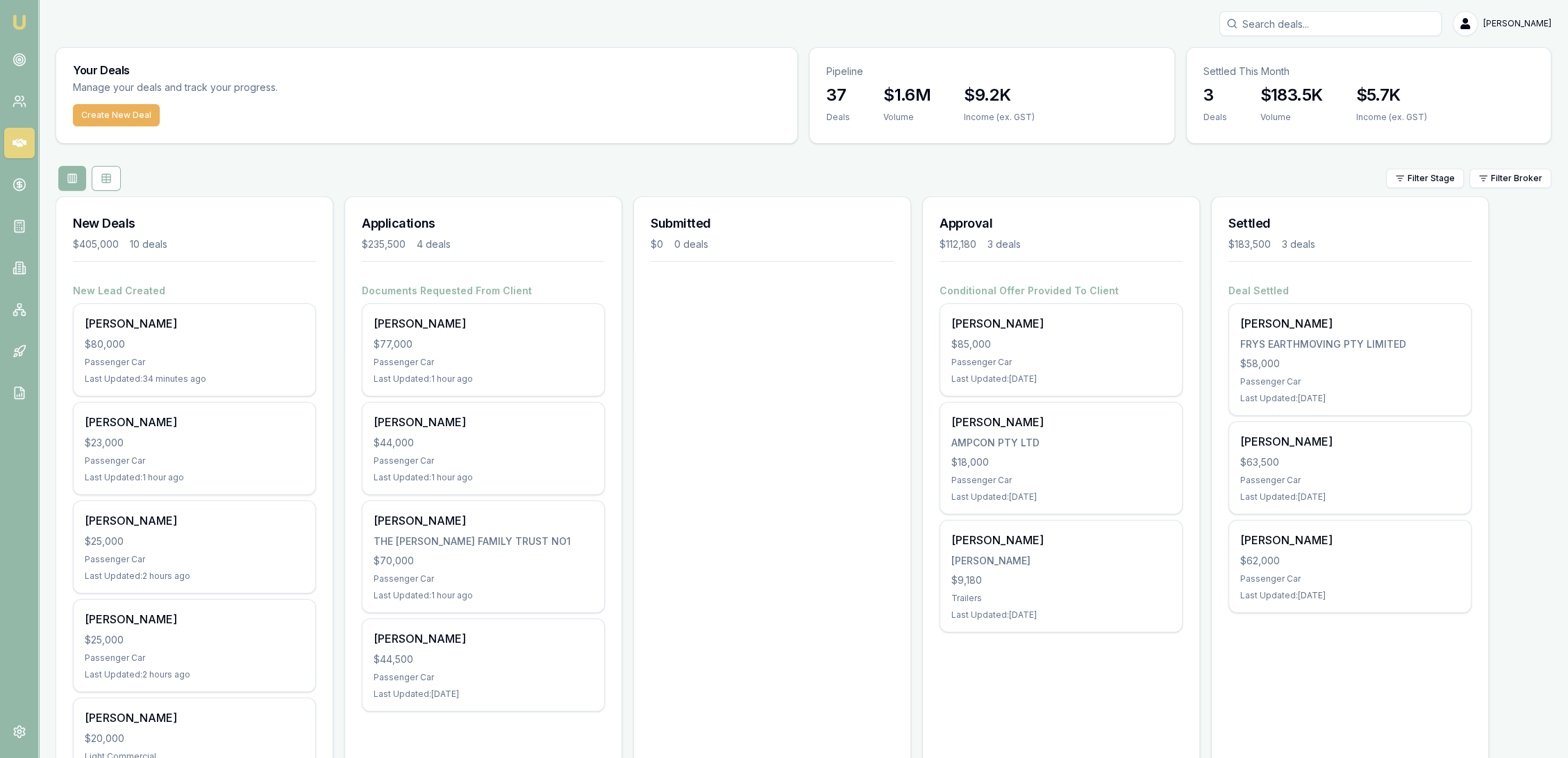
click at [15, 20] on img at bounding box center [19, 22] width 17 height 17
click at [23, 51] on link at bounding box center [19, 59] width 31 height 31
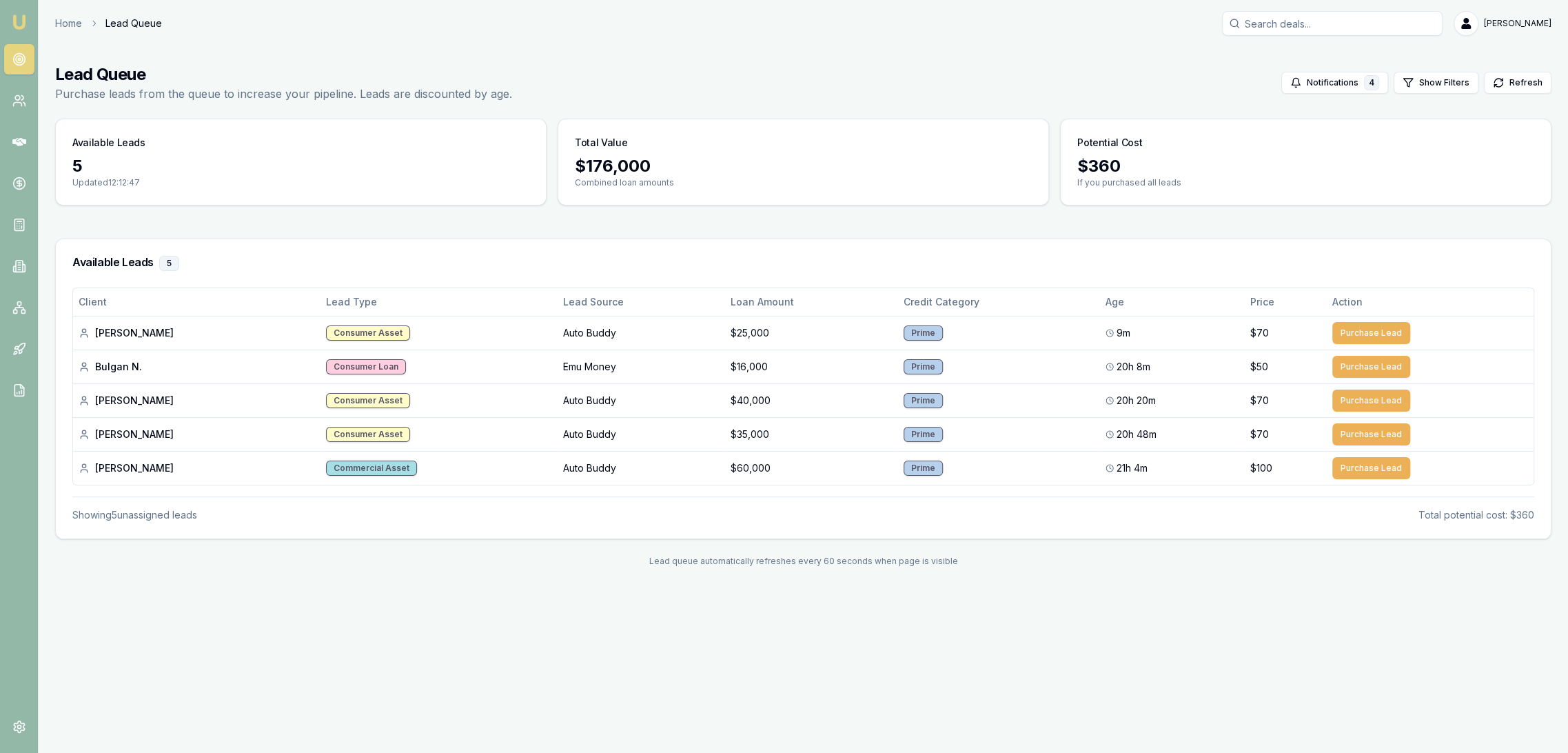
click at [16, 21] on img at bounding box center [19, 22] width 17 height 17
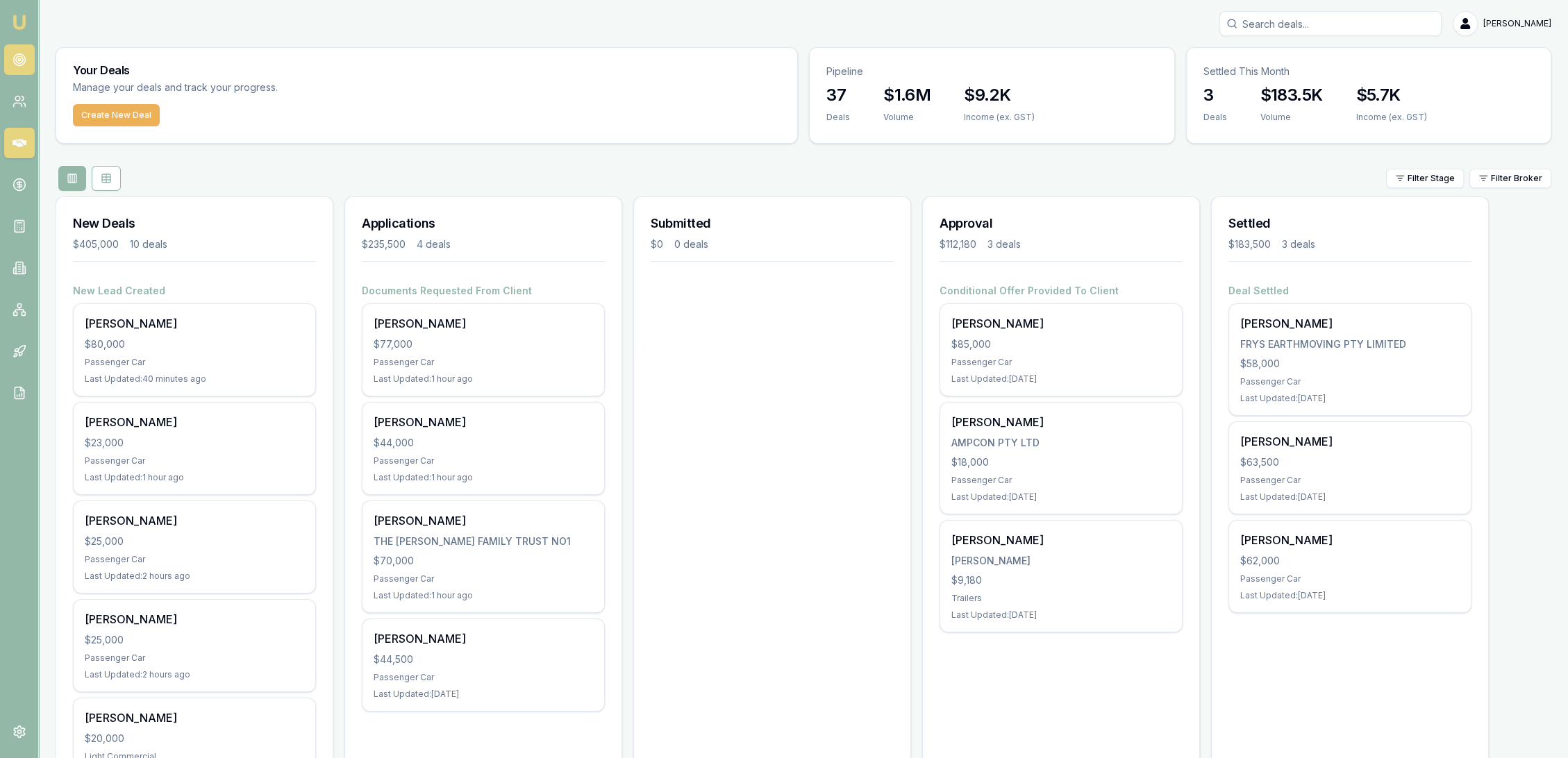
click at [22, 51] on link at bounding box center [19, 59] width 31 height 31
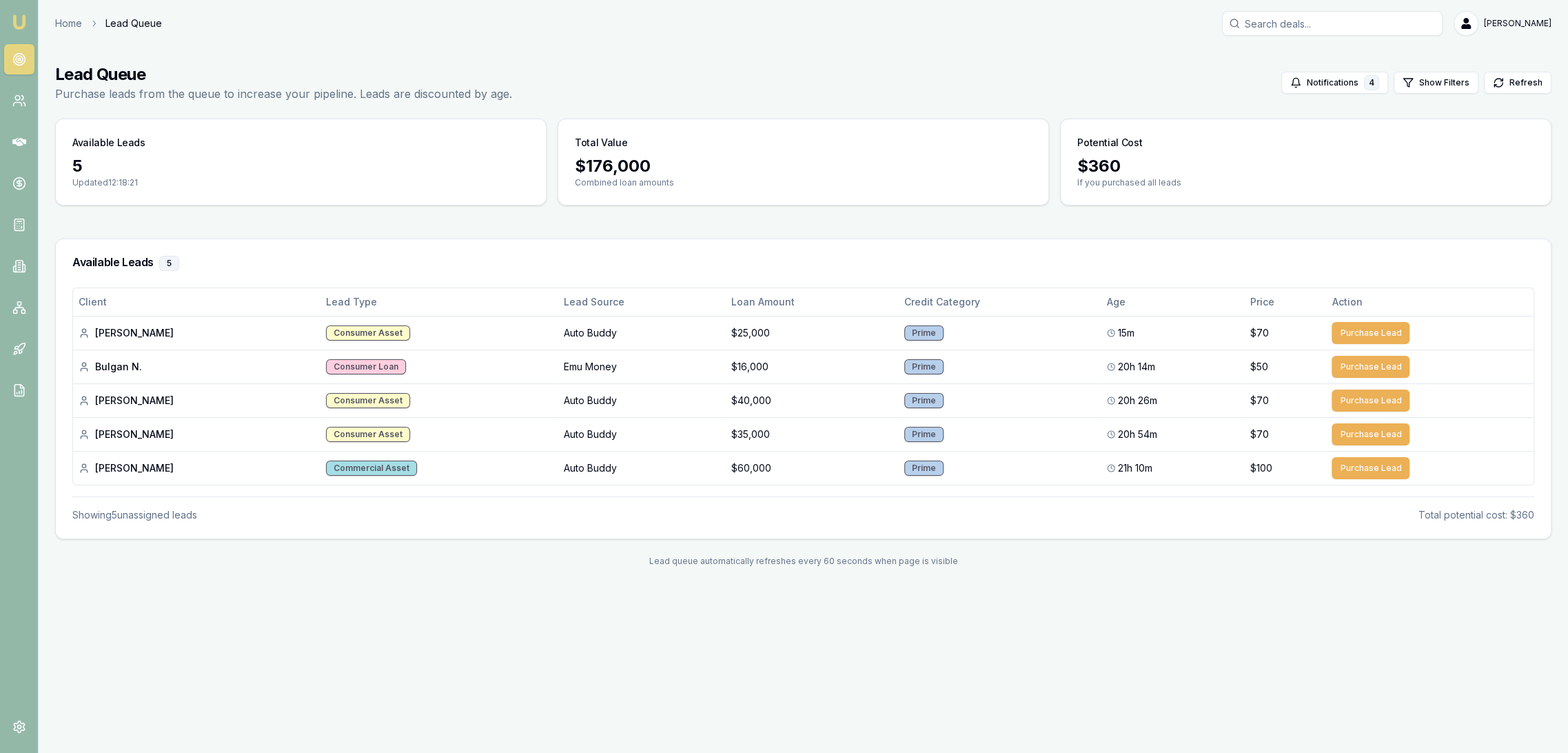
click at [18, 19] on img at bounding box center [19, 22] width 17 height 17
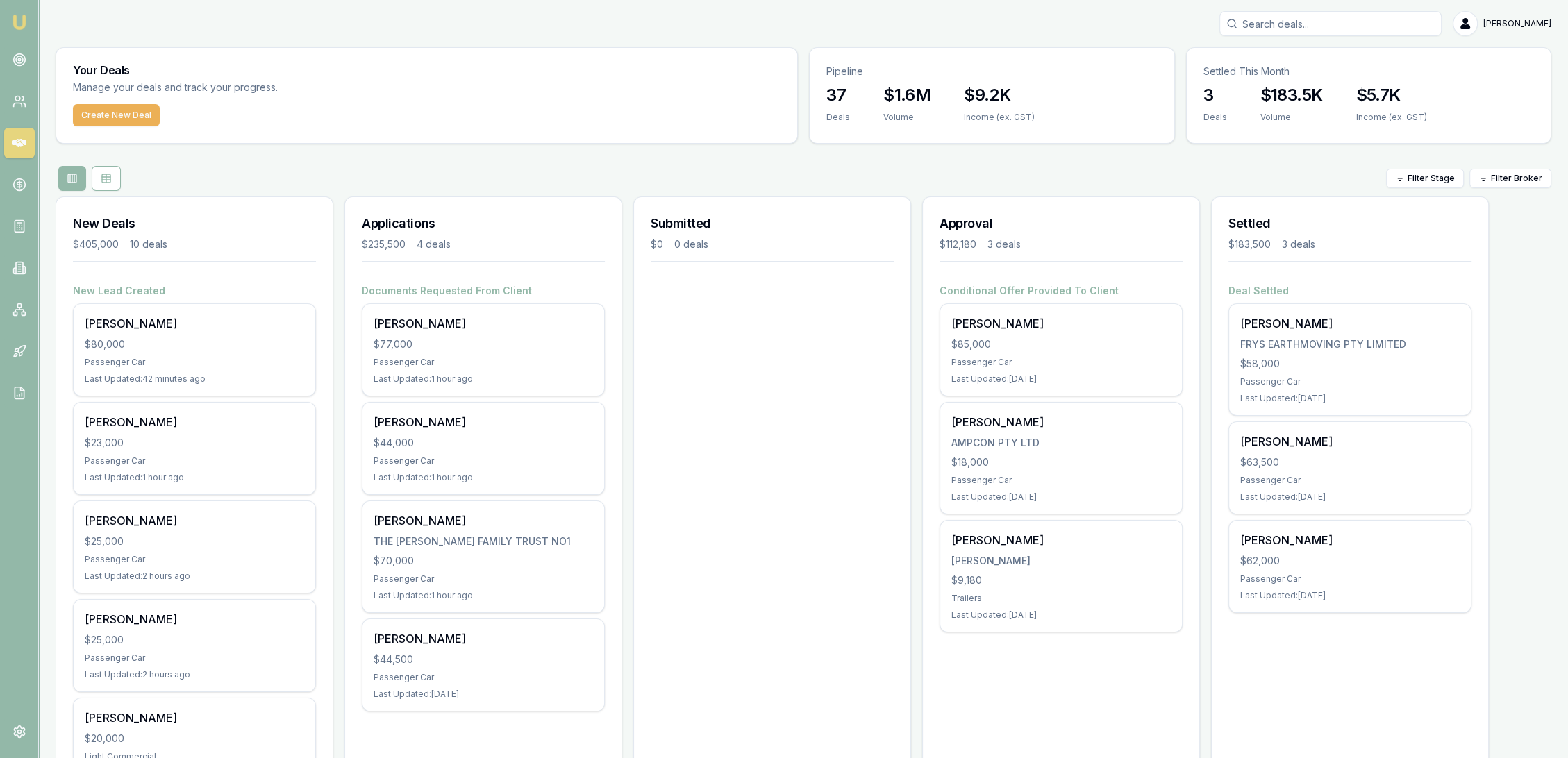
click at [22, 20] on img at bounding box center [19, 22] width 17 height 17
click at [26, 54] on icon at bounding box center [19, 59] width 14 height 14
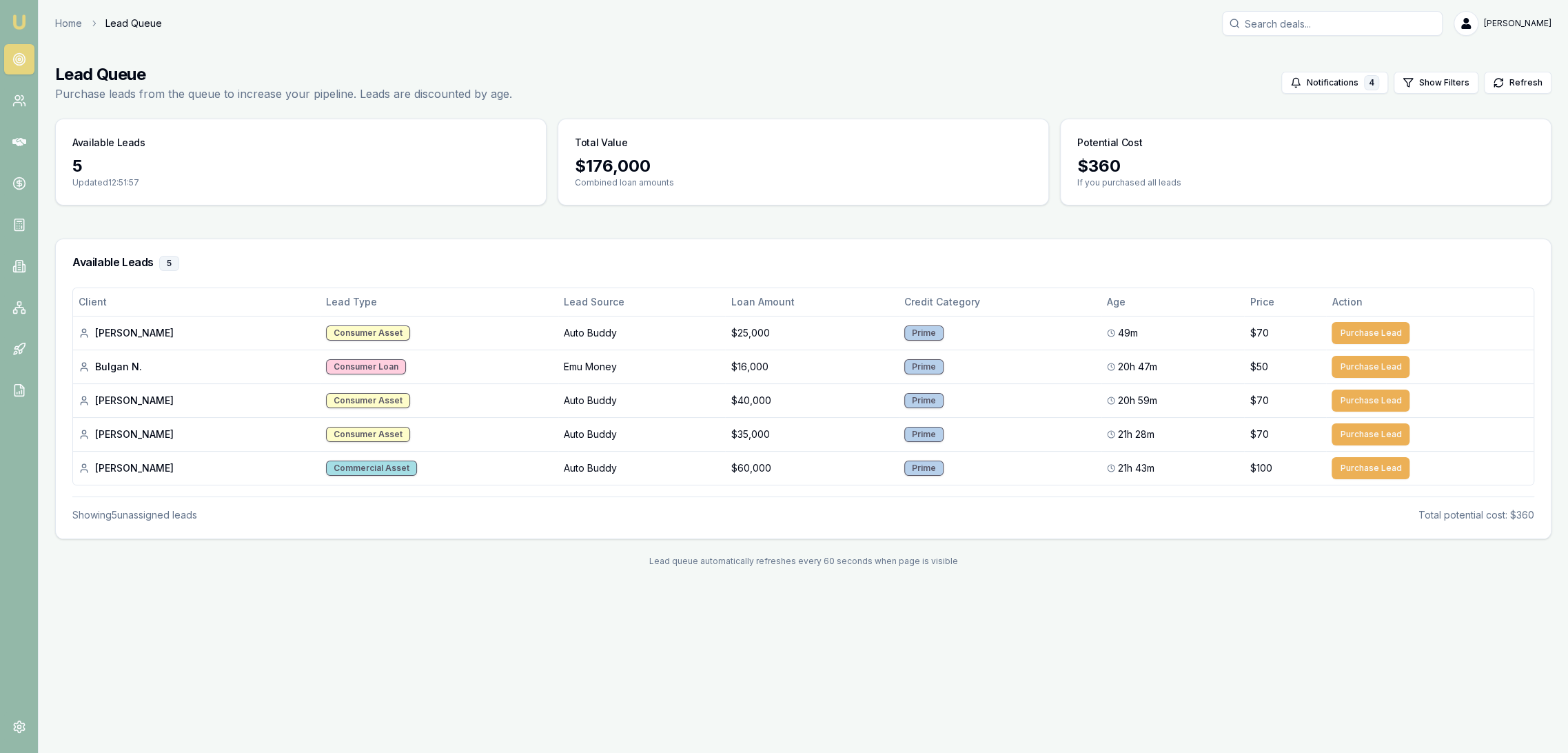
click at [21, 21] on img at bounding box center [19, 22] width 17 height 17
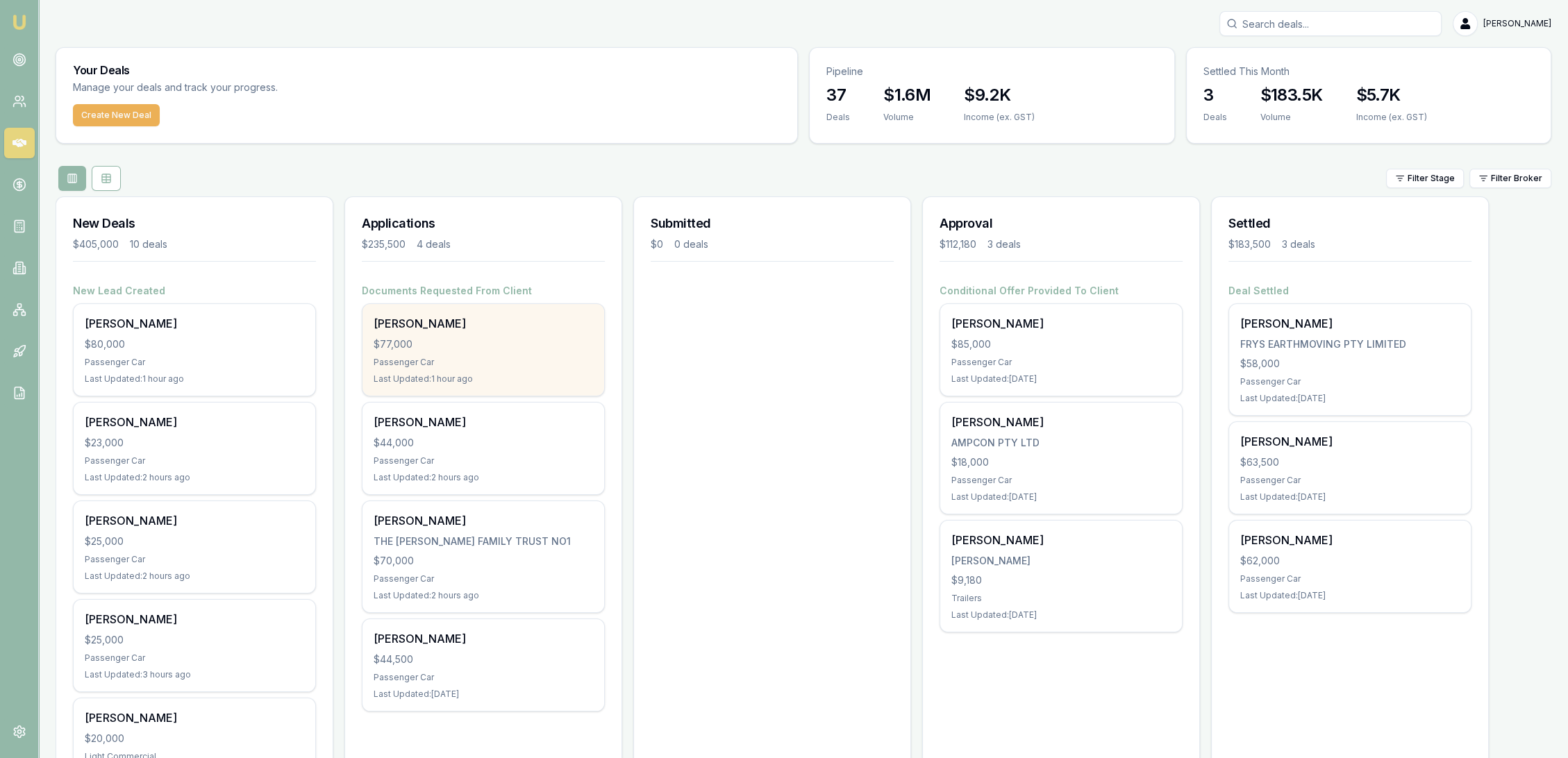
click at [438, 348] on div "$77,000" at bounding box center [483, 344] width 219 height 14
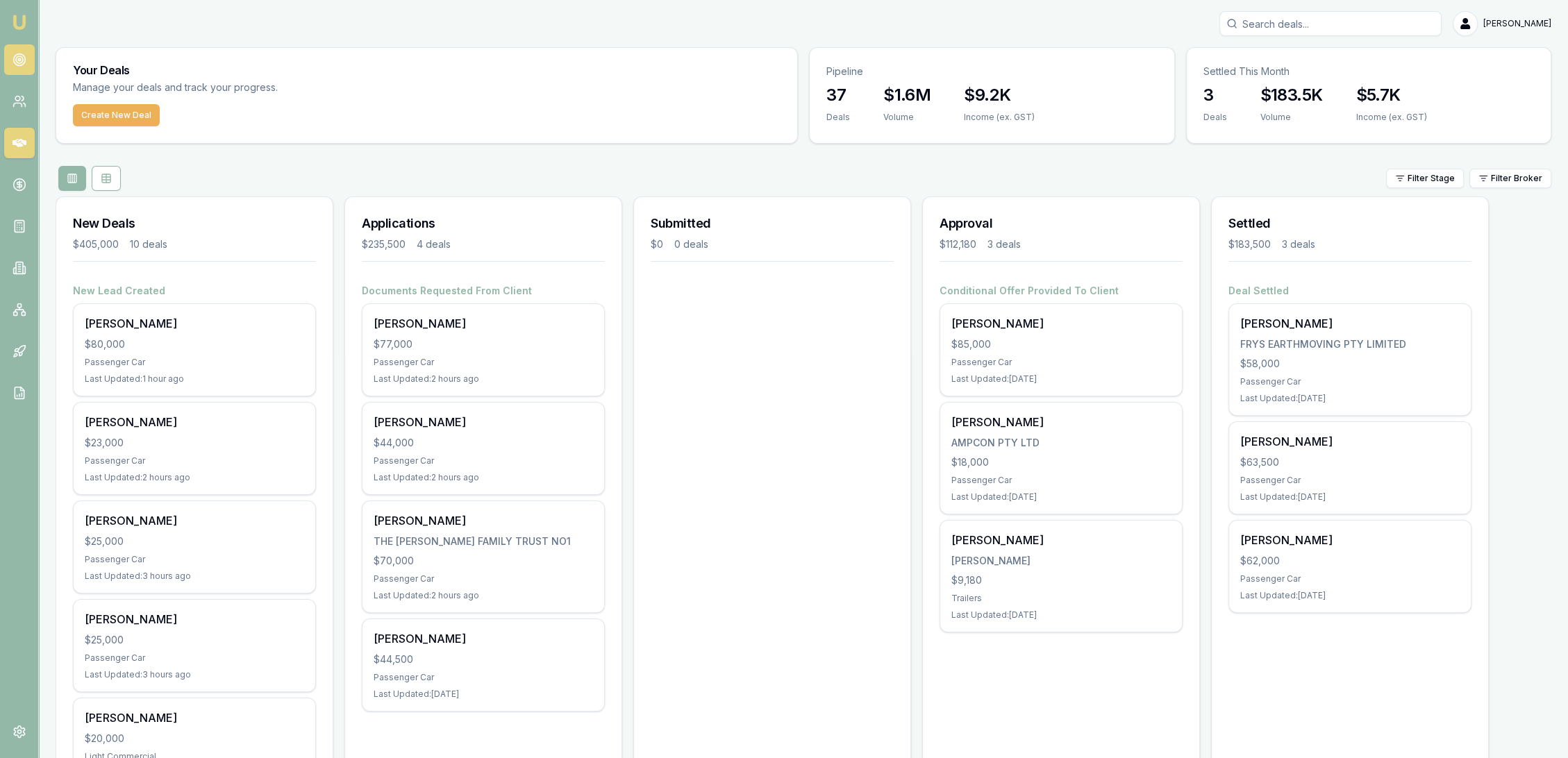
click at [18, 59] on icon at bounding box center [19, 59] width 14 height 14
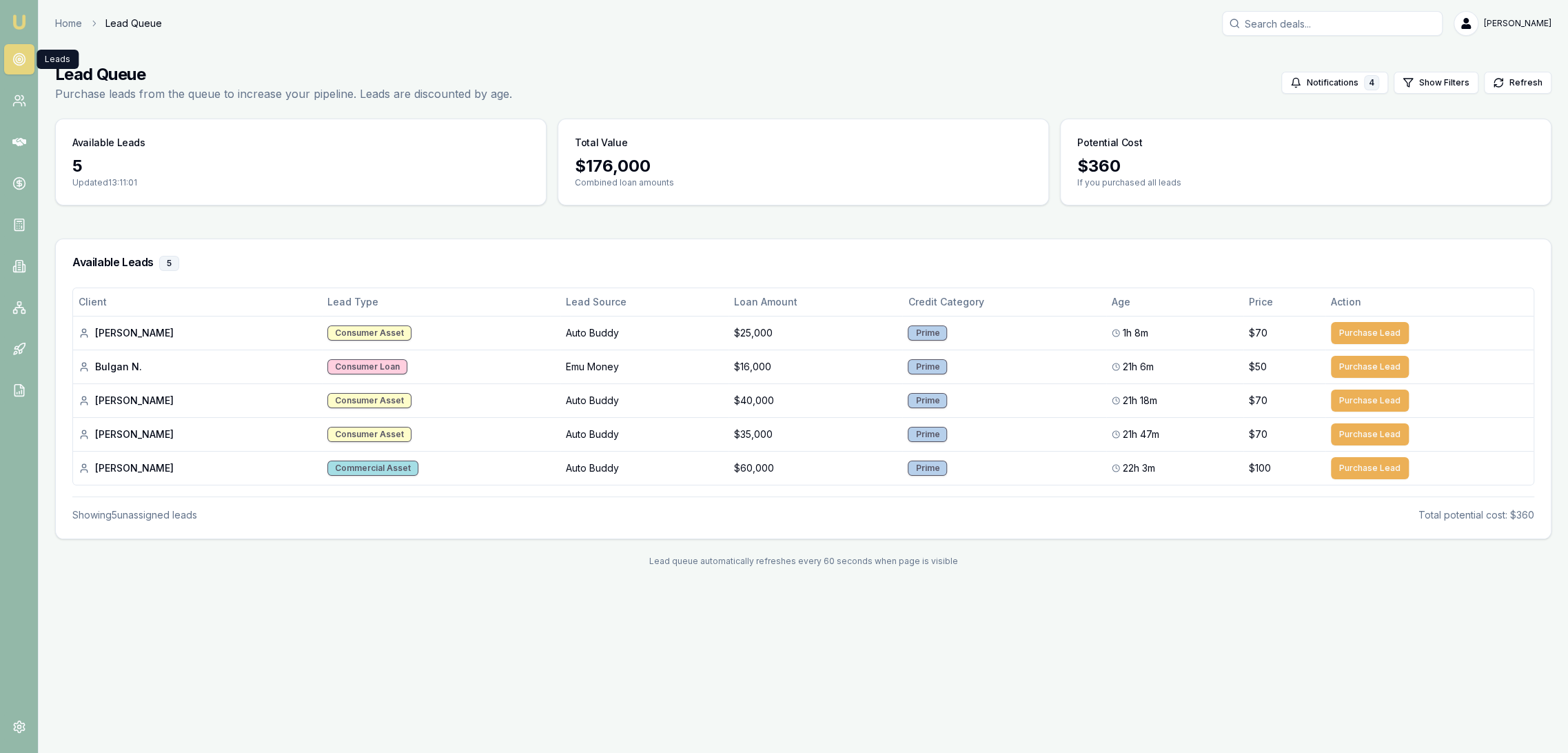
click at [17, 22] on img at bounding box center [19, 22] width 17 height 17
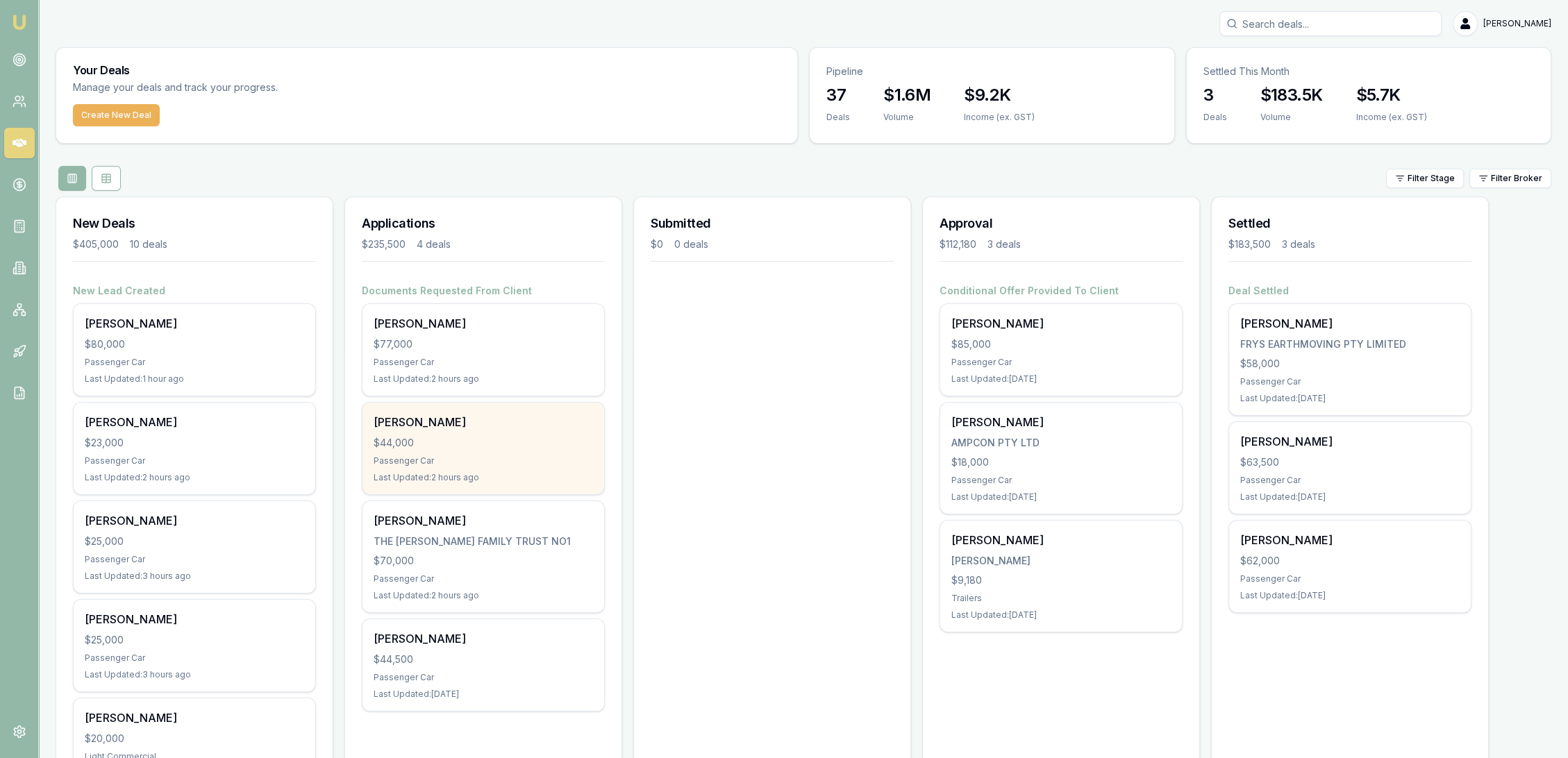
click at [469, 420] on div "Darren Rossborough" at bounding box center [483, 422] width 219 height 17
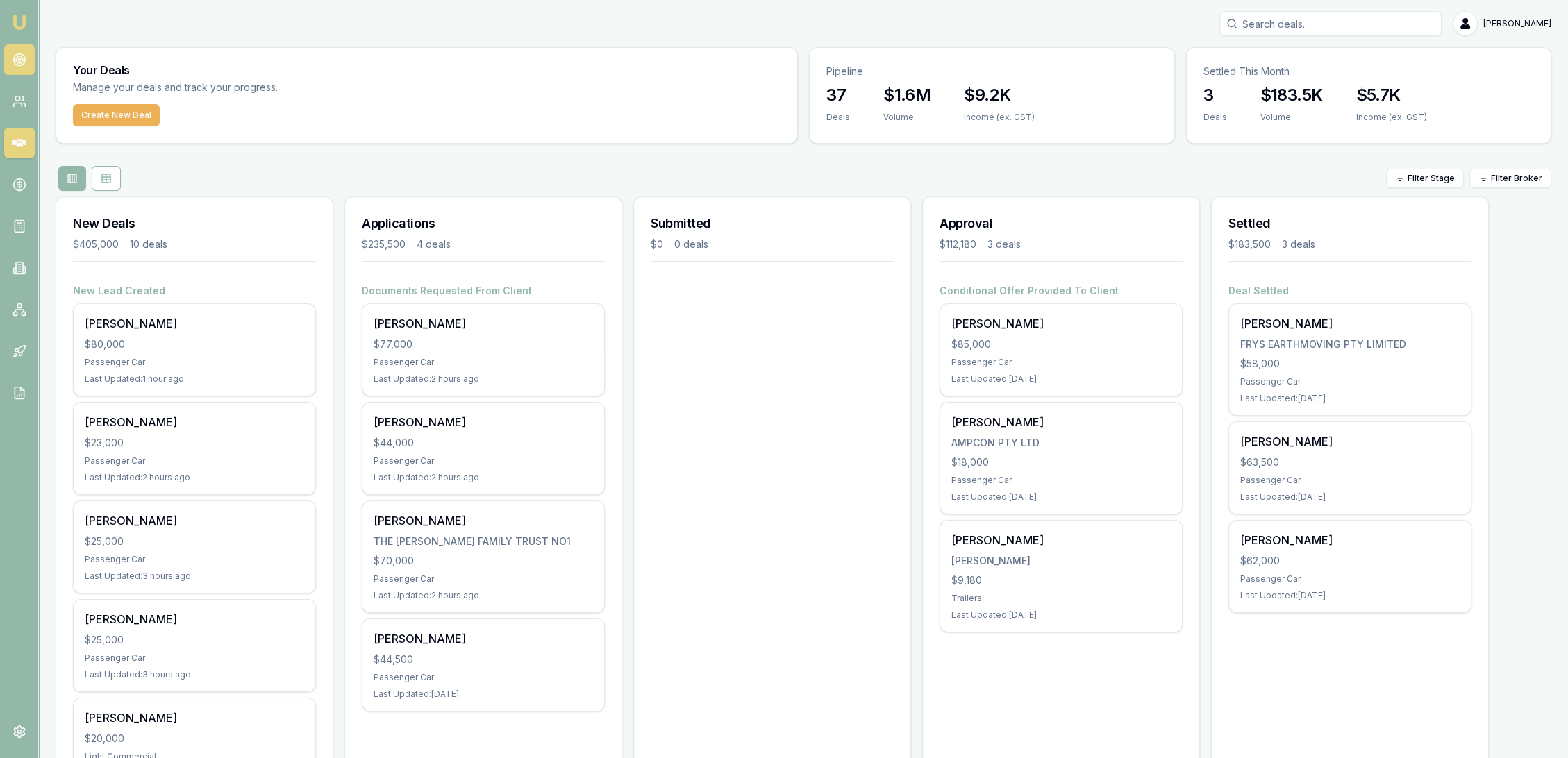
click at [13, 60] on circle at bounding box center [18, 59] width 12 height 12
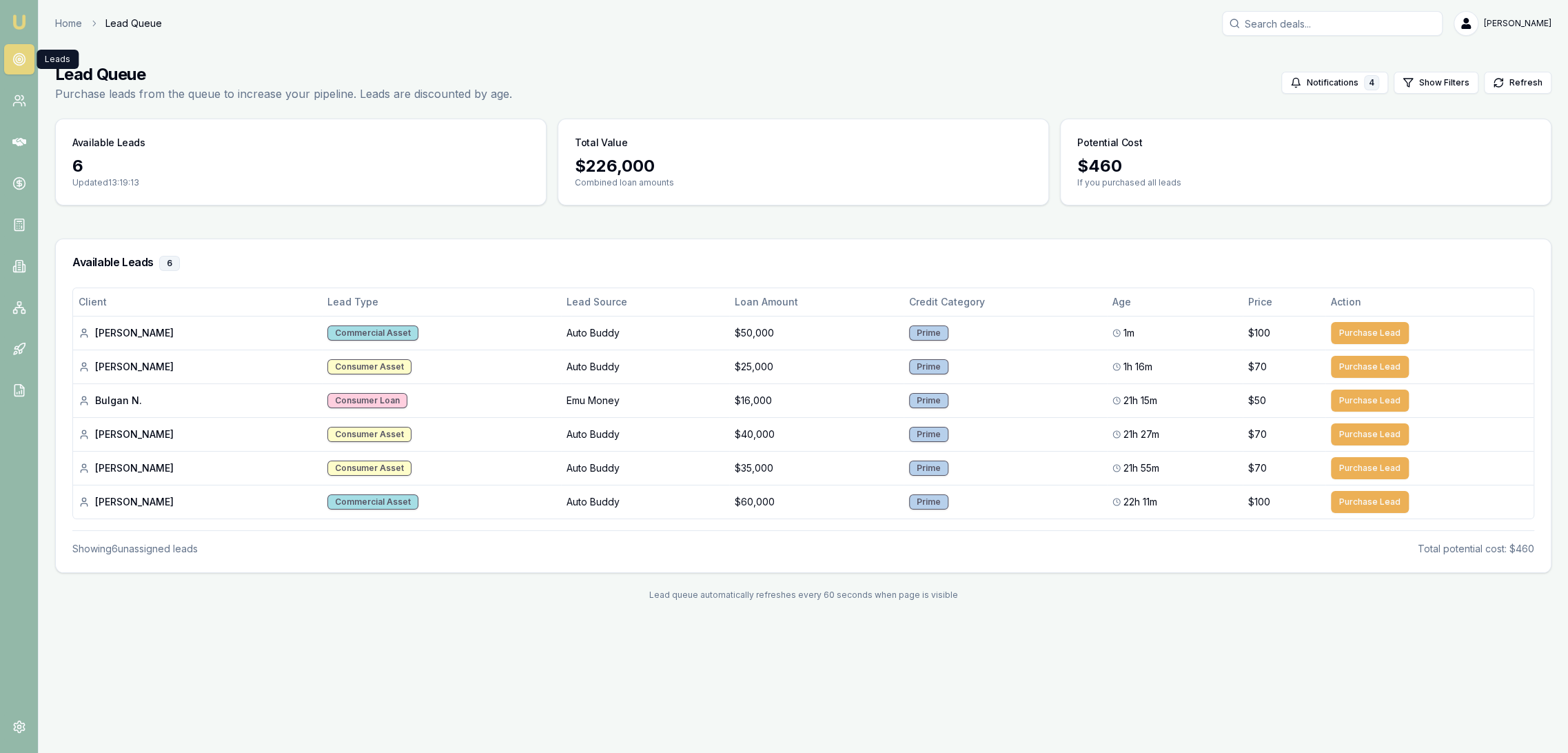
click at [23, 20] on img at bounding box center [19, 22] width 17 height 17
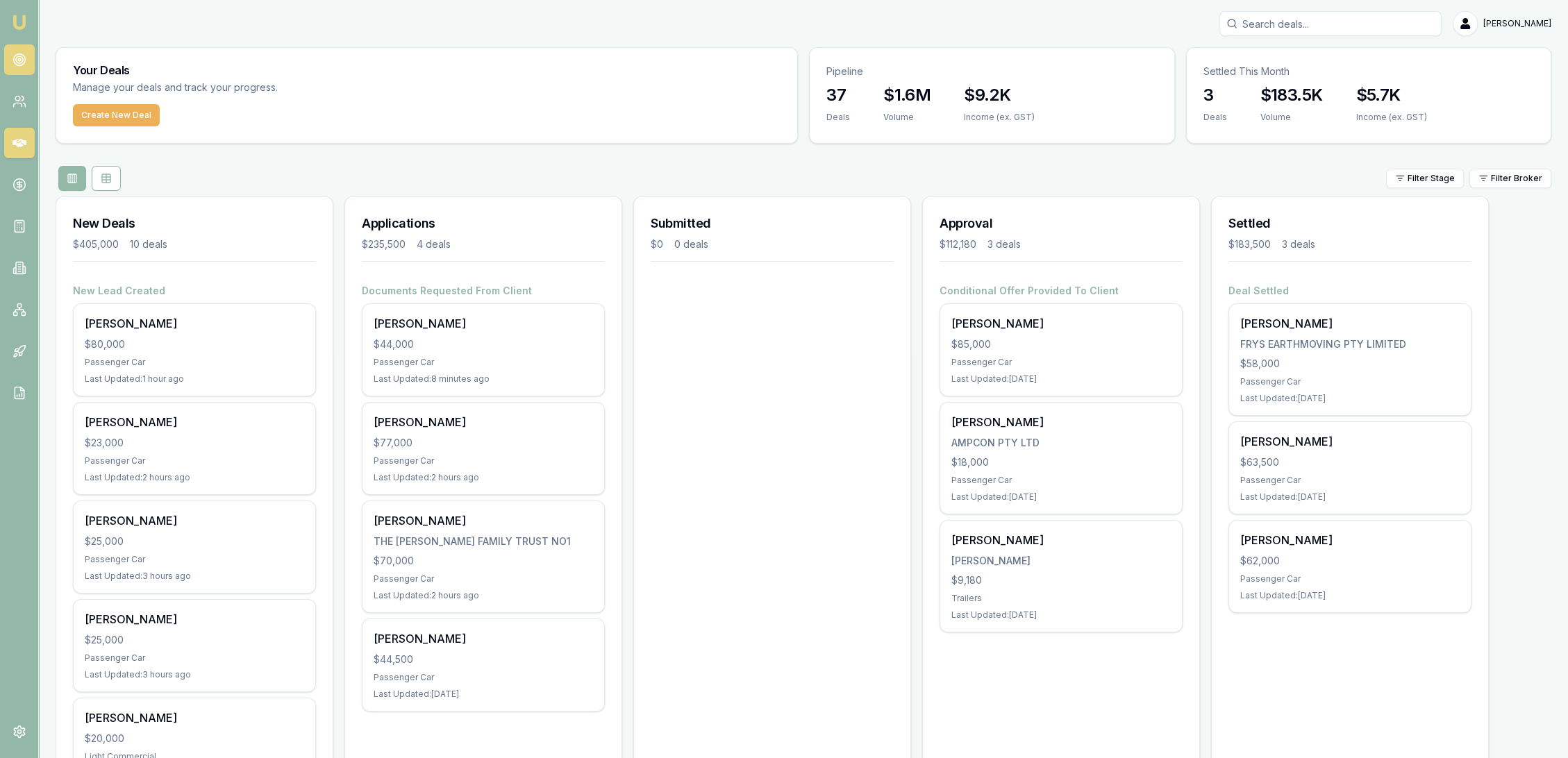
click at [22, 53] on icon at bounding box center [19, 59] width 14 height 14
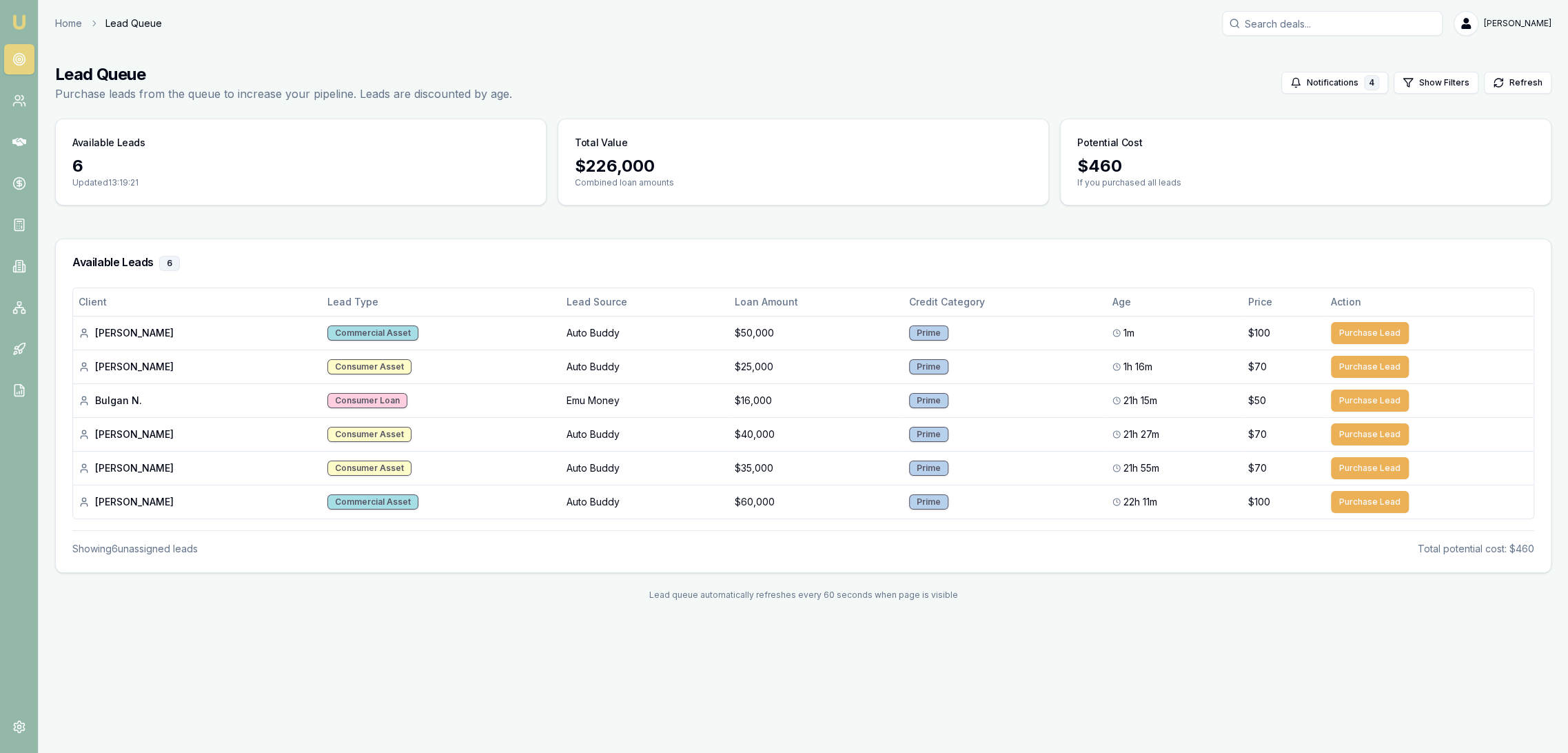
click at [14, 22] on img at bounding box center [19, 22] width 17 height 17
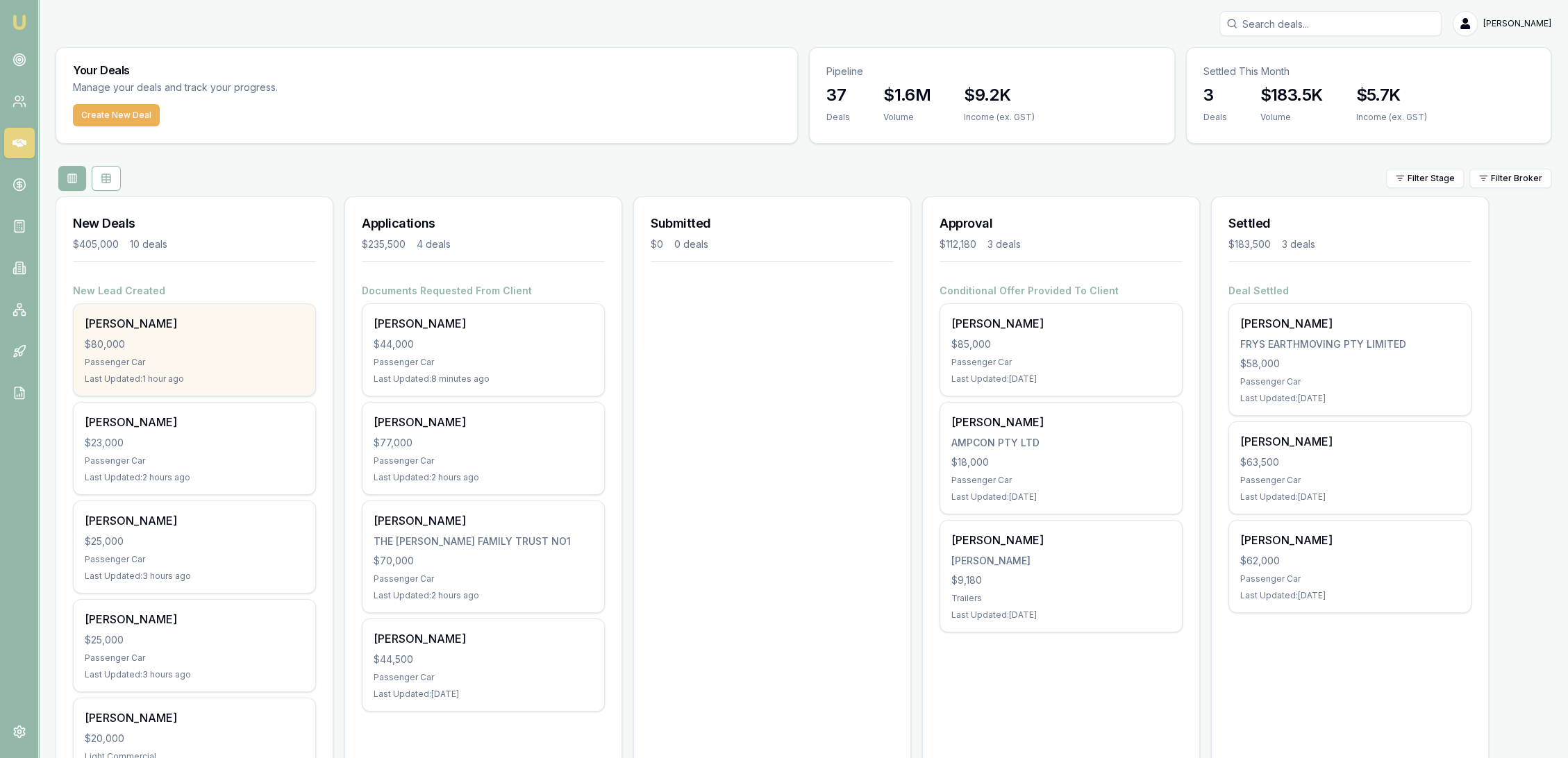
scroll to position [231, 0]
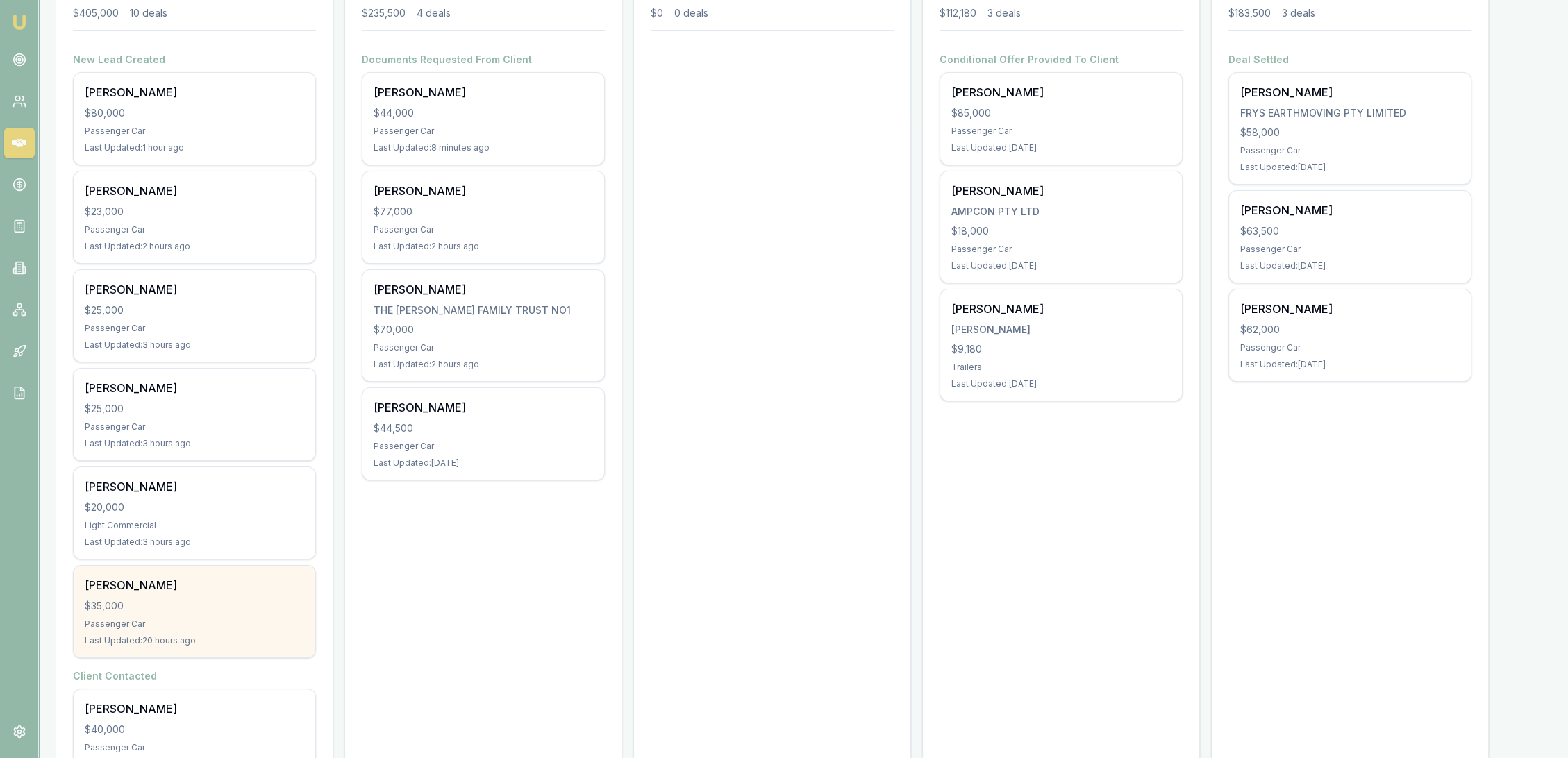
click at [182, 589] on div "Sally Imber" at bounding box center [194, 585] width 219 height 17
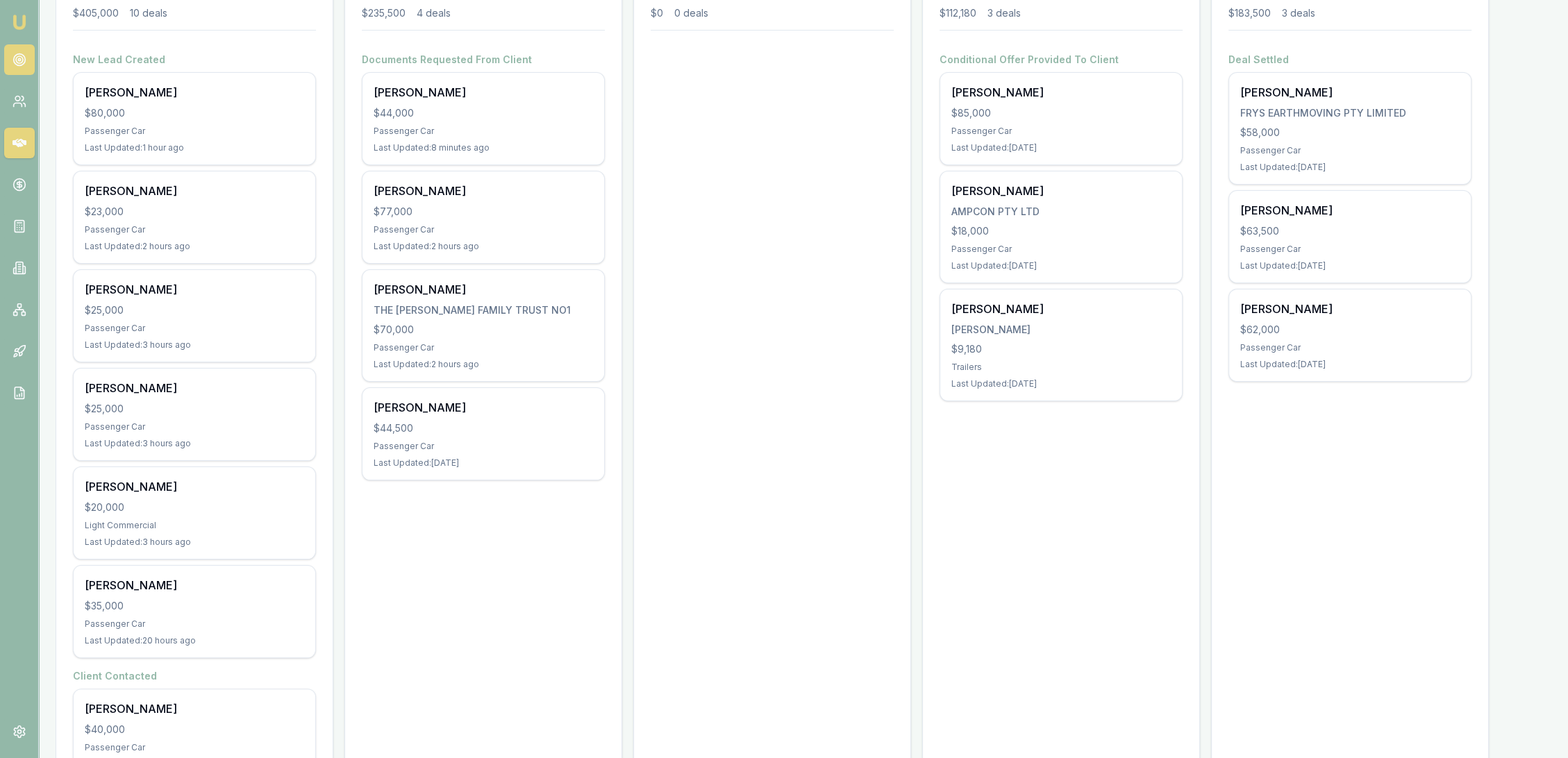
click at [17, 51] on link at bounding box center [19, 59] width 31 height 31
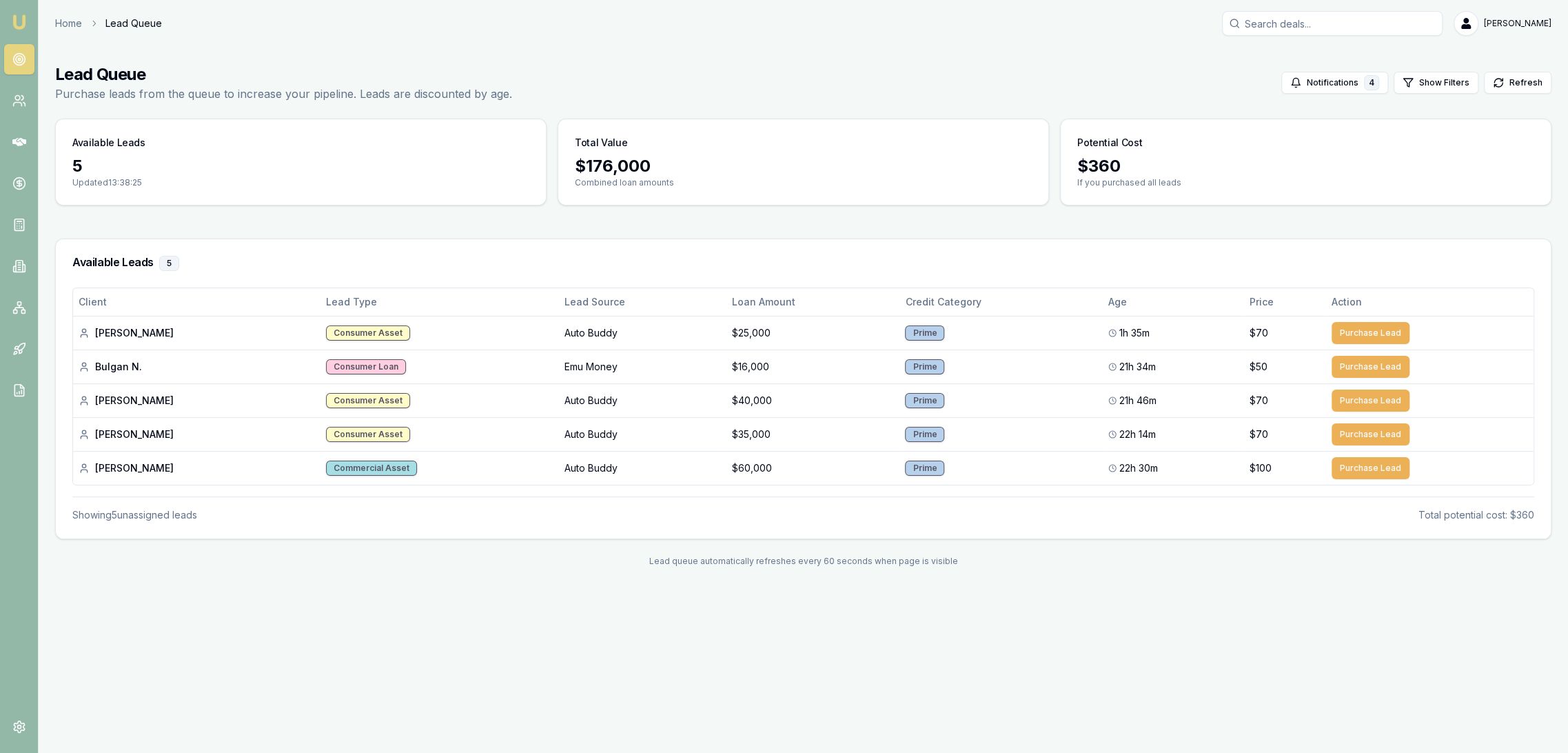
click at [18, 65] on circle at bounding box center [18, 59] width 12 height 12
click at [16, 24] on img at bounding box center [19, 22] width 17 height 17
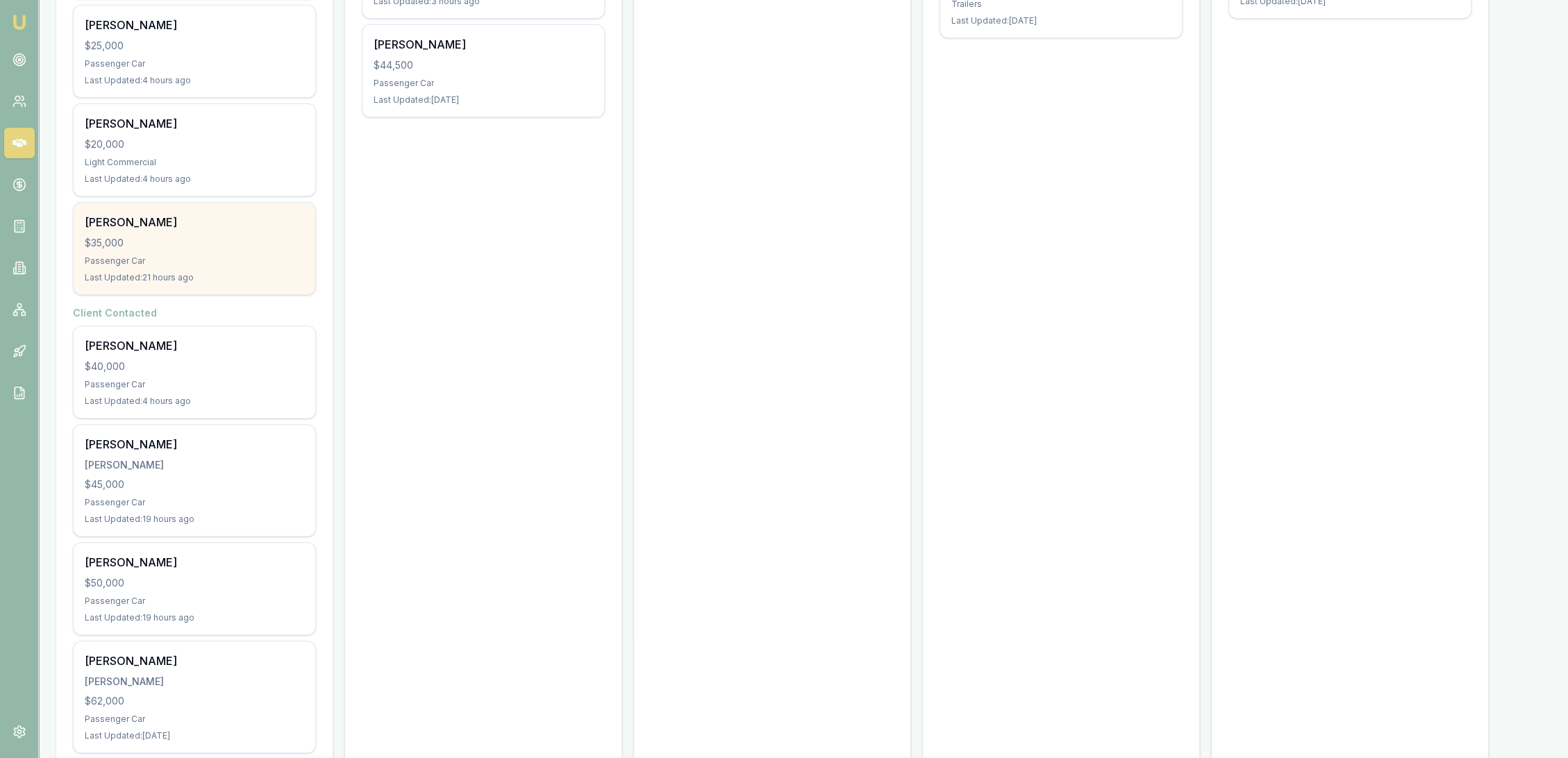
scroll to position [626, 0]
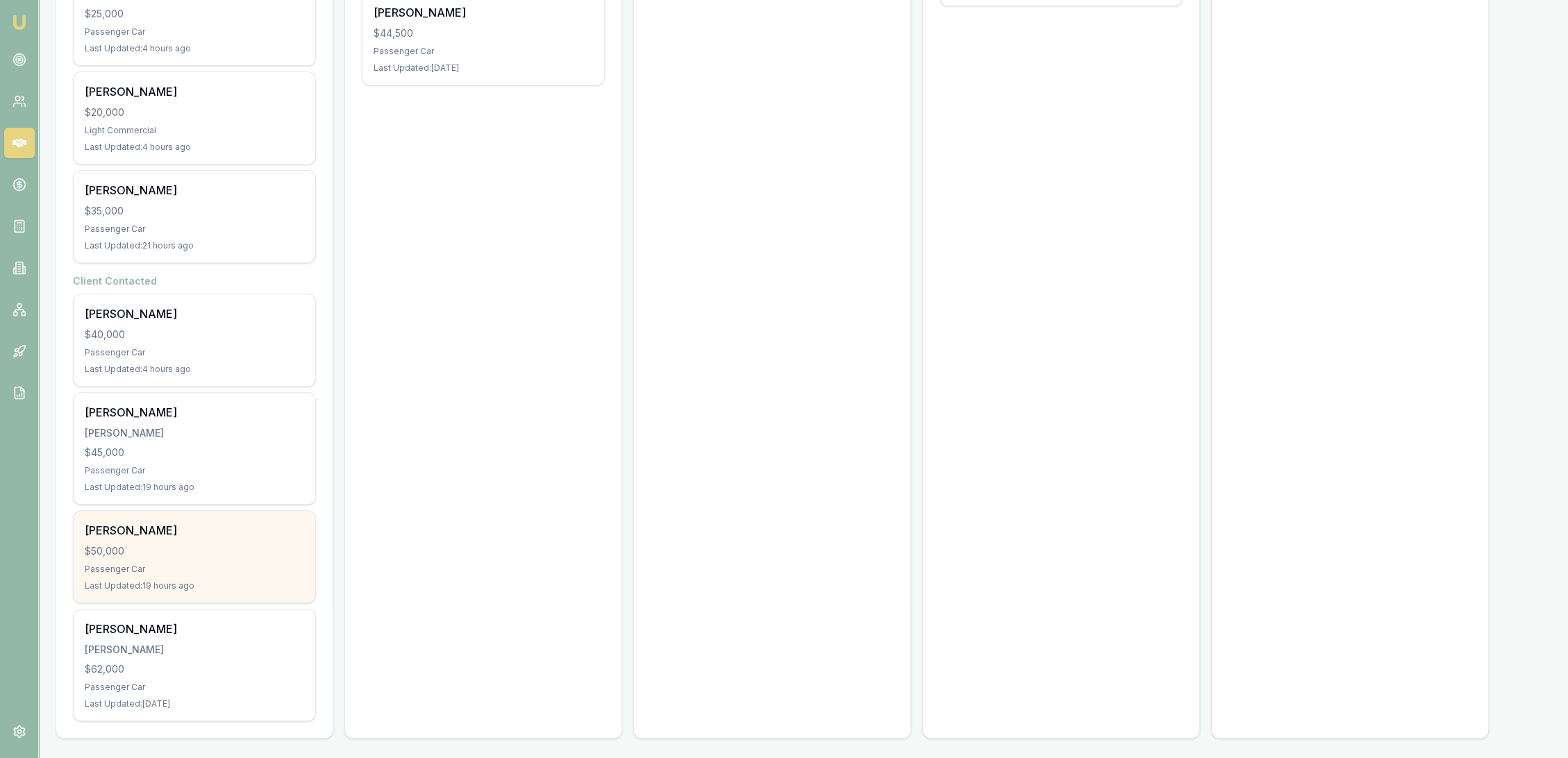
click at [231, 584] on div "Last Updated: 19 hours ago" at bounding box center [194, 586] width 219 height 11
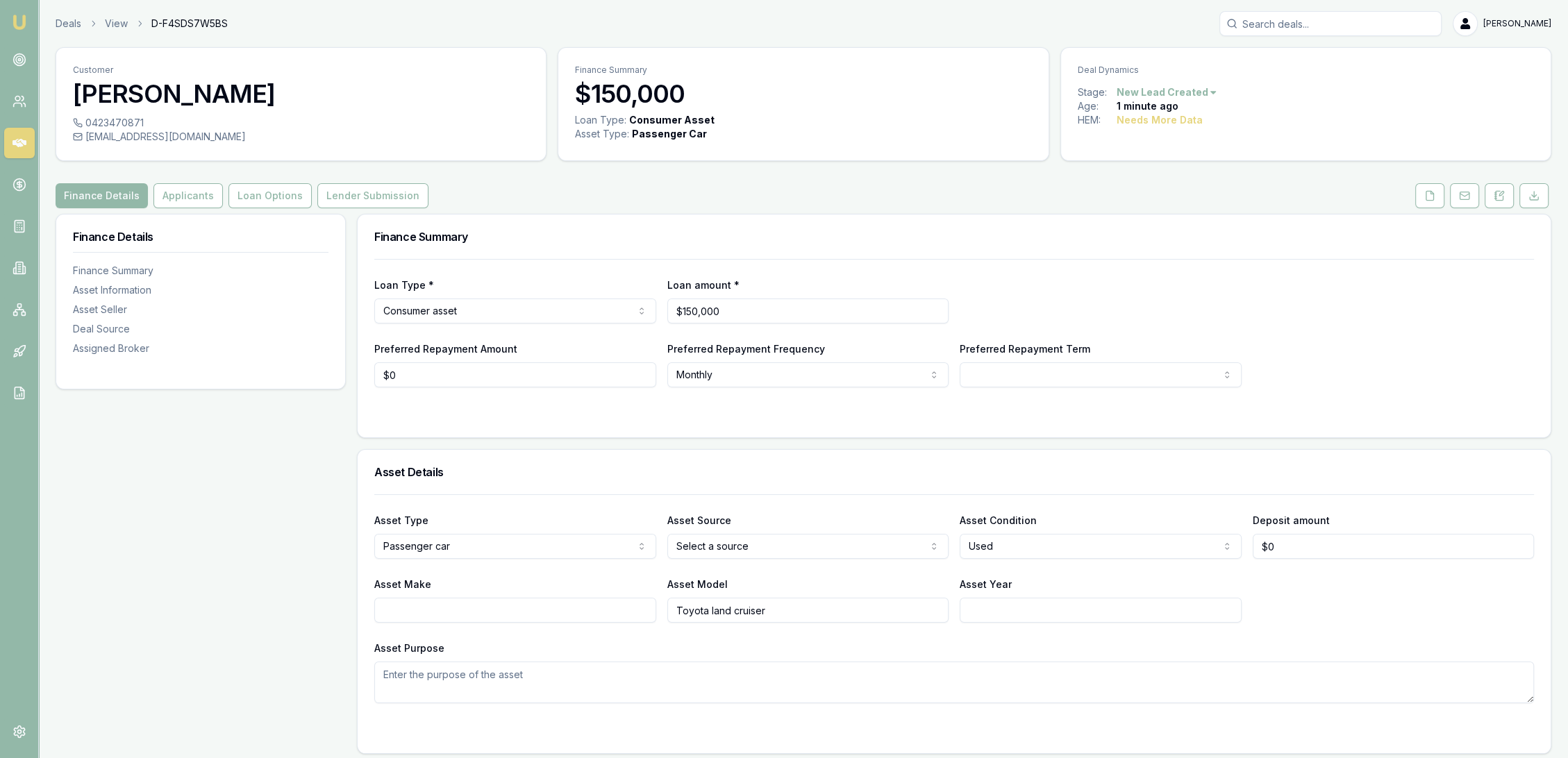
drag, startPoint x: 198, startPoint y: 201, endPoint x: 152, endPoint y: 263, distance: 77.2
click at [197, 201] on button "Applicants" at bounding box center [188, 195] width 69 height 25
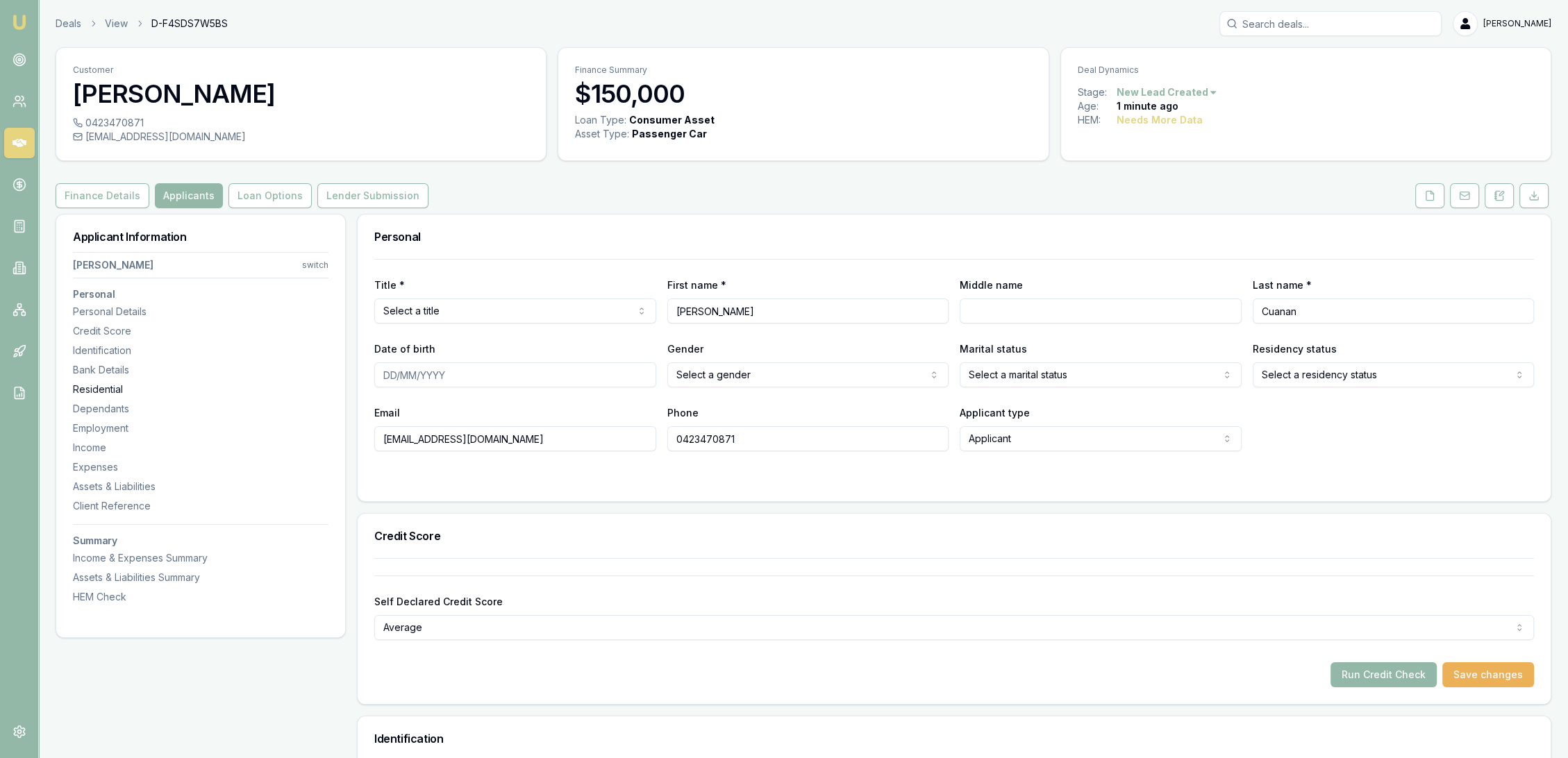
click at [105, 392] on div "Residential" at bounding box center [201, 389] width 255 height 14
click at [1495, 202] on button at bounding box center [1500, 195] width 29 height 25
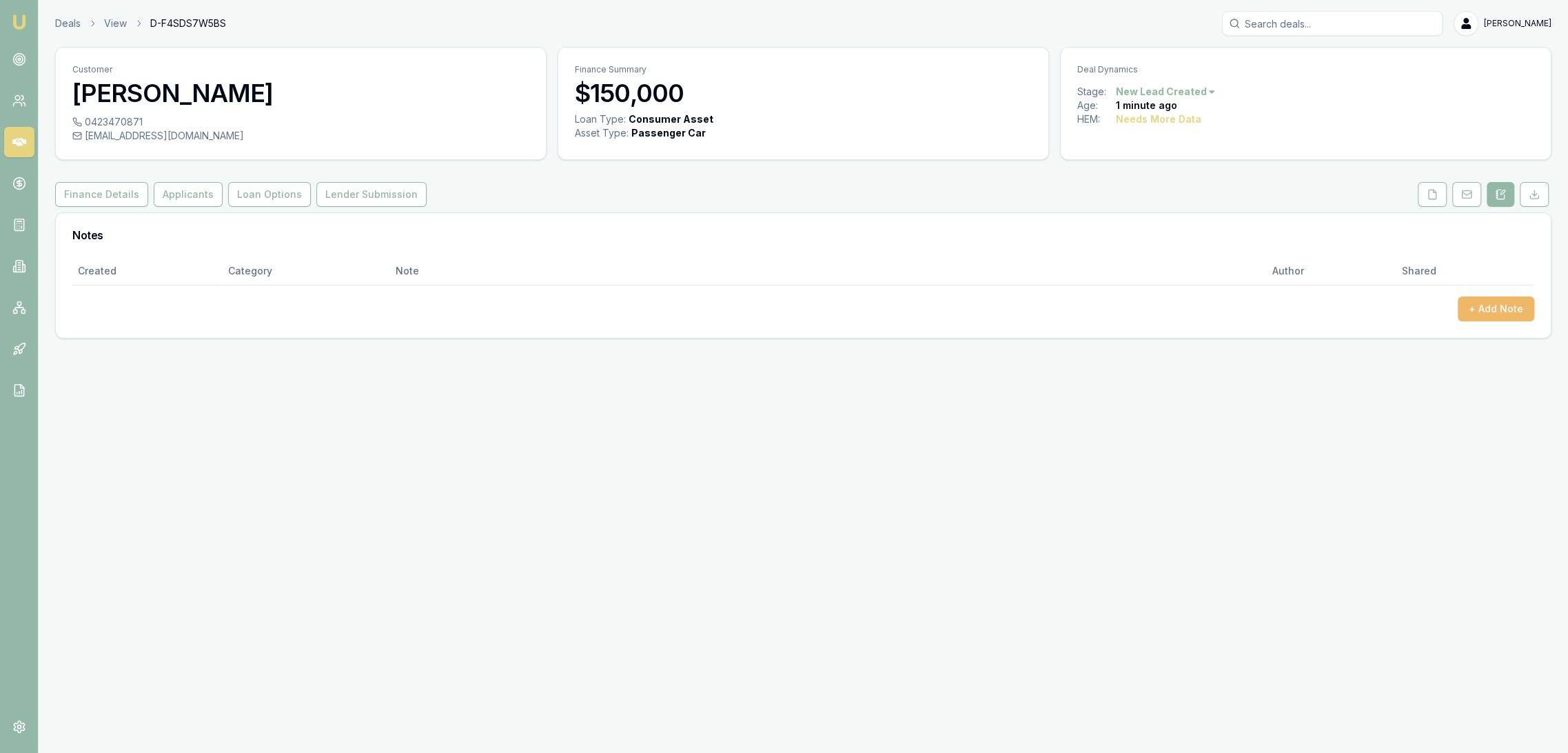
click at [1469, 304] on button "+ Add Note" at bounding box center [1496, 309] width 77 height 25
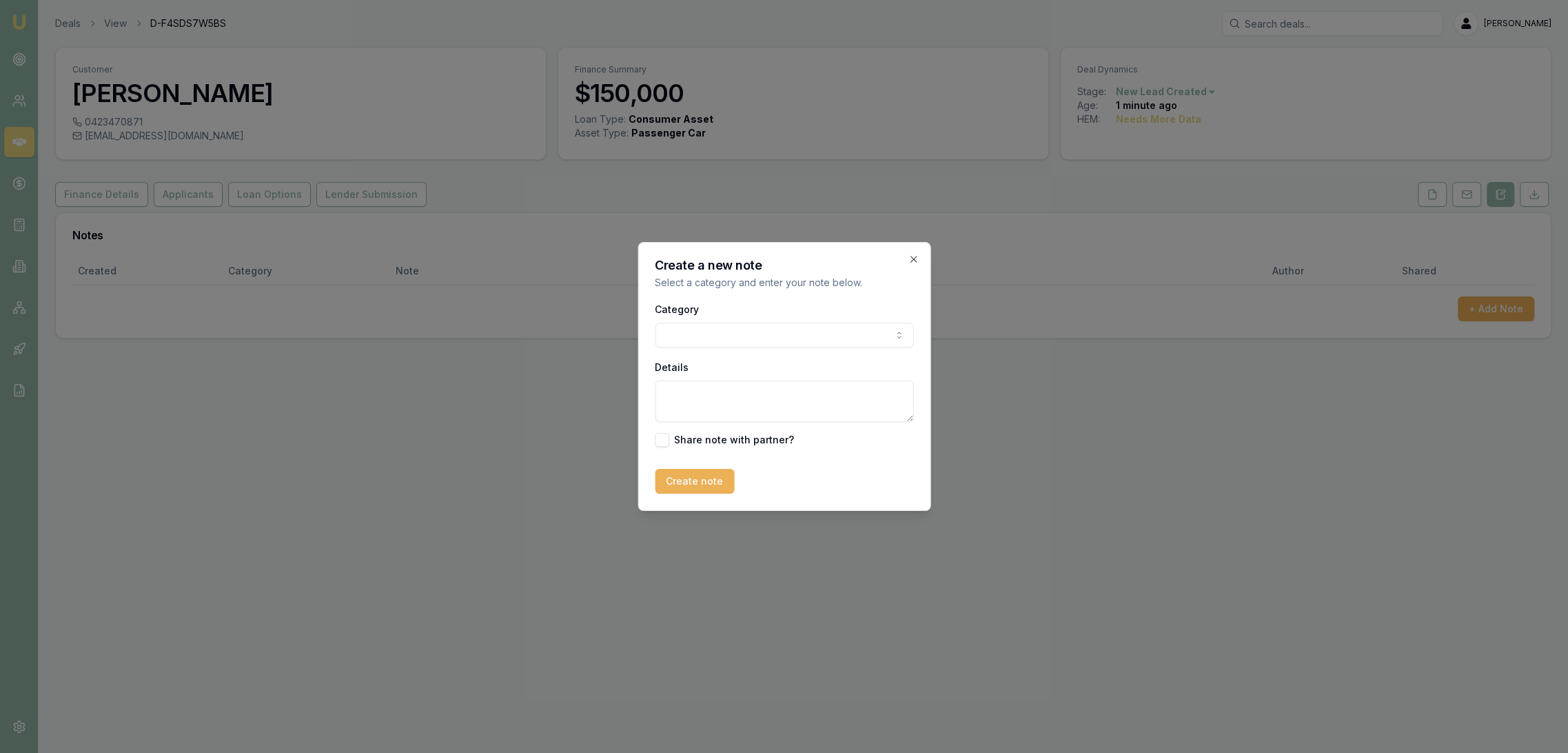
click at [772, 395] on textarea "Details" at bounding box center [784, 401] width 258 height 41
type textarea "AUTOBUDDY - used - [GEOGRAPHIC_DATA]"
click at [715, 486] on button "Create note" at bounding box center [694, 481] width 79 height 25
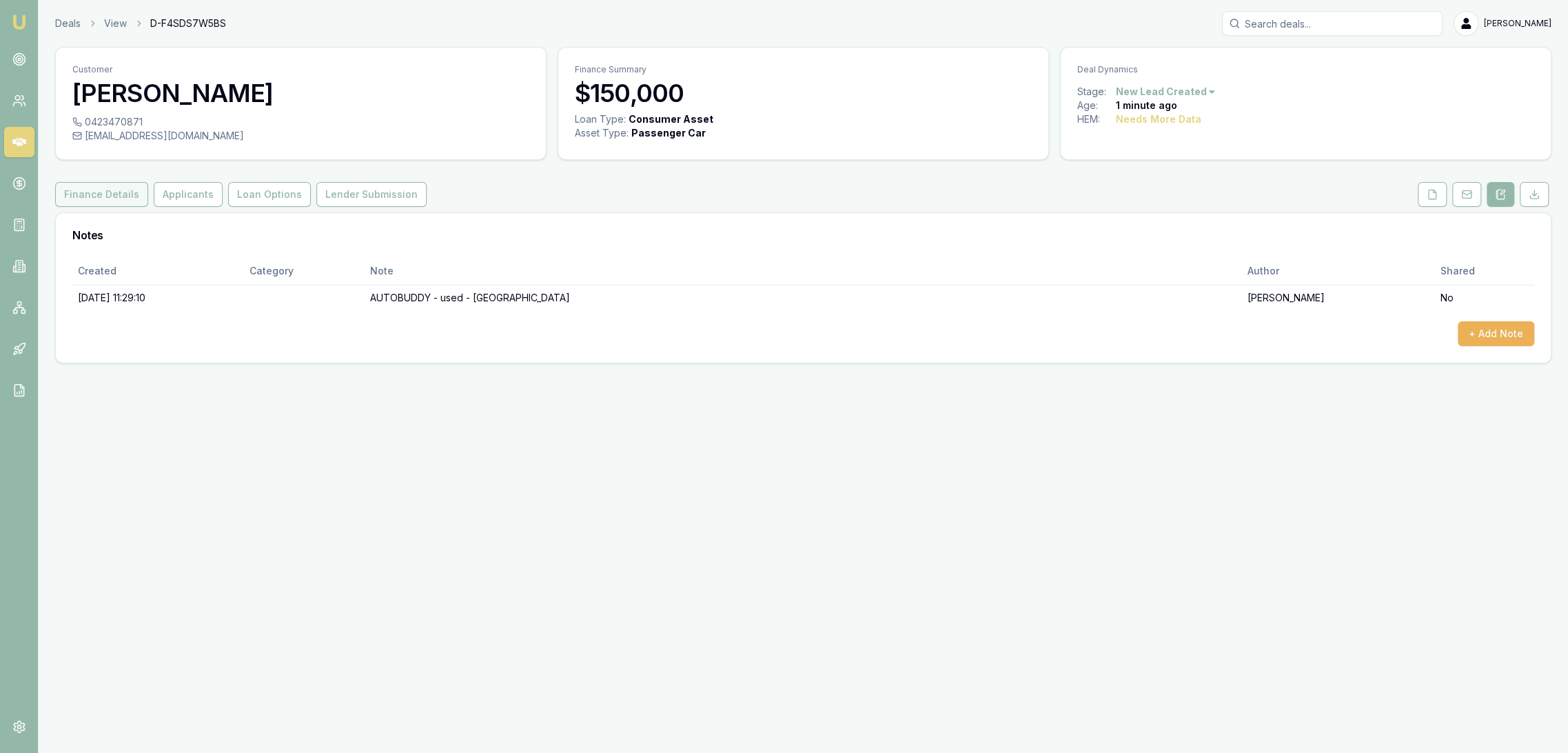
click at [109, 195] on button "Finance Details" at bounding box center [101, 194] width 93 height 25
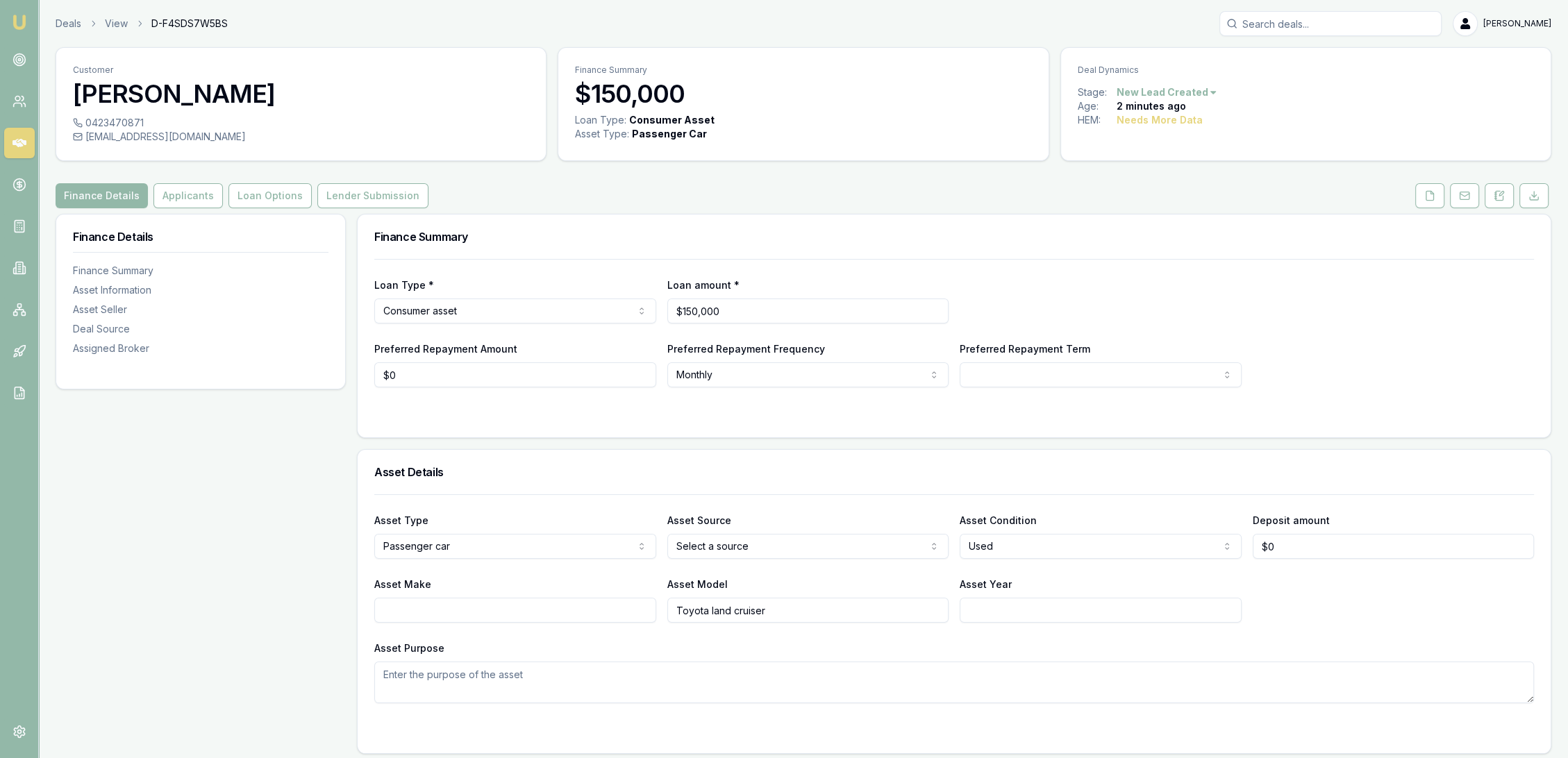
click at [1018, 608] on input "Asset Year" at bounding box center [1100, 609] width 282 height 25
click at [449, 678] on textarea "Asset Purpose" at bounding box center [954, 683] width 1160 height 42
type textarea "s"
click at [1023, 382] on html "Emu Broker Deals View D-F4SDS7W5BS [PERSON_NAME] Toggle Menu Customer [PERSON_N…" at bounding box center [784, 379] width 1568 height 758
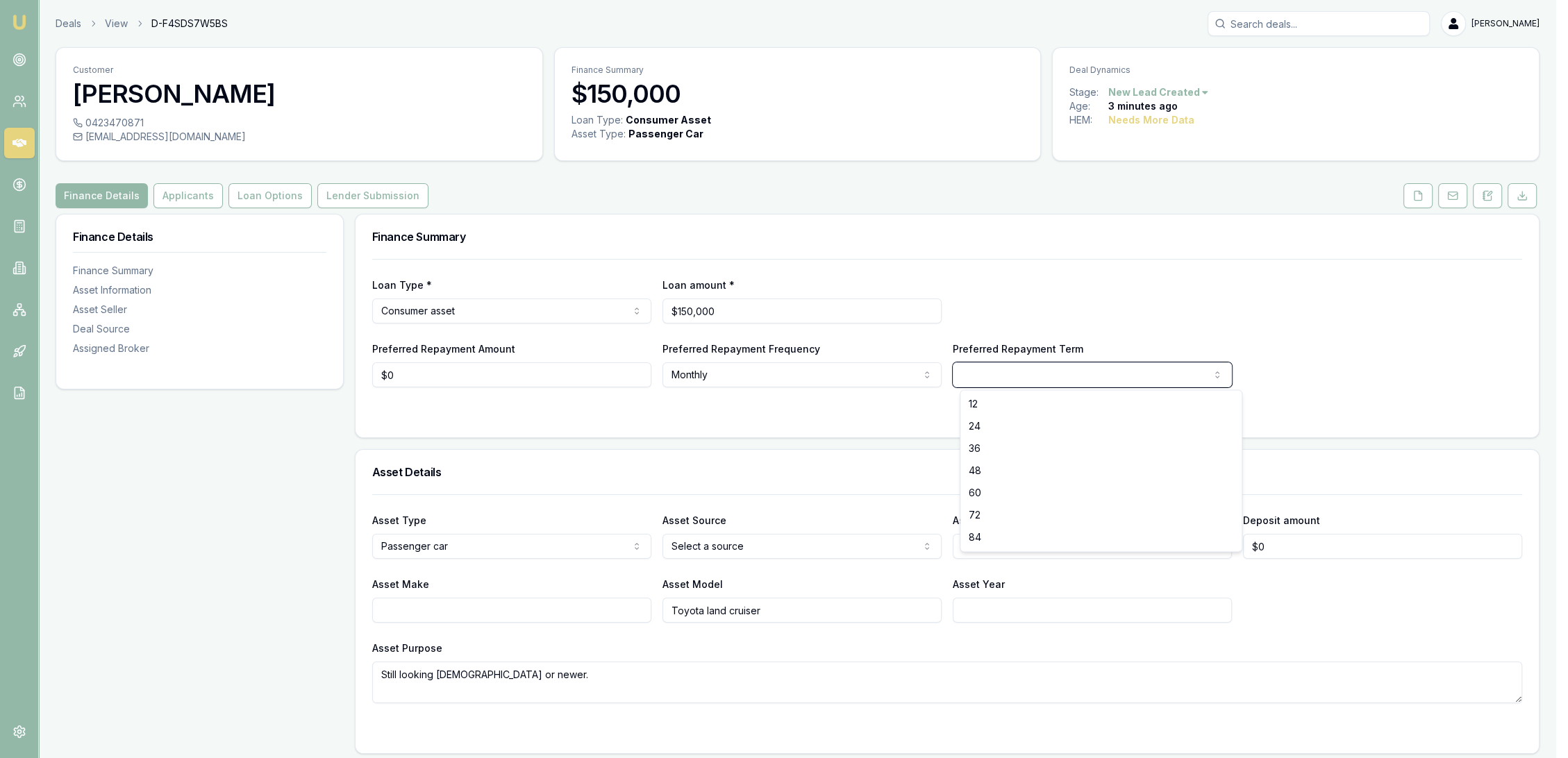
click at [580, 685] on html "Emu Broker Deals View D-F4SDS7W5BS [PERSON_NAME] Toggle Menu Customer [PERSON_N…" at bounding box center [784, 379] width 1568 height 758
click at [580, 679] on textarea "Still looking 5 years old or newer." at bounding box center [954, 683] width 1160 height 42
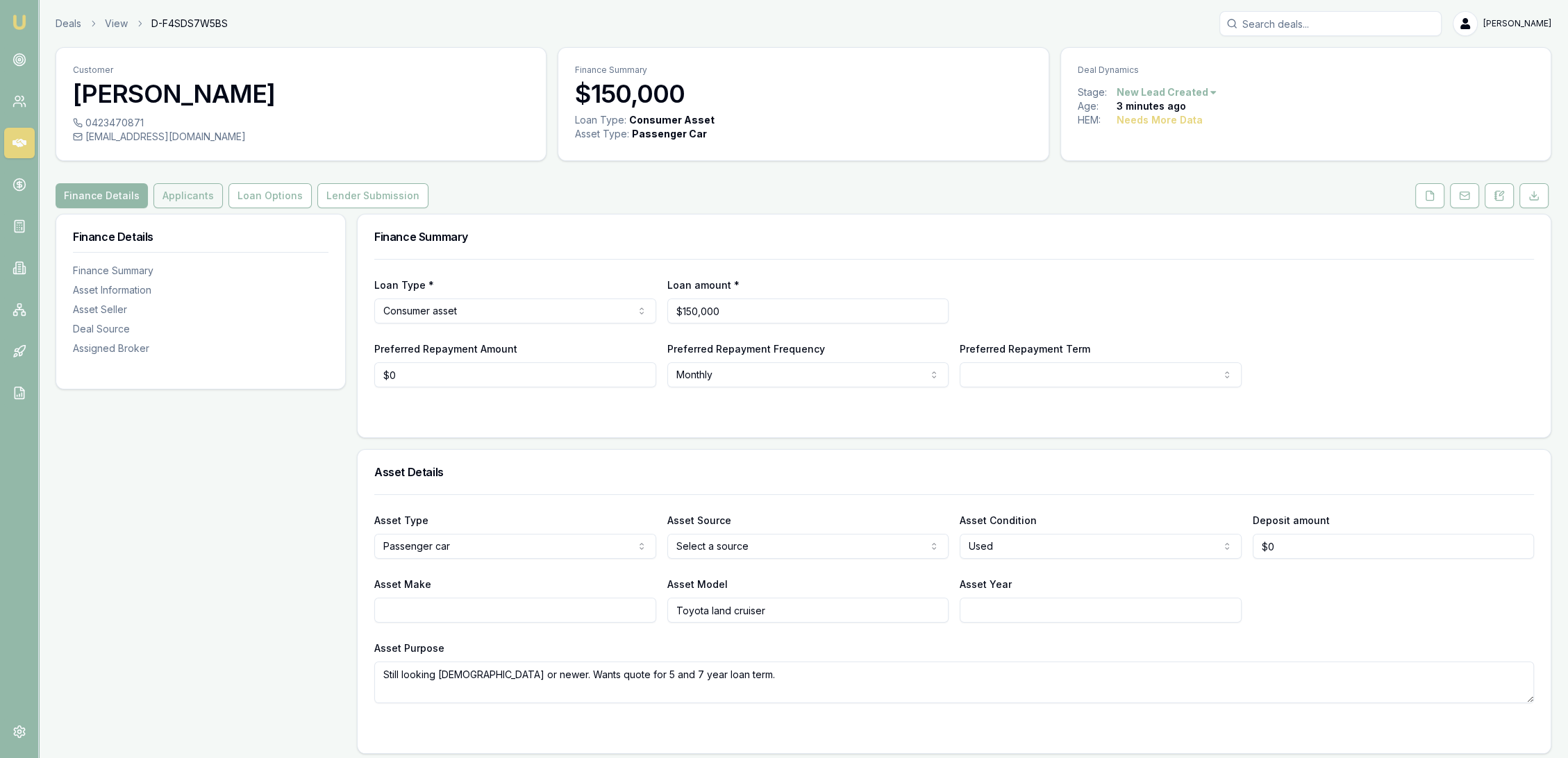
type textarea "Still looking 5 years old or newer. Wants quote for 5 and 7 year loan term."
click at [183, 194] on button "Applicants" at bounding box center [188, 195] width 69 height 25
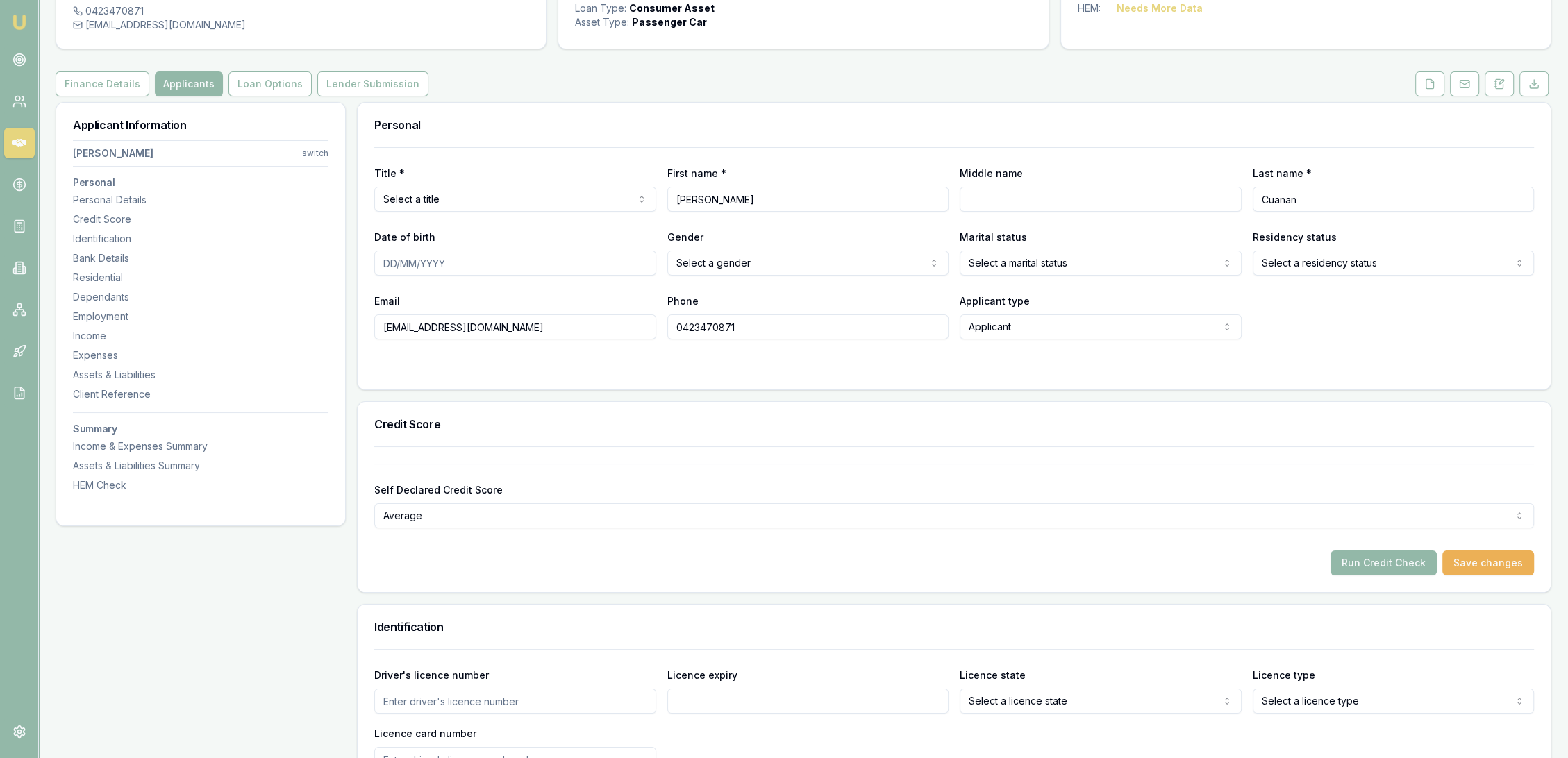
scroll to position [617, 0]
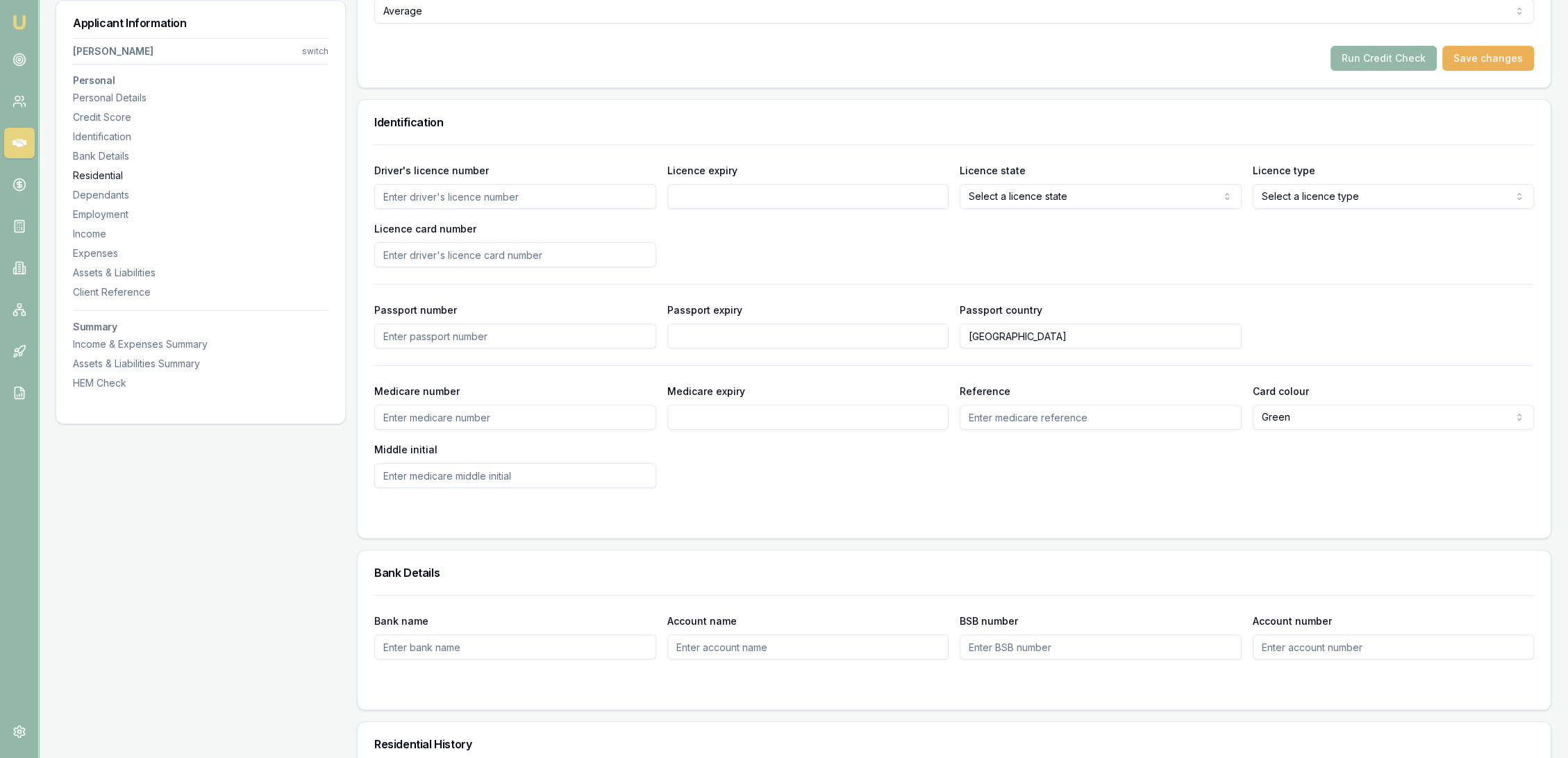
click at [100, 171] on div "Residential" at bounding box center [201, 175] width 255 height 14
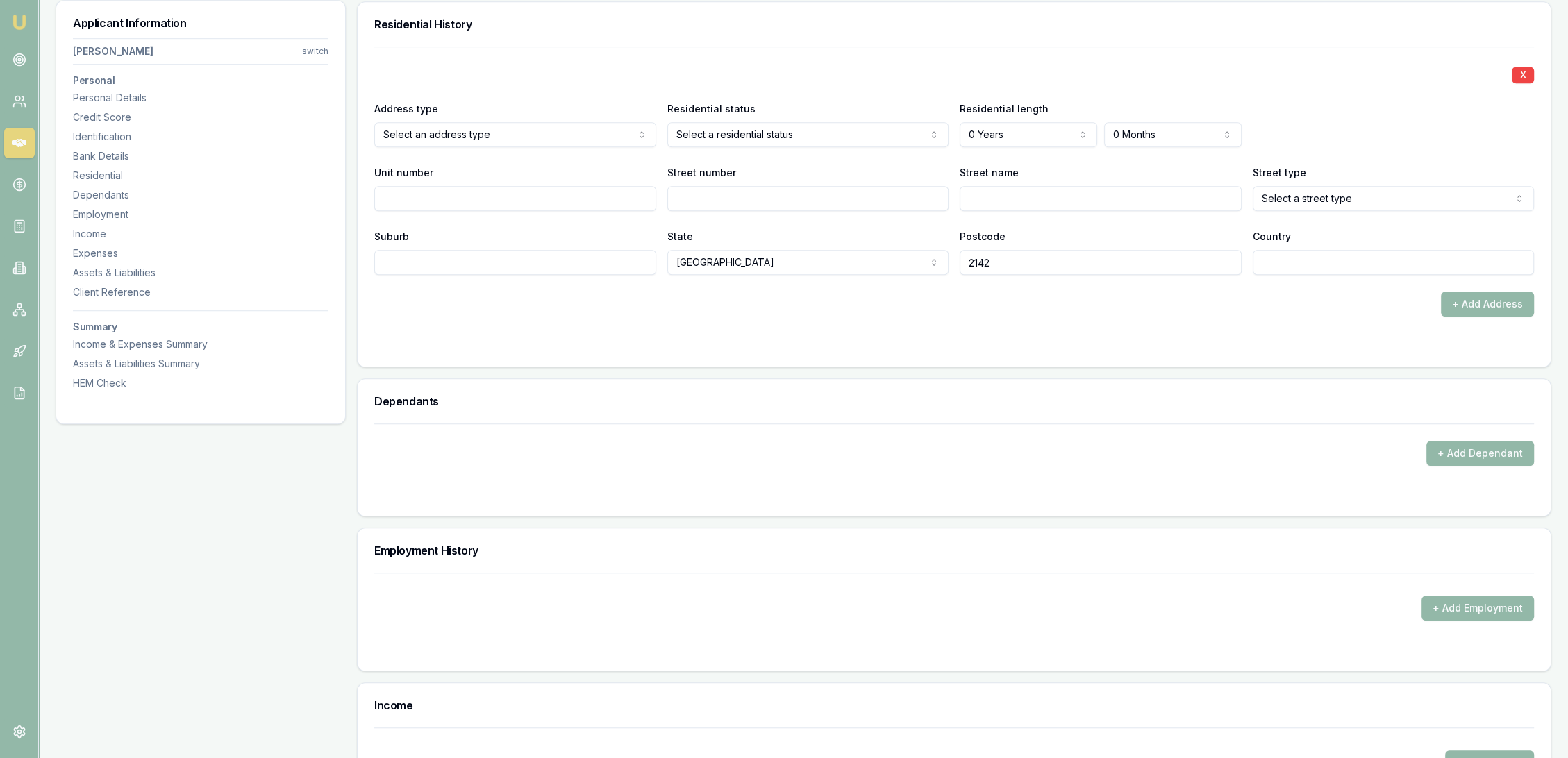
scroll to position [1337, 0]
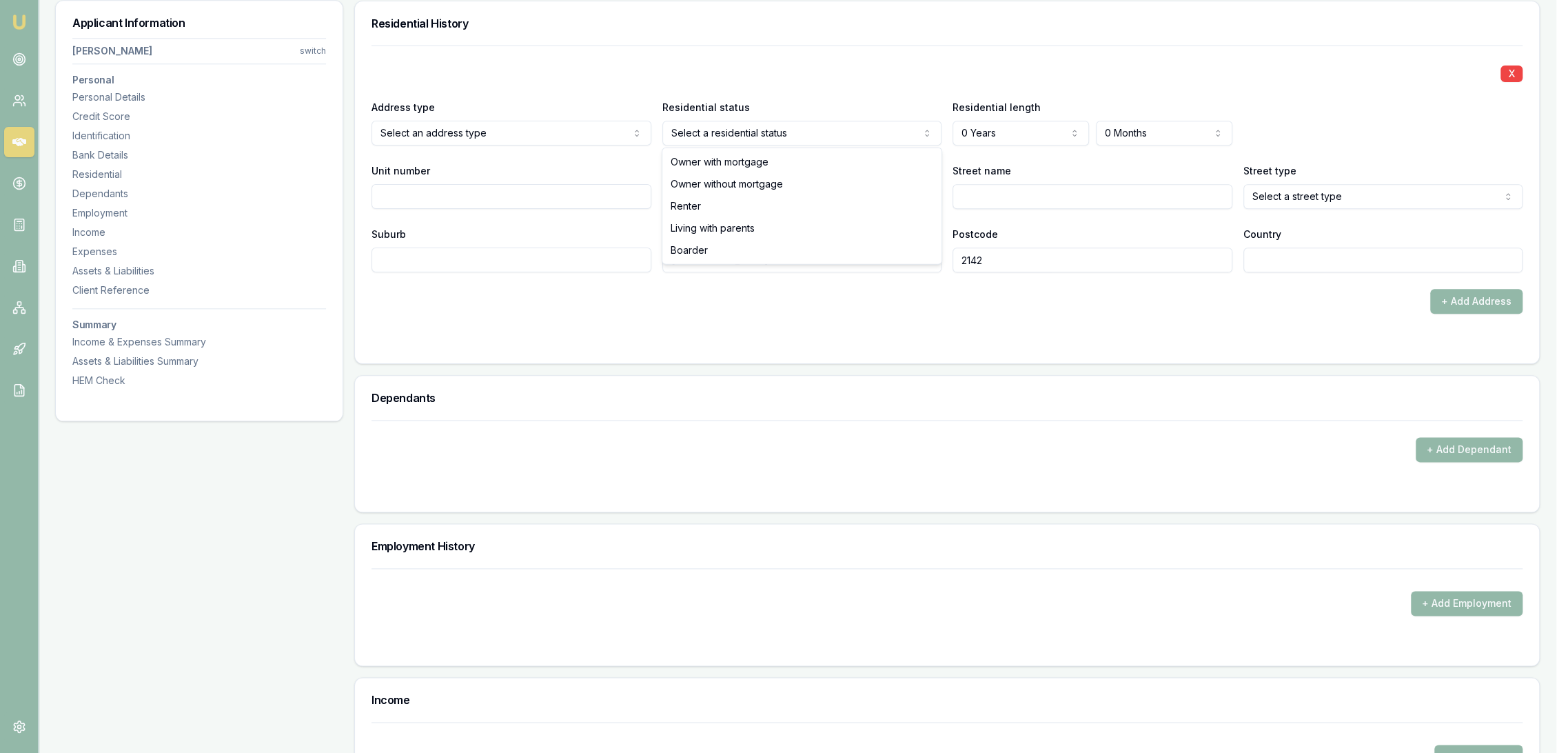
select select "RENTER"
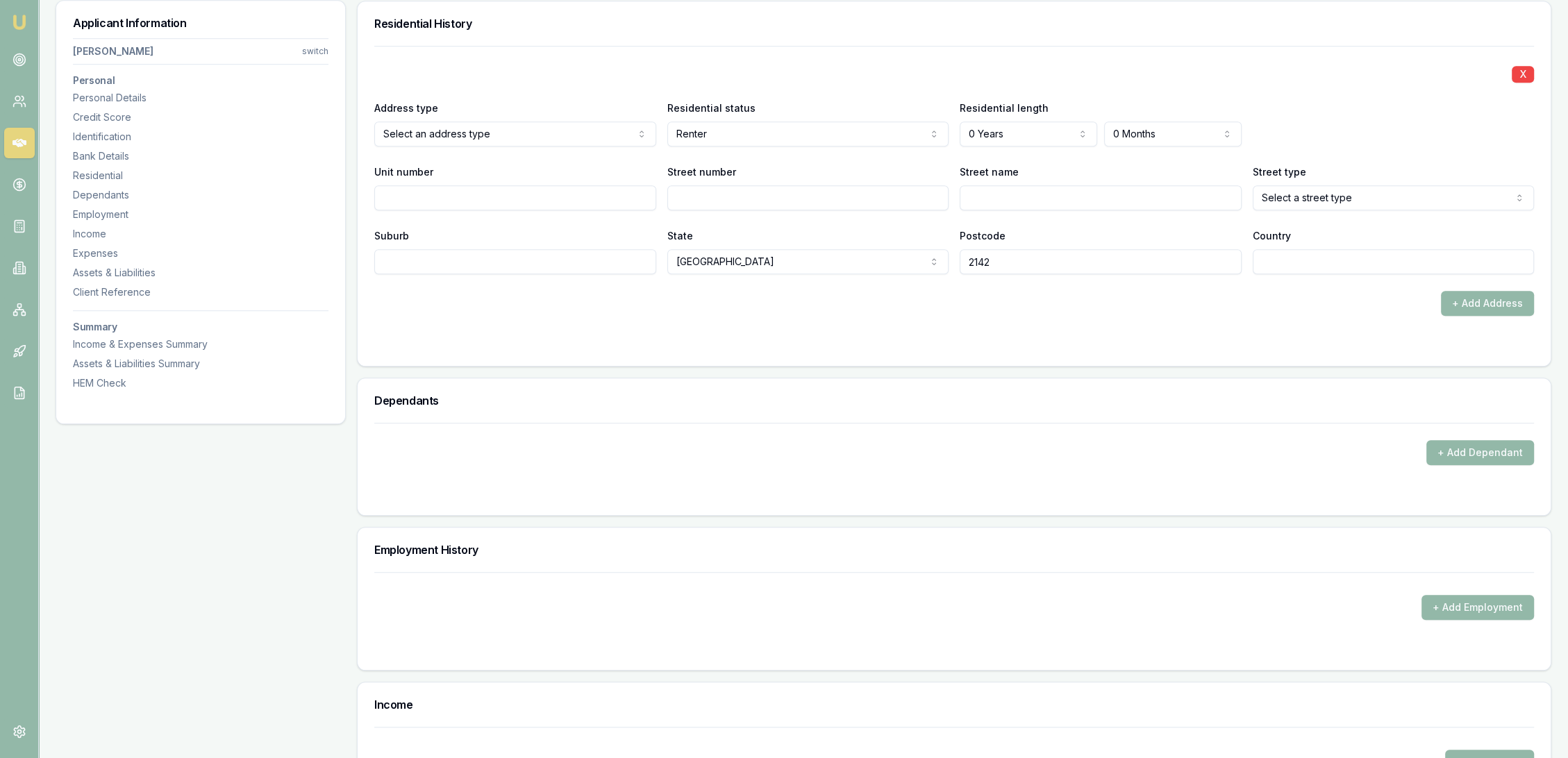
click at [478, 328] on form "X Address type Select an address type Current Previous Residential status Rente…" at bounding box center [954, 198] width 1160 height 304
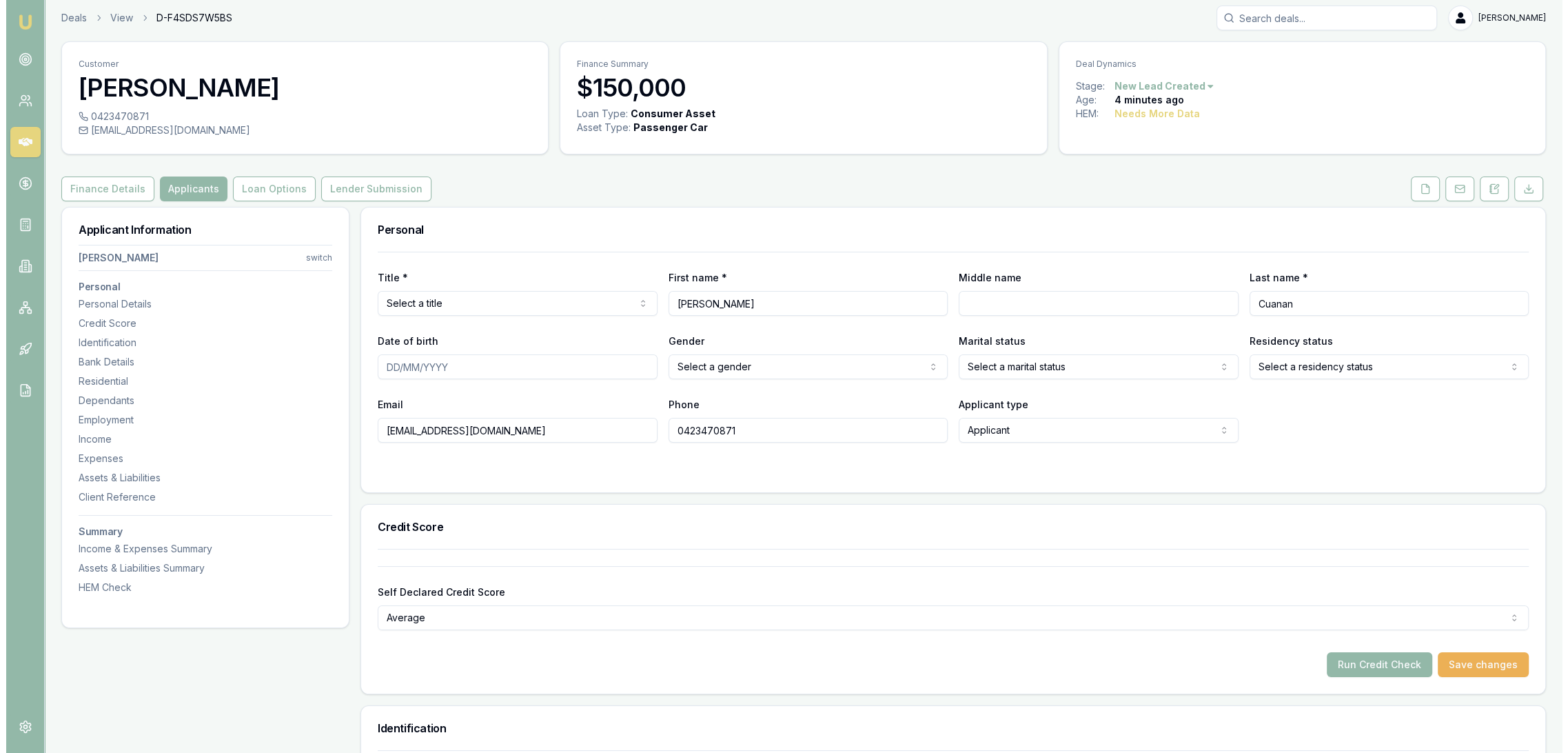
scroll to position [0, 0]
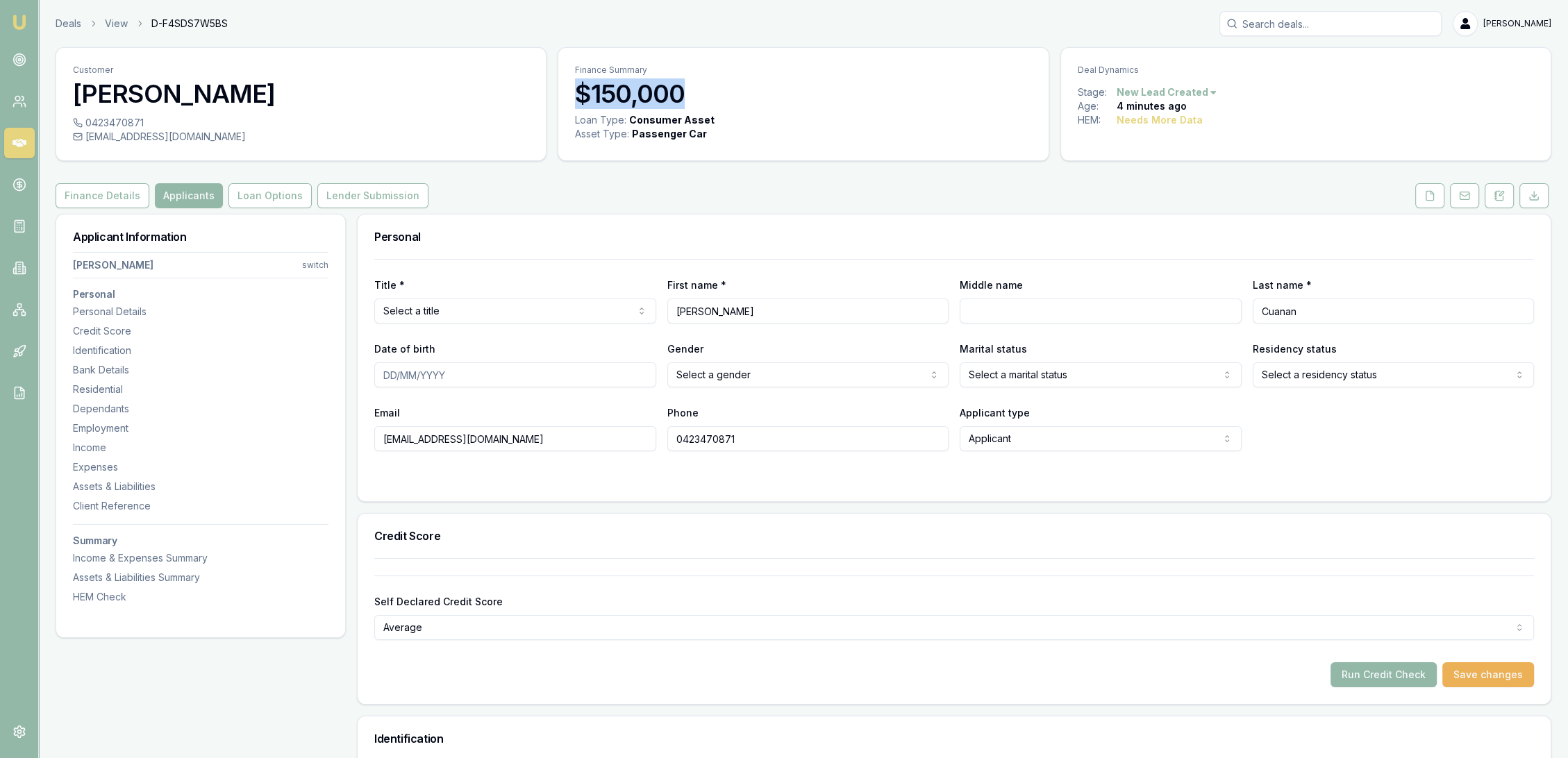
drag, startPoint x: 578, startPoint y: 88, endPoint x: 687, endPoint y: 90, distance: 109.0
click at [687, 90] on h3 "$150,000" at bounding box center [803, 93] width 456 height 28
click at [130, 200] on button "Finance Details" at bounding box center [102, 195] width 94 height 25
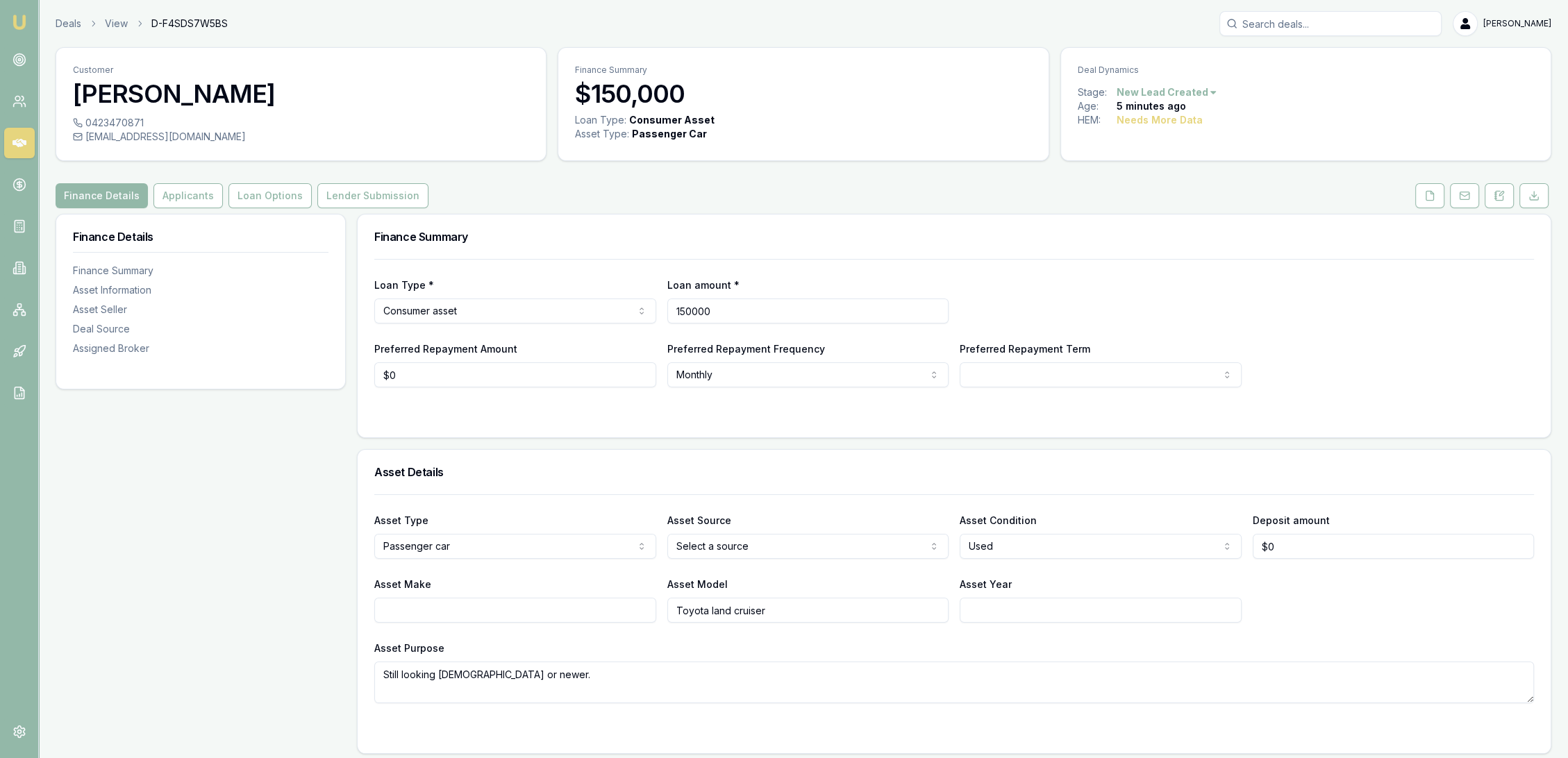
drag, startPoint x: 718, startPoint y: 315, endPoint x: 606, endPoint y: 314, distance: 112.0
click at [606, 314] on div "Loan Type * Consumer asset Consumer loan Consumer asset Commercial loan Commerc…" at bounding box center [954, 300] width 1160 height 47
type input "$80,000"
click at [1050, 289] on div "Loan Type * Consumer asset Consumer loan Consumer asset Commercial loan Commerc…" at bounding box center [954, 300] width 1160 height 47
select select "60"
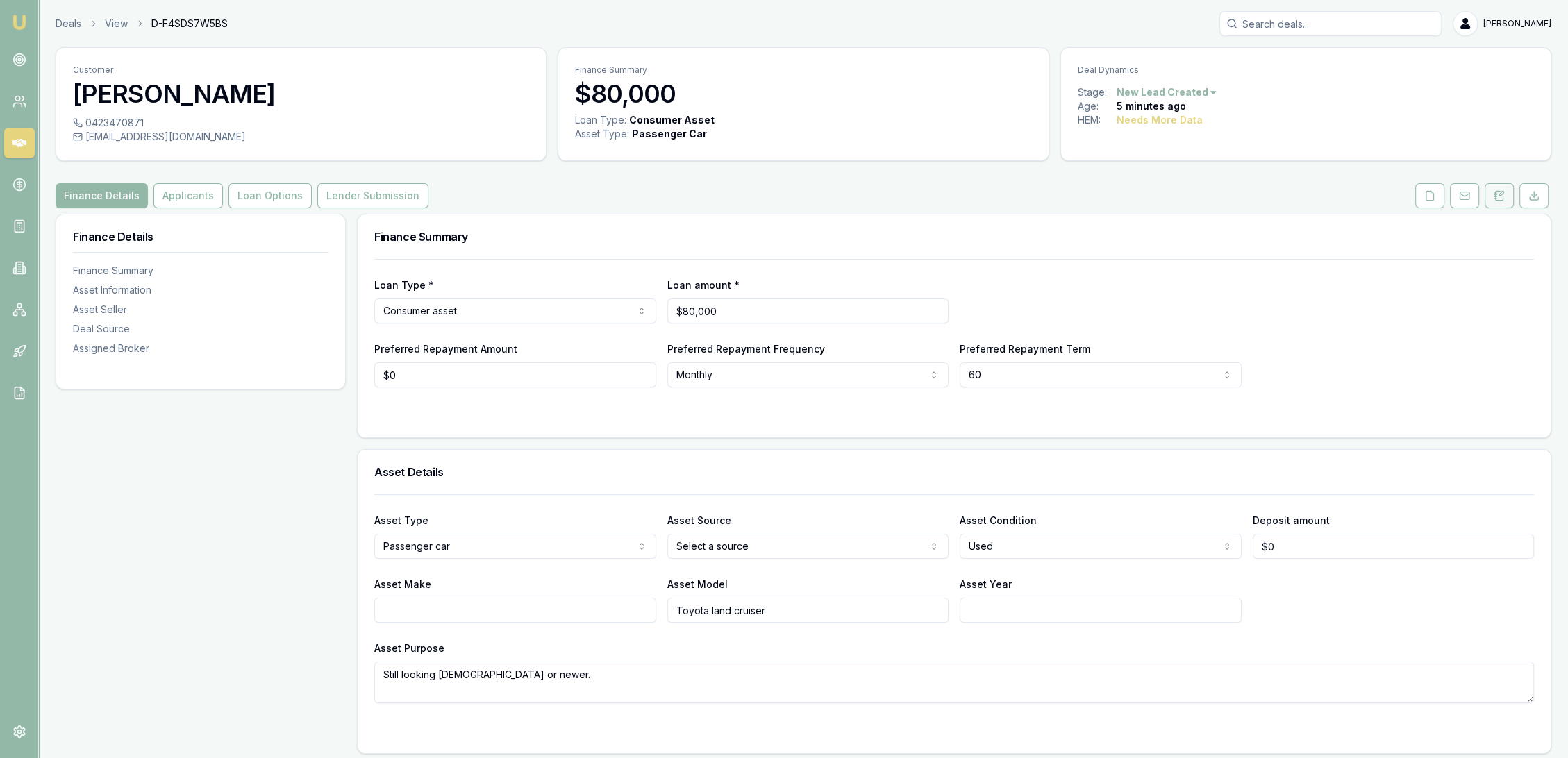
click at [1497, 193] on icon at bounding box center [1496, 193] width 2 height 0
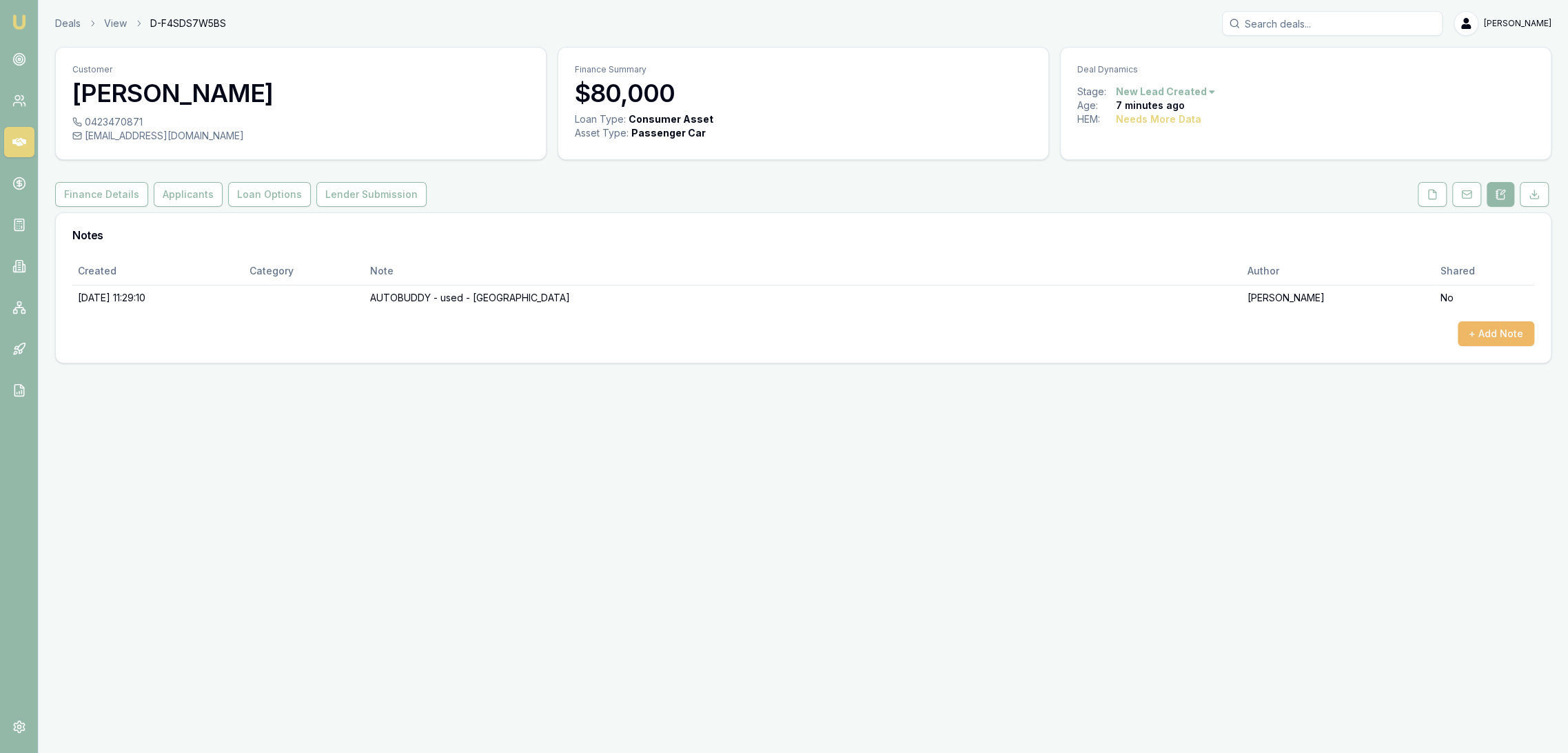
click at [1508, 330] on button "+ Add Note" at bounding box center [1496, 333] width 77 height 25
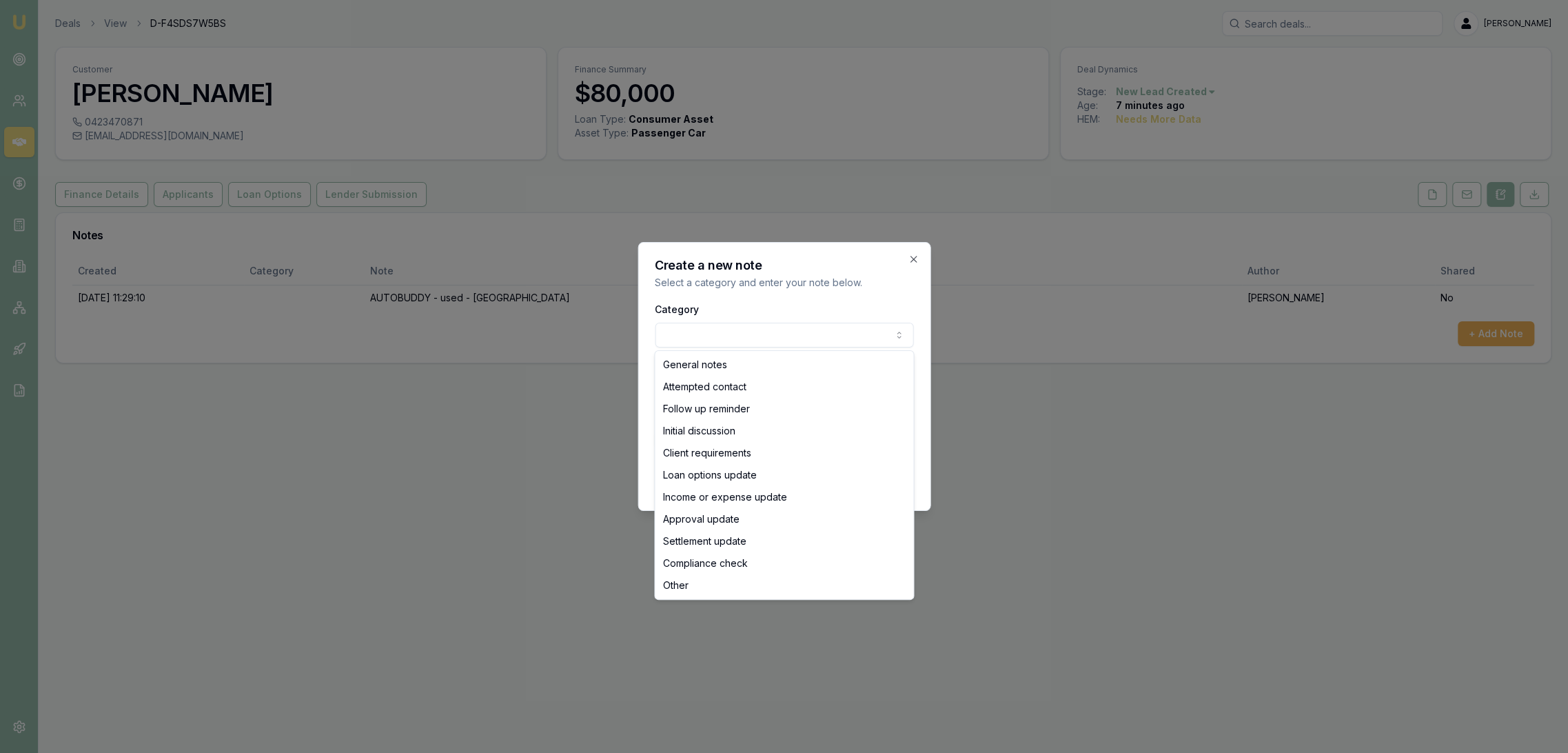
click at [721, 326] on body "Emu Broker Deals View D-F4SDS7W5BS Robyn Adams Toggle Menu Customer Alex Cuanan…" at bounding box center [784, 376] width 1568 height 753
select select "INITIAL_DISCUSSION"
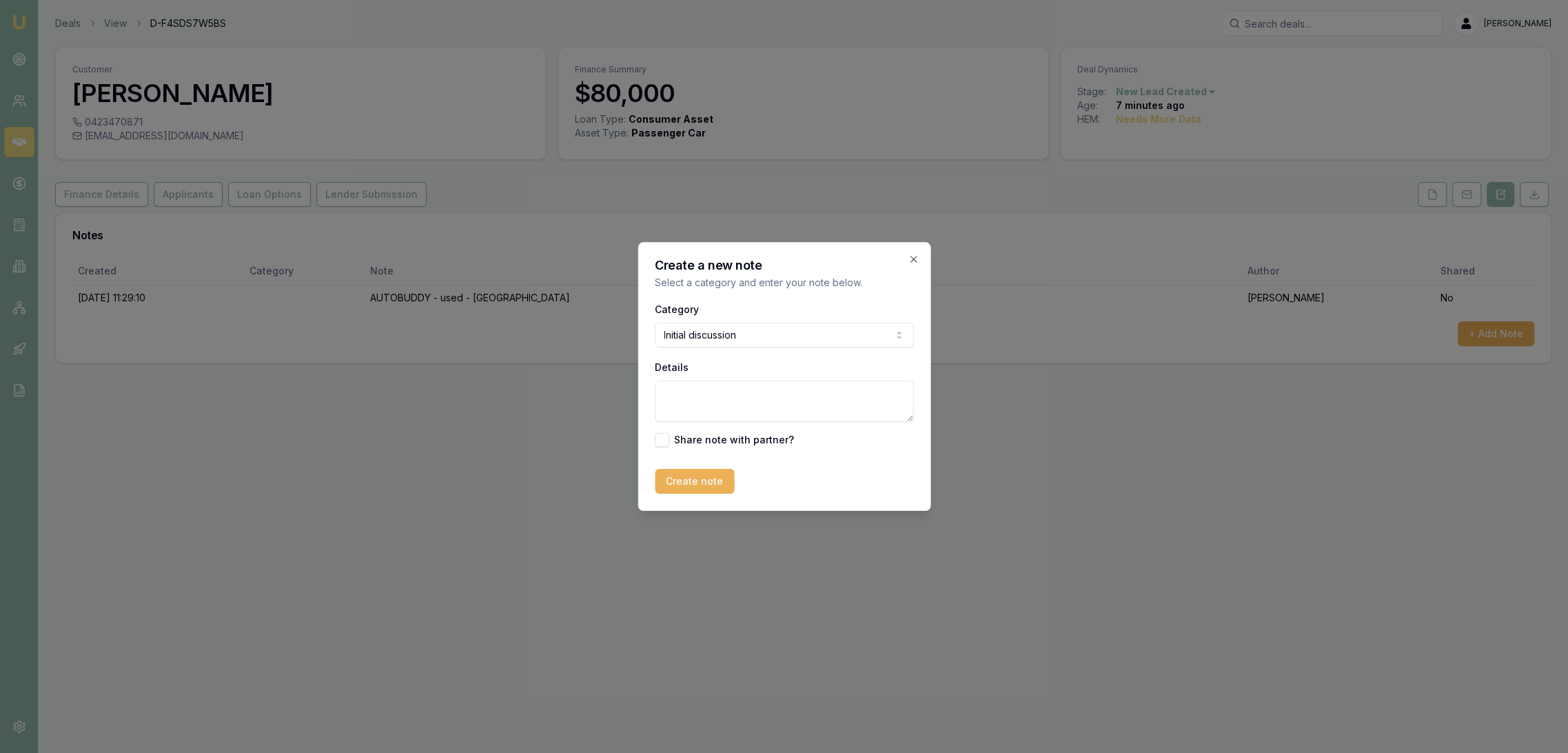
click at [701, 402] on textarea "Details" at bounding box center [784, 401] width 258 height 41
type textarea "Just looking atm. Hasn't chosen a car. Is first time borrowing. Realistically w…"
click at [705, 482] on button "Create note" at bounding box center [694, 481] width 79 height 25
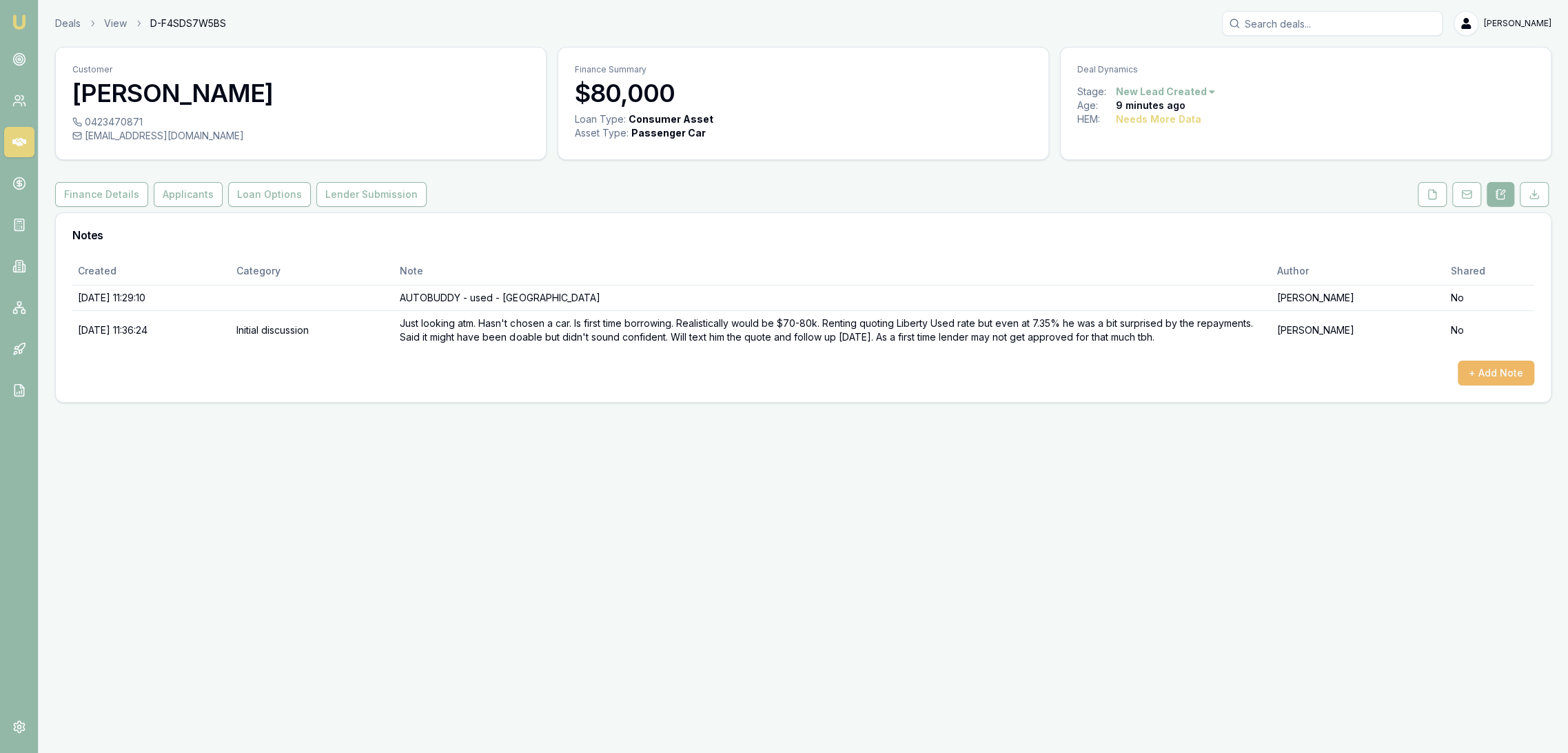
click at [1514, 372] on button "+ Add Note" at bounding box center [1496, 373] width 77 height 25
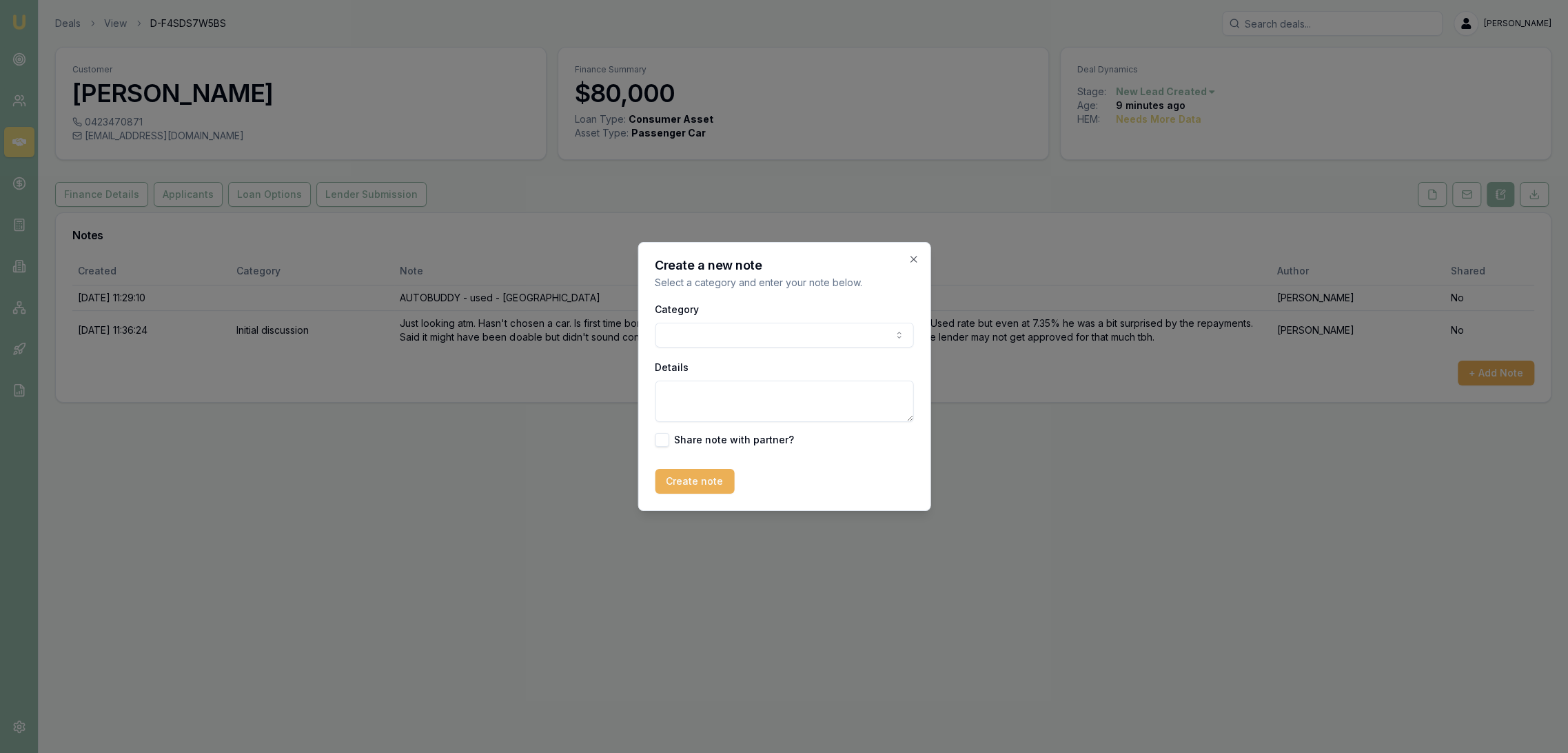
click at [769, 400] on textarea "Details" at bounding box center [784, 401] width 258 height 41
type textarea "Doesn't want to get a pre-approval because doesn't even know if he is going to …"
click at [679, 483] on button "Create note" at bounding box center [694, 481] width 79 height 25
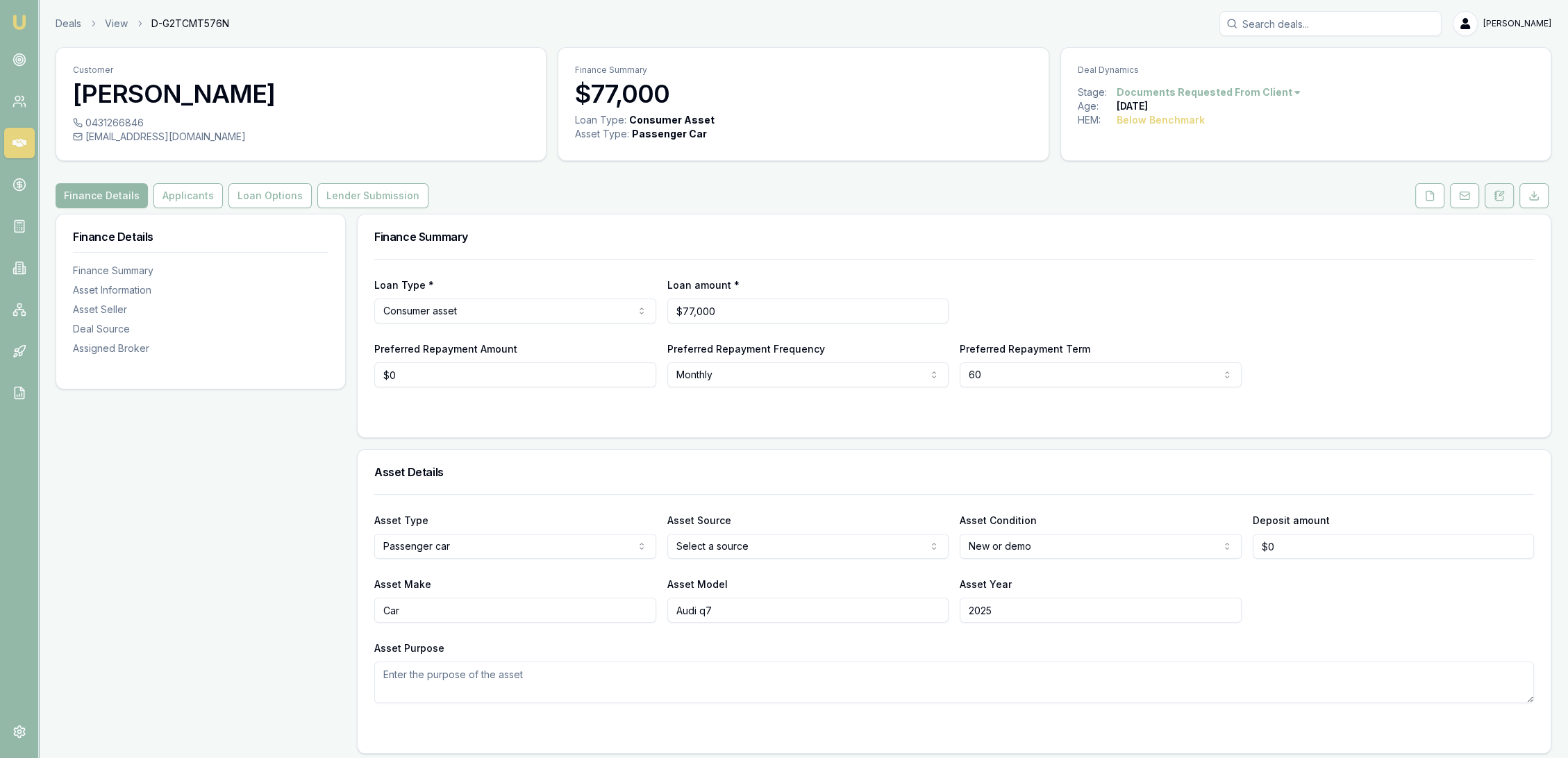
click at [1510, 196] on button at bounding box center [1500, 195] width 29 height 25
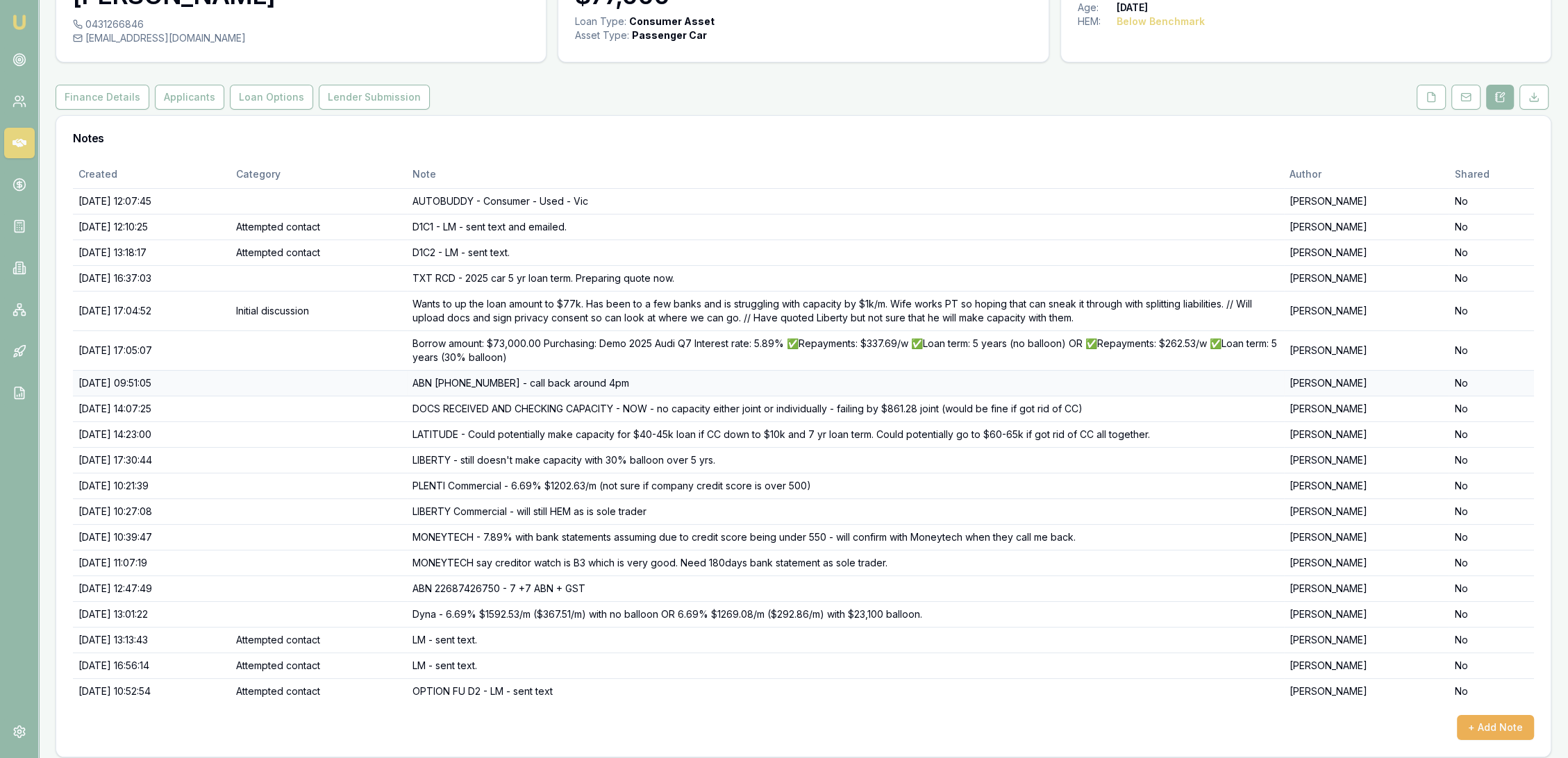
scroll to position [106, 0]
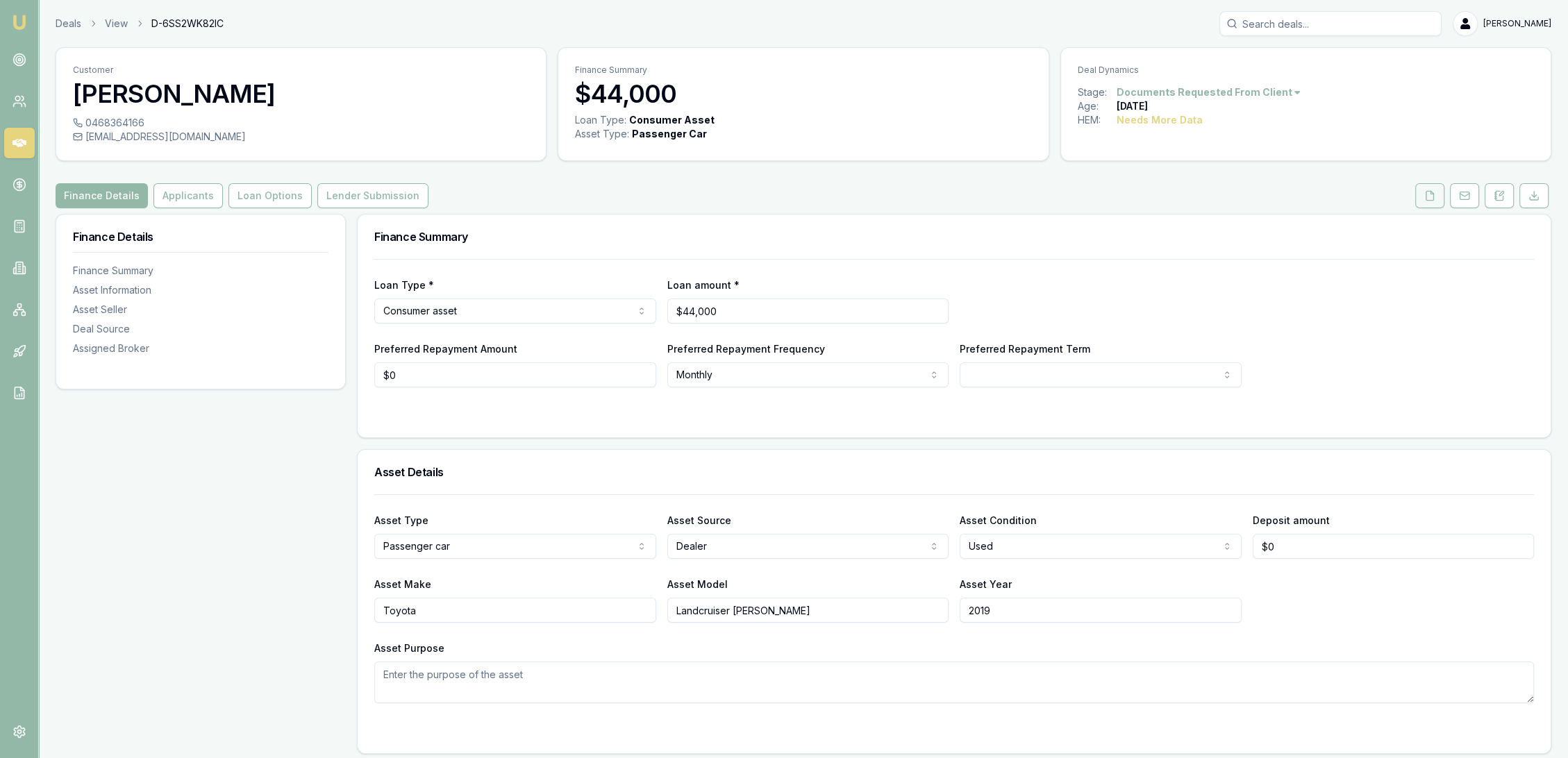
click at [1417, 200] on button at bounding box center [1430, 195] width 29 height 25
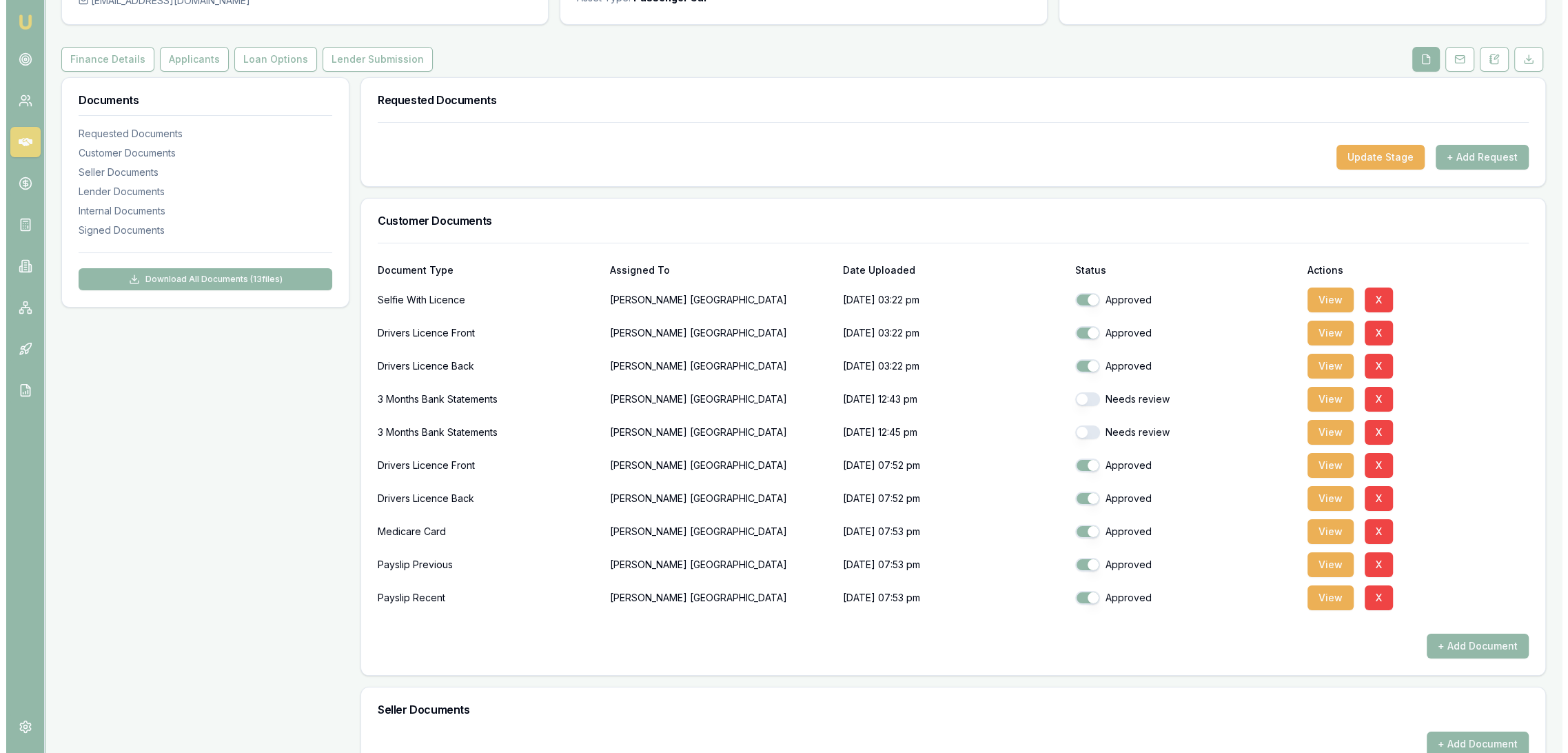
scroll to position [230, 0]
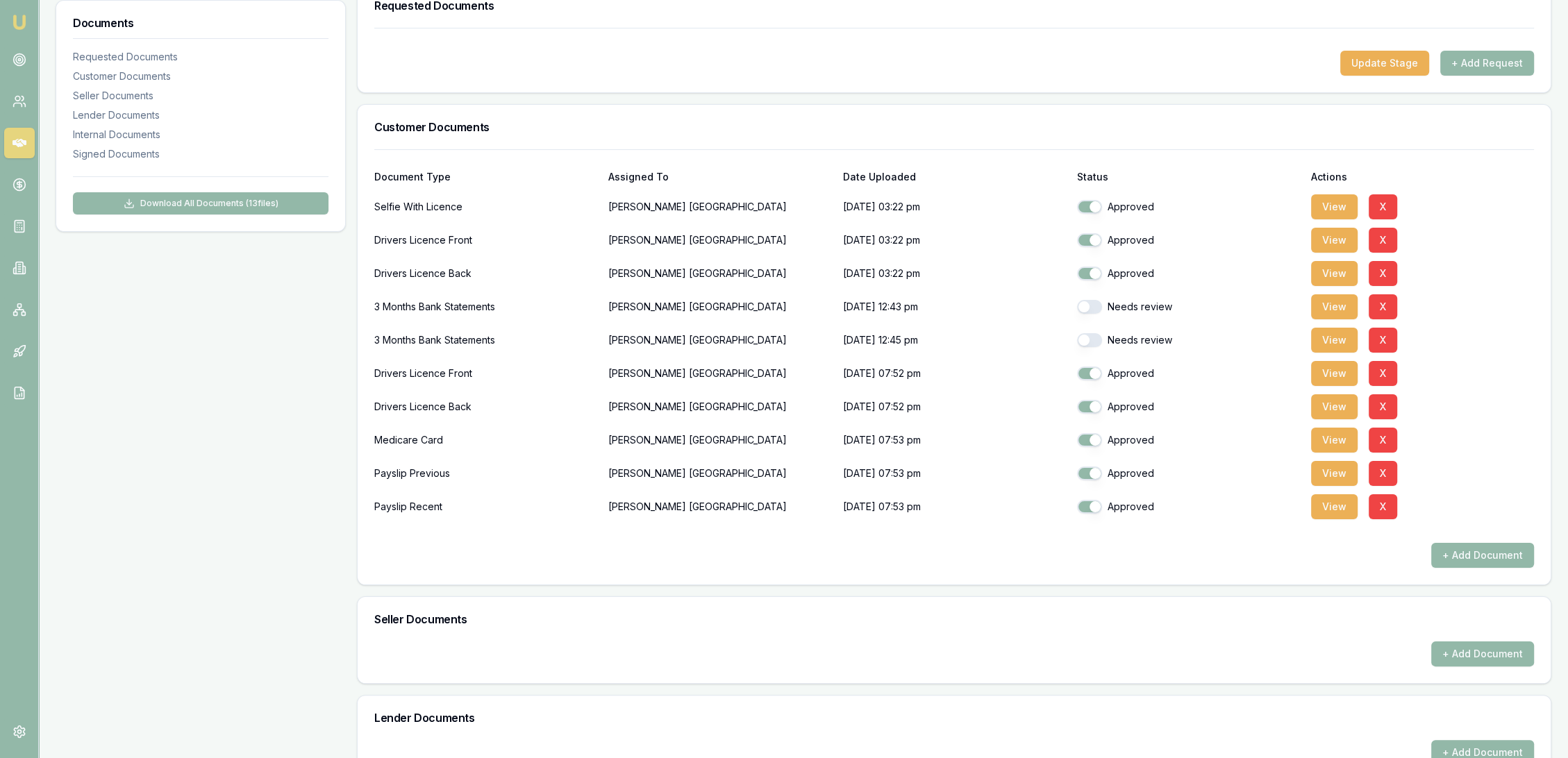
click at [1095, 306] on button "button" at bounding box center [1089, 307] width 25 height 14
checkbox input "true"
click at [1095, 334] on button "button" at bounding box center [1089, 340] width 25 height 14
checkbox input "true"
click at [1338, 311] on button "View" at bounding box center [1335, 307] width 47 height 25
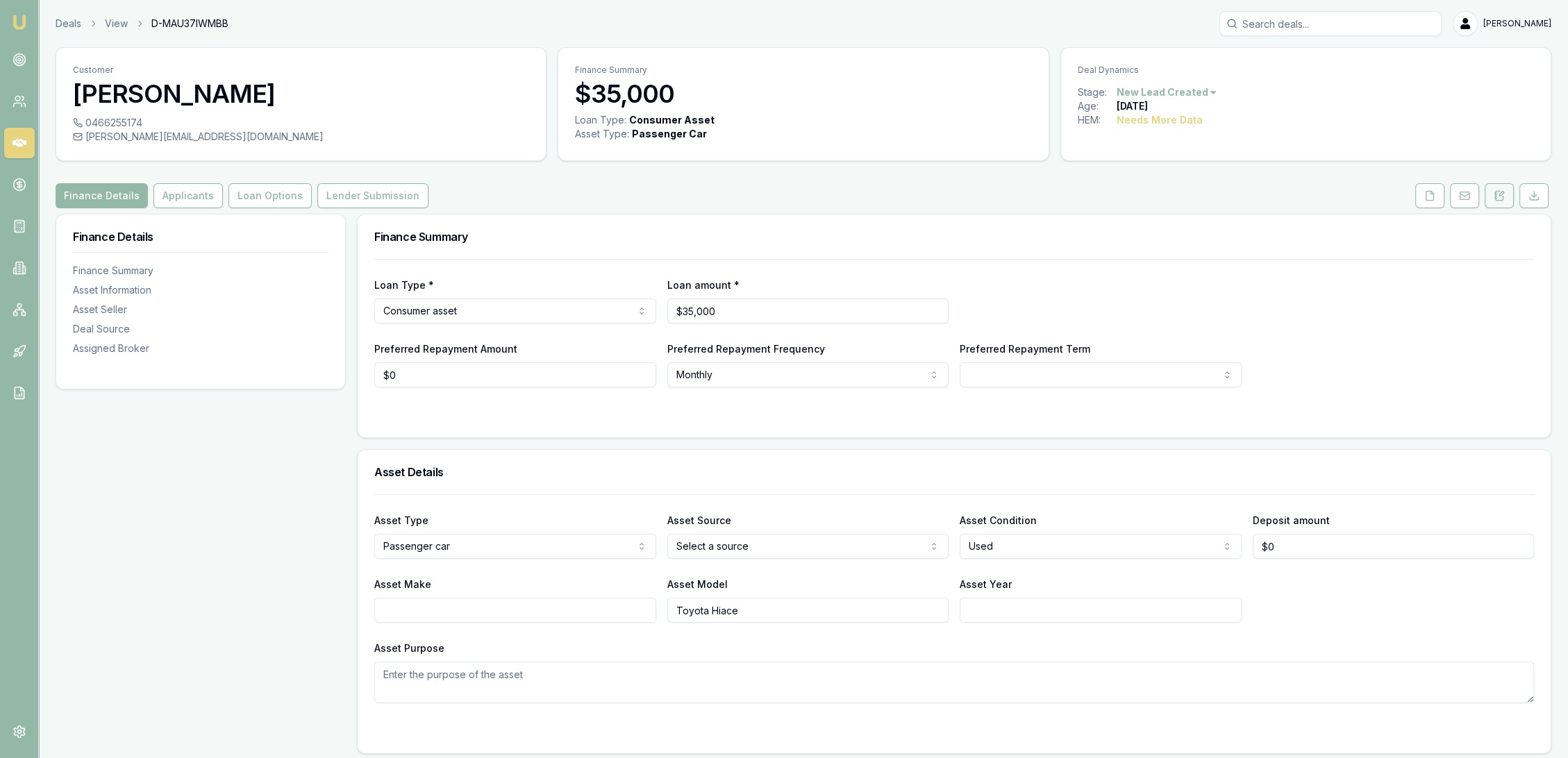
click at [1498, 193] on icon at bounding box center [1500, 196] width 11 height 11
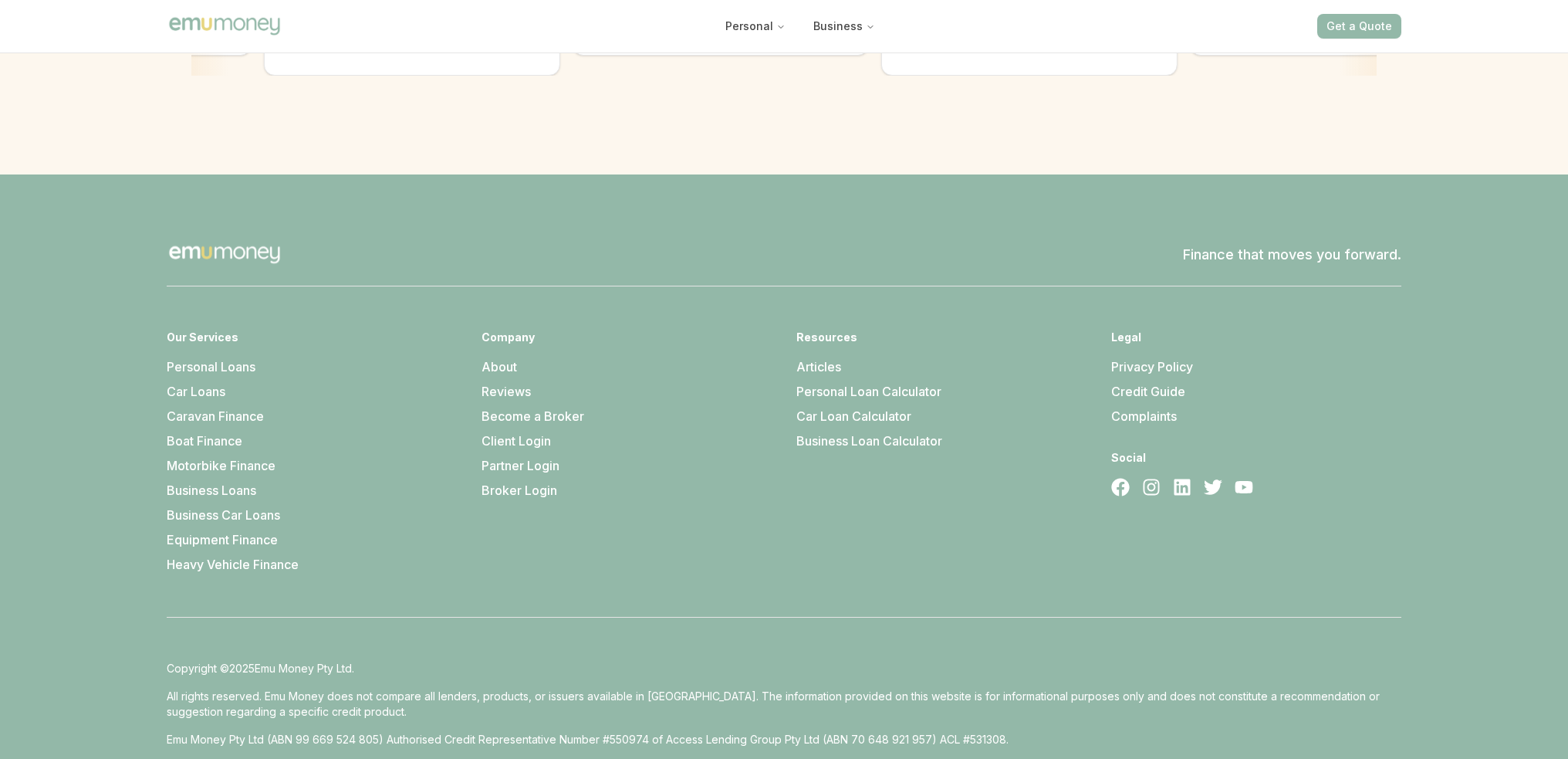
scroll to position [4341, 0]
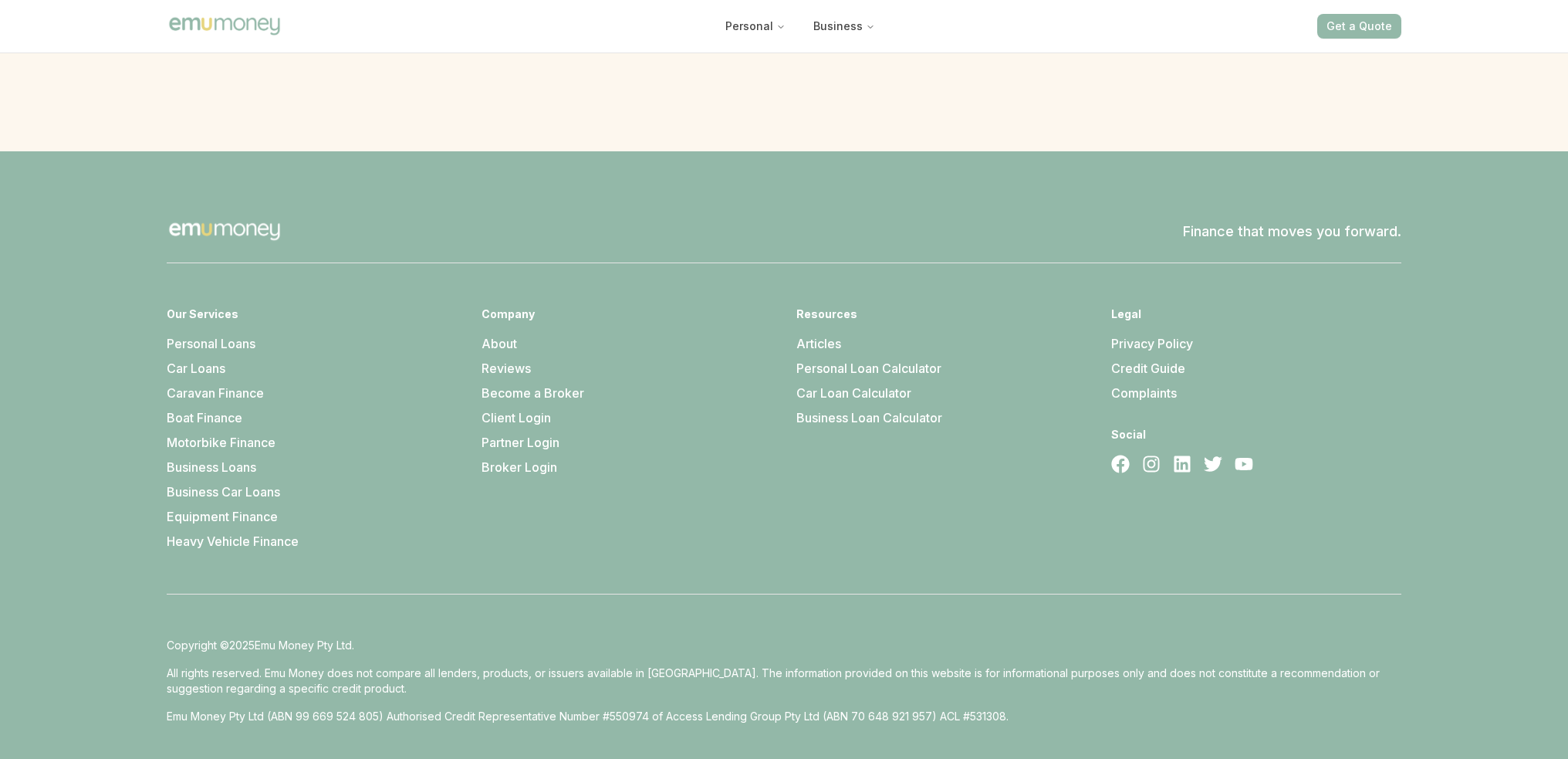
click at [497, 435] on link "Partner Login" at bounding box center [520, 442] width 78 height 15
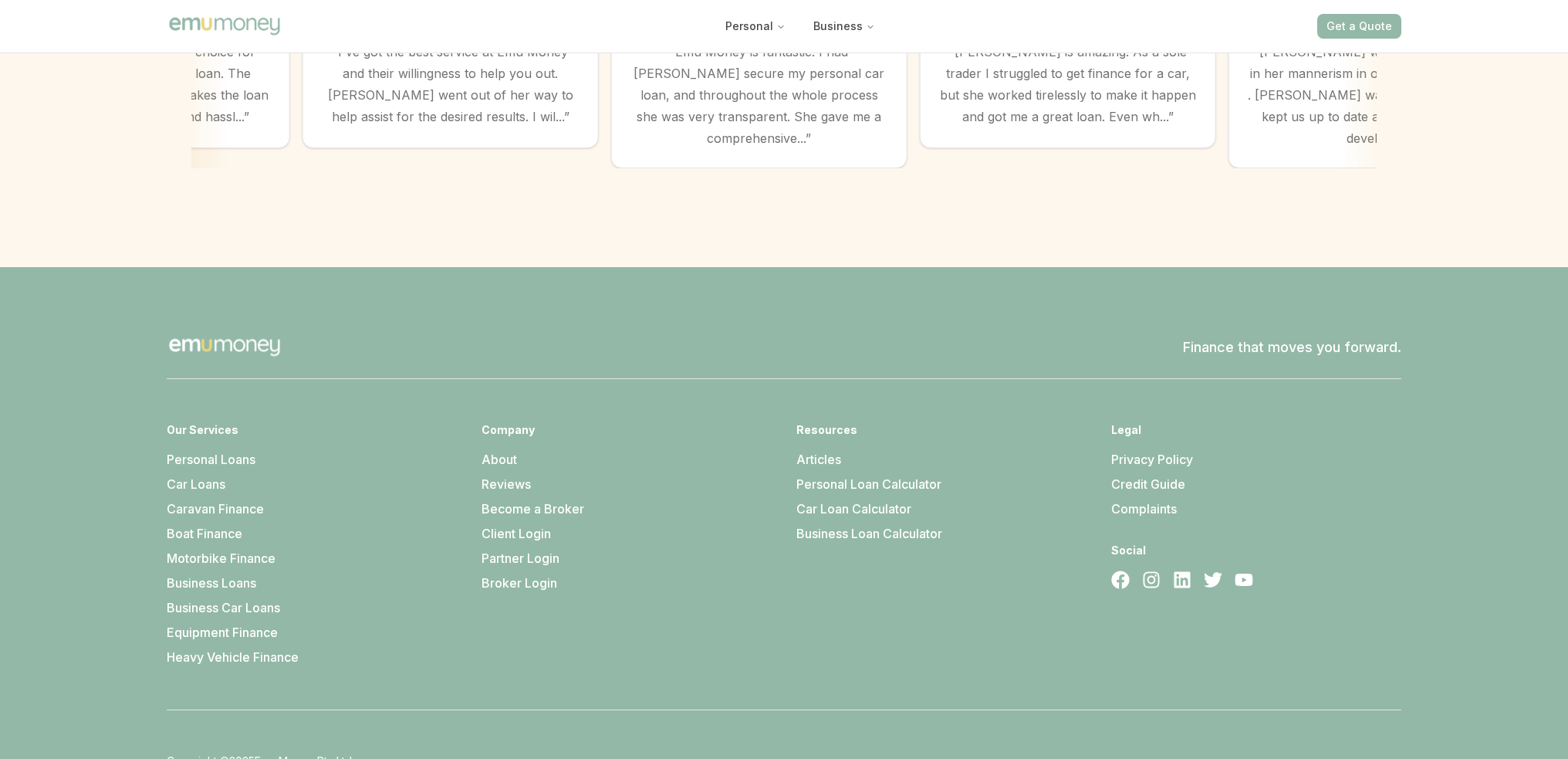
scroll to position [4341, 0]
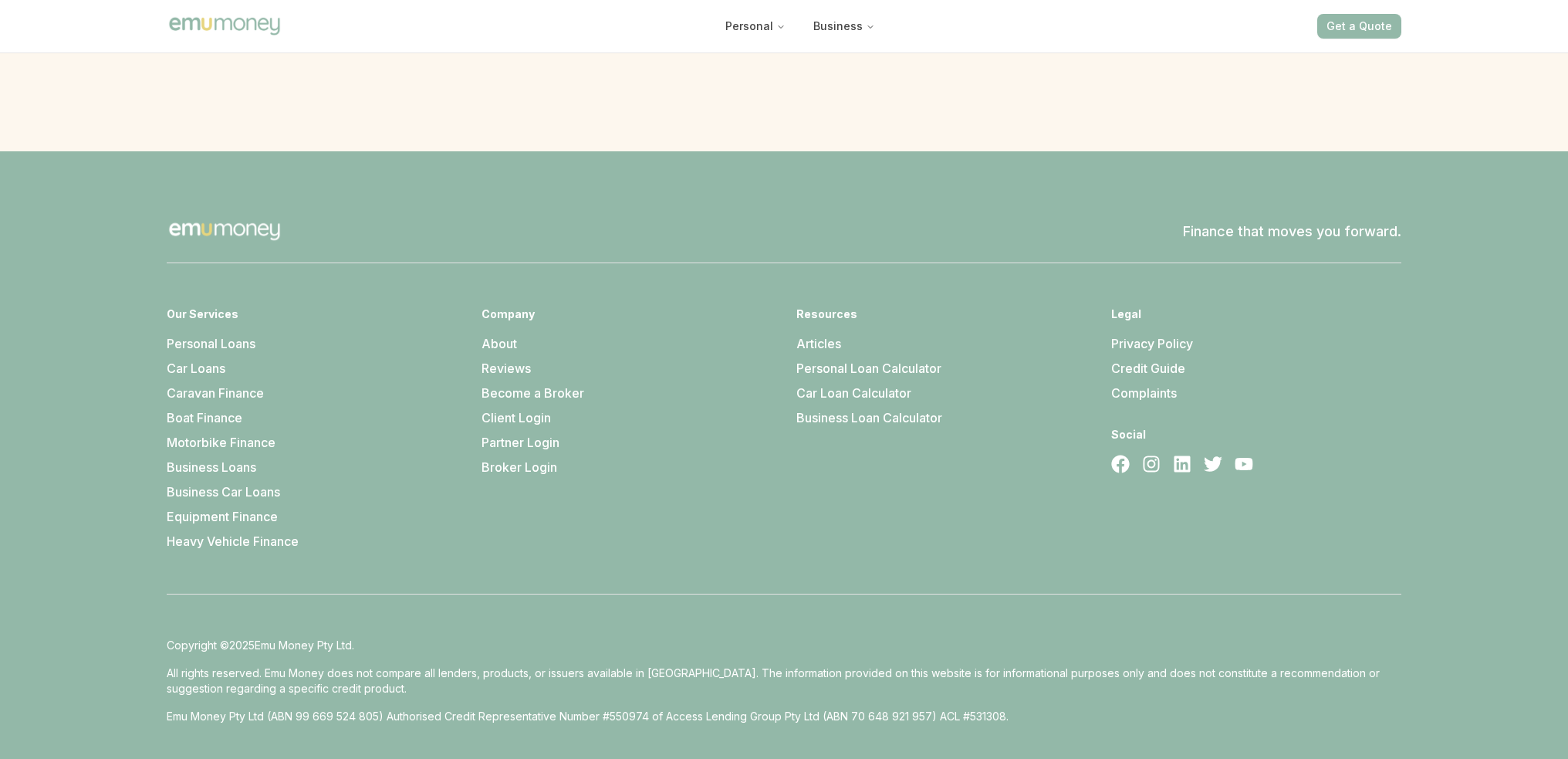
click at [500, 336] on link "About" at bounding box center [500, 343] width 36 height 15
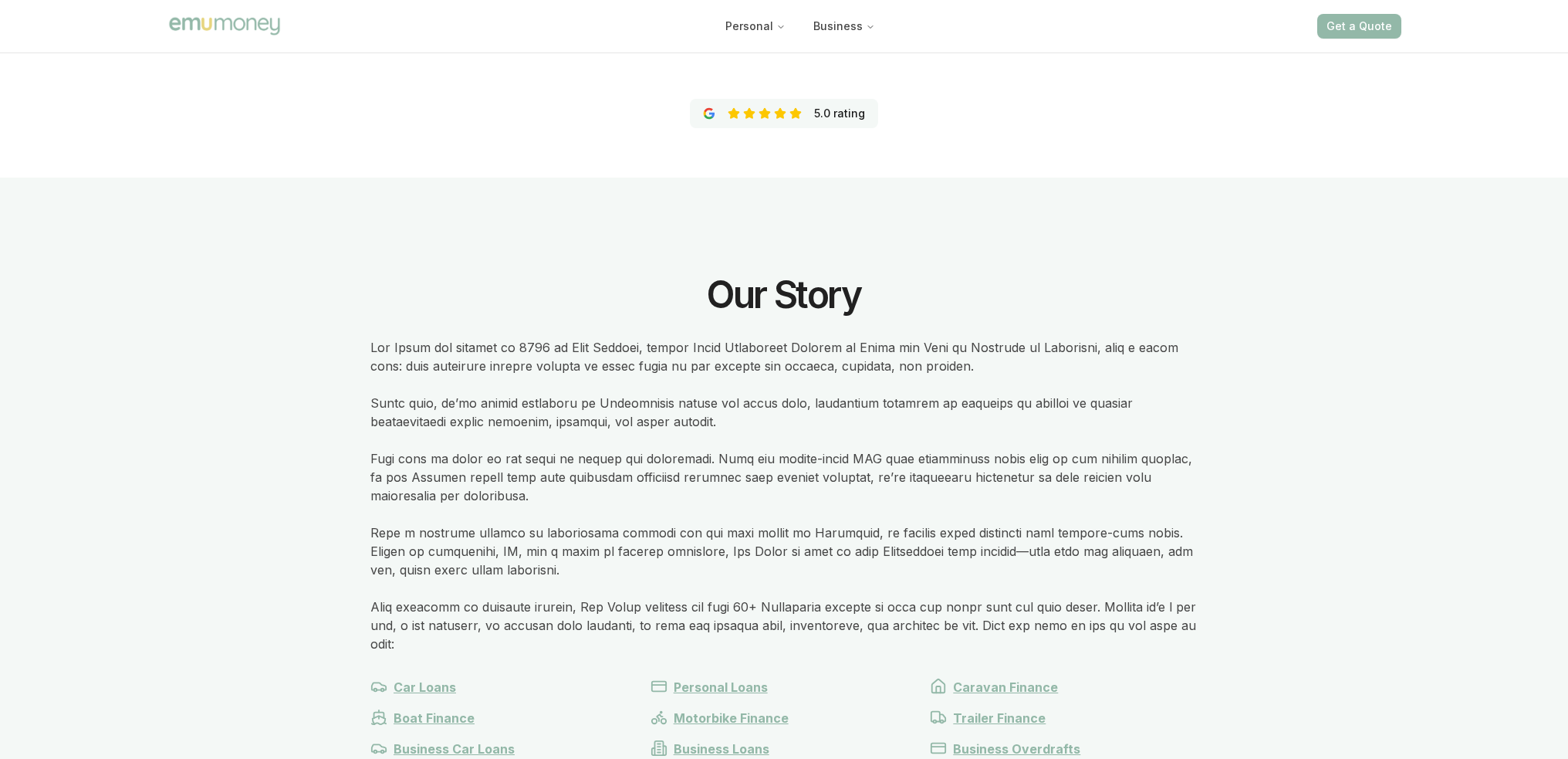
scroll to position [314, 0]
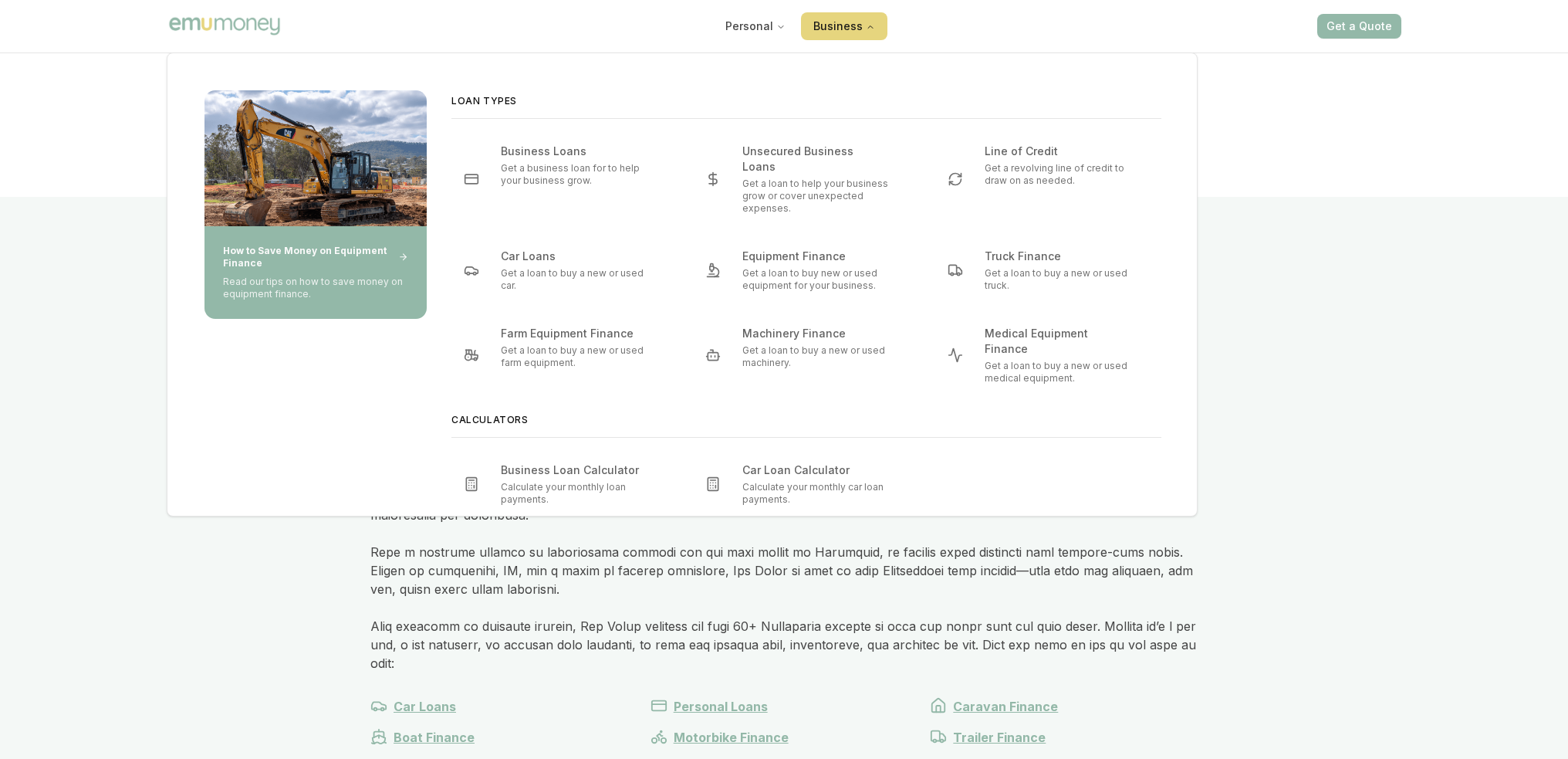
click at [852, 21] on button "Business" at bounding box center [844, 26] width 87 height 28
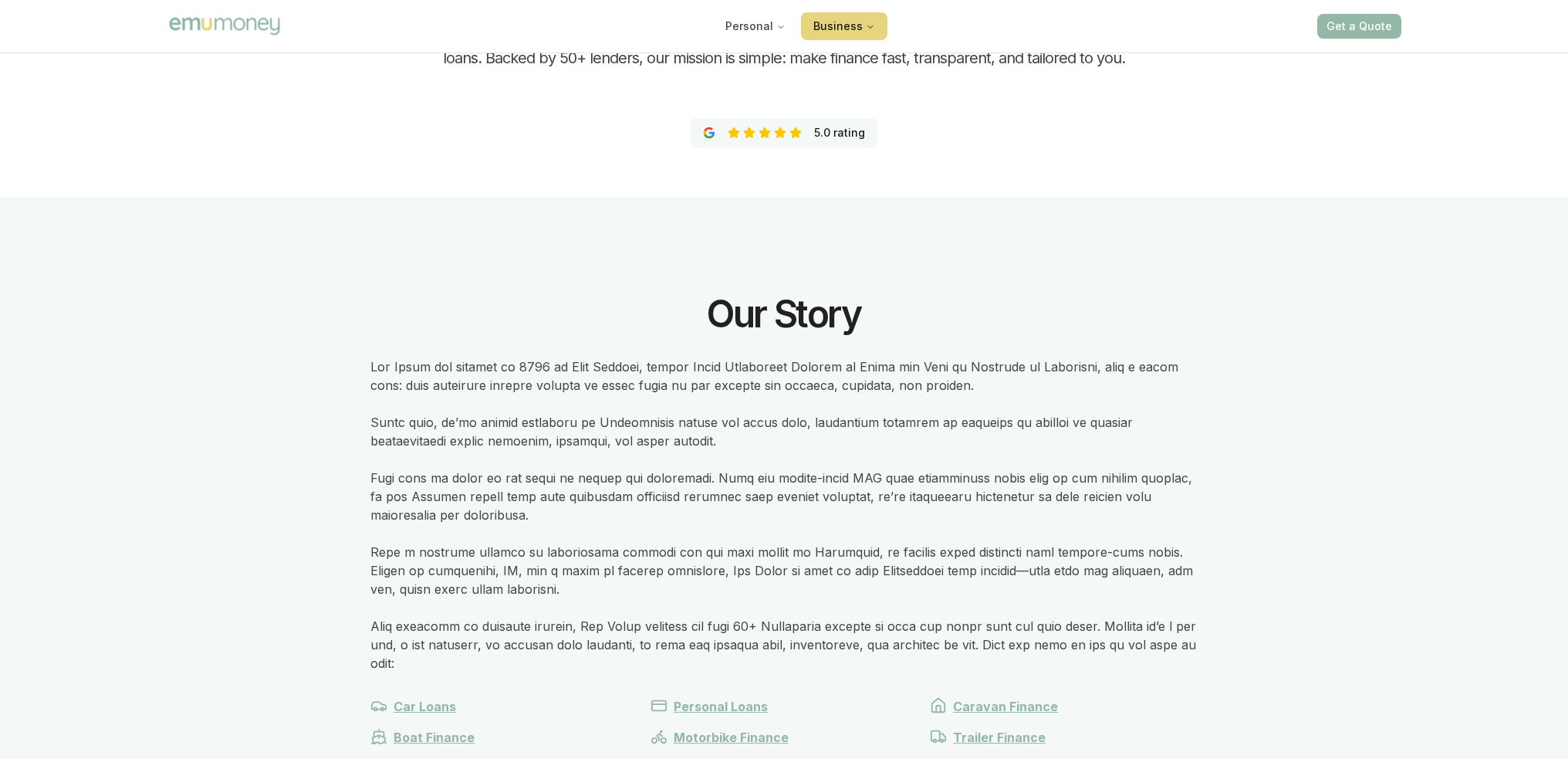
click at [852, 21] on button "Business" at bounding box center [844, 26] width 87 height 28
click at [237, 20] on img "Main" at bounding box center [225, 25] width 116 height 22
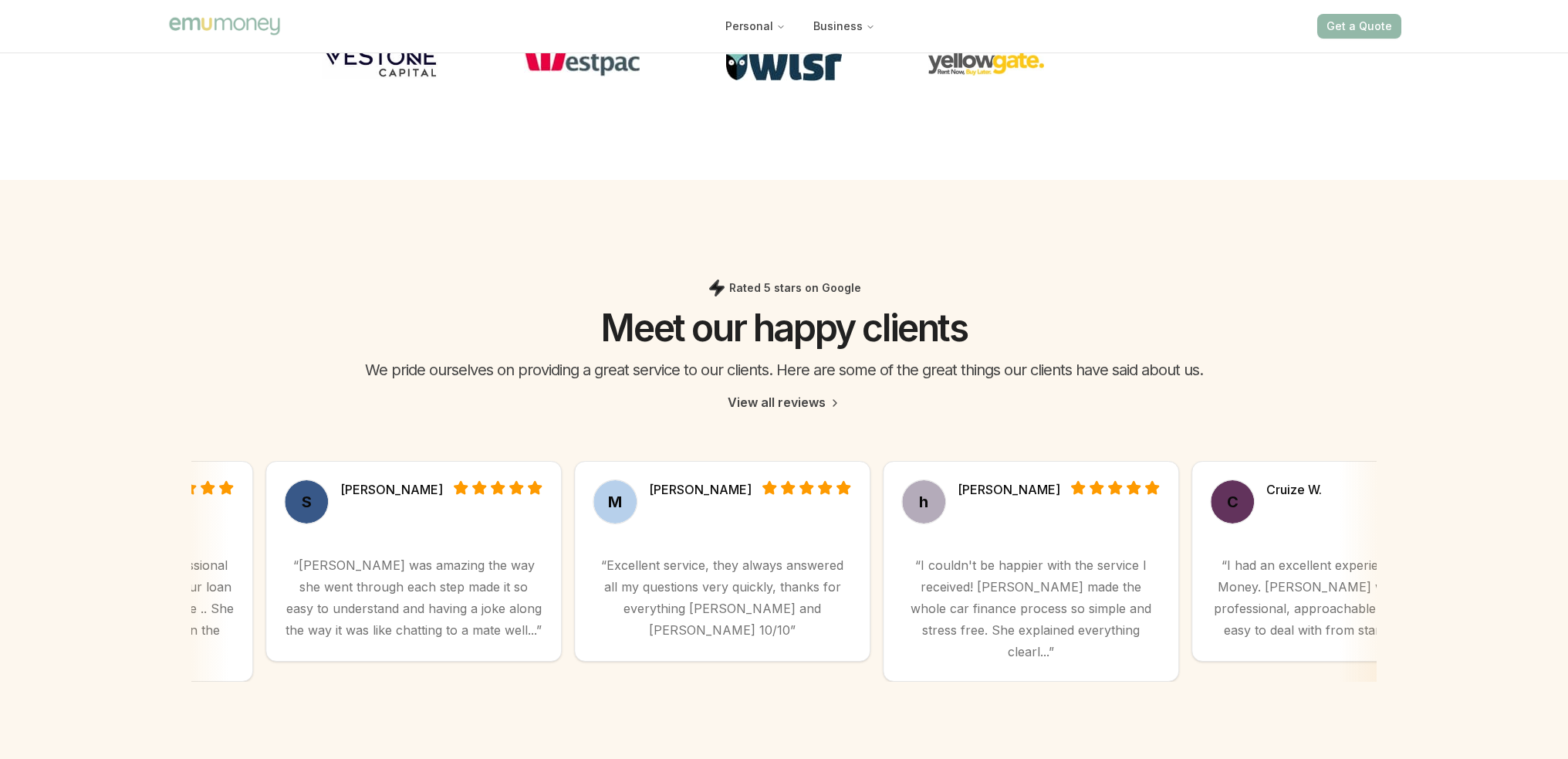
scroll to position [3718, 0]
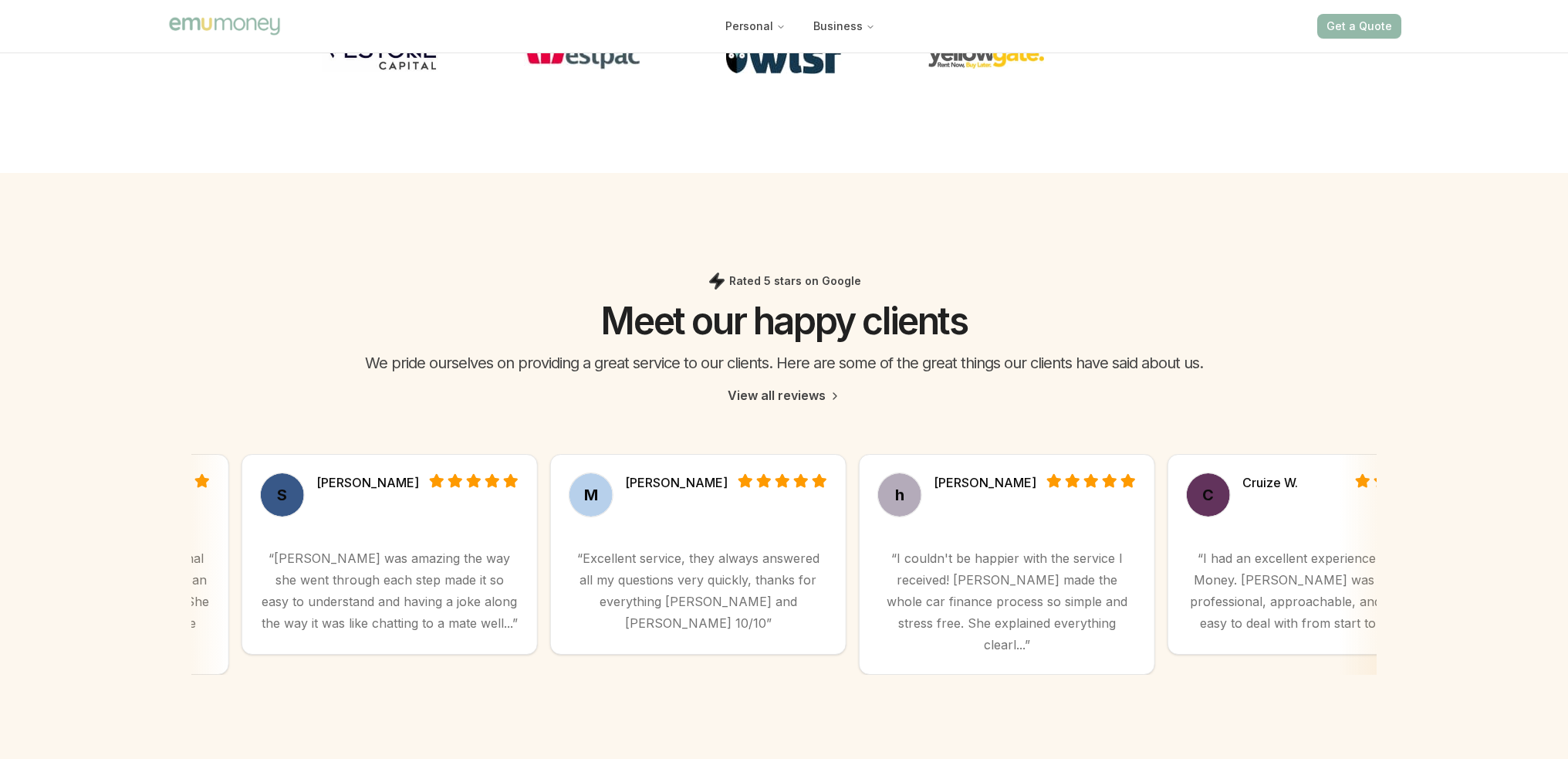
click at [750, 386] on link "View all reviews" at bounding box center [784, 395] width 113 height 19
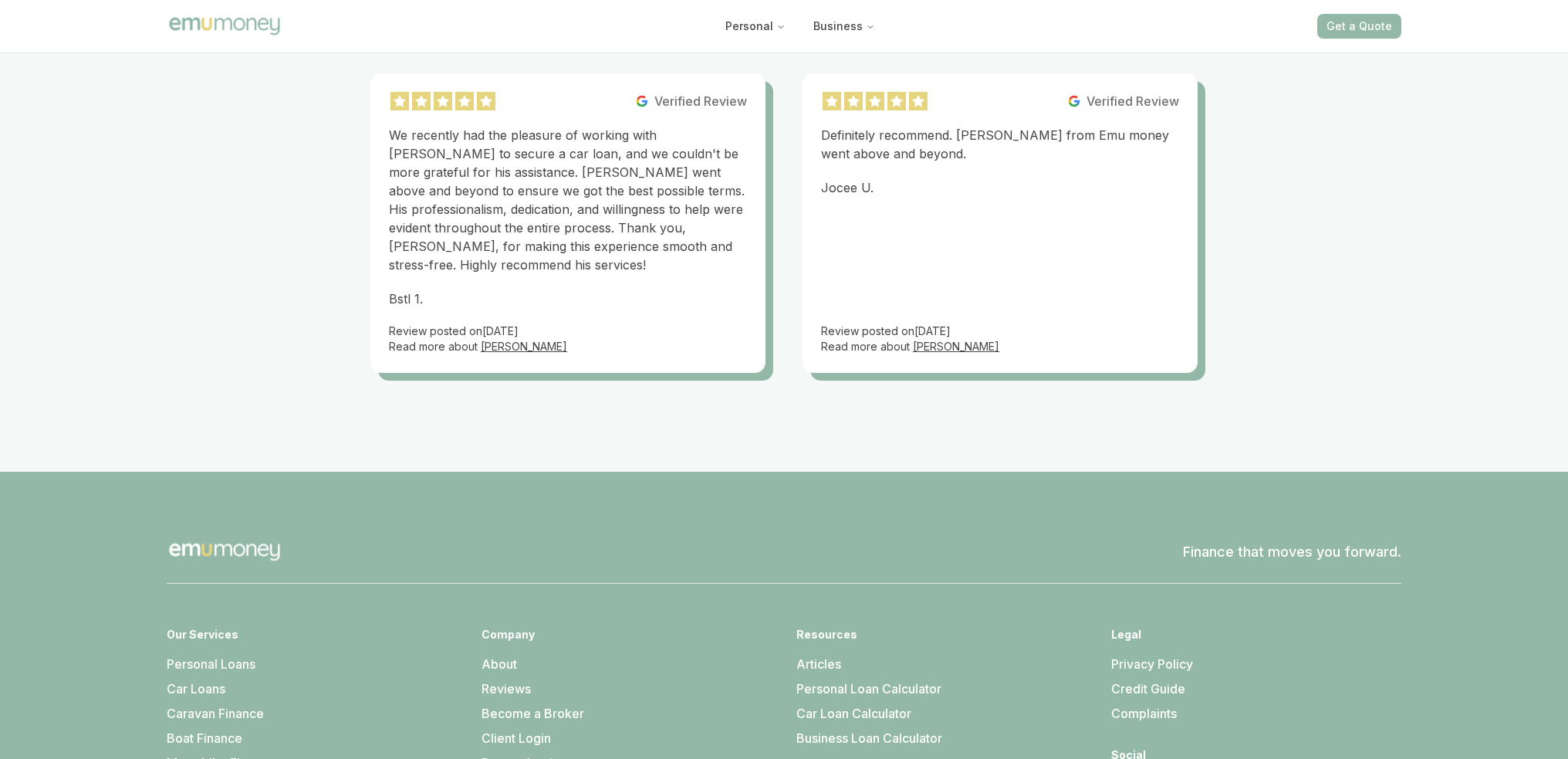
scroll to position [10998, 0]
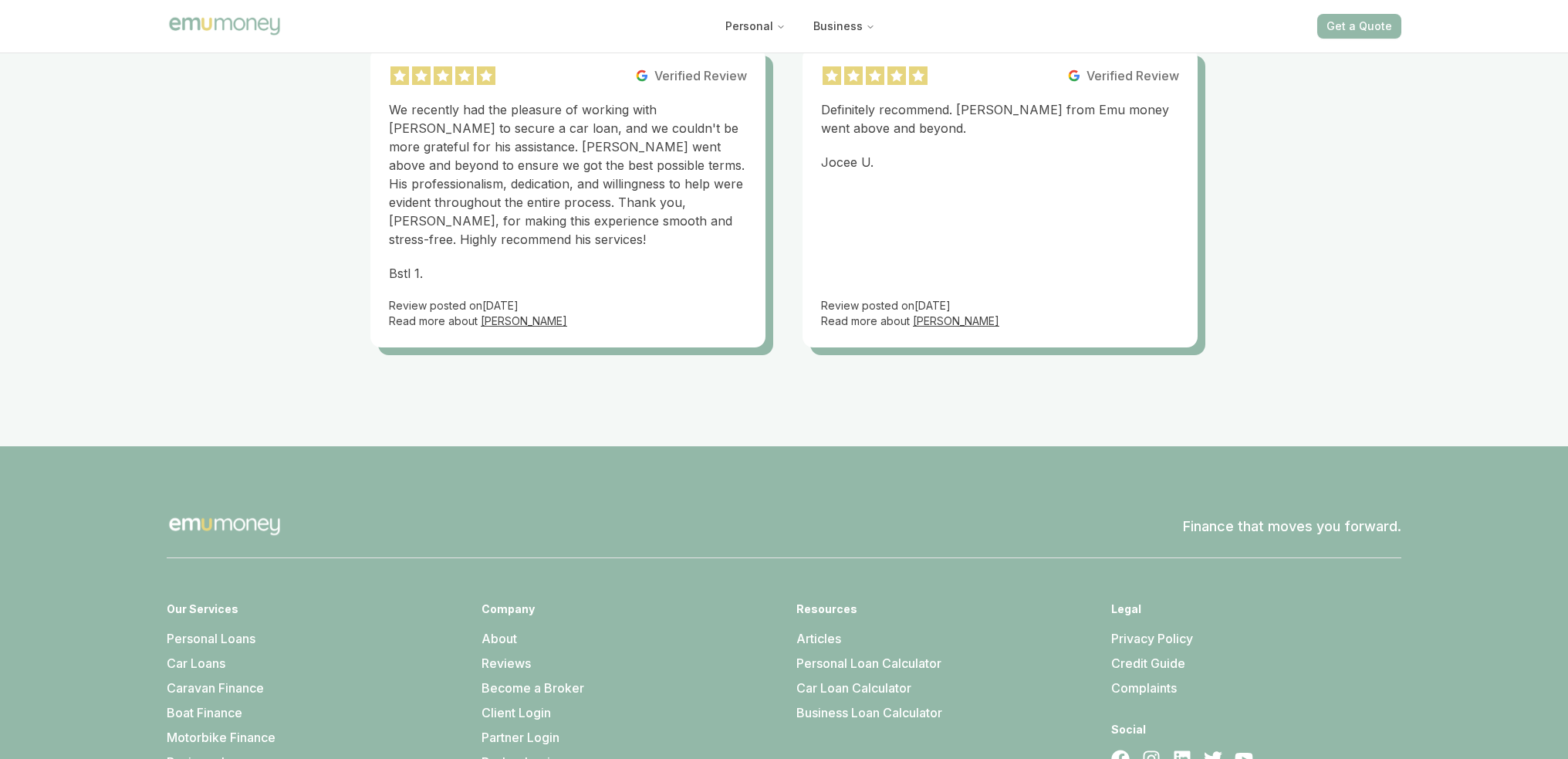
click at [492, 630] on link "About" at bounding box center [500, 638] width 36 height 15
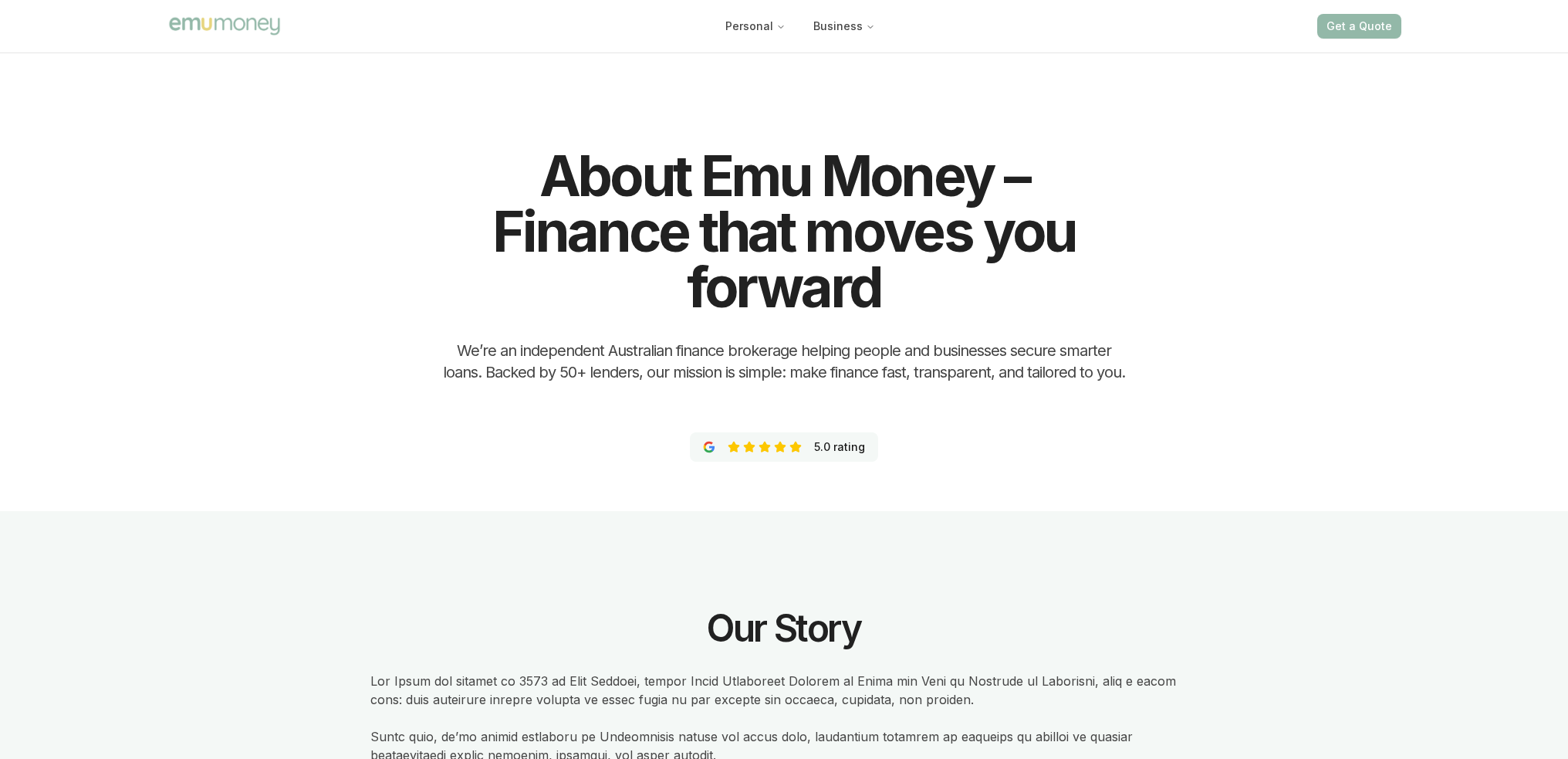
click at [265, 24] on img "Main" at bounding box center [225, 25] width 116 height 22
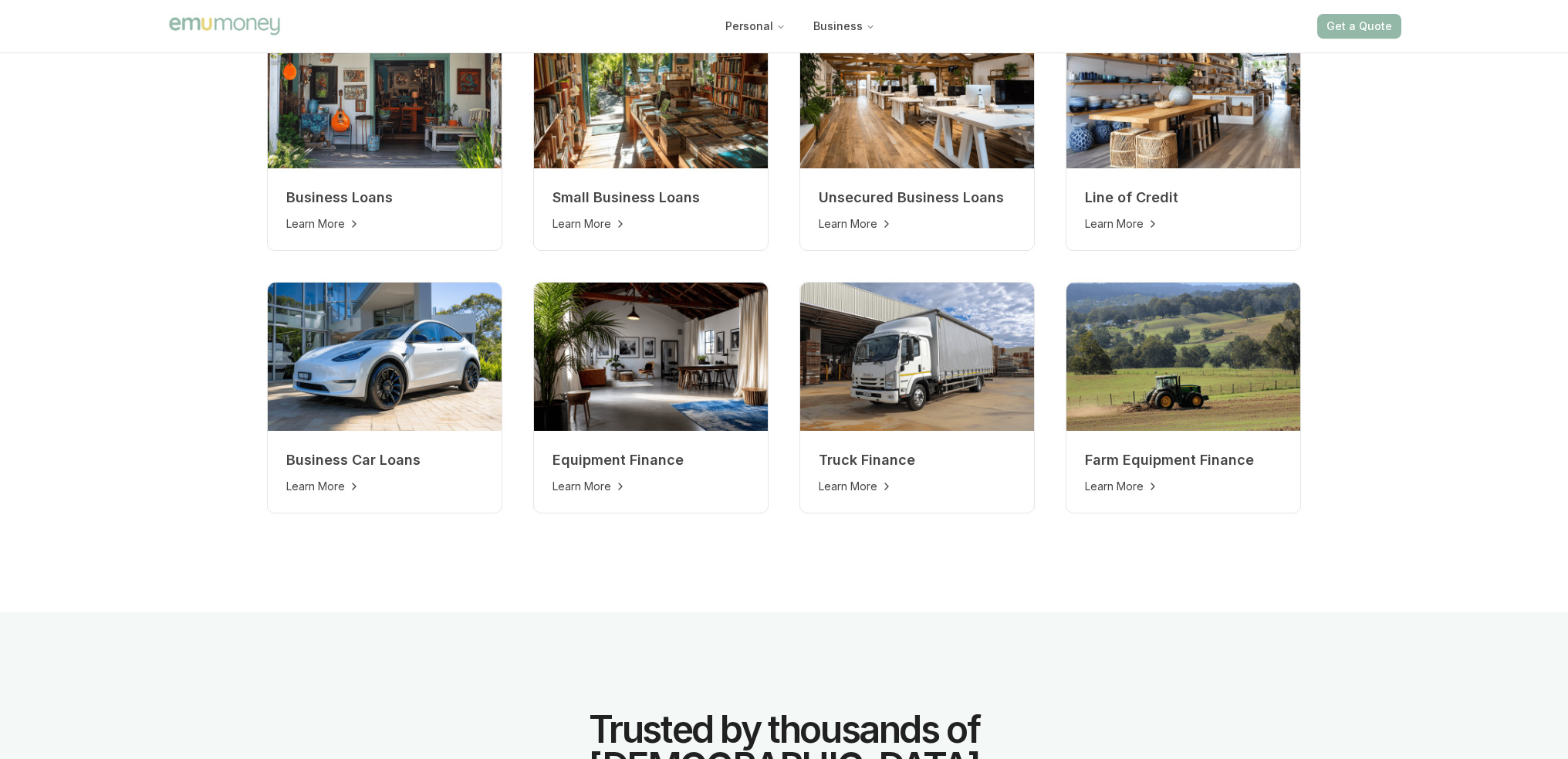
scroll to position [1538, 0]
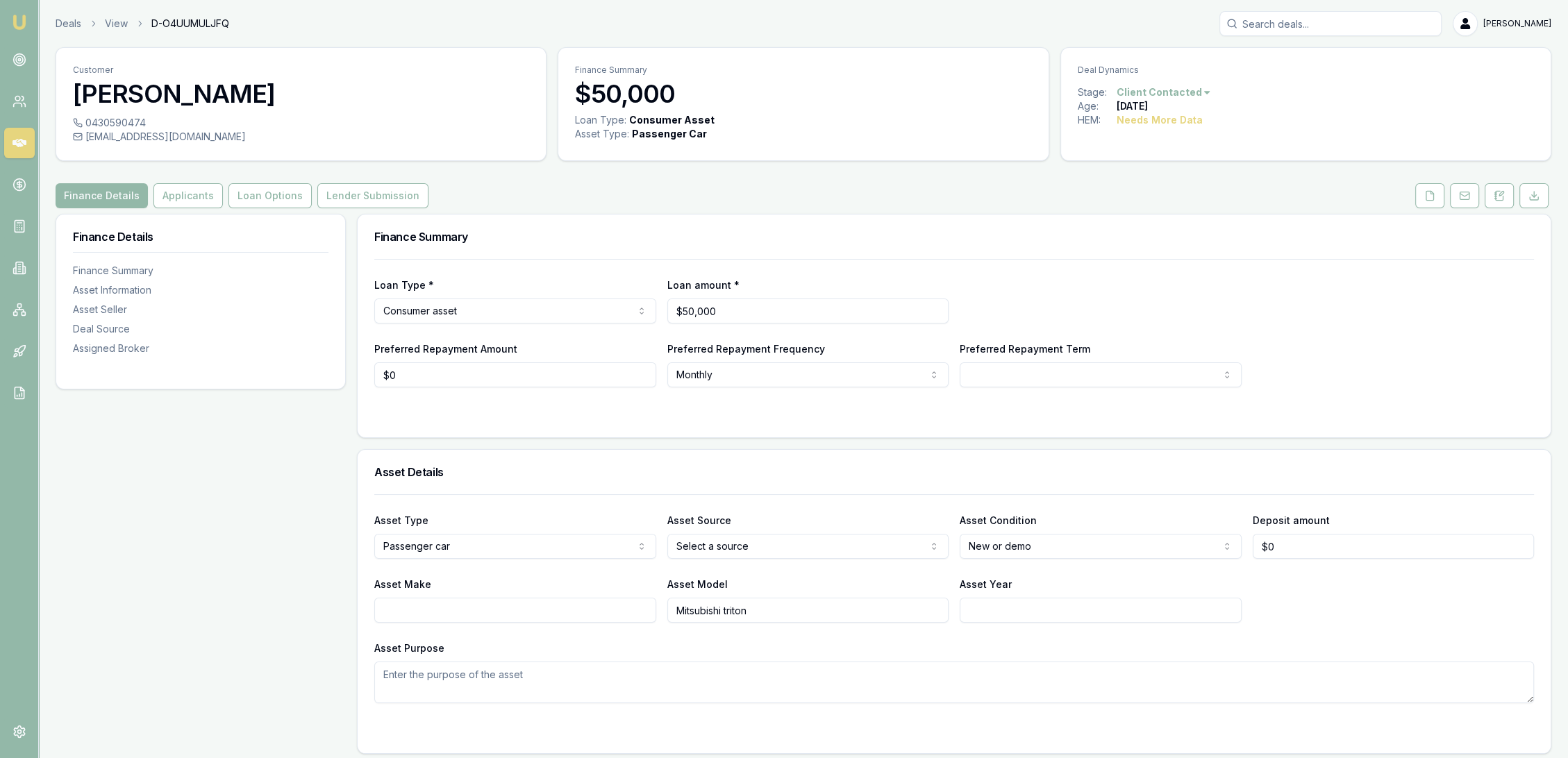
drag, startPoint x: 1501, startPoint y: 191, endPoint x: 1464, endPoint y: 210, distance: 41.6
click at [1501, 191] on icon at bounding box center [1500, 196] width 11 height 11
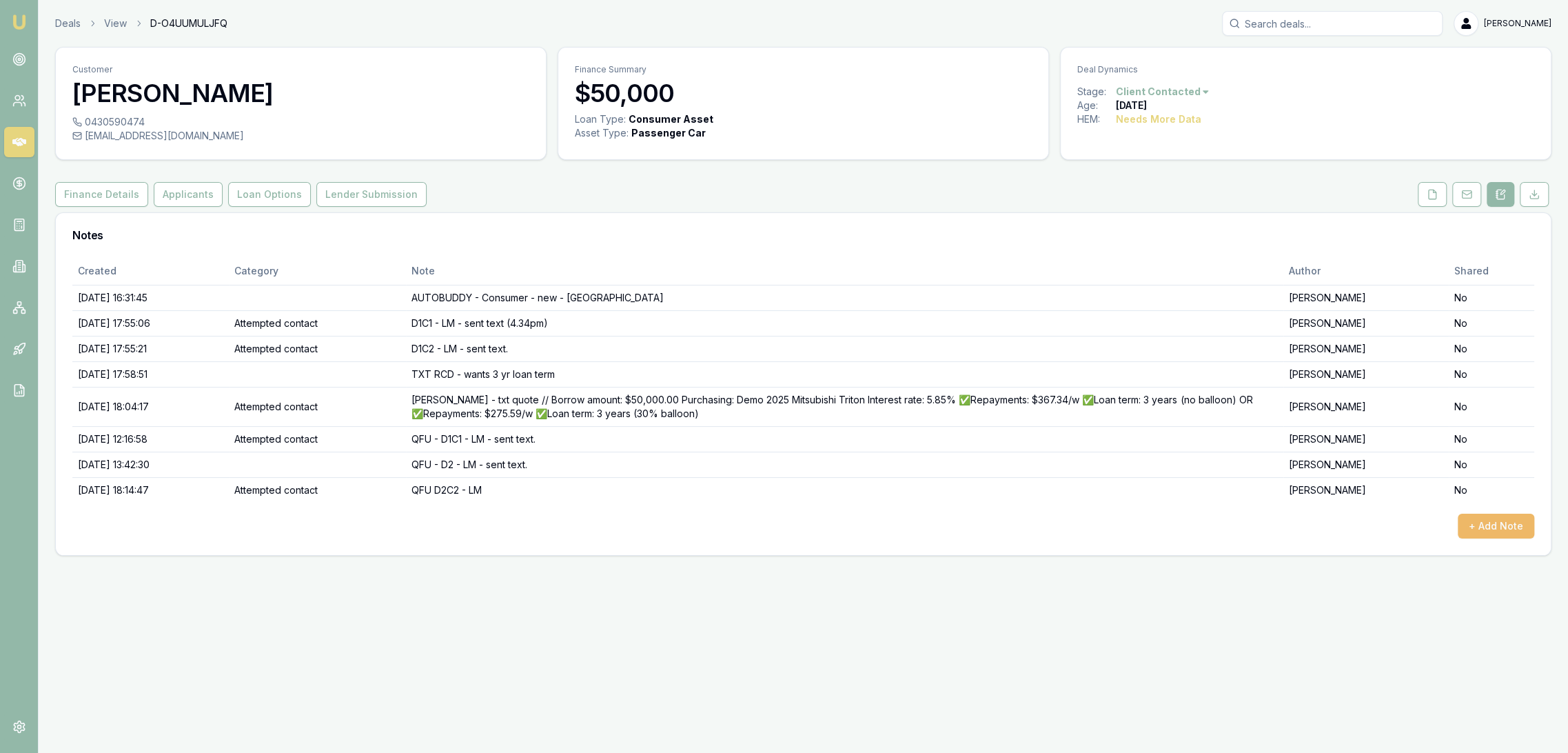
click at [1485, 522] on button "+ Add Note" at bounding box center [1496, 526] width 77 height 25
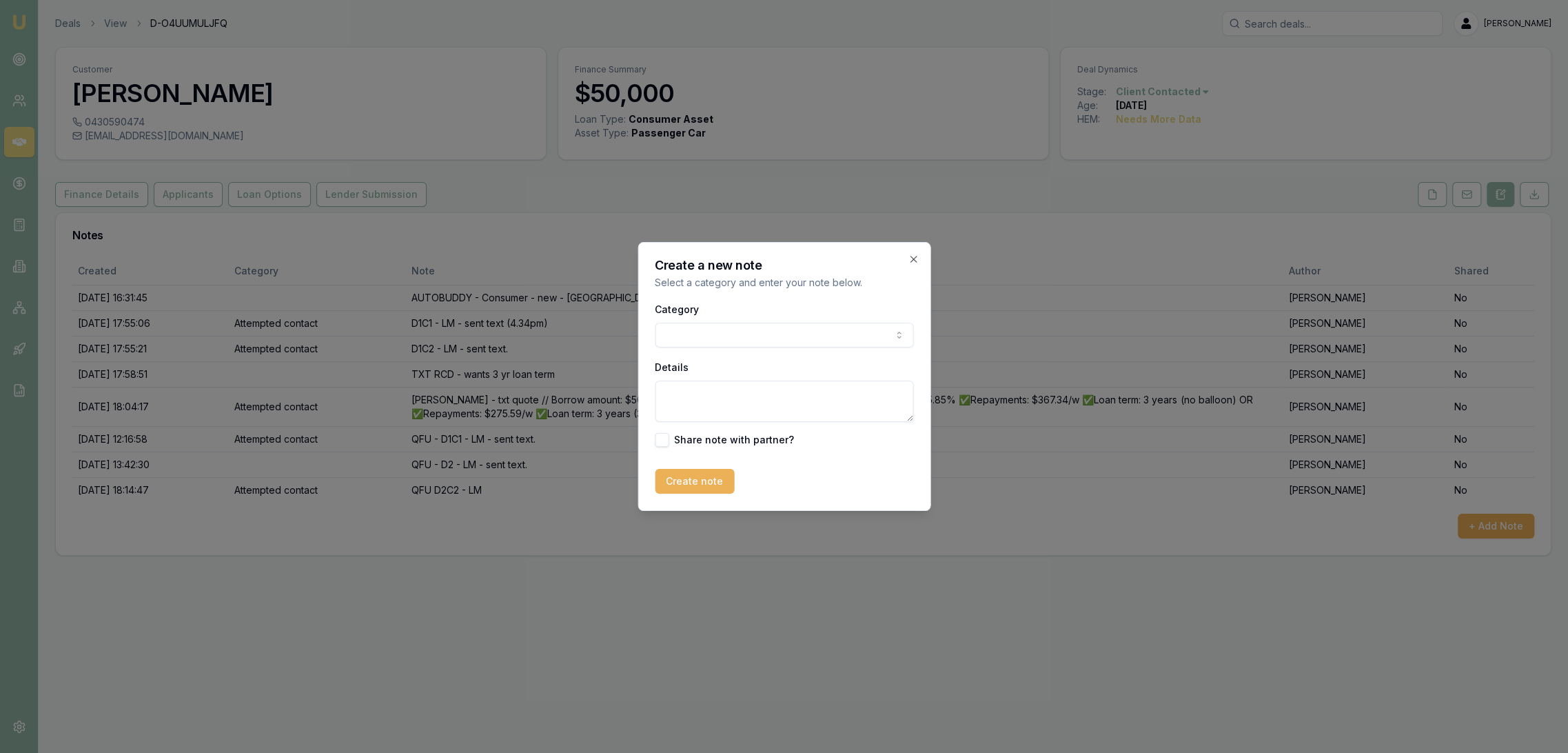
click at [698, 403] on textarea "Details" at bounding box center [784, 401] width 258 height 41
paste textarea "Sorry I've been busy. Please do not proceed. I'm still doing my research on oth…"
type textarea "TXT RCD - Sorry I've been busy. Please do not proceed. I'm still doing my resea…"
click at [684, 486] on button "Create note" at bounding box center [694, 481] width 79 height 25
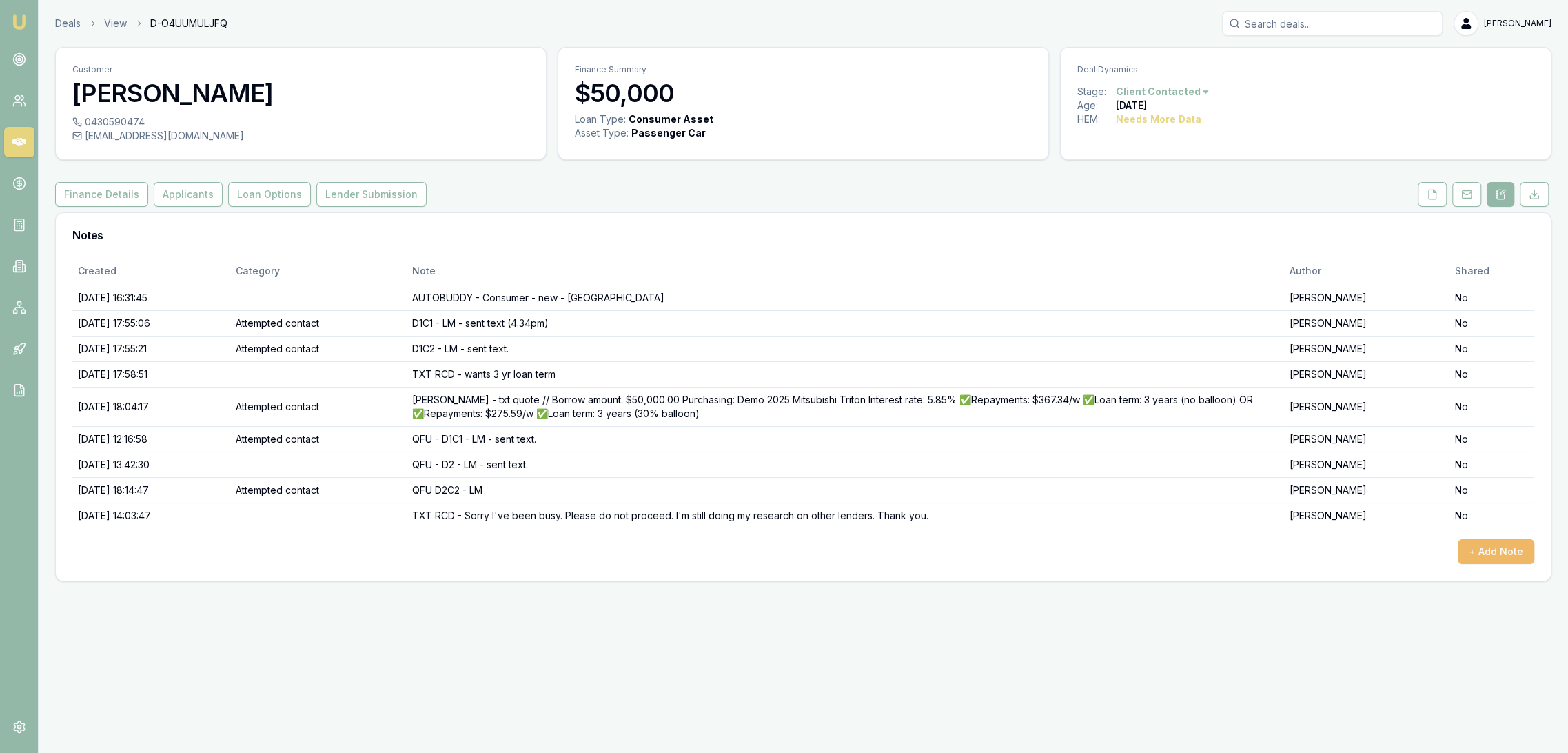
click at [1505, 554] on button "+ Add Note" at bounding box center [1496, 551] width 77 height 25
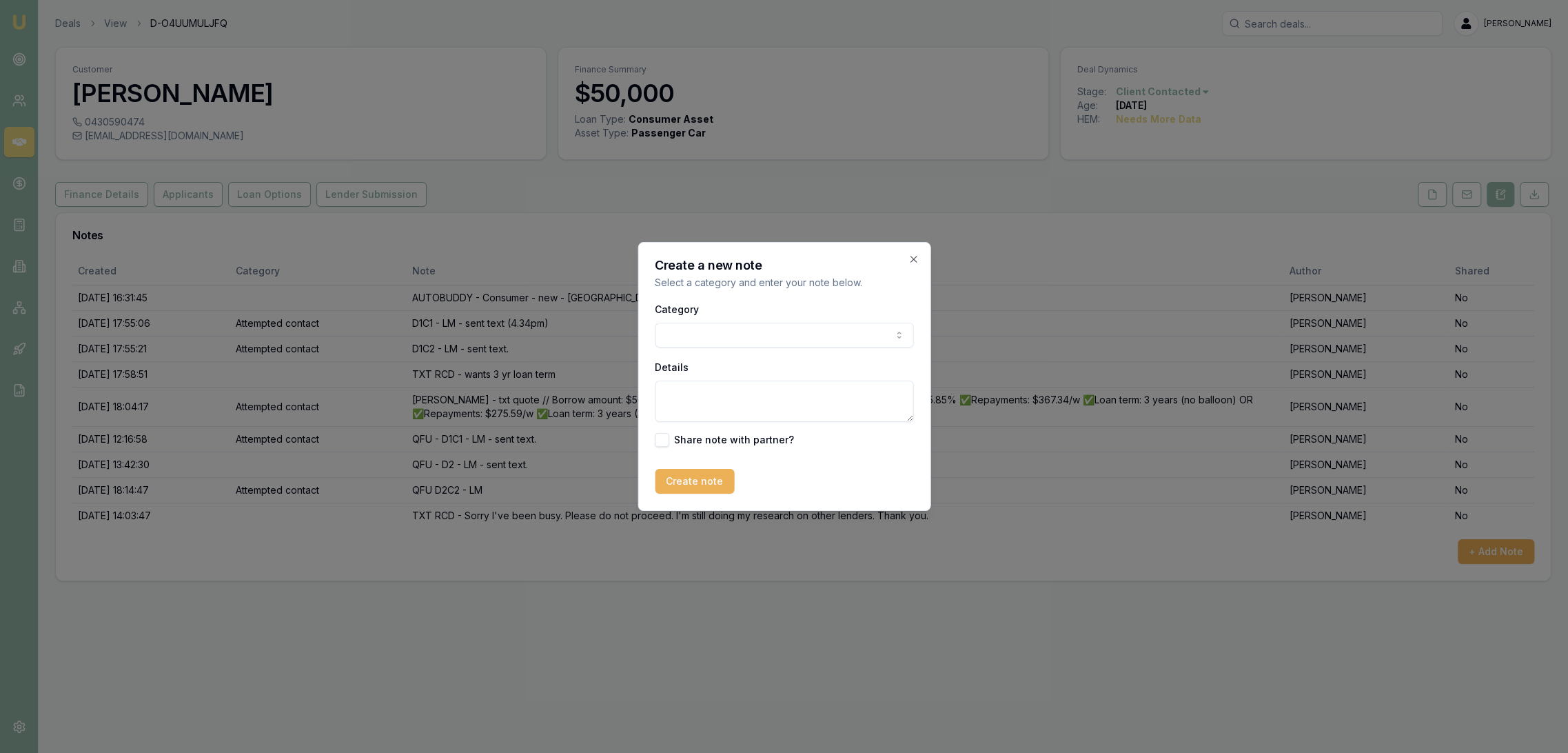
click at [764, 403] on textarea "Details" at bounding box center [784, 401] width 258 height 41
type textarea "Putting lead on hold with FU for next week."
click at [699, 479] on button "Create note" at bounding box center [694, 481] width 79 height 25
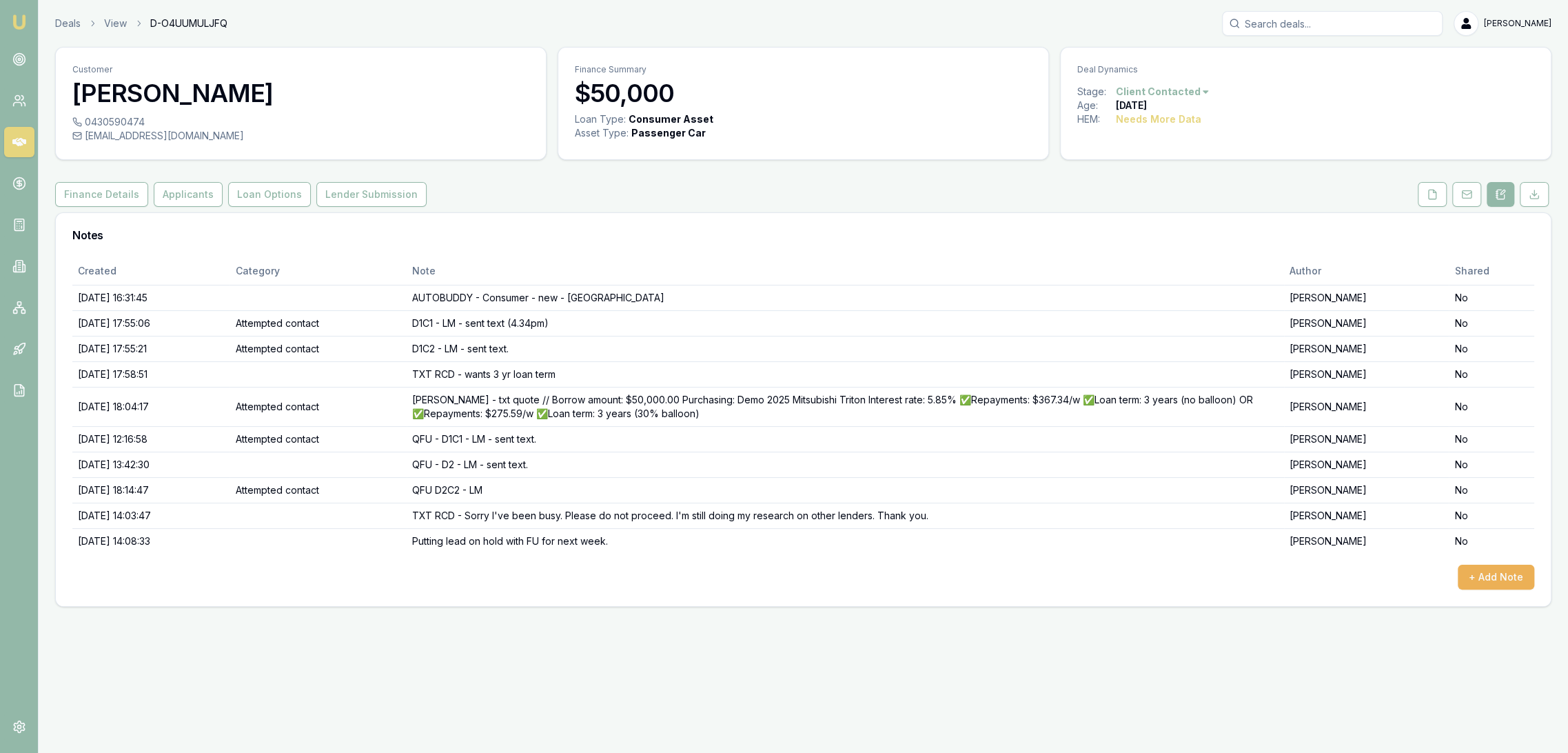
click at [1193, 94] on html "Emu Broker Deals View D-O4UUMULJFQ Robyn Adams Toggle Menu Customer Romeo Canla…" at bounding box center [784, 376] width 1568 height 753
click at [1157, 112] on div "Deal On Hold" at bounding box center [1159, 116] width 81 height 22
click at [21, 21] on img at bounding box center [19, 22] width 17 height 17
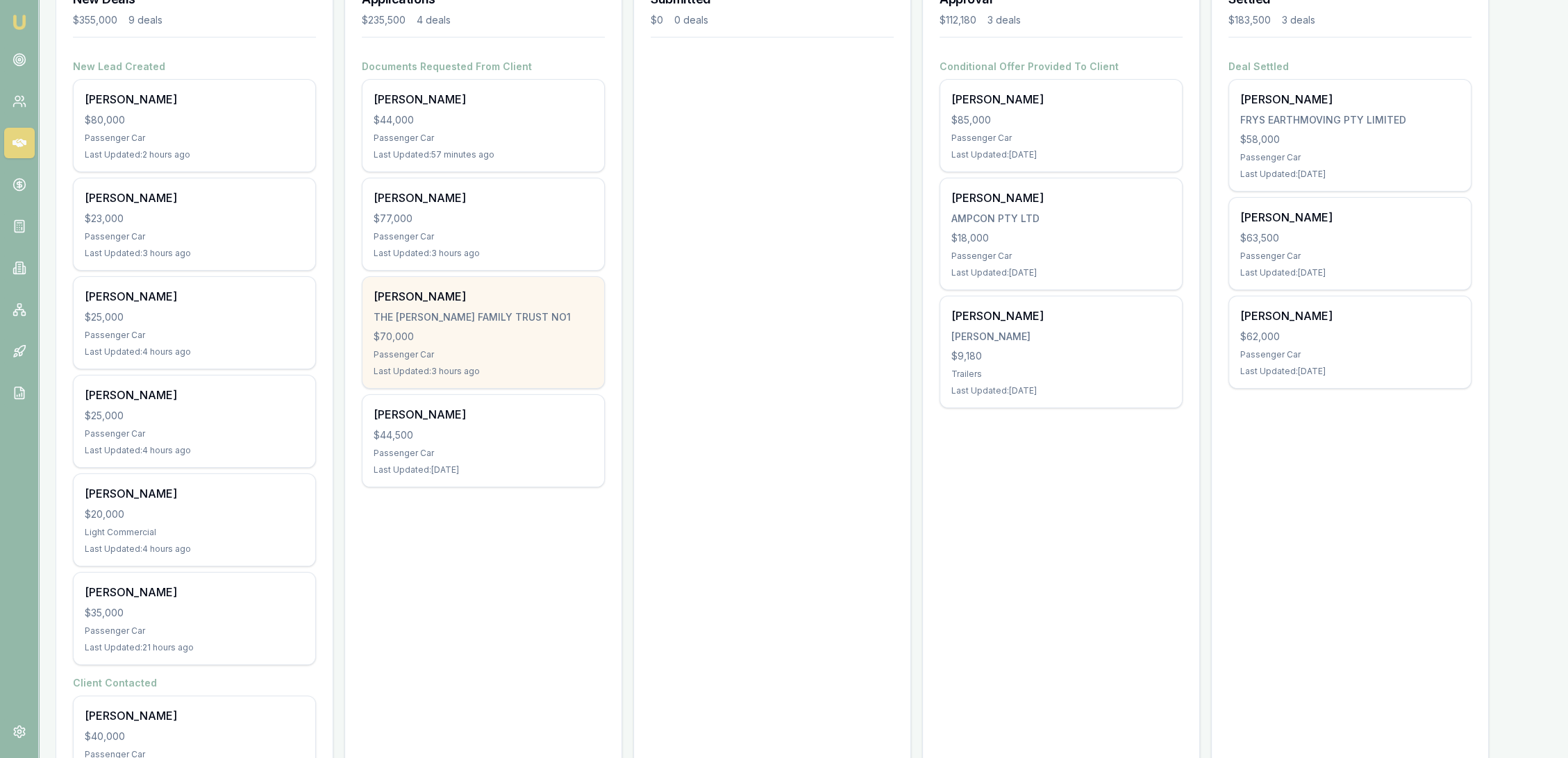
scroll to position [231, 0]
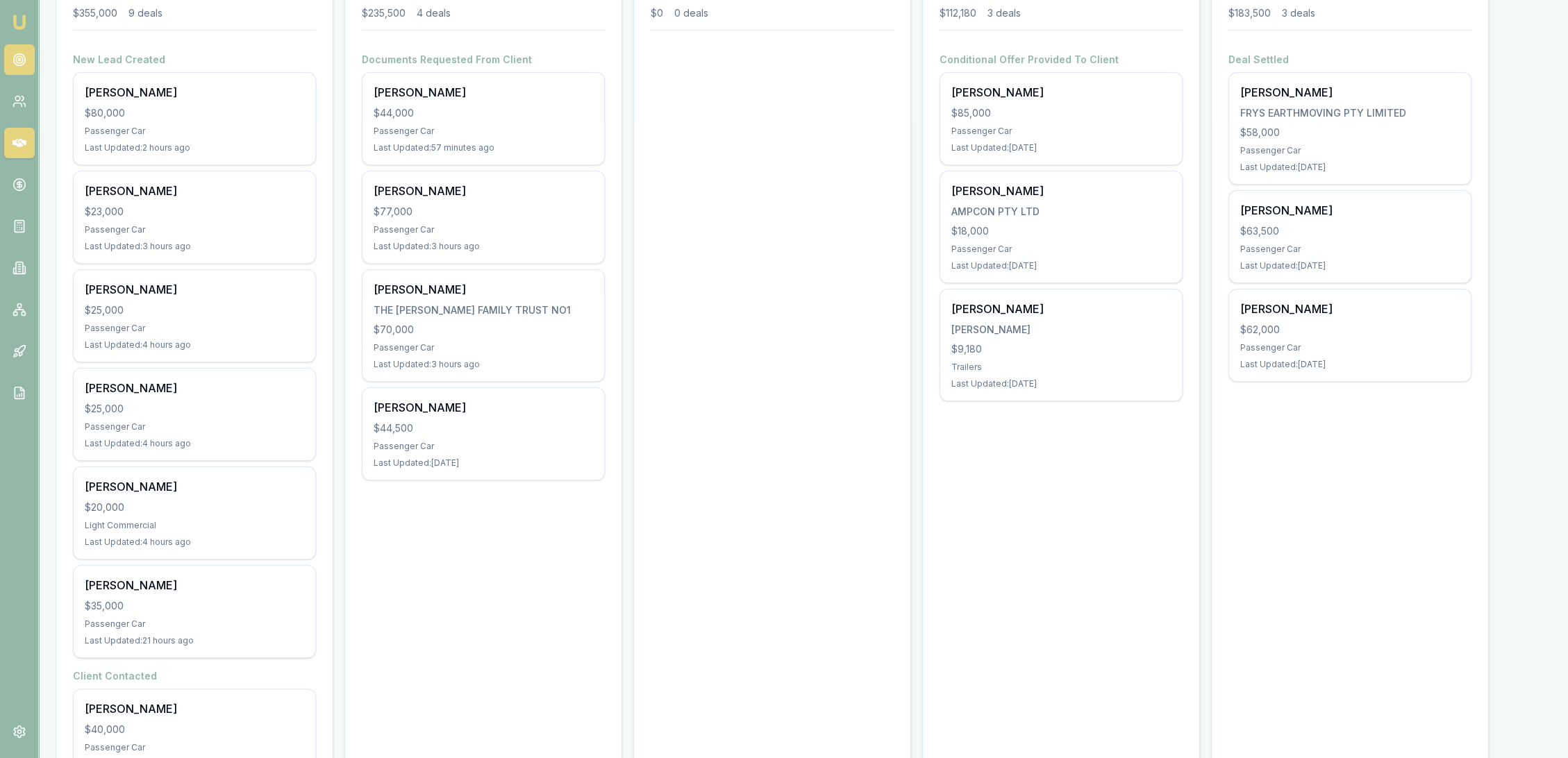
click at [21, 50] on link at bounding box center [19, 59] width 31 height 31
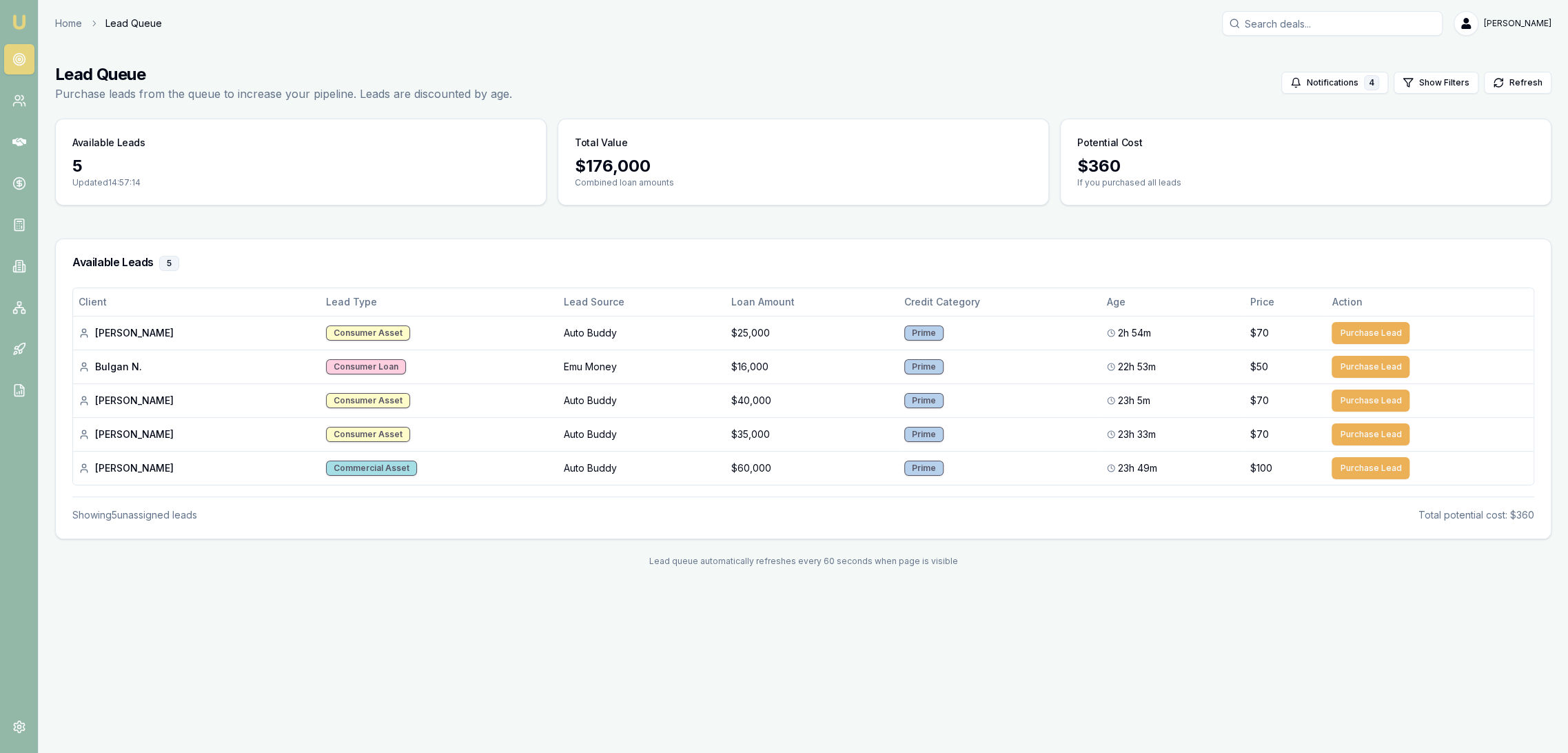
click at [28, 18] on link "Emu Broker" at bounding box center [19, 22] width 22 height 22
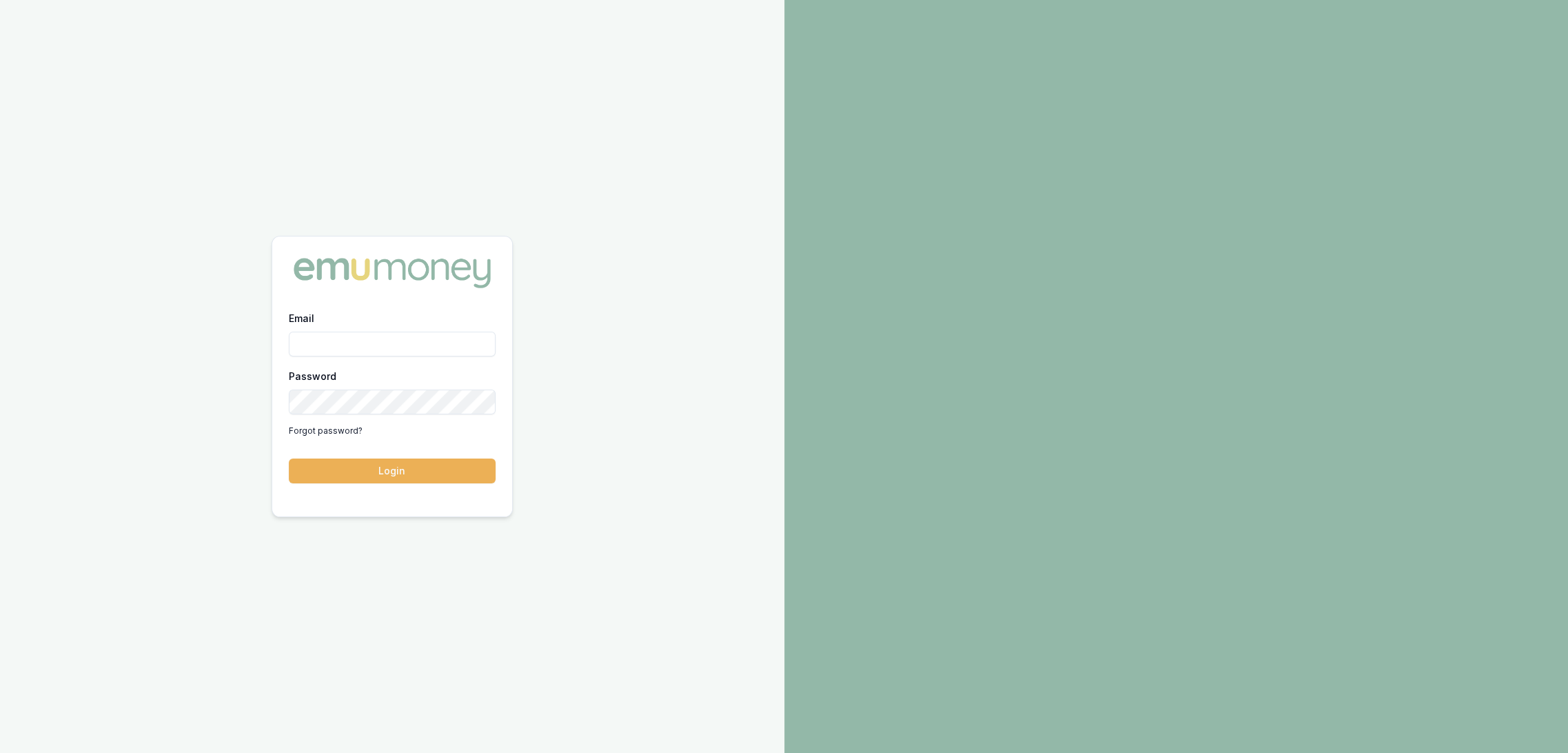
click at [418, 346] on input "Email" at bounding box center [391, 344] width 206 height 25
type input "[PERSON_NAME][EMAIL_ADDRESS][PERSON_NAME][DOMAIN_NAME]"
click at [371, 467] on button "Login" at bounding box center [391, 471] width 206 height 25
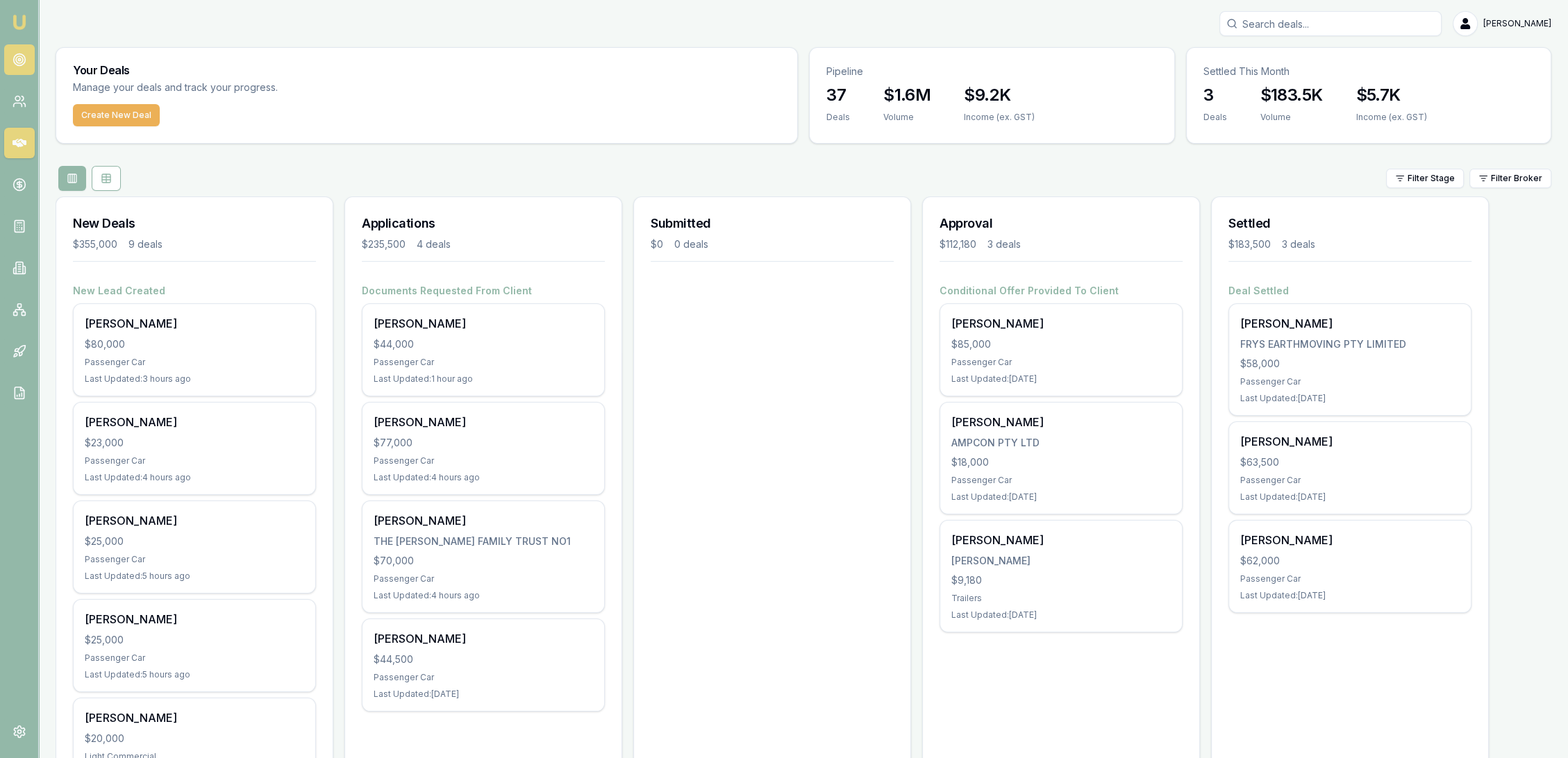
click at [19, 64] on icon at bounding box center [19, 59] width 14 height 14
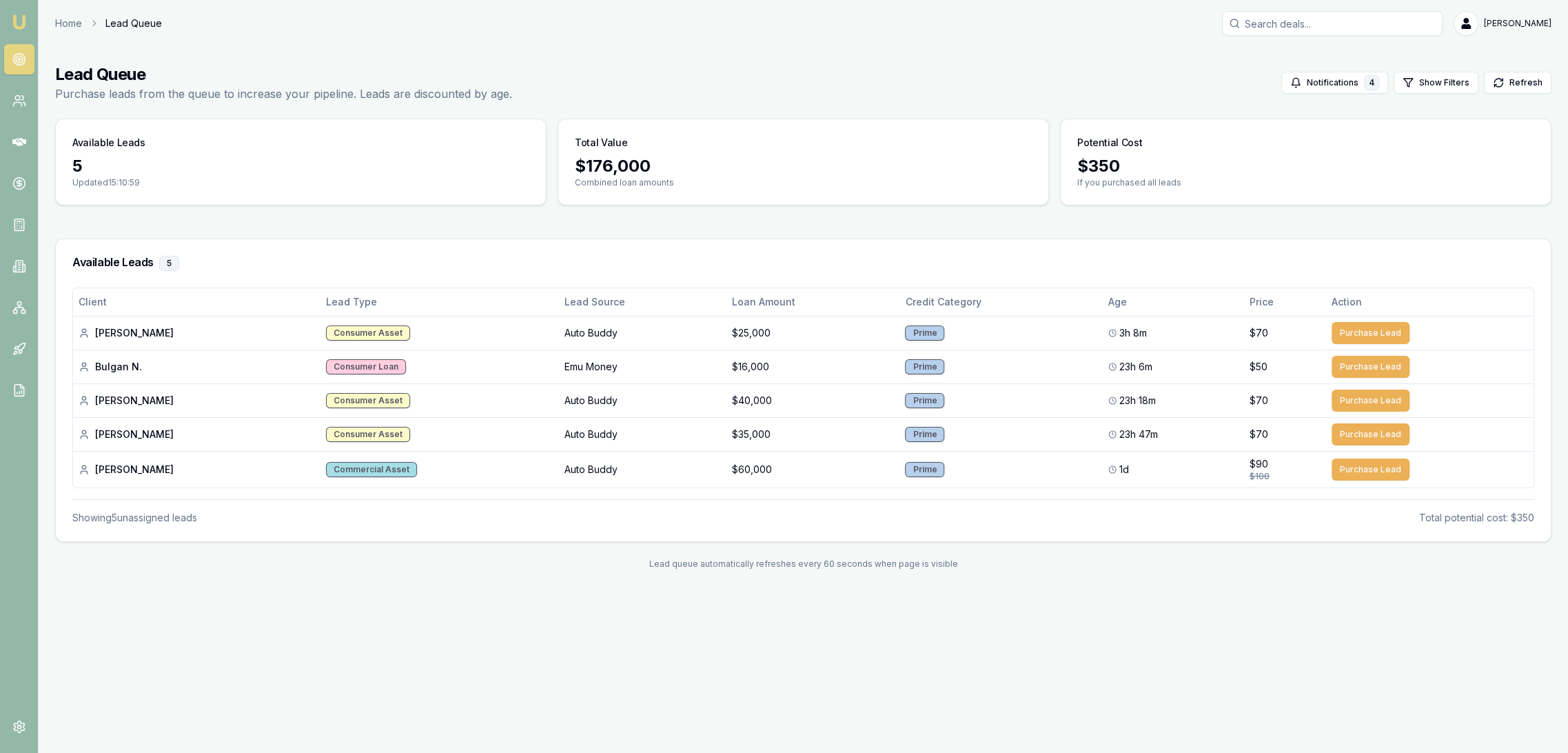
click at [22, 21] on img at bounding box center [19, 22] width 17 height 17
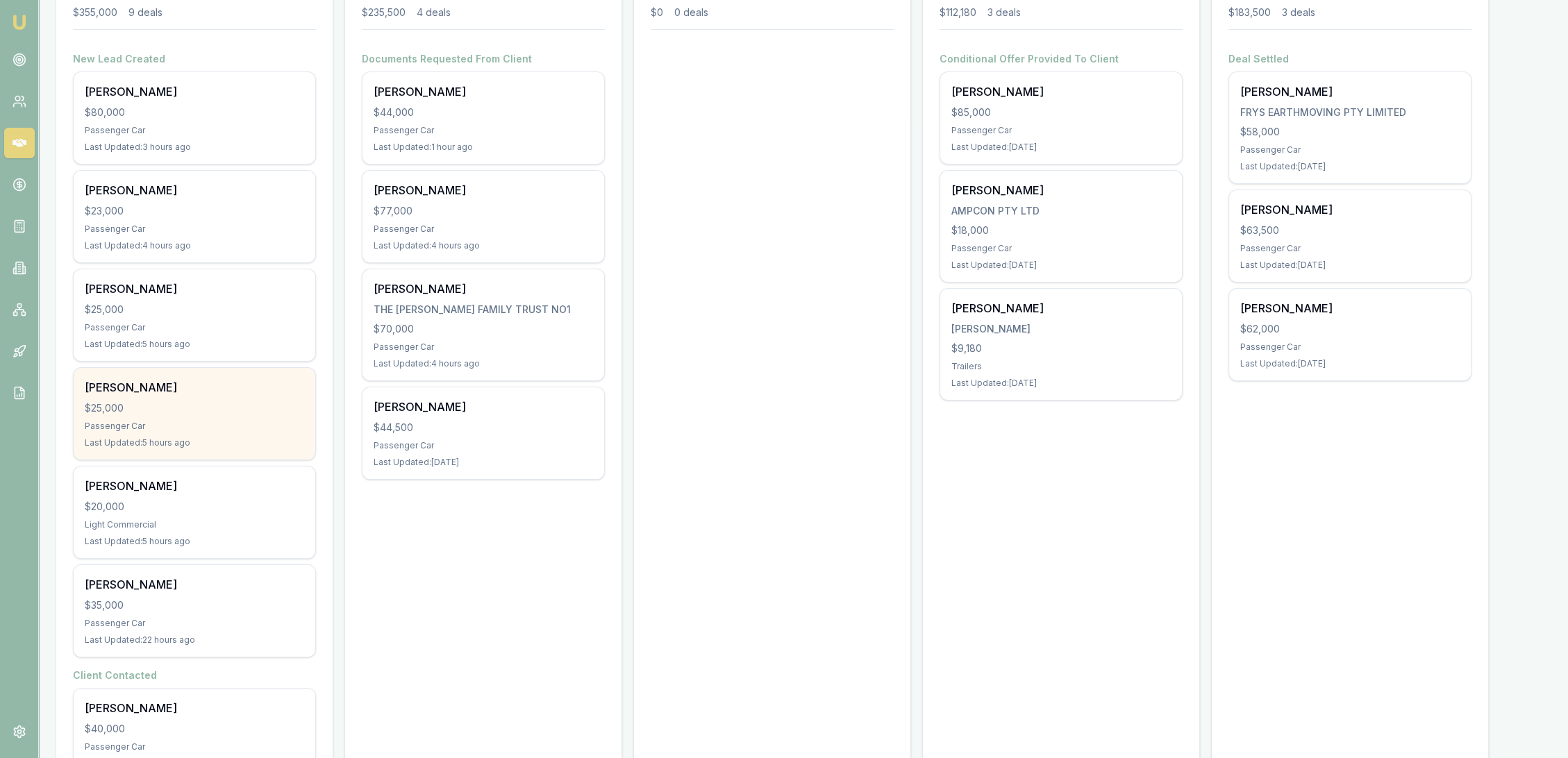
scroll to position [219, 0]
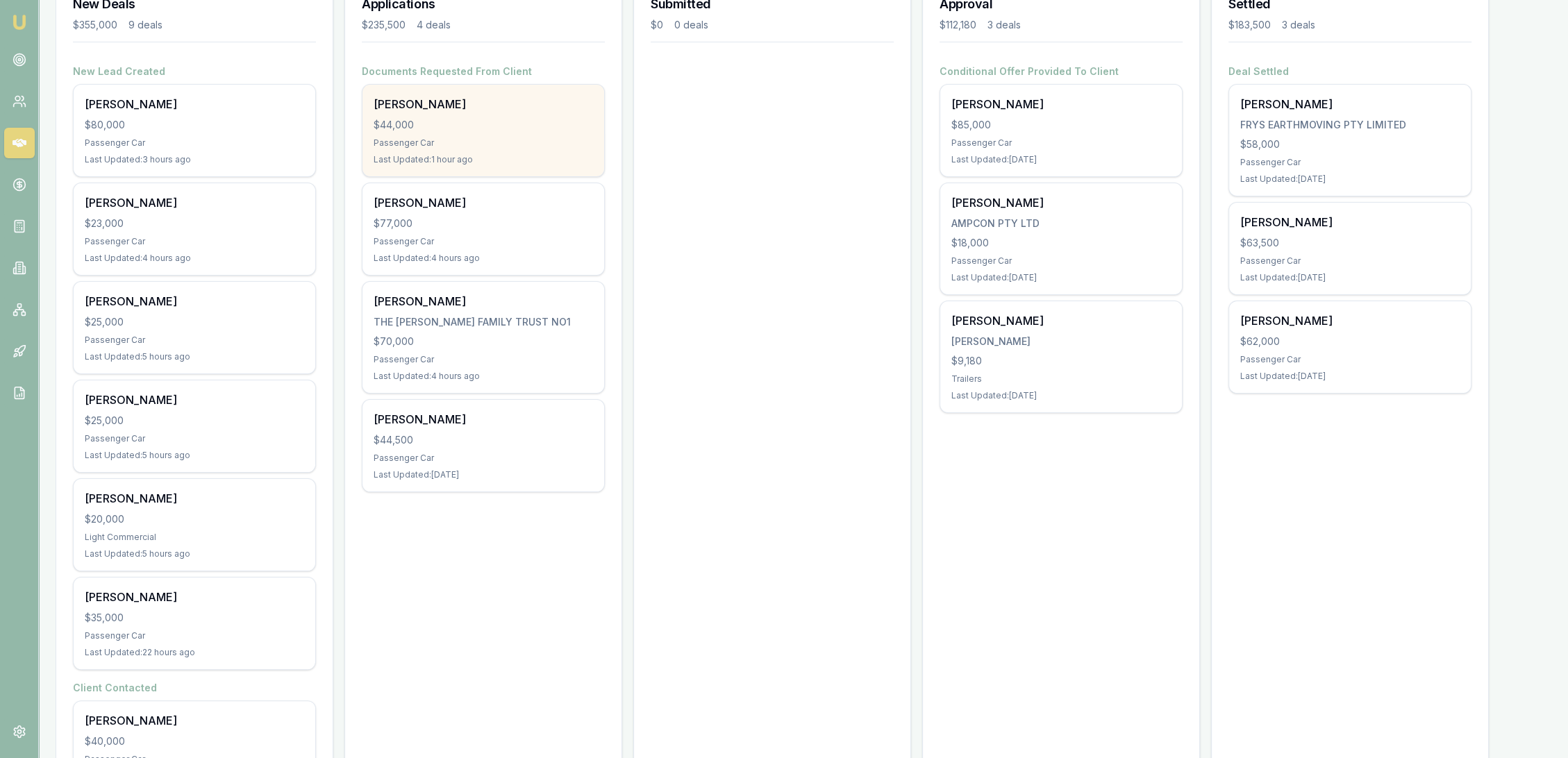
click at [500, 131] on div "Darren Rossborough $44,000 Passenger Car Last Updated: 1 hour ago" at bounding box center [483, 130] width 242 height 92
click at [405, 100] on div "[PERSON_NAME]" at bounding box center [483, 104] width 219 height 17
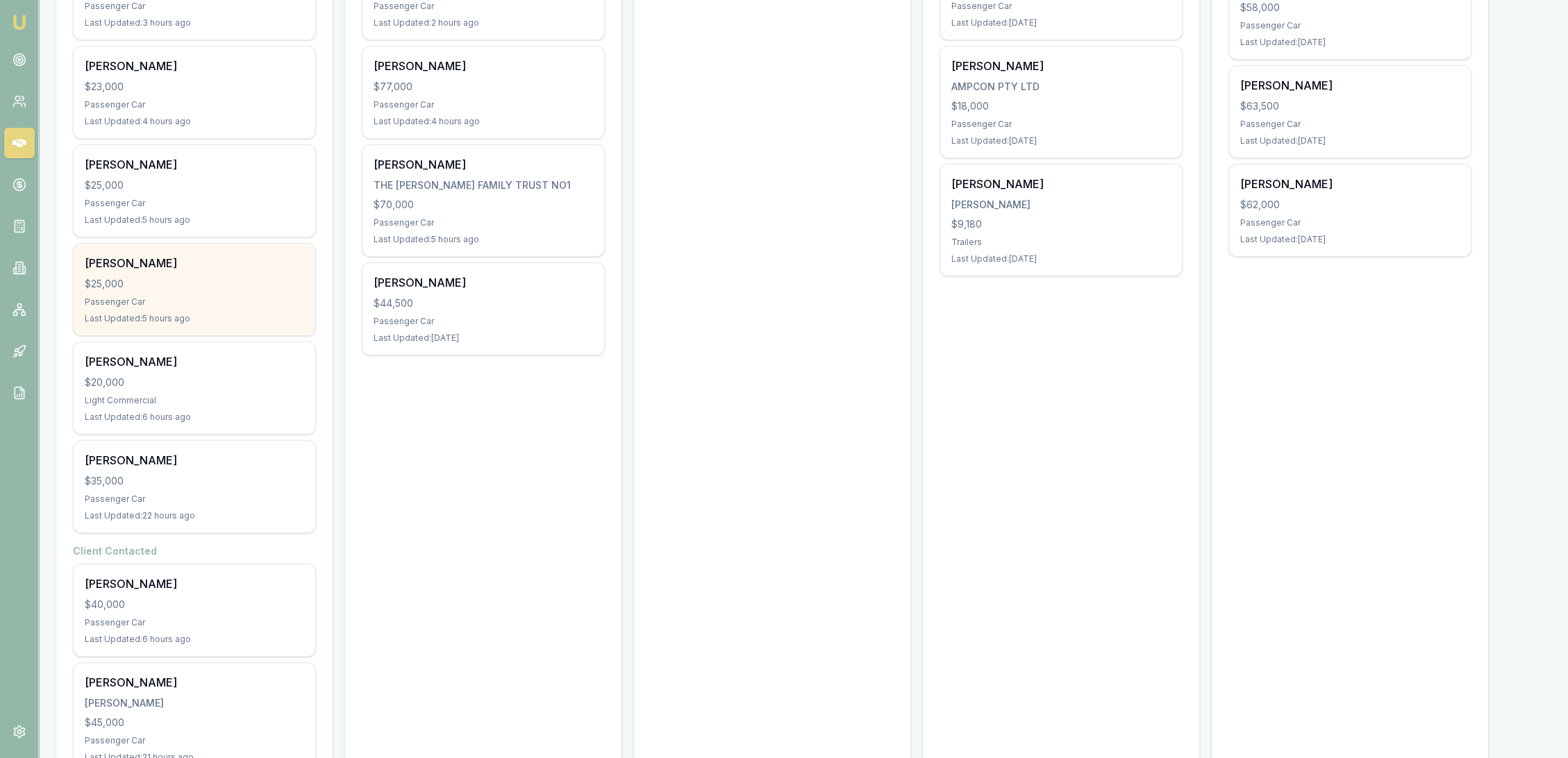
scroll to position [373, 0]
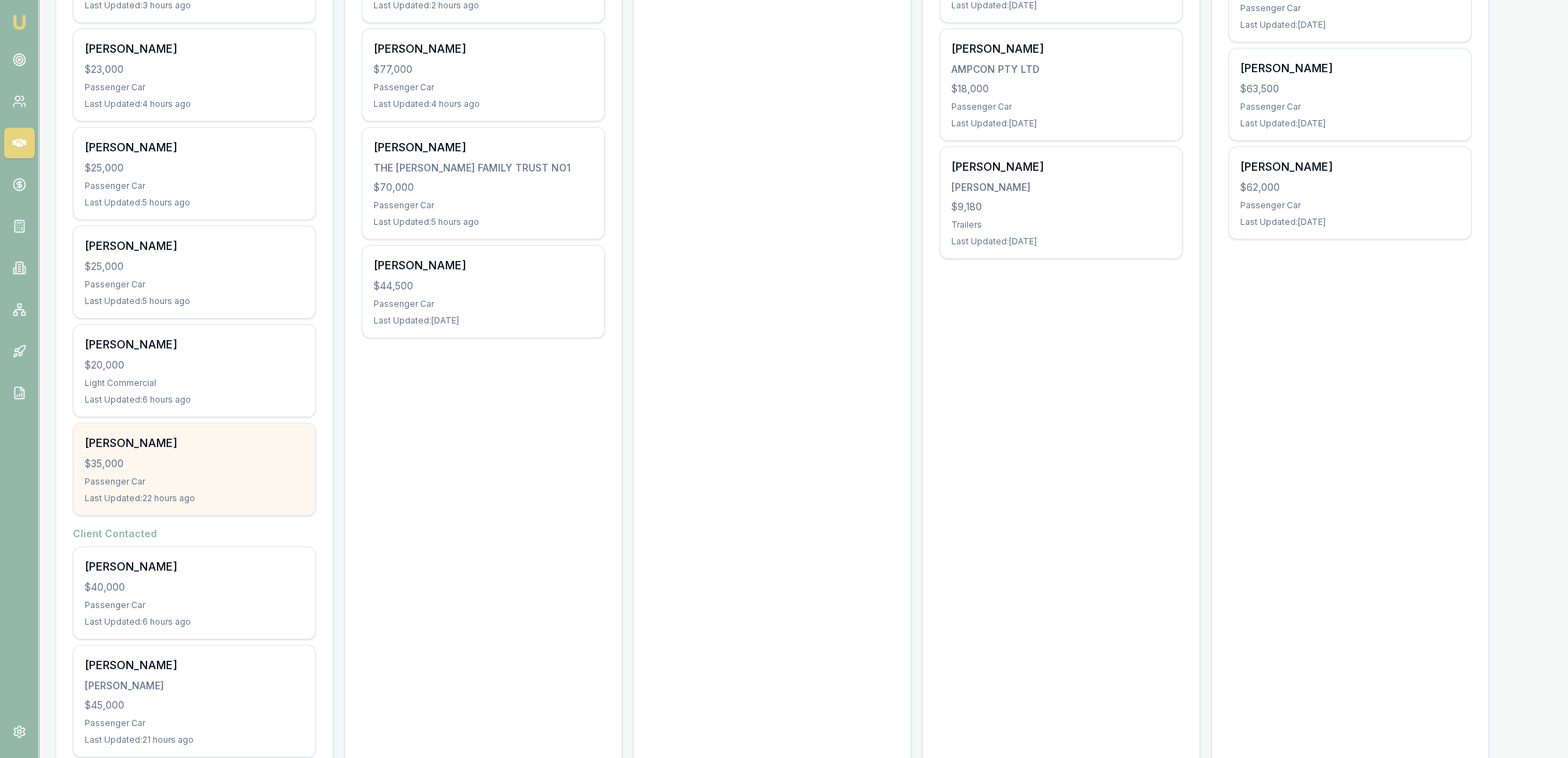
click at [232, 485] on div "Passenger Car" at bounding box center [194, 482] width 219 height 11
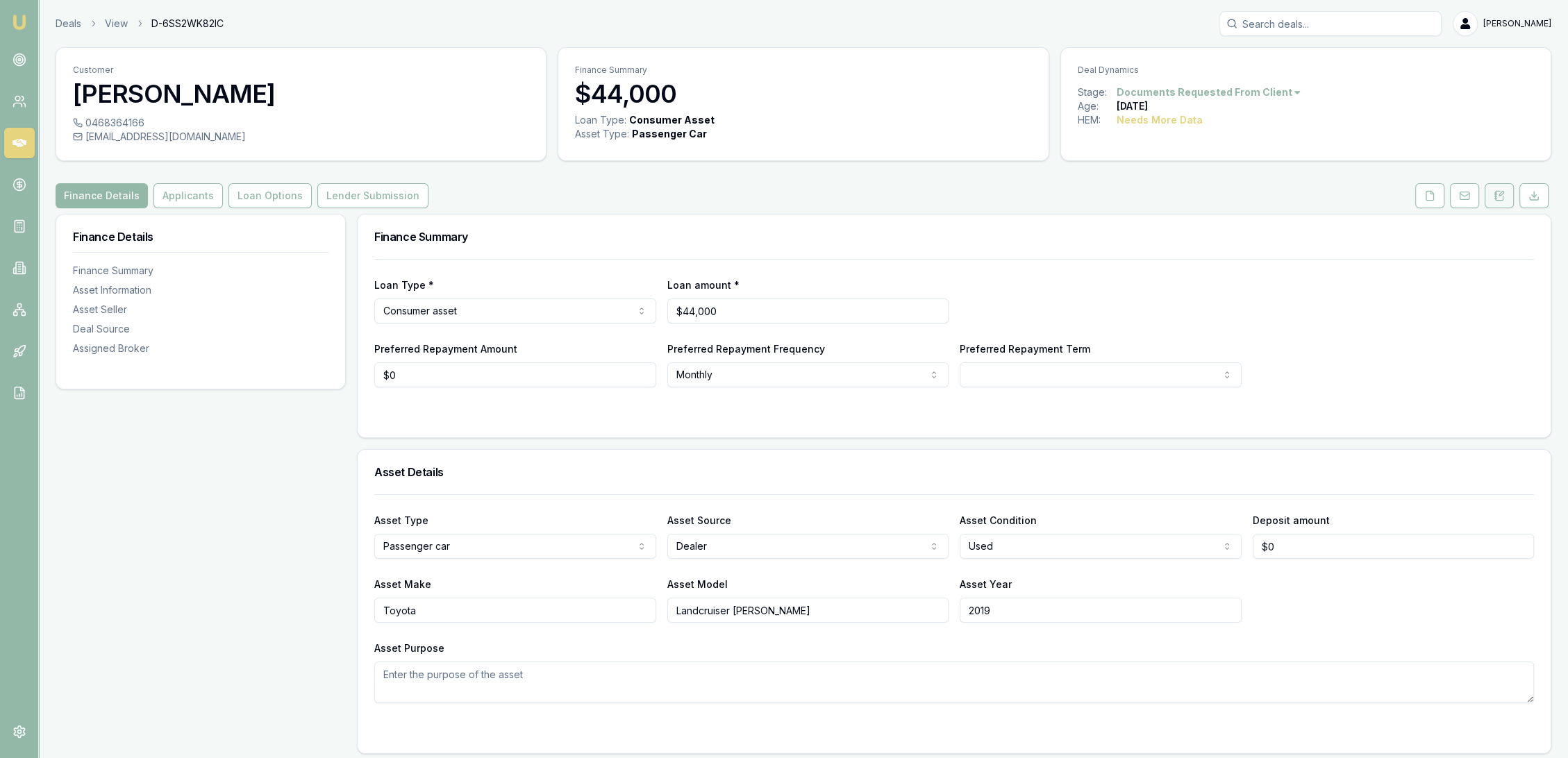
click at [1499, 195] on icon at bounding box center [1500, 196] width 11 height 11
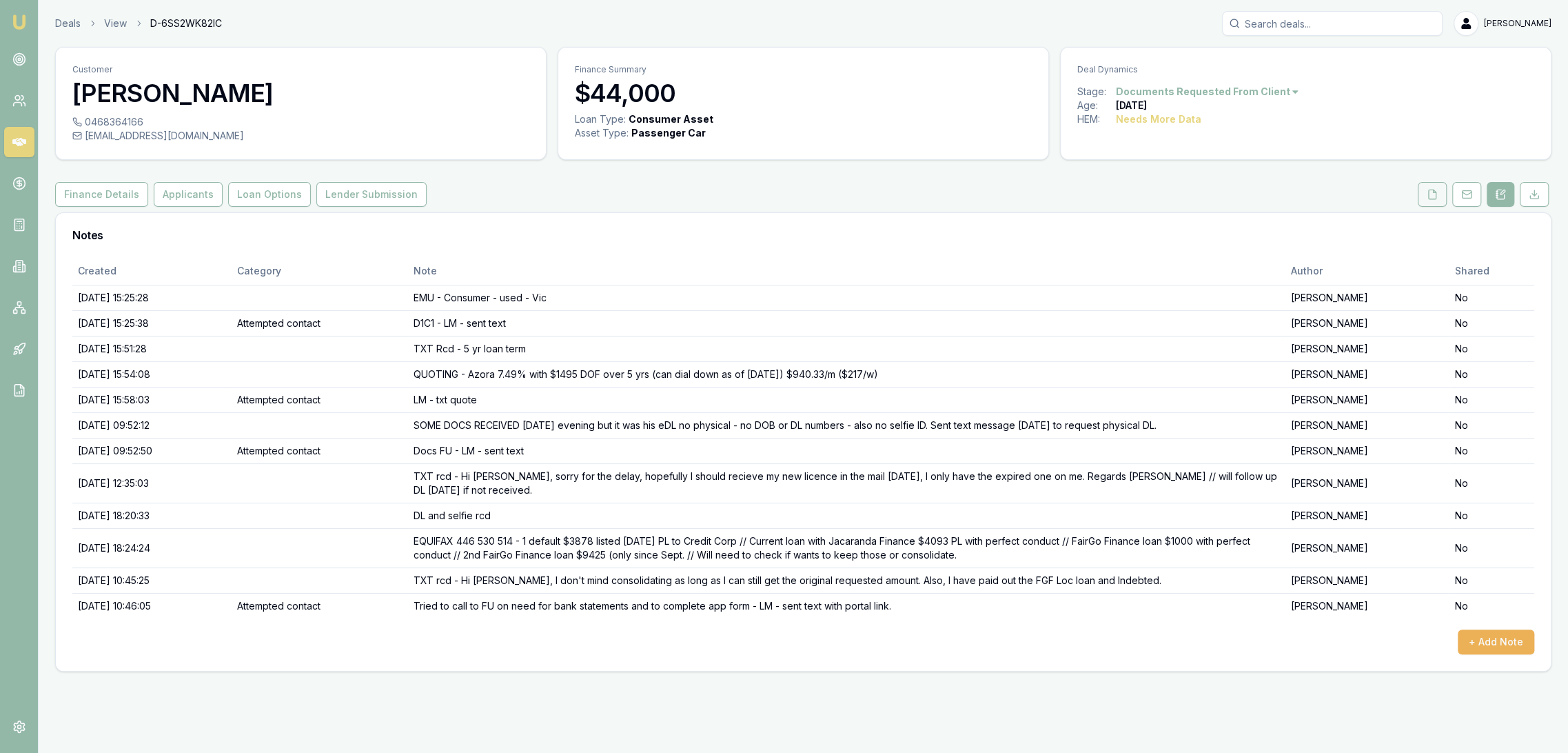
click at [1424, 191] on button at bounding box center [1432, 194] width 29 height 25
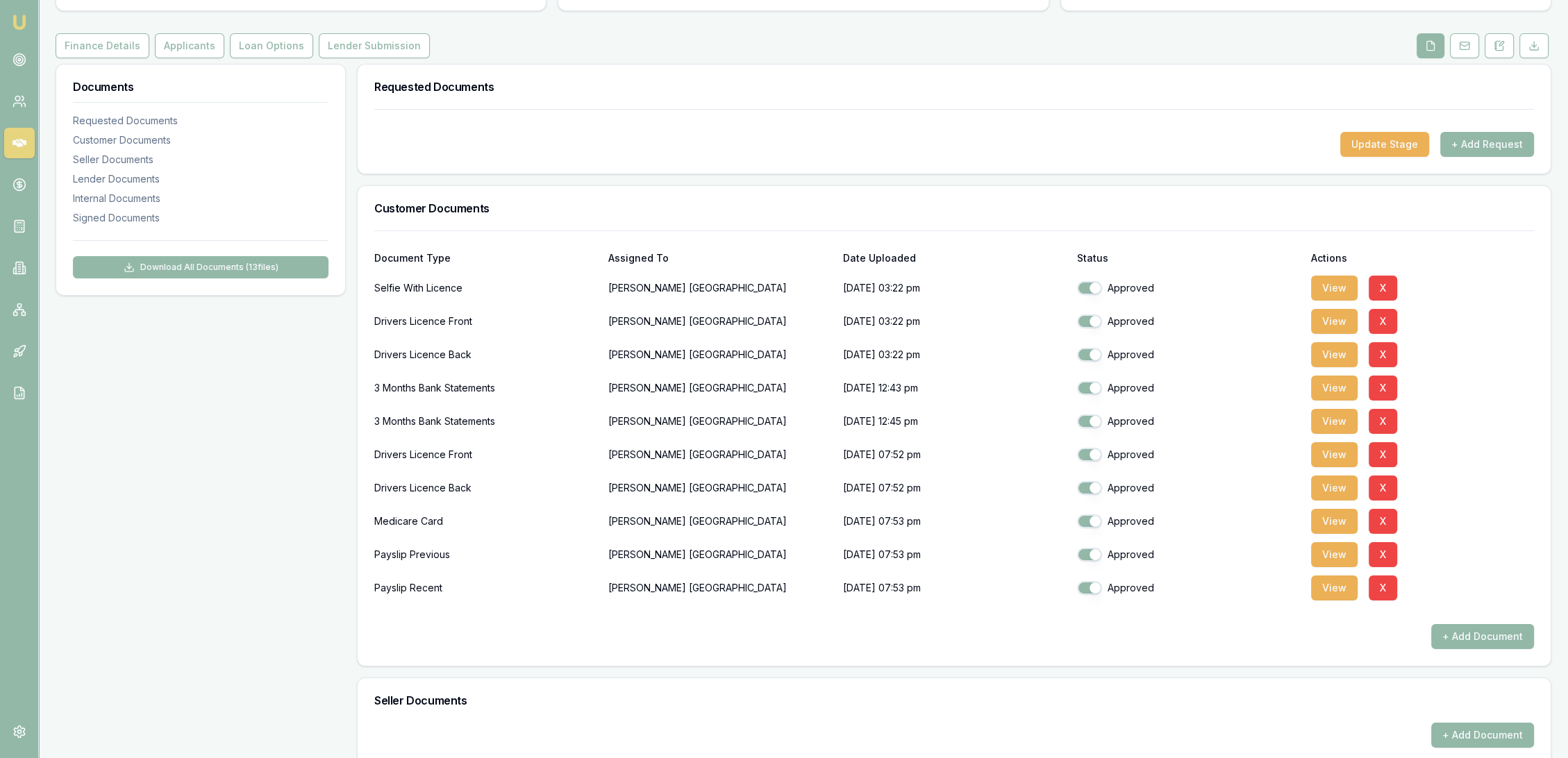
scroll to position [231, 0]
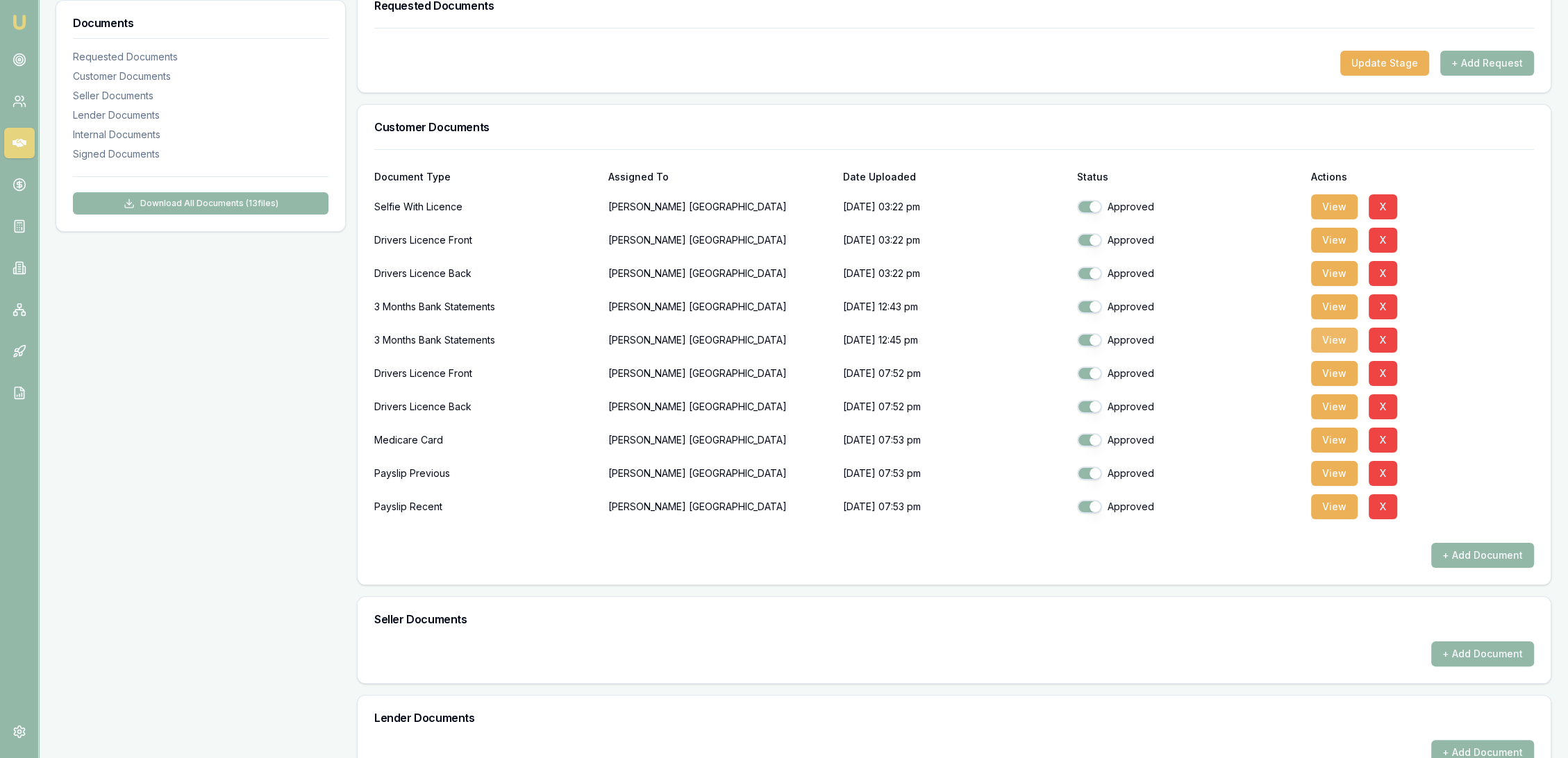
click at [1332, 343] on button "View" at bounding box center [1335, 340] width 47 height 25
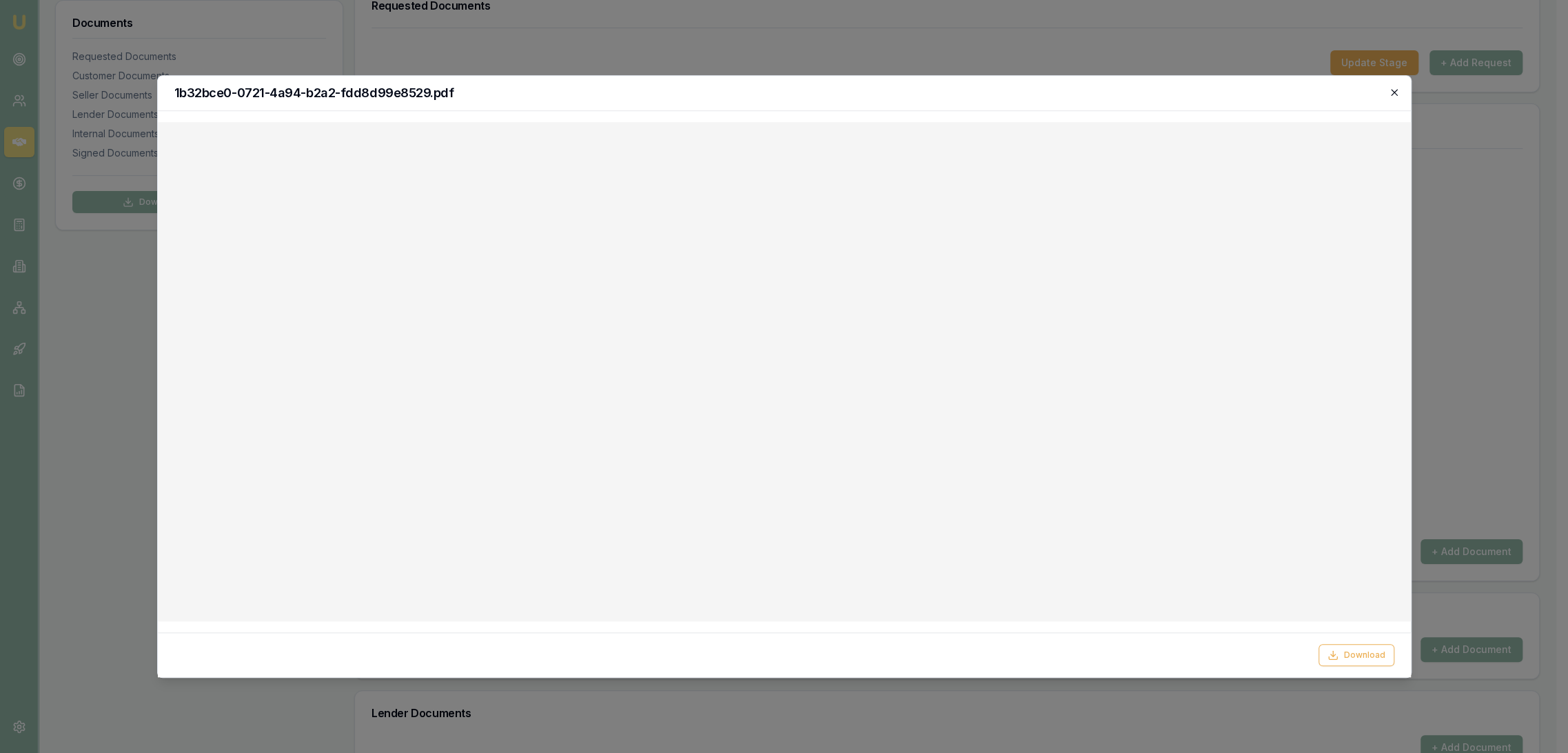
click at [1395, 91] on icon "button" at bounding box center [1394, 93] width 6 height 6
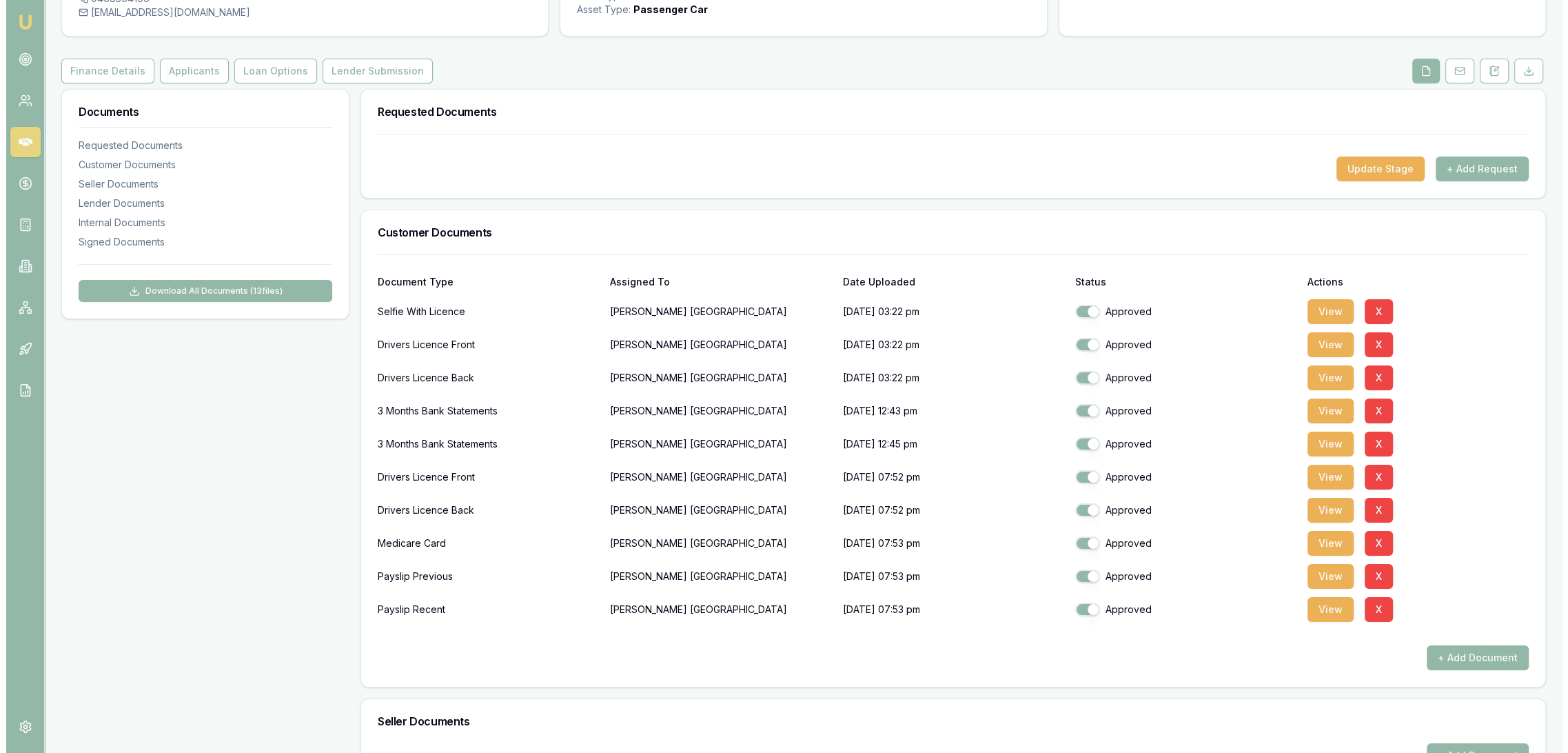
scroll to position [0, 0]
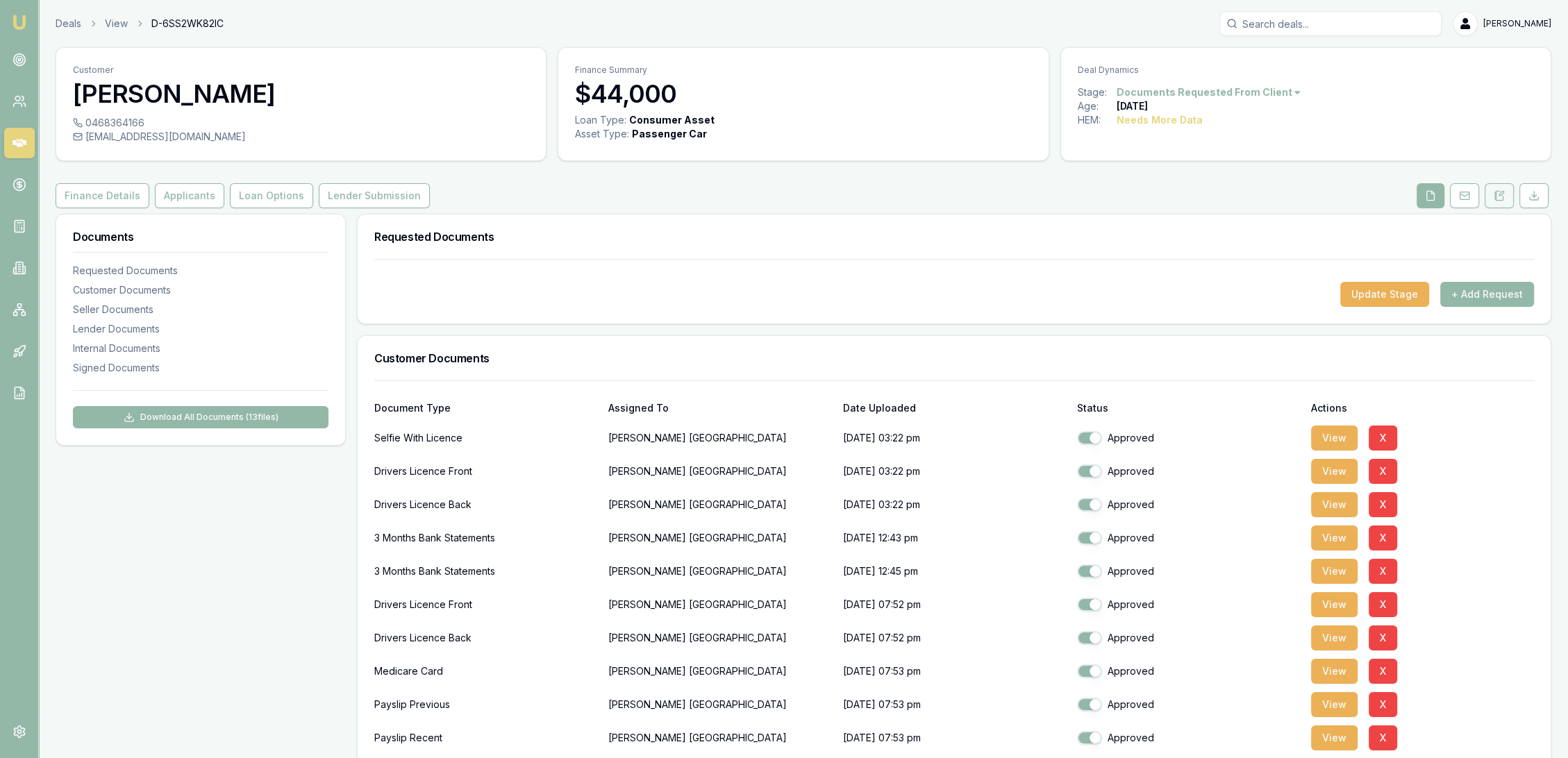
click at [1497, 198] on icon at bounding box center [1501, 195] width 8 height 9
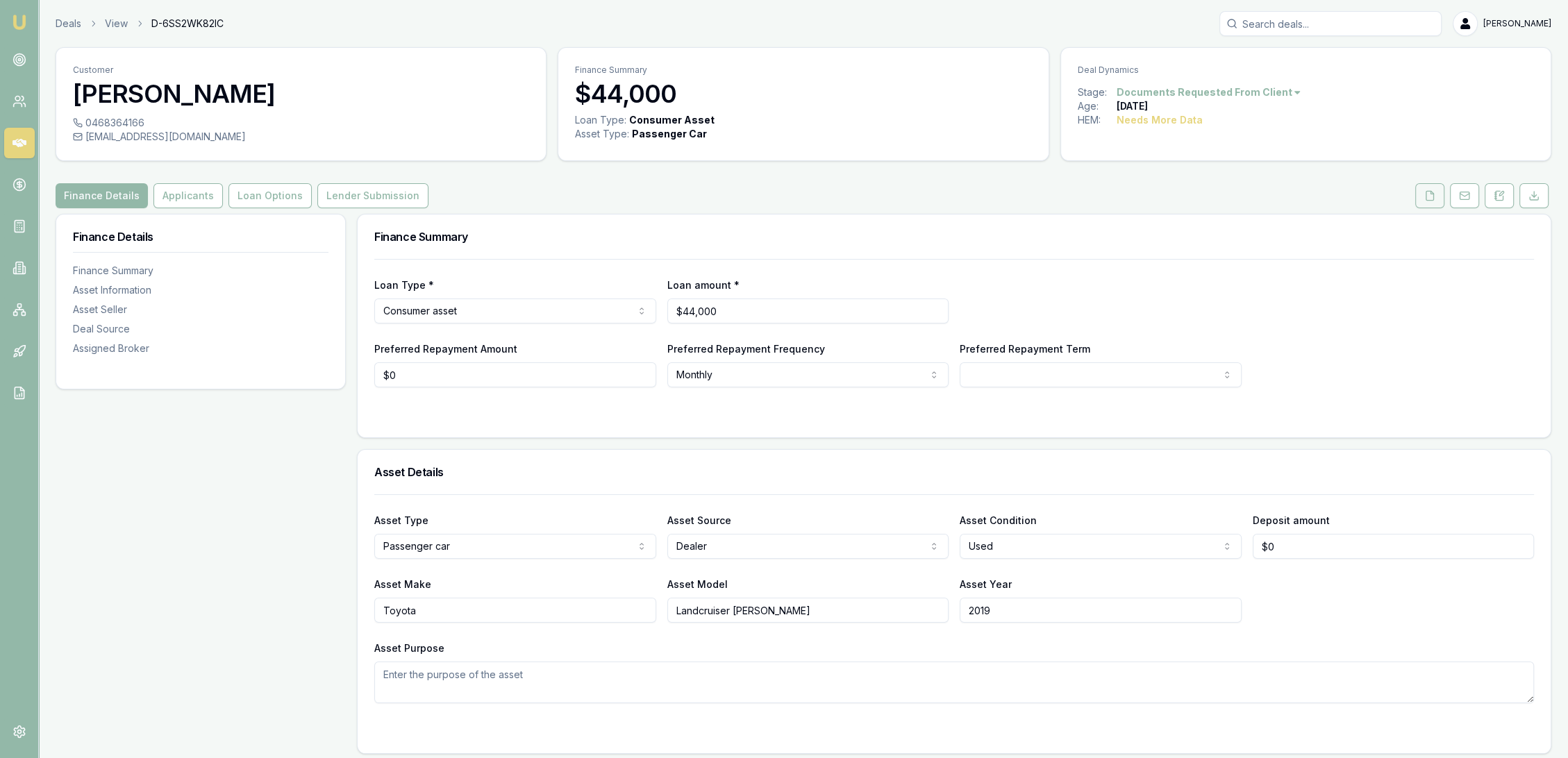
click at [1421, 198] on button at bounding box center [1430, 195] width 29 height 25
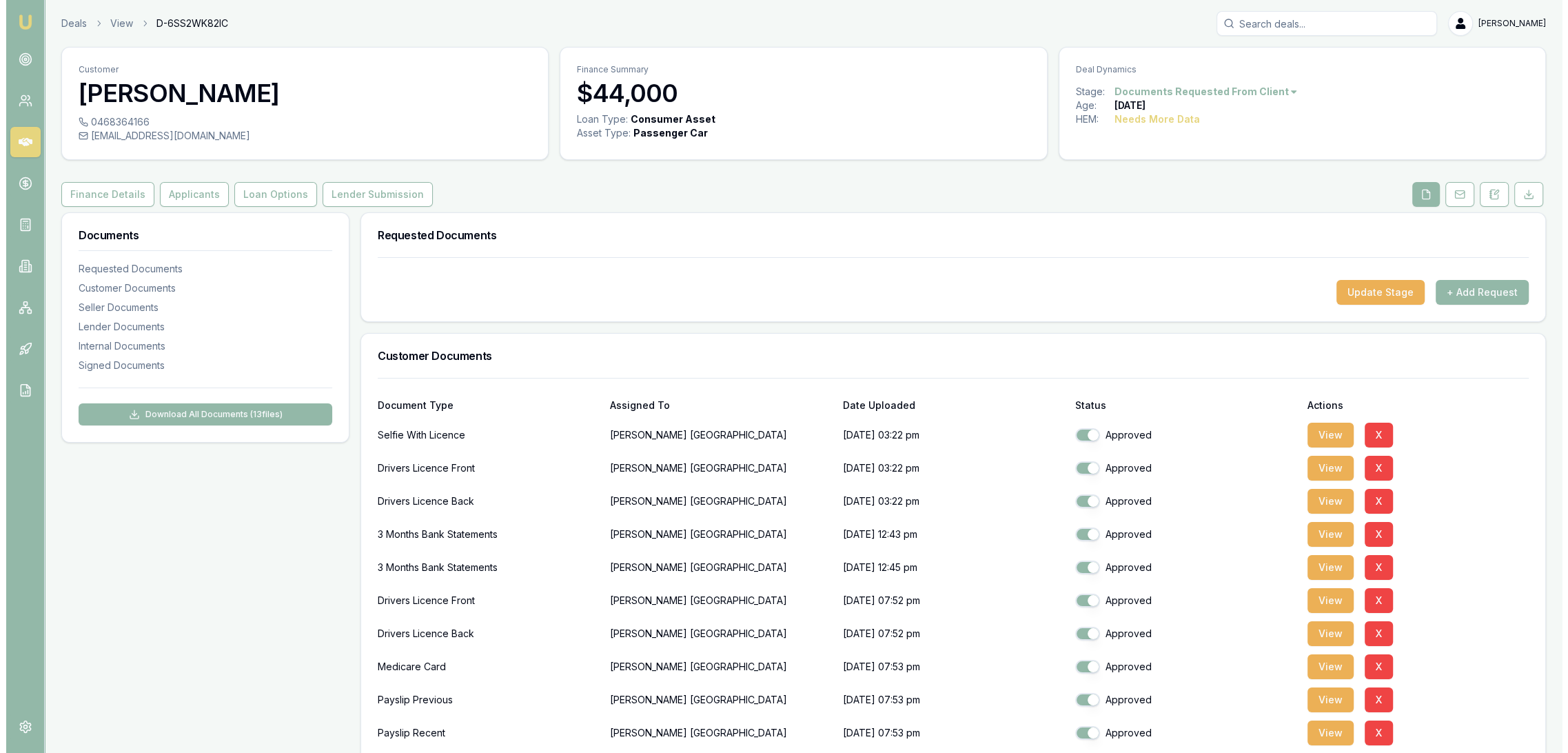
scroll to position [230, 0]
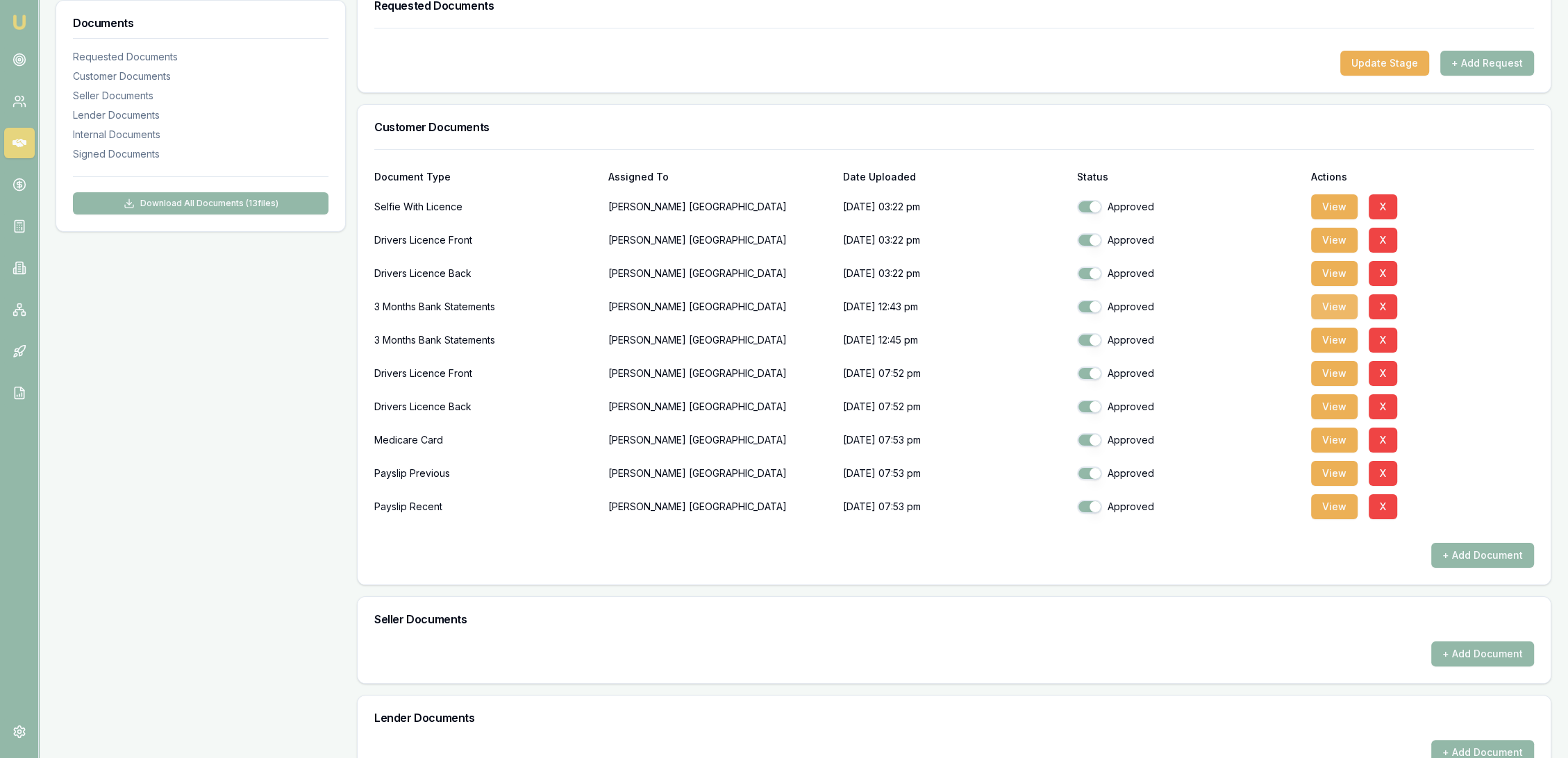
click at [1333, 299] on button "View" at bounding box center [1335, 307] width 47 height 25
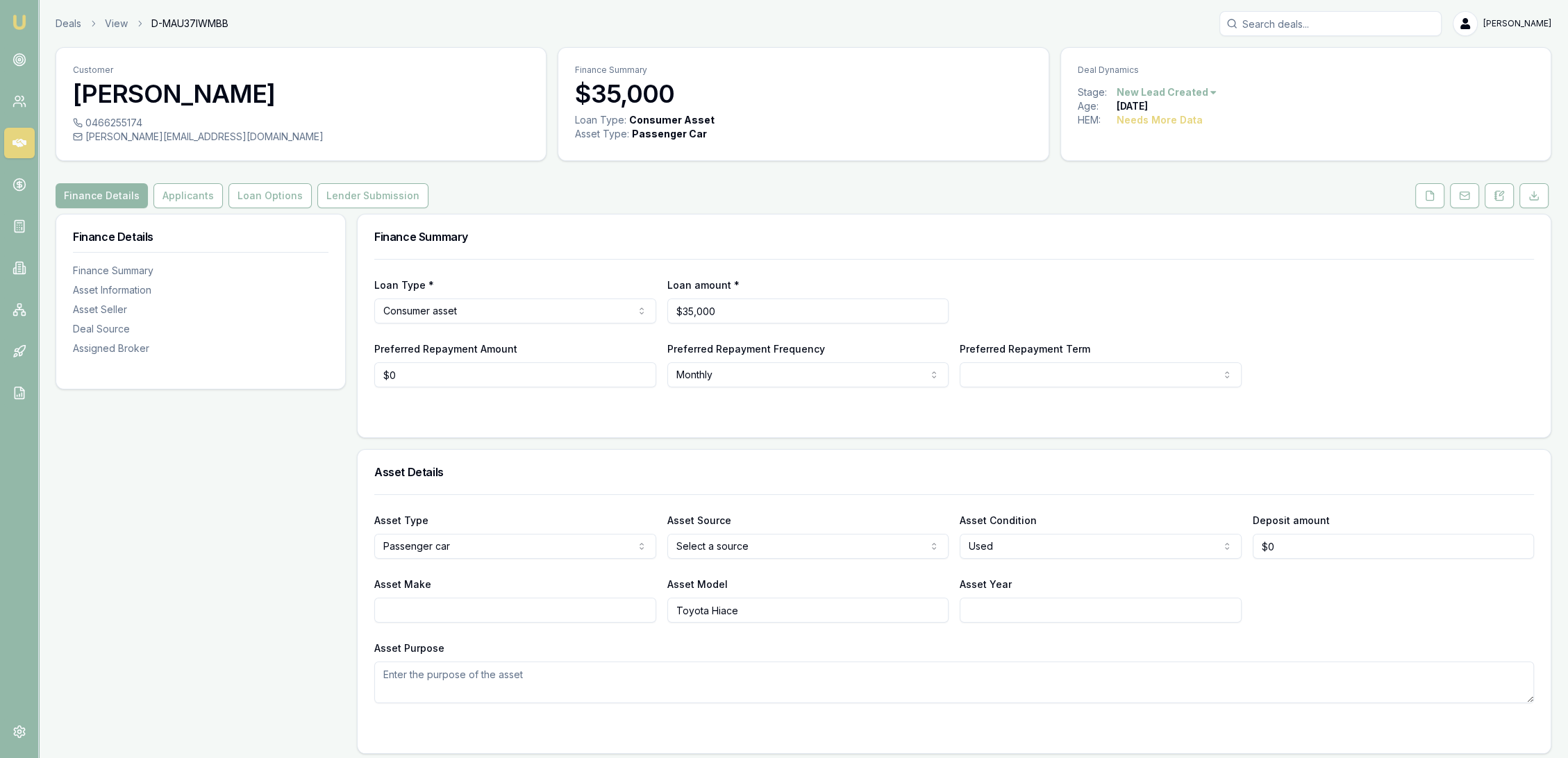
drag, startPoint x: 1504, startPoint y: 192, endPoint x: 1494, endPoint y: 222, distance: 31.6
click at [1504, 192] on icon at bounding box center [1501, 194] width 4 height 4
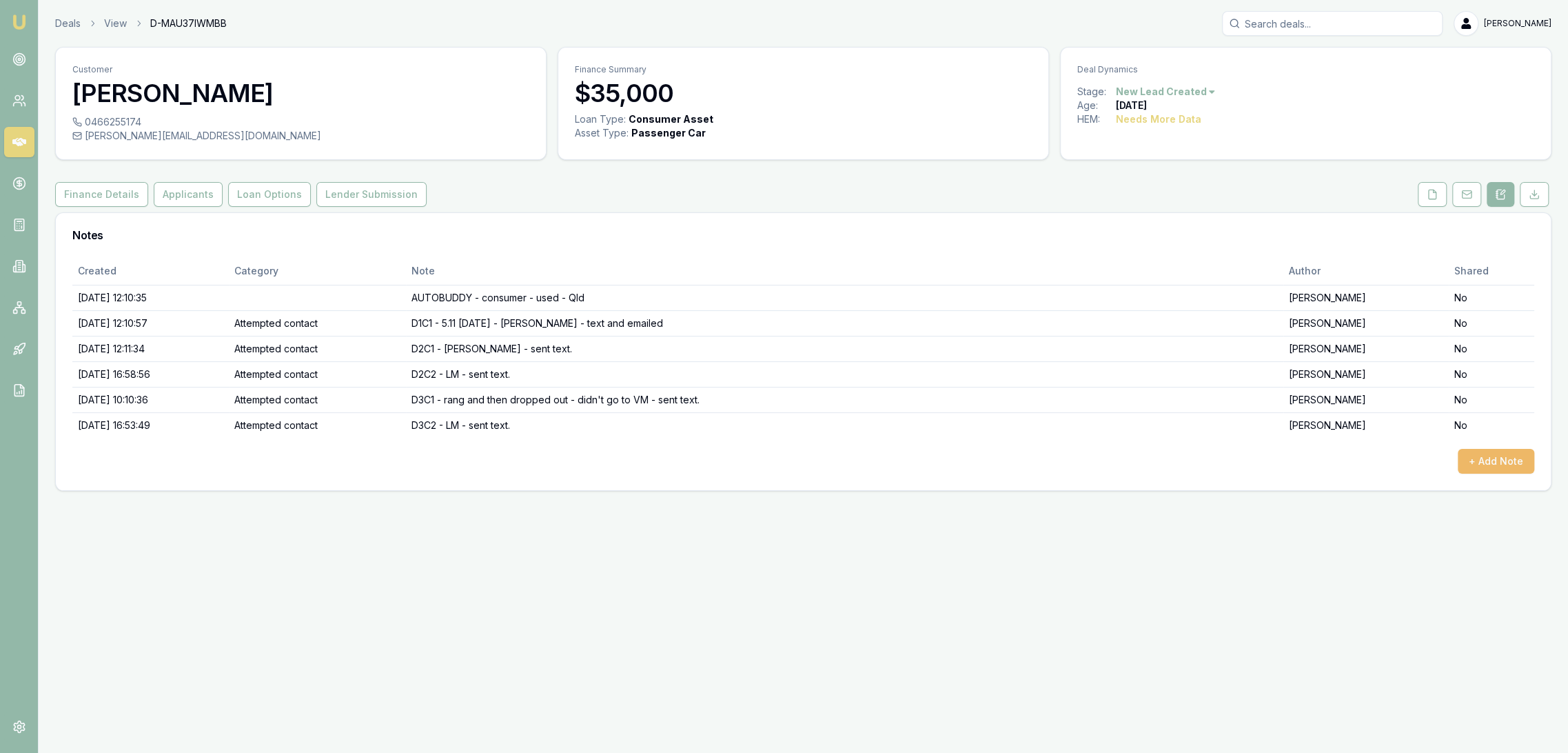
click at [1491, 459] on button "+ Add Note" at bounding box center [1496, 461] width 77 height 25
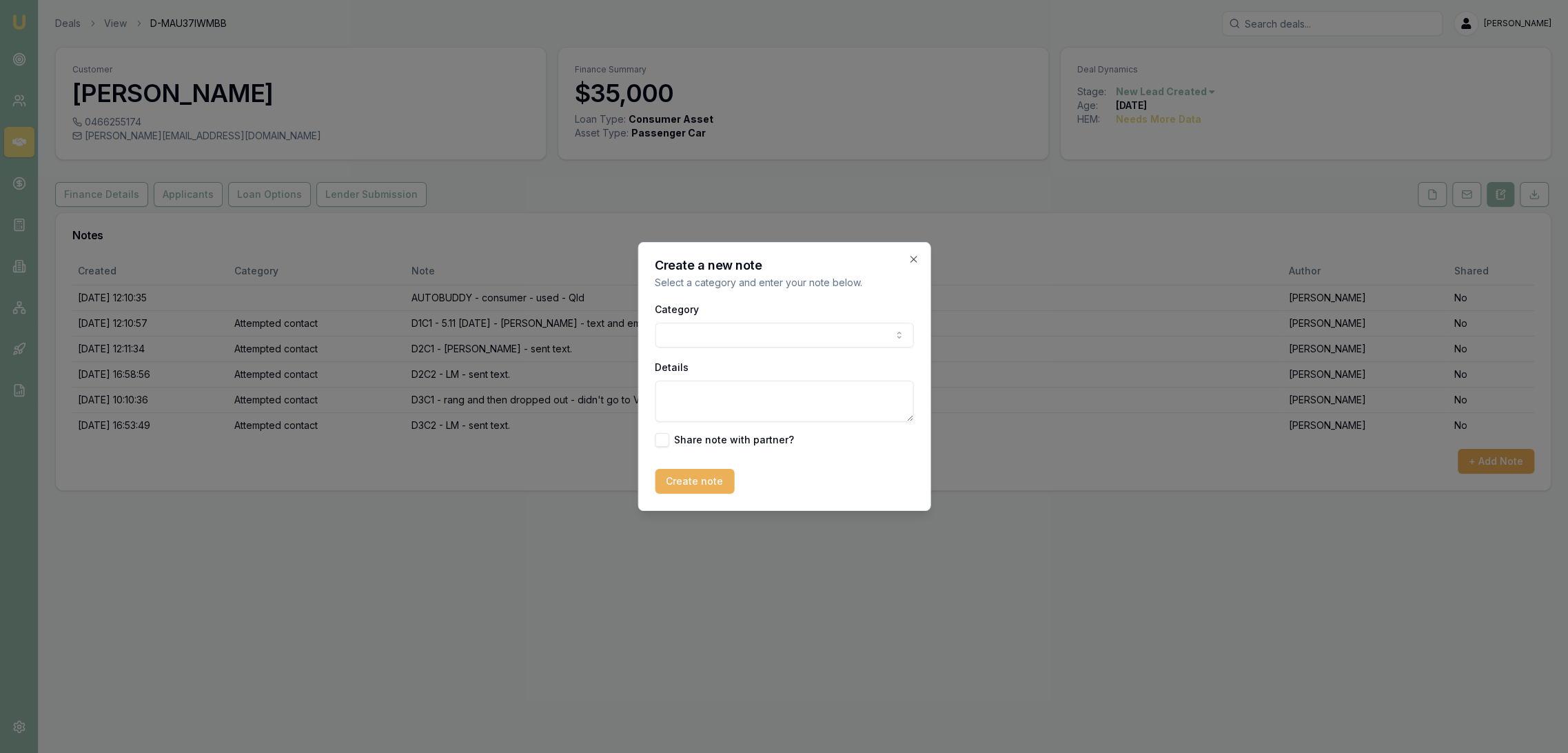
click at [708, 339] on body "Emu Broker Deals View D-MAU37IWMBB [PERSON_NAME] Toggle Menu Customer [PERSON_N…" at bounding box center [784, 376] width 1568 height 753
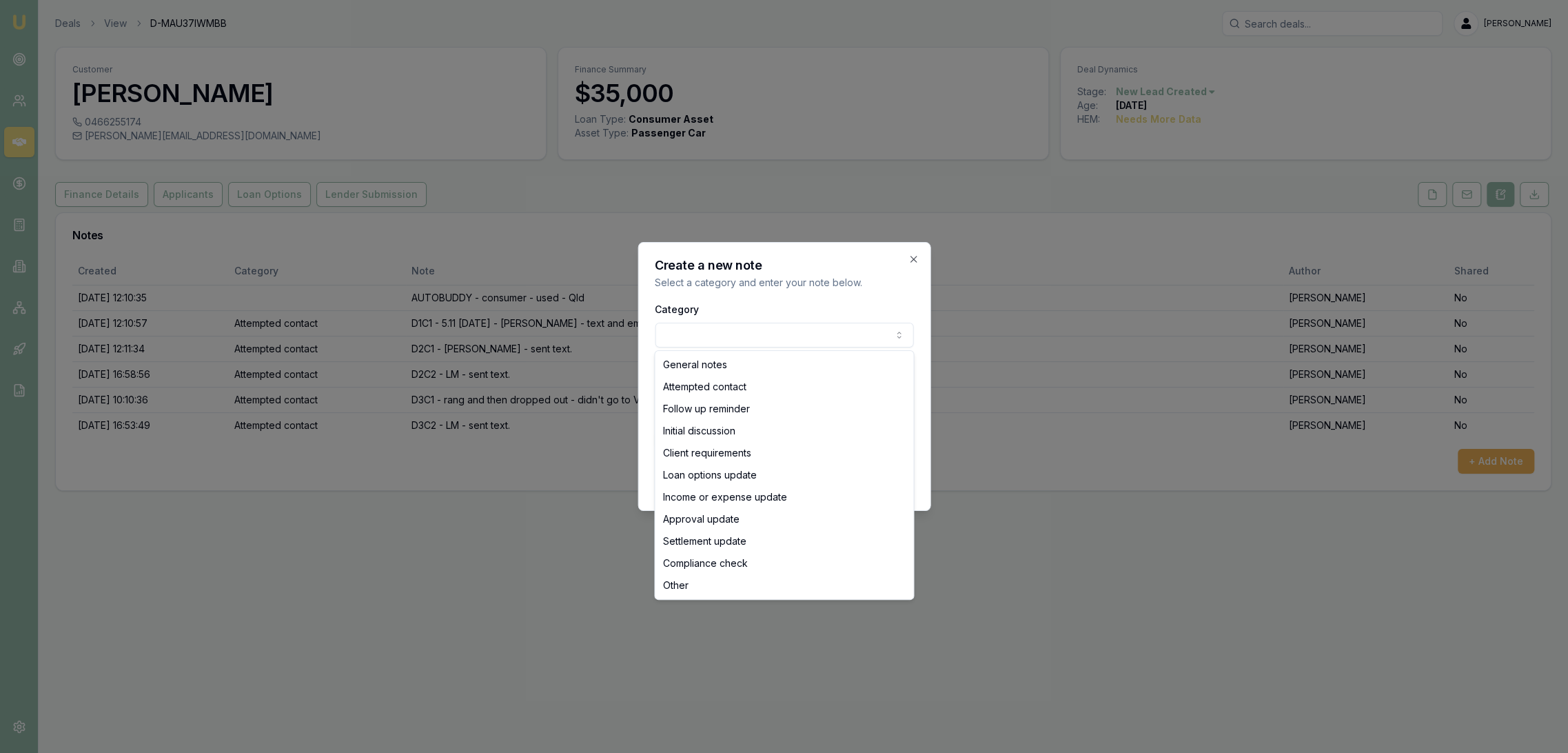
select select "ATTEMPTED_CONTACT"
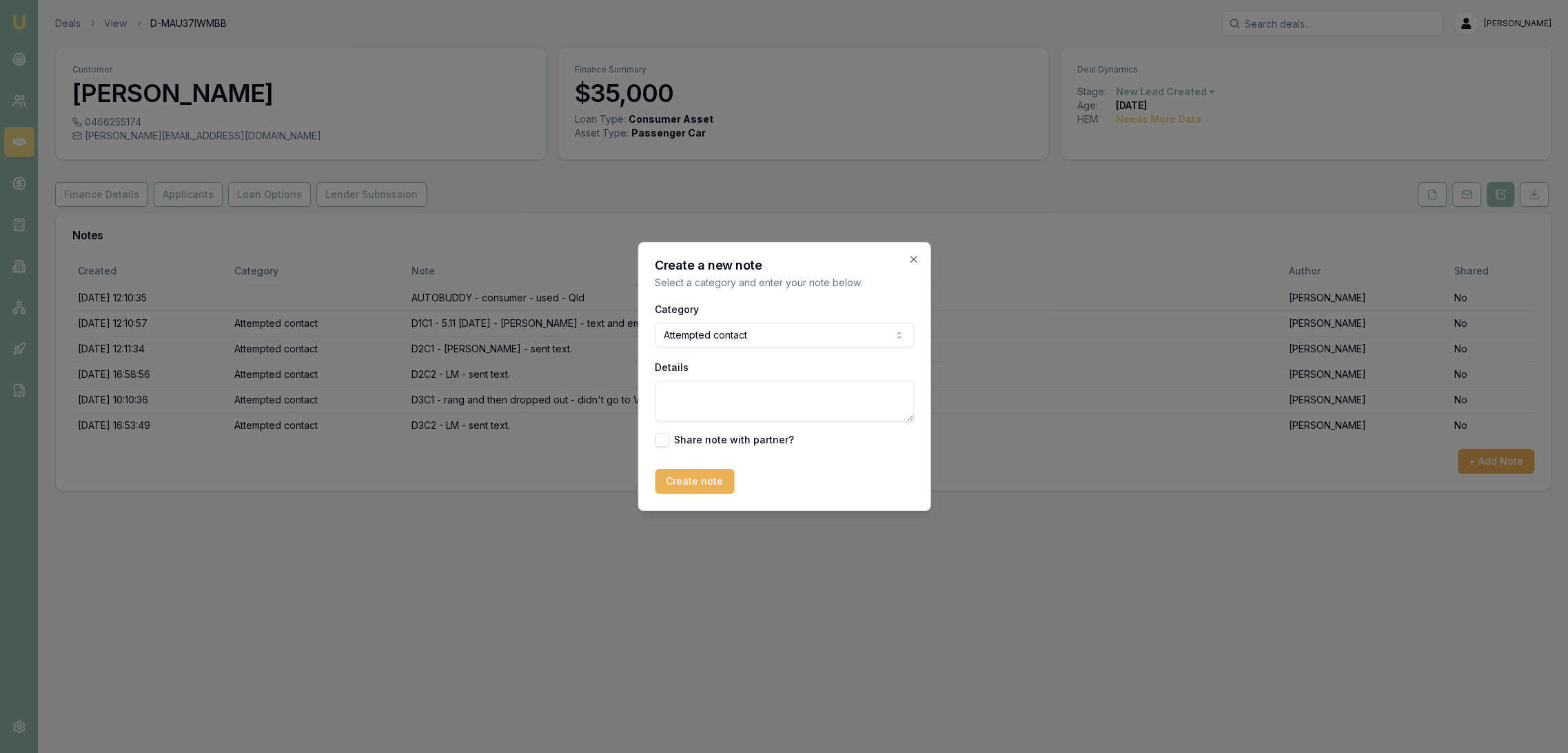
click at [690, 393] on textarea "Details" at bounding box center [784, 401] width 258 height 41
click at [715, 405] on textarea "Details" at bounding box center [784, 401] width 258 height 41
click at [739, 395] on textarea "D4 -" at bounding box center [784, 401] width 258 height 41
type textarea "D4 - LM - sent text"
click at [686, 482] on button "Create note" at bounding box center [694, 481] width 79 height 25
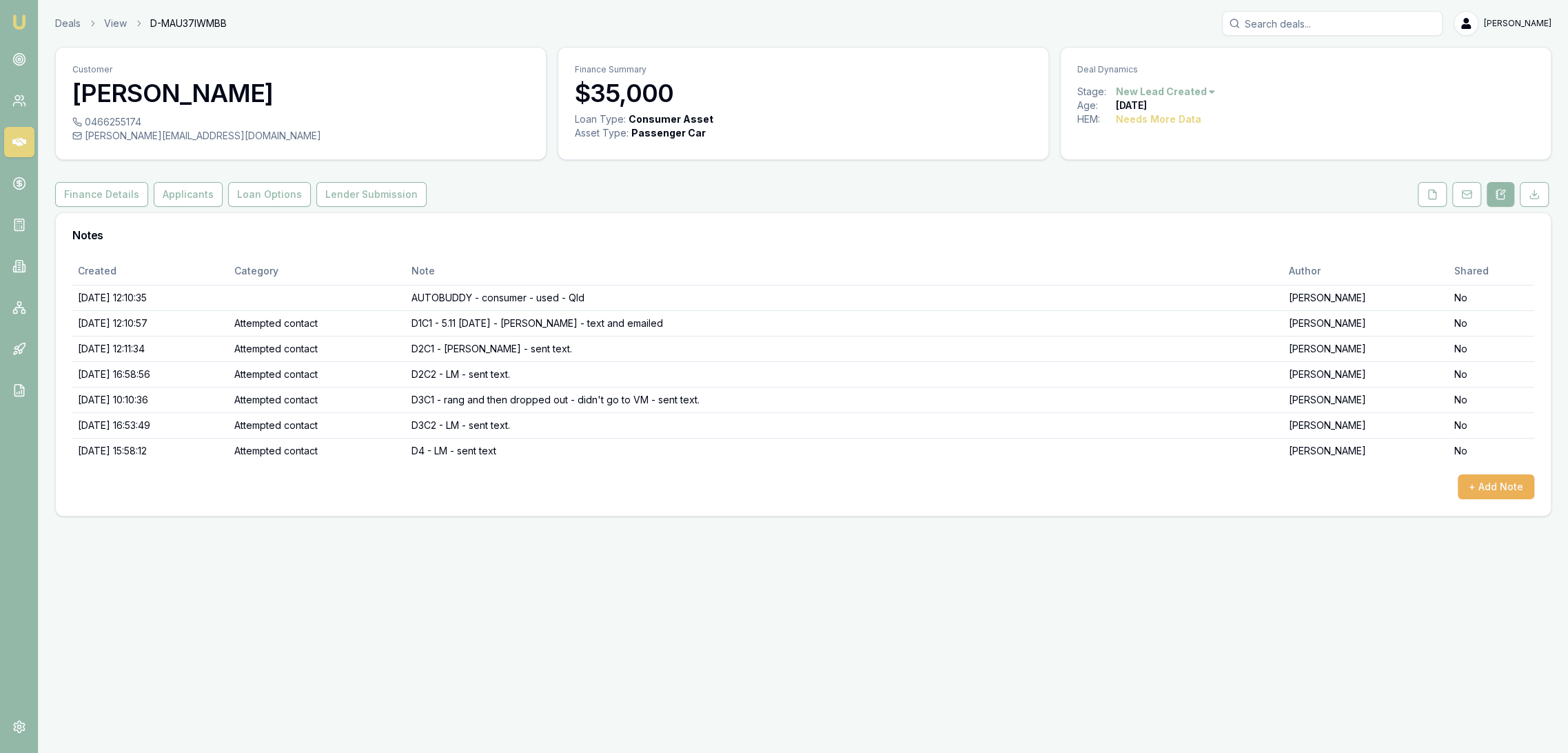
drag, startPoint x: 22, startPoint y: 19, endPoint x: 61, endPoint y: 2, distance: 42.5
click at [22, 19] on img at bounding box center [19, 22] width 17 height 17
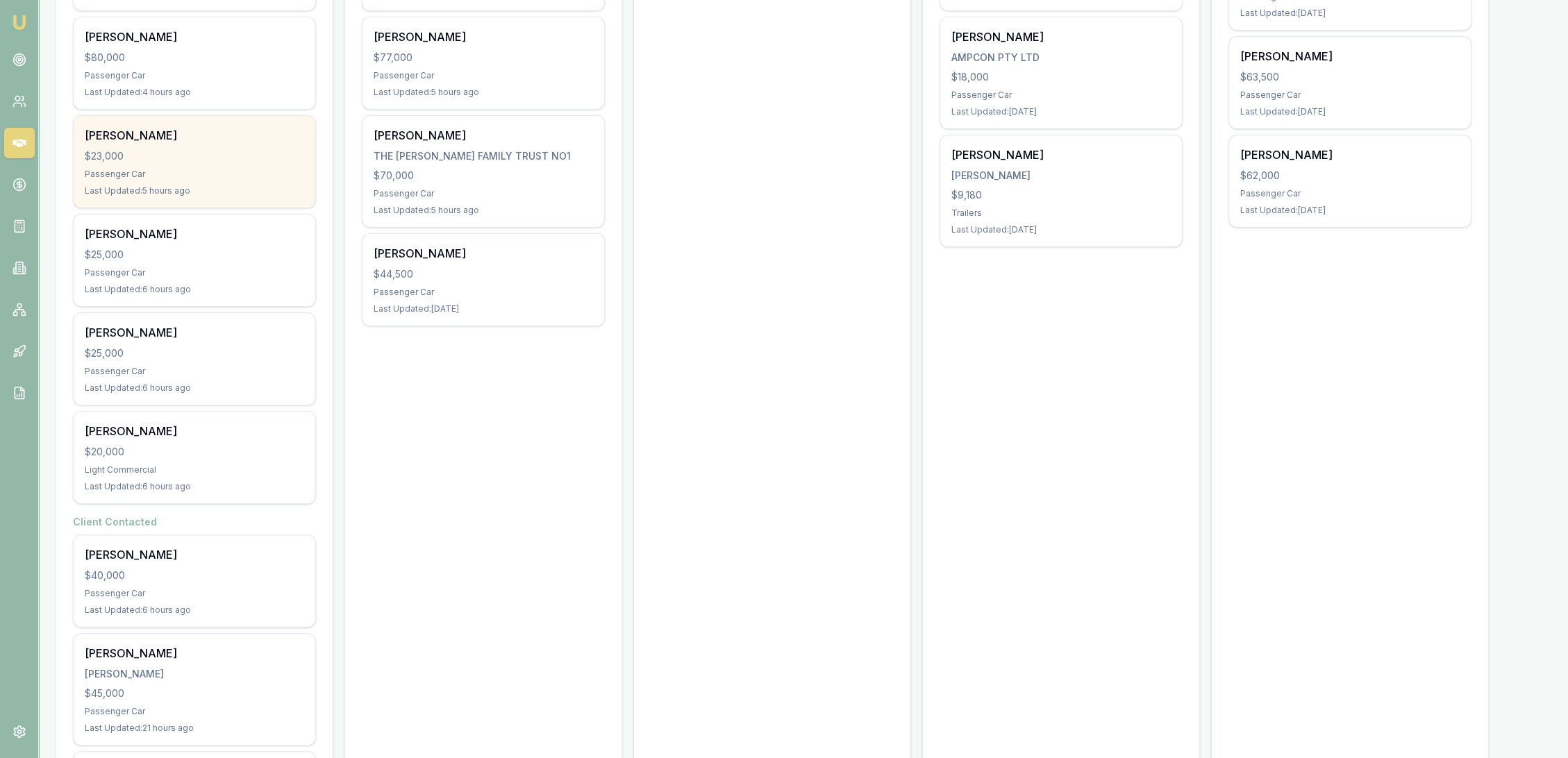
scroll to position [528, 0]
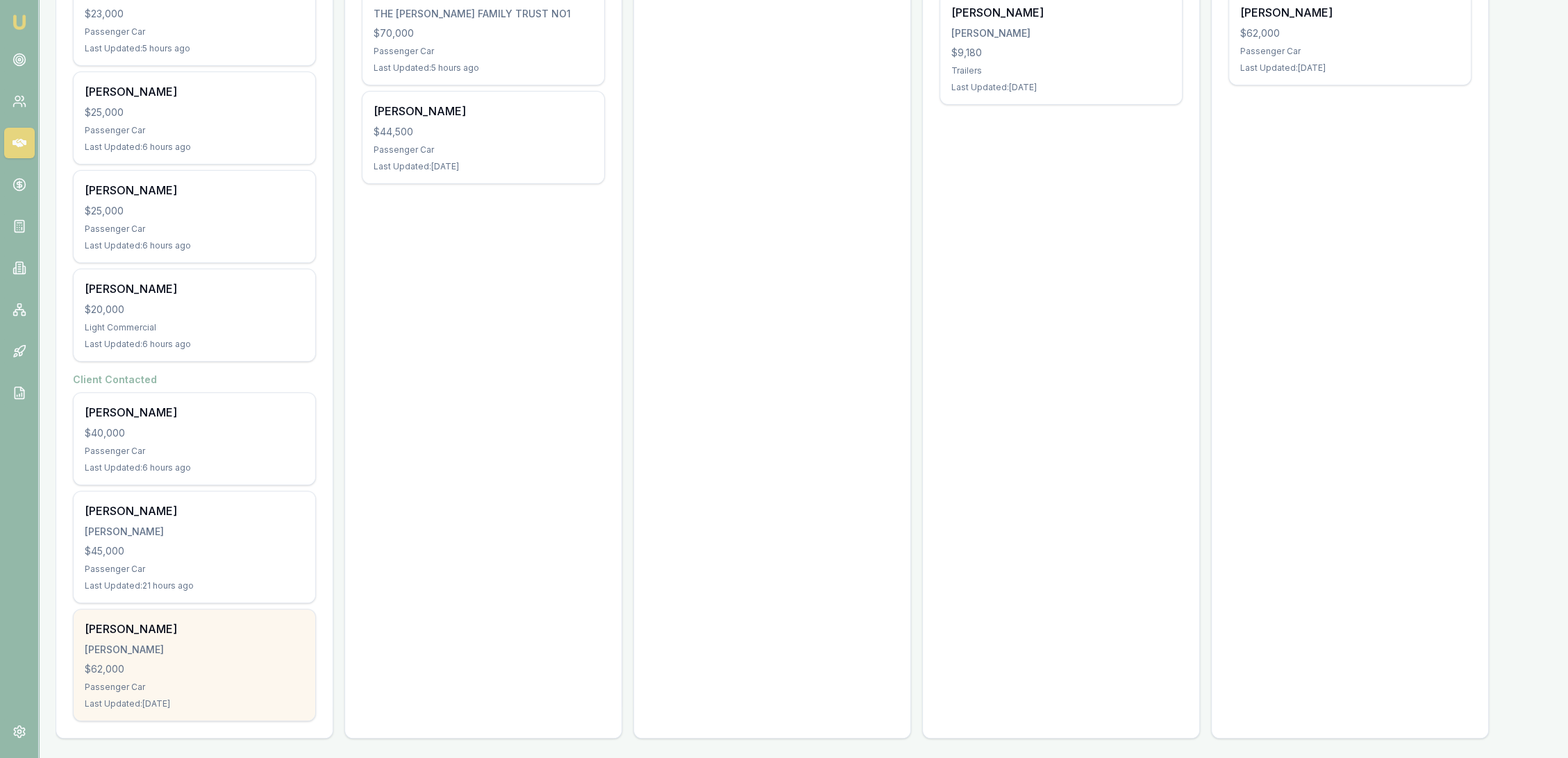
click at [211, 643] on div "[PERSON_NAME]" at bounding box center [194, 650] width 219 height 14
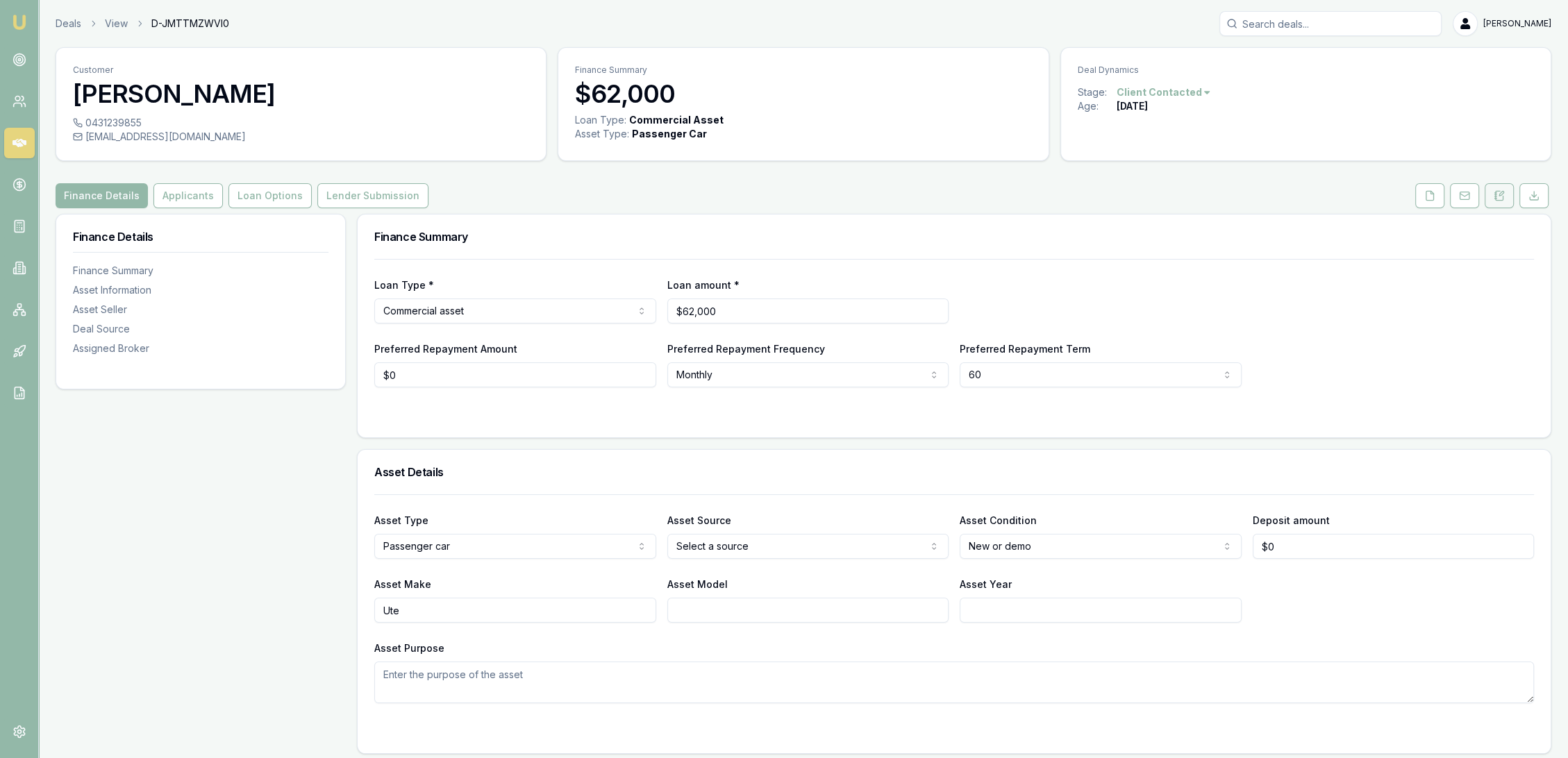
click at [1494, 195] on icon at bounding box center [1500, 196] width 11 height 11
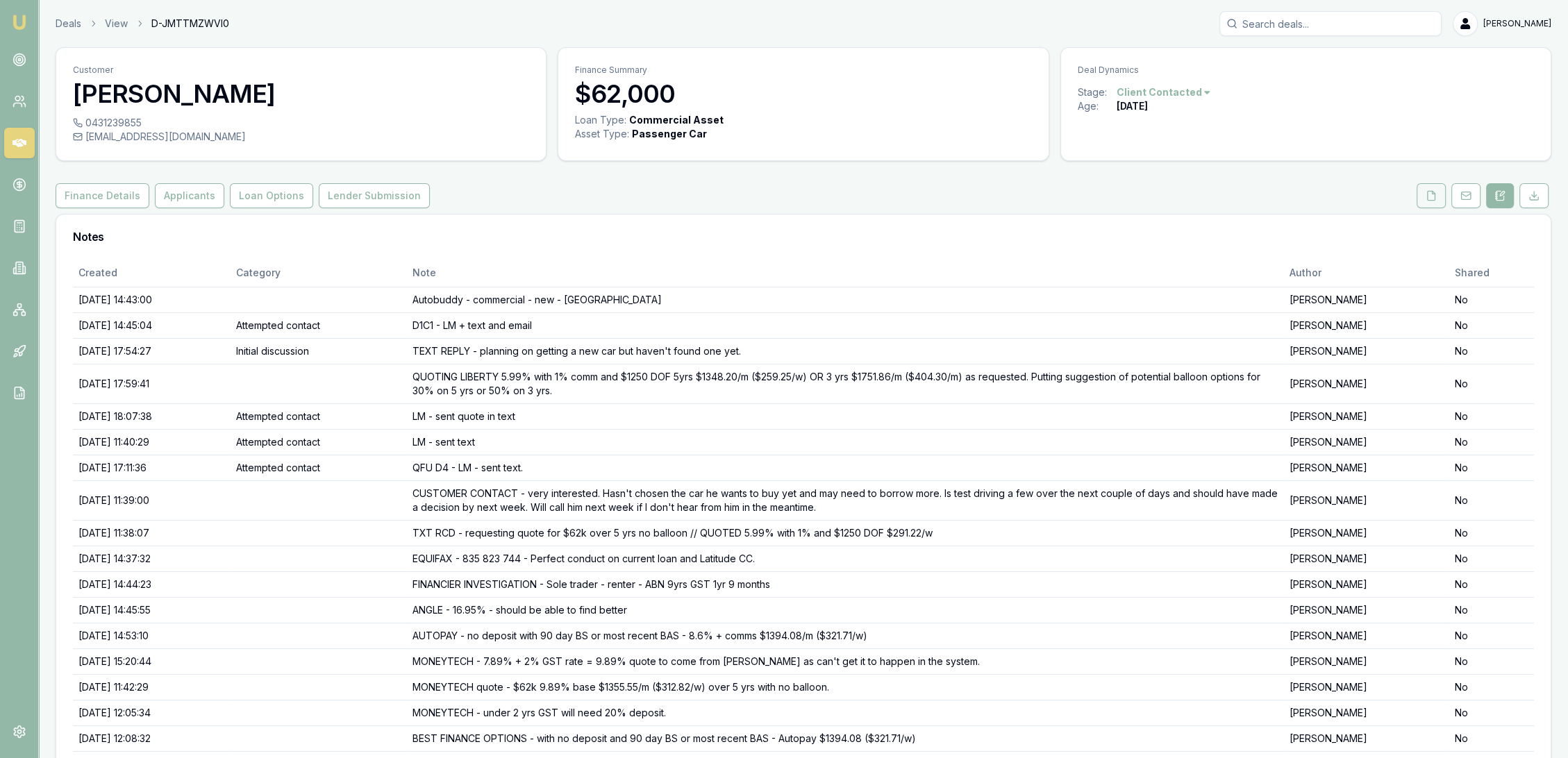
click at [1427, 198] on icon at bounding box center [1431, 196] width 11 height 11
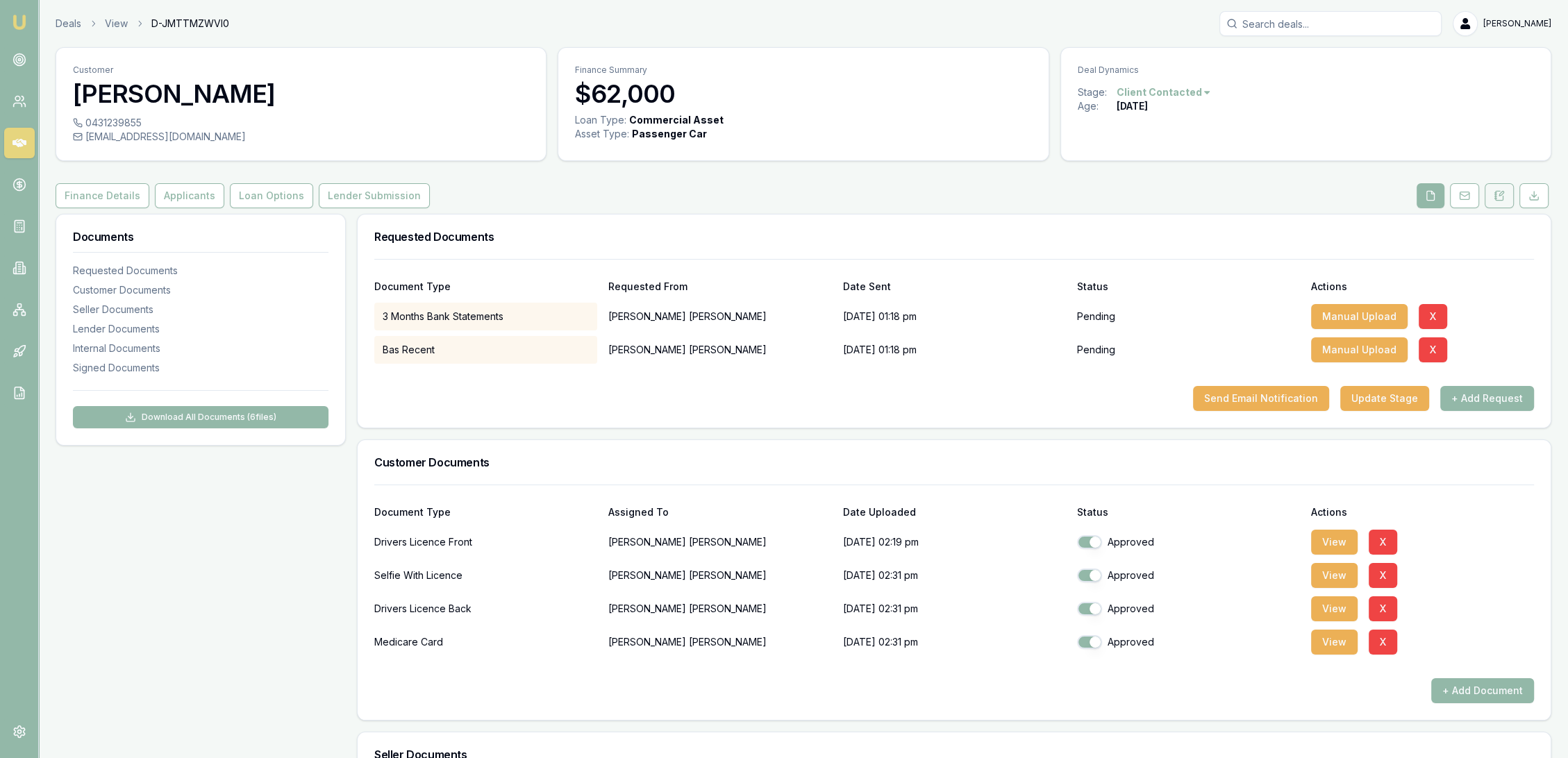
click at [1498, 198] on icon at bounding box center [1500, 196] width 11 height 11
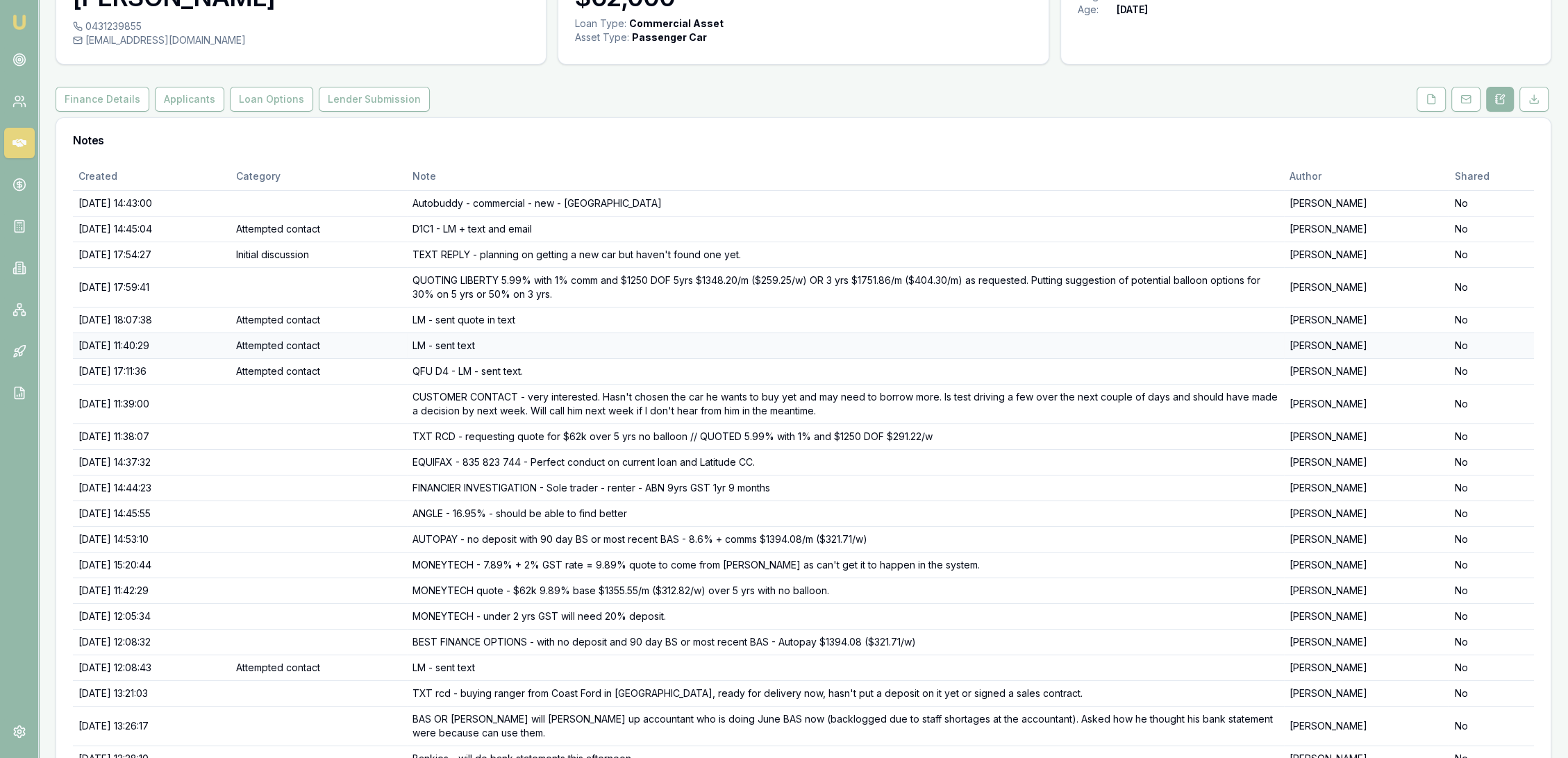
scroll to position [172, 0]
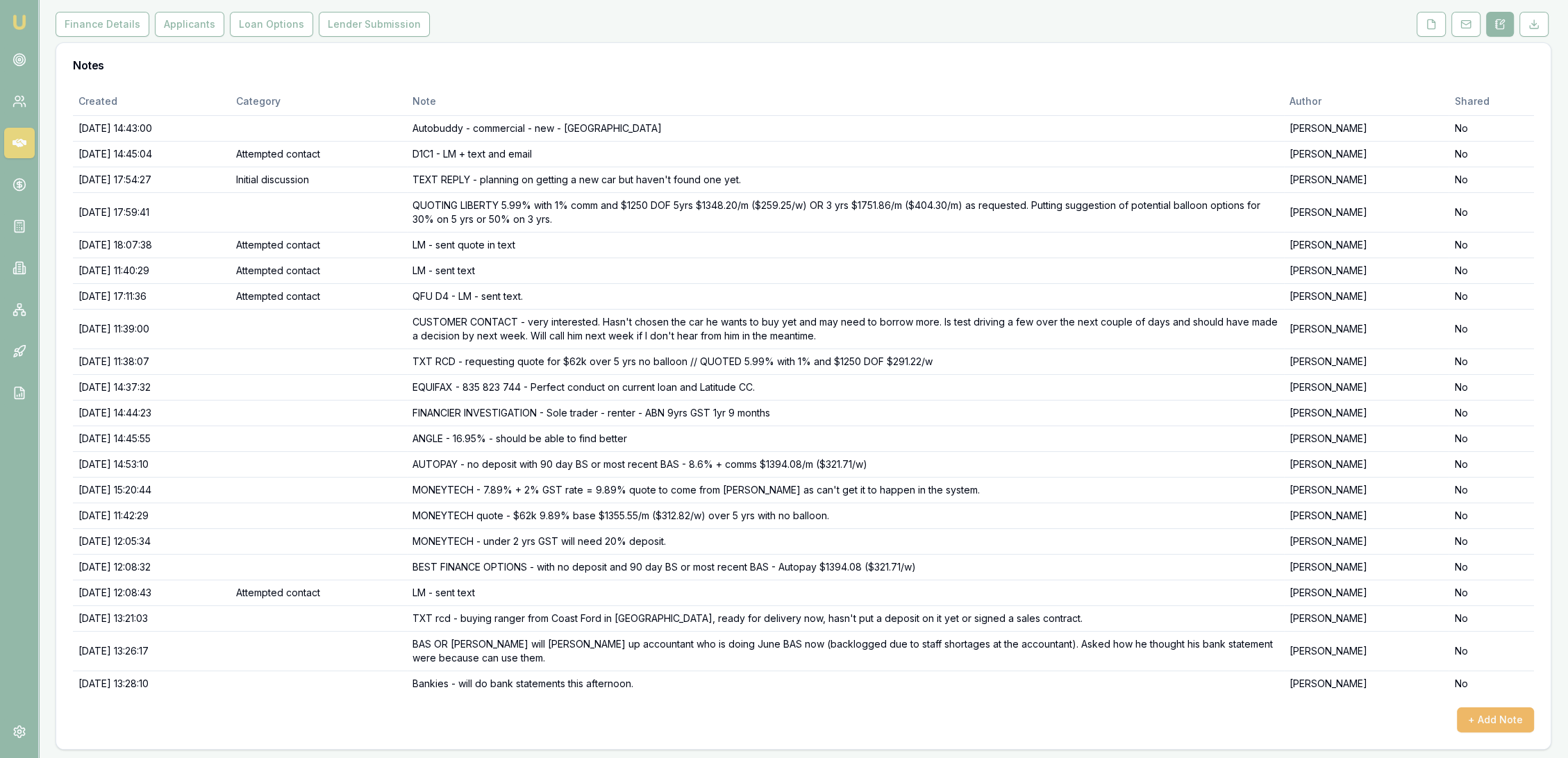
click at [1495, 716] on button "+ Add Note" at bounding box center [1496, 719] width 77 height 25
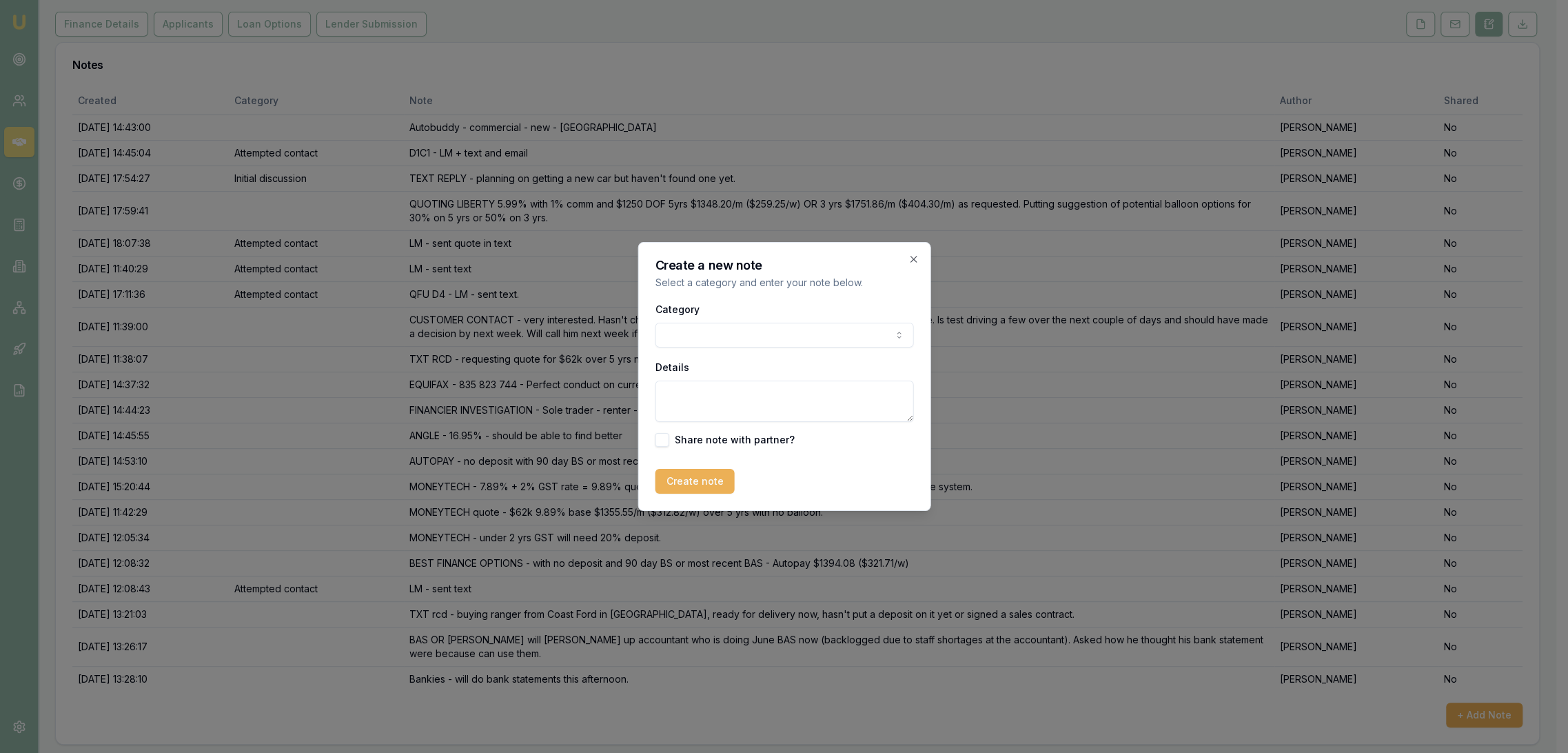
click at [731, 339] on body "Emu Broker Deals View D-JMTTMZWVI0 [PERSON_NAME] Toggle Menu Customer [PERSON_N…" at bounding box center [778, 206] width 1556 height 753
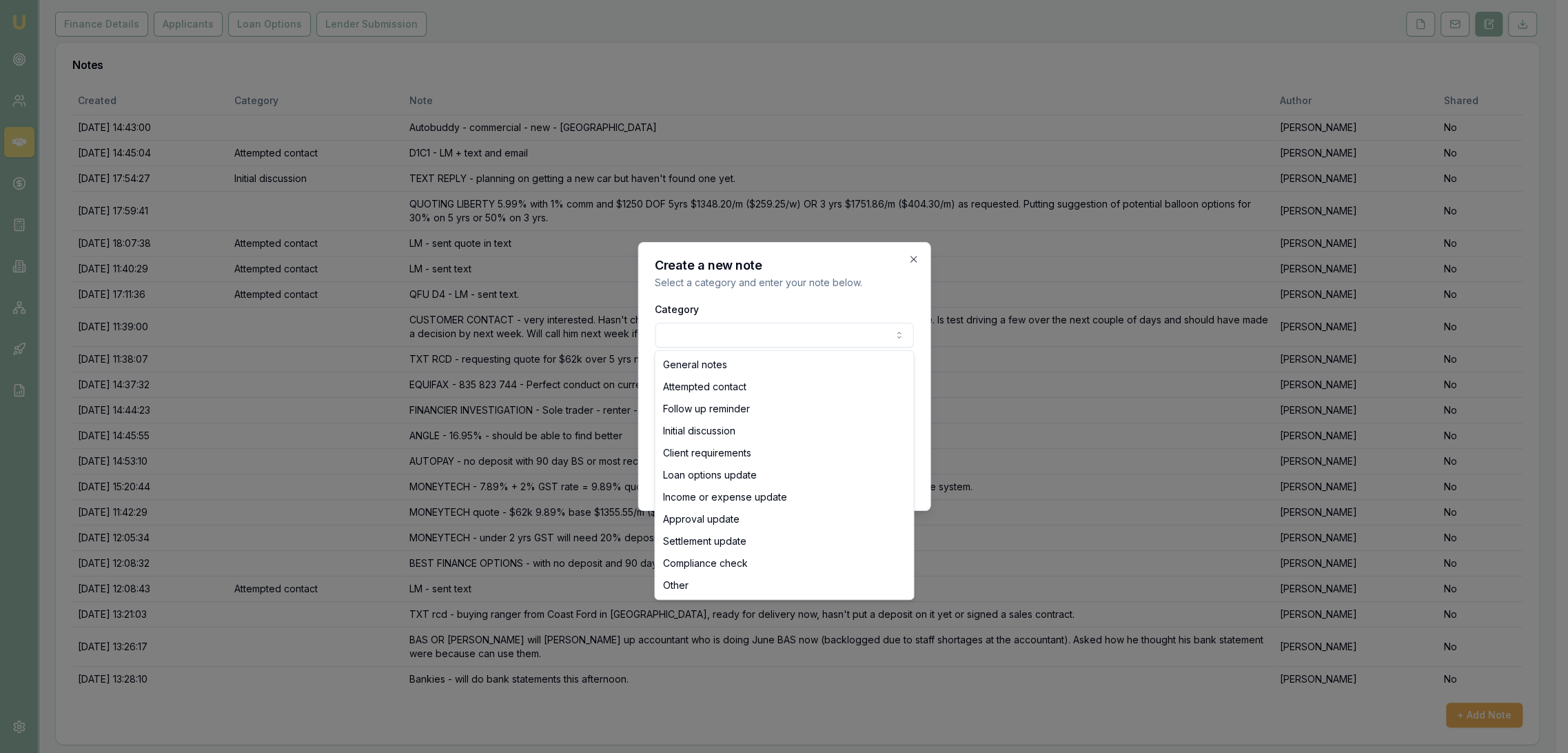
select select "ATTEMPTED_CONTACT"
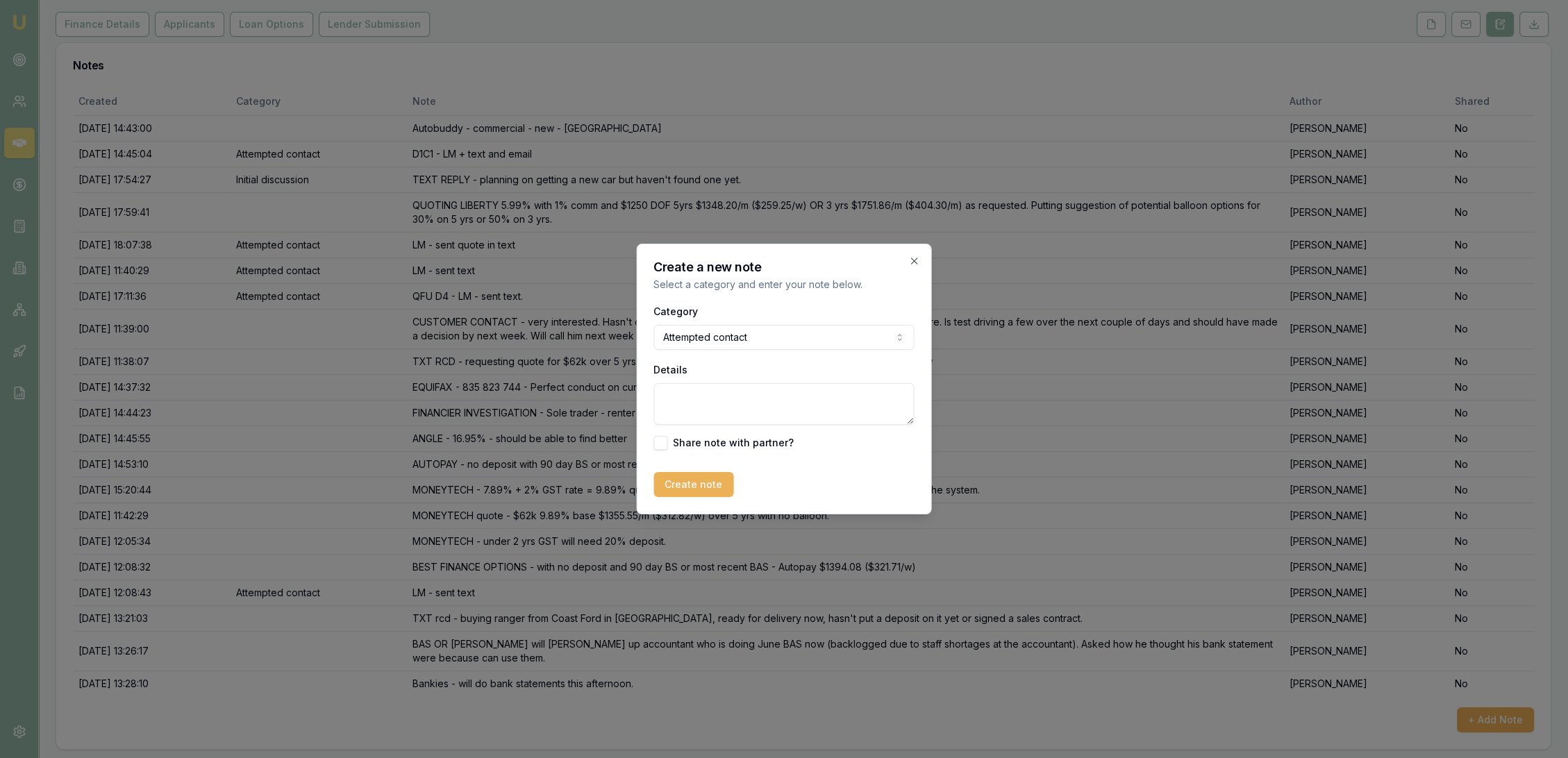
click at [721, 409] on textarea "Details" at bounding box center [785, 404] width 260 height 42
type textarea "TXT reminder on bank statements."
click at [655, 479] on button "Create note" at bounding box center [694, 484] width 80 height 25
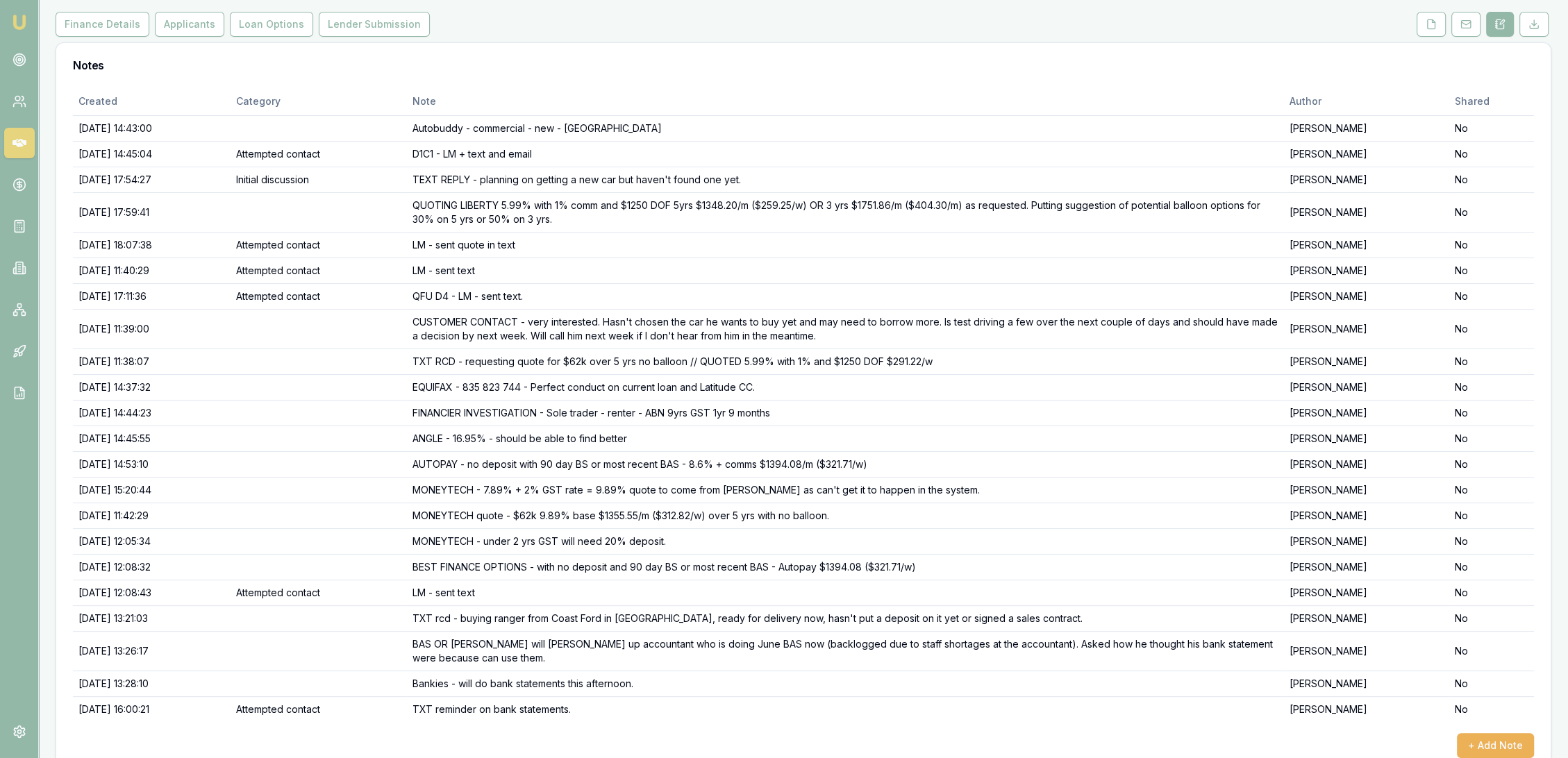
drag, startPoint x: 18, startPoint y: 20, endPoint x: 31, endPoint y: 10, distance: 16.4
click at [18, 20] on img at bounding box center [19, 22] width 17 height 17
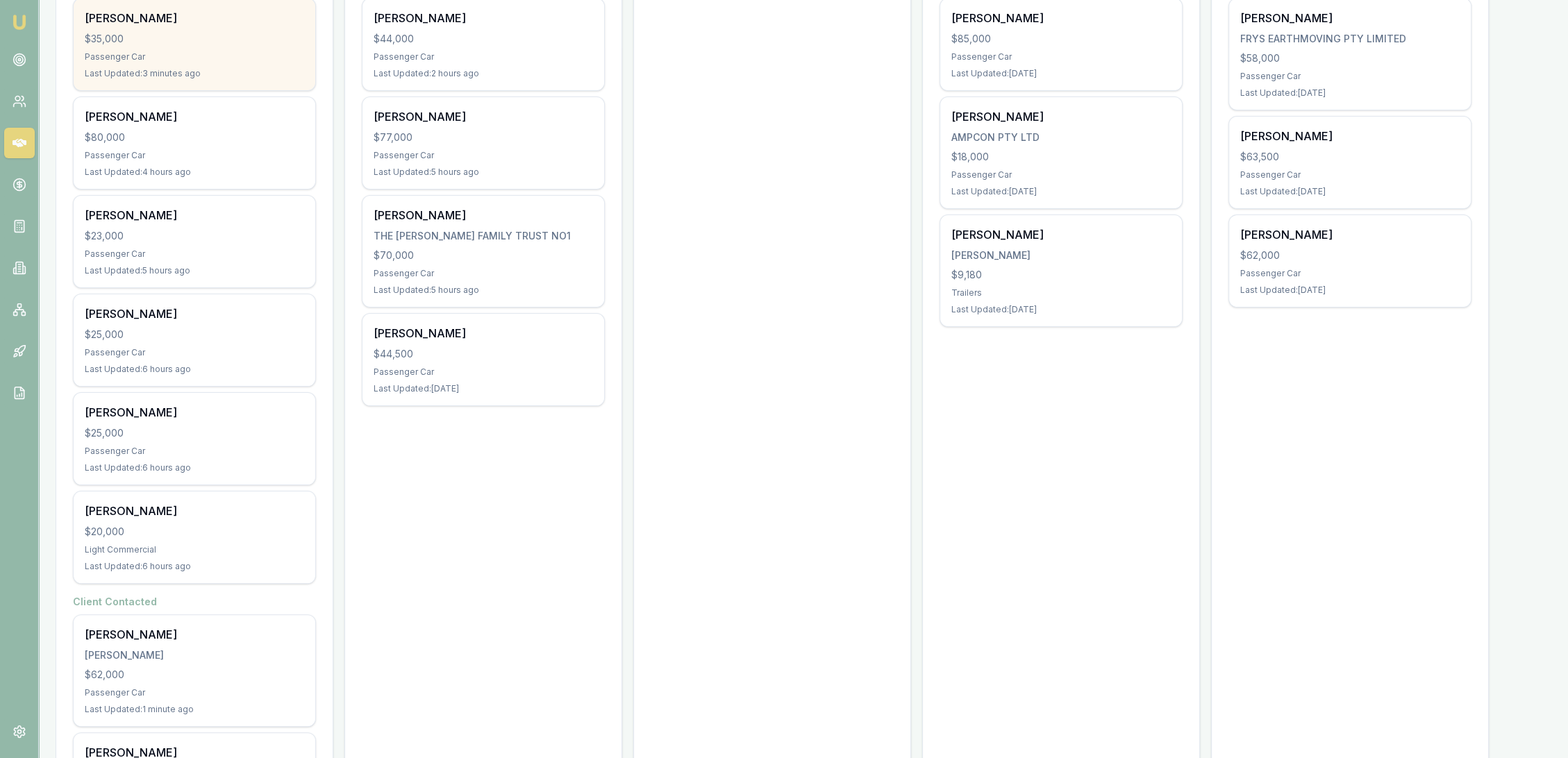
scroll to position [308, 0]
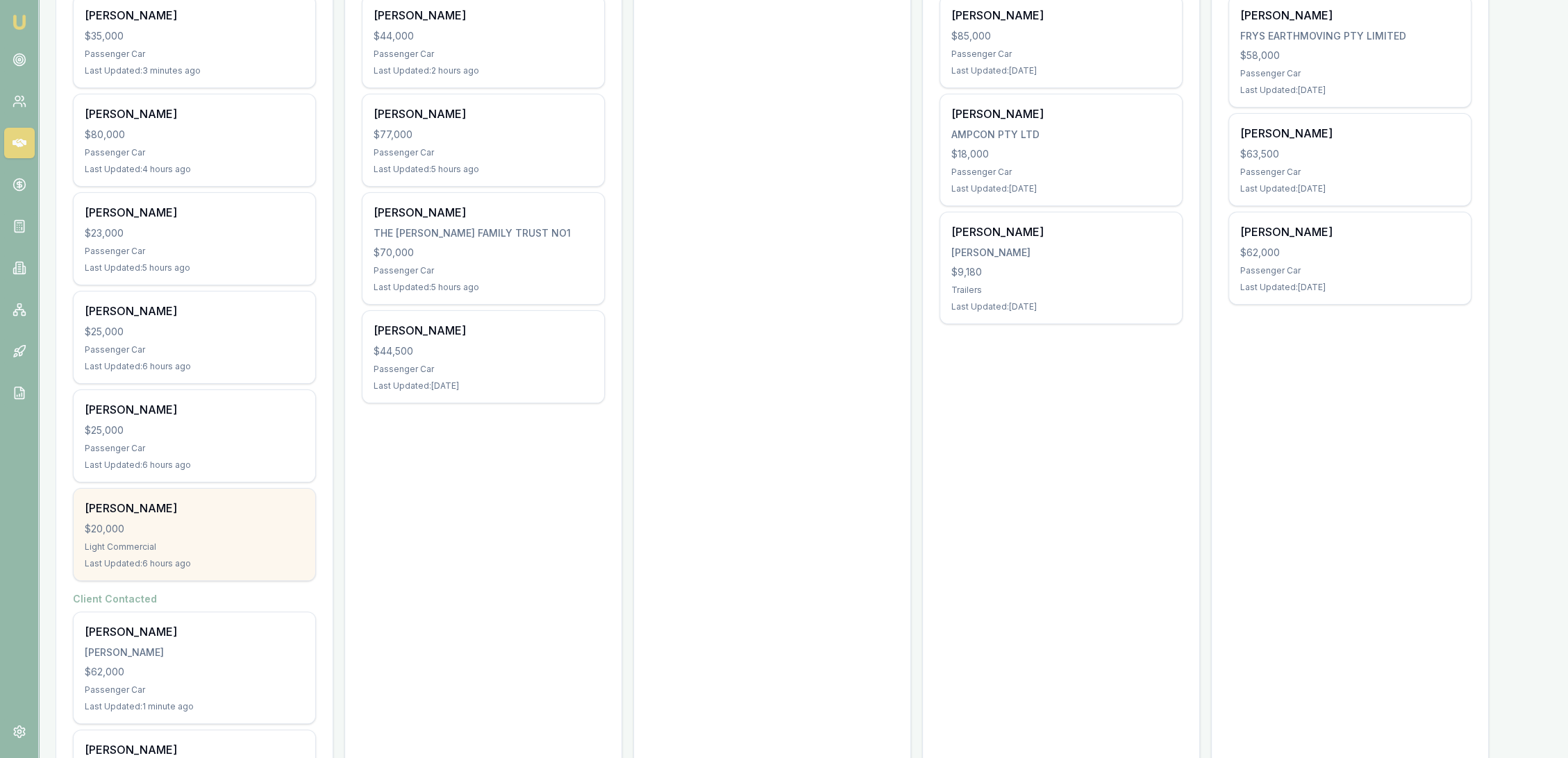
click at [196, 501] on div "[PERSON_NAME]" at bounding box center [194, 508] width 219 height 17
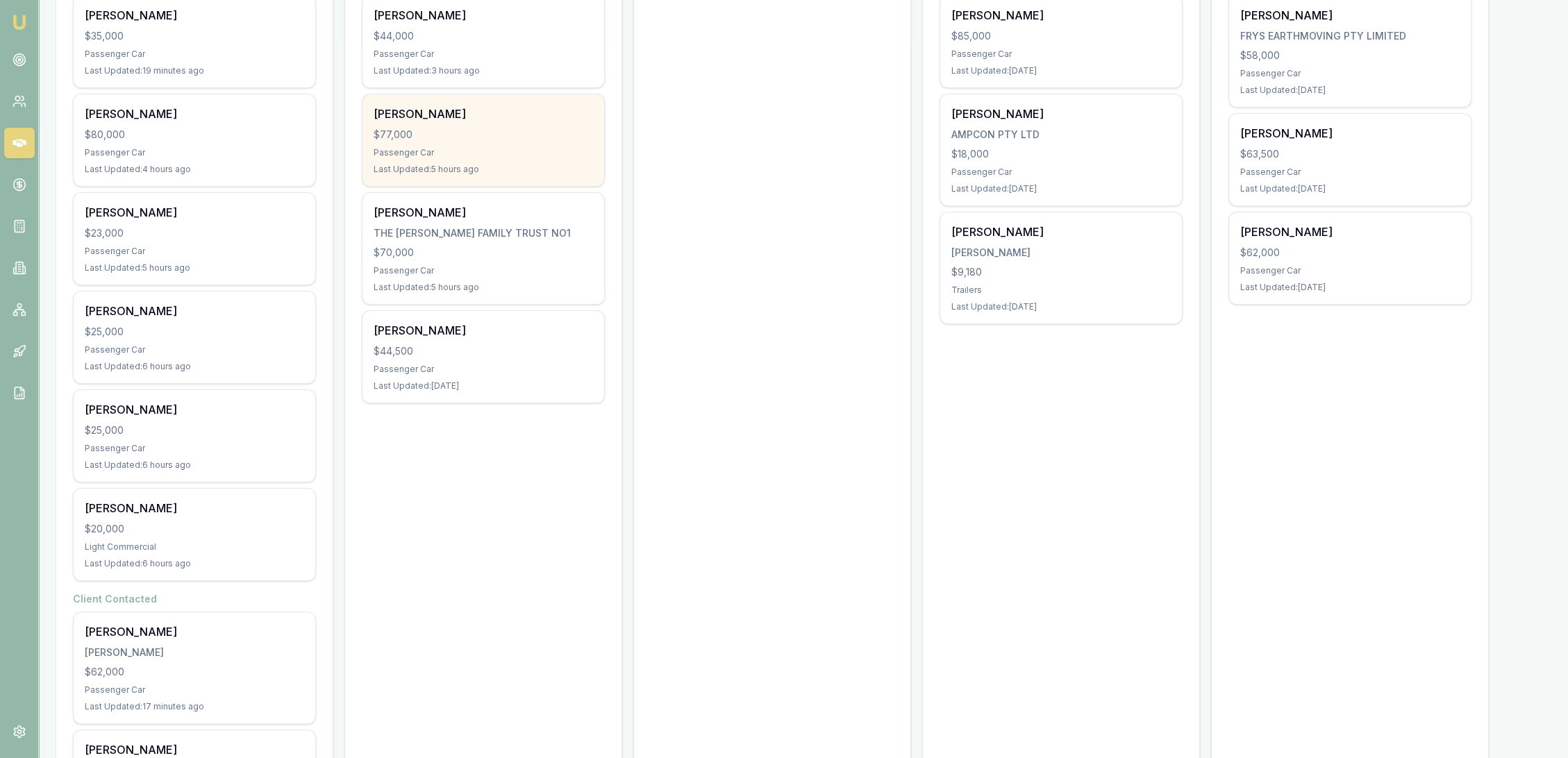
click at [419, 158] on div "Raghav Anand $77,000 Passenger Car Last Updated: 5 hours ago" at bounding box center [483, 141] width 242 height 92
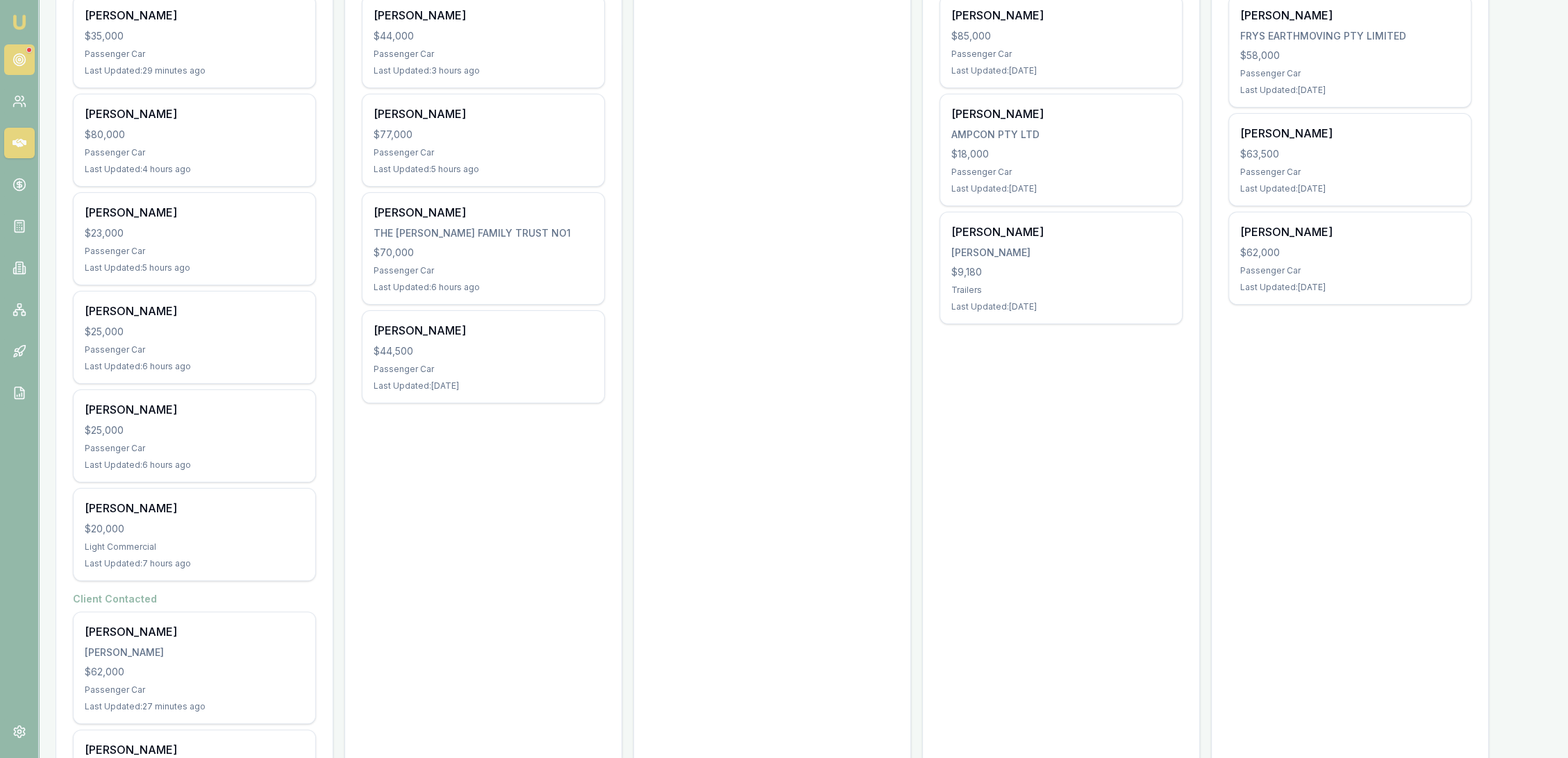
click at [16, 60] on circle at bounding box center [19, 59] width 7 height 7
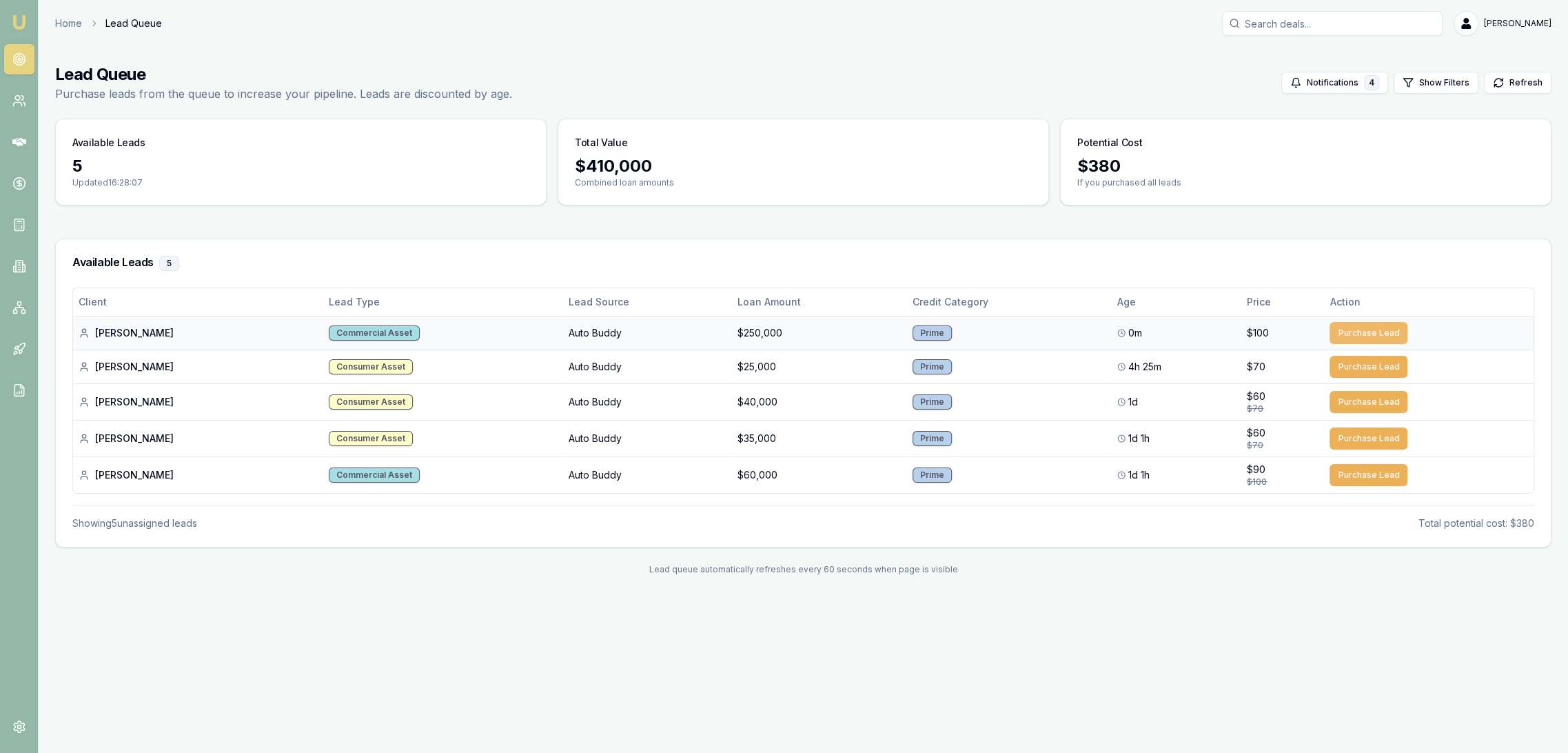
click at [1350, 331] on button "Purchase Lead" at bounding box center [1369, 333] width 78 height 22
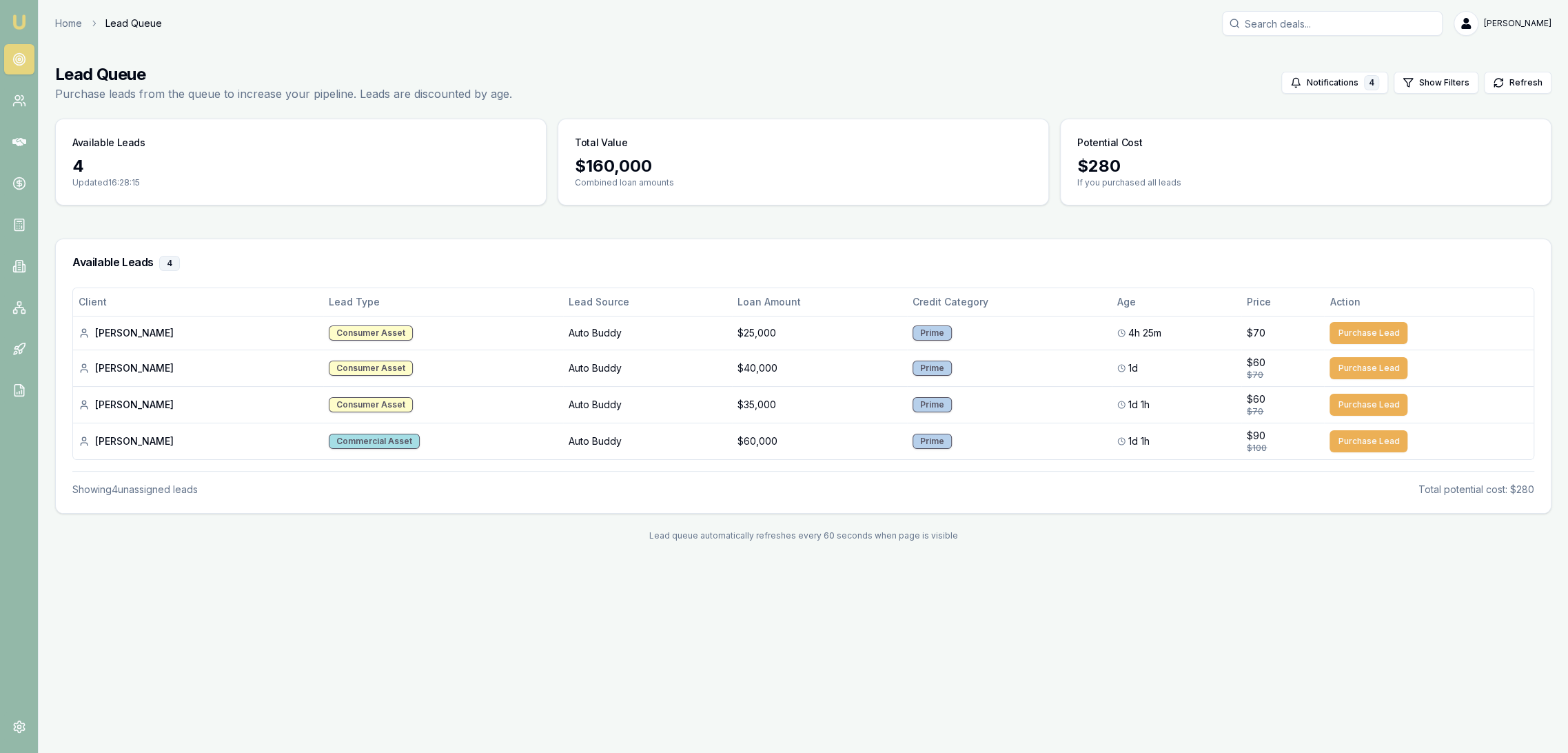
click at [19, 19] on img at bounding box center [19, 22] width 17 height 17
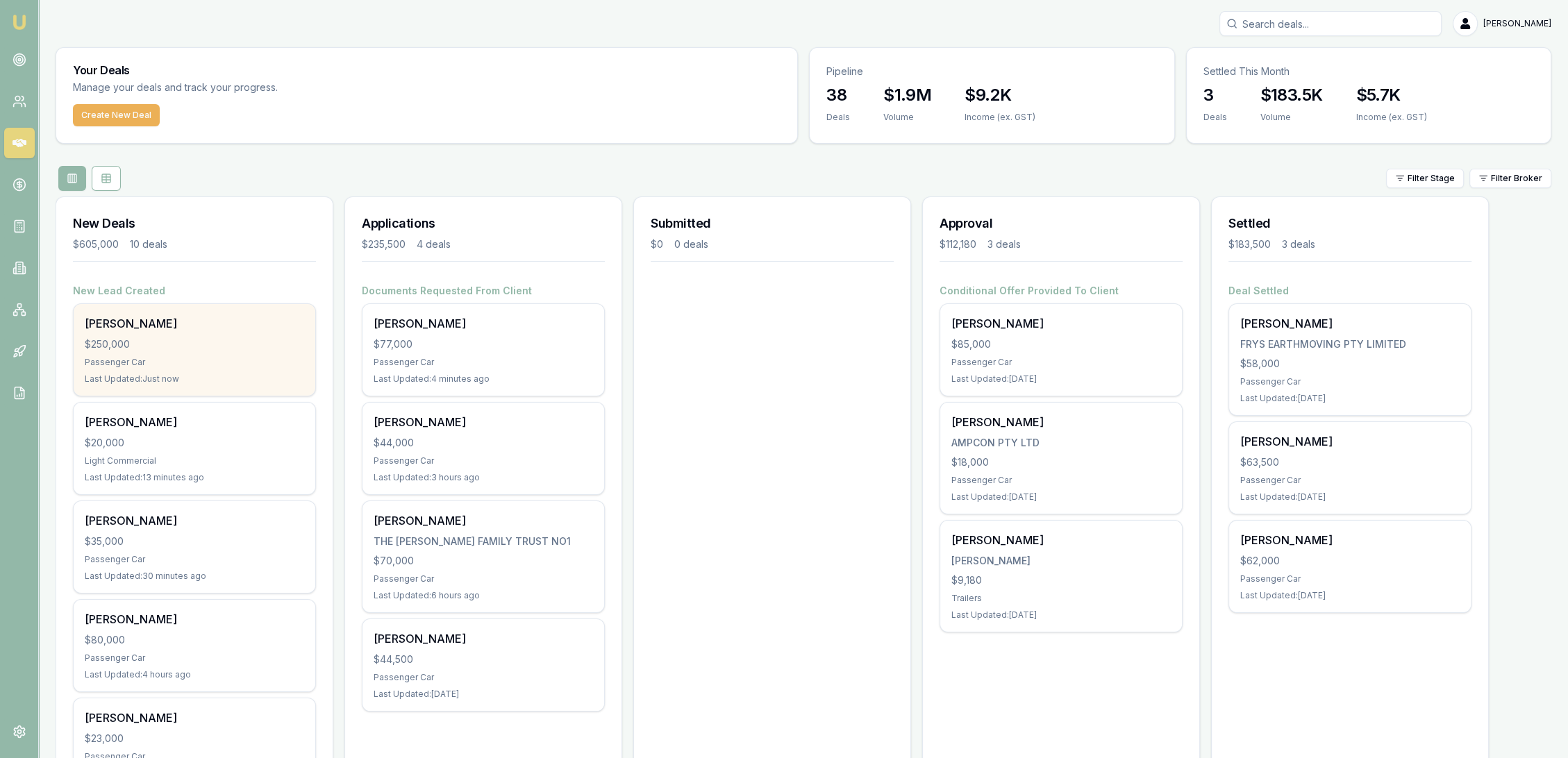
click at [168, 346] on div "$250,000" at bounding box center [194, 344] width 219 height 14
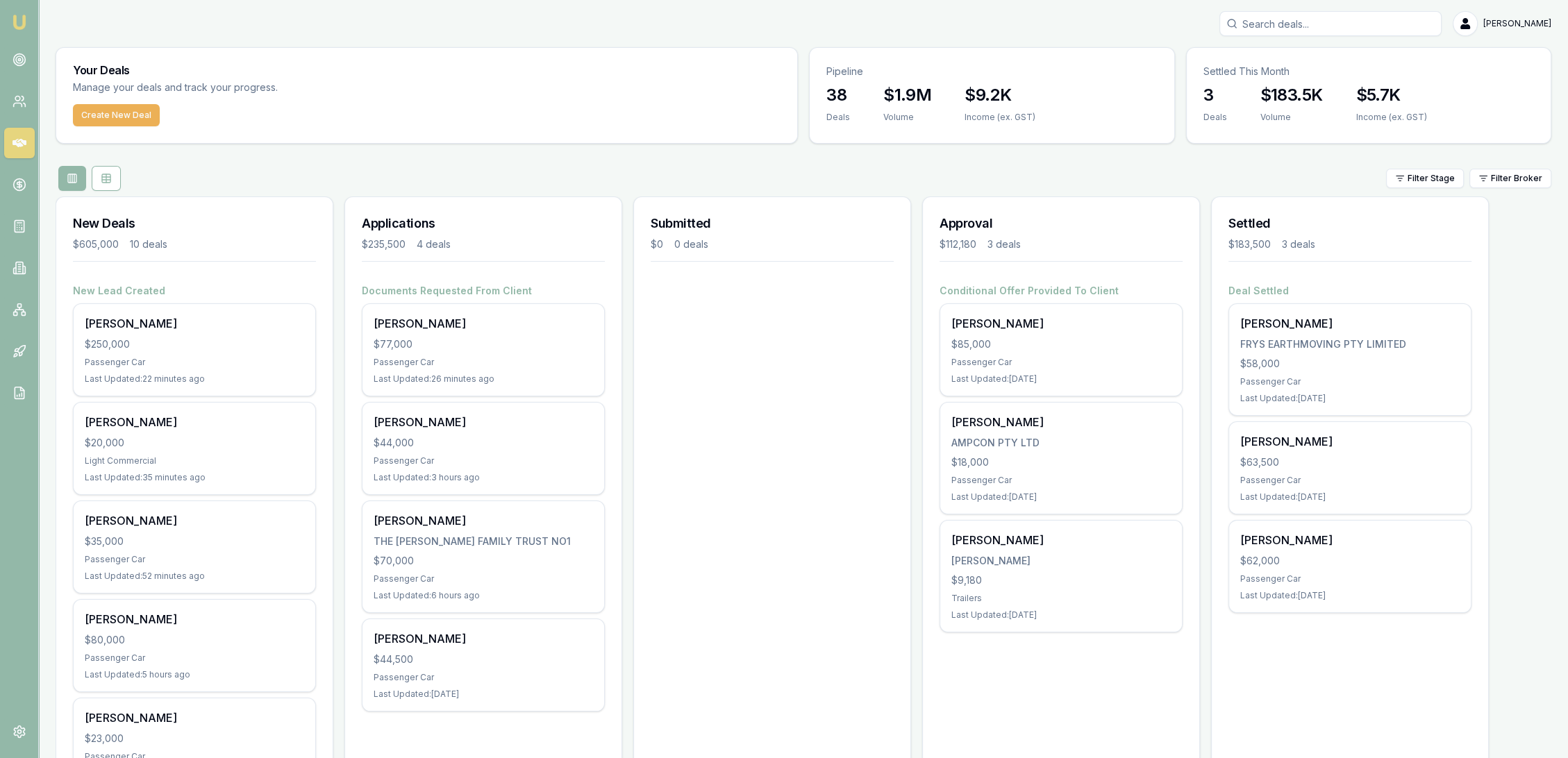
click at [18, 18] on img at bounding box center [19, 22] width 17 height 17
click at [18, 53] on icon at bounding box center [19, 59] width 14 height 14
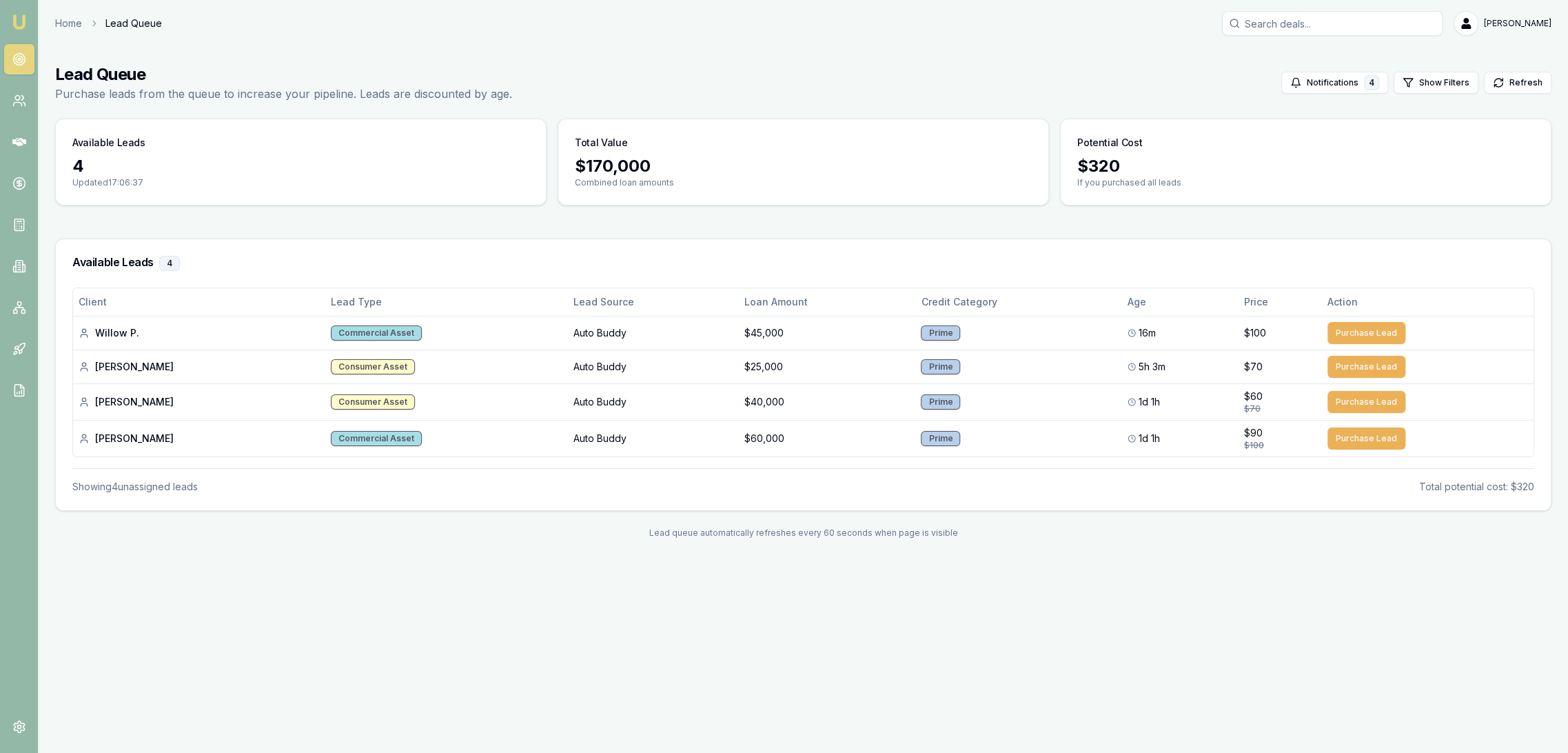
click at [18, 18] on img at bounding box center [19, 22] width 17 height 17
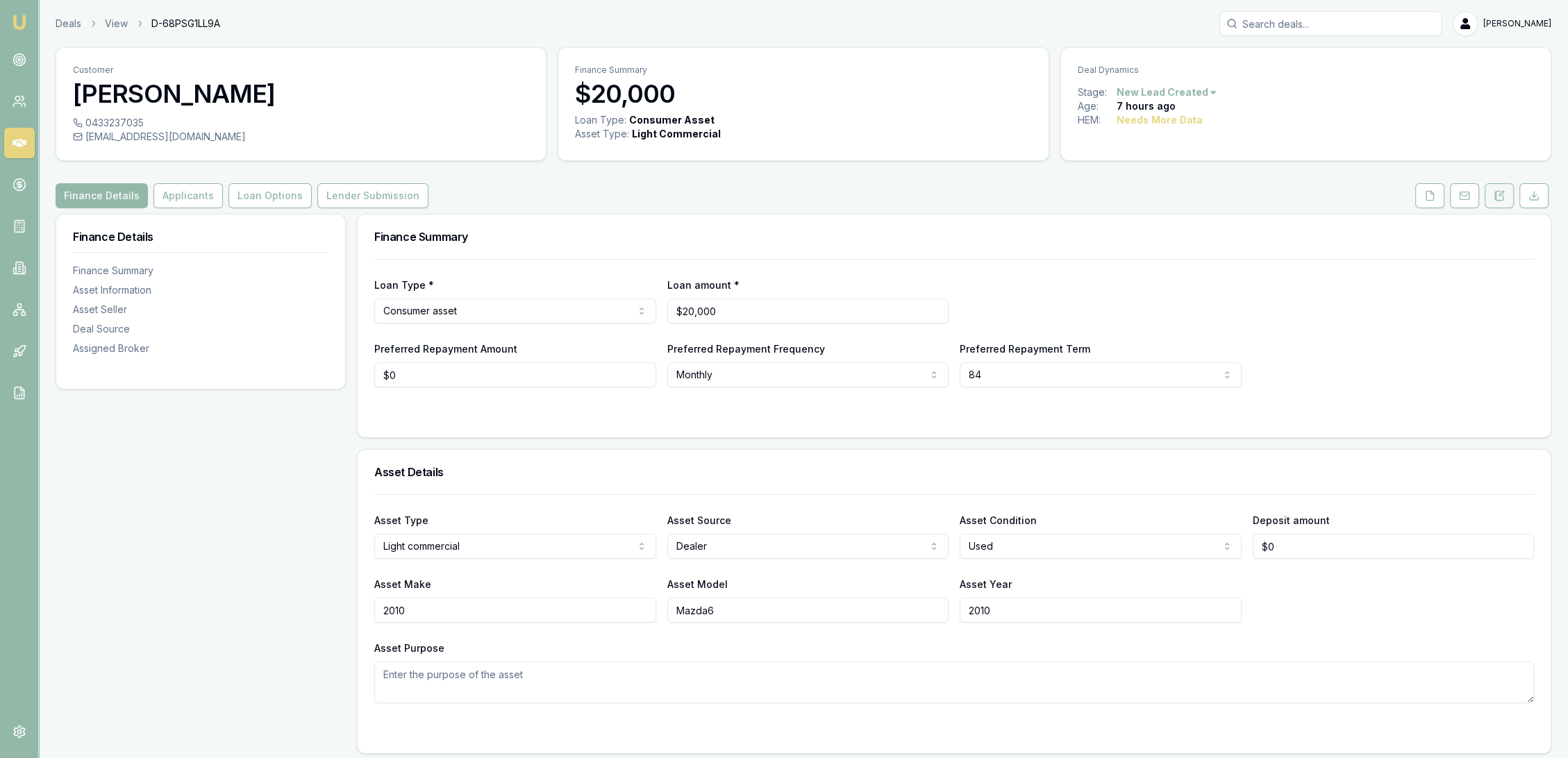
click at [1491, 202] on button at bounding box center [1500, 195] width 29 height 25
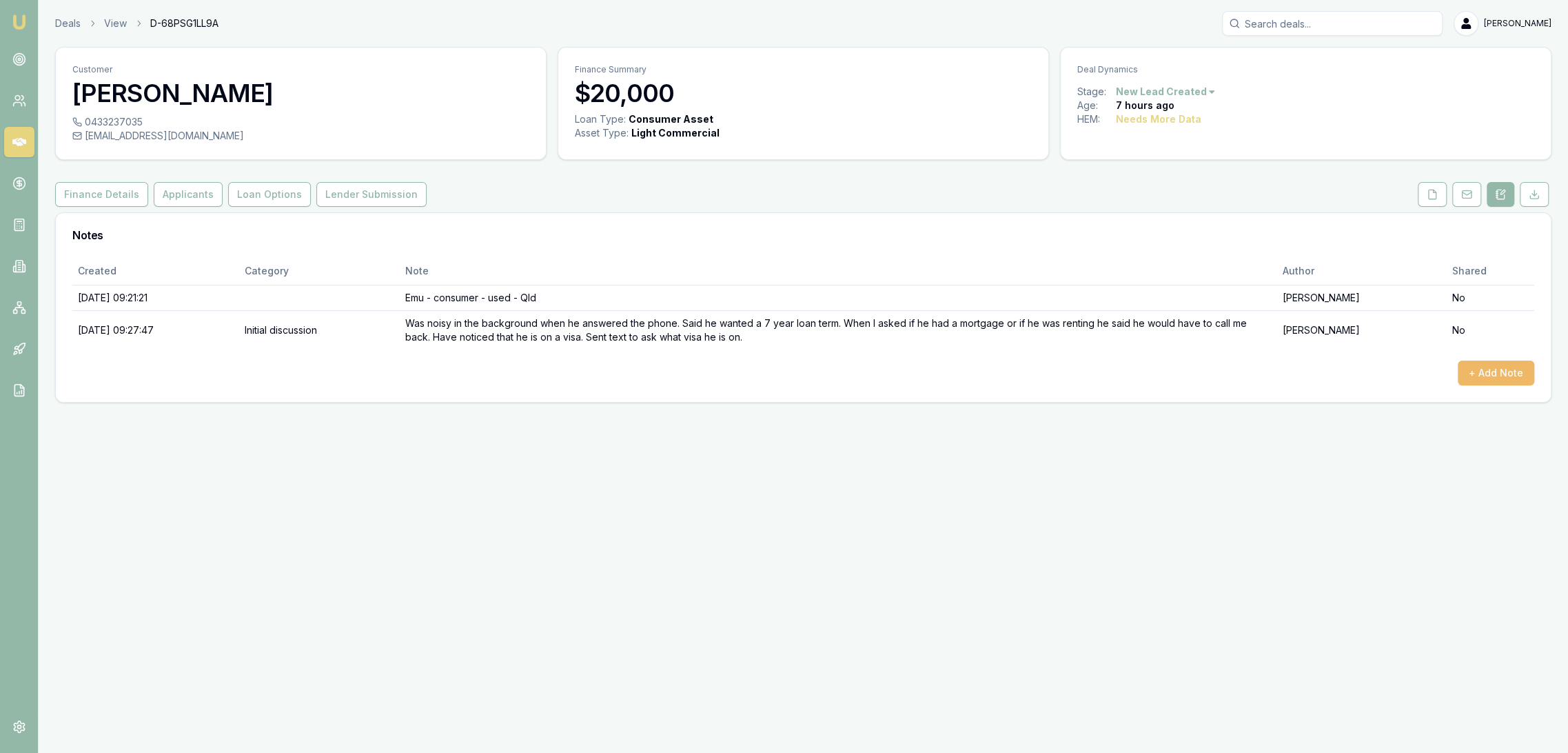
click at [1491, 377] on button "+ Add Note" at bounding box center [1496, 373] width 77 height 25
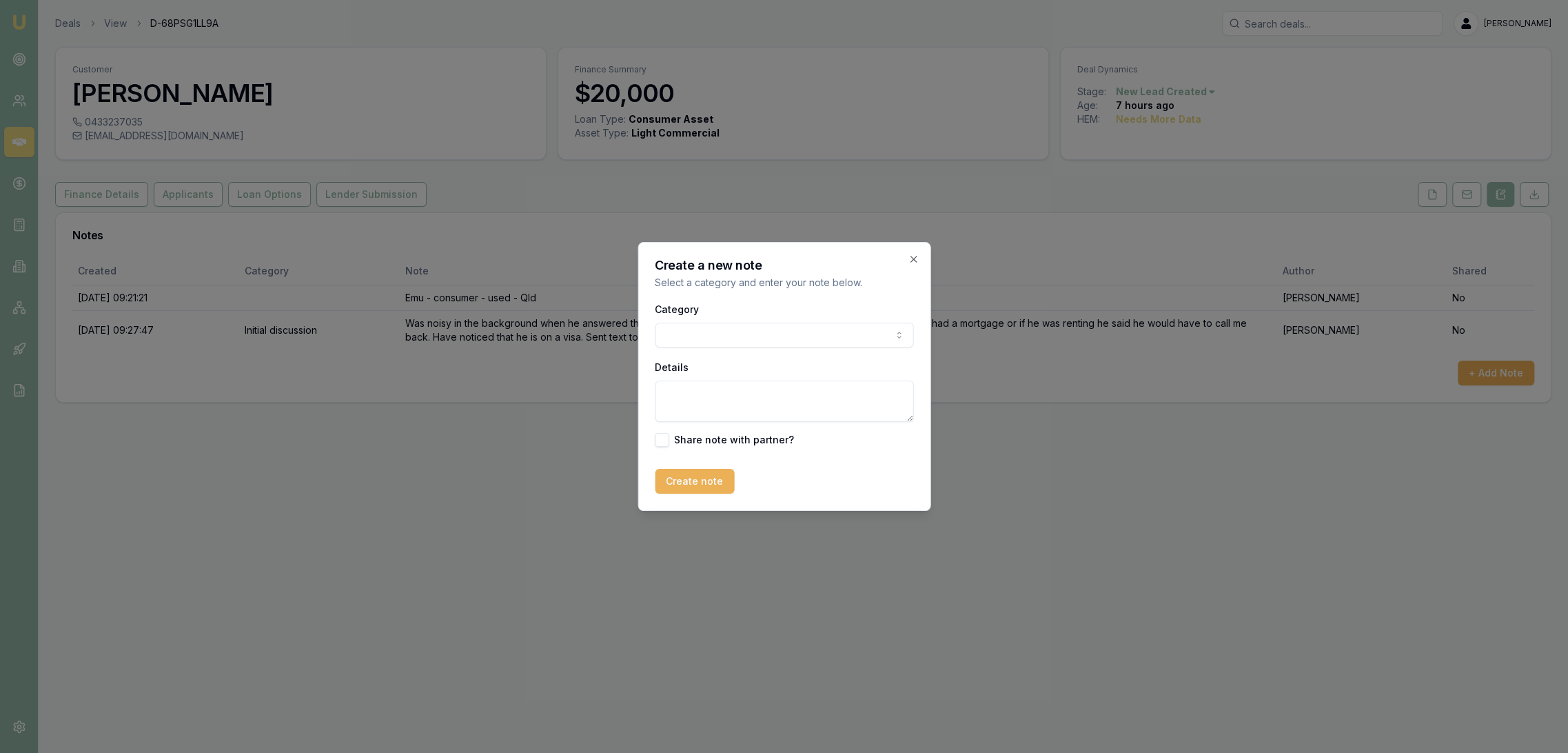
click at [705, 397] on textarea "Details" at bounding box center [784, 401] width 258 height 41
type textarea "On spouse visa. Have asked for visa number and expiry date via text."
click at [676, 477] on button "Create note" at bounding box center [694, 481] width 79 height 25
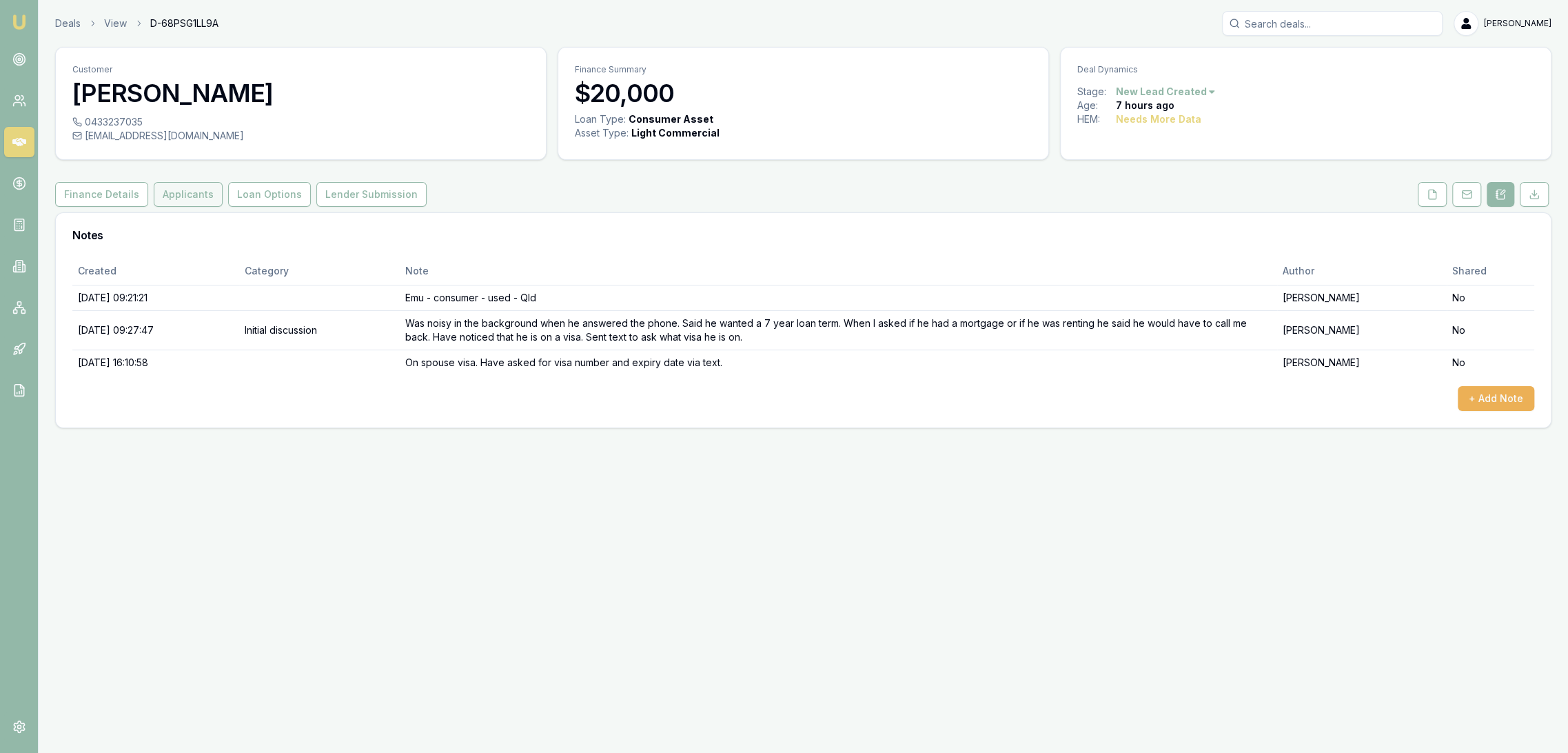
click at [182, 198] on button "Applicants" at bounding box center [188, 194] width 69 height 25
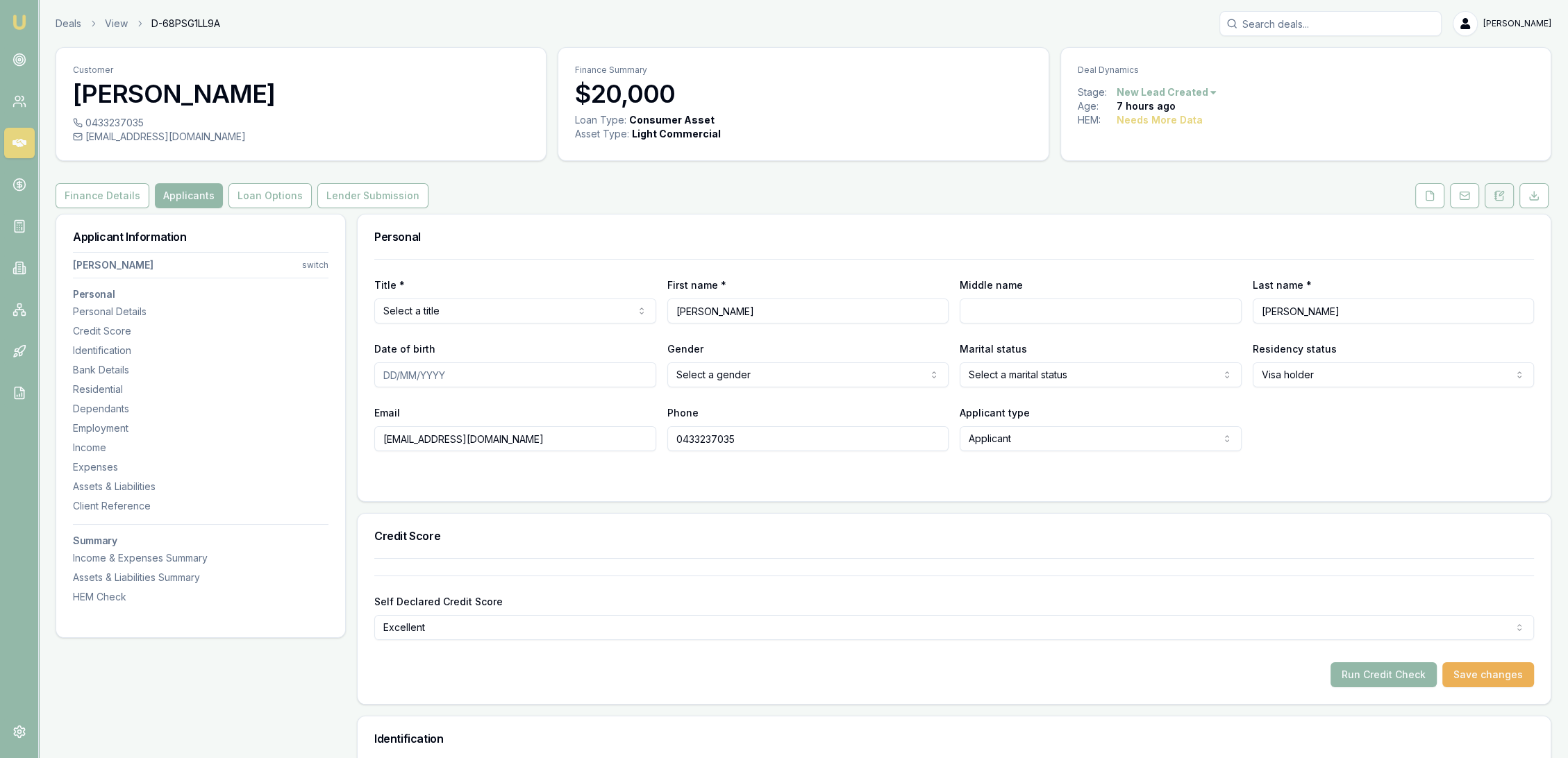
click at [1495, 193] on icon at bounding box center [1496, 193] width 2 height 0
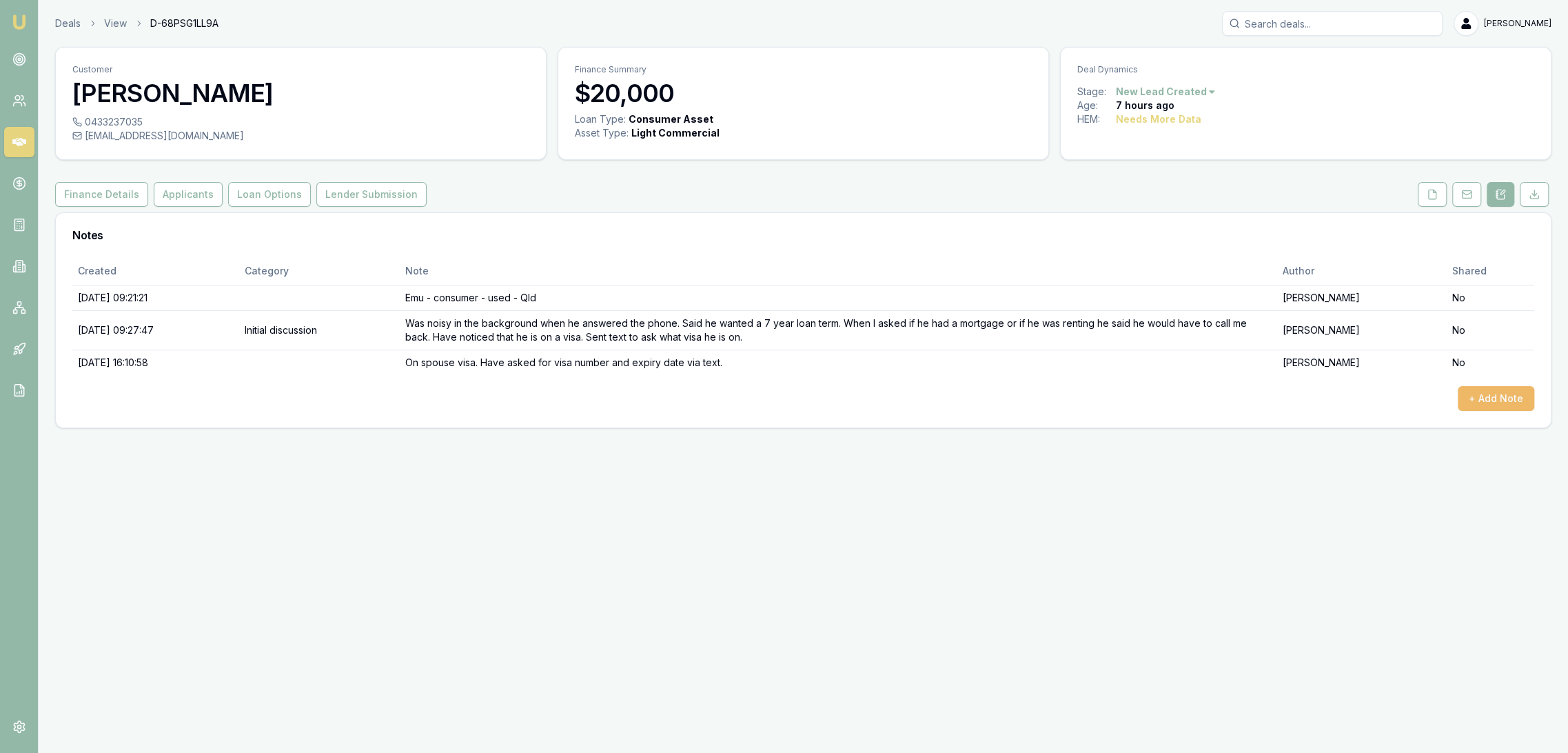
click at [1484, 391] on button "+ Add Note" at bounding box center [1496, 398] width 77 height 25
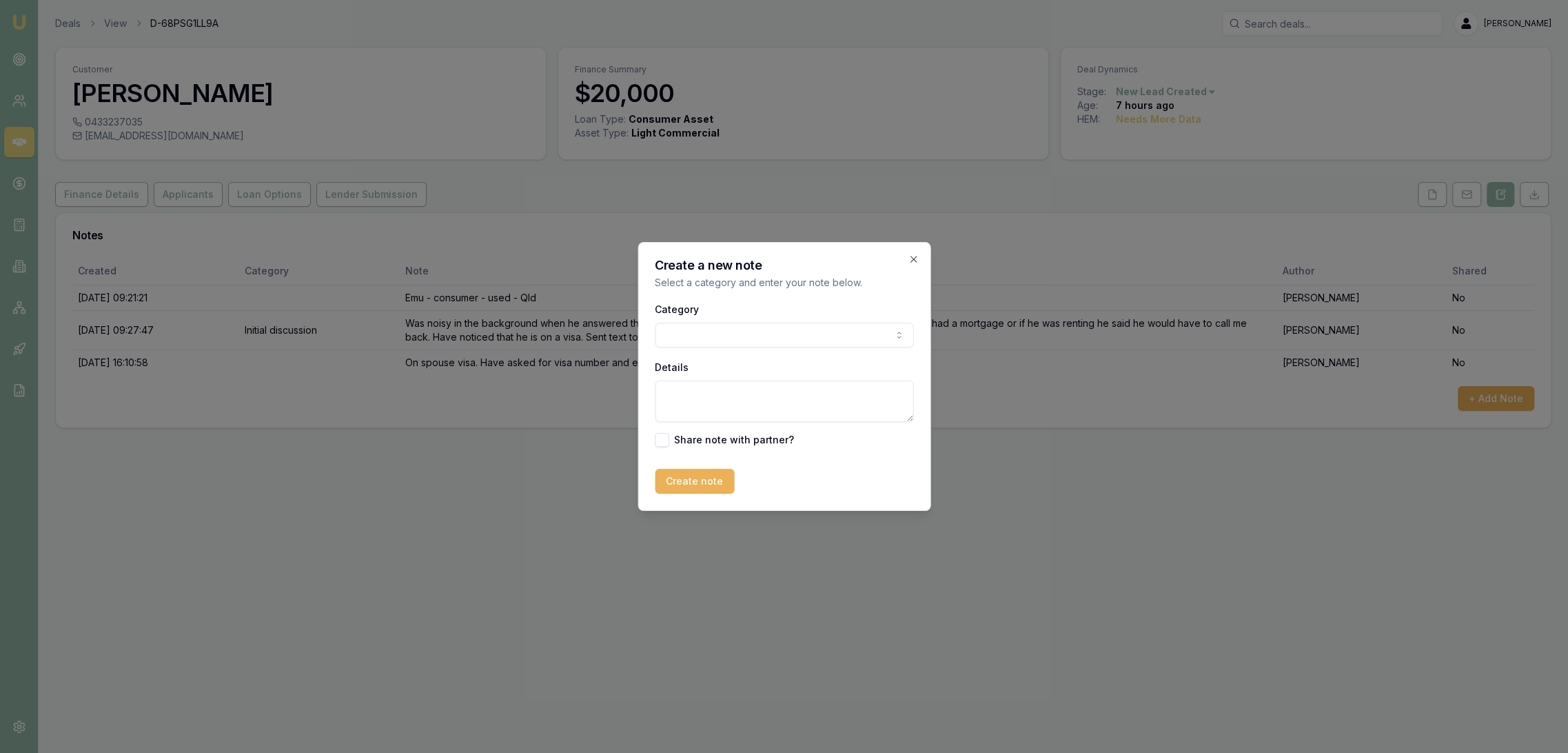
click at [780, 414] on textarea "Details" at bounding box center [784, 401] width 258 height 41
type textarea "Visa ends in 13 days but has been extended for another 4 years. Wife is a stude…"
click at [707, 475] on button "Create note" at bounding box center [694, 481] width 79 height 25
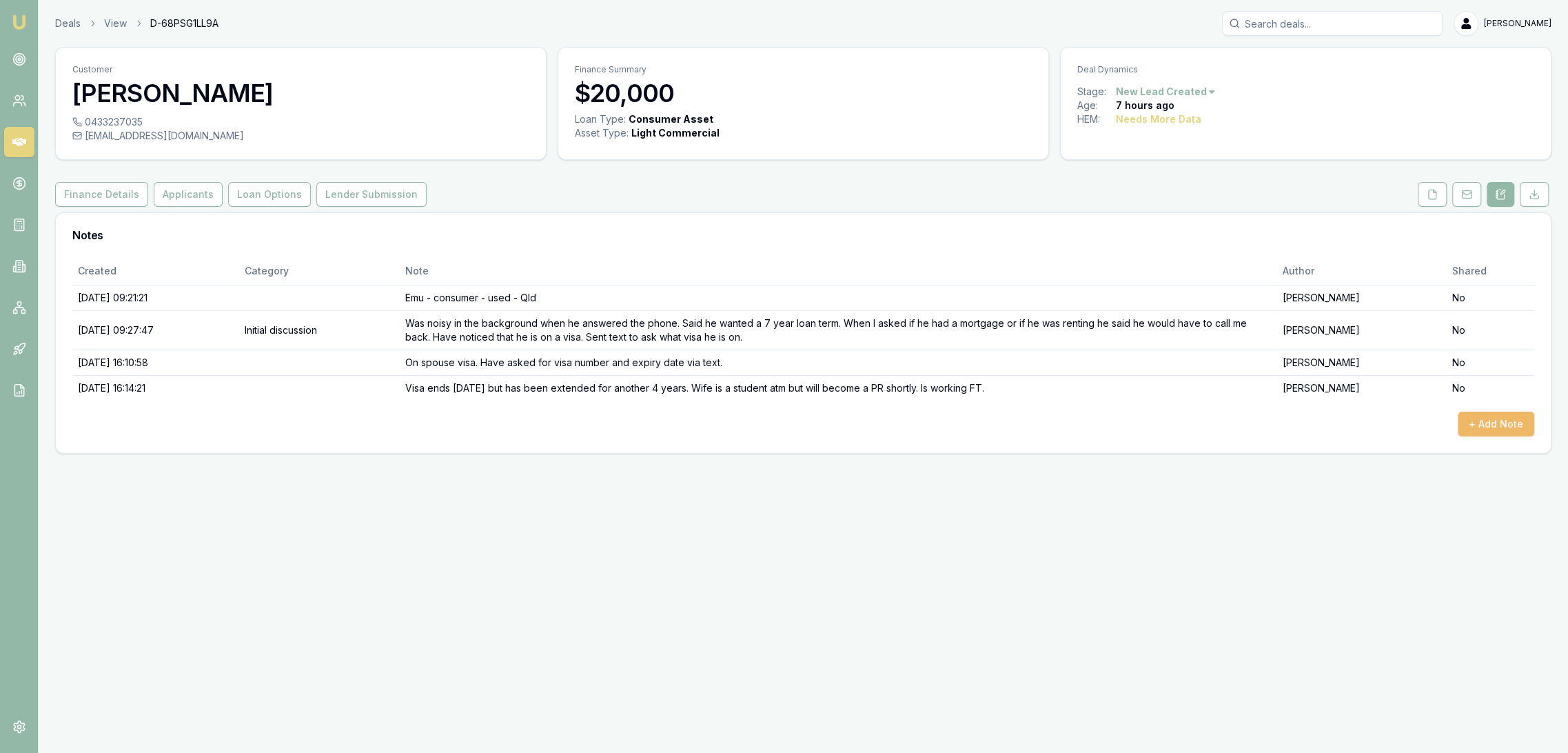
click at [1493, 422] on button "+ Add Note" at bounding box center [1496, 424] width 77 height 25
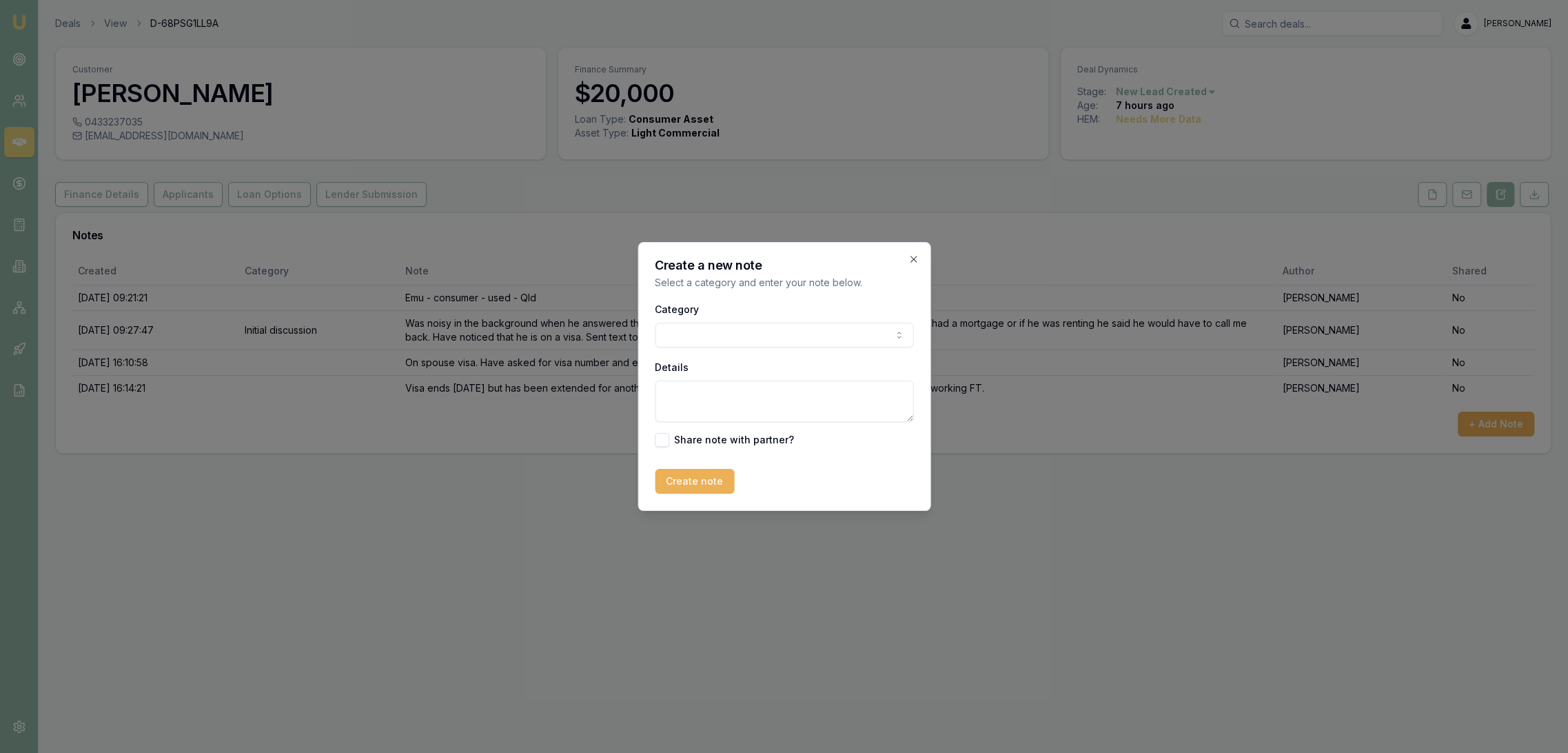
click at [691, 398] on textarea "Details" at bounding box center [784, 401] width 258 height 41
type textarea "w"
type textarea "Was driving. Will check his PR and come back to me when he gets home."
click at [664, 491] on button "Create note" at bounding box center [694, 481] width 79 height 25
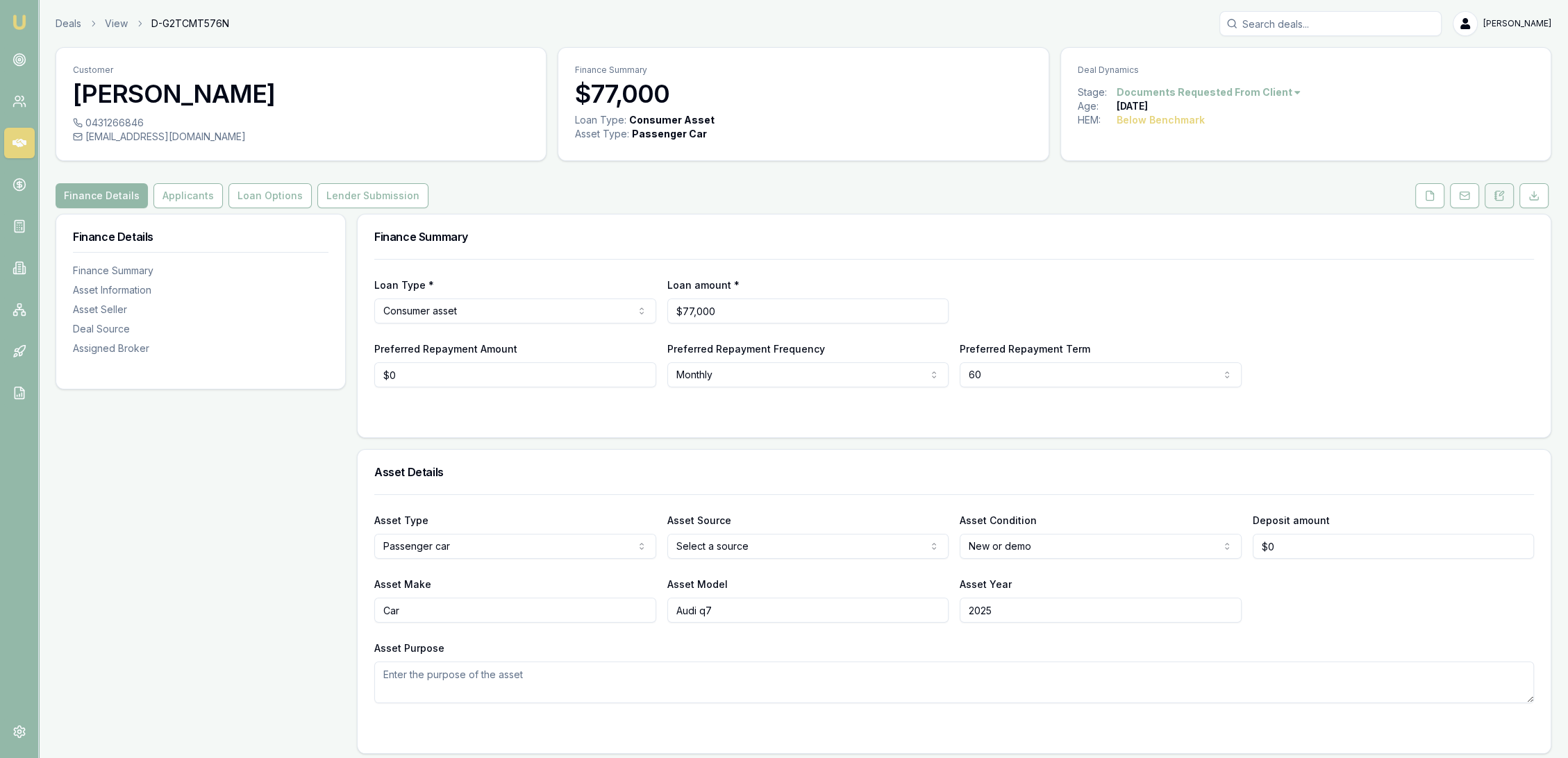
click at [1494, 190] on button at bounding box center [1500, 195] width 29 height 25
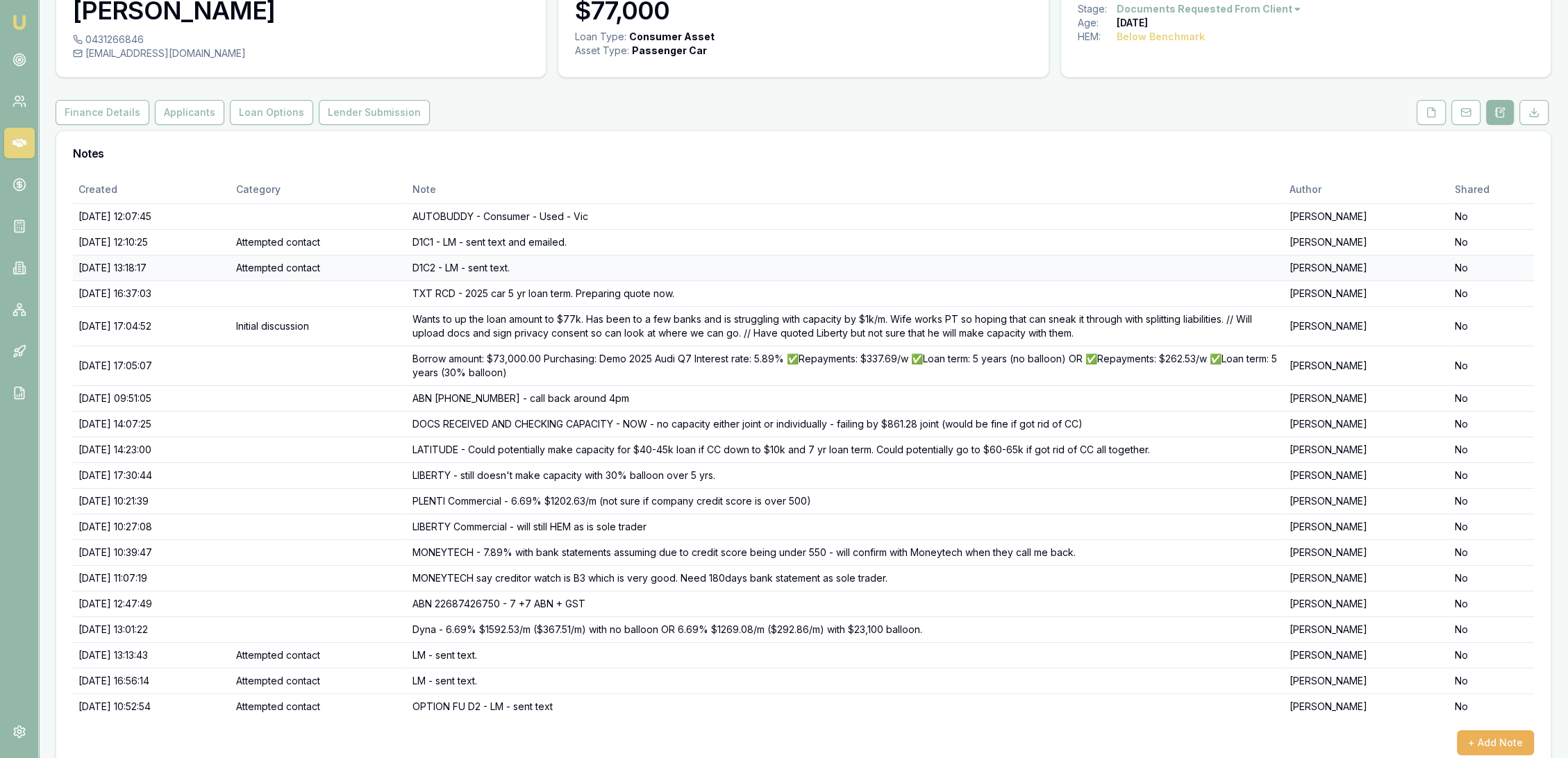
scroll to position [106, 0]
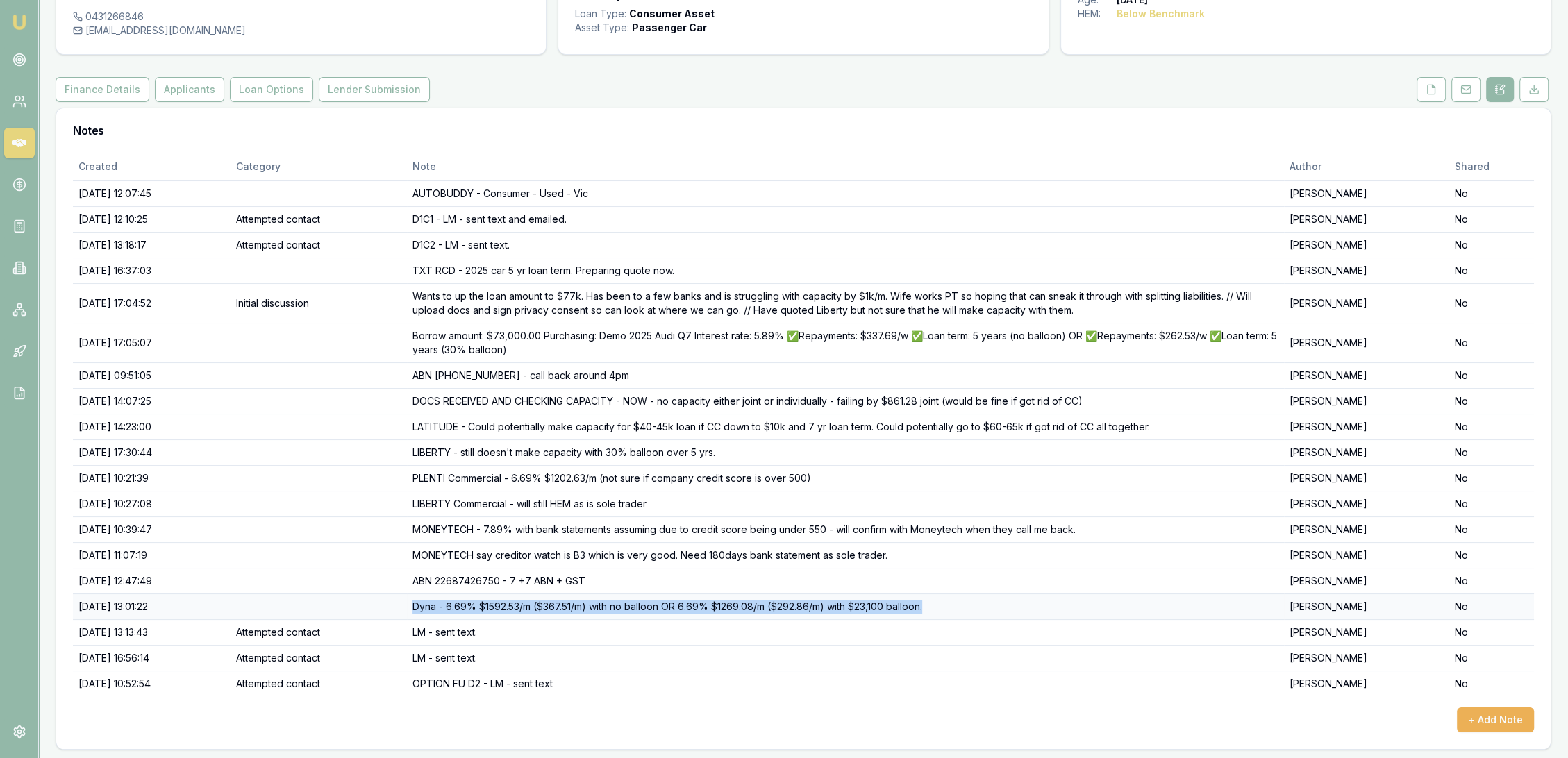
drag, startPoint x: 448, startPoint y: 605, endPoint x: 973, endPoint y: 601, distance: 525.0
click at [973, 601] on td "Dyna - 6.69% $1592.53/m ($367.51/m) with no balloon OR 6.69% $1269.08/m ($292.8…" at bounding box center [845, 606] width 876 height 26
click at [561, 607] on td "Dyna - 6.69% $1592.53/m ($367.51/m) with no balloon OR 6.69% $1269.08/m ($292.8…" at bounding box center [845, 606] width 876 height 26
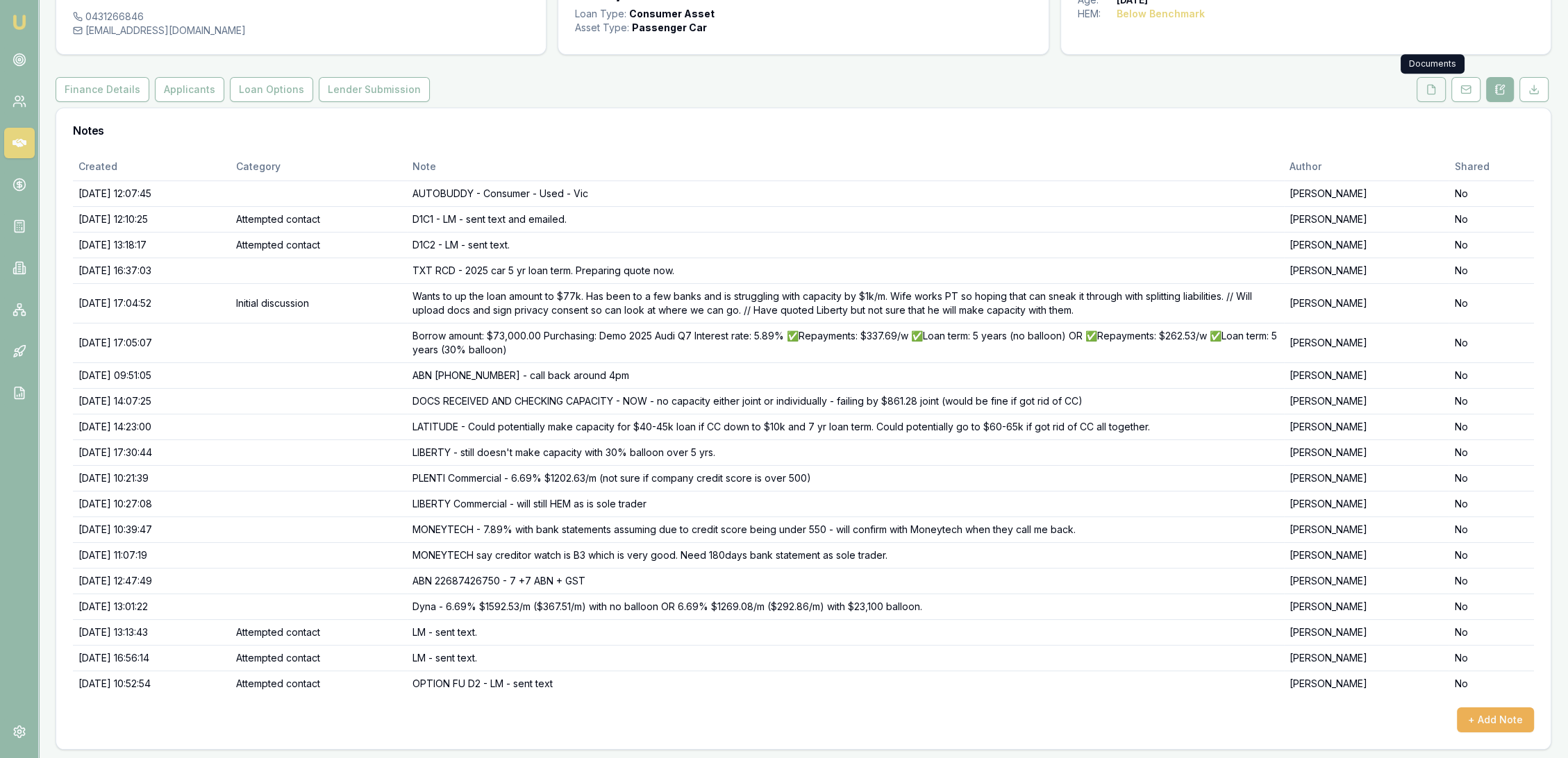
click at [1439, 95] on button at bounding box center [1431, 89] width 29 height 25
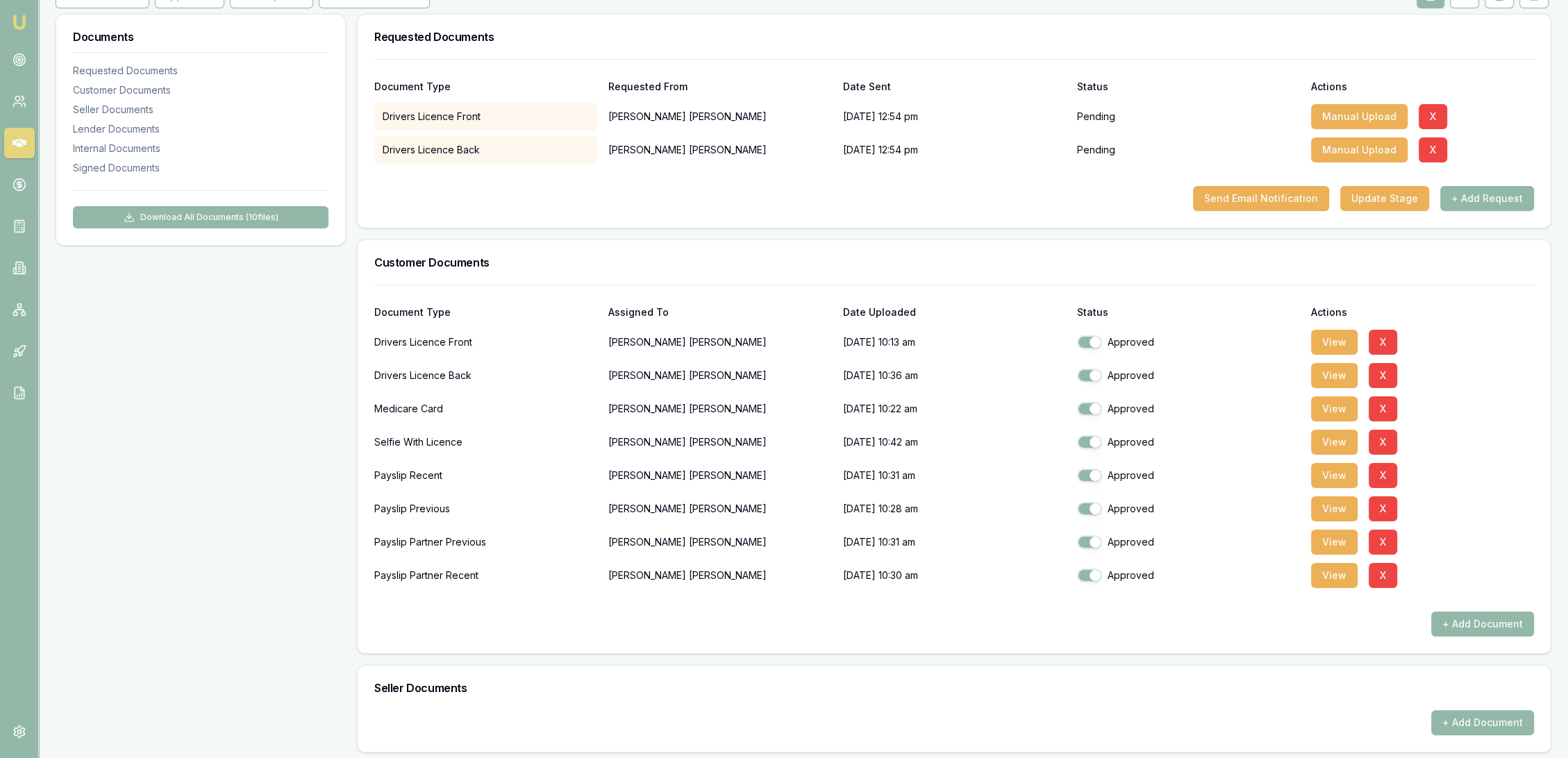
scroll to position [231, 0]
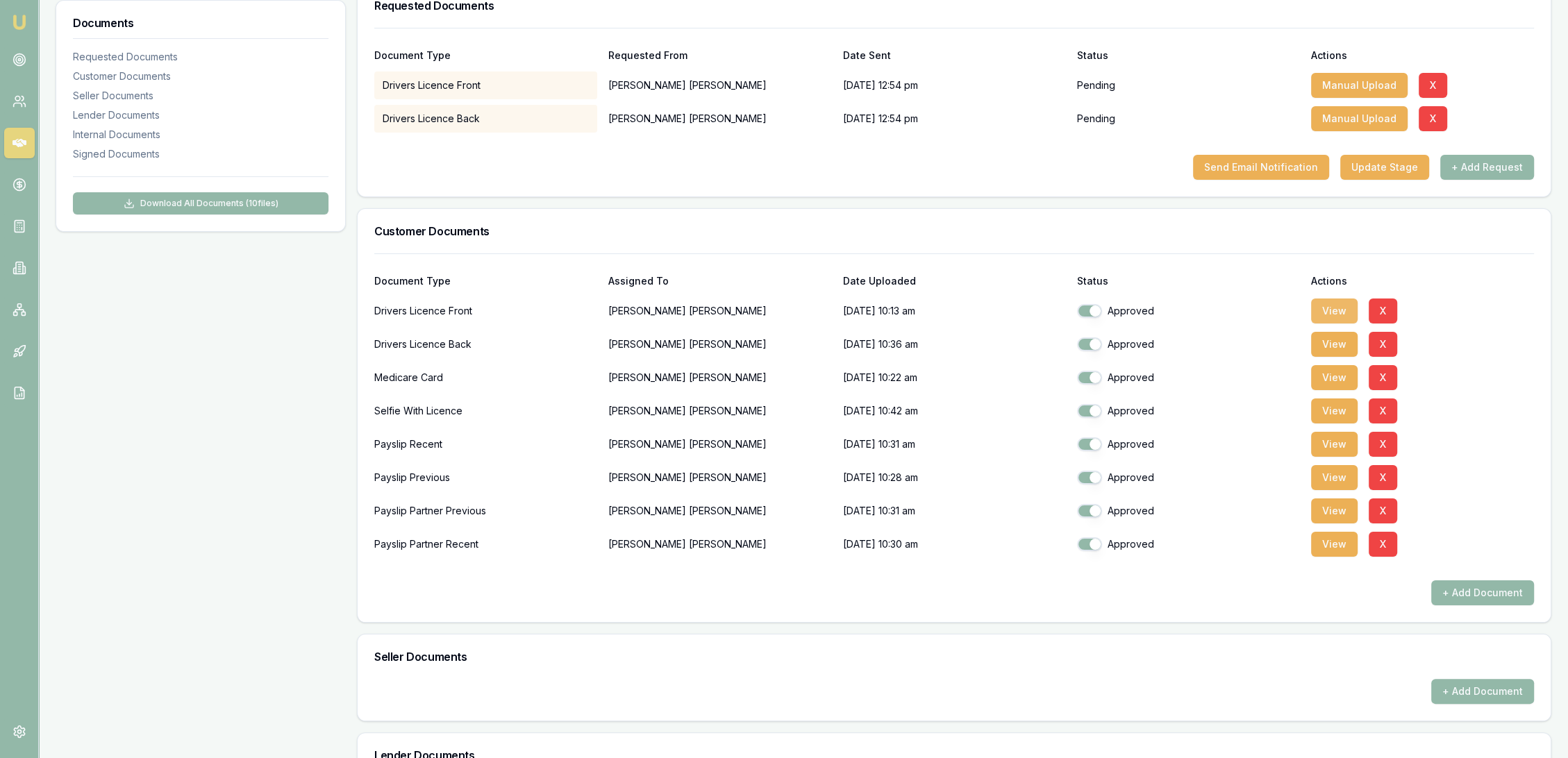
click at [1337, 307] on button "View" at bounding box center [1335, 311] width 47 height 25
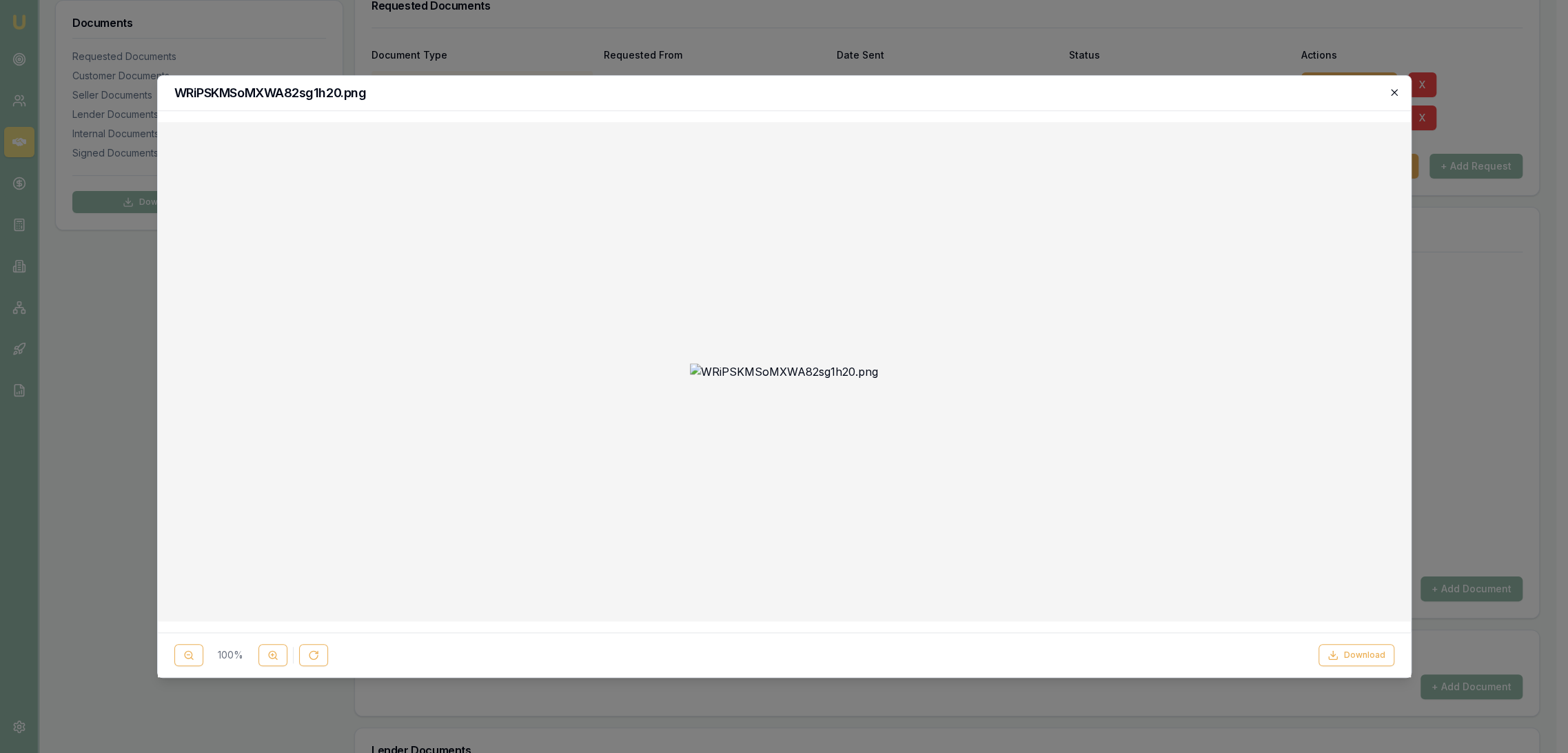
click at [1398, 94] on icon "button" at bounding box center [1394, 93] width 11 height 11
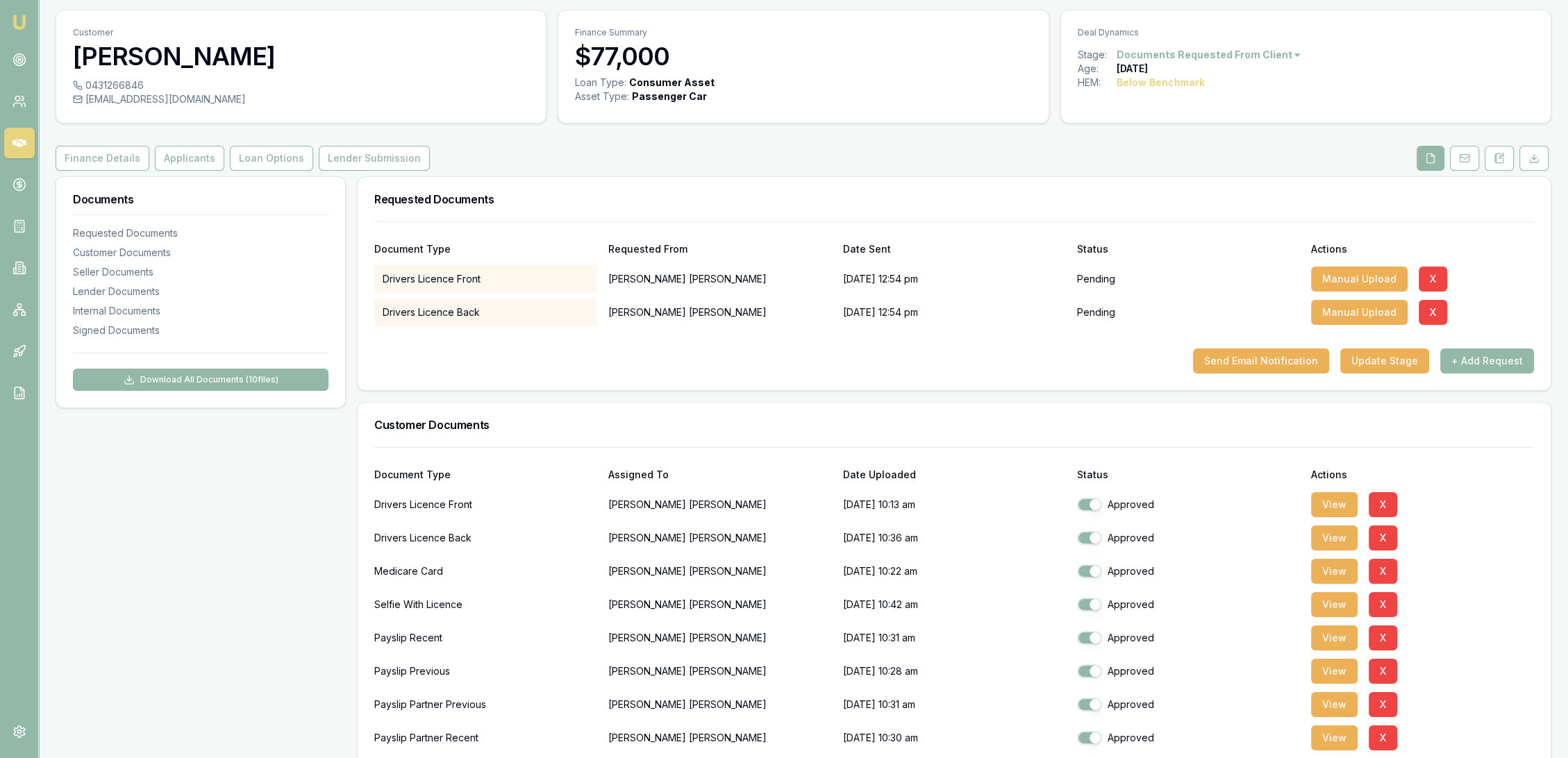
scroll to position [0, 0]
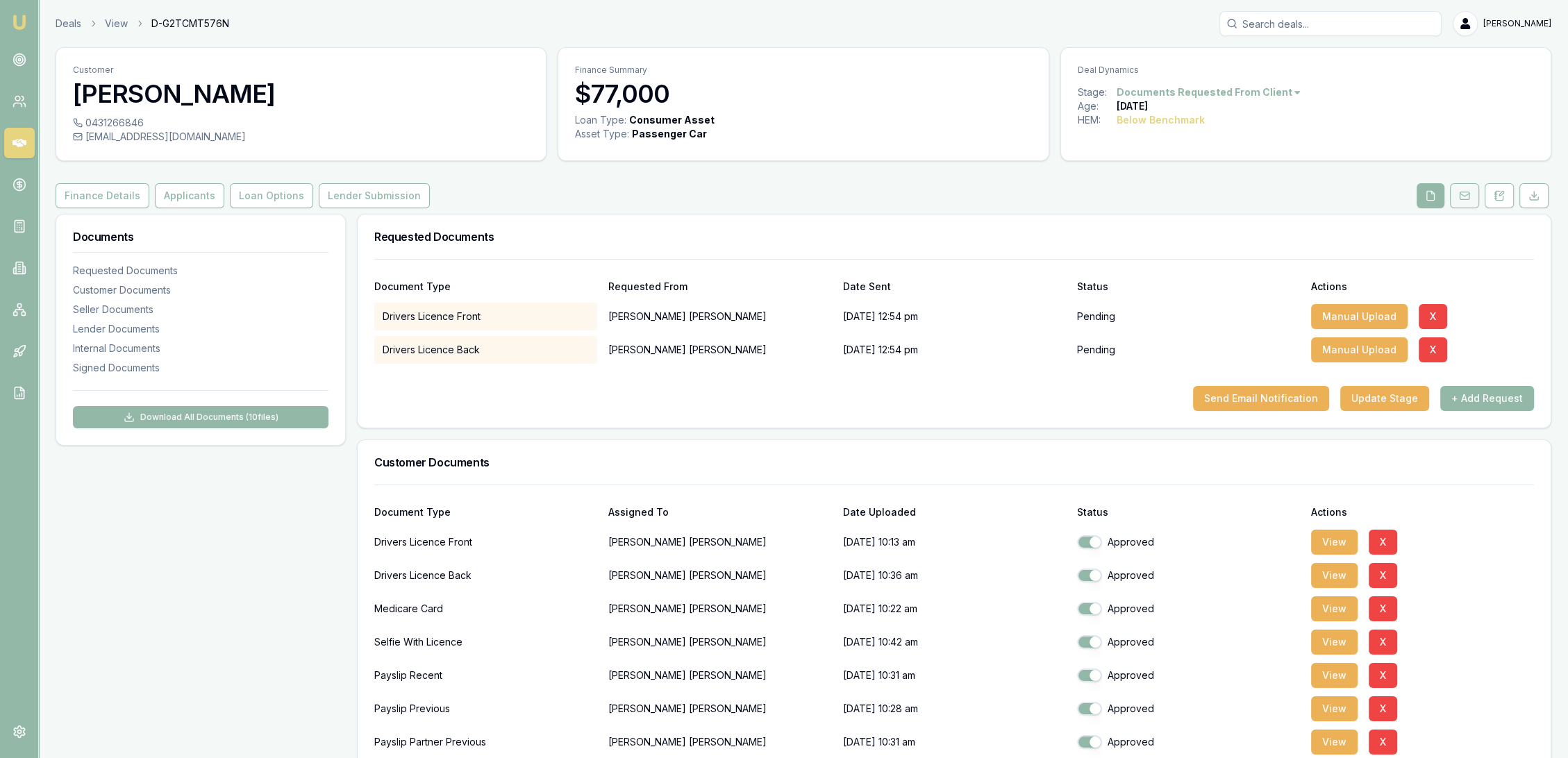
drag, startPoint x: 1509, startPoint y: 195, endPoint x: 1476, endPoint y: 206, distance: 34.8
click at [1509, 195] on button at bounding box center [1500, 195] width 29 height 25
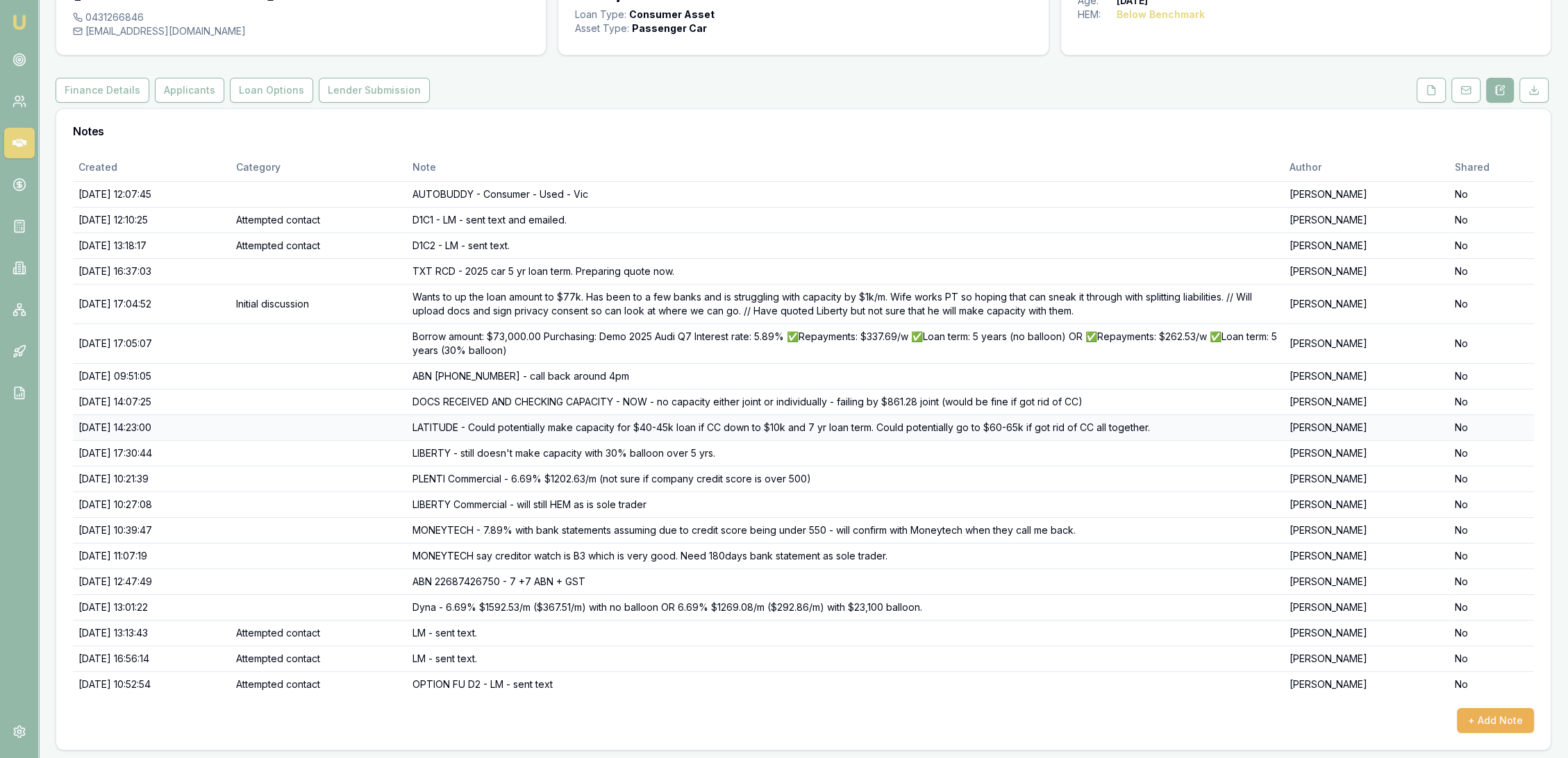
scroll to position [106, 0]
click at [183, 88] on button "Applicants" at bounding box center [190, 89] width 69 height 25
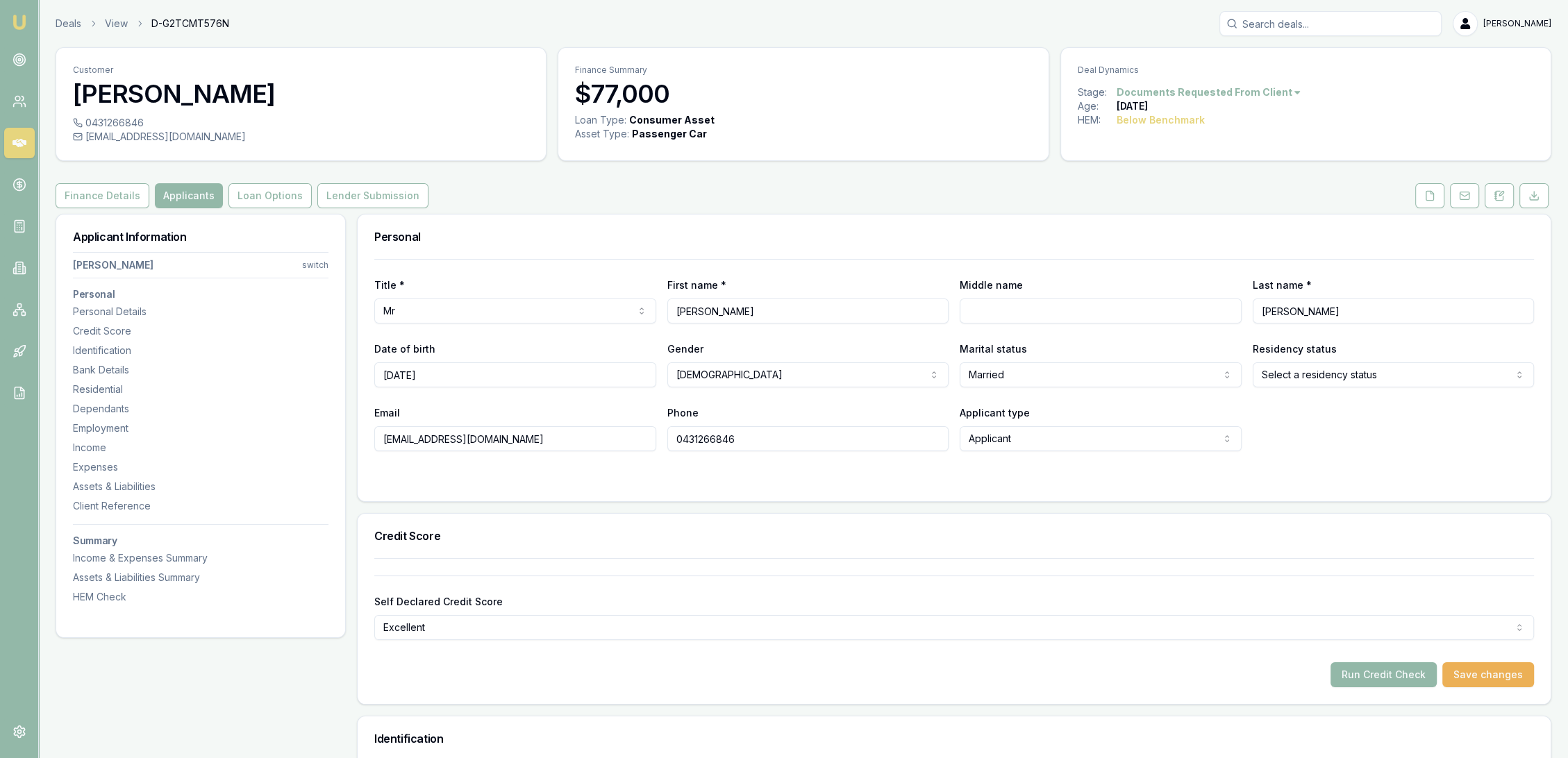
scroll to position [154, 0]
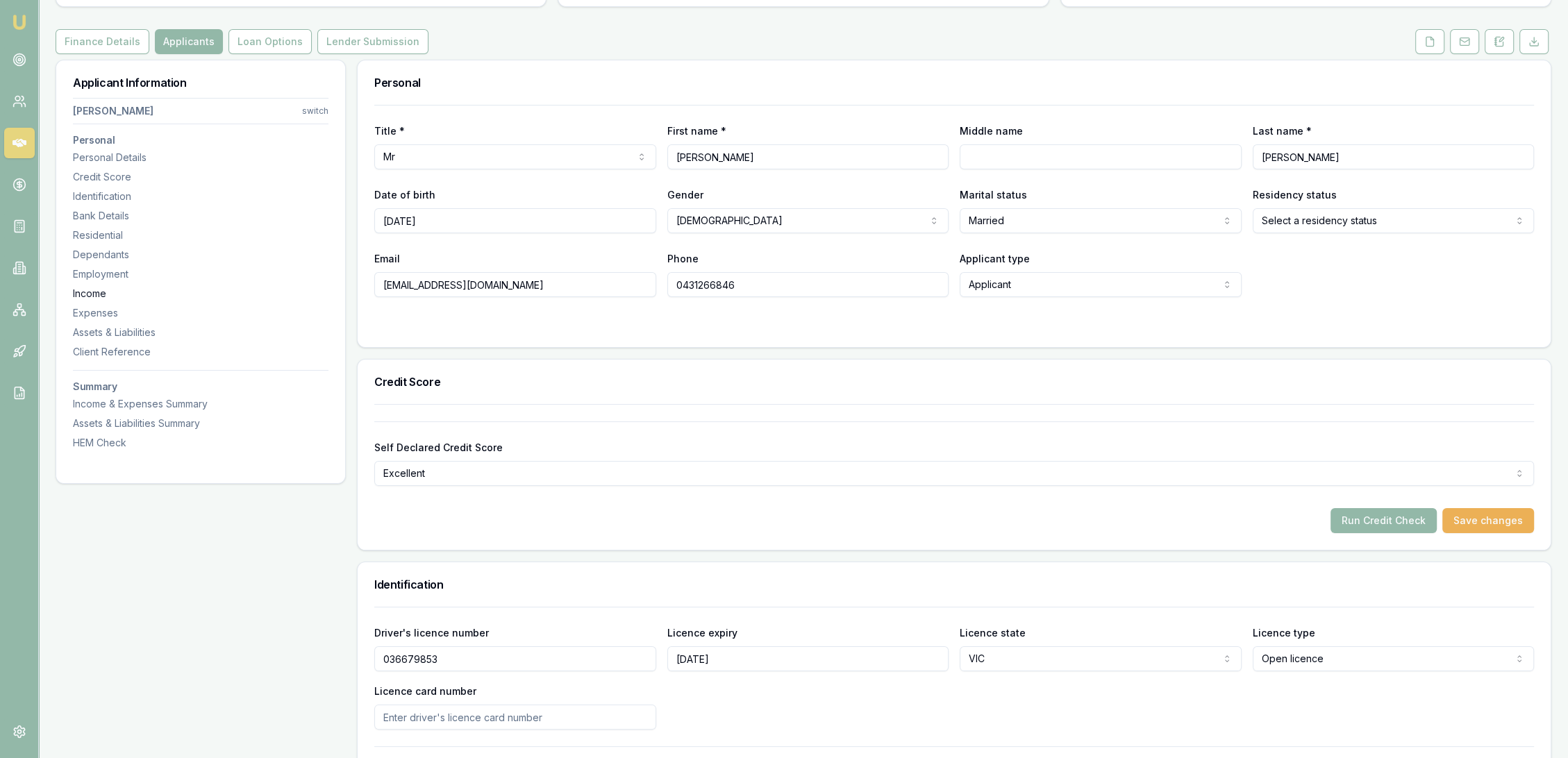
click at [87, 294] on div "Income" at bounding box center [201, 293] width 255 height 14
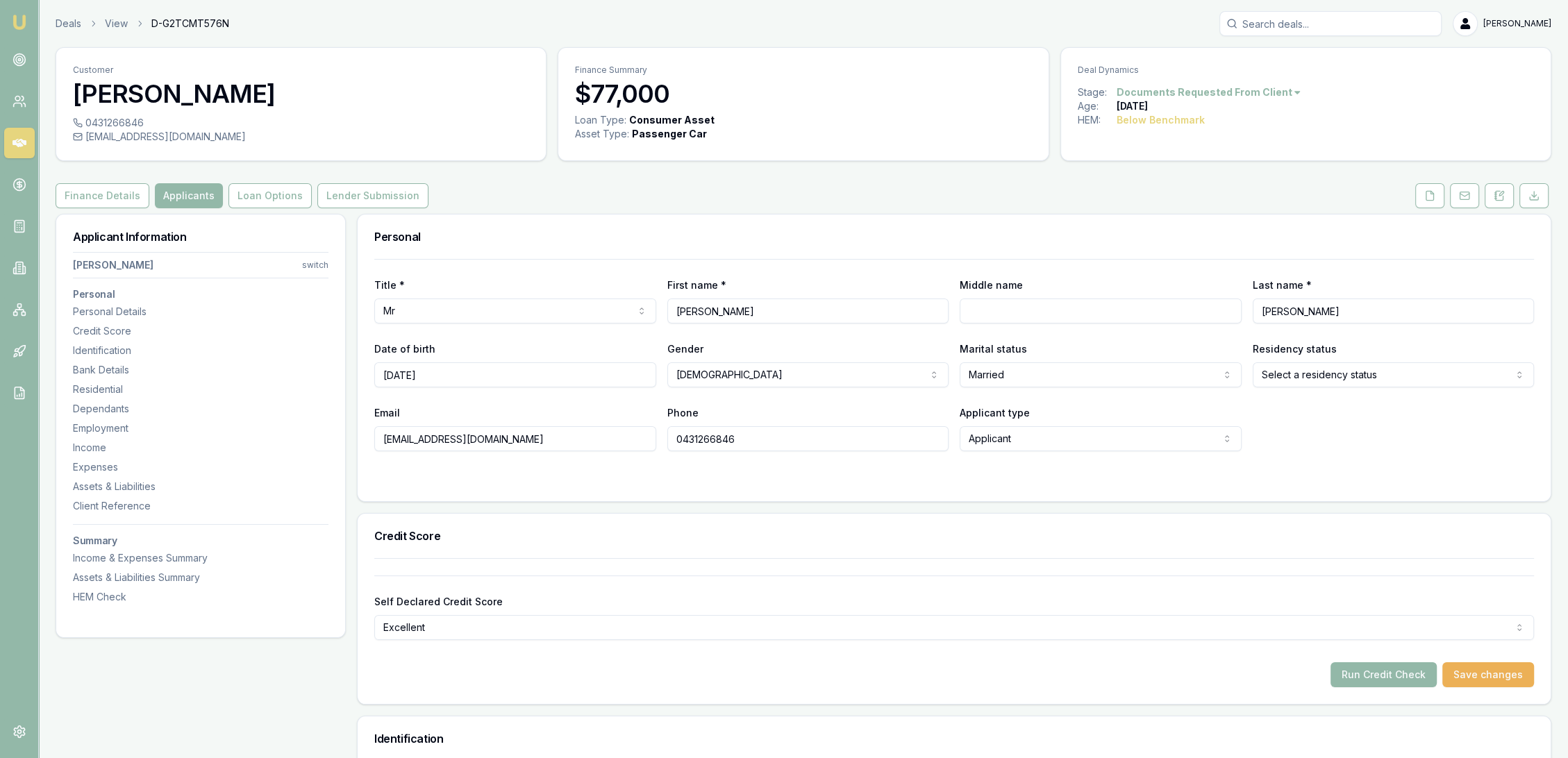
scroll to position [0, 0]
click at [1493, 192] on button at bounding box center [1500, 195] width 29 height 25
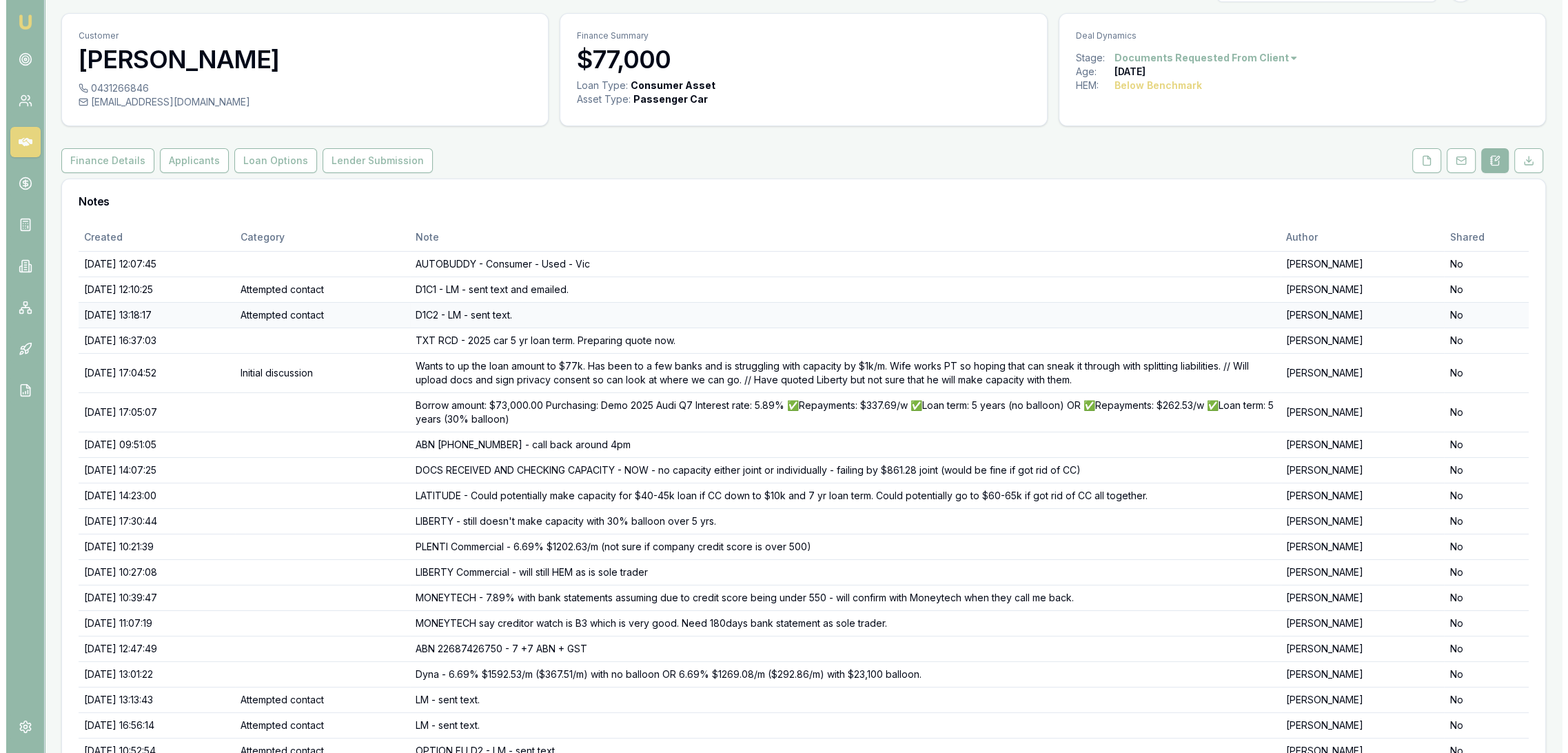
scroll to position [105, 0]
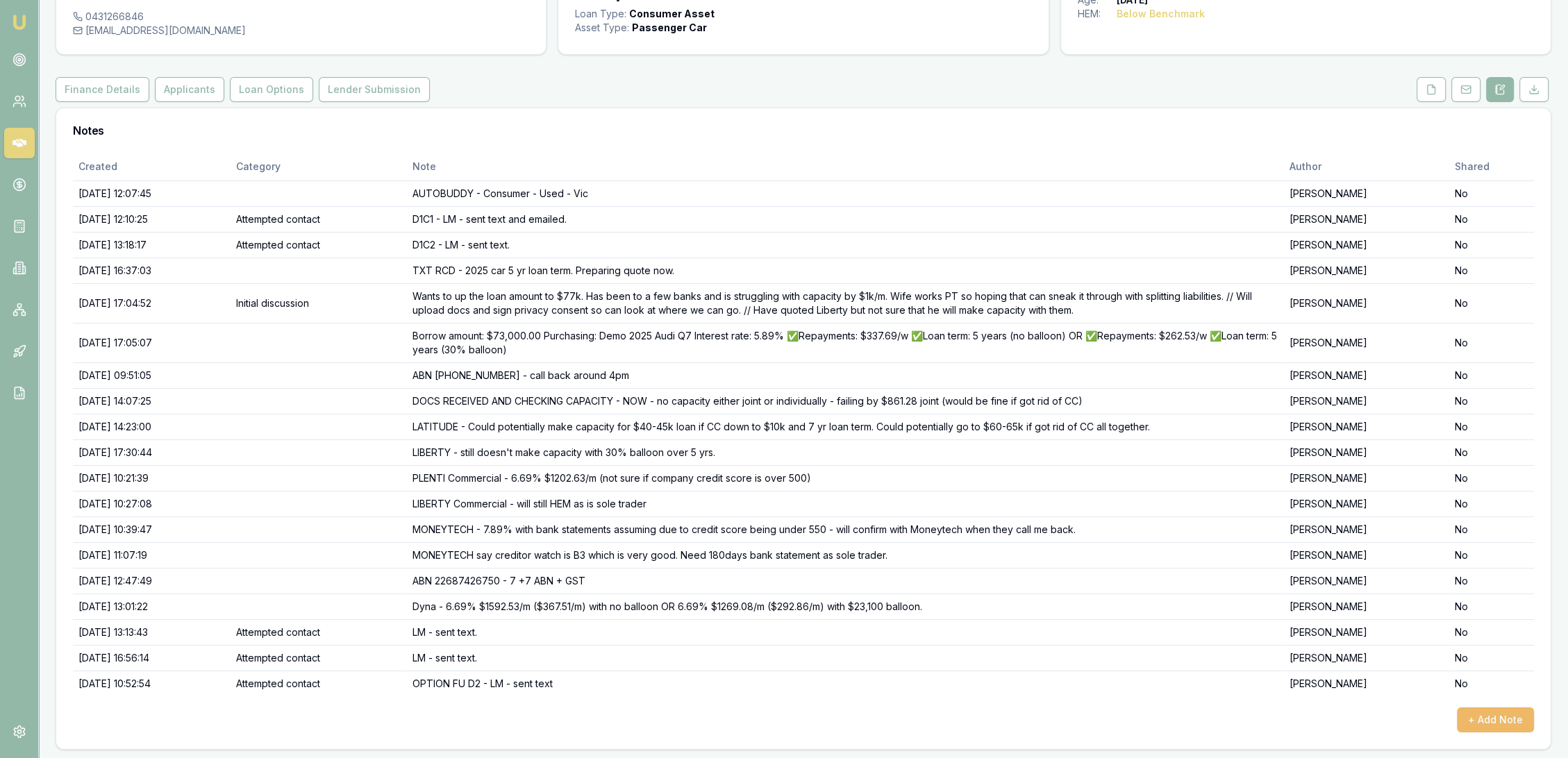
click at [1514, 710] on button "+ Add Note" at bounding box center [1496, 719] width 77 height 25
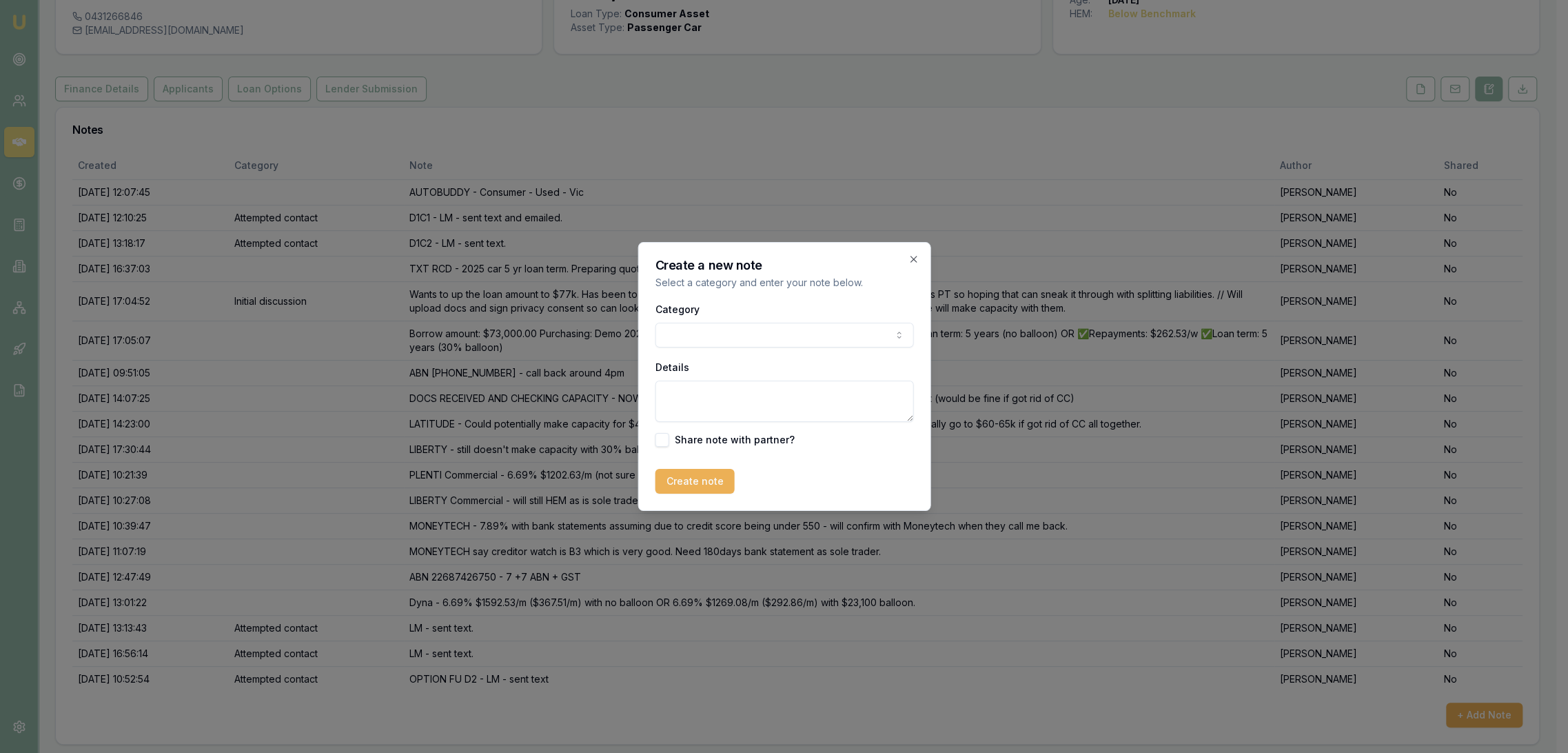
click at [696, 391] on textarea "Details" at bounding box center [784, 401] width 258 height 41
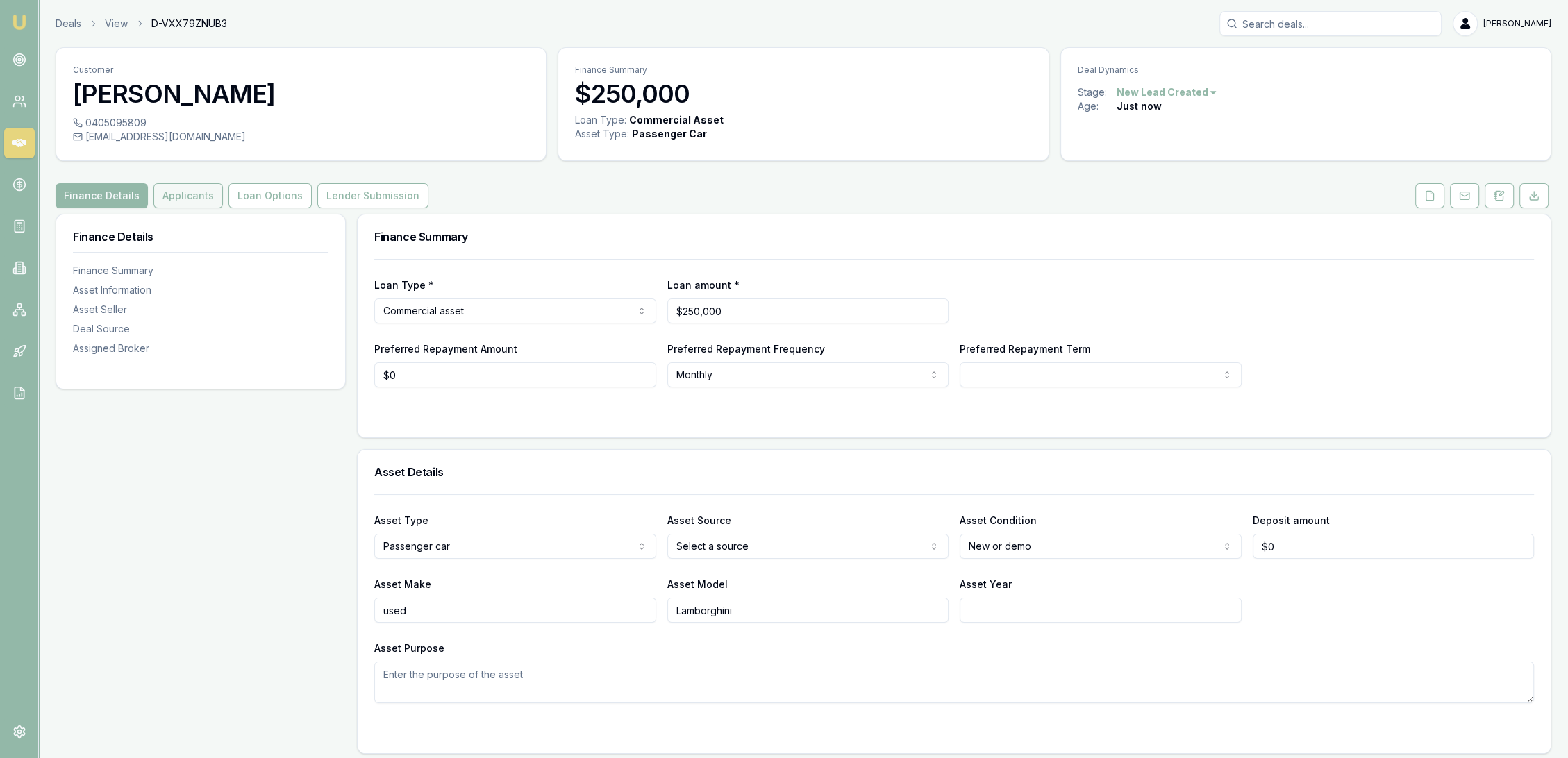
click at [183, 189] on button "Applicants" at bounding box center [188, 195] width 69 height 25
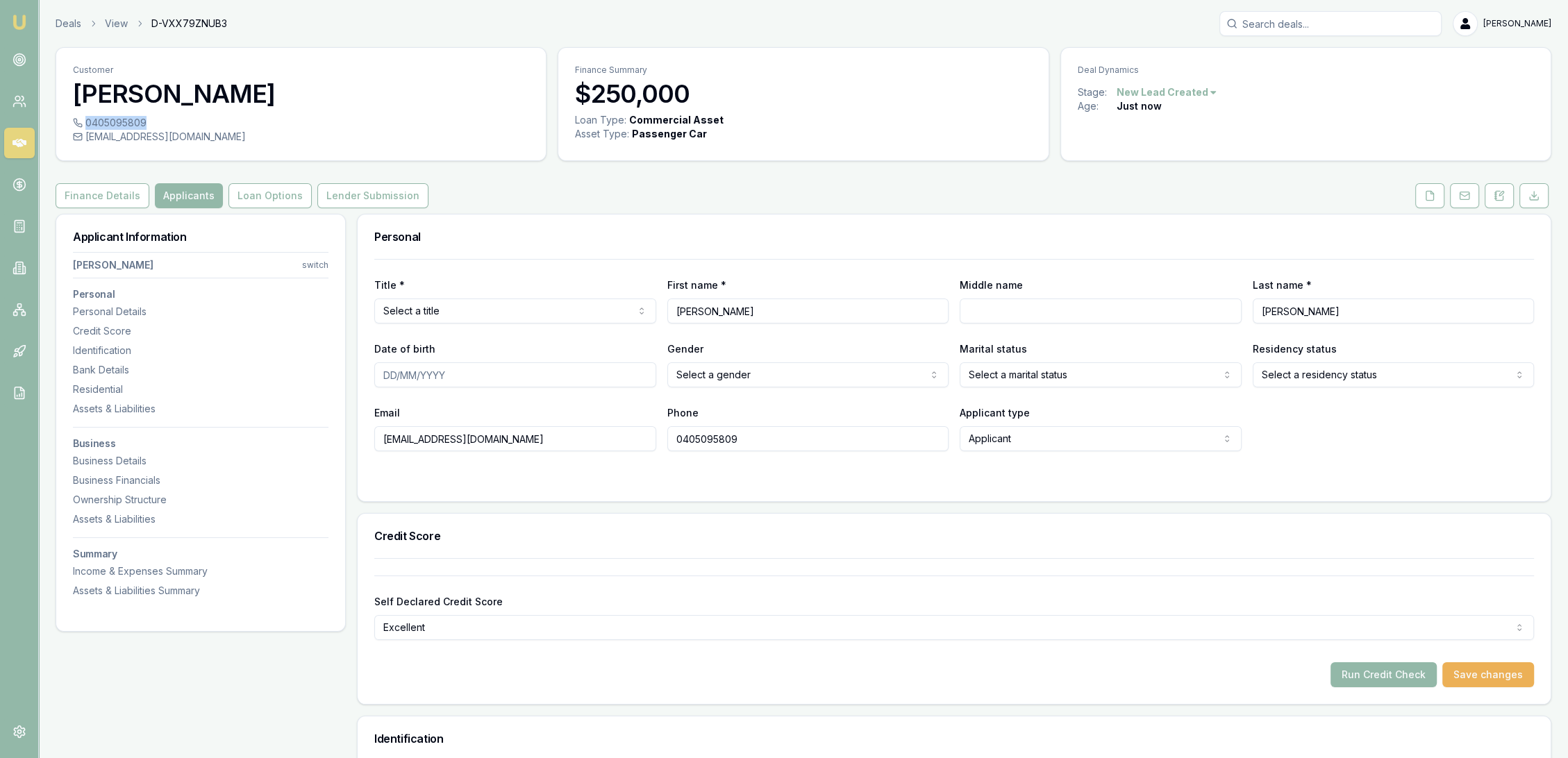
drag, startPoint x: 86, startPoint y: 120, endPoint x: 144, endPoint y: 126, distance: 58.3
click at [144, 126] on div "0405095809" at bounding box center [301, 122] width 456 height 14
copy div "0405095809"
click at [116, 188] on button "Finance Details" at bounding box center [102, 195] width 94 height 25
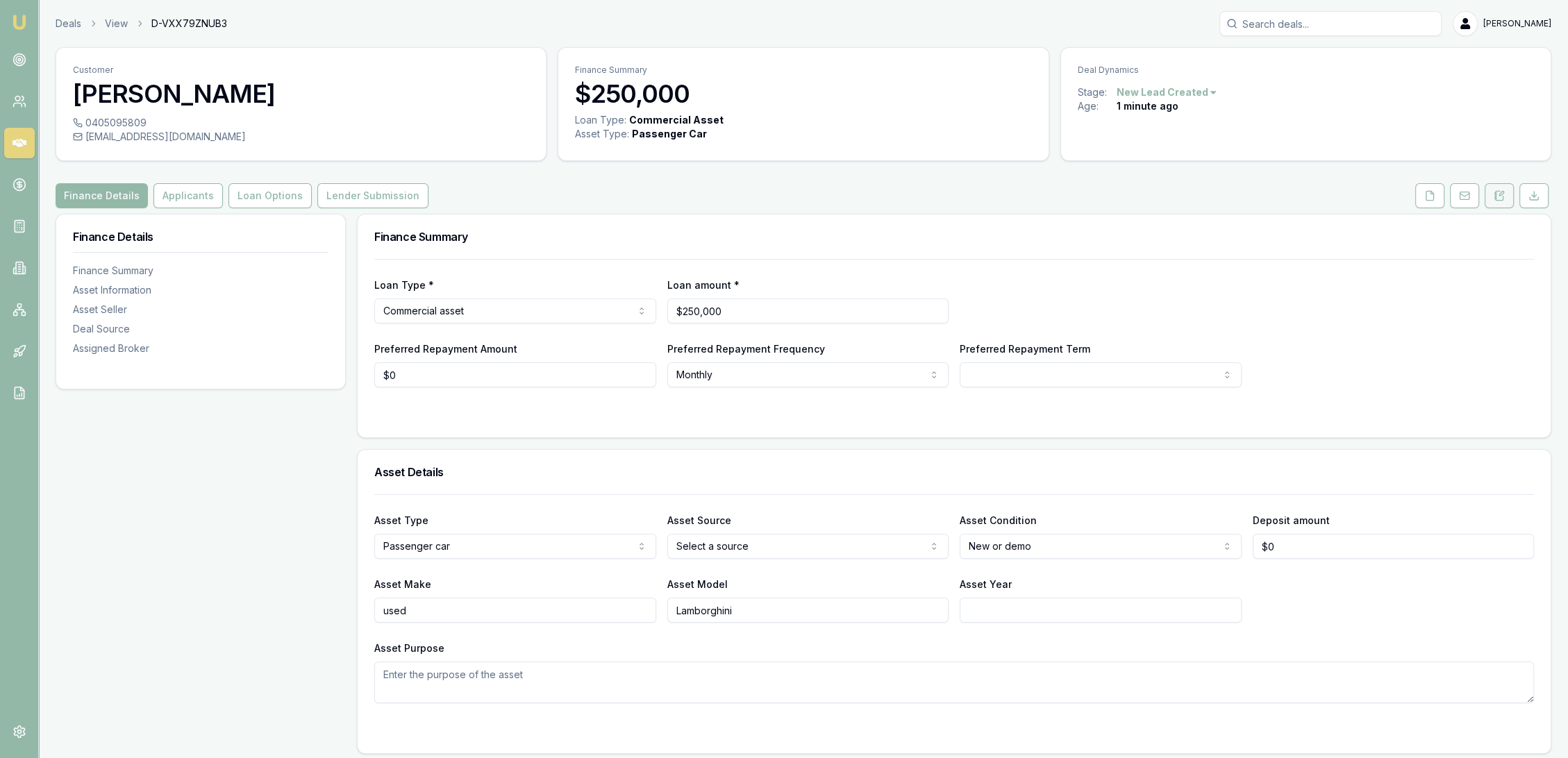
click at [1492, 194] on button at bounding box center [1500, 195] width 29 height 25
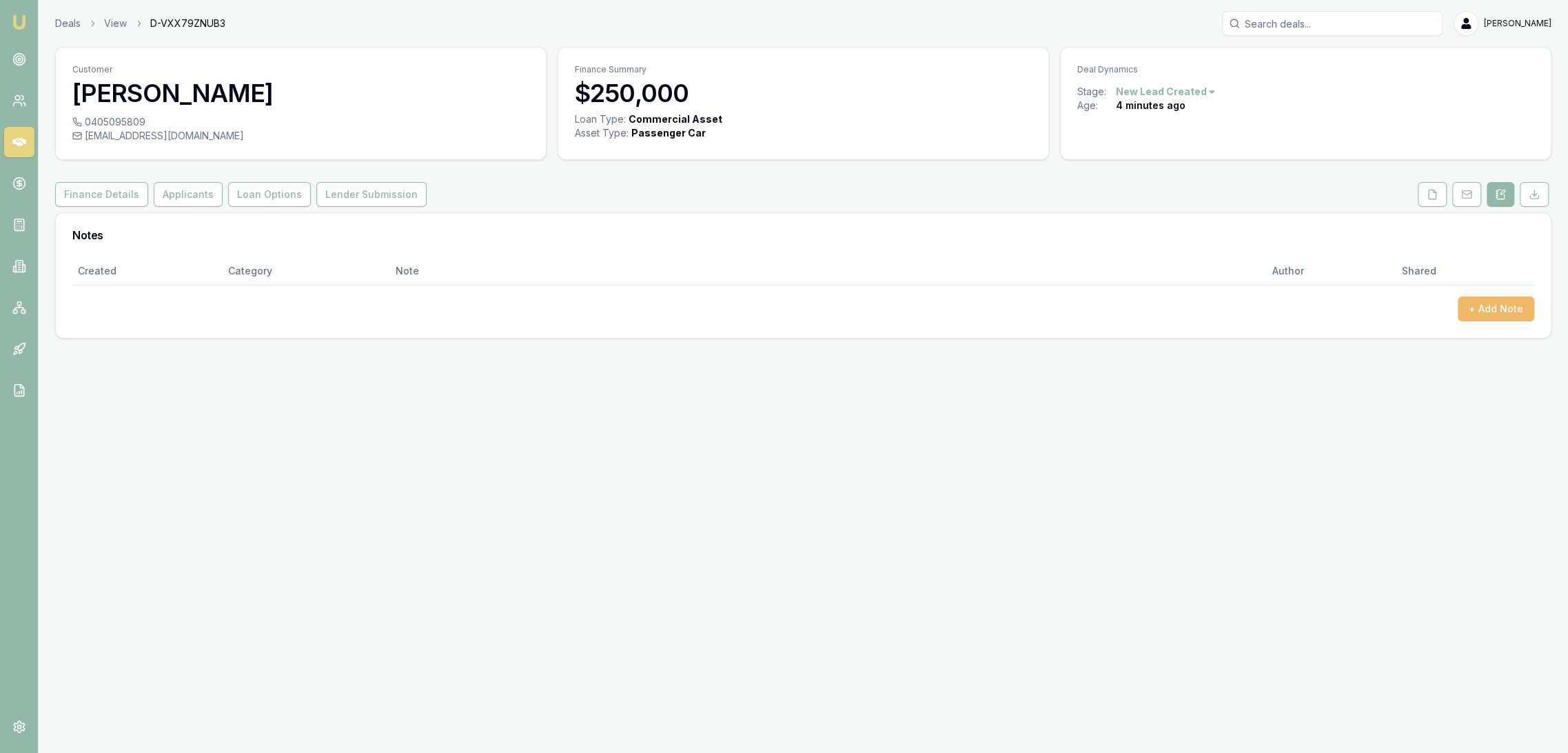
click at [1491, 306] on button "+ Add Note" at bounding box center [1496, 309] width 77 height 25
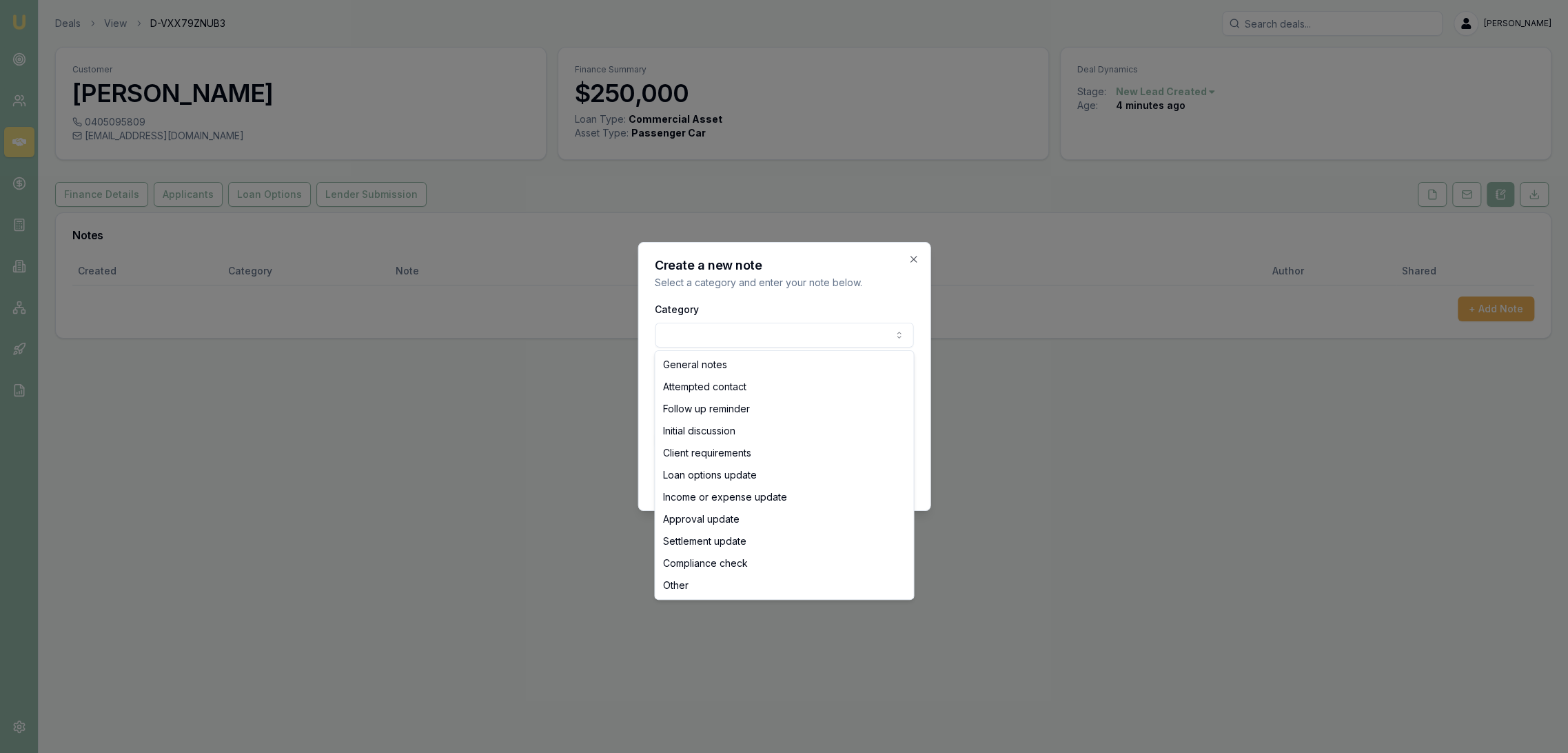
click at [693, 333] on body "Emu Broker Deals View D-VXX79ZNUB3 Robyn Adams Toggle Menu Customer Hassan El-a…" at bounding box center [784, 376] width 1568 height 753
select select "ATTEMPTED_CONTACT"
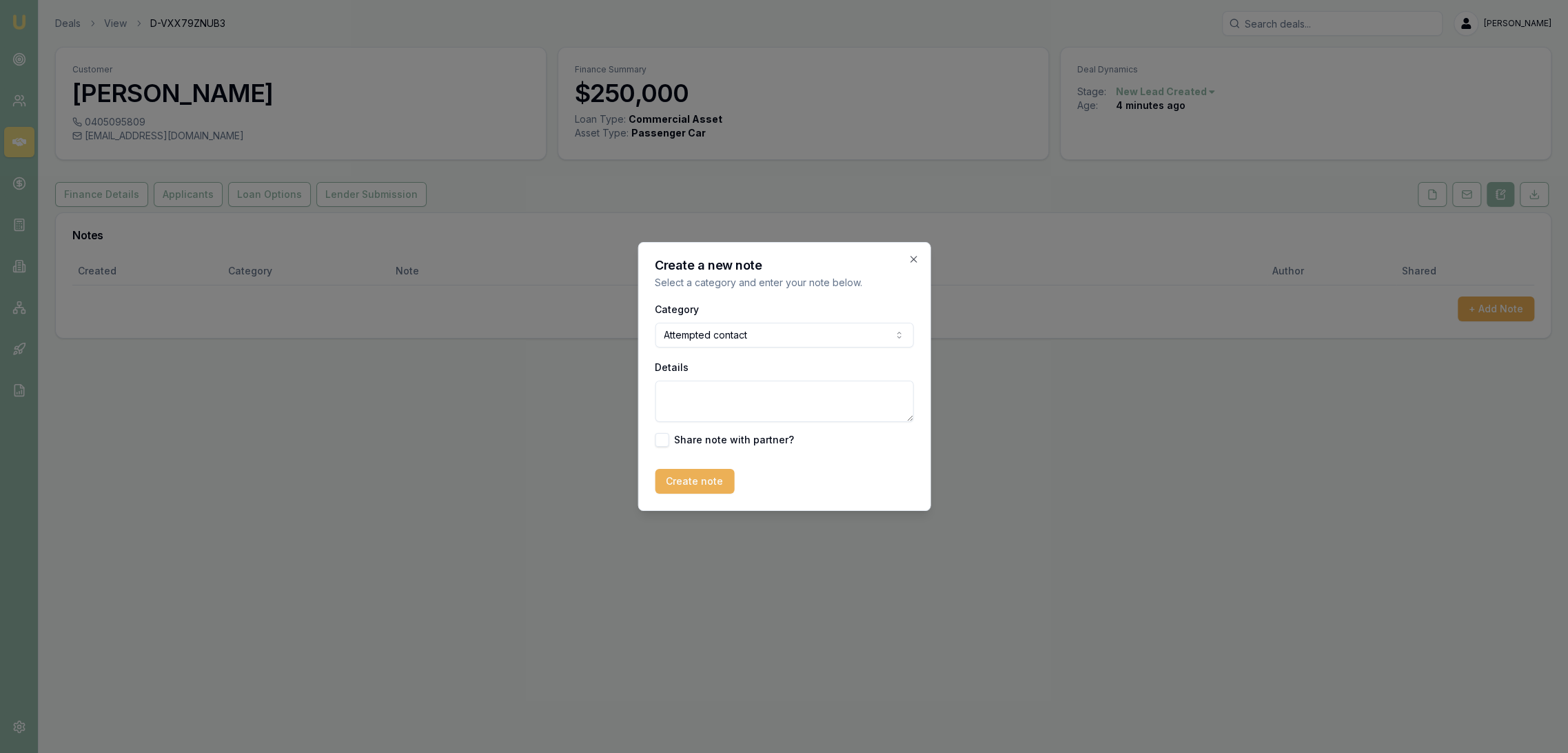
click at [797, 408] on textarea "Details" at bounding box center [784, 401] width 258 height 41
type textarea "L"
type textarea "D1C1 - LM - sent text."
click at [702, 482] on button "Create note" at bounding box center [694, 481] width 79 height 25
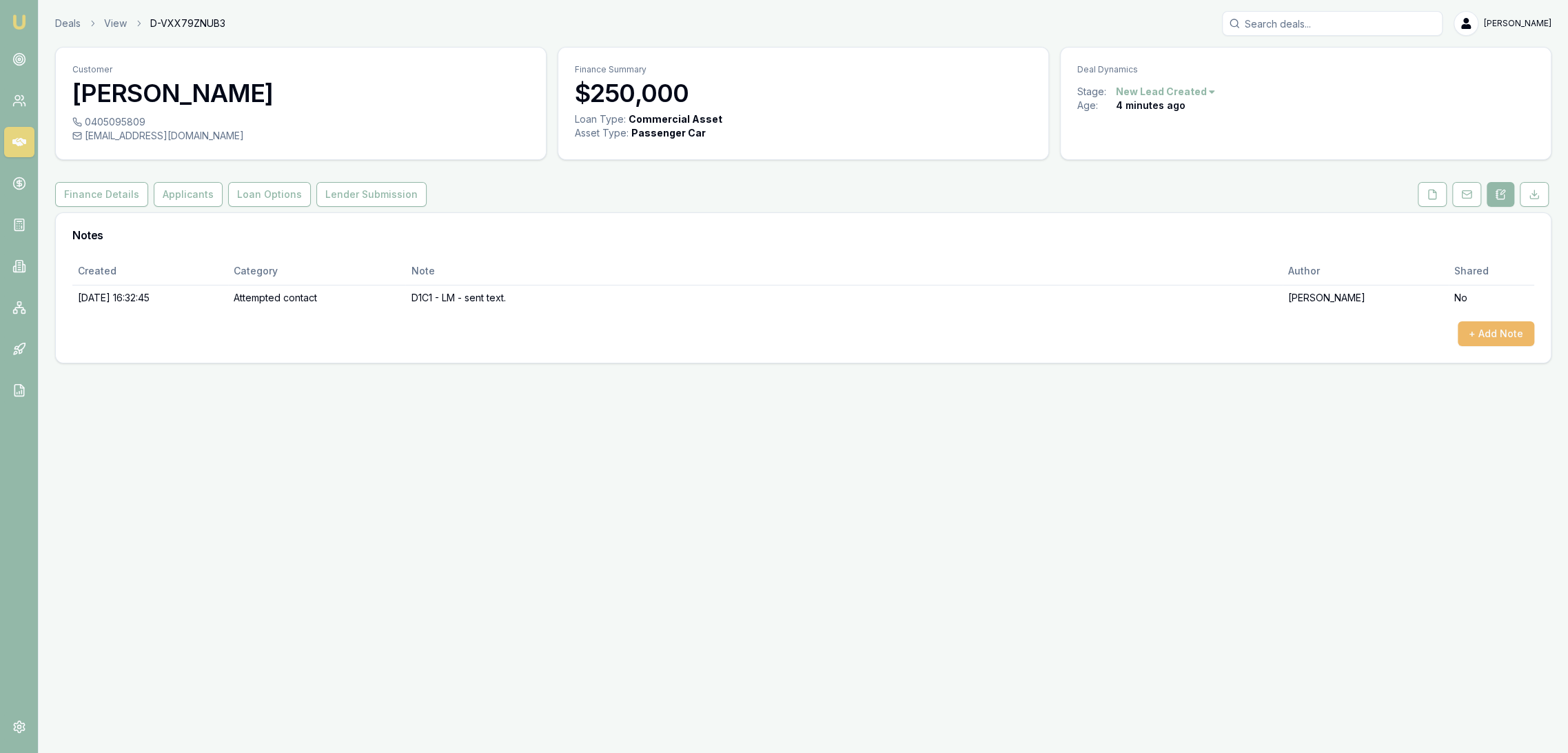
click at [1495, 329] on button "+ Add Note" at bounding box center [1496, 333] width 77 height 25
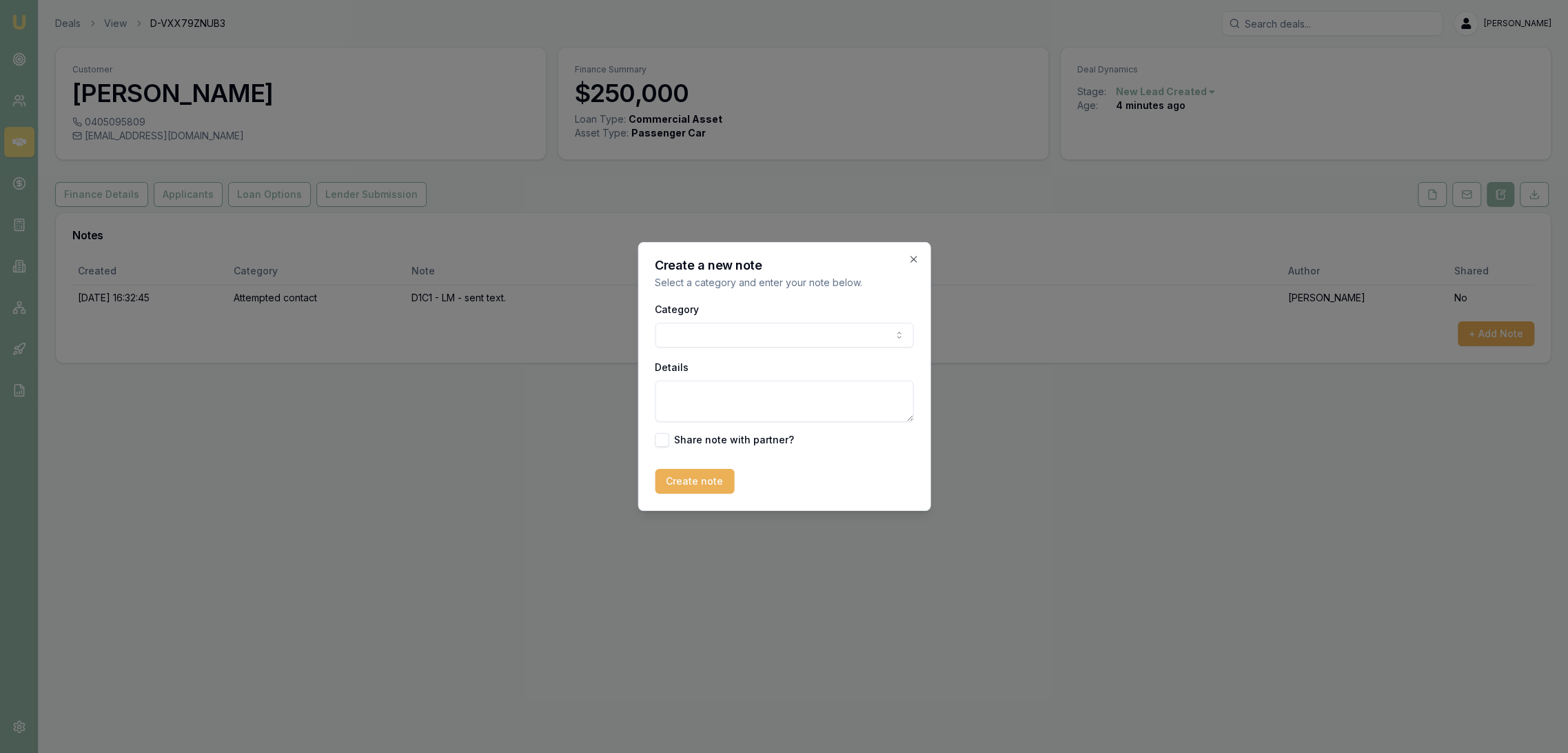
click at [833, 399] on textarea "Details" at bounding box center [784, 401] width 258 height 41
paste textarea "Not interested. Thought I'd get online approval. Please don't call back"
type textarea "Not interested. Thought I'd get online approval. Please don't call back."
click at [684, 483] on button "Create note" at bounding box center [694, 481] width 79 height 25
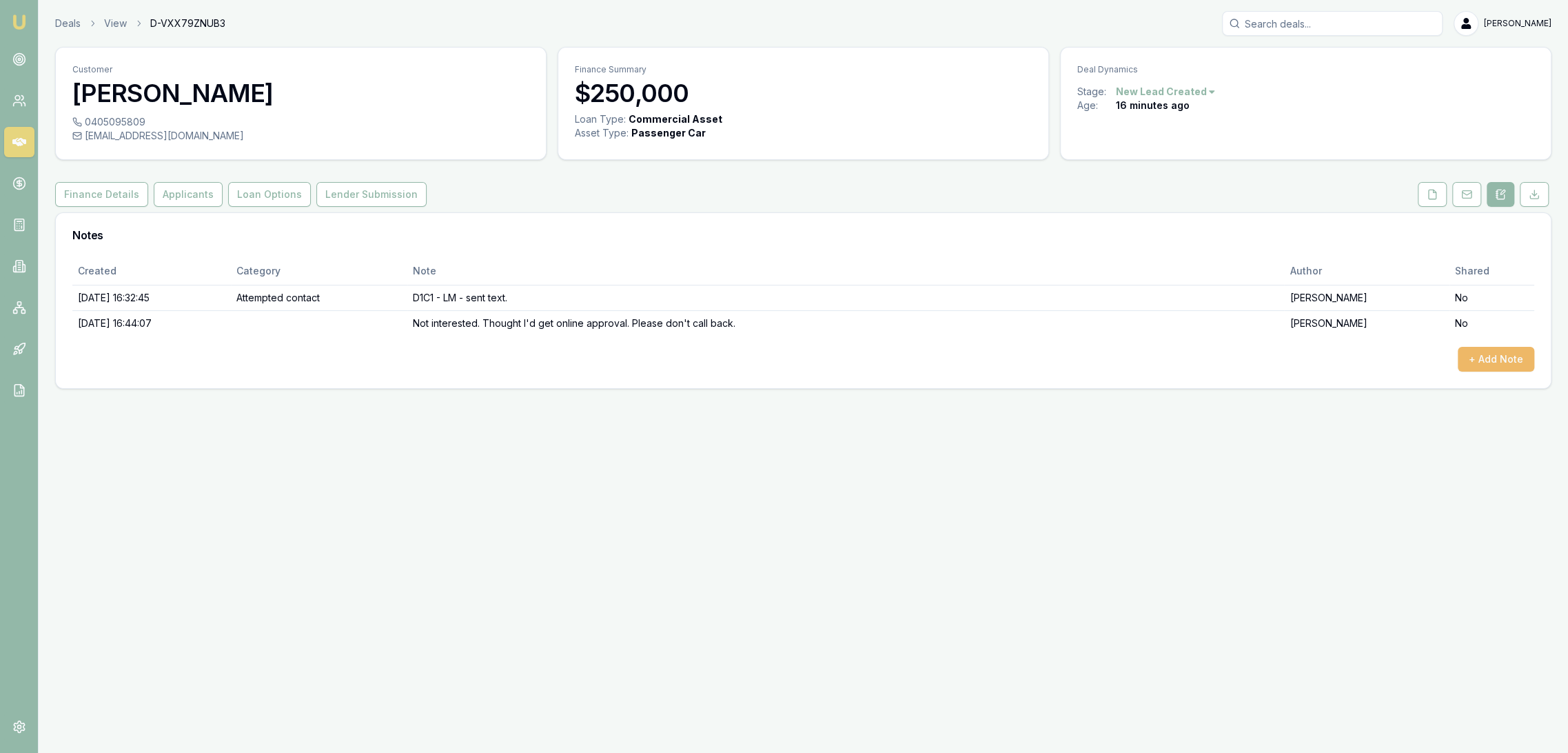
click at [1495, 354] on button "+ Add Note" at bounding box center [1496, 359] width 77 height 25
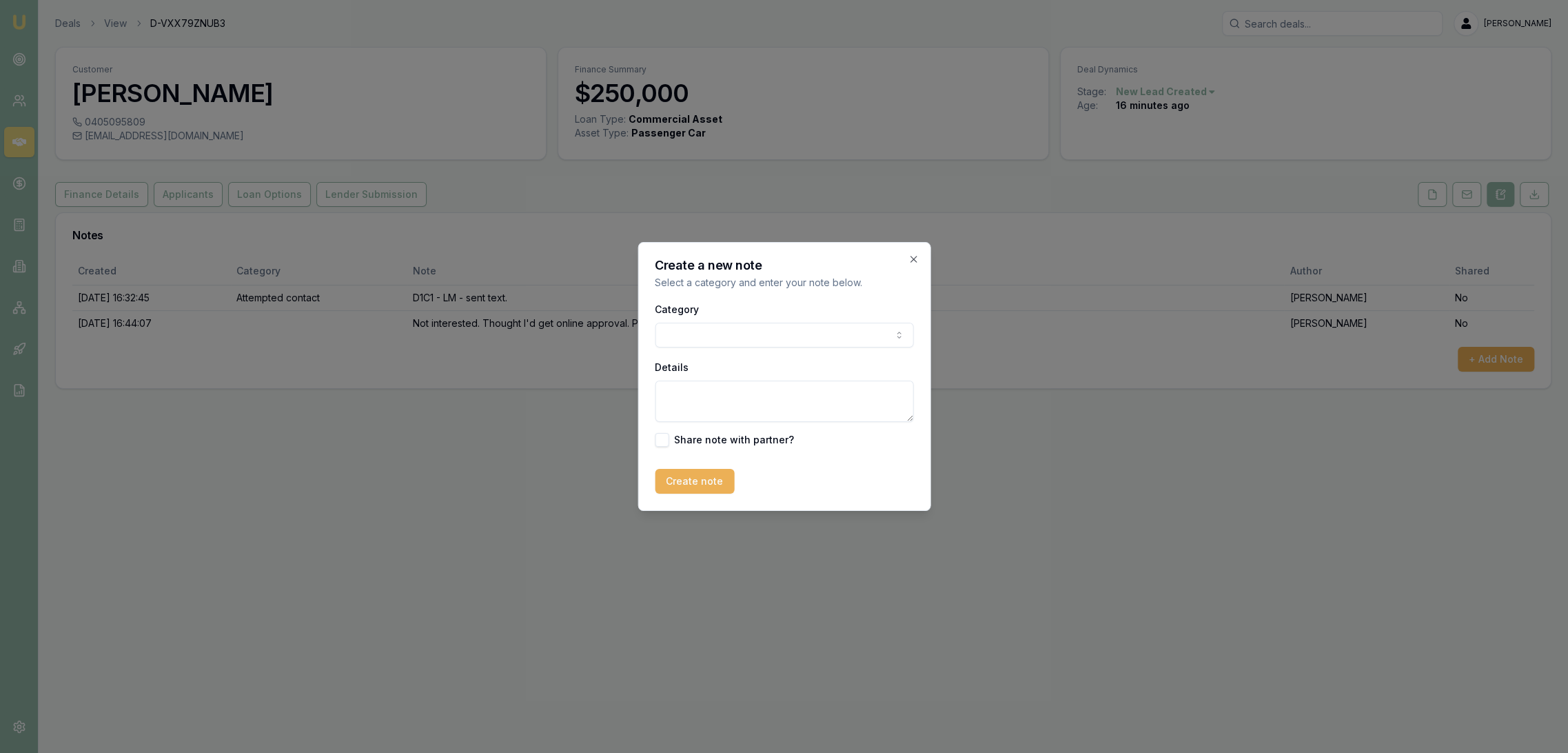
click at [719, 397] on textarea "Details" at bounding box center [784, 401] width 258 height 41
type textarea "CLOSING LEAD - not interested"
click at [682, 479] on button "Create note" at bounding box center [694, 481] width 79 height 25
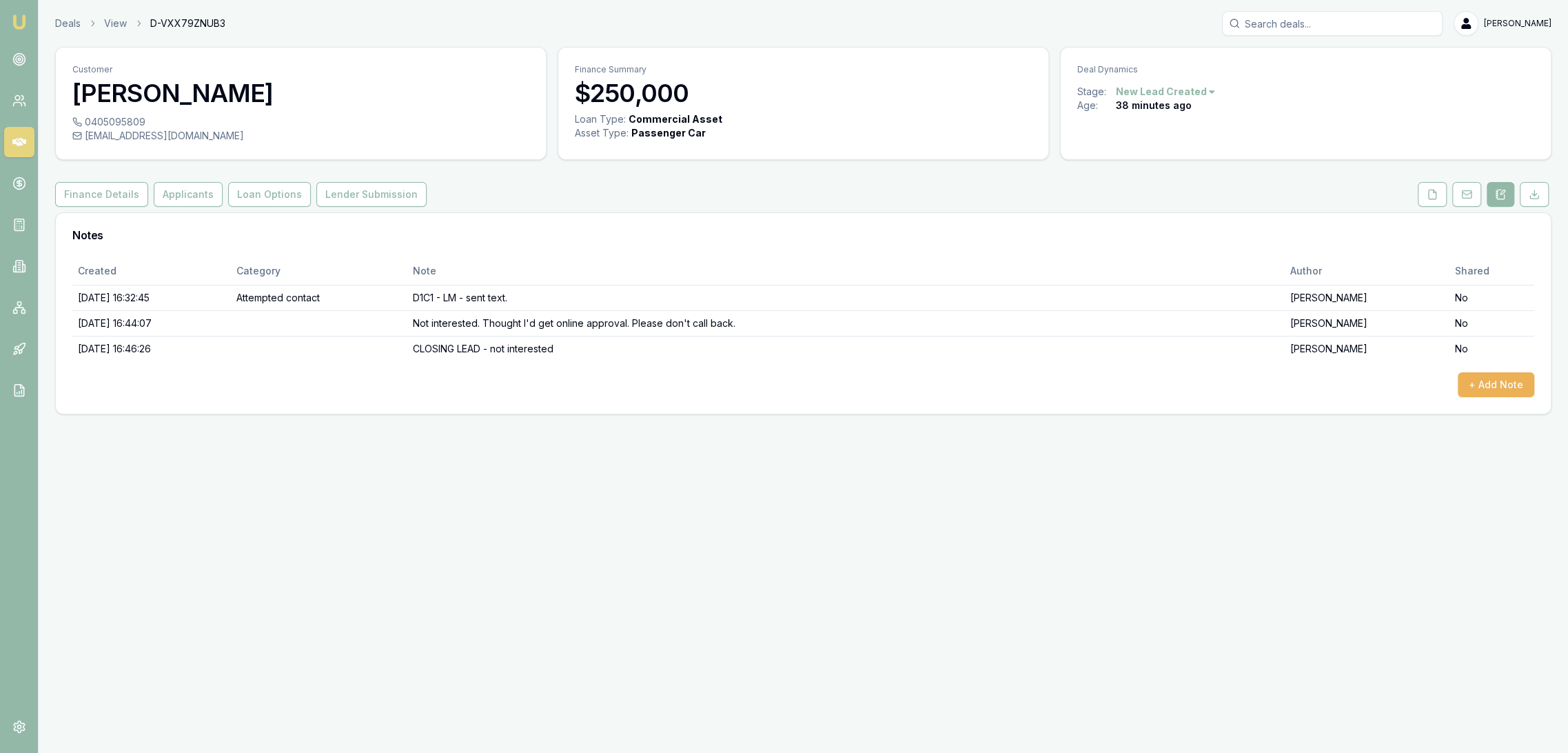
click at [1191, 91] on html "Emu Broker Deals View D-VXX79ZNUB3 Robyn Adams Toggle Menu Customer Hassan El-a…" at bounding box center [784, 376] width 1568 height 753
click at [1169, 201] on div "- Not Interested" at bounding box center [1163, 205] width 81 height 22
click at [22, 21] on img at bounding box center [19, 22] width 17 height 17
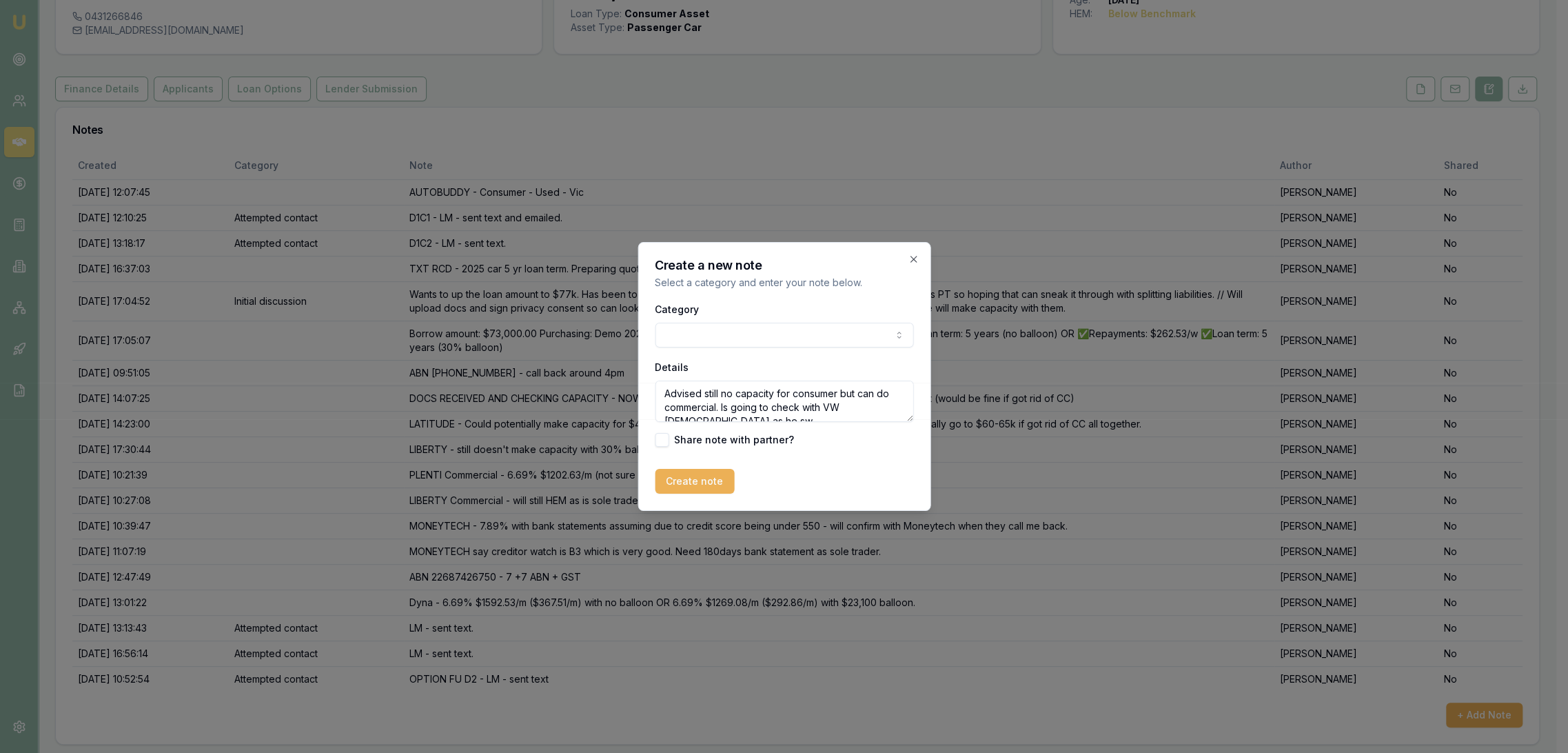
scroll to position [6, 0]
click at [713, 420] on textarea "Advised still no capacity for consumer but can do commercial. Is going to check…" at bounding box center [784, 401] width 258 height 41
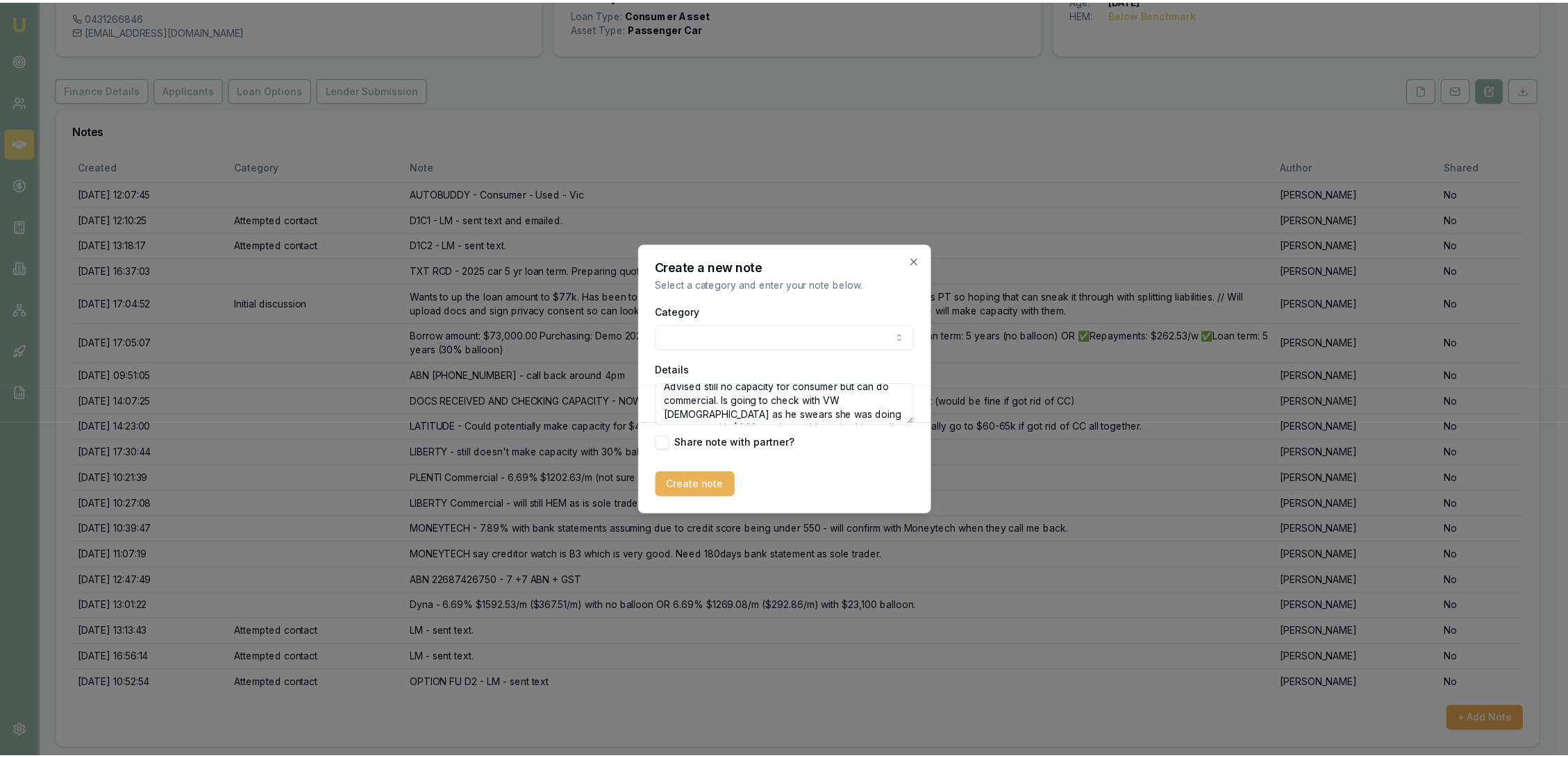
scroll to position [0, 0]
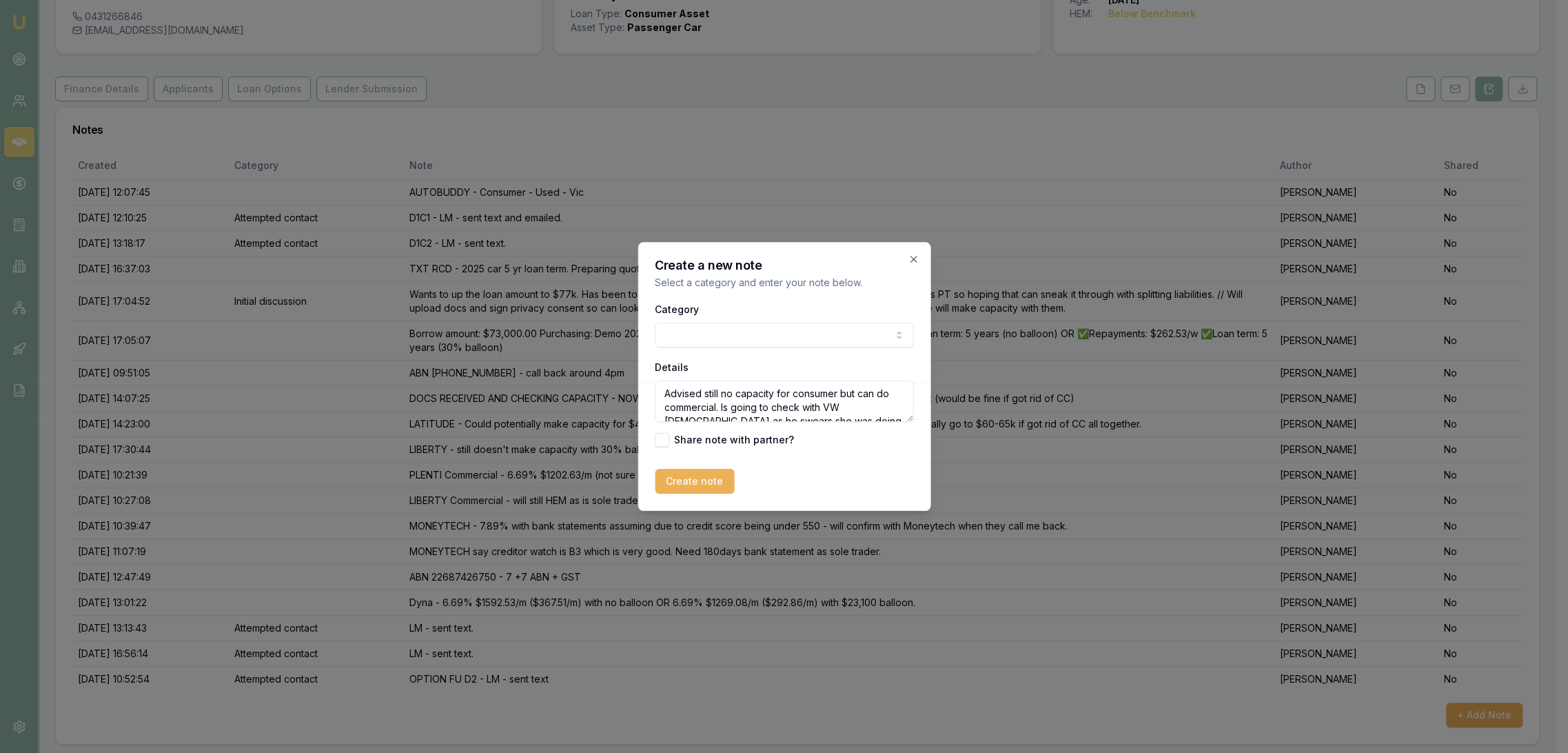
click at [670, 395] on textarea "Advised still no capacity for consumer but can do commercial. Is going to check…" at bounding box center [784, 401] width 258 height 41
type textarea "CUSTOMER CONTACT - Advised still no capacity for consumer but can do commercial…"
click at [676, 482] on button "Create note" at bounding box center [694, 481] width 79 height 25
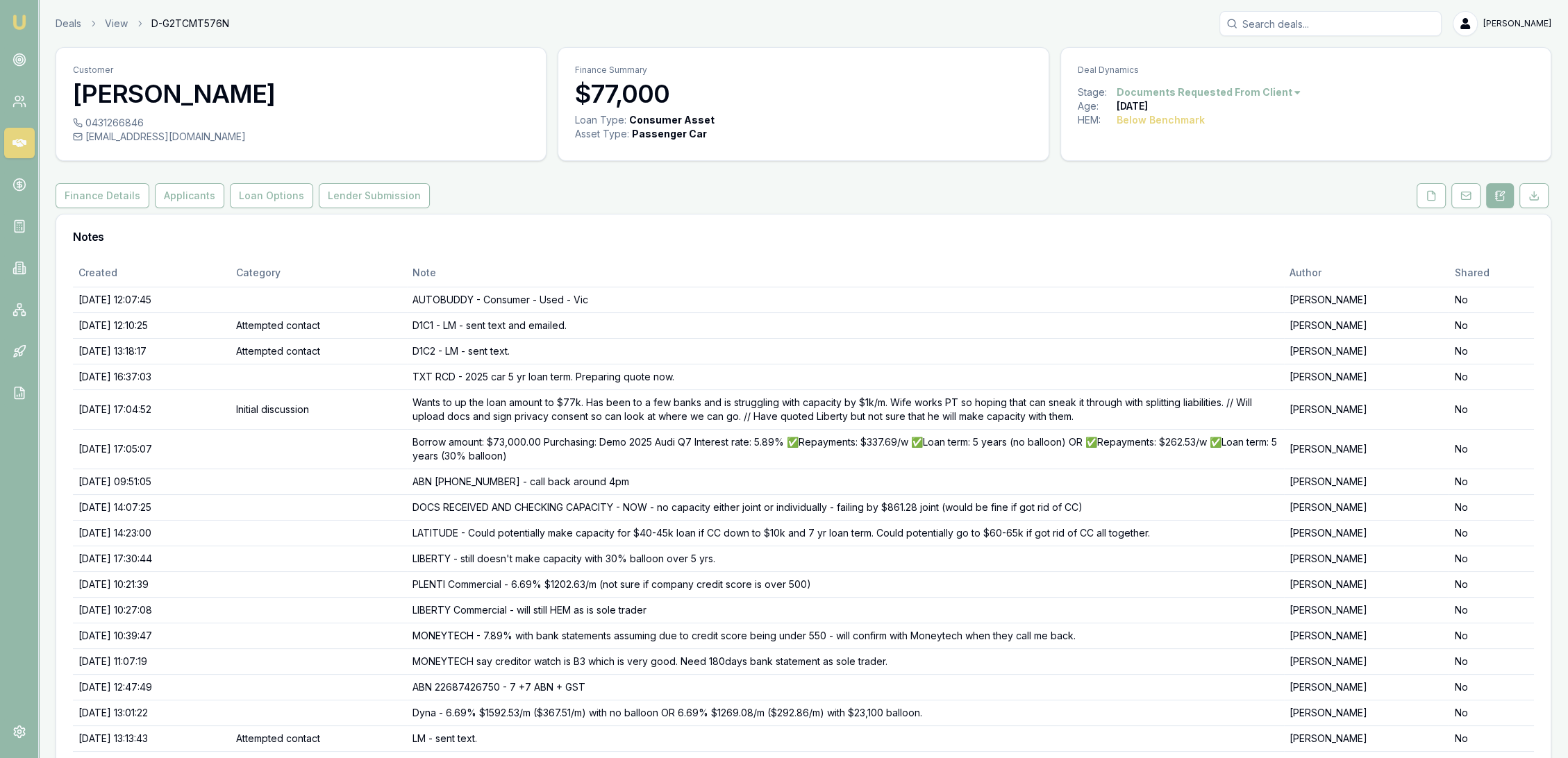
click at [18, 13] on link "Emu Broker" at bounding box center [19, 22] width 22 height 22
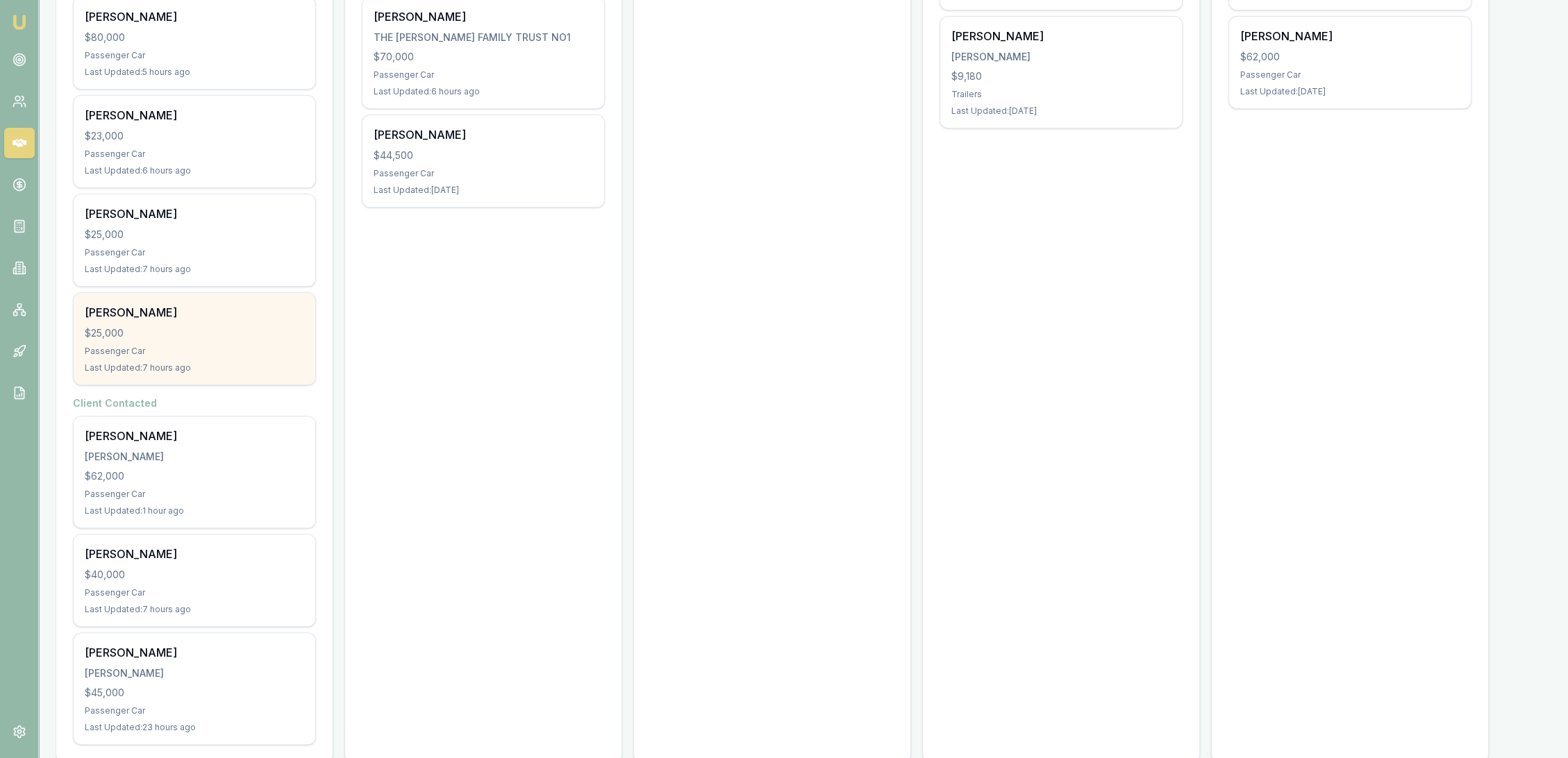
scroll to position [528, 0]
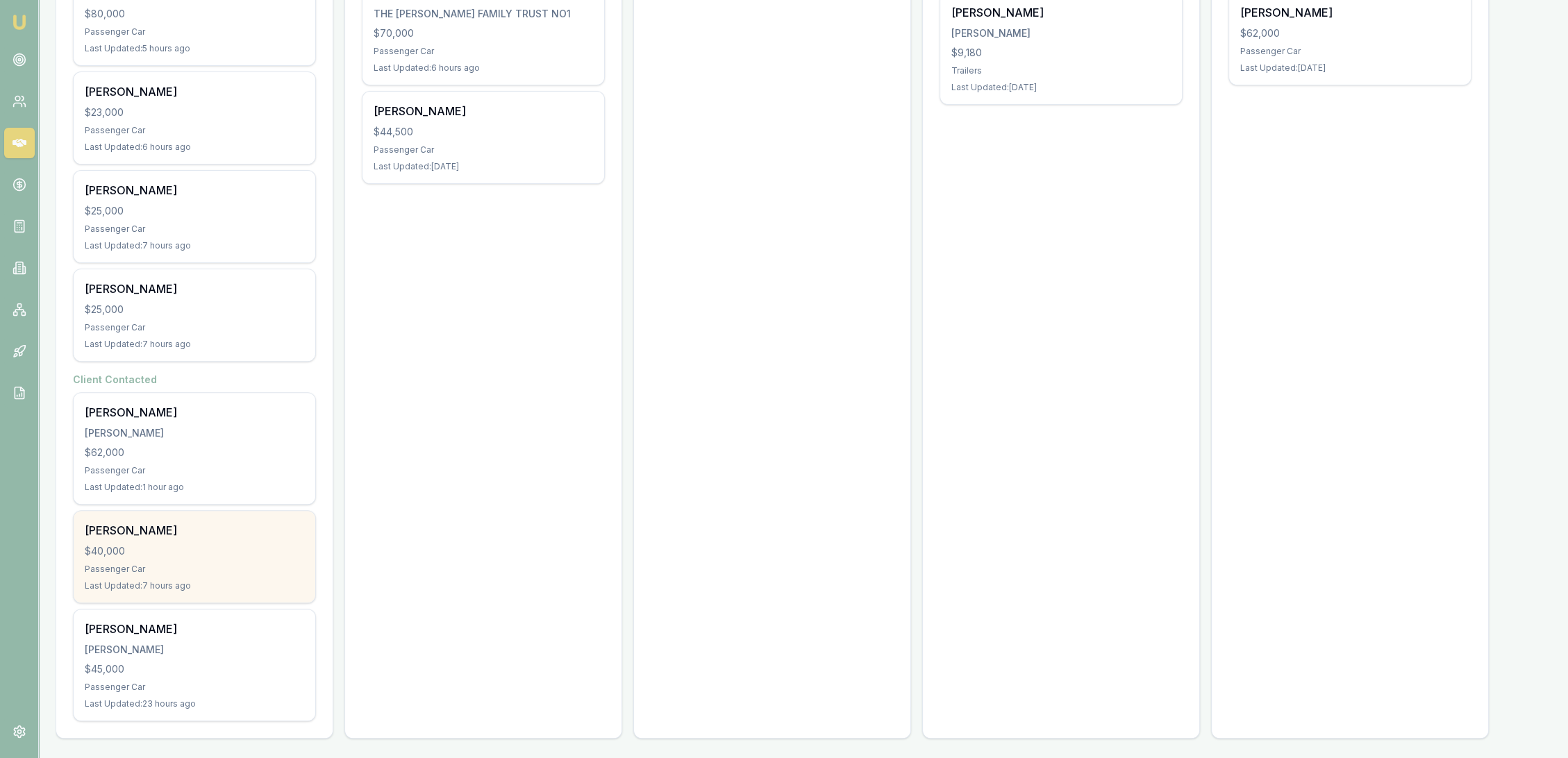
click at [186, 531] on div "[PERSON_NAME]" at bounding box center [194, 530] width 219 height 17
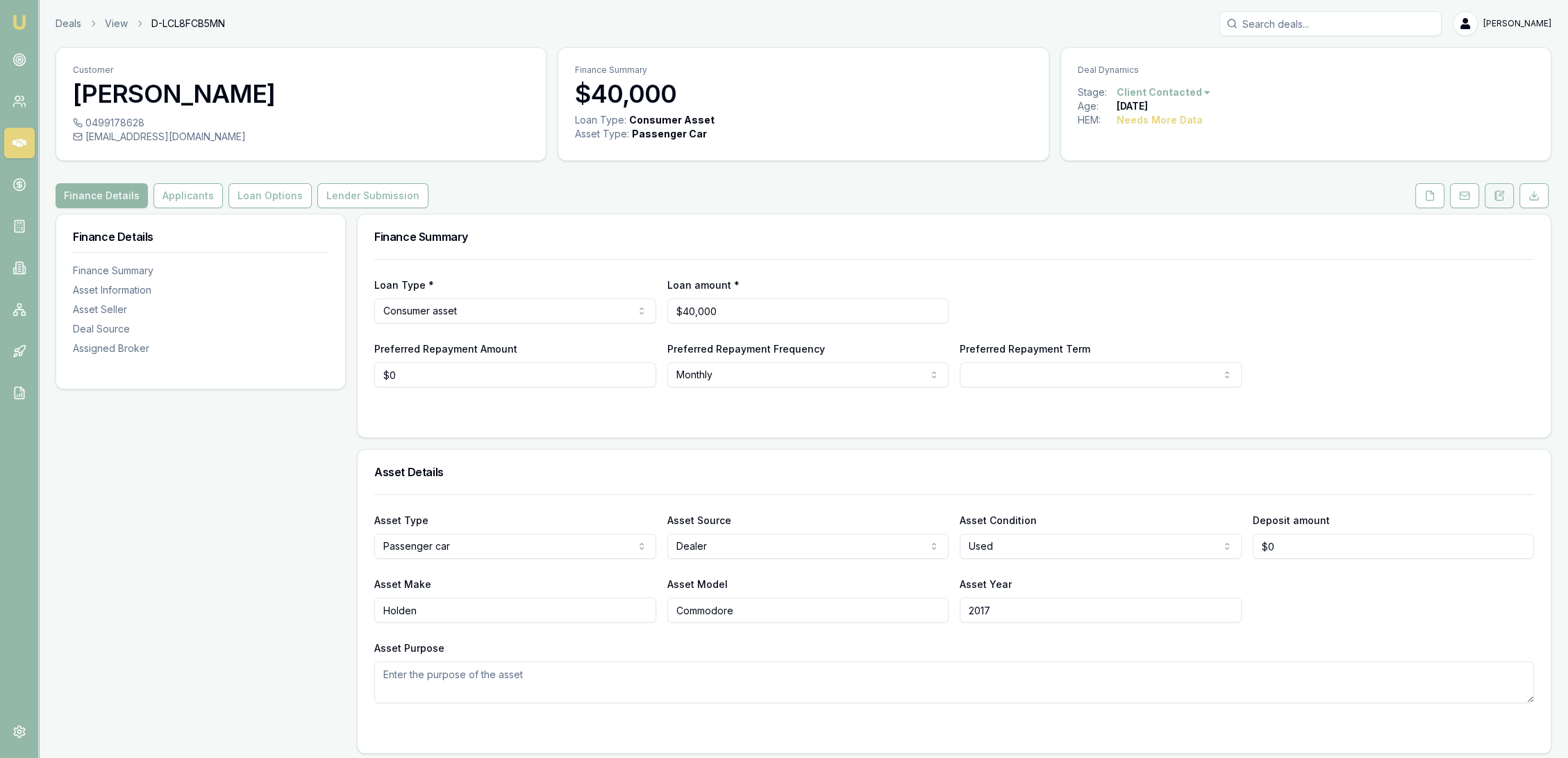
click at [1501, 197] on icon at bounding box center [1500, 196] width 11 height 11
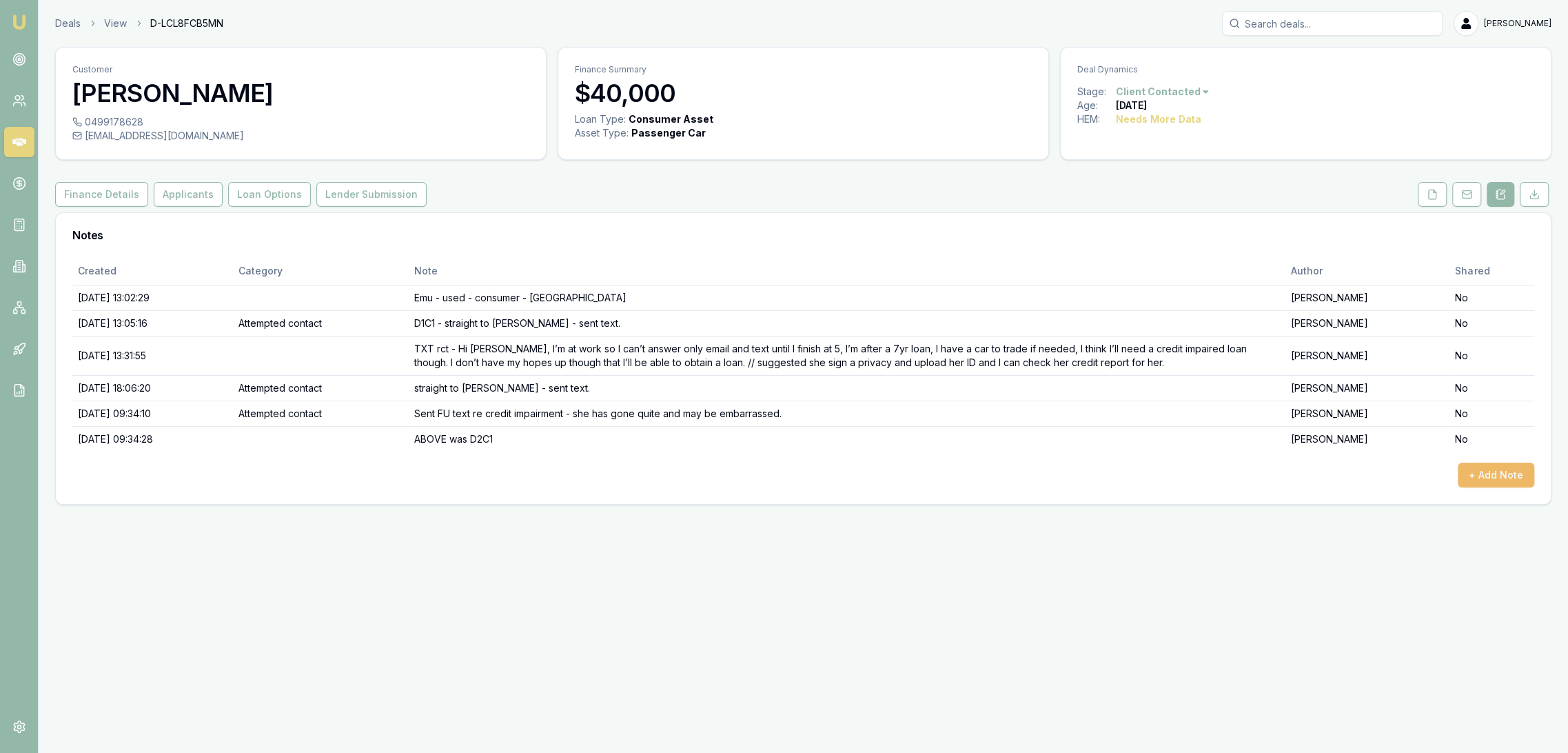
click at [1504, 477] on button "+ Add Note" at bounding box center [1496, 475] width 77 height 25
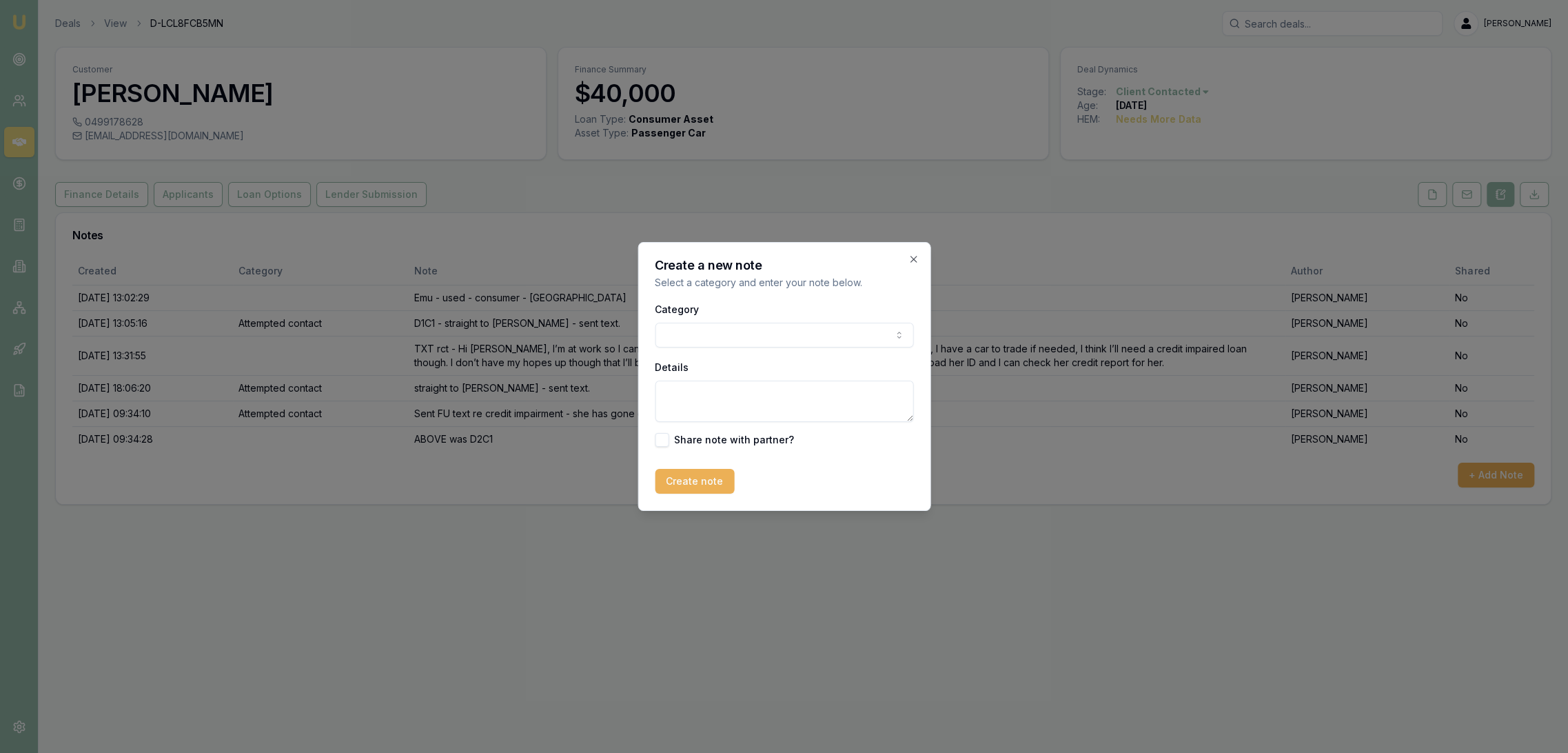
click at [716, 329] on body "Emu Broker Deals View D-LCL8FCB5MN [PERSON_NAME] Toggle Menu Customer [PERSON_N…" at bounding box center [784, 376] width 1568 height 753
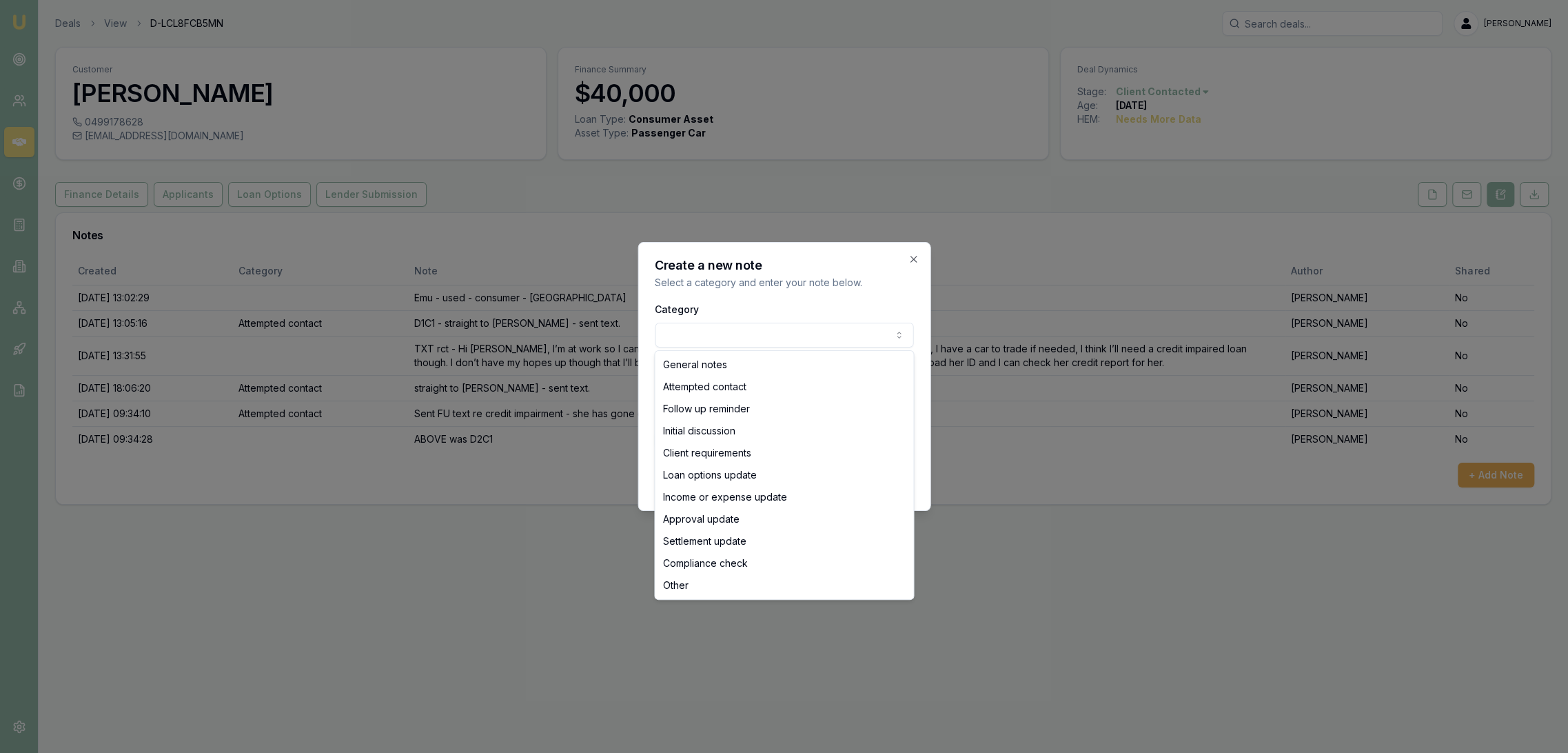
select select "ATTEMPTED_CONTACT"
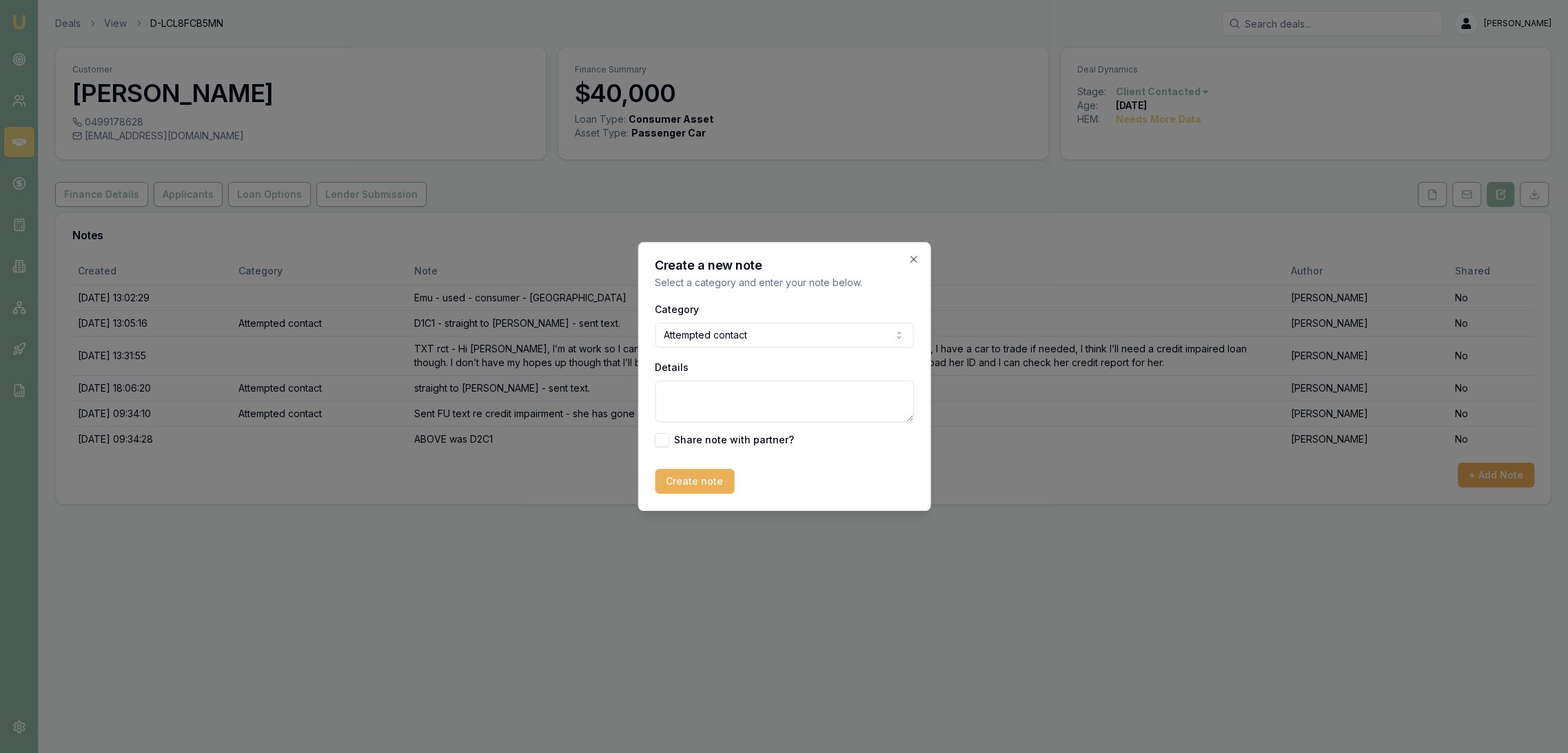
click at [690, 399] on textarea "Details" at bounding box center [784, 401] width 258 height 41
type textarea "D2C2 - rang once and then engaged."
click at [696, 482] on button "Create note" at bounding box center [694, 481] width 79 height 25
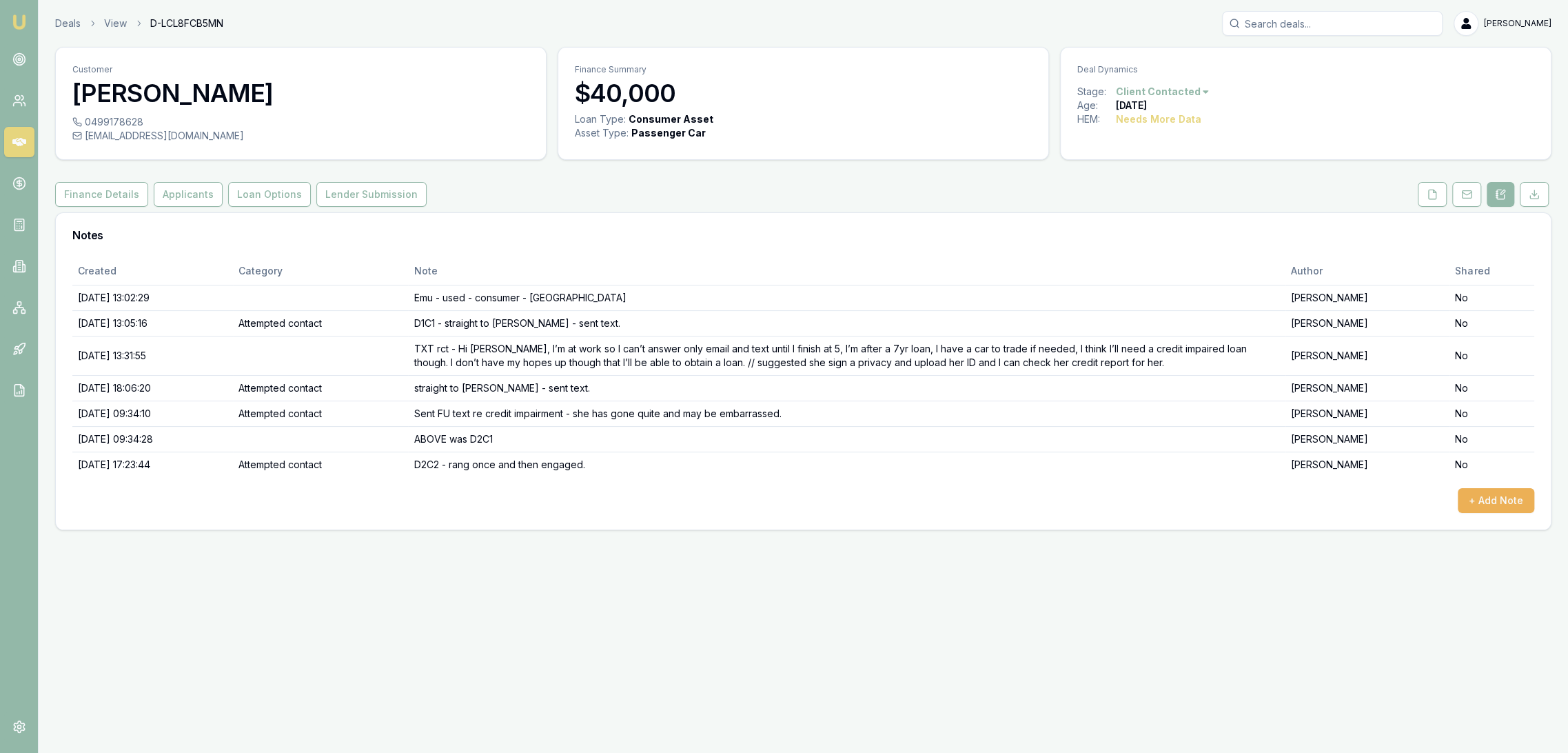
click at [25, 18] on img at bounding box center [19, 22] width 17 height 17
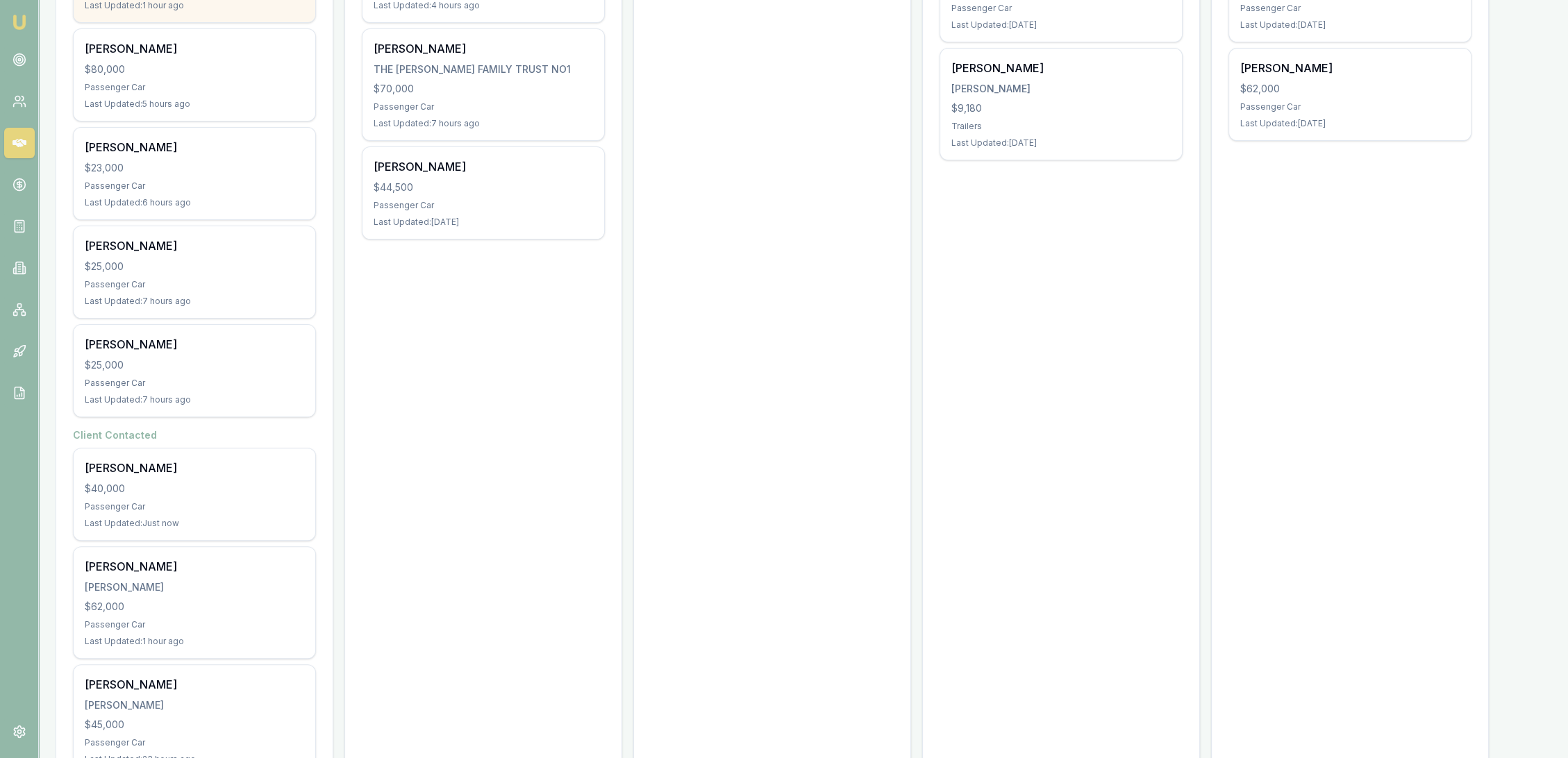
scroll to position [528, 0]
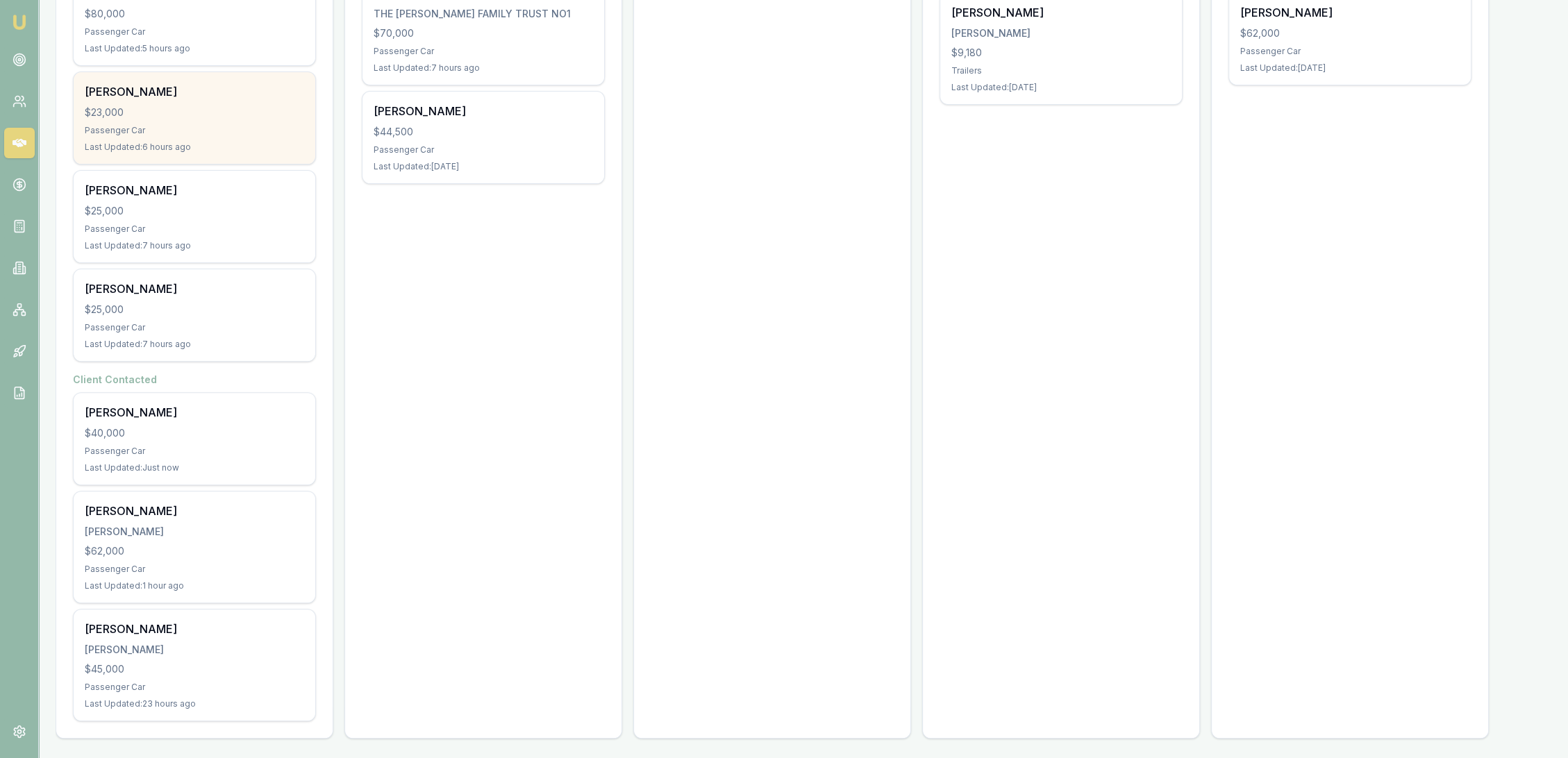
click at [202, 116] on div "$23,000" at bounding box center [194, 112] width 219 height 14
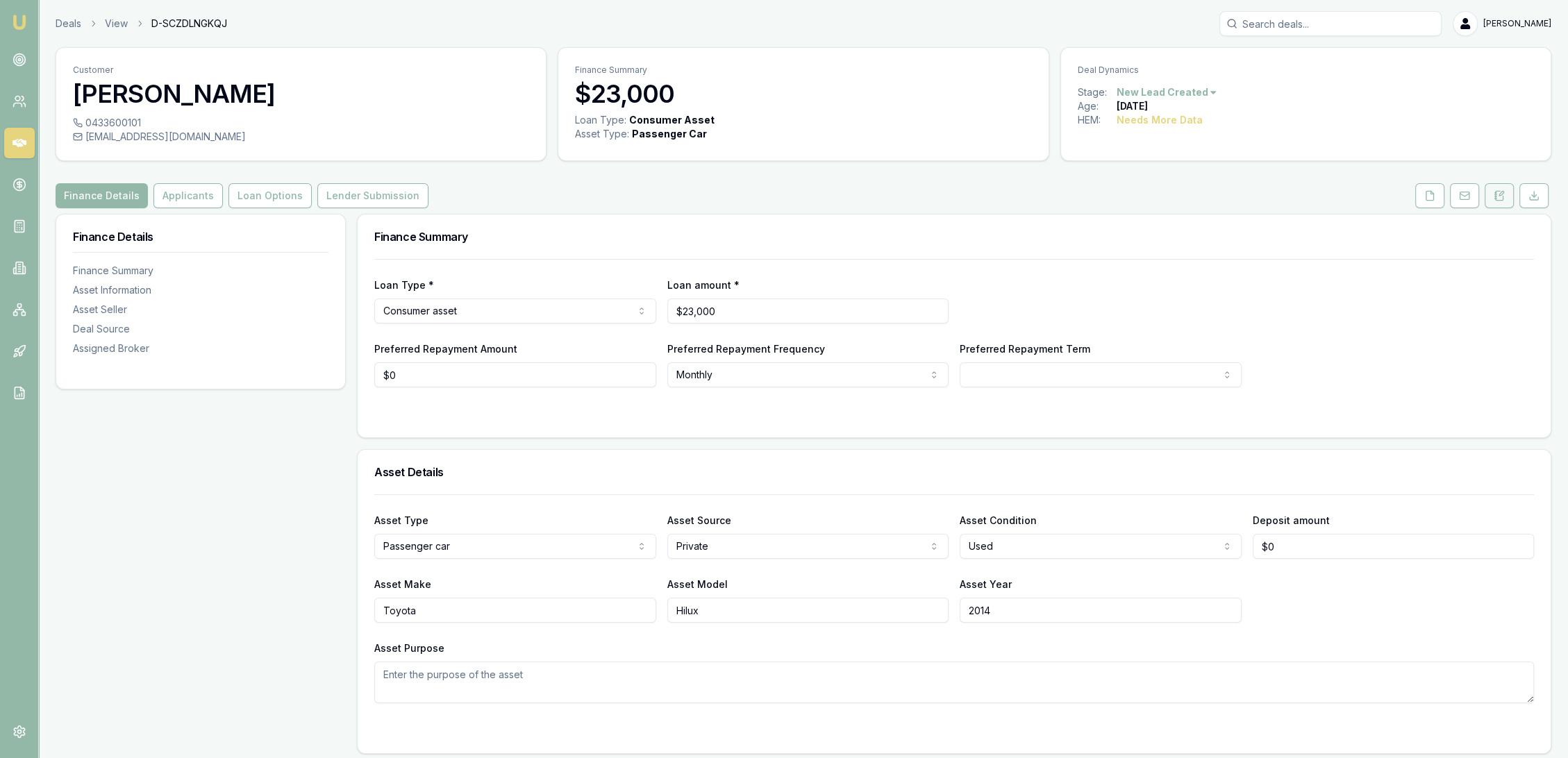
click at [1497, 188] on button at bounding box center [1500, 195] width 29 height 25
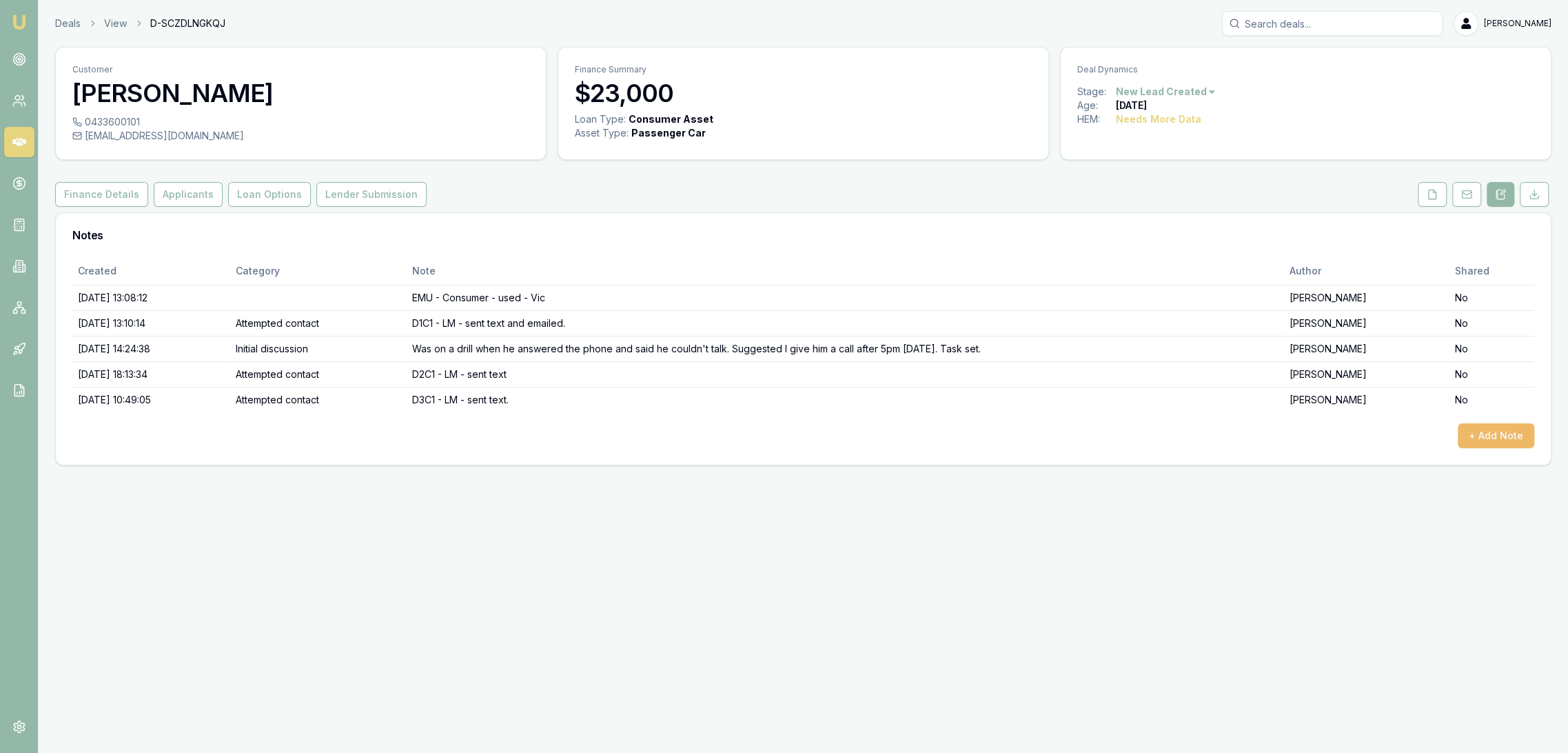
click at [1500, 428] on button "+ Add Note" at bounding box center [1496, 436] width 77 height 25
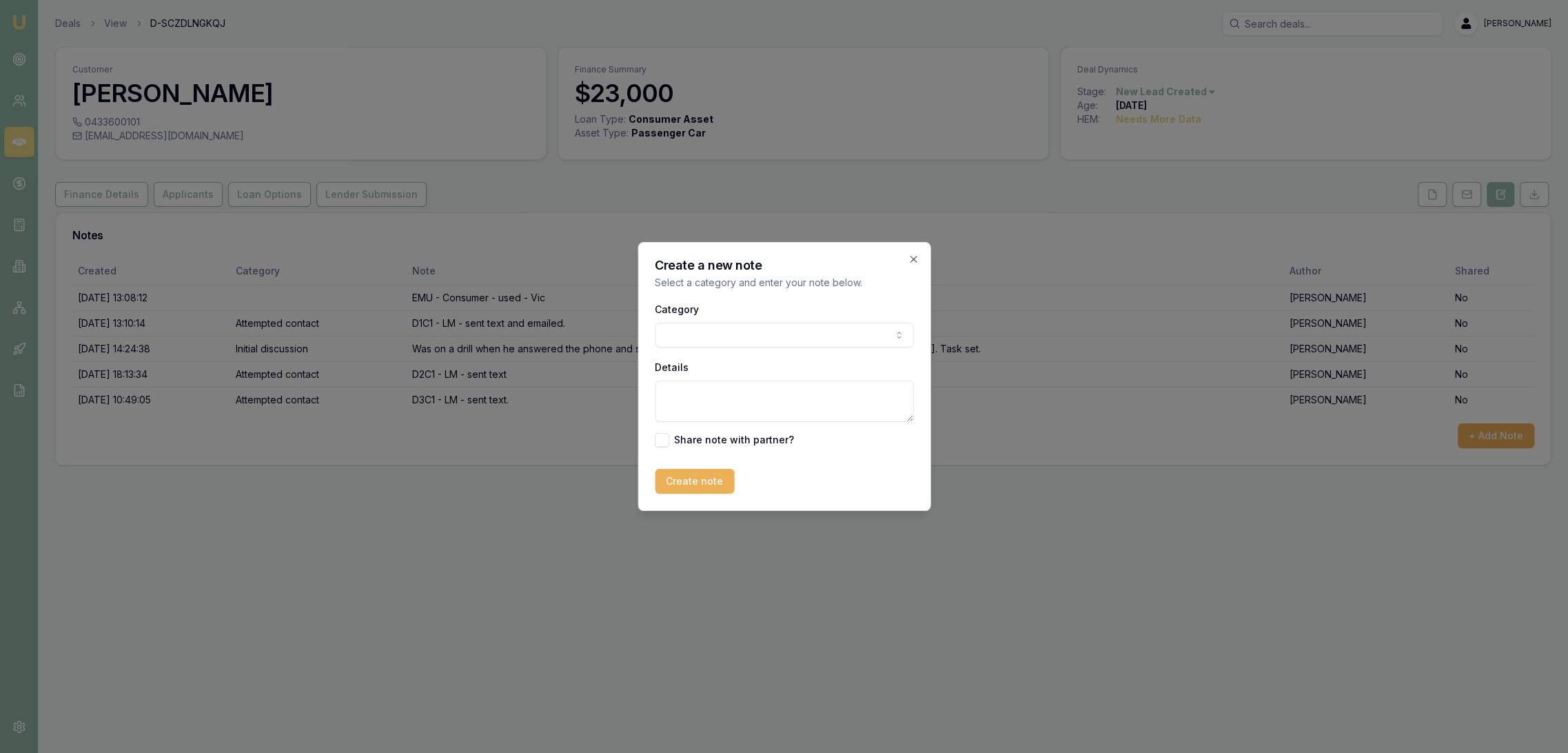
click at [767, 339] on body "Emu Broker Deals View D-SCZDLNGKQJ [PERSON_NAME] Toggle Menu Customer [PERSON_N…" at bounding box center [784, 376] width 1568 height 753
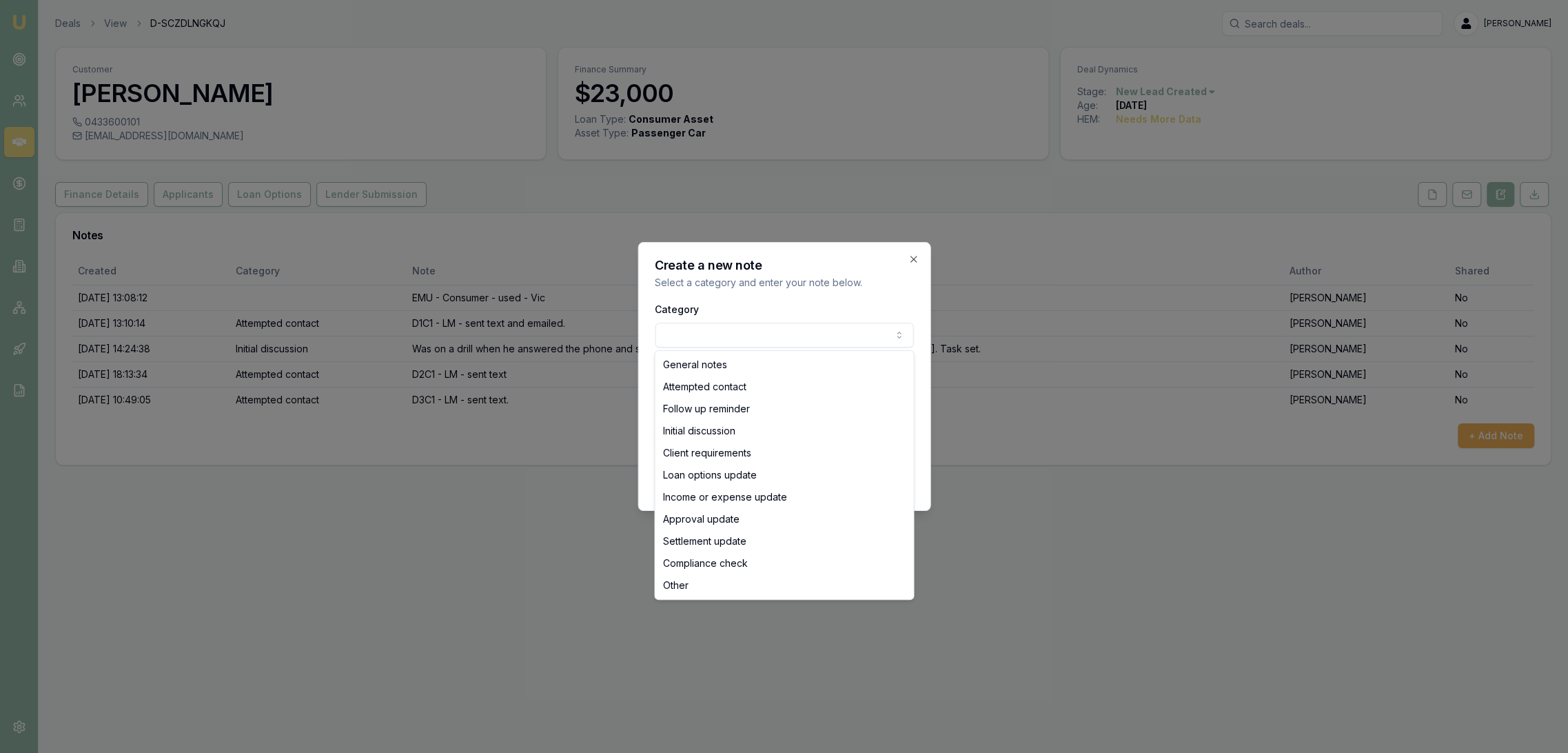
select select "ATTEMPTED_CONTACT"
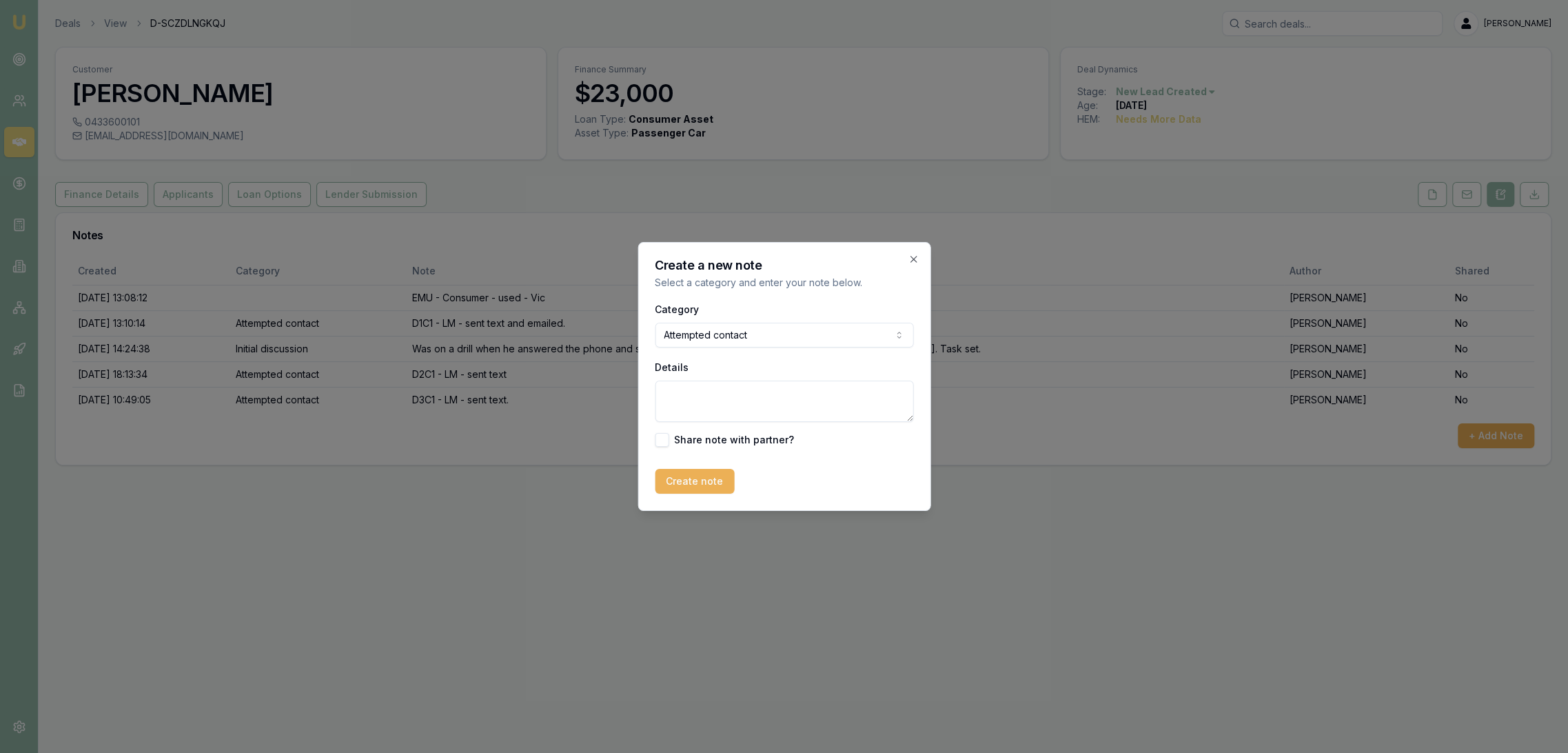
click at [715, 400] on textarea "Details" at bounding box center [784, 401] width 258 height 41
type textarea "D3C2 - LM - sent text."
drag, startPoint x: 701, startPoint y: 476, endPoint x: 93, endPoint y: 378, distance: 615.8
click at [701, 476] on button "Create note" at bounding box center [694, 481] width 79 height 25
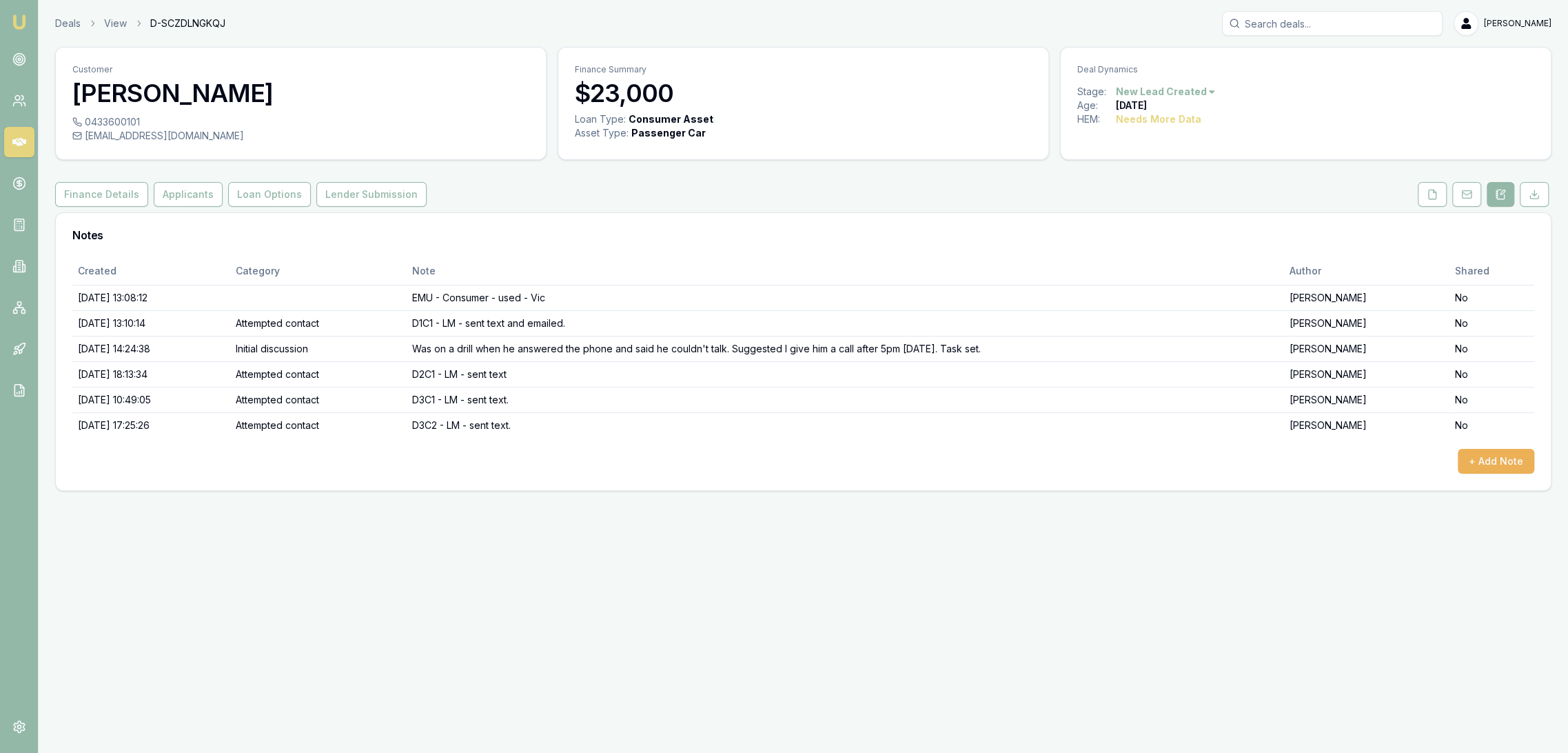
drag, startPoint x: 27, startPoint y: 16, endPoint x: 44, endPoint y: 12, distance: 17.5
click at [27, 17] on img at bounding box center [19, 22] width 17 height 17
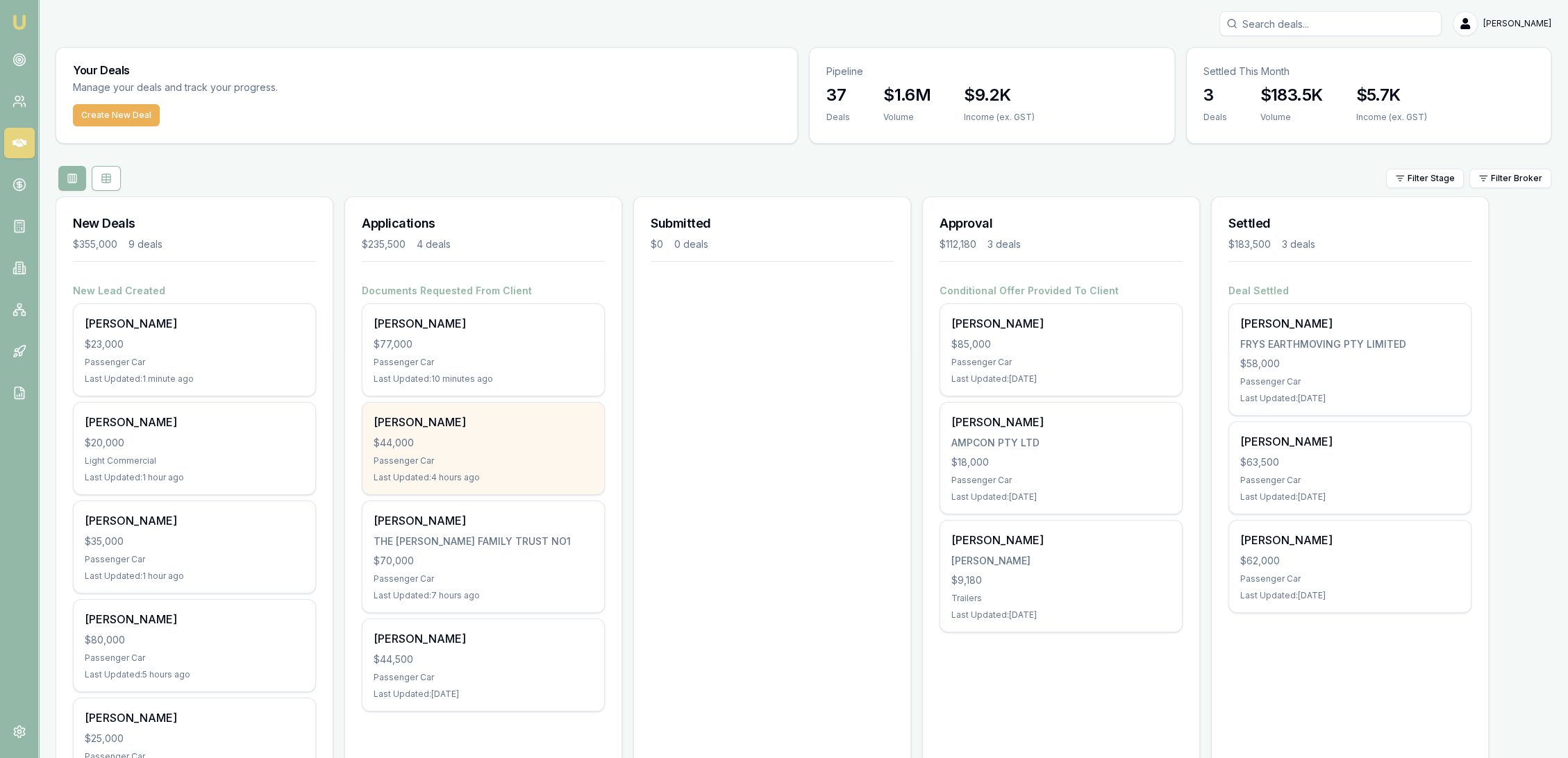
click at [439, 430] on div "Darren Rossborough $44,000 Passenger Car Last Updated: 4 hours ago" at bounding box center [483, 449] width 242 height 92
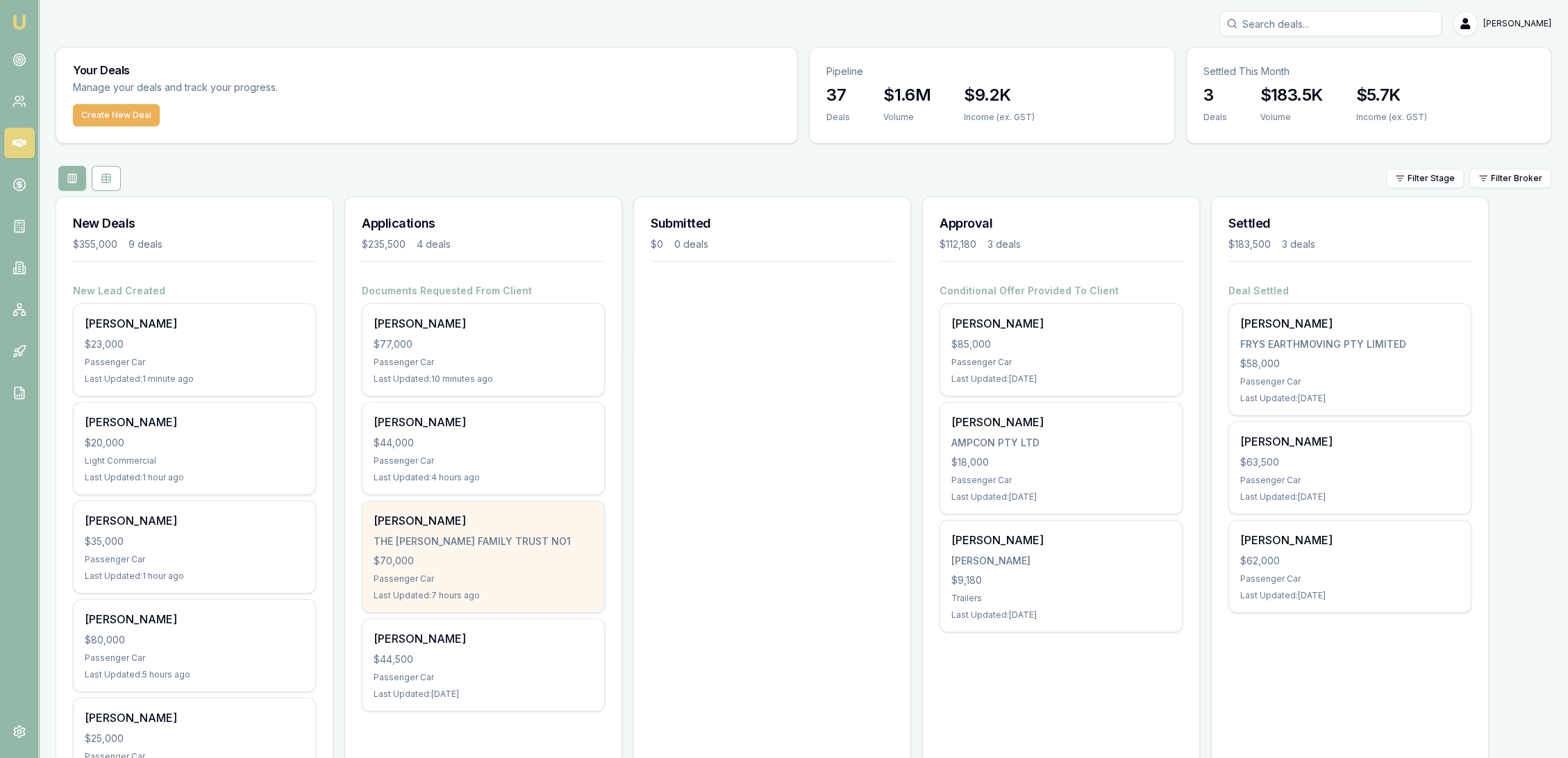
click at [429, 593] on div "Last Updated: 7 hours ago" at bounding box center [483, 596] width 219 height 11
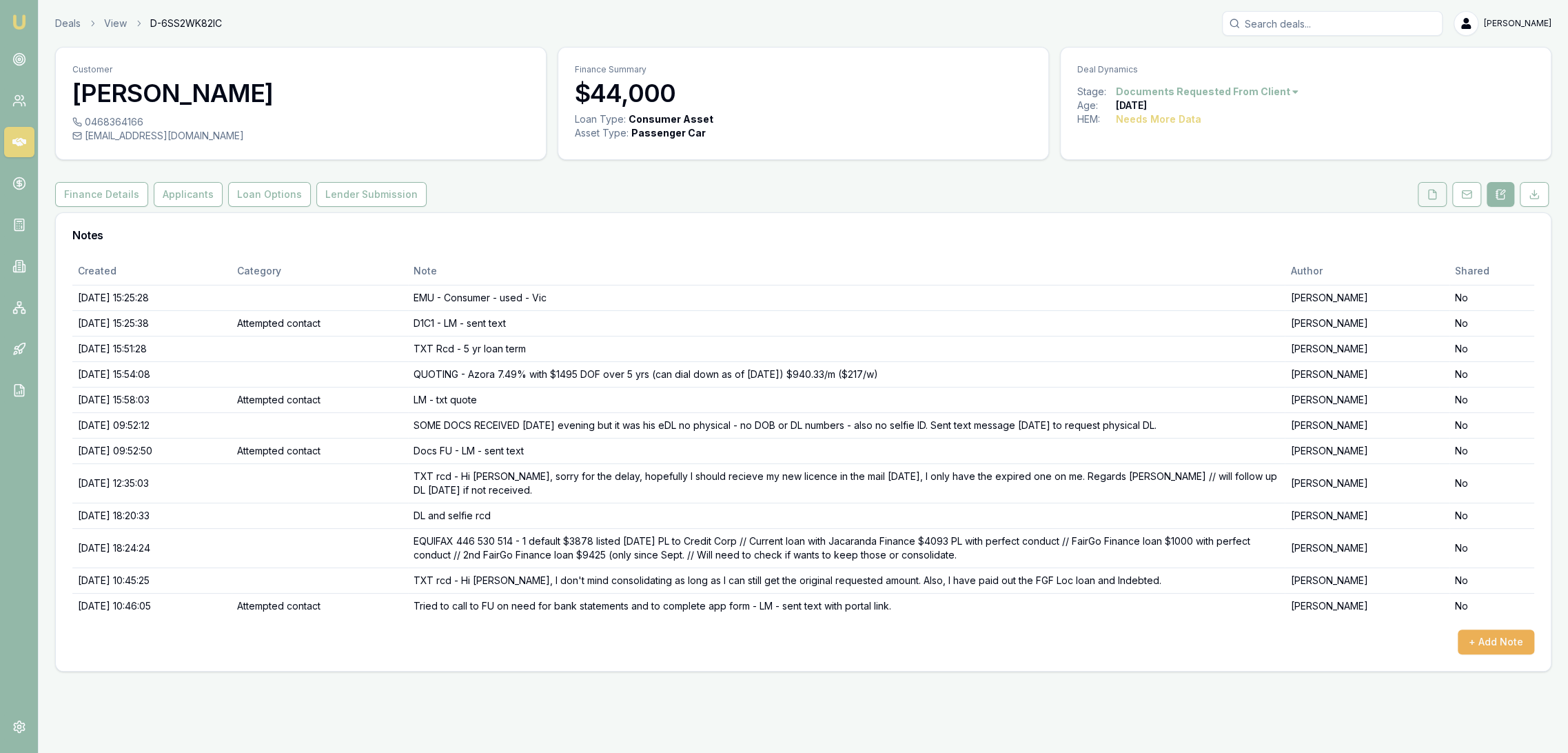
click at [1428, 190] on icon at bounding box center [1432, 194] width 8 height 9
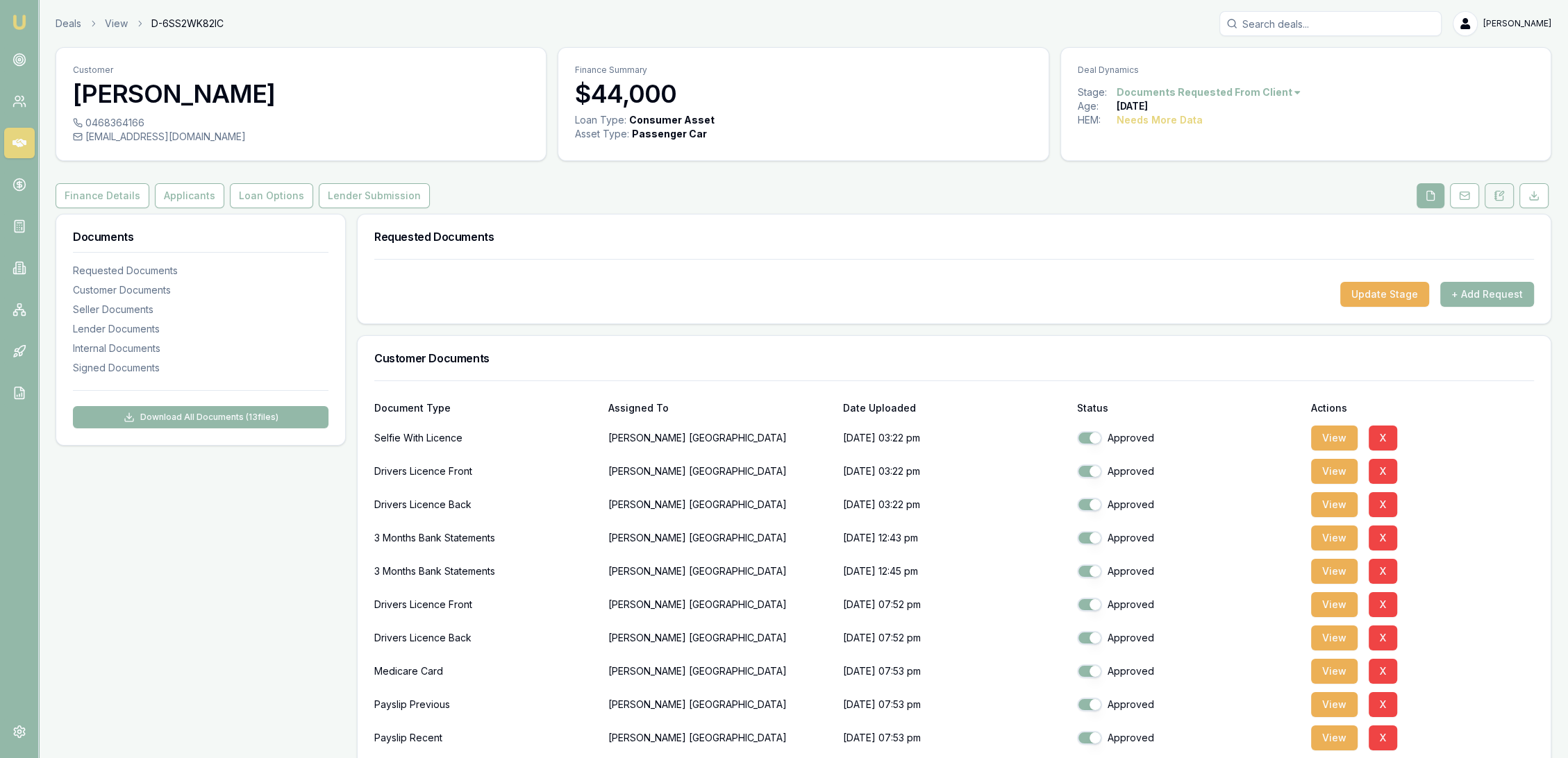
click at [1495, 191] on icon at bounding box center [1500, 196] width 11 height 11
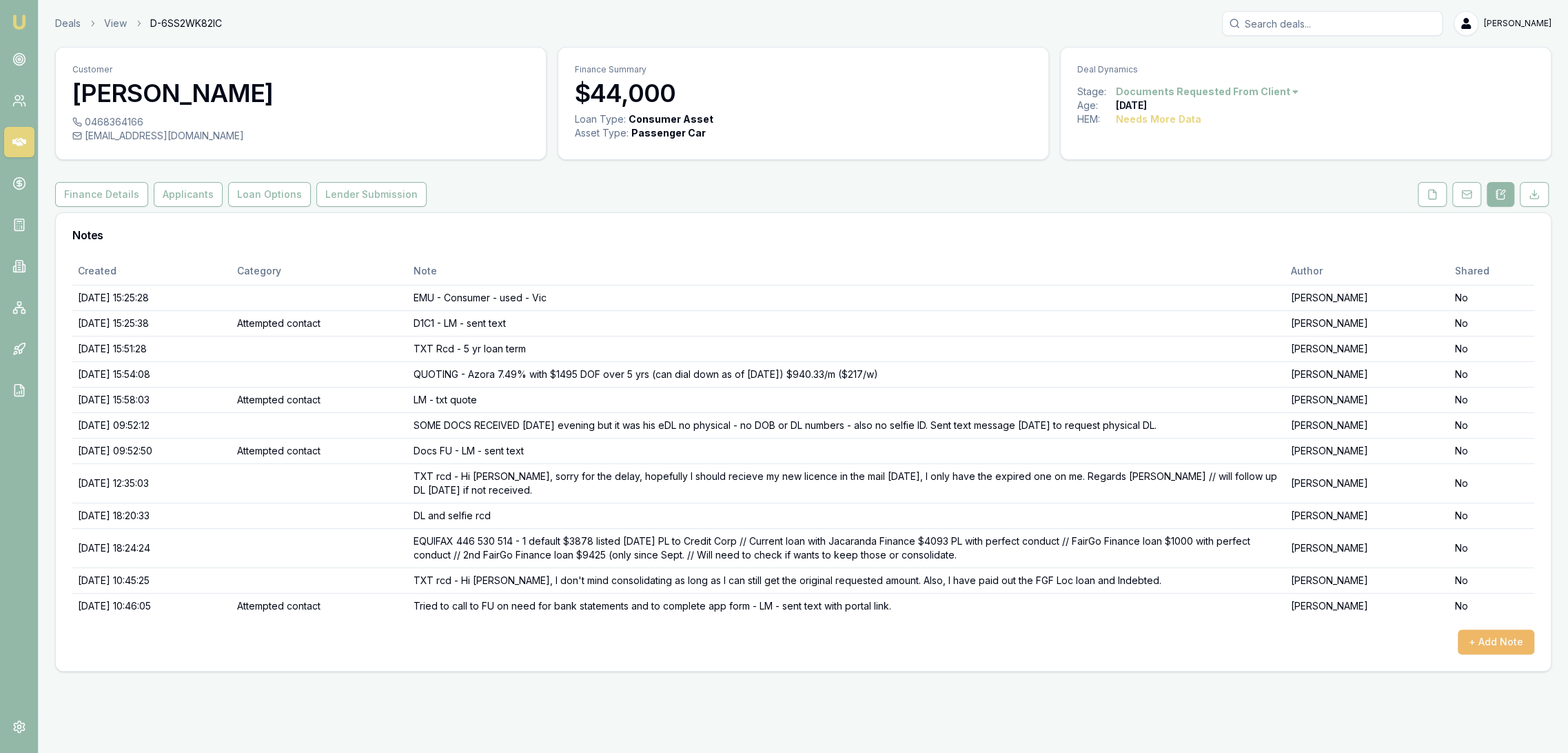
click at [1514, 639] on button "+ Add Note" at bounding box center [1496, 641] width 77 height 25
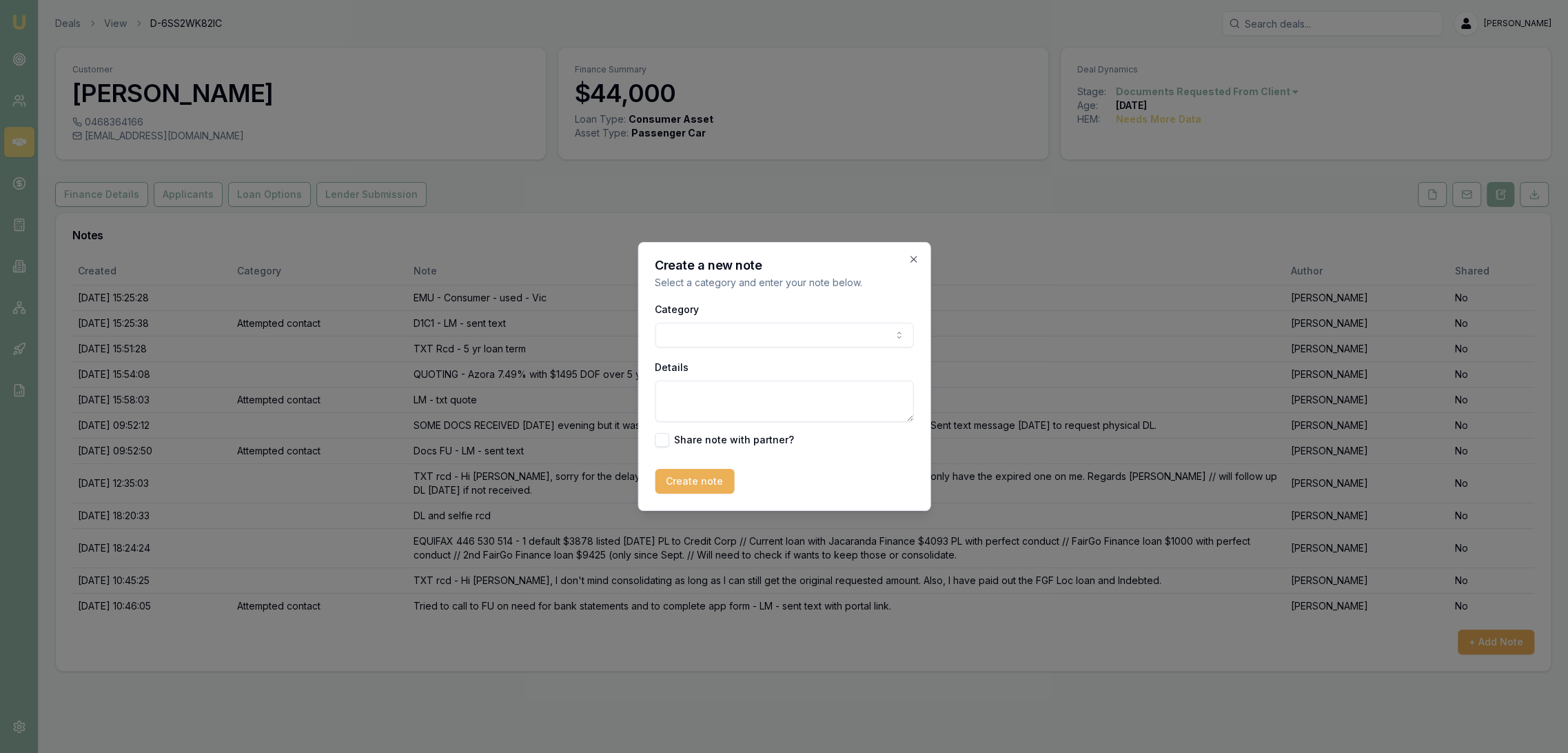
click at [706, 396] on textarea "Details" at bounding box center [784, 401] width 258 height 41
click at [749, 412] on textarea "BANK STATEMENTS - show 2 payments to Credit Corp $47 and $25 on the same day ea…" at bounding box center [784, 401] width 258 height 41
click at [863, 416] on textarea "BANK STATEMENTS - show 2 payments to Credit Corp $47 and $25 on the same day ea…" at bounding box center [784, 401] width 258 height 41
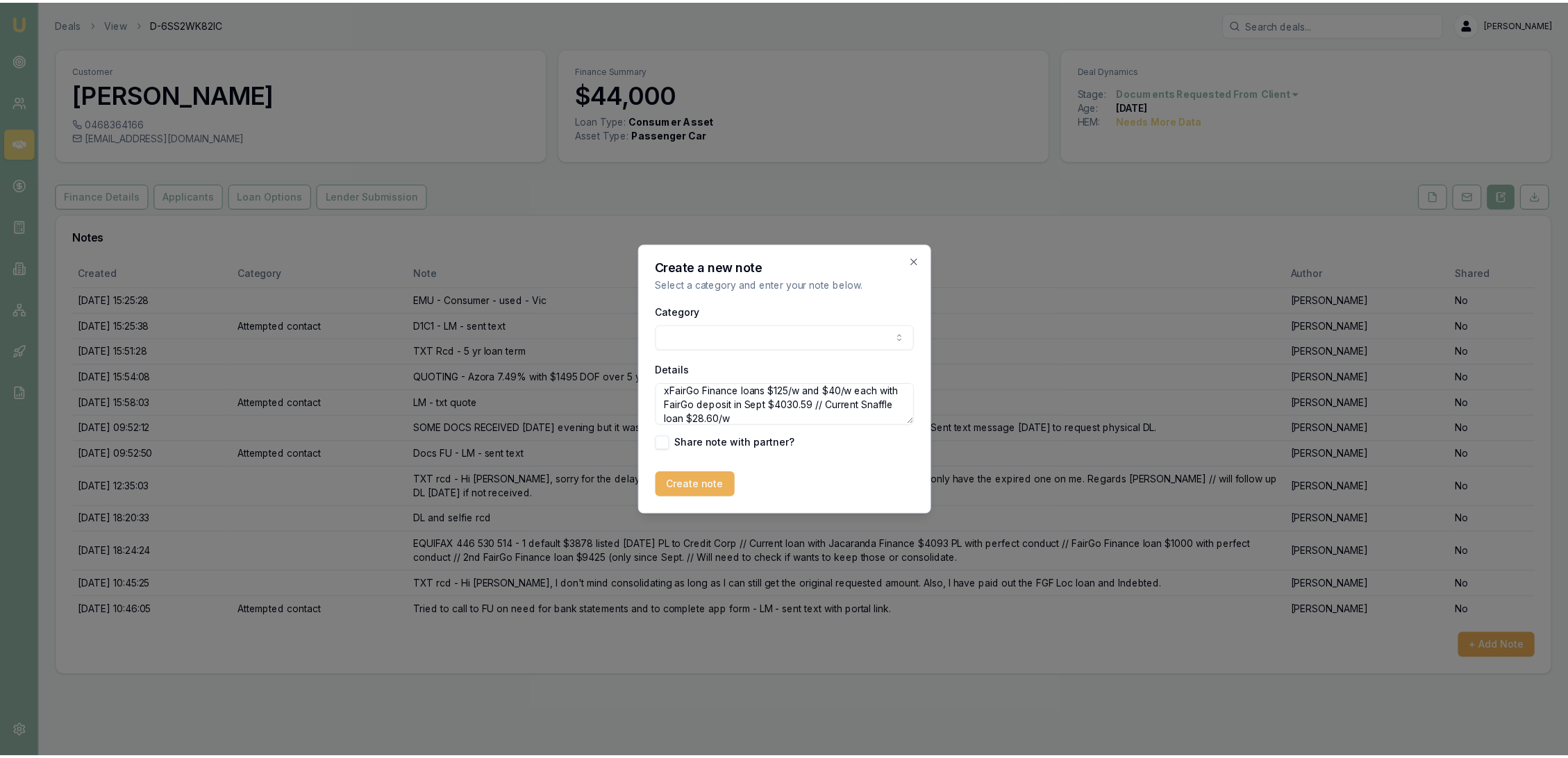
scroll to position [95, 0]
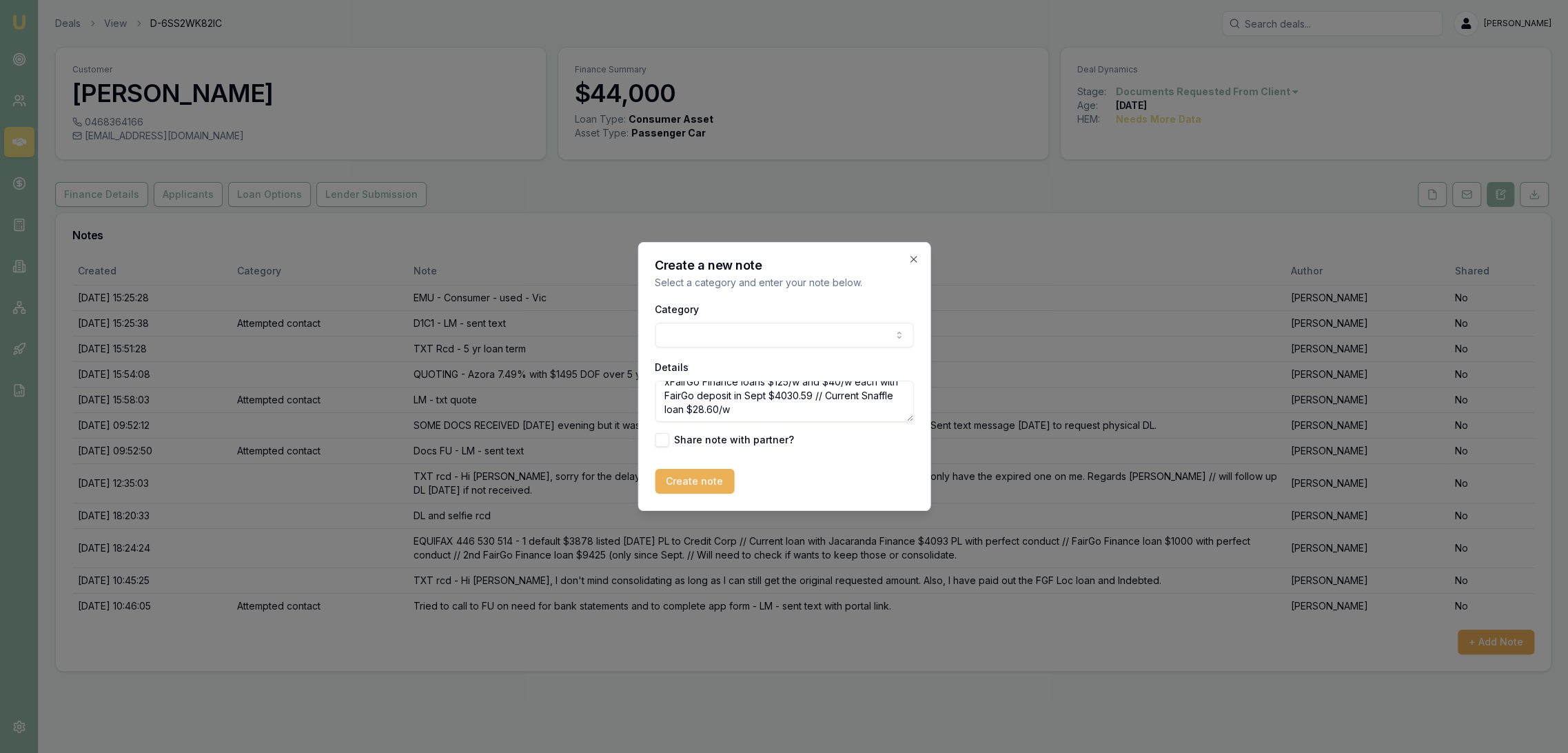
click at [808, 405] on textarea "BANK STATEMENTS - show 2 payments to Credit Corp $47 and $25 on the same day ea…" at bounding box center [784, 401] width 258 height 41
click at [828, 408] on textarea "BANK STATEMENTS - show 2 payments to Credit Corp $47 and $25 on the same day ea…" at bounding box center [784, 401] width 258 height 41
type textarea "BANK STATEMENTS - show 2 payments to Credit Corp $47 and $25 on the same day ea…"
click at [690, 476] on button "Create note" at bounding box center [694, 481] width 79 height 25
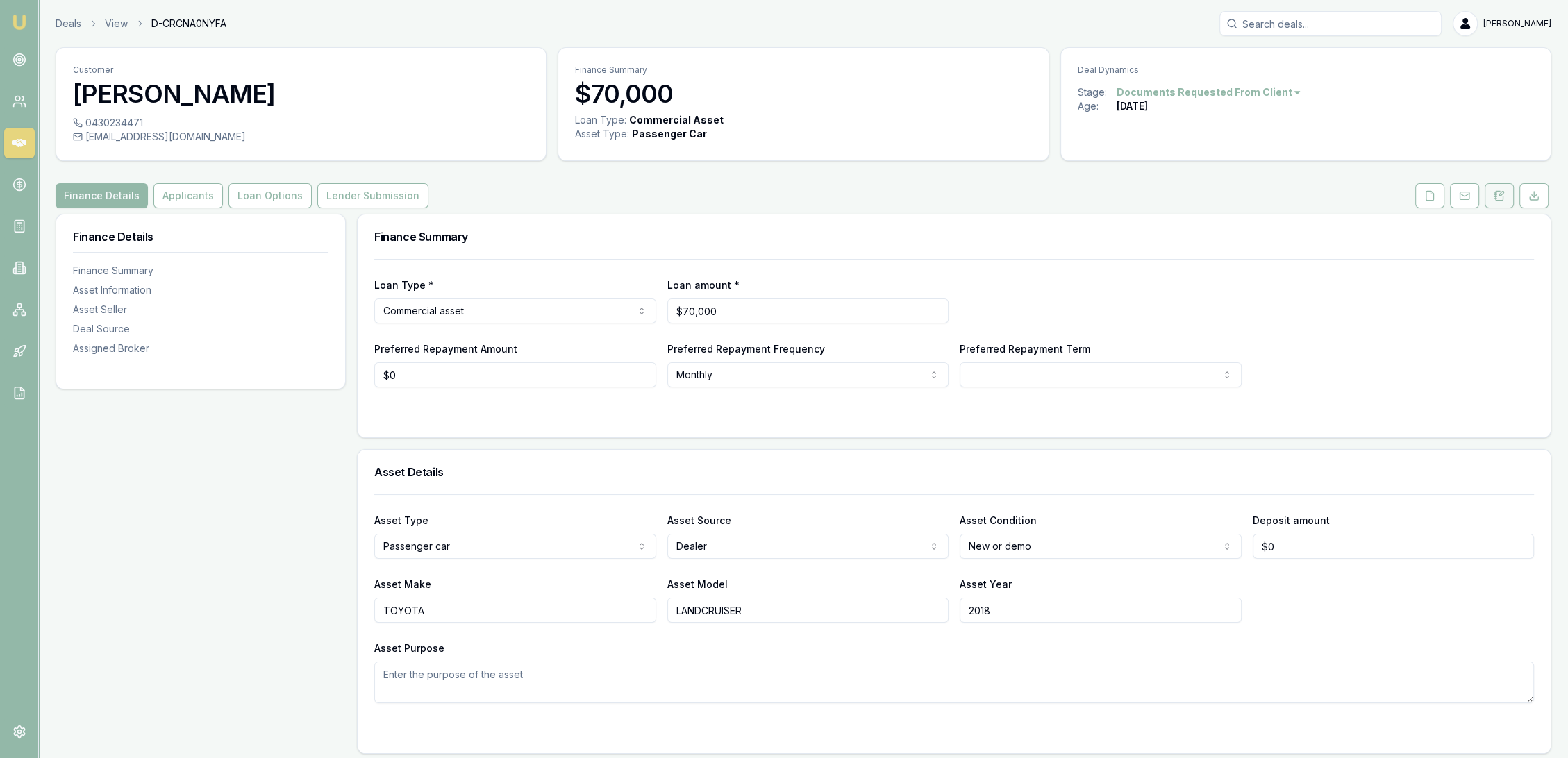
drag, startPoint x: 1497, startPoint y: 193, endPoint x: 1489, endPoint y: 198, distance: 9.4
click at [1497, 193] on icon at bounding box center [1496, 193] width 2 height 0
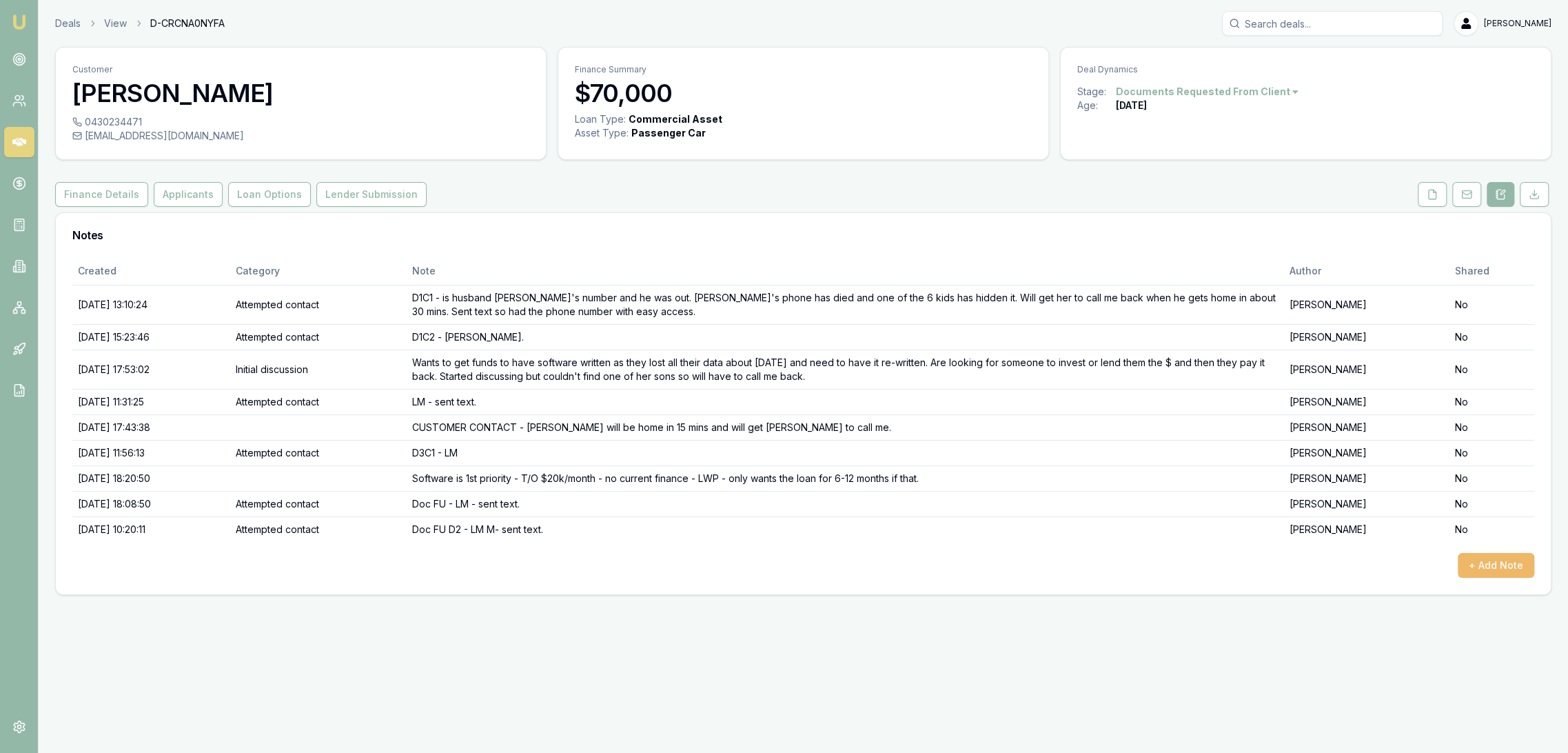
click at [1483, 566] on button "+ Add Note" at bounding box center [1496, 565] width 77 height 25
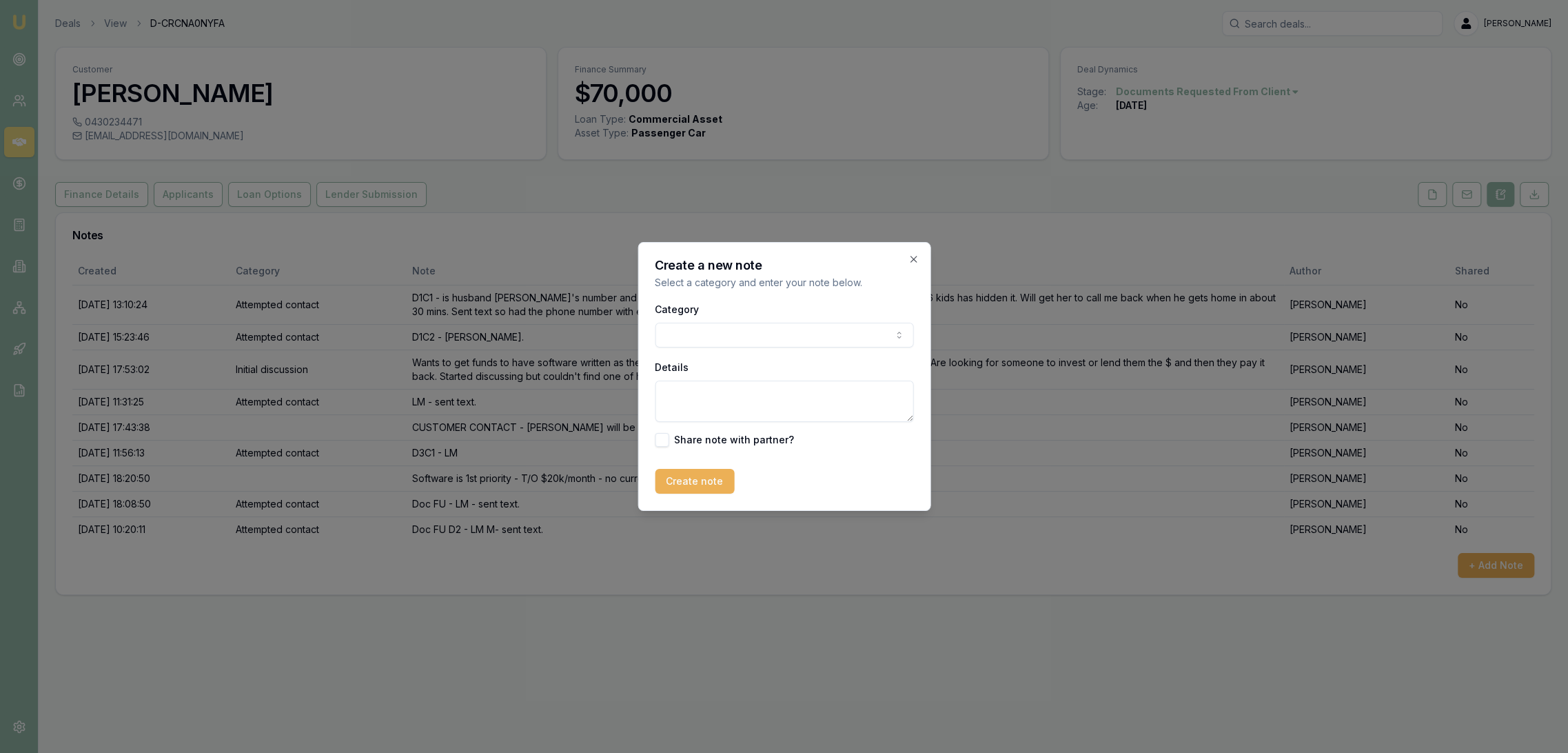
click at [718, 320] on div "Category General notes Attempted contact Follow up reminder Initial discussion …" at bounding box center [784, 324] width 258 height 47
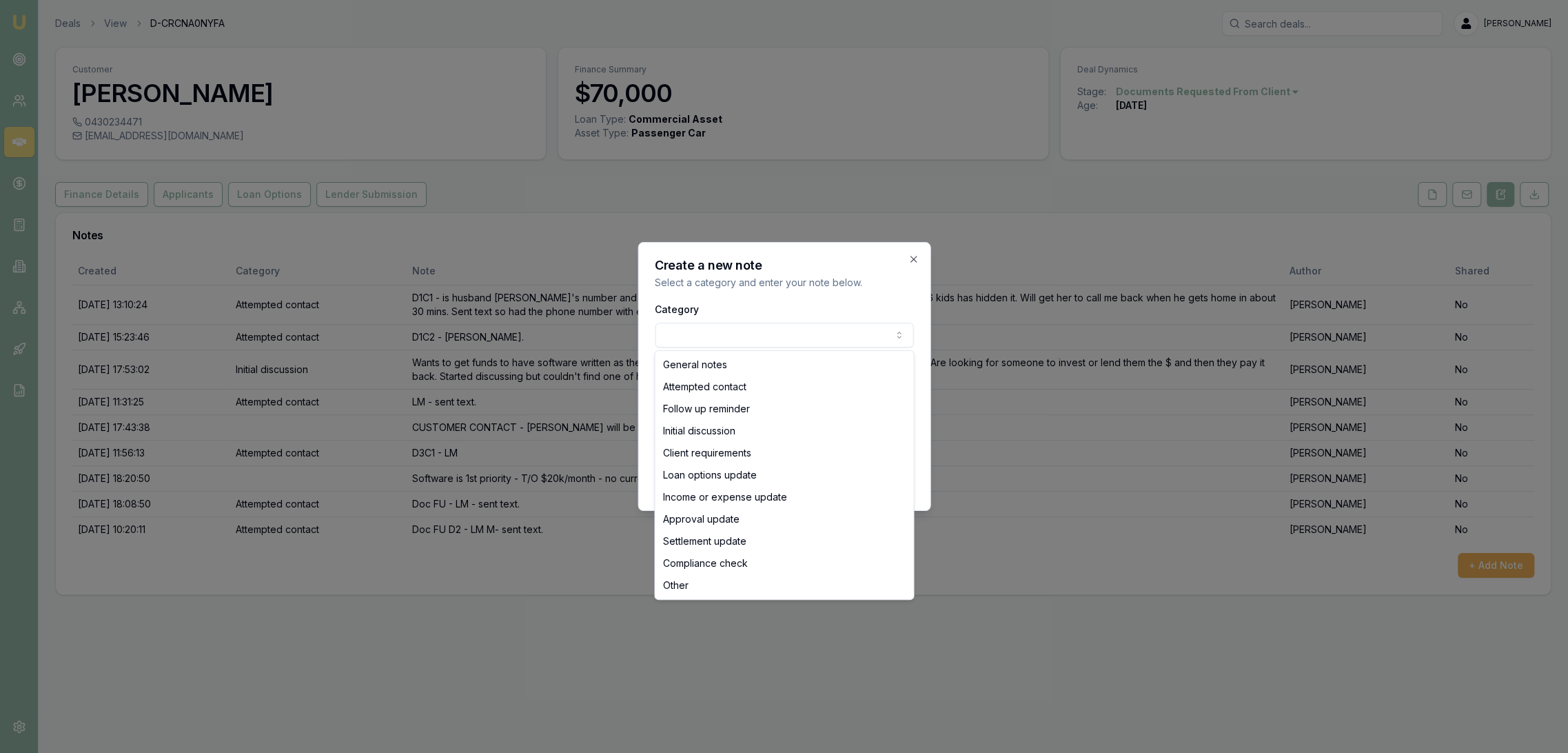
click at [716, 334] on body "Emu Broker Deals View D-CRCNA0NYFA Robyn Adams Toggle Menu Customer CHLOE FINK …" at bounding box center [784, 376] width 1568 height 753
select select "ATTEMPTED_CONTACT"
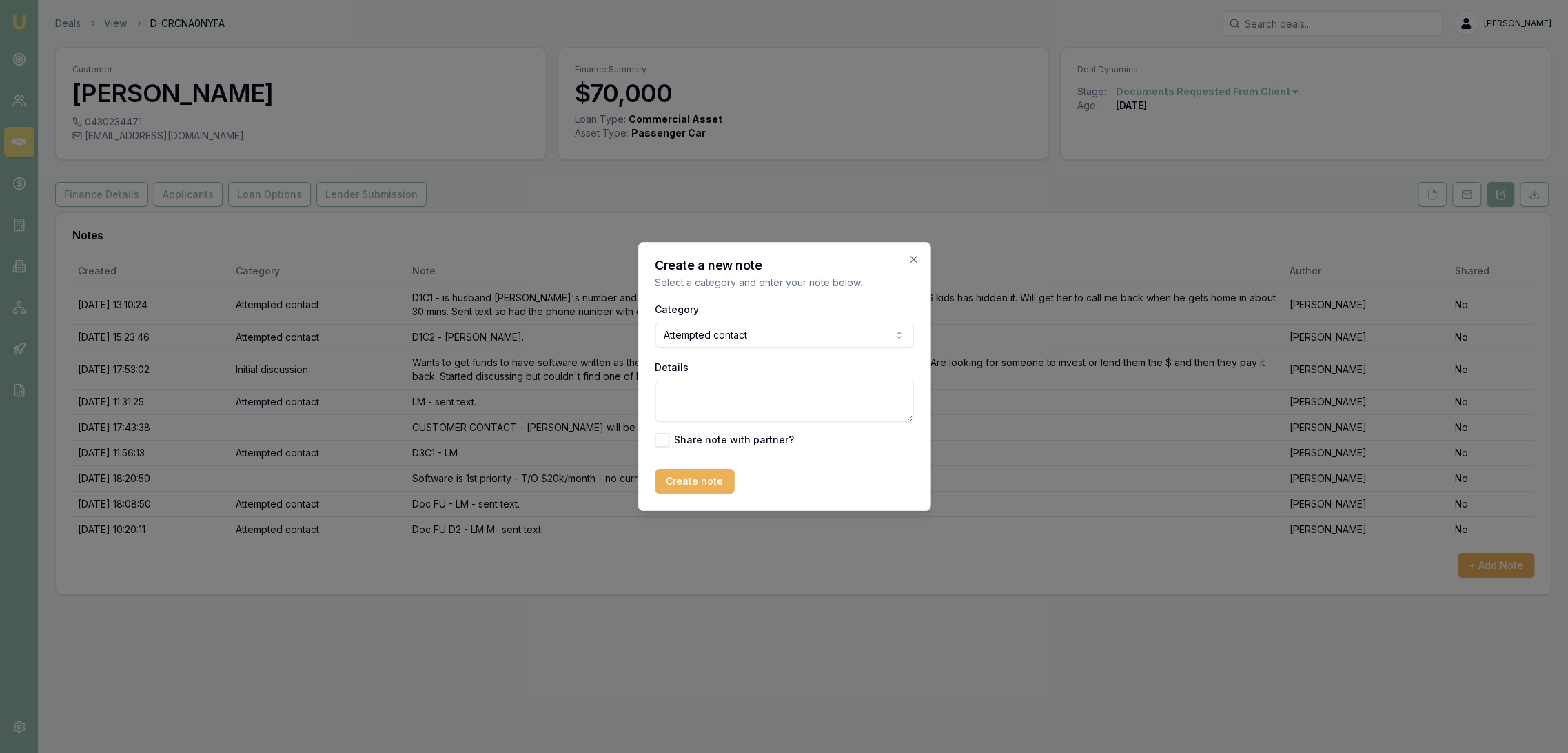
click at [701, 387] on textarea "Details" at bounding box center [784, 401] width 258 height 41
type textarea "DFU D2C2 - VM - no message left."
click at [701, 484] on button "Create note" at bounding box center [694, 481] width 79 height 25
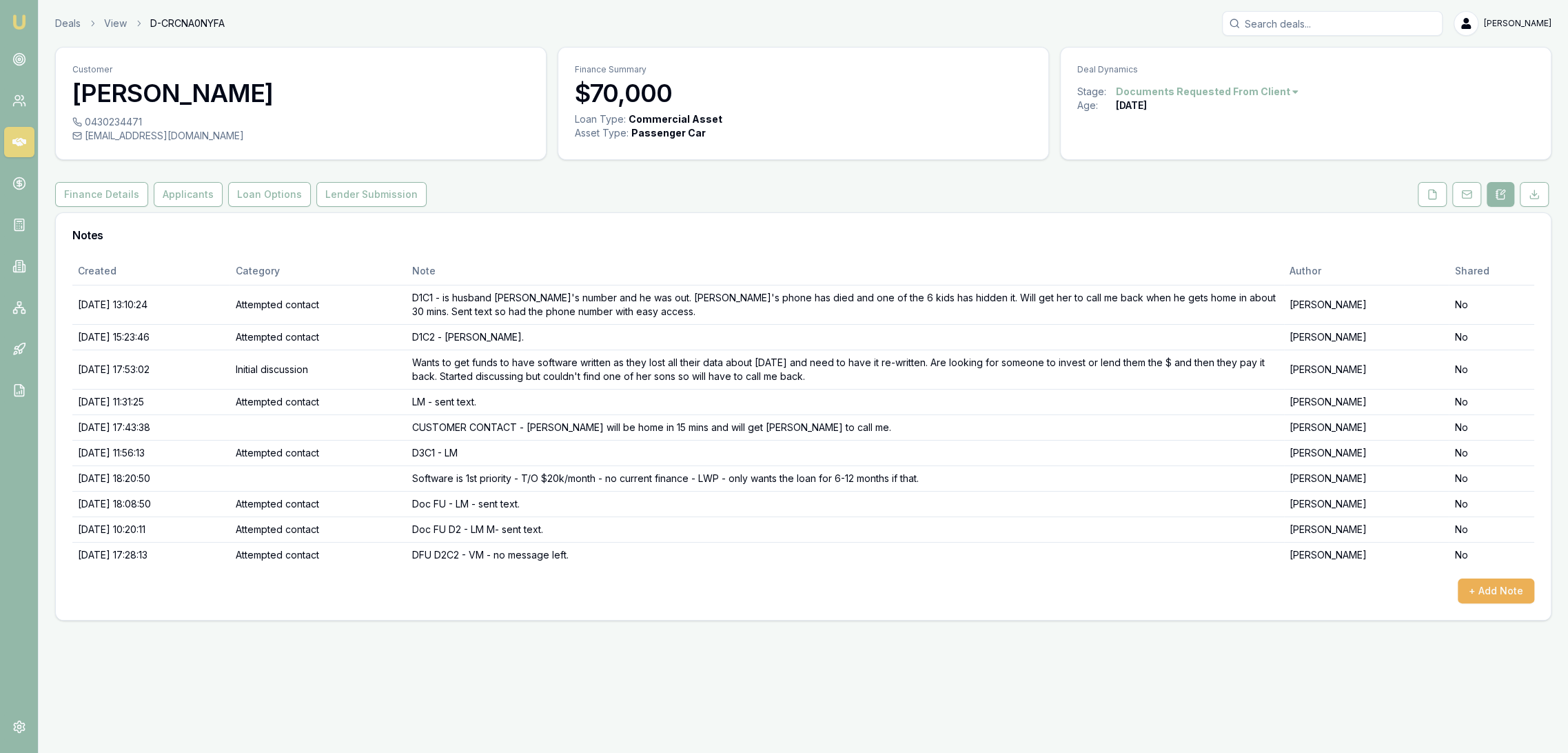
click at [26, 19] on img at bounding box center [19, 22] width 17 height 17
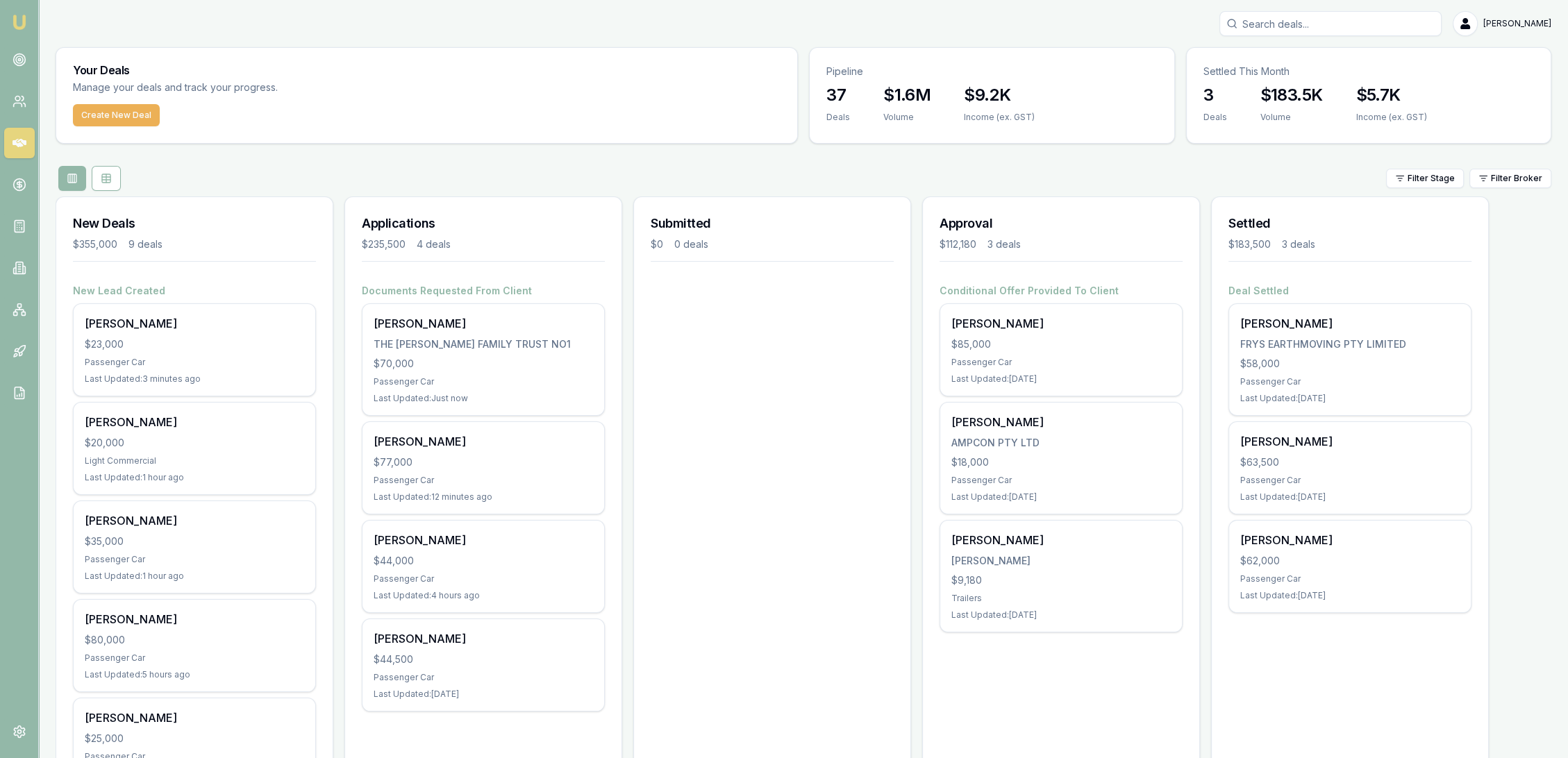
click at [1383, 23] on input "Search deals" at bounding box center [1330, 23] width 223 height 25
type input "danni bellamy"
click at [1325, 91] on p "business@truetoyou.au" at bounding box center [1330, 88] width 210 height 14
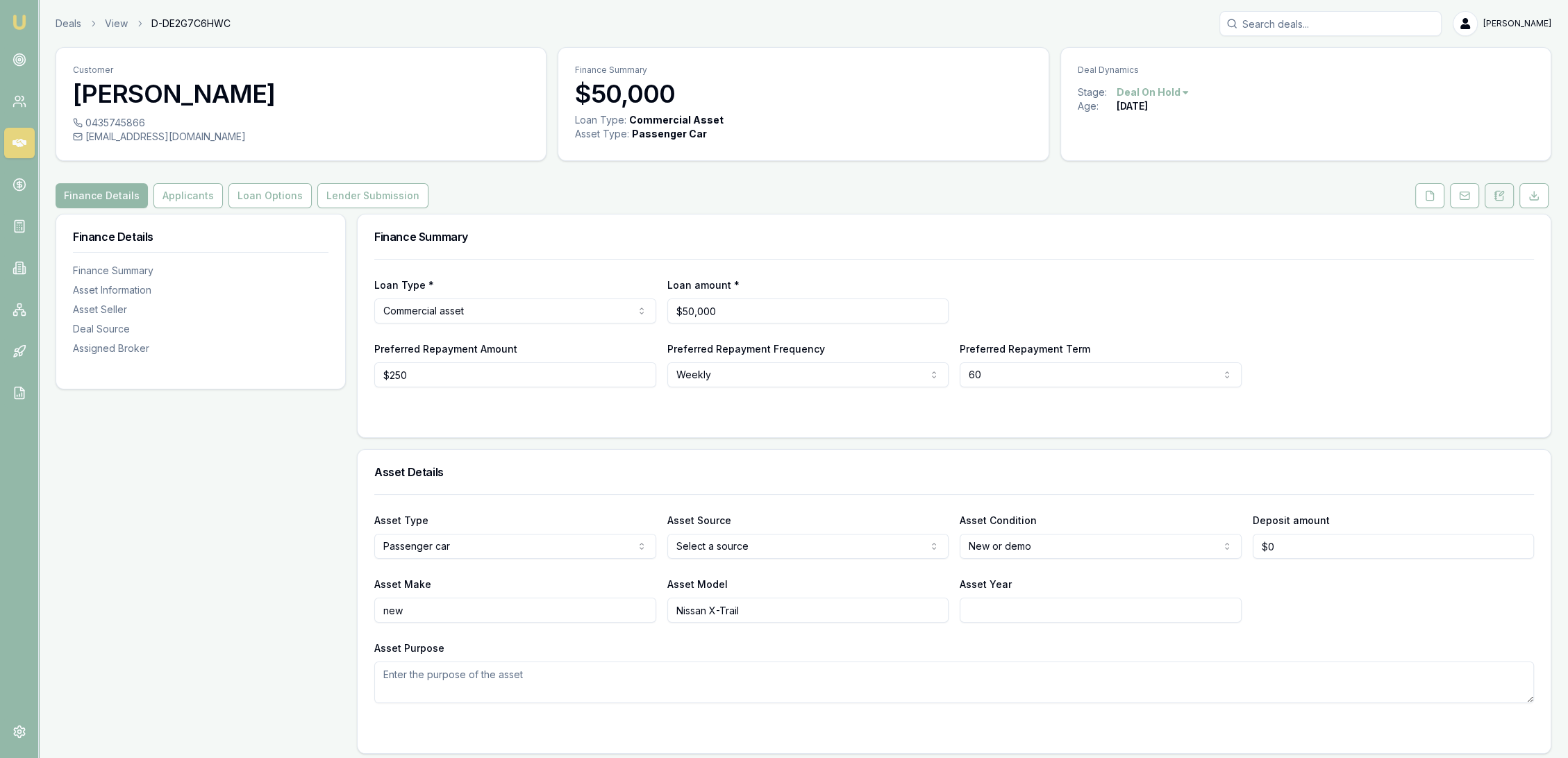
click at [1498, 193] on icon at bounding box center [1500, 196] width 11 height 11
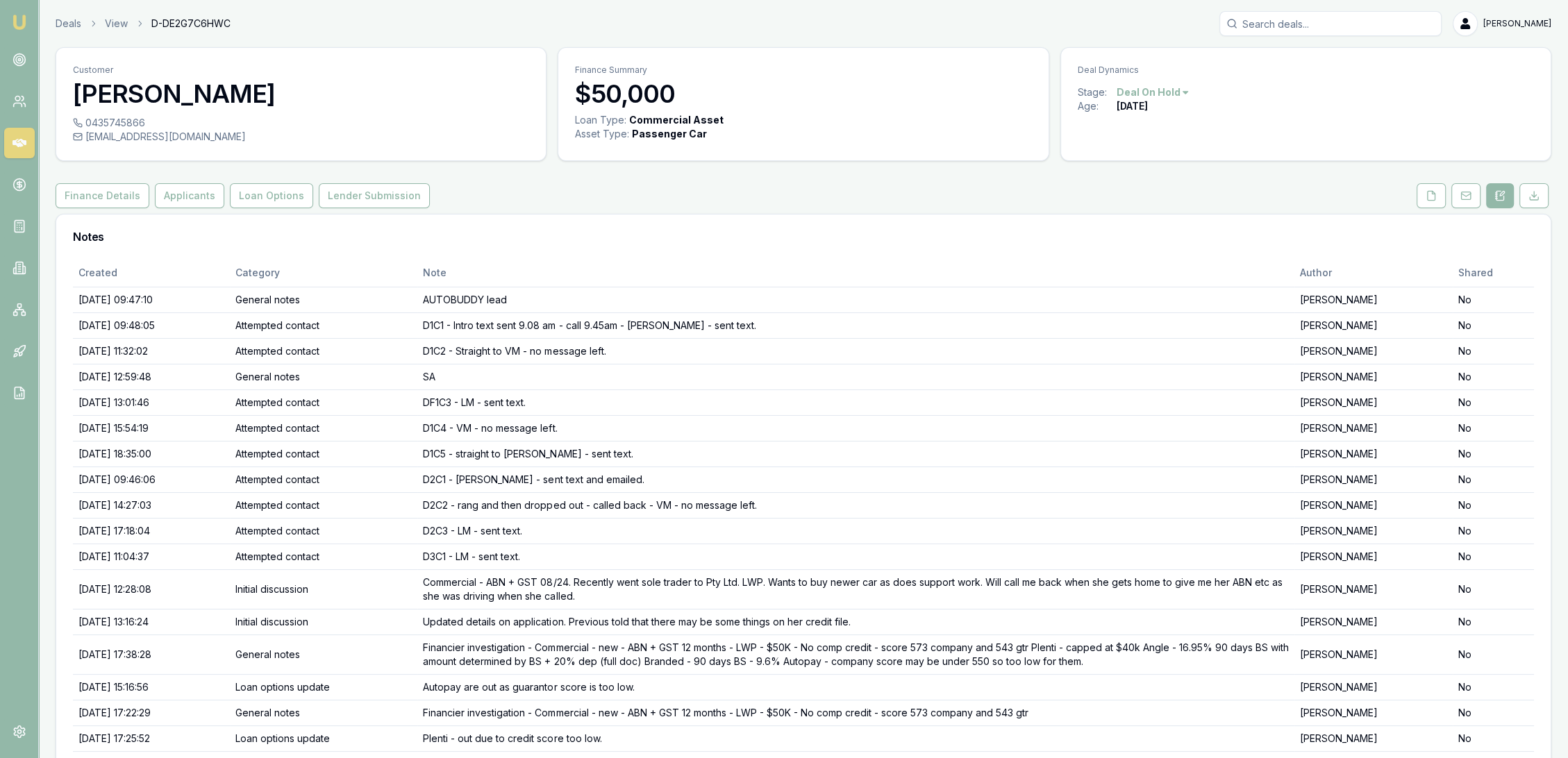
click at [26, 18] on img at bounding box center [19, 22] width 17 height 17
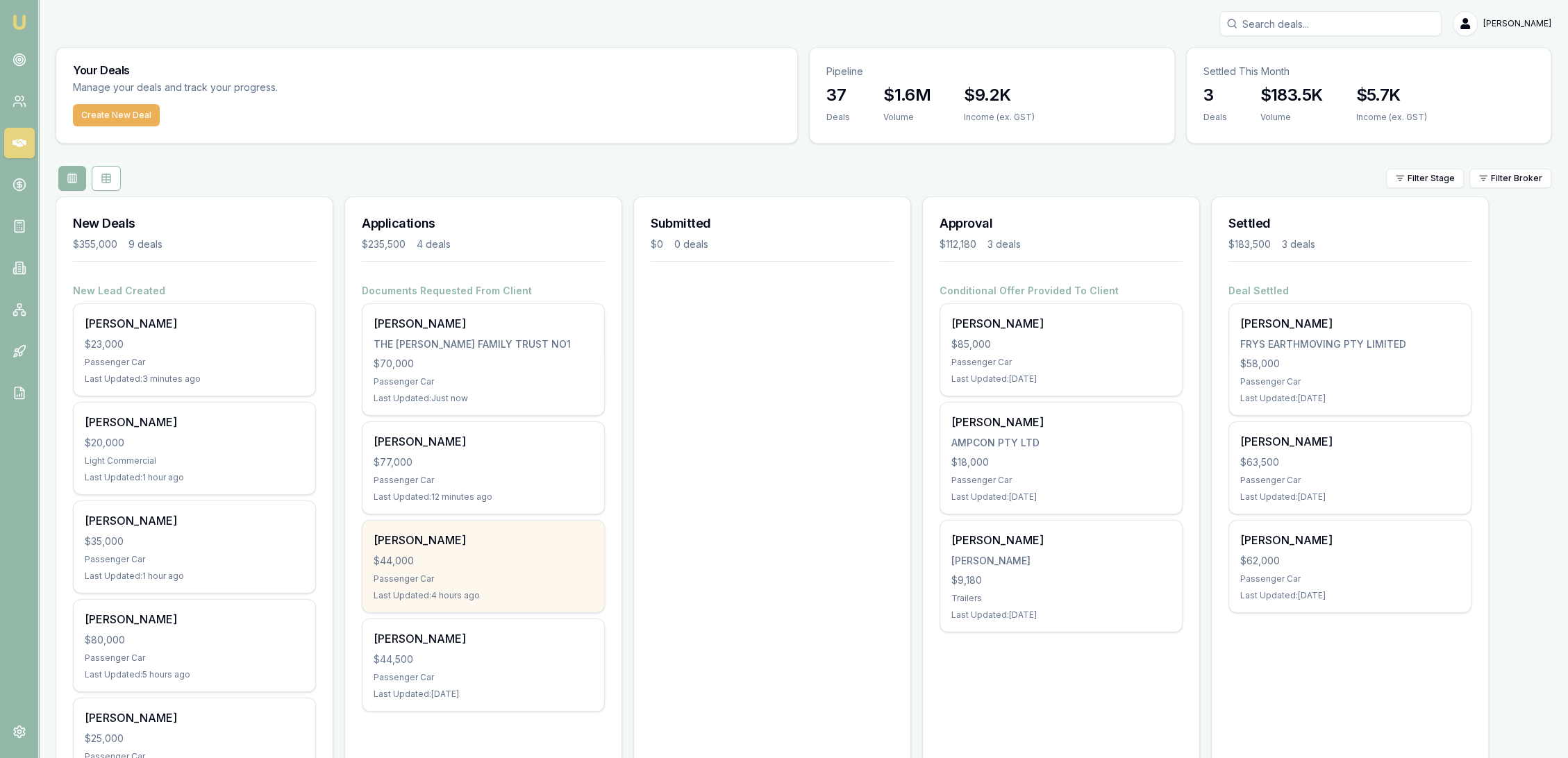
click at [490, 556] on div "$44,000" at bounding box center [483, 560] width 219 height 14
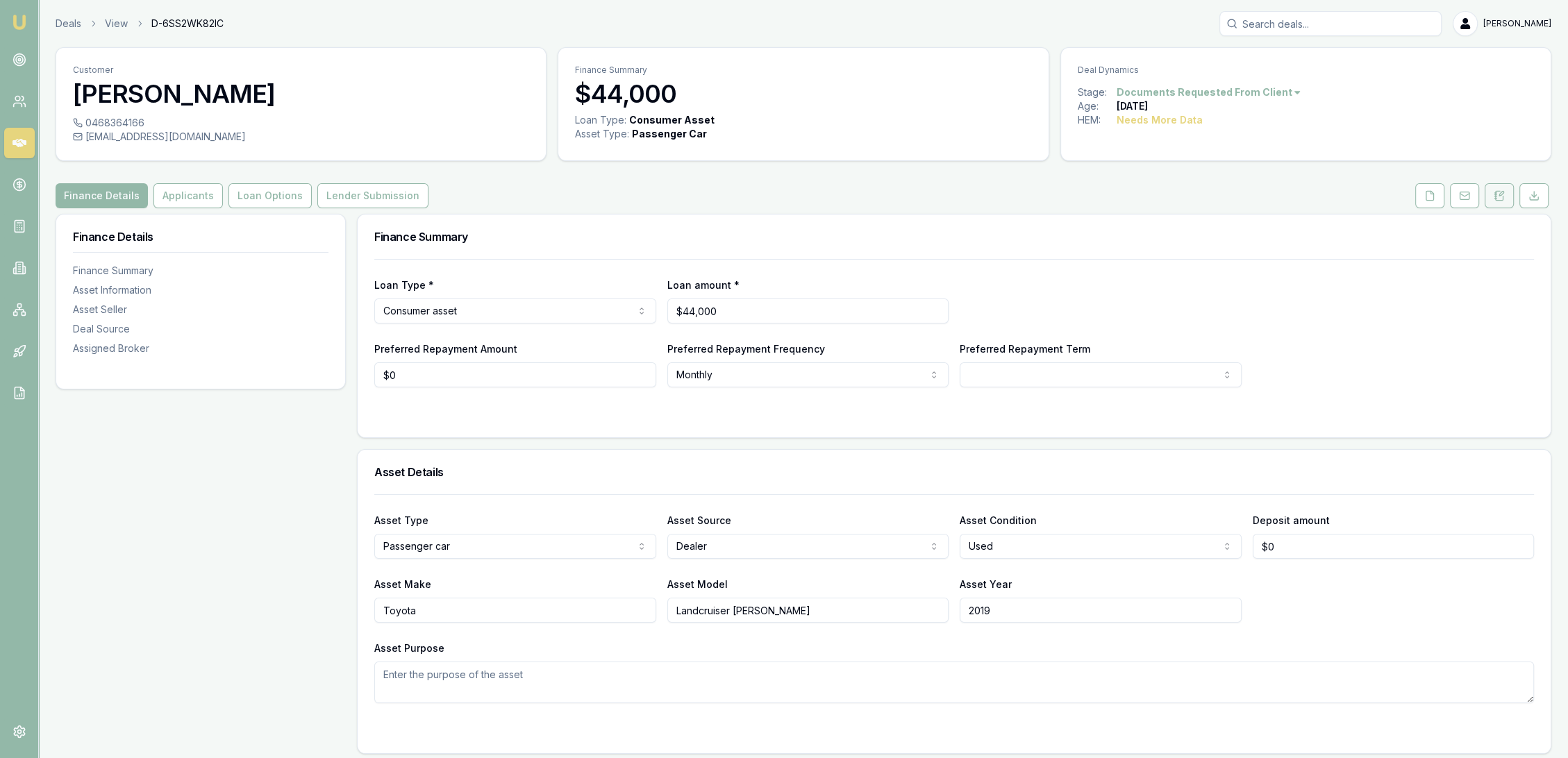
click at [1501, 197] on icon at bounding box center [1500, 196] width 11 height 11
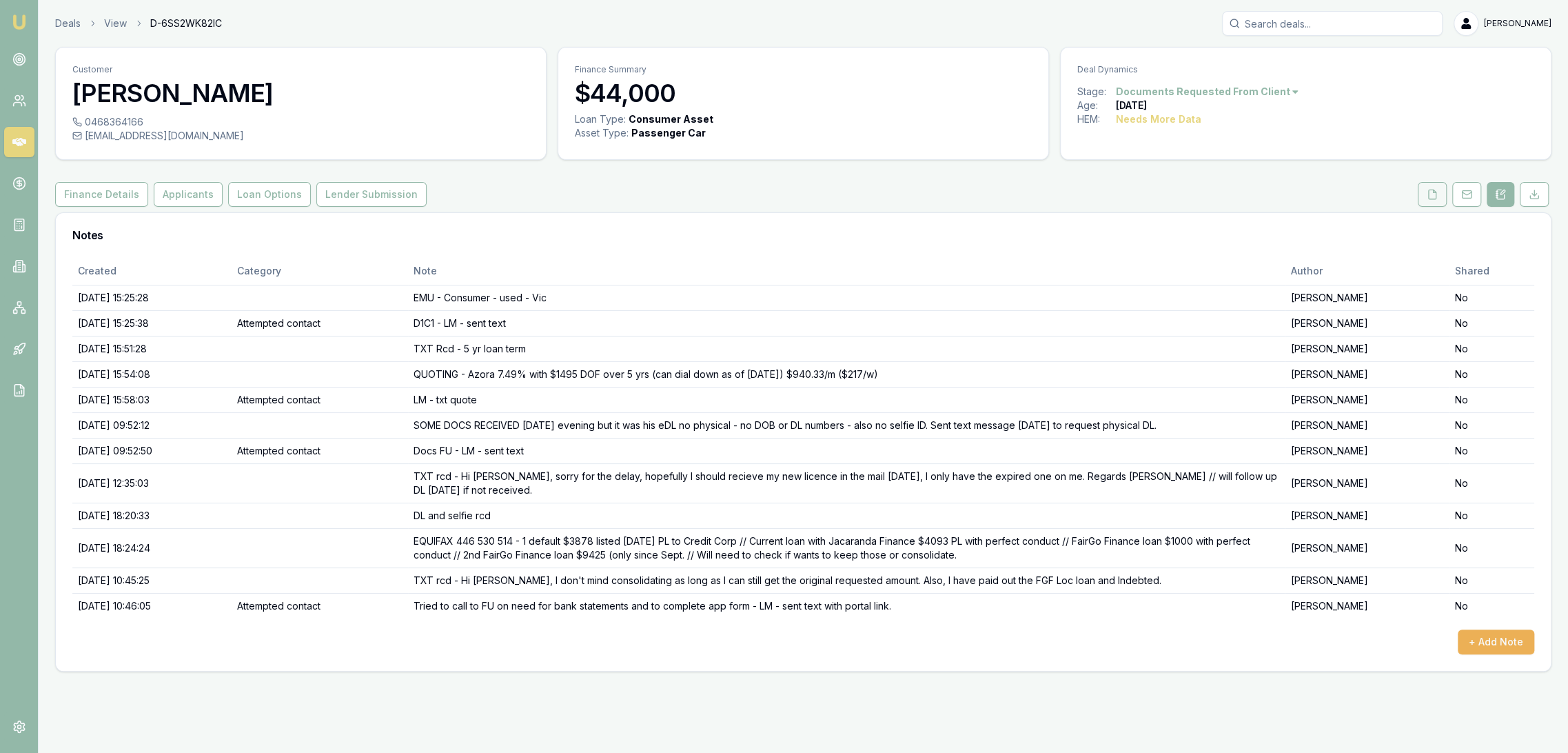
click at [1428, 191] on icon at bounding box center [1432, 195] width 11 height 11
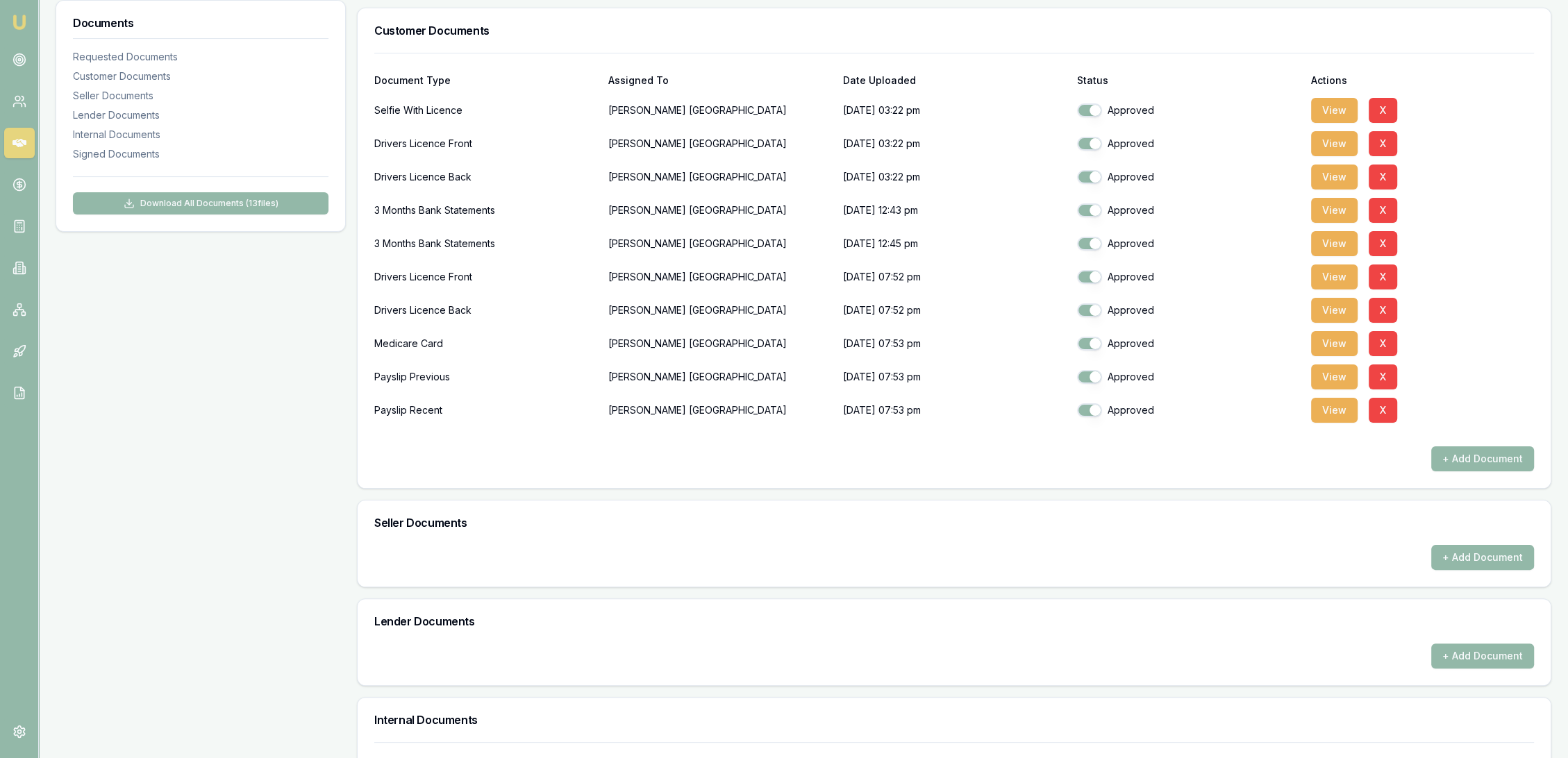
scroll to position [385, 0]
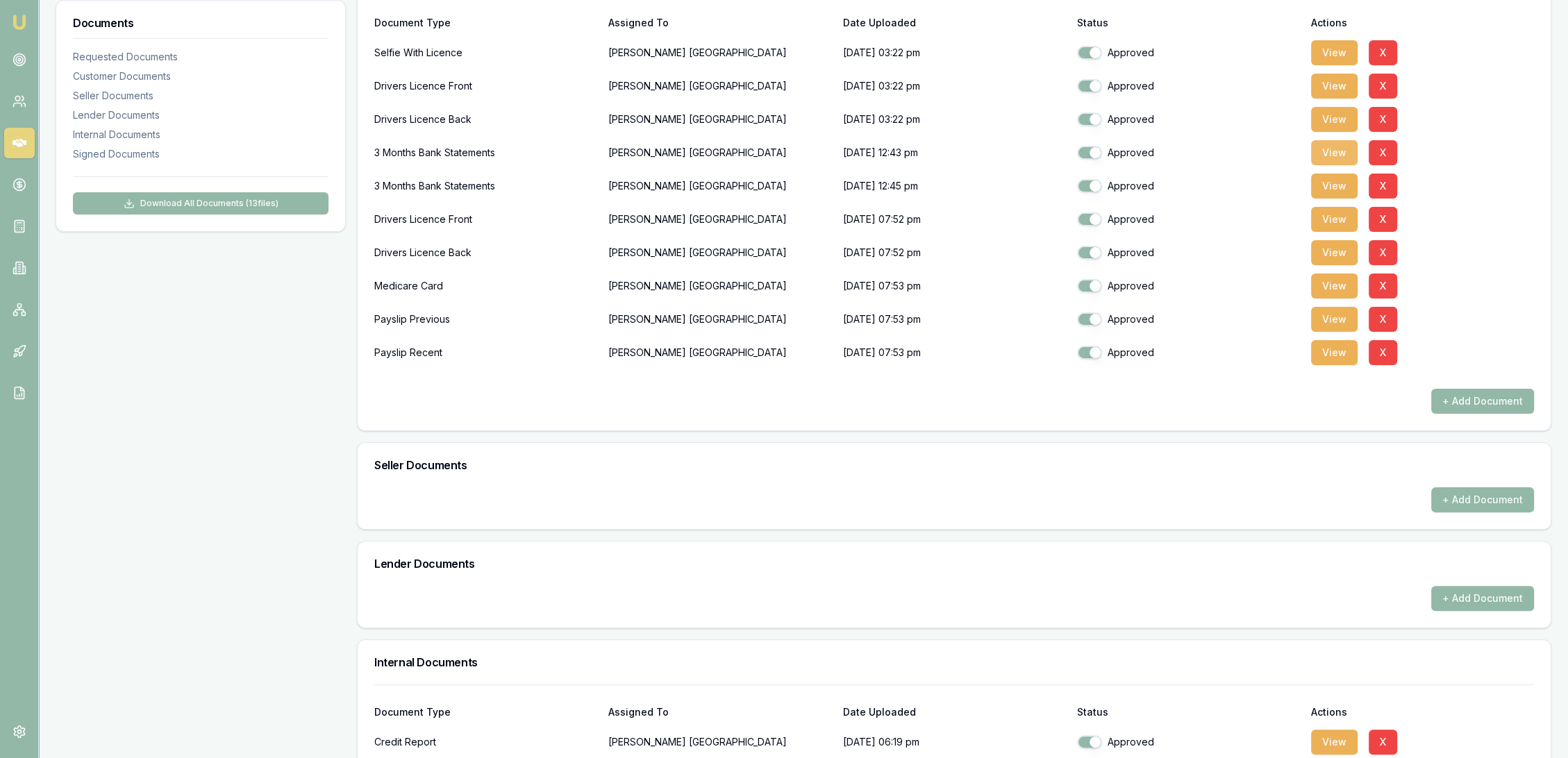
click at [1325, 148] on button "View" at bounding box center [1335, 153] width 47 height 25
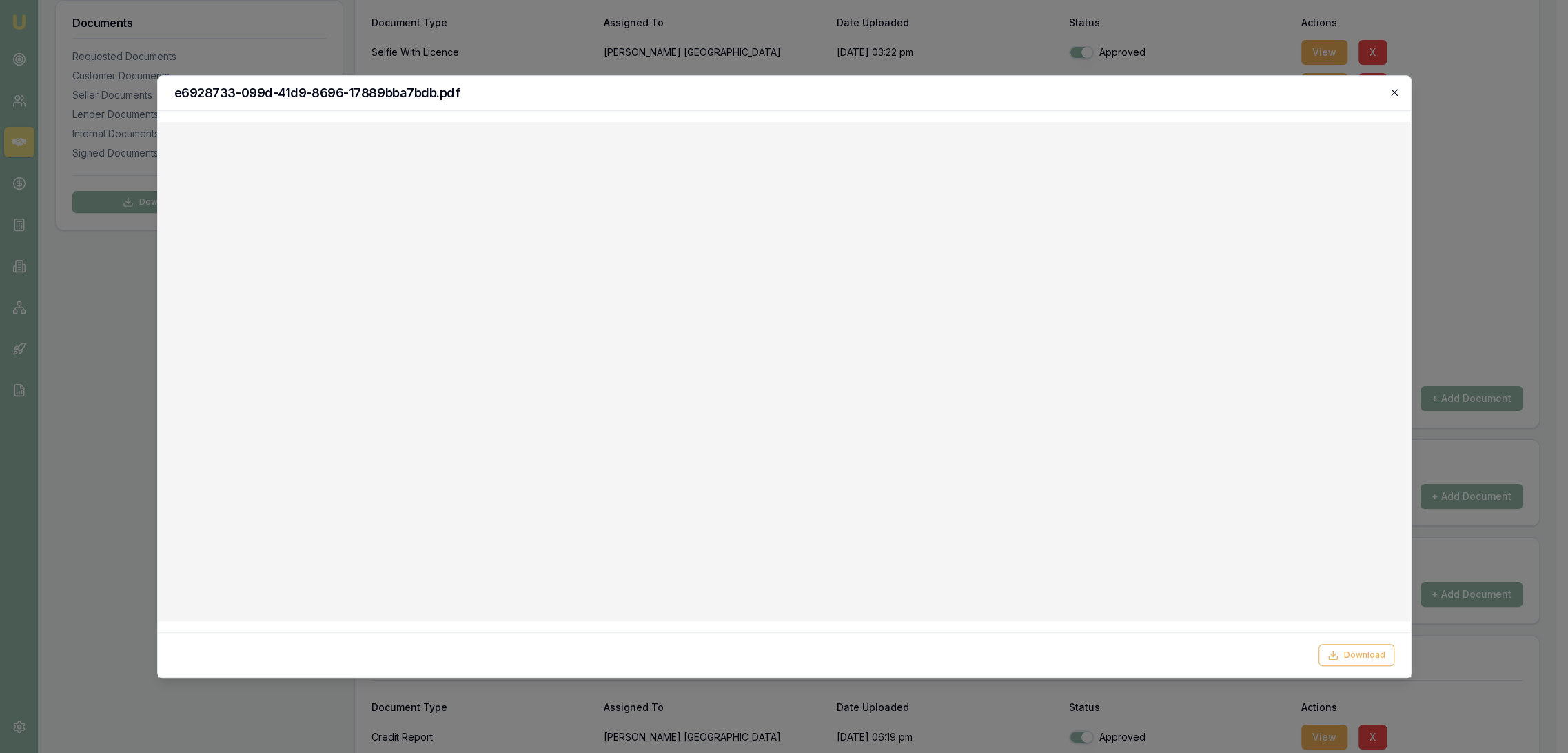
click at [1390, 92] on icon "button" at bounding box center [1394, 93] width 11 height 11
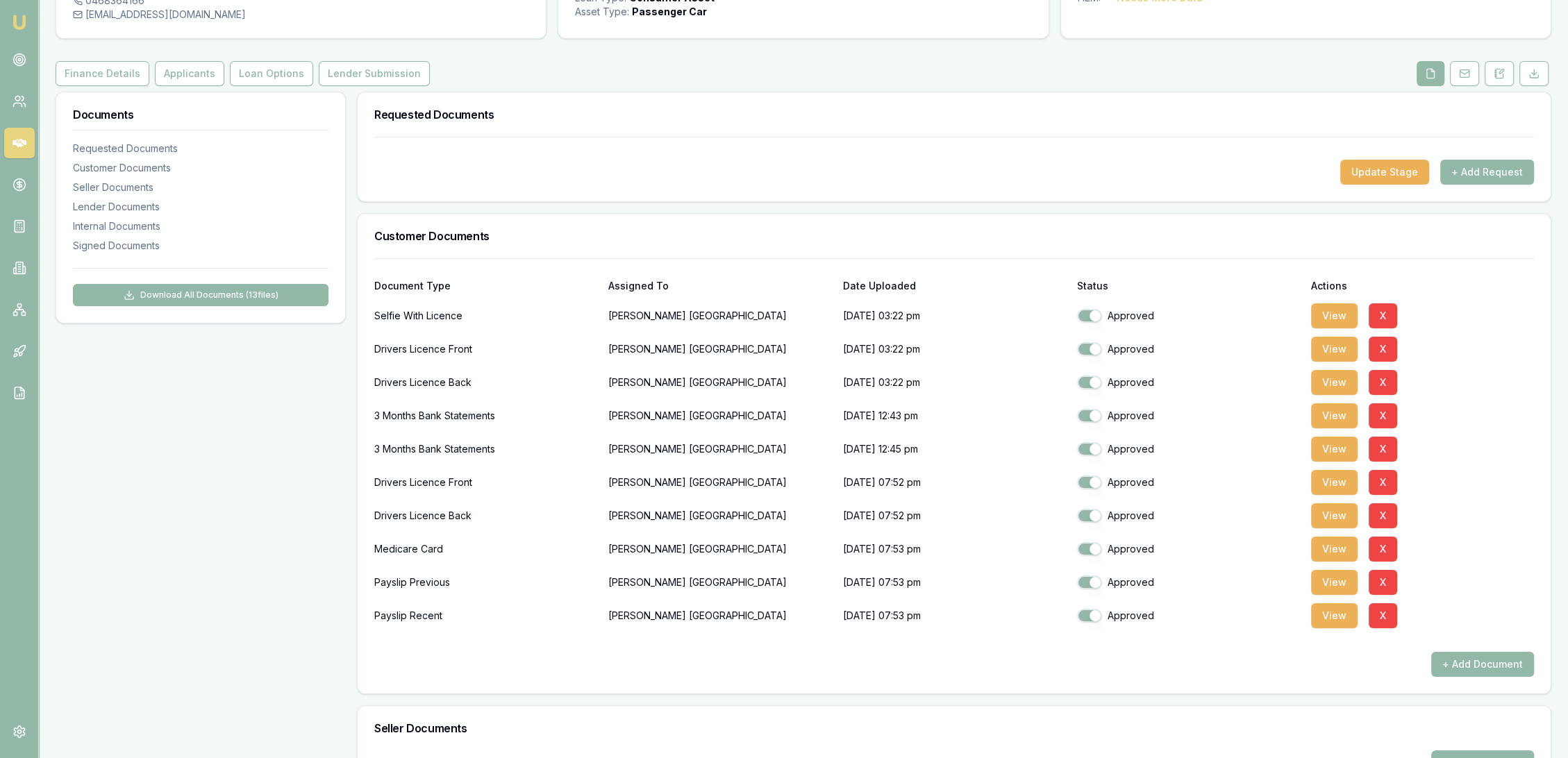
scroll to position [0, 0]
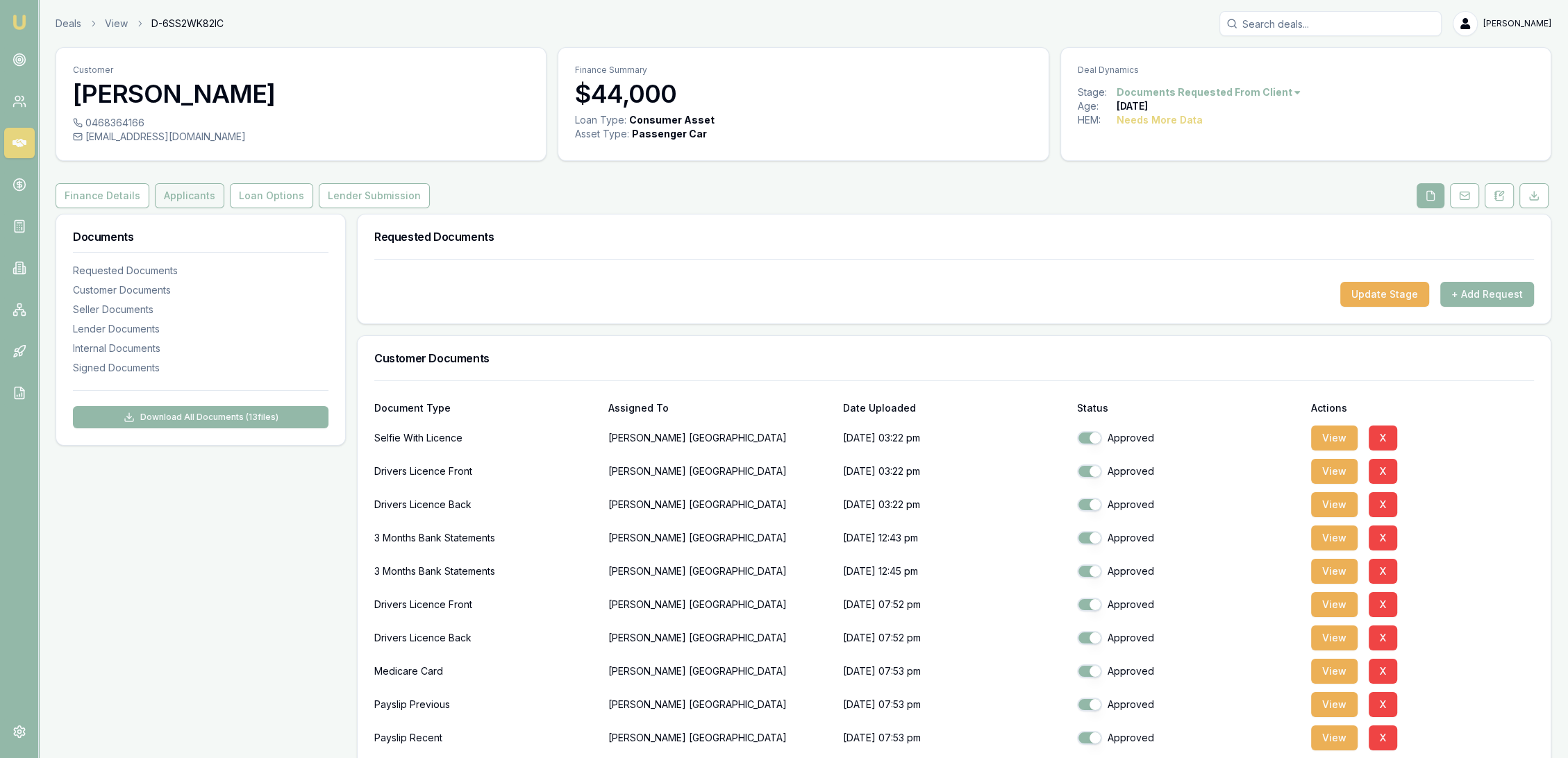
click at [183, 206] on button "Applicants" at bounding box center [190, 195] width 69 height 25
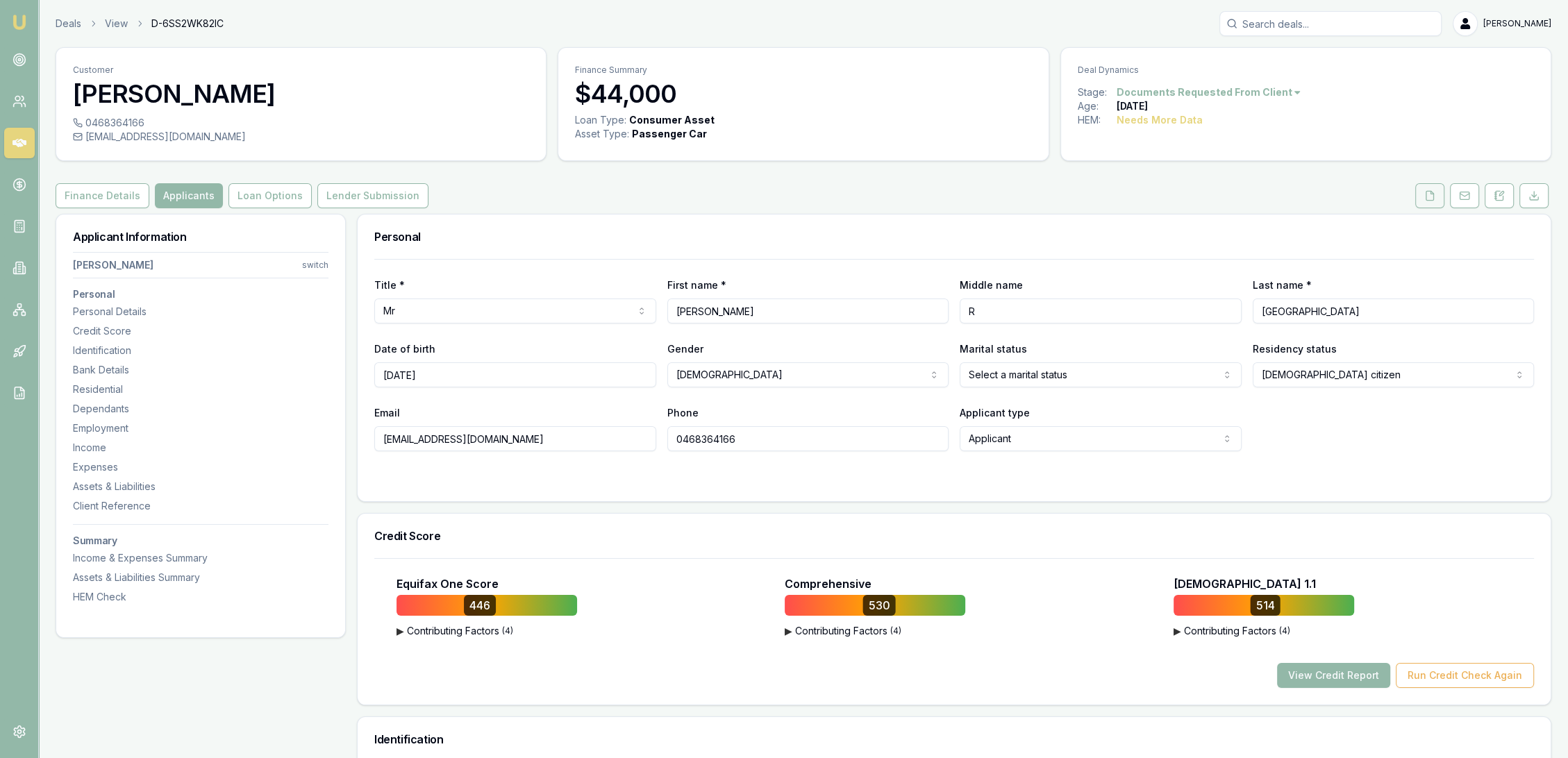
click at [1439, 197] on button at bounding box center [1430, 195] width 29 height 25
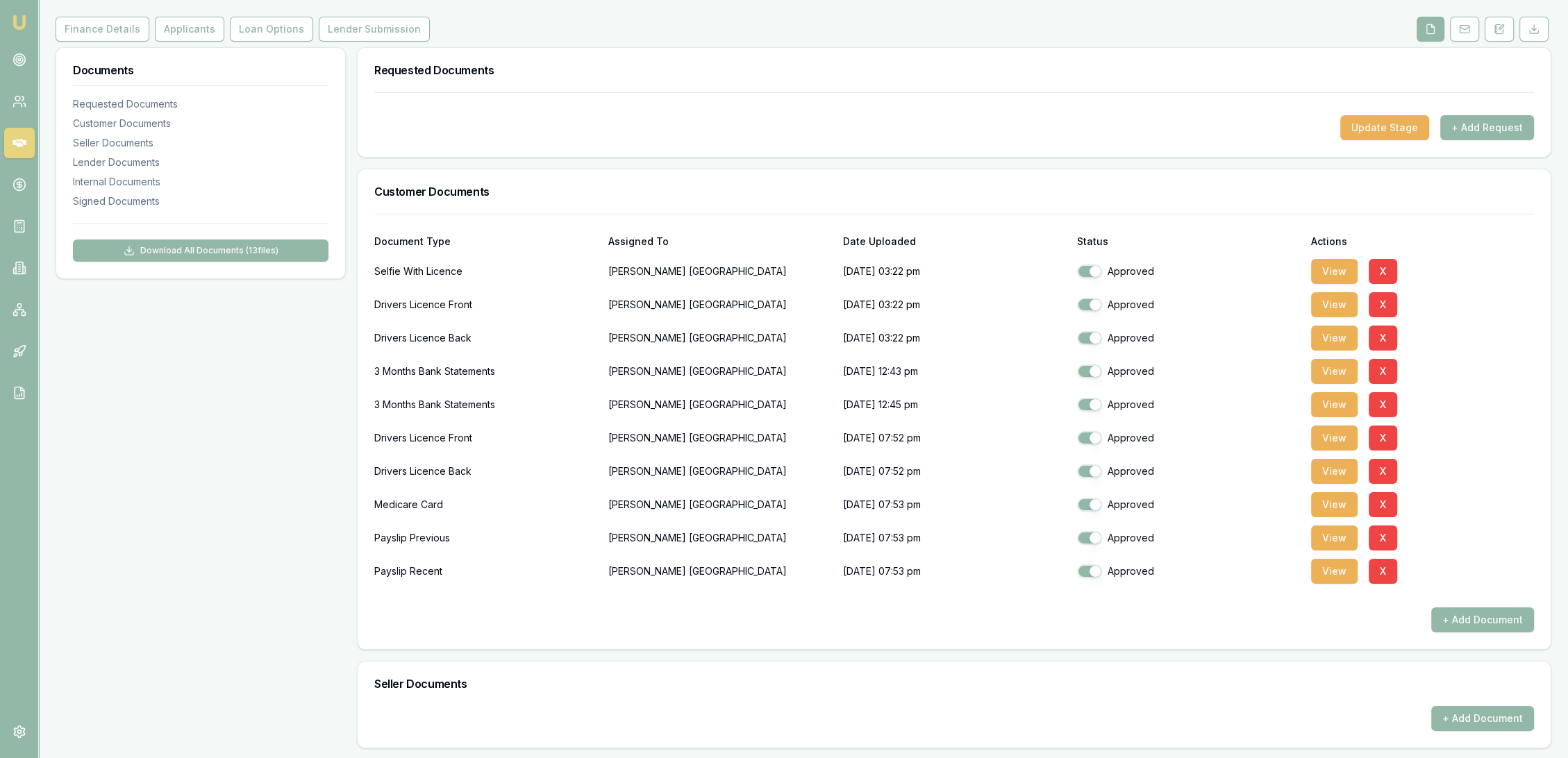
scroll to position [385, 0]
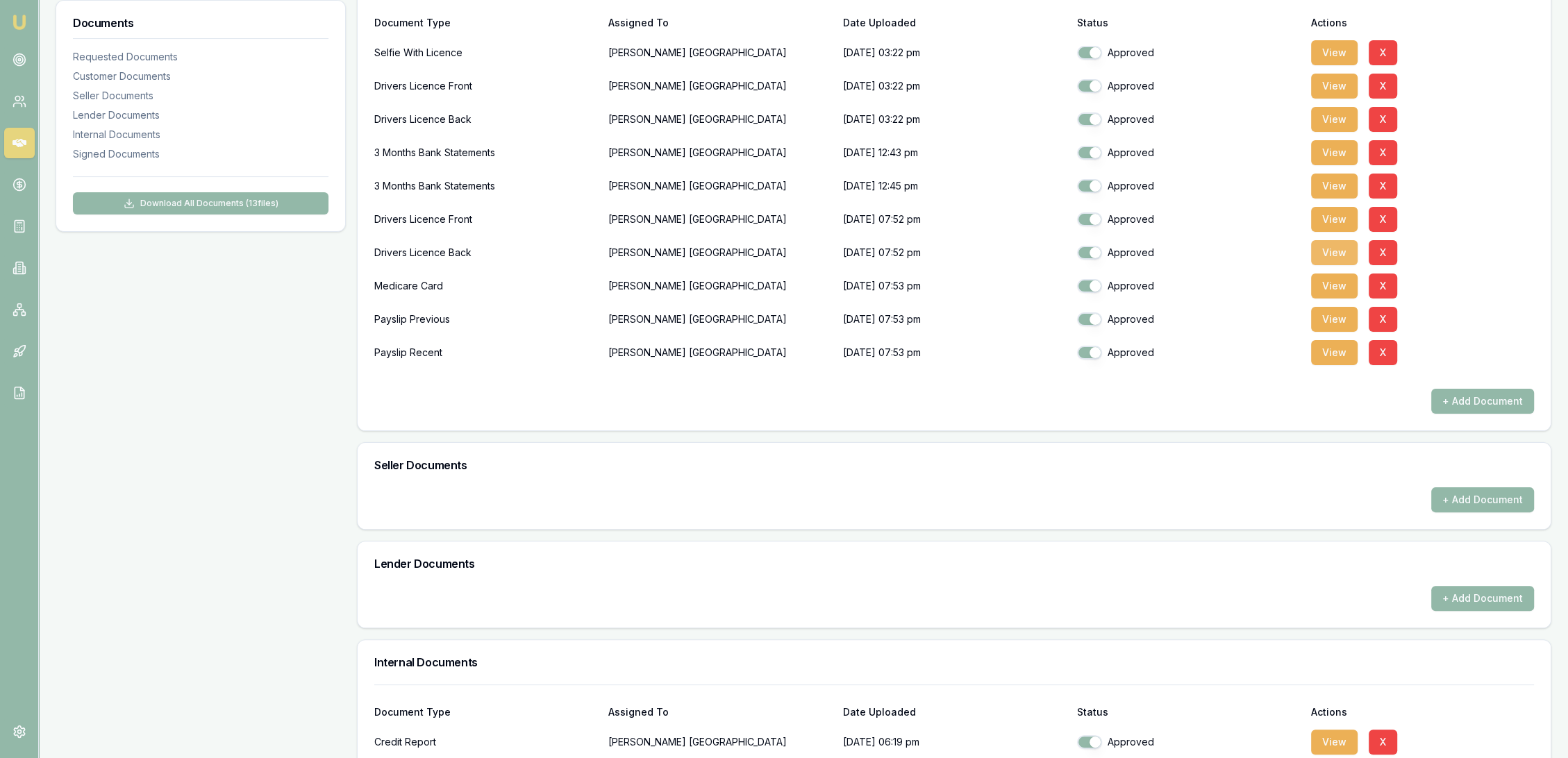
click at [1337, 249] on button "View" at bounding box center [1335, 252] width 47 height 25
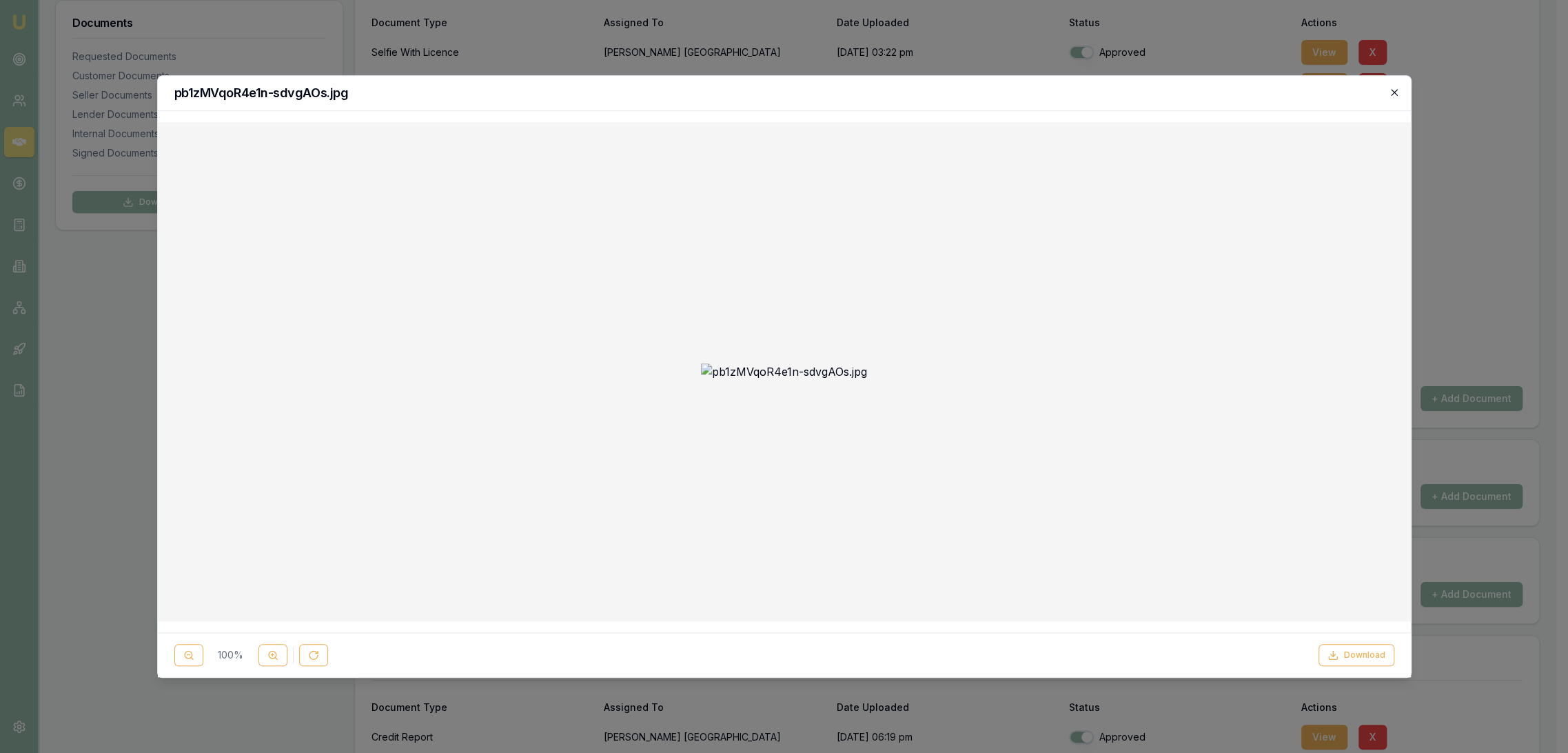
click at [1393, 89] on icon "button" at bounding box center [1394, 93] width 11 height 11
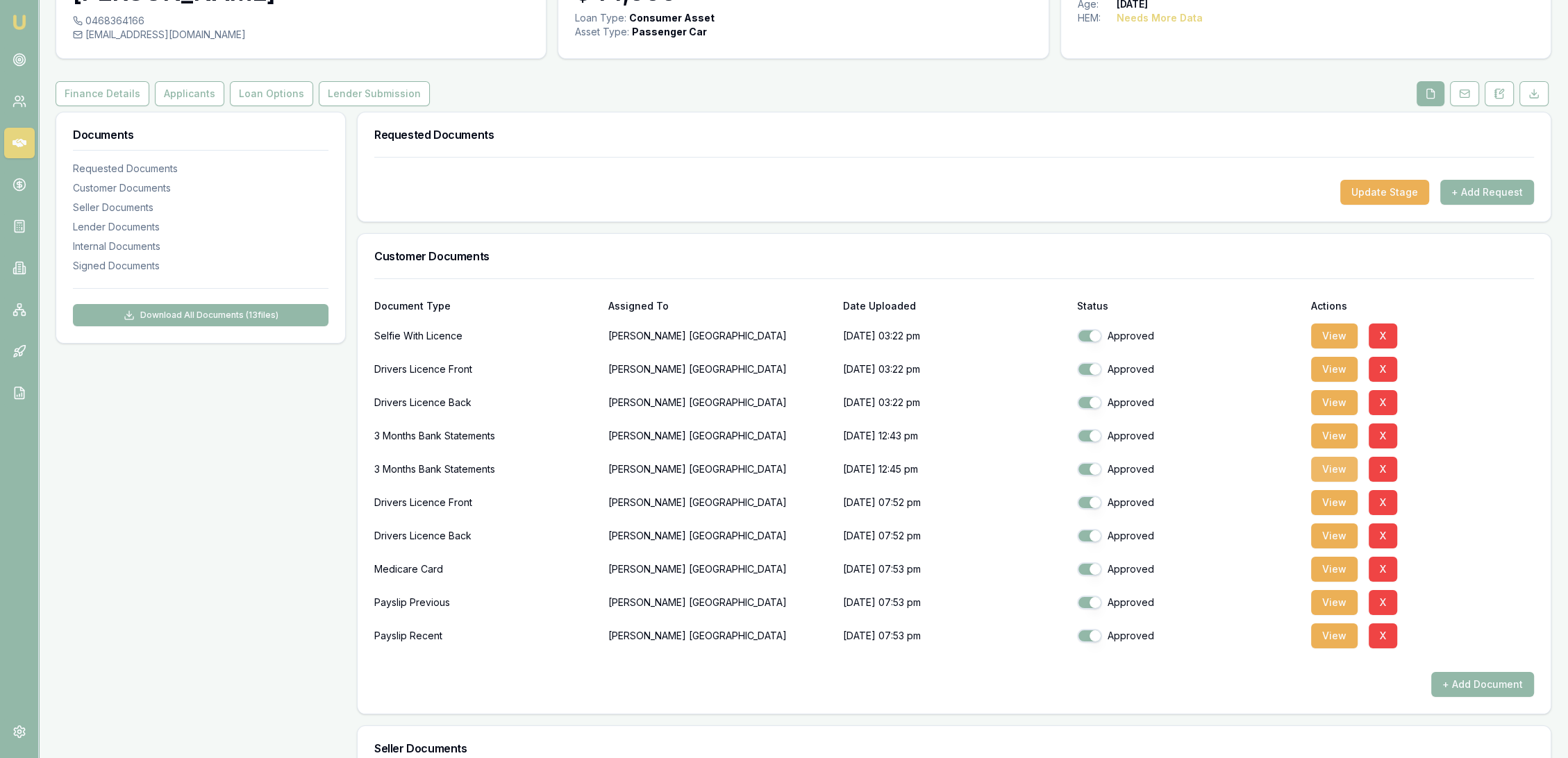
scroll to position [0, 0]
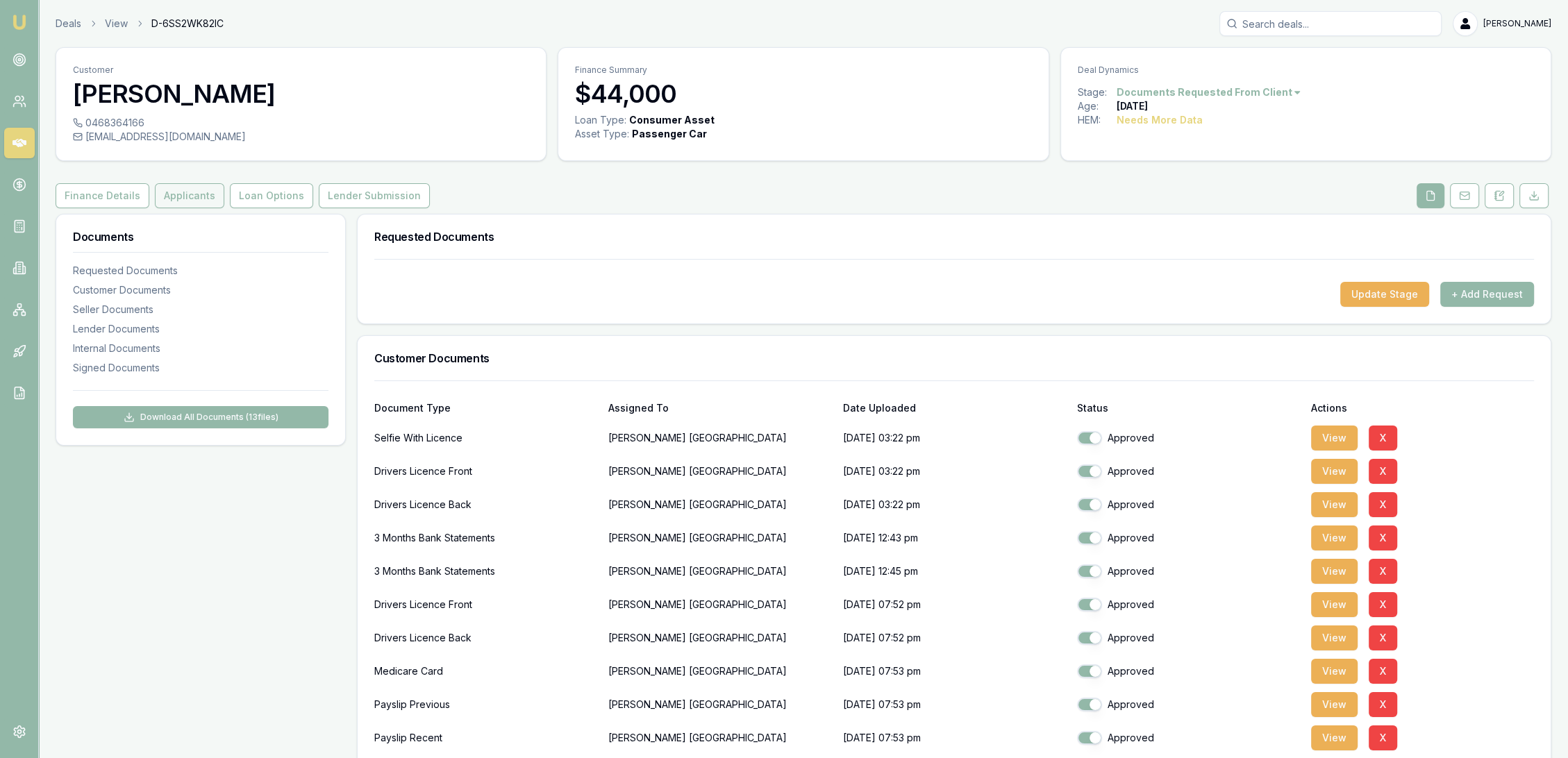
click at [184, 202] on button "Applicants" at bounding box center [190, 195] width 69 height 25
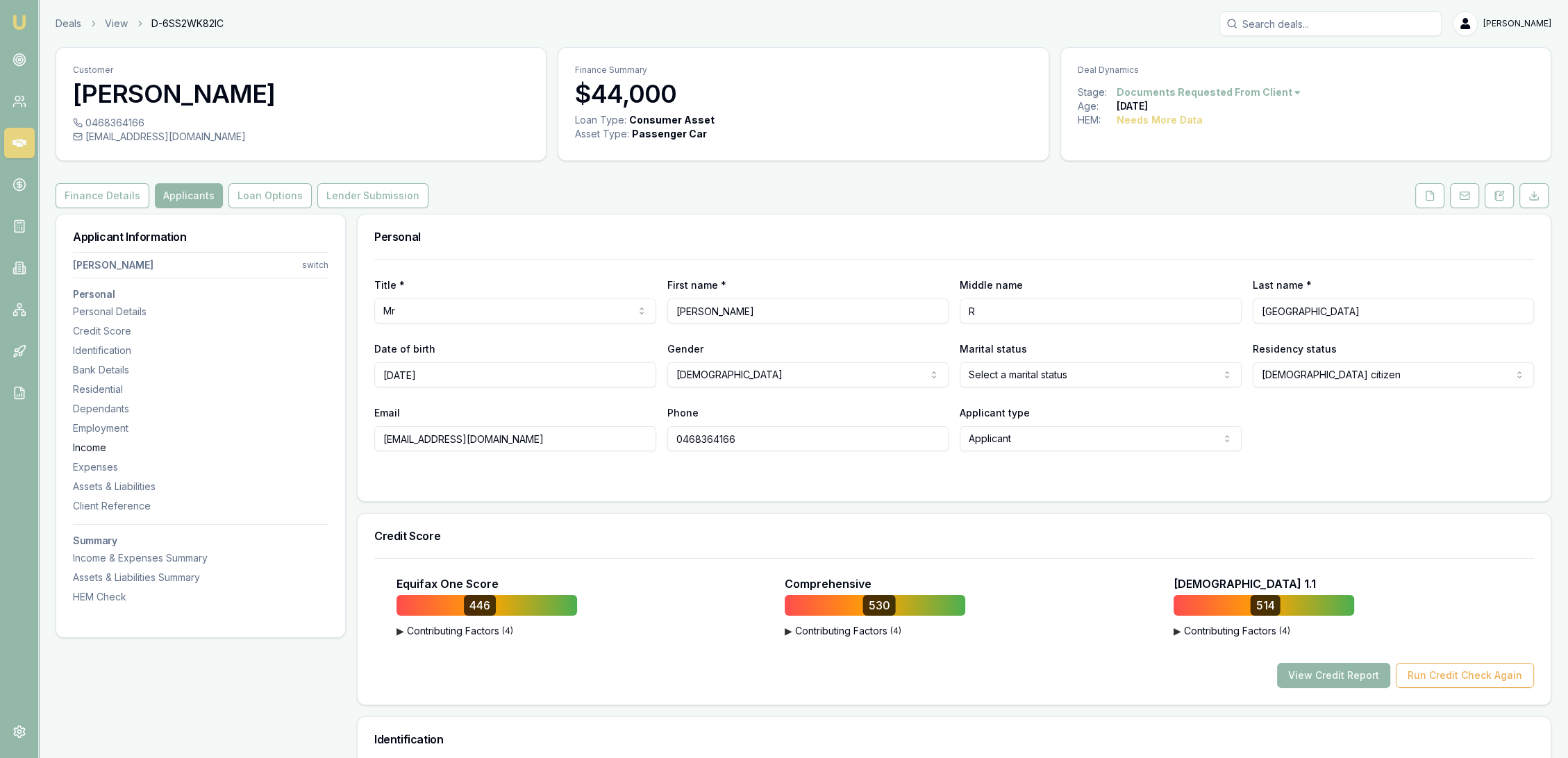
click at [97, 446] on div "Income" at bounding box center [201, 447] width 255 height 14
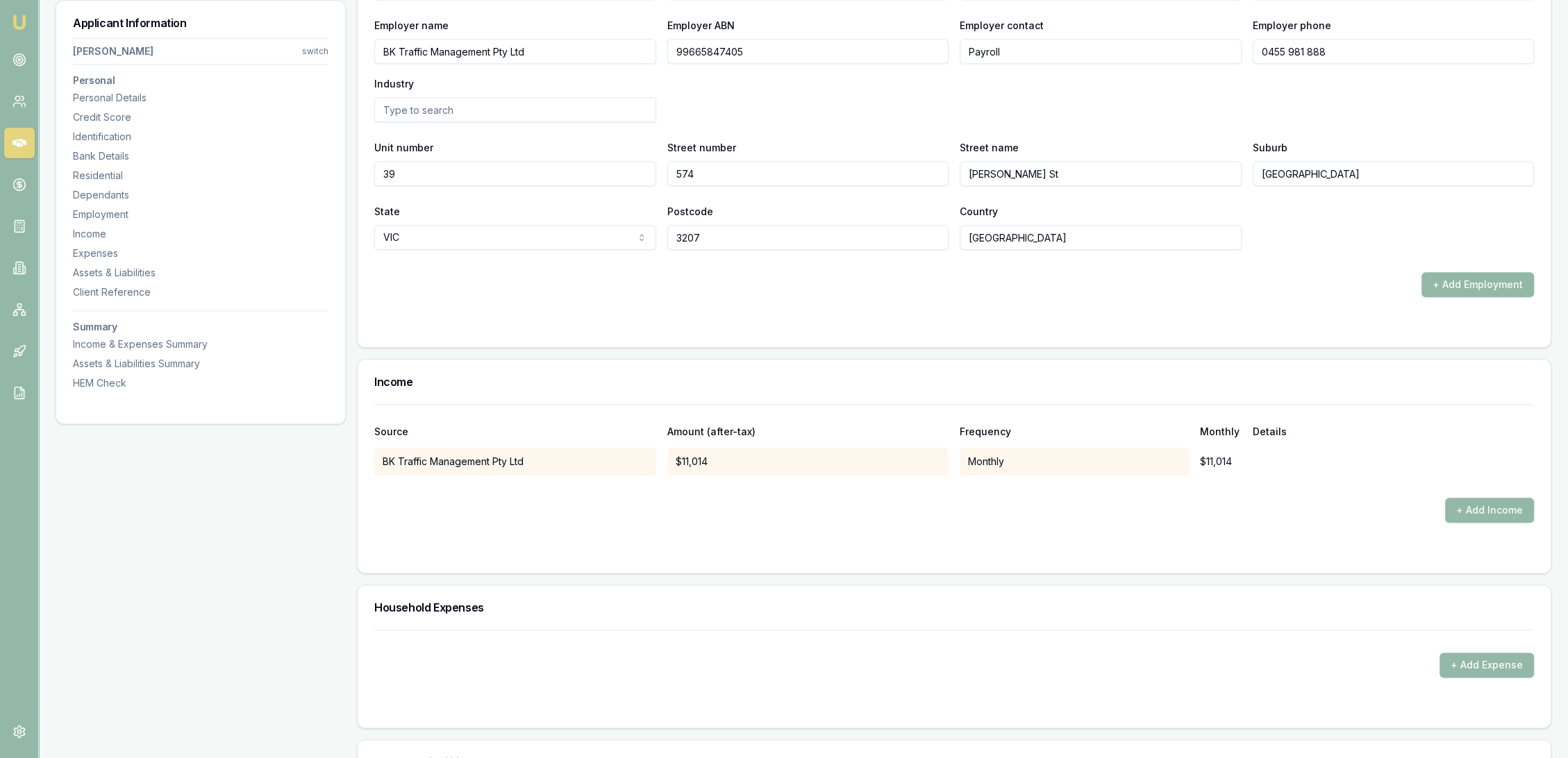
scroll to position [1815, 0]
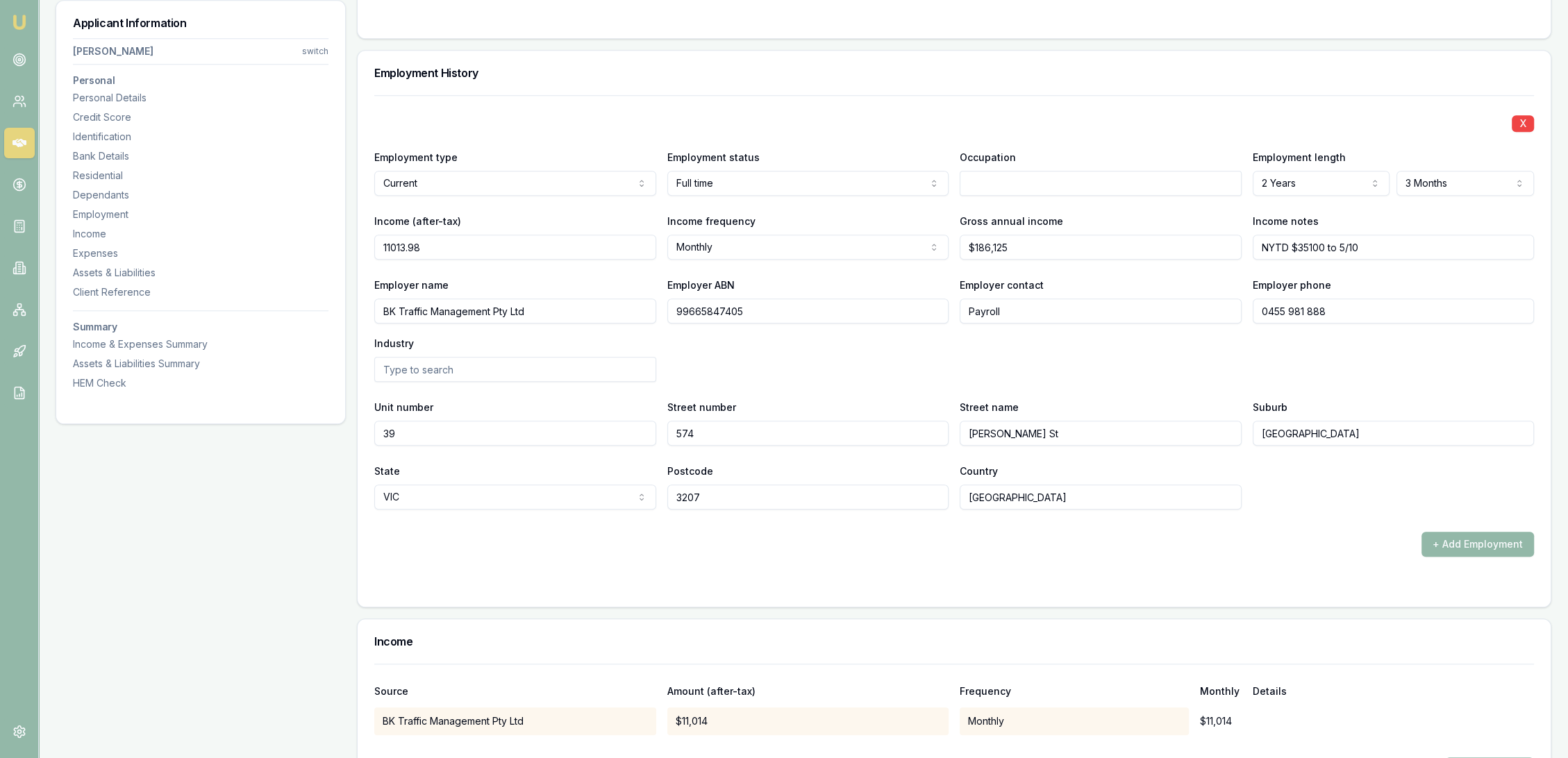
drag, startPoint x: 516, startPoint y: 254, endPoint x: 361, endPoint y: 253, distance: 155.0
click at [361, 253] on div "X Employment type Current Current Previous Employment status Full time Full tim…" at bounding box center [954, 350] width 1194 height 511
type input "$11,014"
click at [1382, 249] on input "NYTD $35100 to 5/10" at bounding box center [1394, 247] width 282 height 25
type input "NYTD $35100 to 5/10 - Bank statement $10028.57/m"
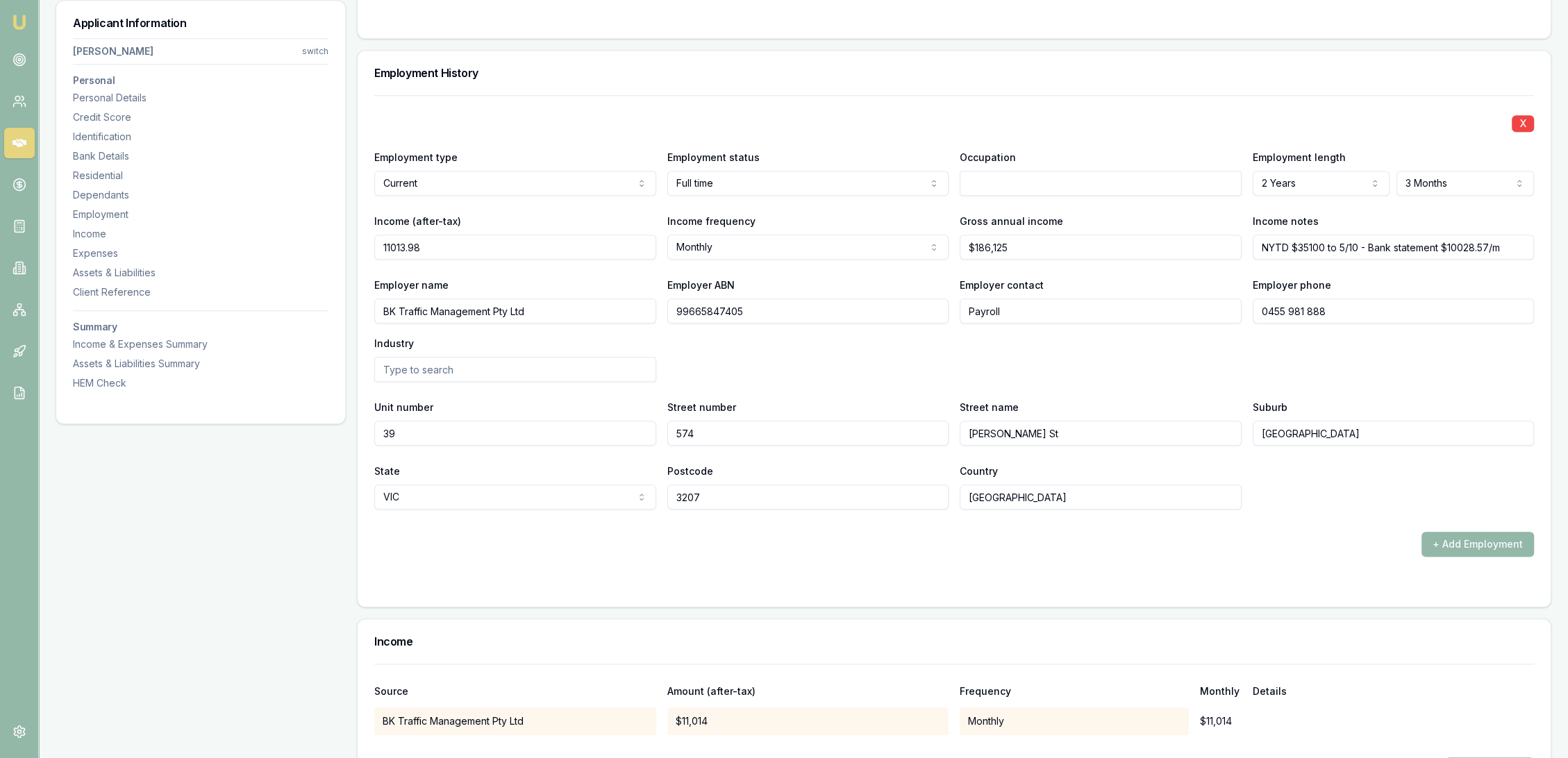
drag, startPoint x: 445, startPoint y: 240, endPoint x: 246, endPoint y: 259, distance: 199.9
click at [246, 259] on div "Applicant Information Darren Rossborough switch Personal Personal Details Credi…" at bounding box center [803, 149] width 1497 height 3501
type input "$10,029"
type input "186125"
click at [1076, 235] on input "186125" at bounding box center [1100, 247] width 282 height 25
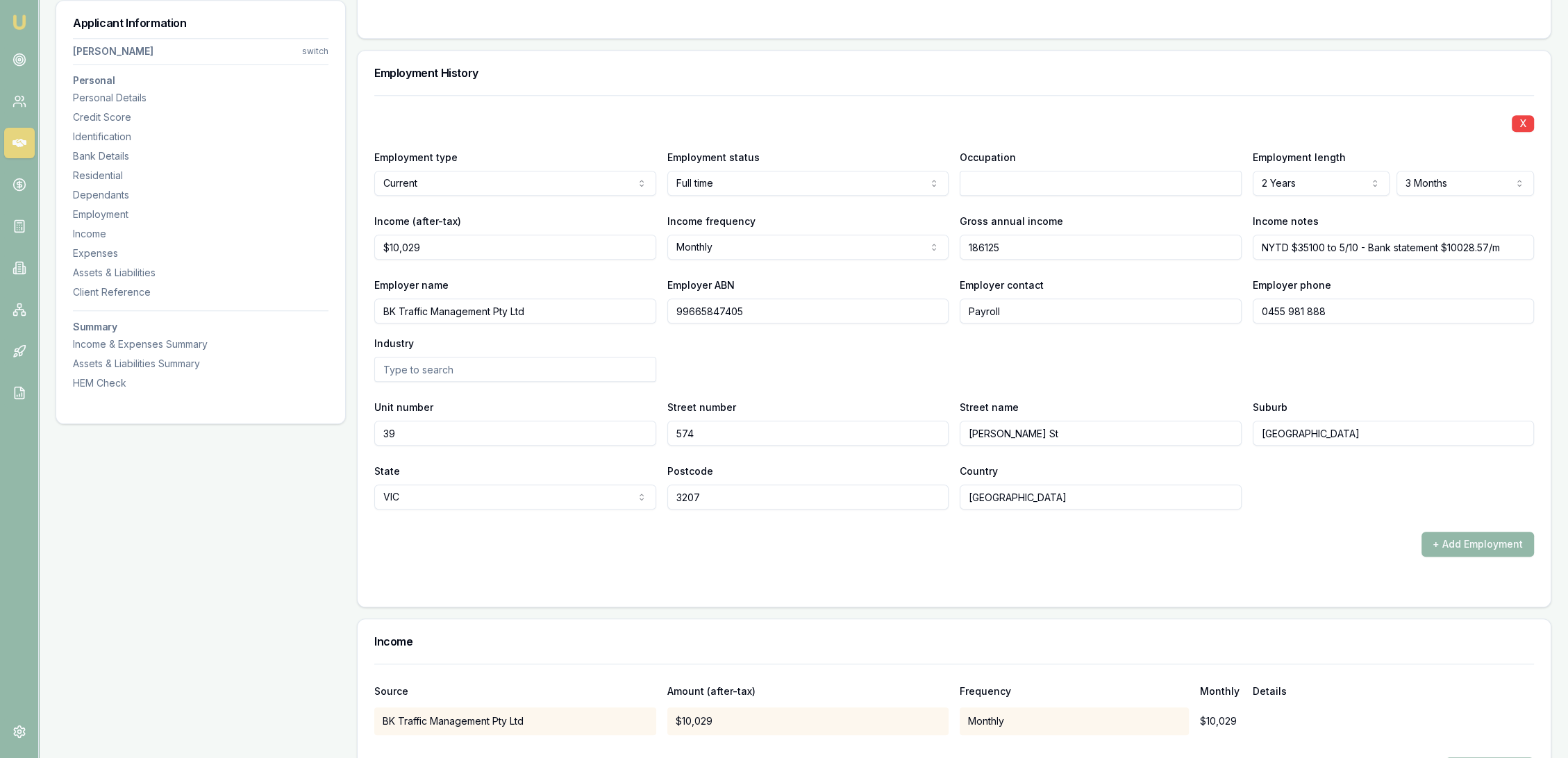
click at [1027, 242] on input "186125" at bounding box center [1100, 247] width 282 height 25
drag, startPoint x: 1010, startPoint y: 244, endPoint x: 940, endPoint y: 246, distance: 70.0
click at [940, 246] on div "Income (after-tax) $10,029 Income frequency Monthly Weekly Fortnightly Monthly …" at bounding box center [954, 236] width 1160 height 47
type input "166727"
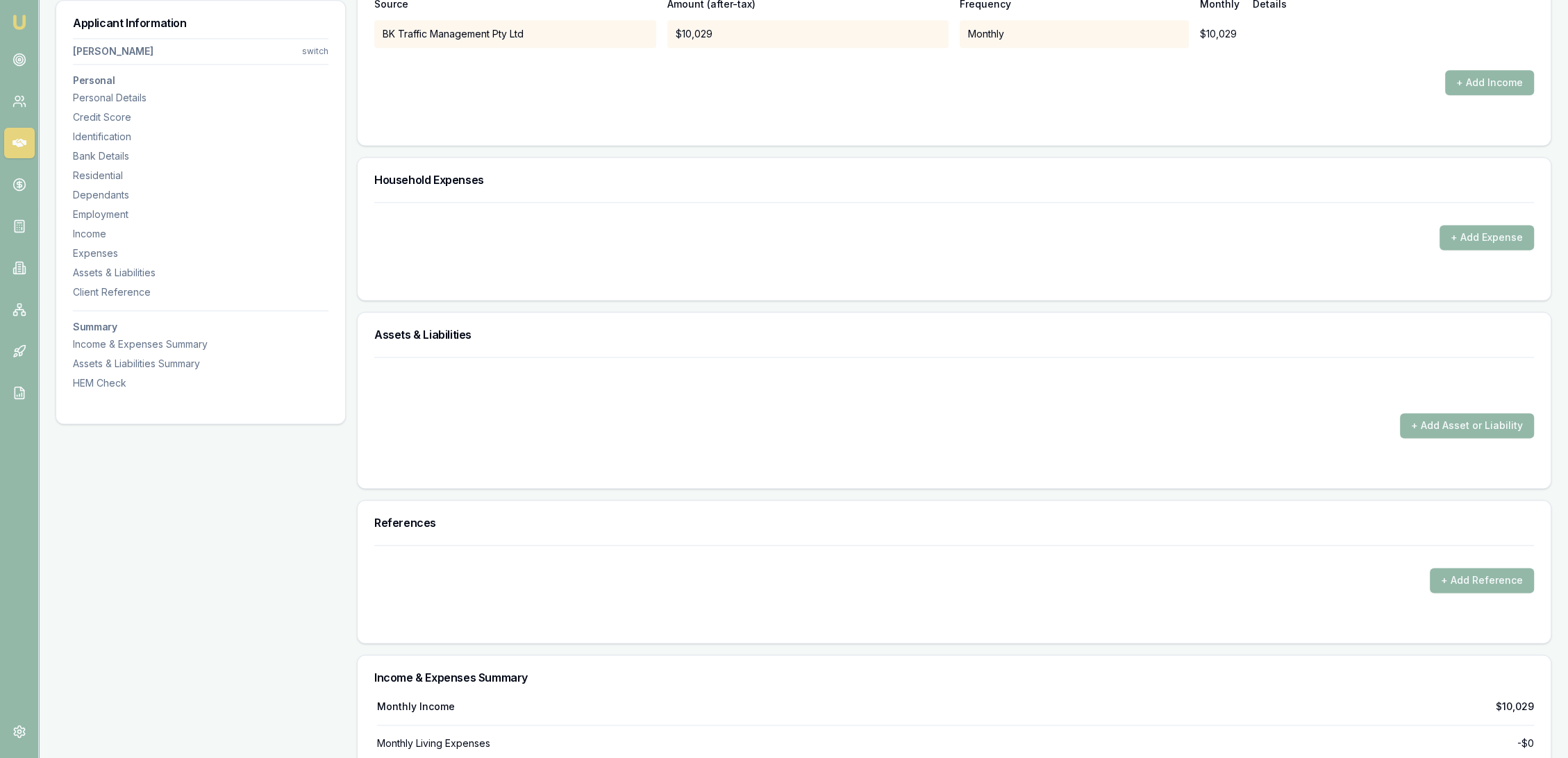
scroll to position [2501, 0]
